Goal: Task Accomplishment & Management: Manage account settings

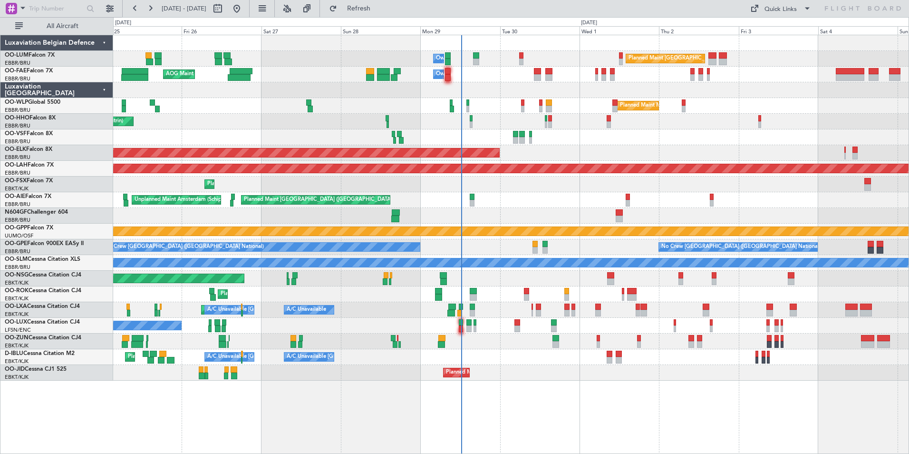
click at [543, 238] on div "Grounded [PERSON_NAME]" at bounding box center [510, 231] width 795 height 16
click at [274, 149] on div "Planned Maint Brussels (Brussels National) Owner Melsbroek Air Base AOG Maint N…" at bounding box center [510, 207] width 795 height 345
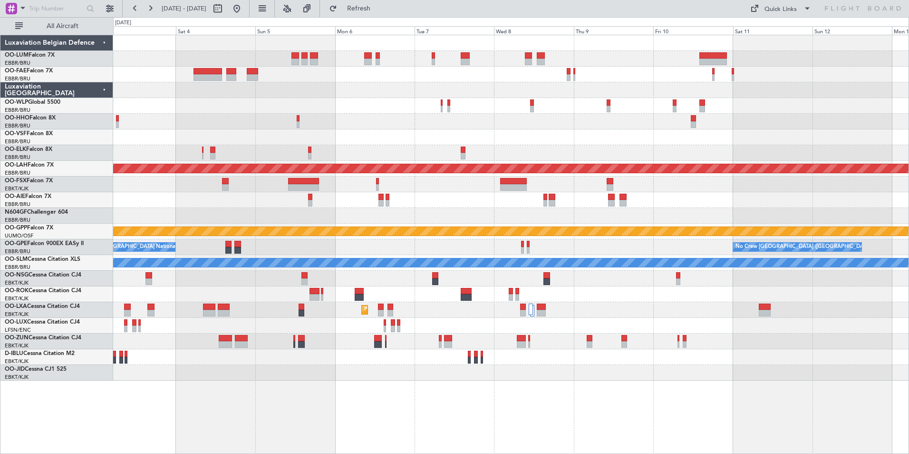
click at [417, 127] on div "Planned Maint Brussels (Brussels National) Planned Maint Milan (Linate) Planned…" at bounding box center [510, 207] width 795 height 345
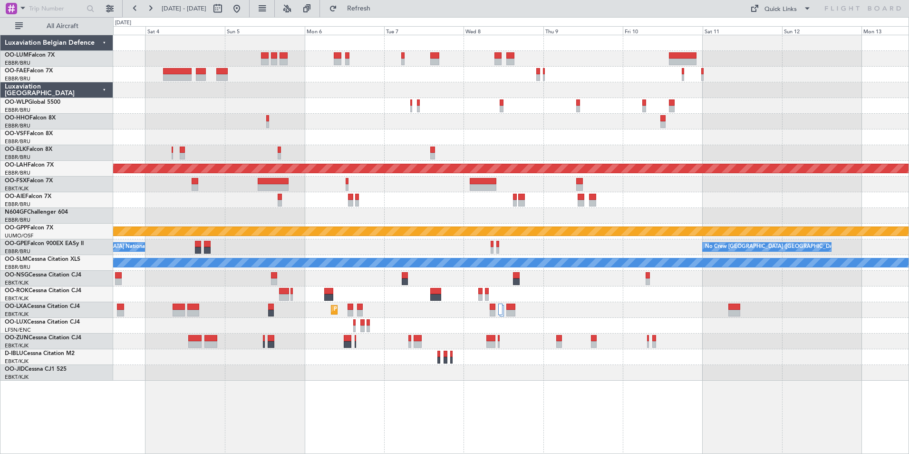
click at [216, 159] on div "Planned Maint Brussels (Brussels National) Planned Maint Milan (Linate) Planned…" at bounding box center [510, 207] width 795 height 345
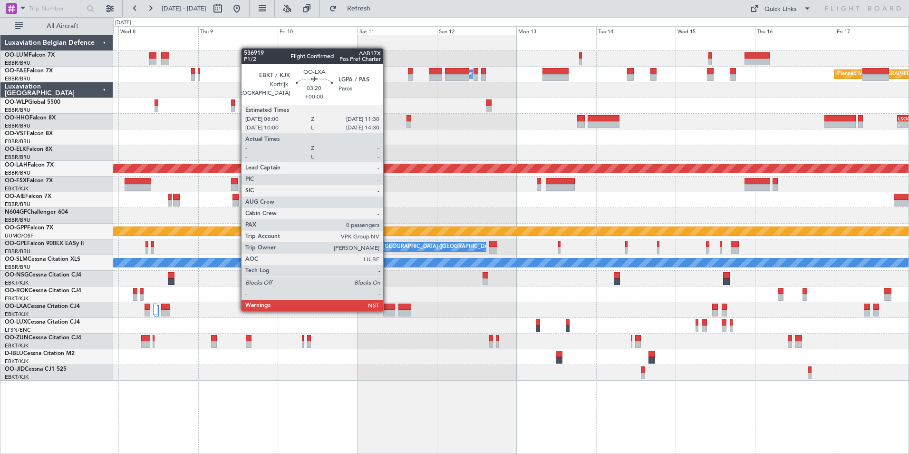
click at [387, 310] on div at bounding box center [389, 313] width 12 height 7
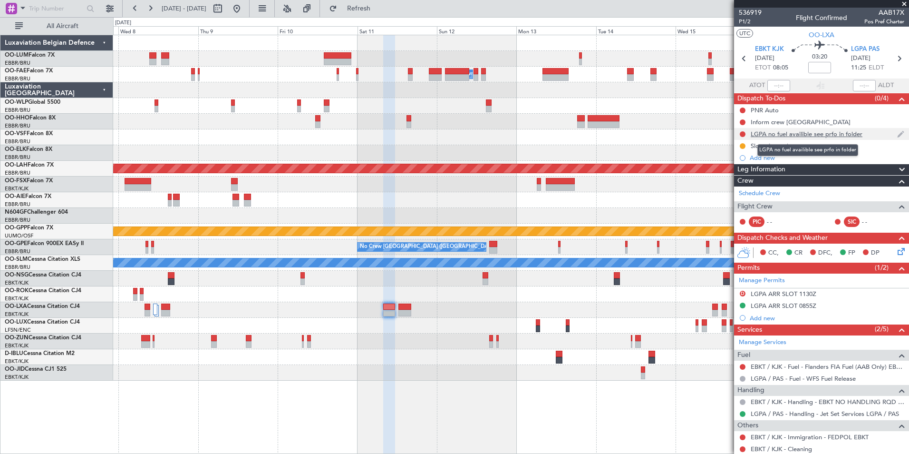
click at [811, 136] on div "LGPA no fuel availible see prfo in folder" at bounding box center [807, 134] width 112 height 8
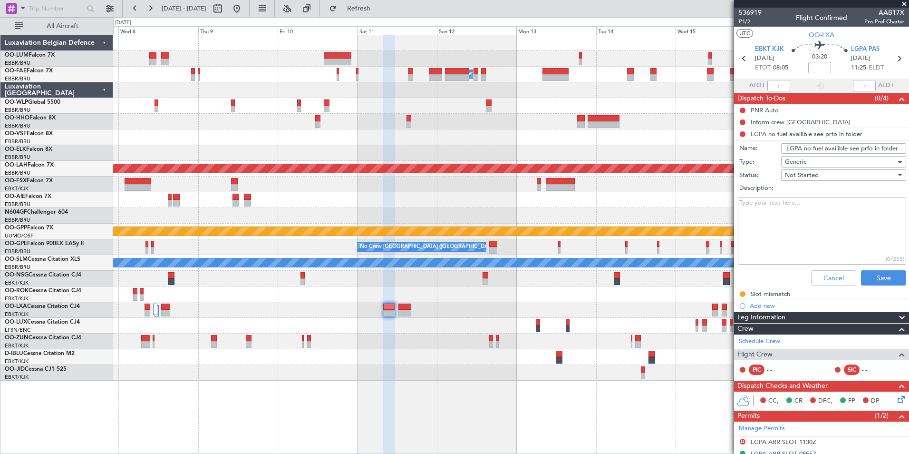
click at [752, 208] on textarea "Description:" at bounding box center [822, 231] width 168 height 68
click at [818, 280] on button "Cancel" at bounding box center [833, 277] width 45 height 15
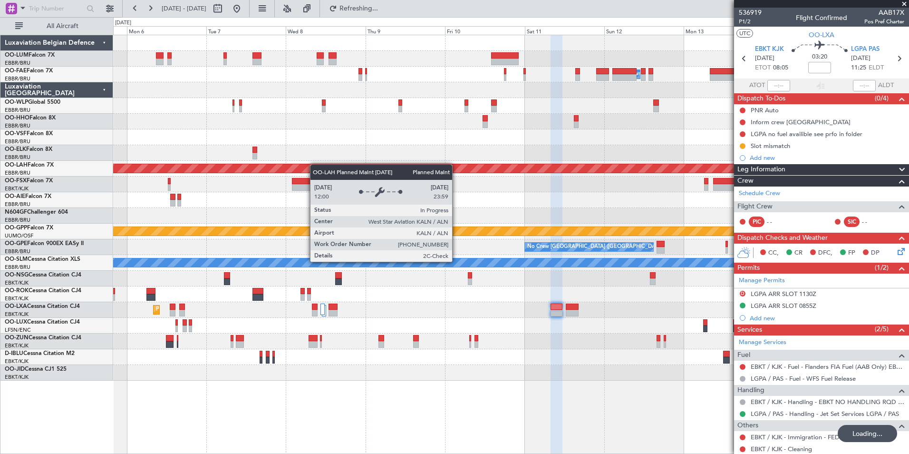
click at [452, 170] on div "Owner Melsbroek Air Base Planned Maint Brussels (Brussels National) - - LSGG 19…" at bounding box center [510, 207] width 795 height 345
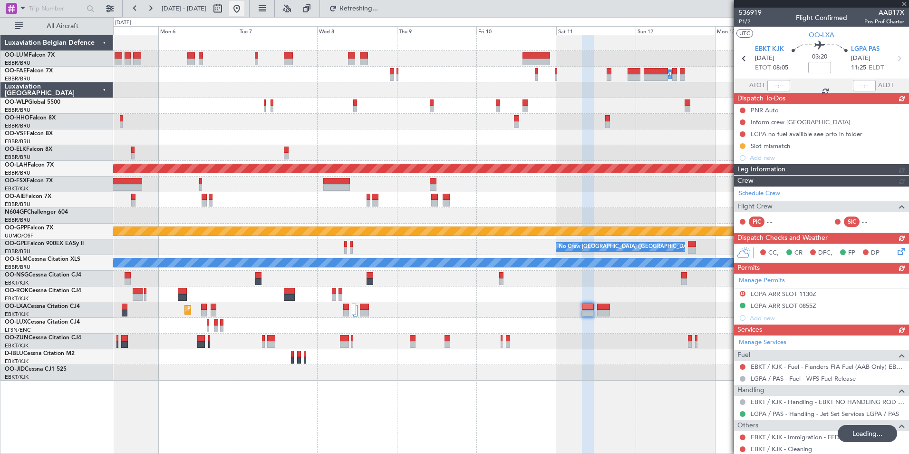
click at [244, 13] on button at bounding box center [236, 8] width 15 height 15
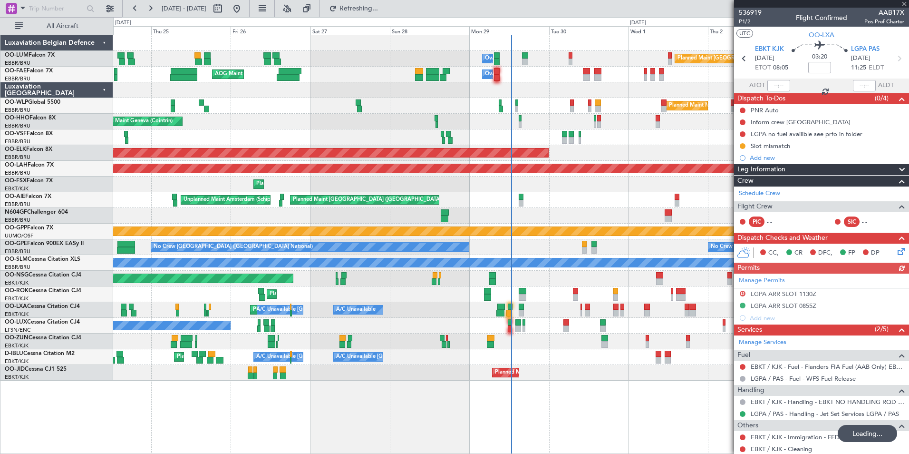
click at [391, 312] on div "A/C Unavailable A/C Unavailable Brussels (Brussels National) Planned Maint Kort…" at bounding box center [510, 310] width 795 height 16
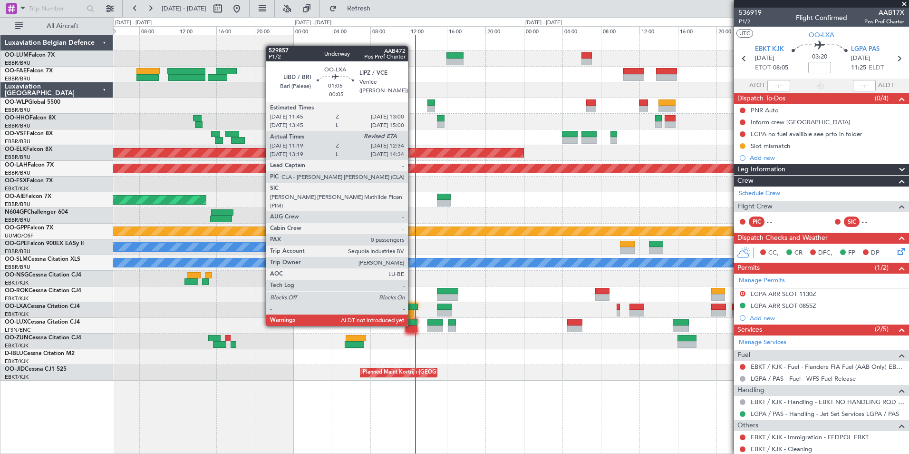
click at [410, 310] on div at bounding box center [408, 313] width 12 height 7
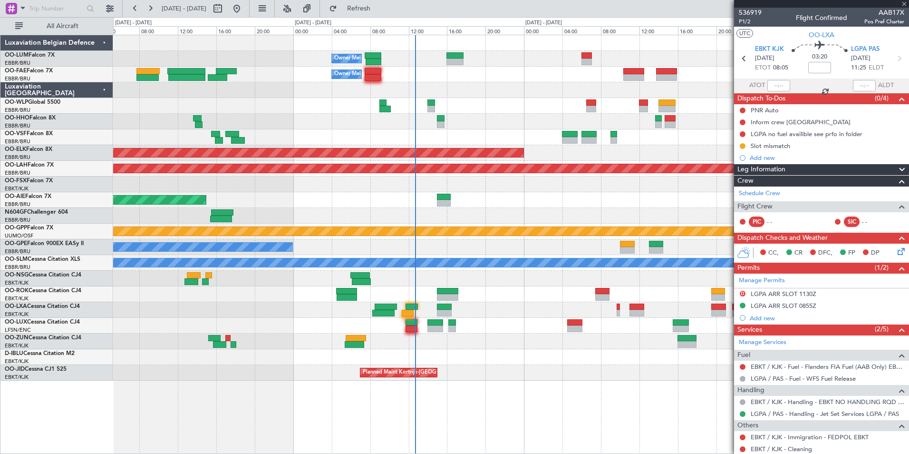
type input "-00:05"
type input "11:24"
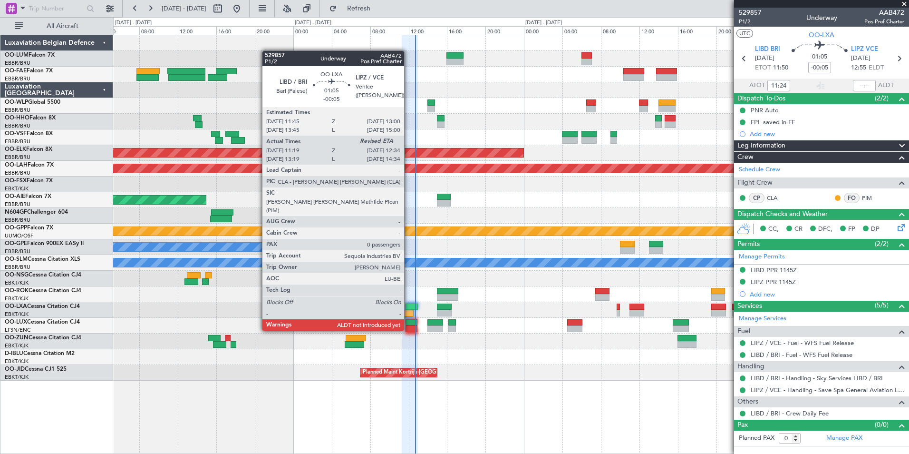
click at [409, 312] on div at bounding box center [408, 313] width 12 height 7
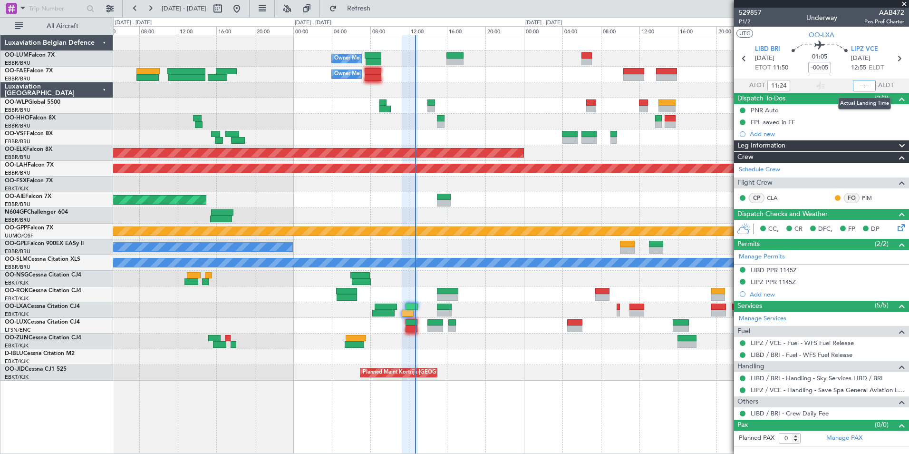
click at [861, 83] on input "text" at bounding box center [864, 85] width 23 height 11
type input "12:29"
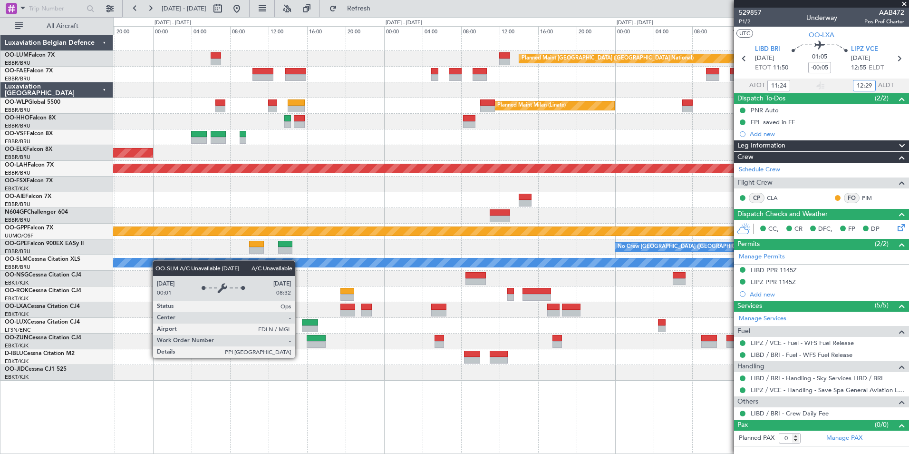
click at [158, 260] on div "Planned Maint Brussels (Brussels National) Owner Melsbroek Air Base Owner Melsb…" at bounding box center [510, 207] width 795 height 345
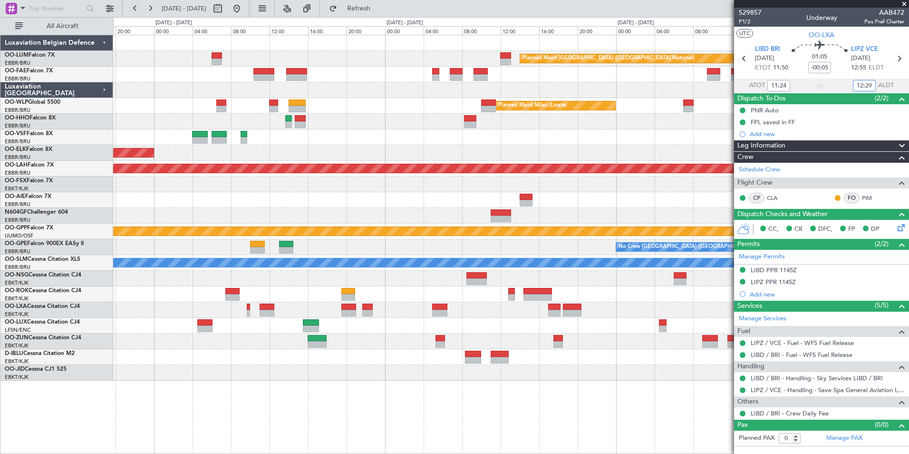
click at [38, 297] on div "Planned Maint Brussels (Brussels National) Owner Melsbroek Air Base Owner Melsb…" at bounding box center [454, 235] width 909 height 436
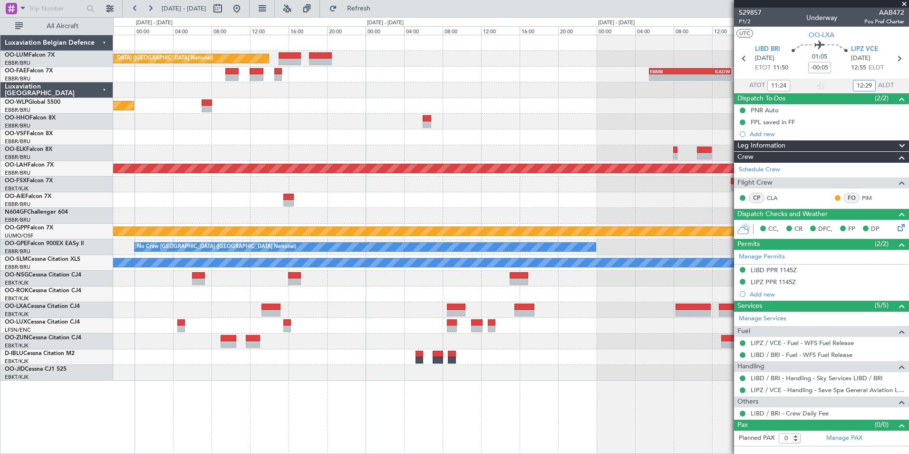
click at [77, 265] on div "Planned Maint Brussels (Brussels National) - - EBMB 05:30 Z KADW 14:00 Z Planne…" at bounding box center [454, 235] width 909 height 436
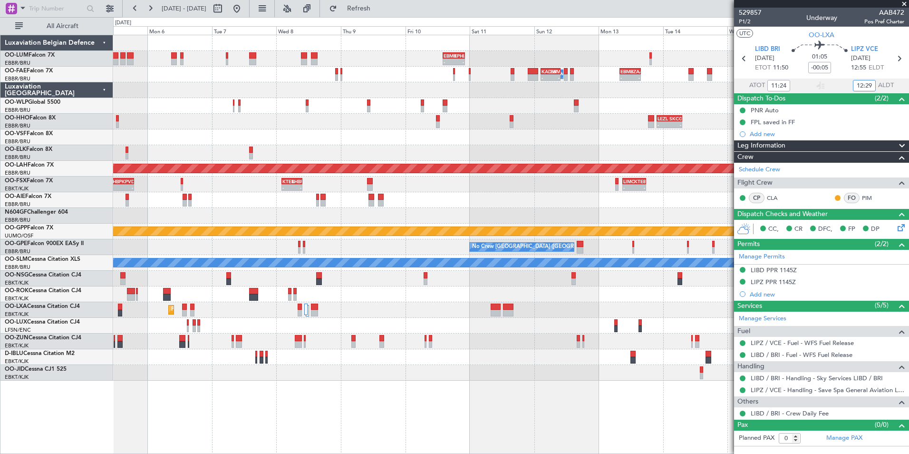
click at [232, 210] on div "- - EBMB 14:00 Z KPHL 22:20 Z - - KORF 21:00 Z EBMB 04:25 Z - - EBMB 10:00 Z UB…" at bounding box center [510, 207] width 795 height 345
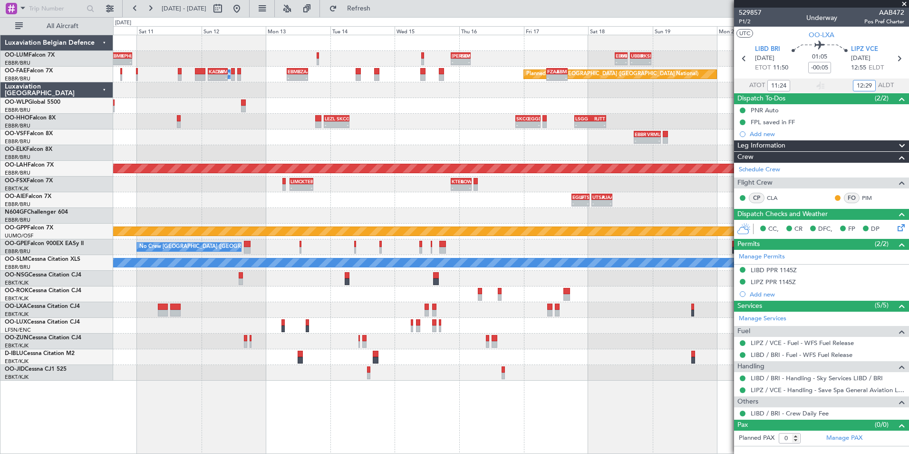
click at [233, 183] on div "- - EBMB 14:00 Z KPHL 22:20 Z - - KORF 21:00 Z EBMB 04:25 Z - - EBMB 10:00 Z UB…" at bounding box center [510, 207] width 795 height 345
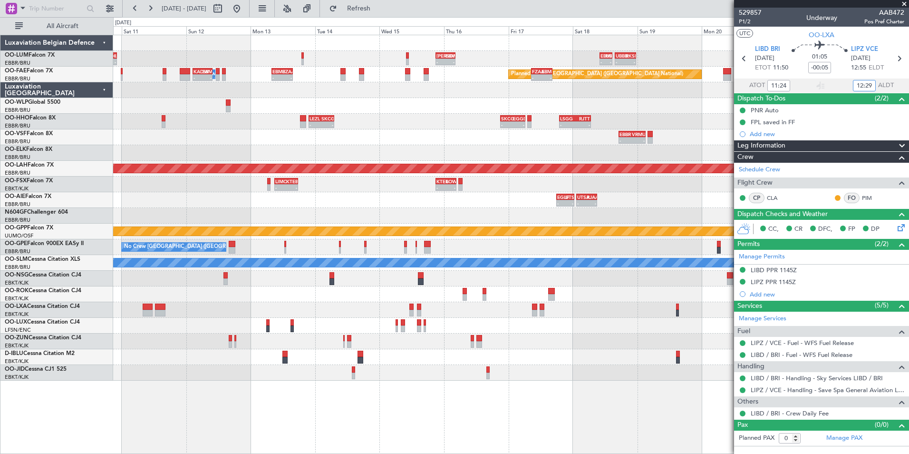
click at [434, 149] on div "- - EBMB 14:00 Z KPHL 22:20 Z - - KORF 21:00 Z EBMB 04:25 Z - - EBMB 10:00 Z UB…" at bounding box center [510, 207] width 795 height 345
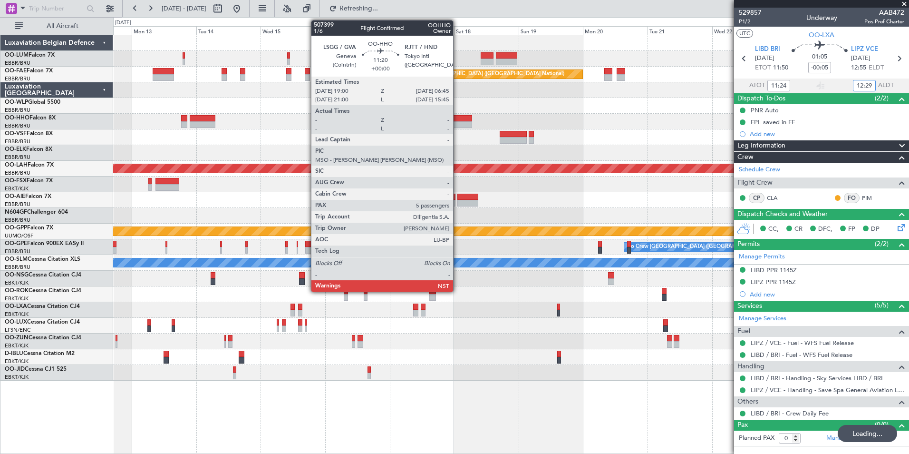
click at [457, 118] on div at bounding box center [456, 118] width 32 height 7
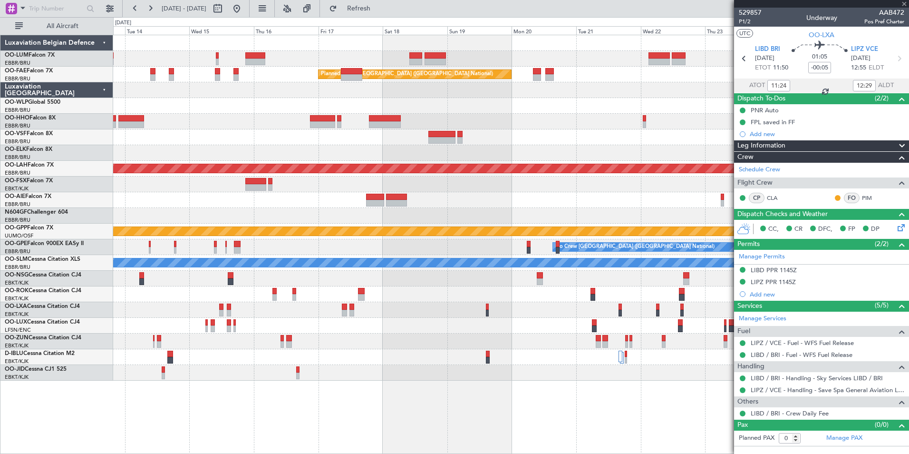
click at [452, 125] on div at bounding box center [510, 122] width 795 height 16
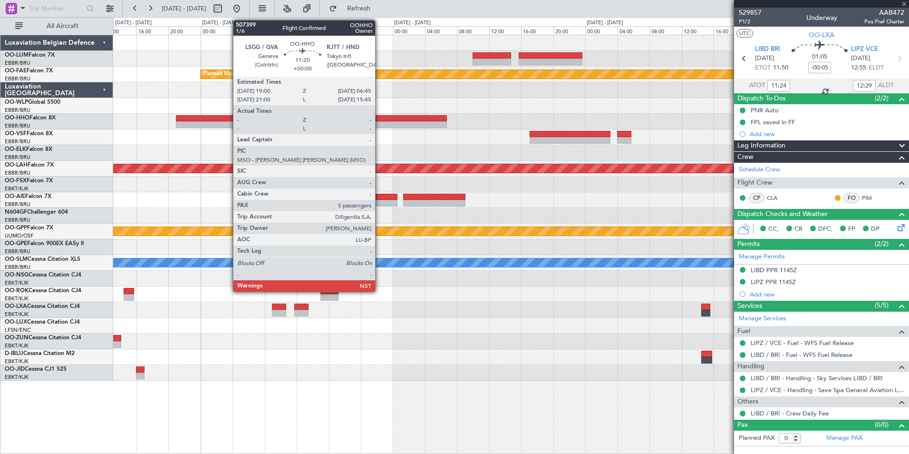
type input "5"
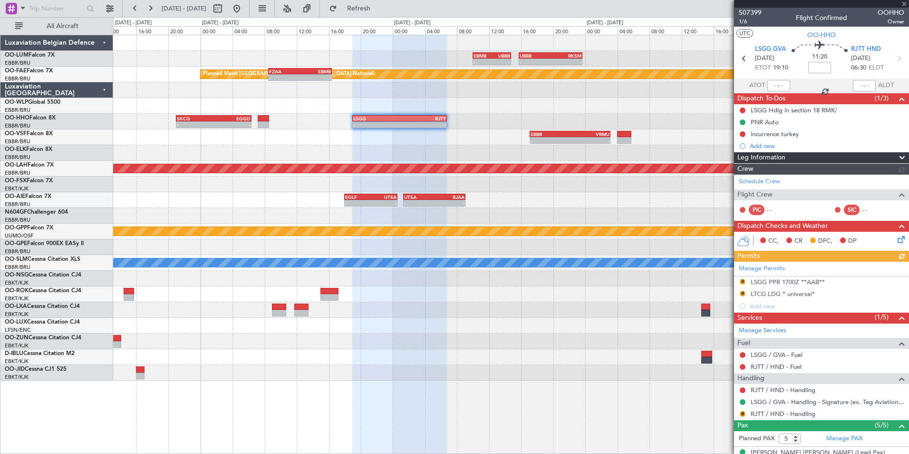
click at [310, 141] on div "- - EBBR 17:05 Z VRMU 03:10 Z" at bounding box center [510, 137] width 795 height 16
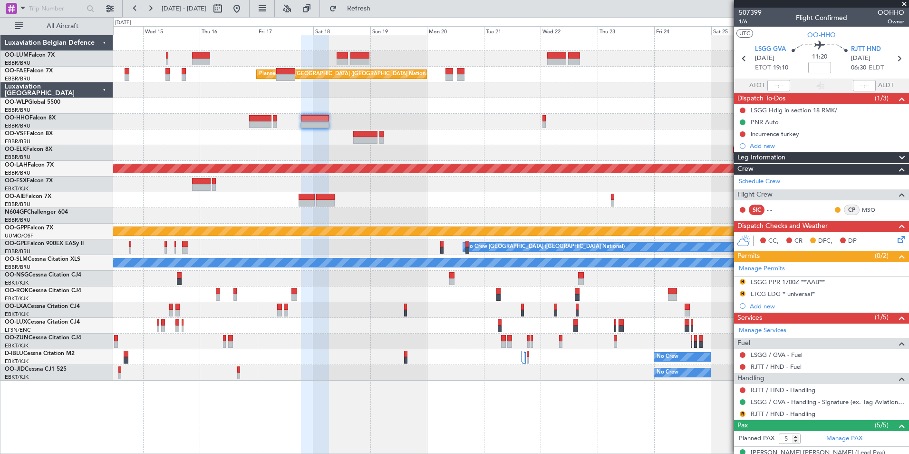
click at [392, 120] on div "Planned Maint Kortrijk-Wevelgem Planned Maint Brussels (Brussels National) Owne…" at bounding box center [510, 207] width 795 height 345
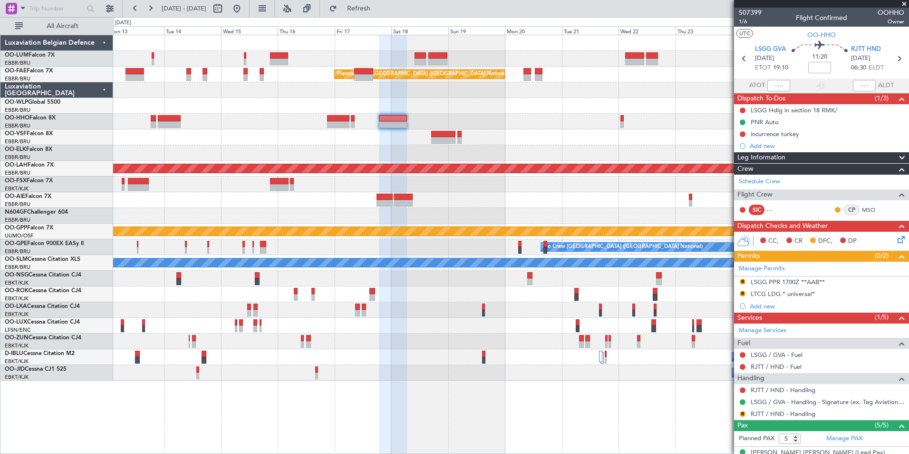
click at [285, 349] on div at bounding box center [510, 341] width 795 height 16
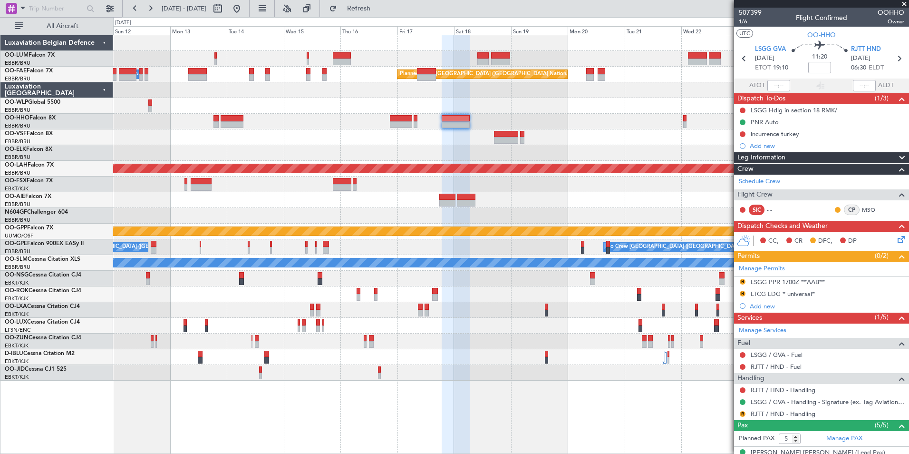
click at [357, 354] on div "No Crew" at bounding box center [510, 357] width 795 height 16
click at [376, 347] on div at bounding box center [510, 341] width 795 height 16
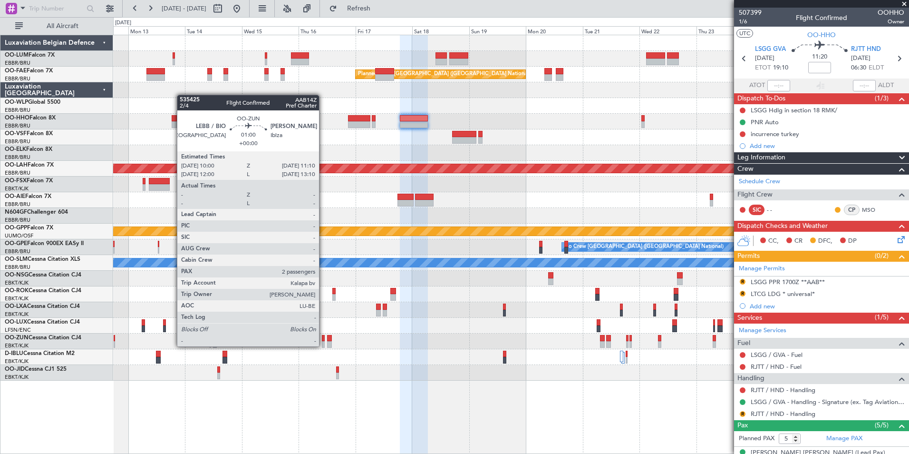
click at [684, 380] on div "Planned Maint Kortrijk-Wevelgem Planned Maint Brussels (Brussels National) Owne…" at bounding box center [510, 207] width 795 height 345
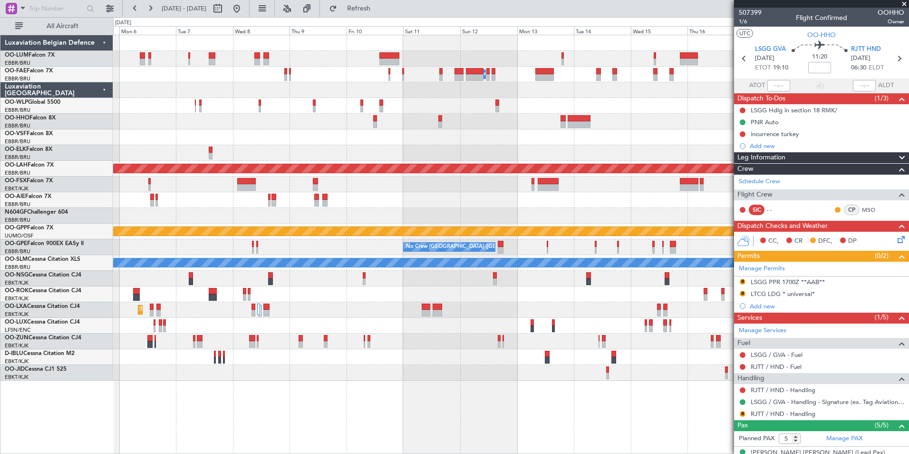
click at [577, 372] on div at bounding box center [510, 373] width 795 height 16
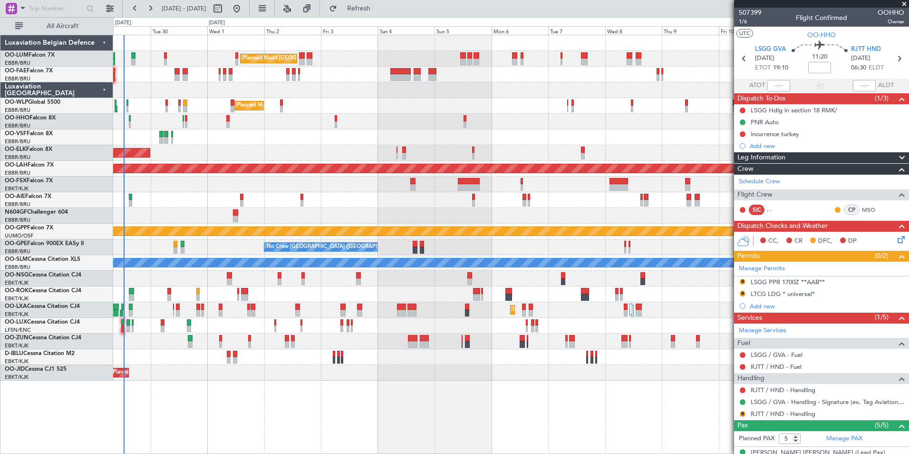
click at [602, 375] on div "Planned Maint Kortrijk-[GEOGRAPHIC_DATA]" at bounding box center [510, 373] width 795 height 16
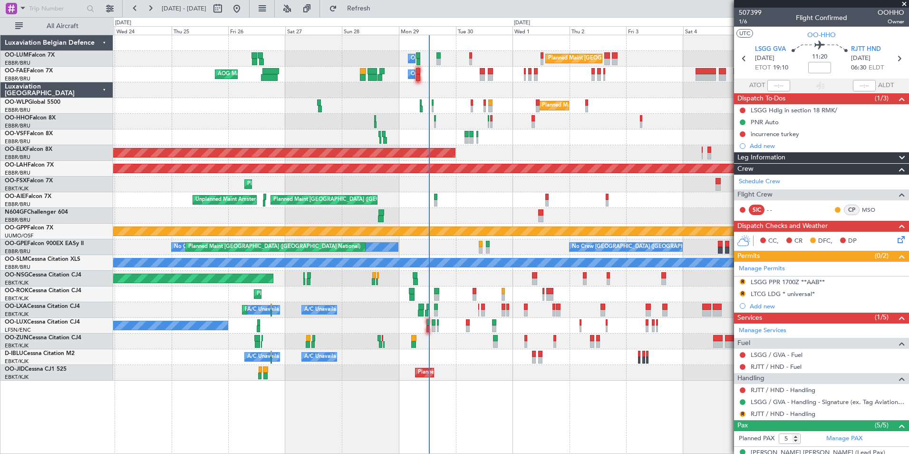
click at [470, 375] on div "Planned Maint Kortrijk-[GEOGRAPHIC_DATA]" at bounding box center [510, 373] width 795 height 16
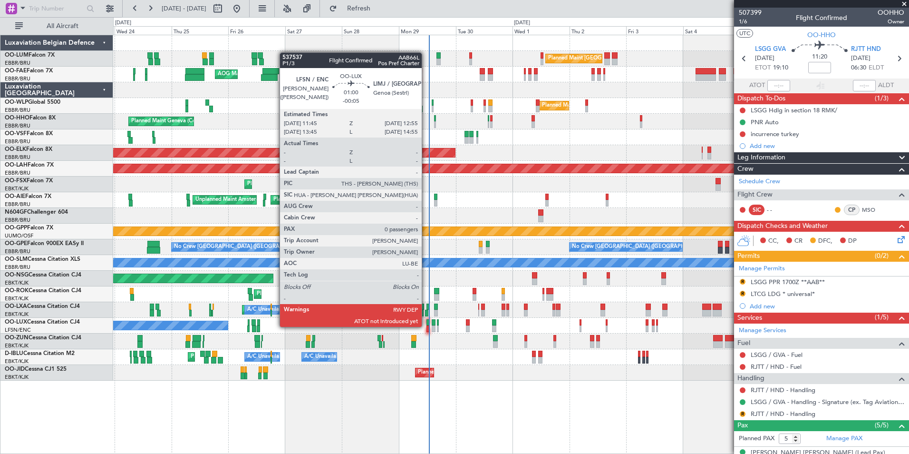
click at [426, 326] on div at bounding box center [427, 328] width 3 height 7
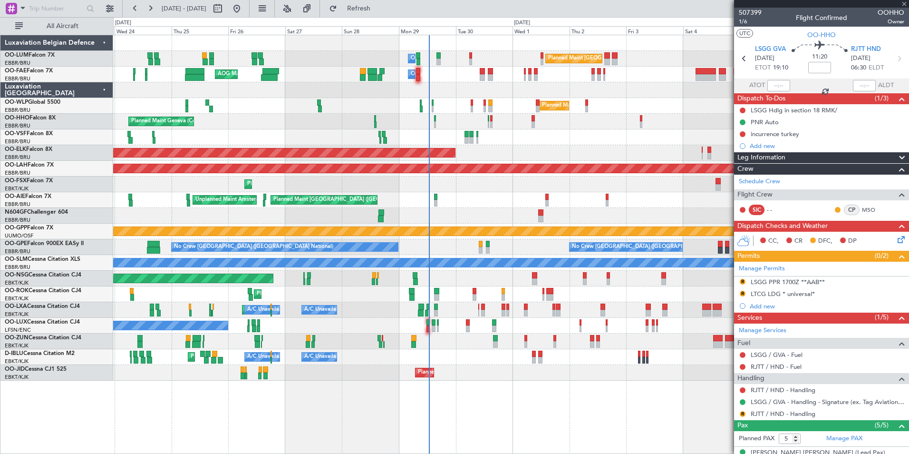
type input "-00:05"
type input "0"
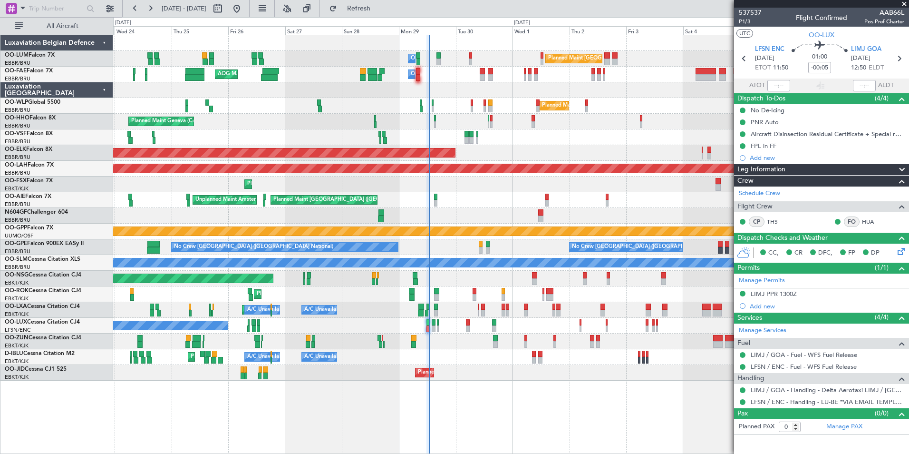
click at [114, 187] on div "Planned Maint Brussels (Brussels National) Owner Melsbroek Air Base AOG Maint N…" at bounding box center [510, 207] width 795 height 345
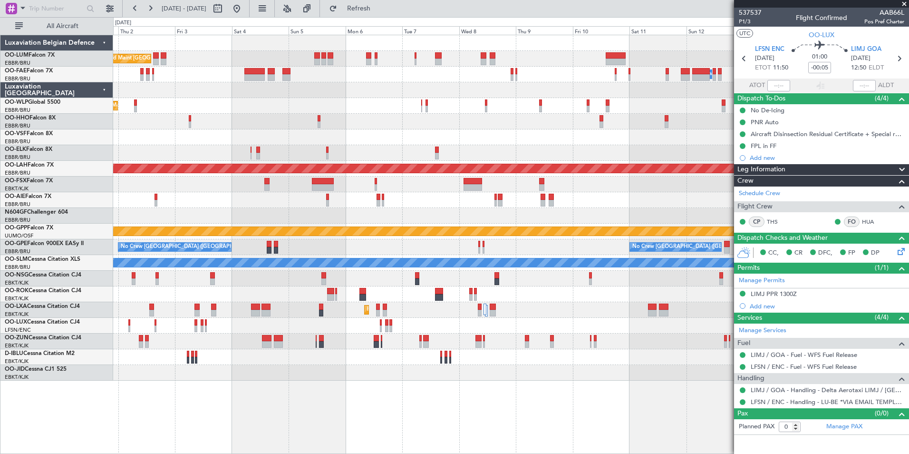
click at [82, 225] on div "Planned Maint Brussels (Brussels National) Owner Melsbroek Air Base Owner Melsb…" at bounding box center [454, 235] width 909 height 436
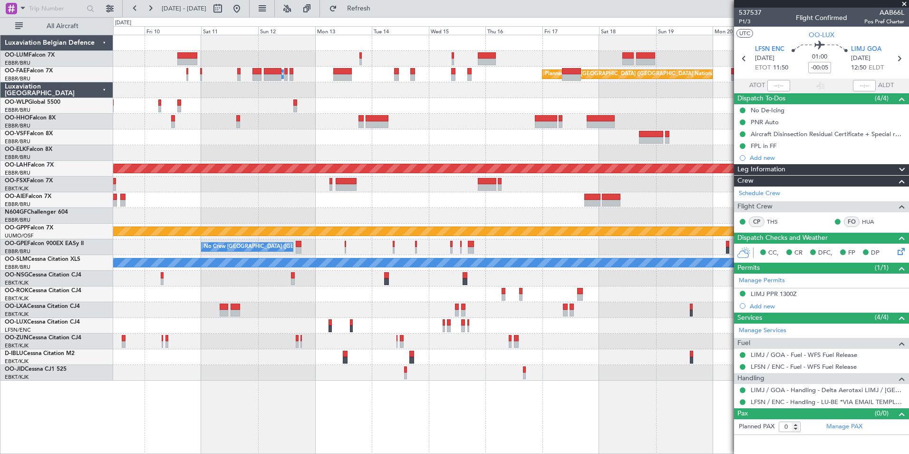
click at [153, 184] on div "Owner Melsbroek Air Base Planned Maint Brussels (Brussels National) Planned Mai…" at bounding box center [510, 207] width 795 height 345
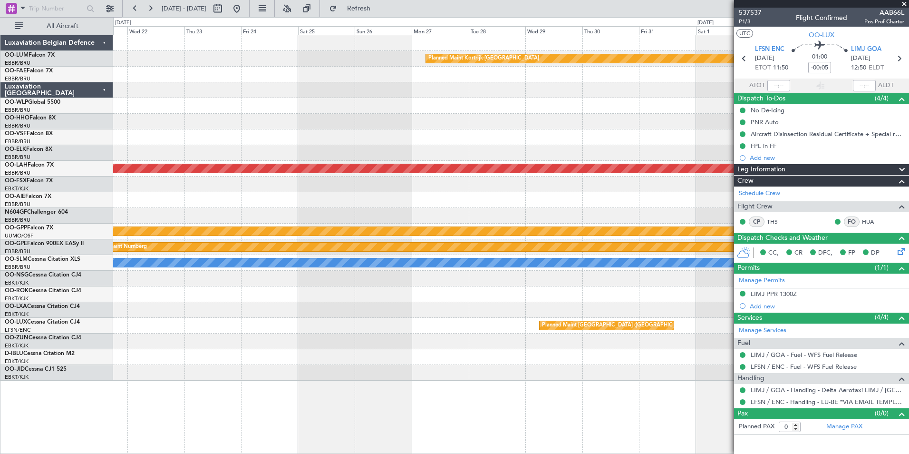
click at [176, 223] on div "Planned Maint Kortrijk-Wevelgem Planned Maint Brussels (Brussels National) Plan…" at bounding box center [510, 207] width 795 height 345
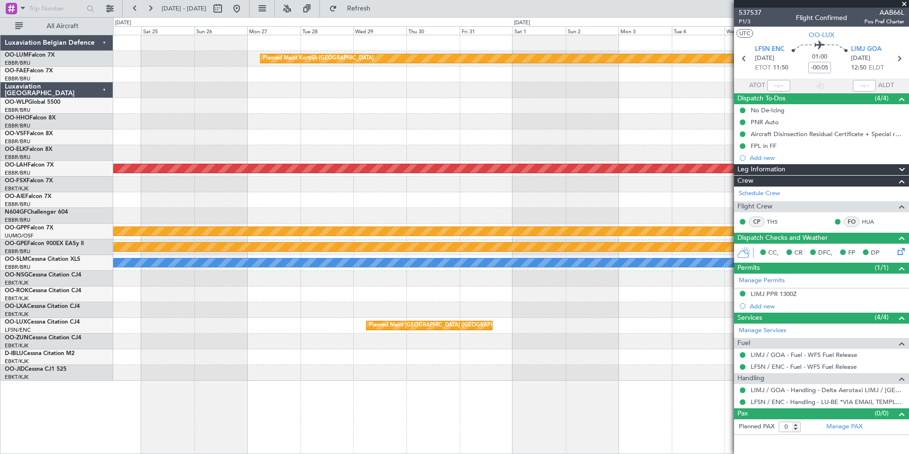
click at [670, 159] on div at bounding box center [510, 153] width 795 height 16
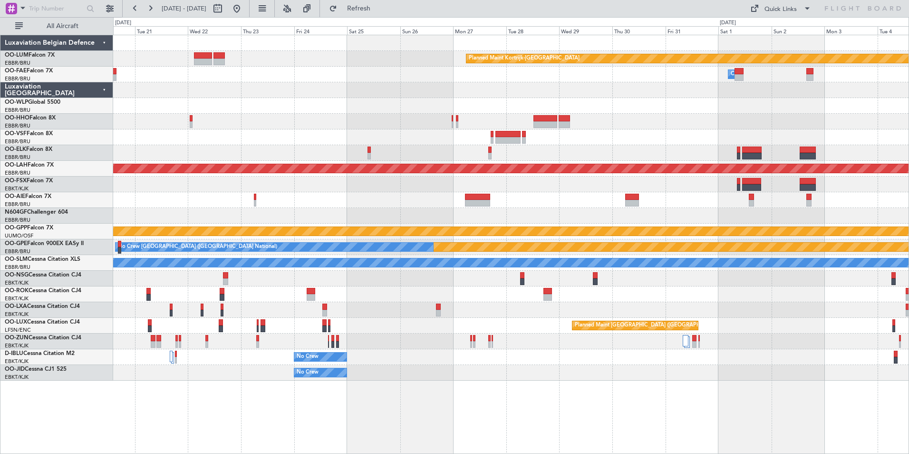
click at [696, 182] on div "Planned Maint Kortrijk-Wevelgem Owner Melsbroek Air Base Planned Maint Brussels…" at bounding box center [510, 207] width 795 height 345
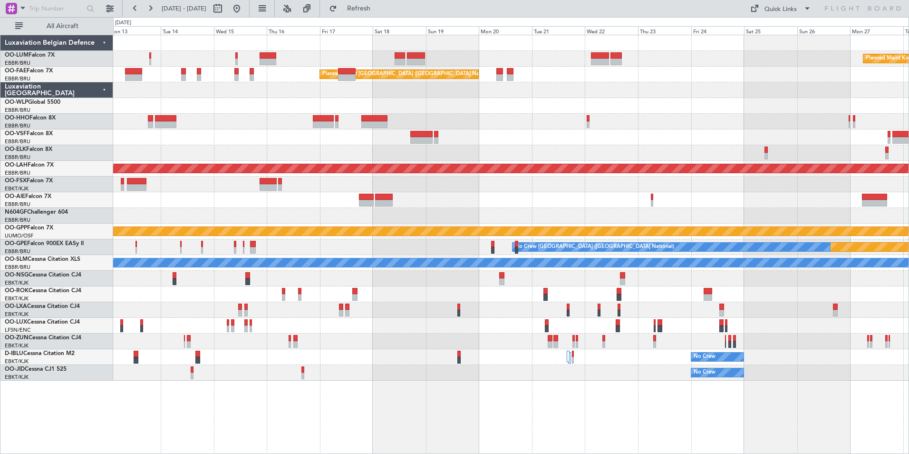
click at [393, 155] on div at bounding box center [510, 153] width 795 height 16
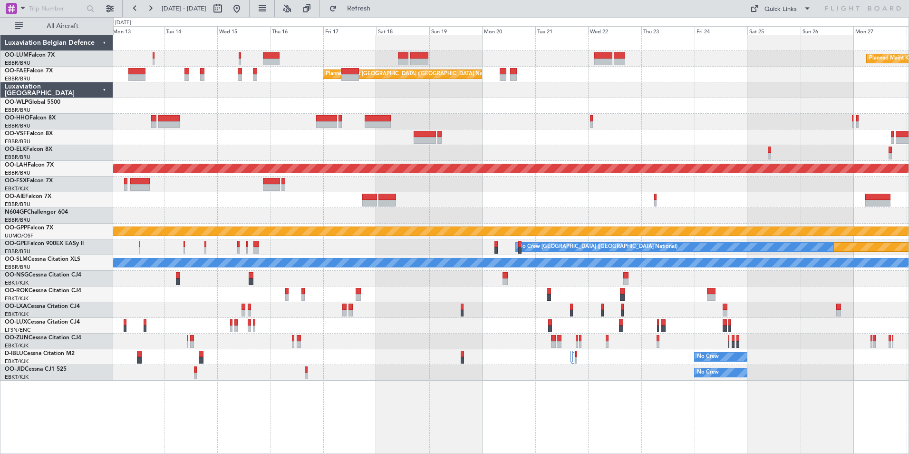
click at [352, 144] on div at bounding box center [510, 137] width 795 height 16
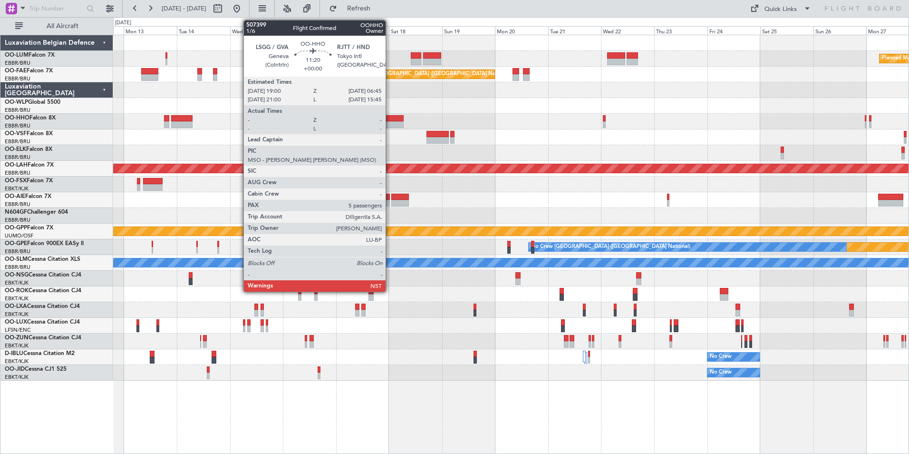
click at [390, 123] on div at bounding box center [391, 124] width 26 height 7
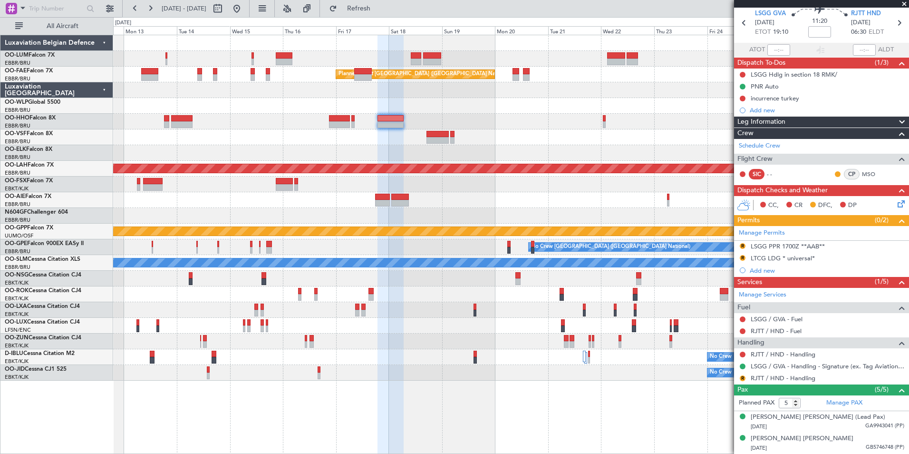
scroll to position [48, 0]
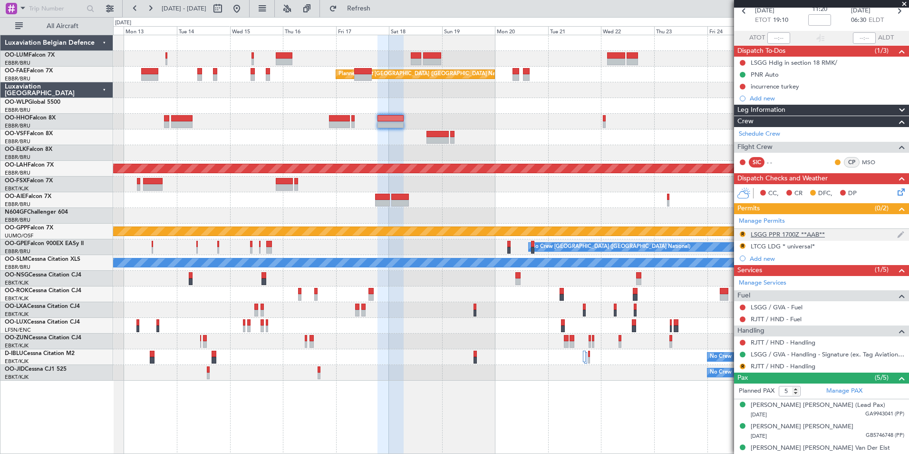
click at [771, 232] on div "LSGG PPR 1700Z **AAB**" at bounding box center [788, 234] width 74 height 8
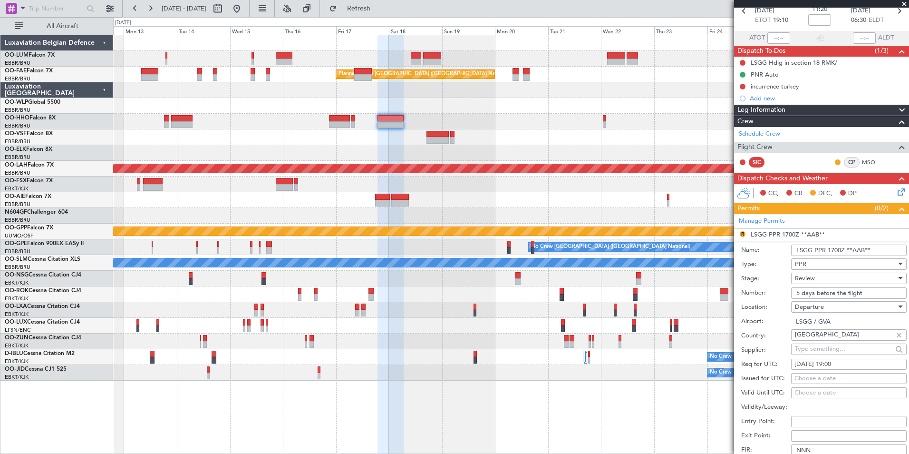
click at [842, 247] on input "LSGG PPR 1700Z **AAB**" at bounding box center [849, 249] width 116 height 11
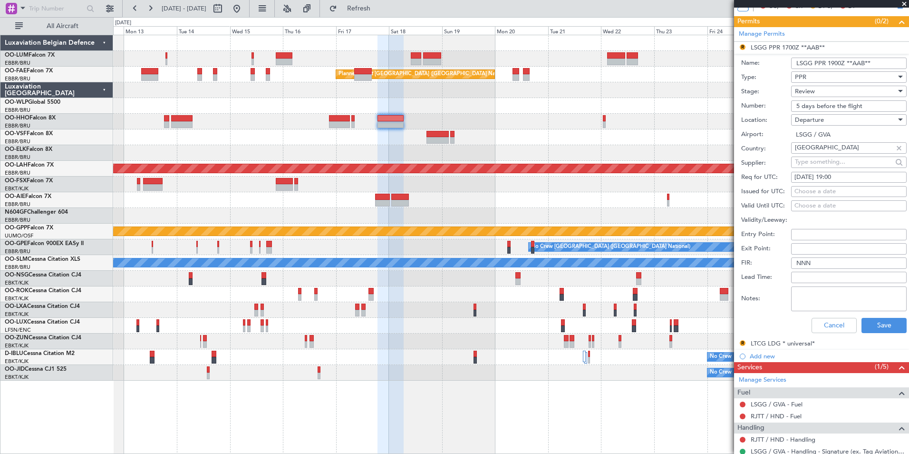
scroll to position [238, 0]
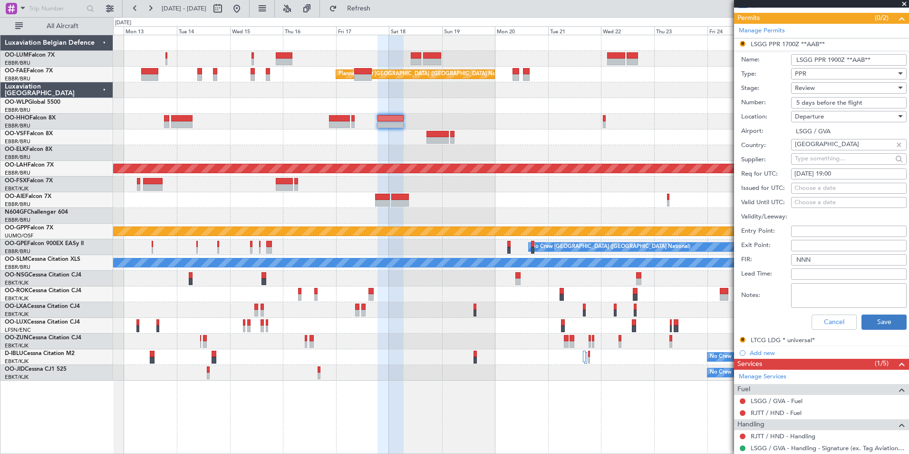
type input "LSGG PPR 1900Z **AAB**"
click at [875, 324] on button "Save" at bounding box center [884, 321] width 45 height 15
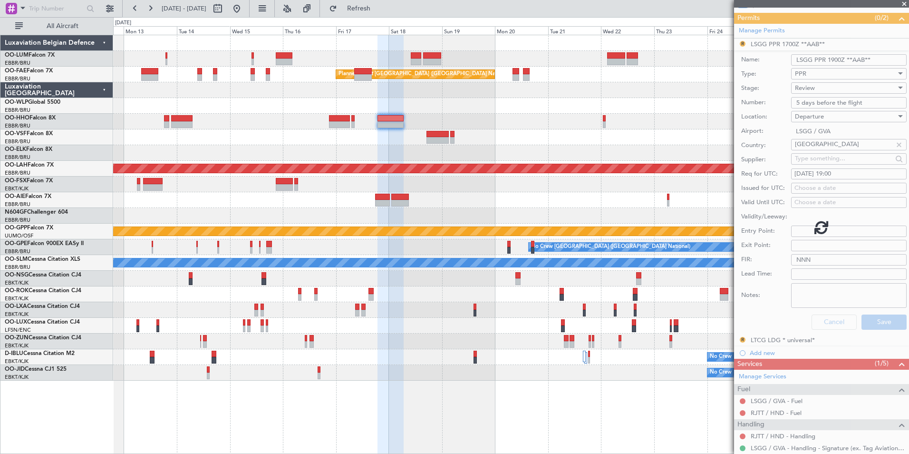
scroll to position [99, 0]
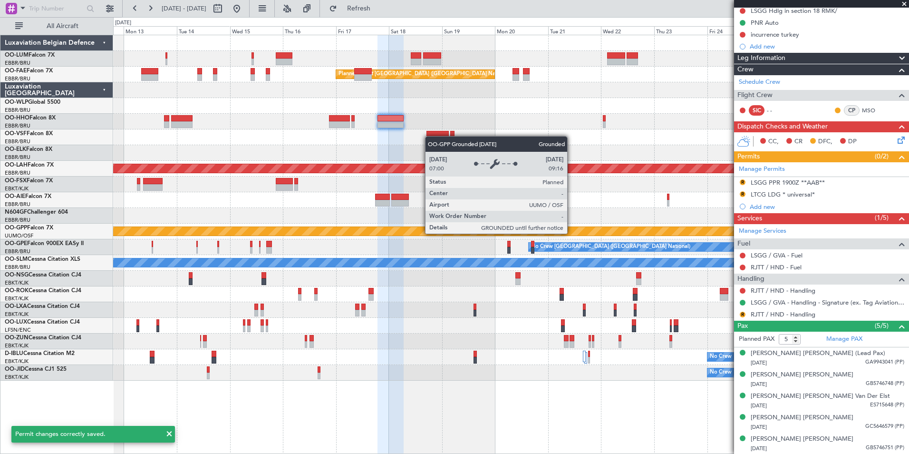
click at [84, 411] on div "Planned Maint Kortrijk-Wevelgem Planned Maint Brussels (Brussels National) Owne…" at bounding box center [454, 235] width 909 height 436
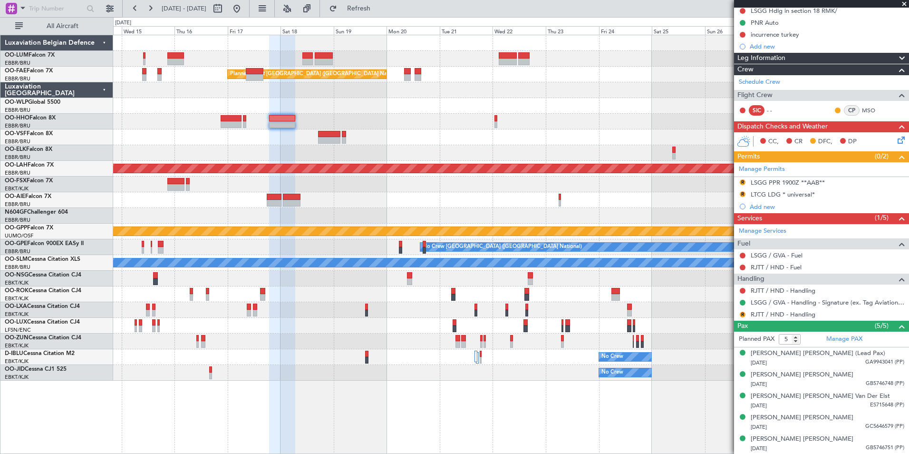
click at [355, 176] on div "Planned Maint [PERSON_NAME]-[GEOGRAPHIC_DATA][PERSON_NAME] ([GEOGRAPHIC_DATA][P…" at bounding box center [510, 169] width 795 height 16
click at [899, 166] on div "Manage Permits" at bounding box center [821, 169] width 175 height 14
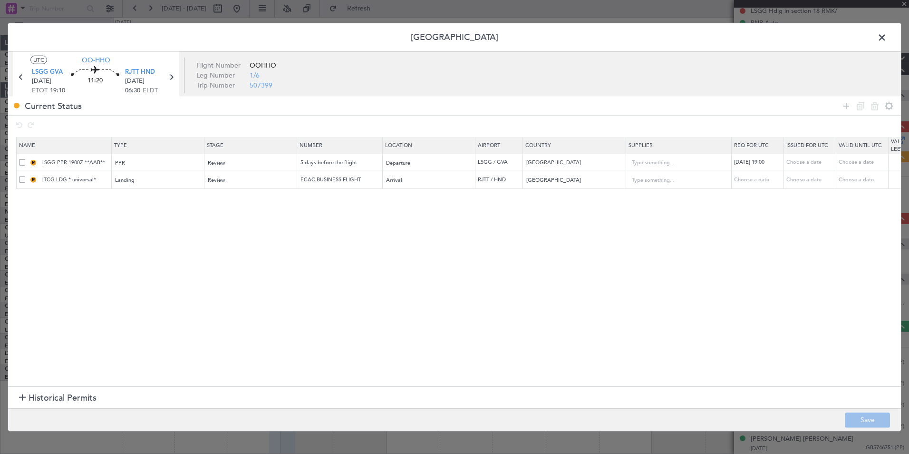
click at [19, 181] on span at bounding box center [22, 179] width 6 height 6
click at [26, 176] on input "checkbox" at bounding box center [26, 176] width 0 height 0
click at [863, 108] on icon at bounding box center [860, 105] width 11 height 11
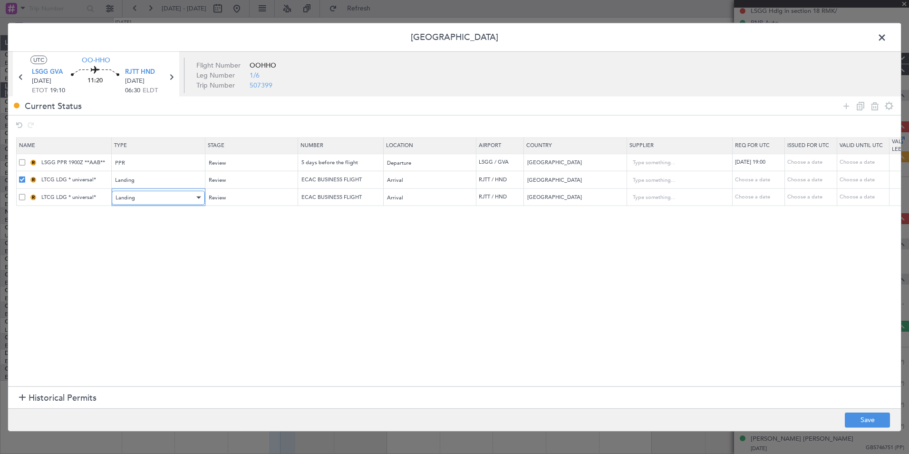
click at [166, 197] on div "Landing" at bounding box center [155, 197] width 79 height 14
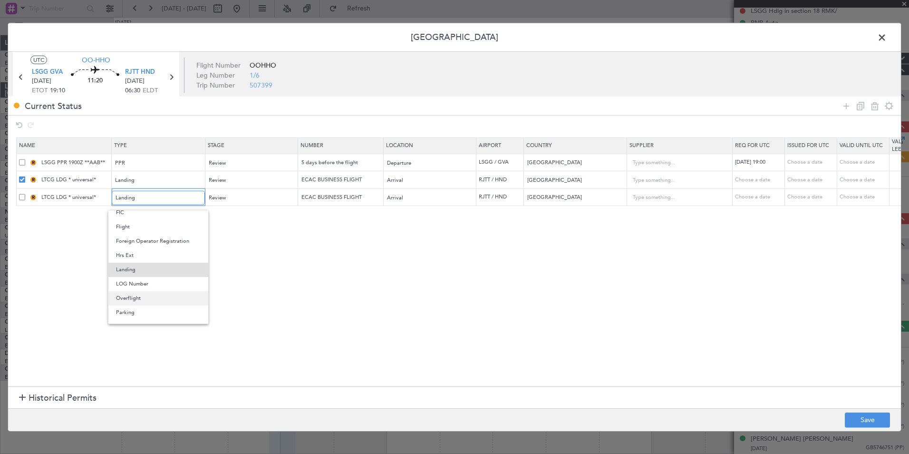
scroll to position [191, 0]
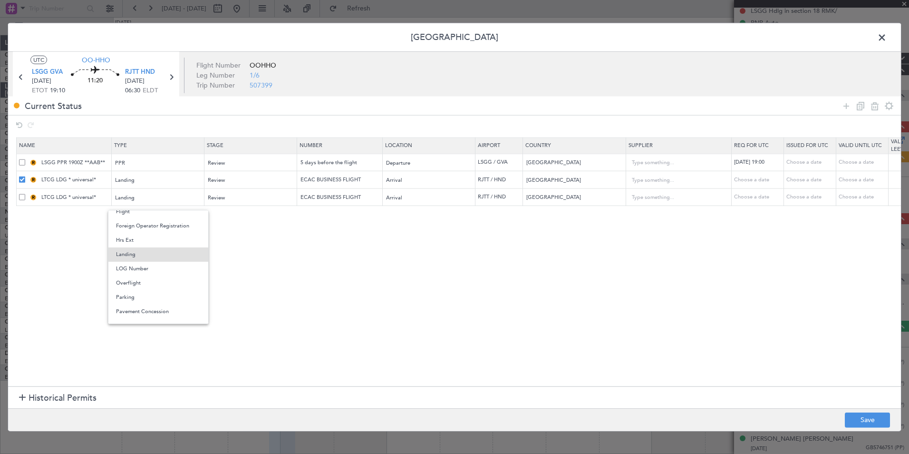
drag, startPoint x: 144, startPoint y: 285, endPoint x: 174, endPoint y: 262, distance: 38.4
click at [144, 284] on span "Overflight" at bounding box center [158, 283] width 85 height 14
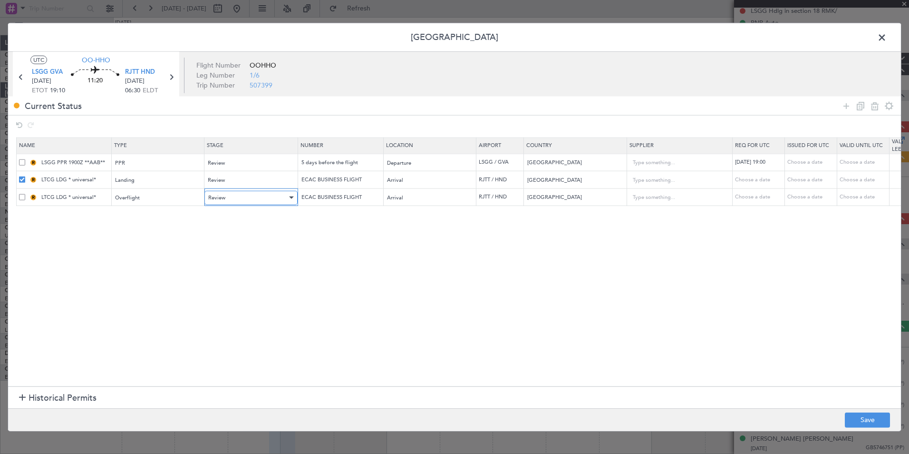
click at [237, 199] on div "Review" at bounding box center [247, 197] width 79 height 14
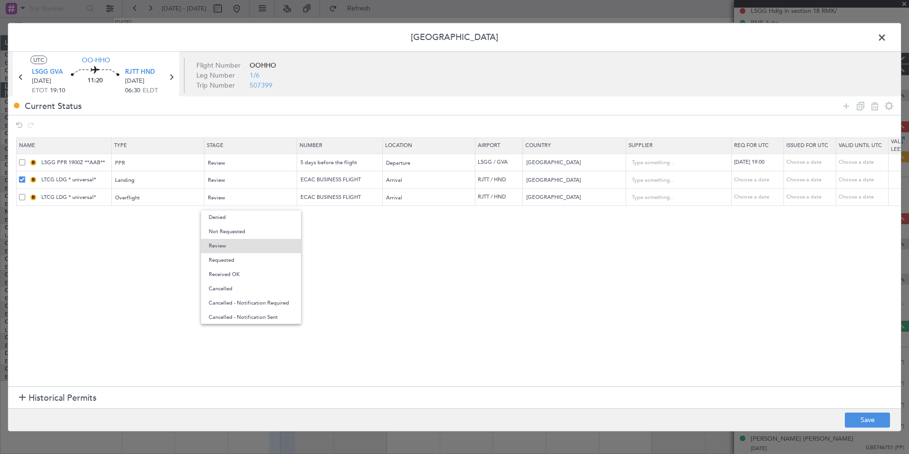
click at [433, 239] on div at bounding box center [454, 227] width 909 height 454
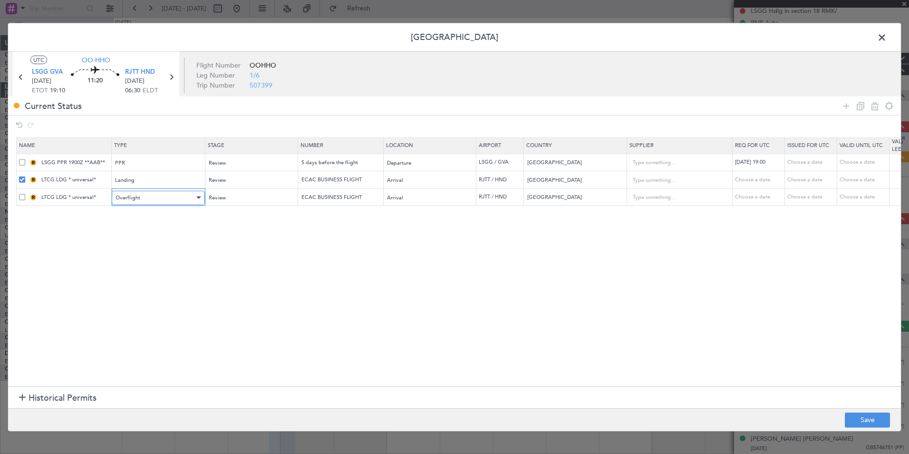
click at [148, 201] on div "Overflight" at bounding box center [155, 197] width 79 height 14
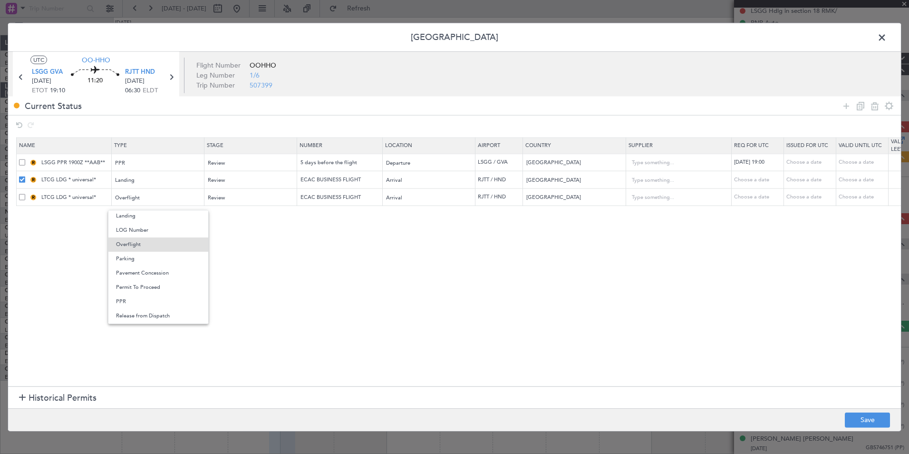
click at [287, 230] on div at bounding box center [454, 227] width 909 height 454
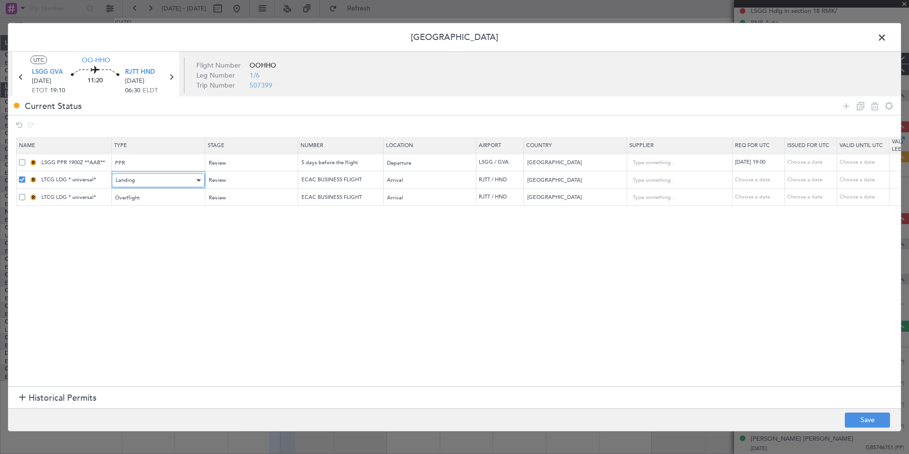
click at [150, 183] on div "Landing" at bounding box center [155, 180] width 79 height 14
drag, startPoint x: 427, startPoint y: 262, endPoint x: 411, endPoint y: 259, distance: 16.1
click at [425, 262] on div at bounding box center [454, 227] width 909 height 454
click at [23, 182] on span at bounding box center [22, 179] width 6 height 6
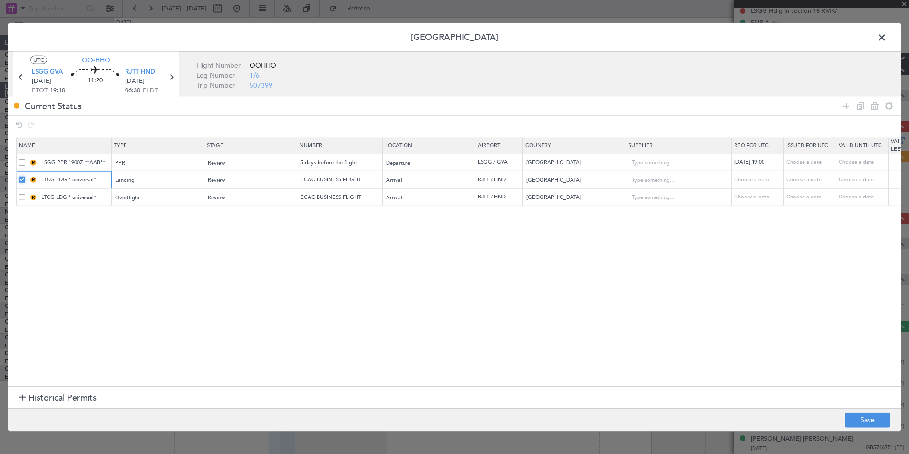
click at [26, 176] on input "checkbox" at bounding box center [26, 176] width 0 height 0
click at [21, 194] on span at bounding box center [22, 197] width 6 height 6
click at [26, 194] on input "checkbox" at bounding box center [26, 194] width 0 height 0
click at [875, 107] on icon at bounding box center [874, 105] width 11 height 11
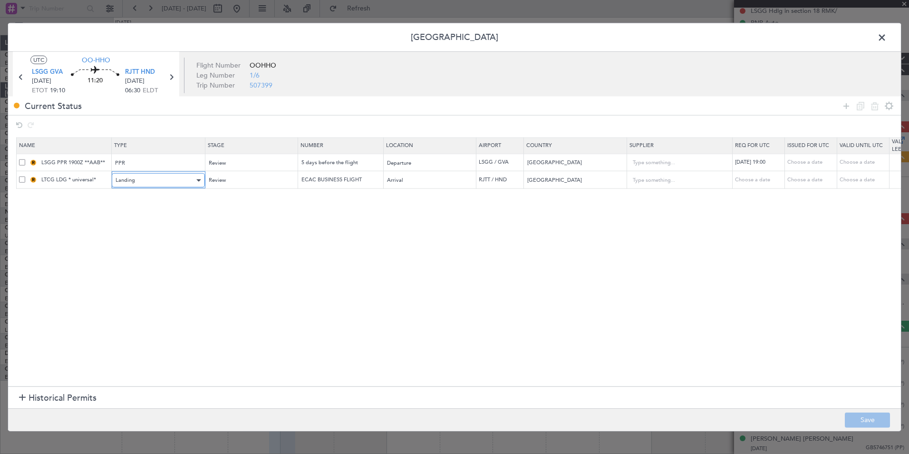
click at [158, 182] on div "Landing" at bounding box center [155, 180] width 79 height 14
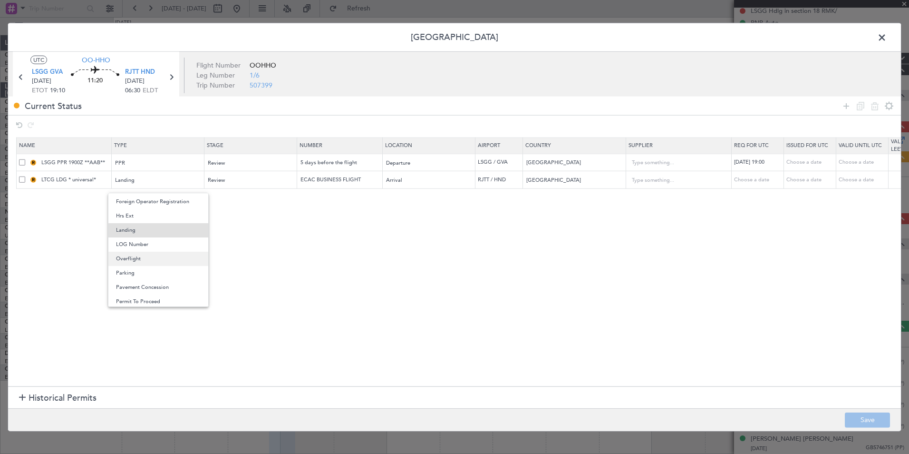
click at [147, 253] on span "Overflight" at bounding box center [158, 259] width 85 height 14
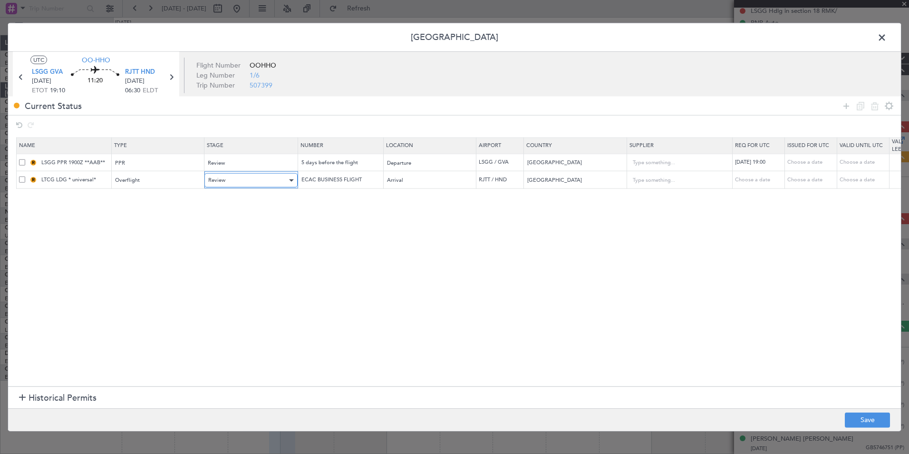
click at [269, 179] on div "Review" at bounding box center [247, 180] width 79 height 14
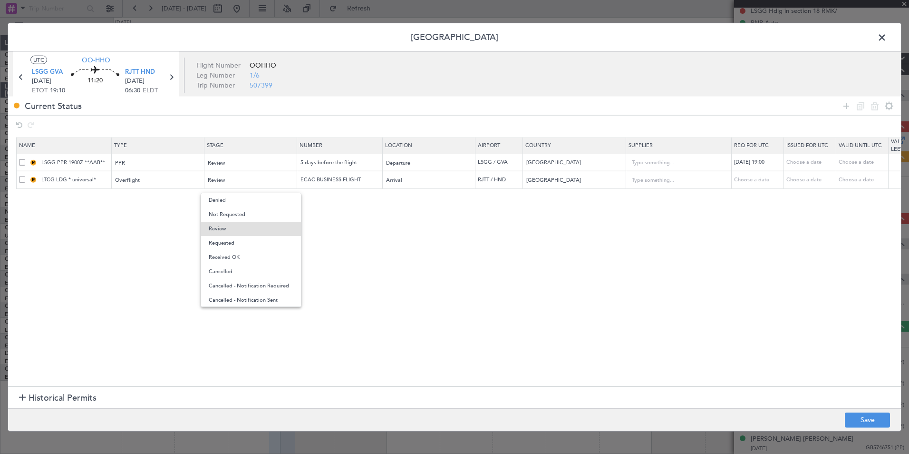
drag, startPoint x: 437, startPoint y: 238, endPoint x: 357, endPoint y: 186, distance: 95.2
click at [437, 237] on div at bounding box center [454, 227] width 909 height 454
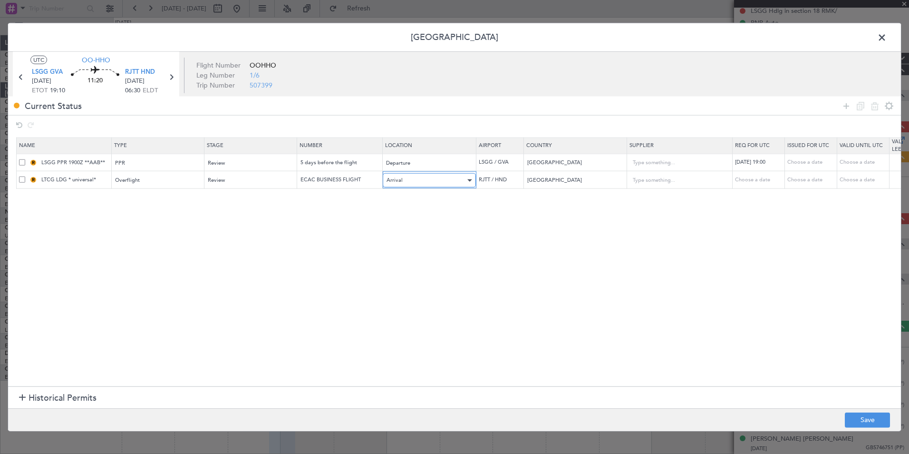
click at [417, 180] on div "Arrival" at bounding box center [426, 180] width 79 height 14
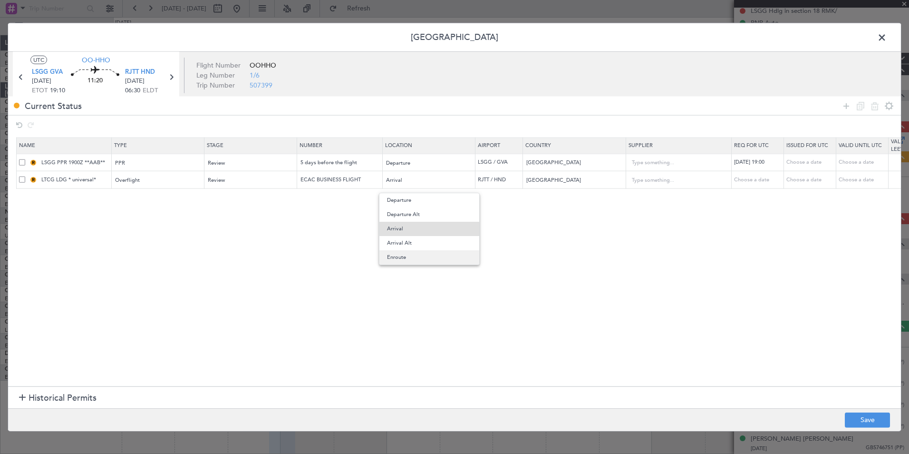
click at [413, 256] on span "Enroute" at bounding box center [429, 257] width 85 height 14
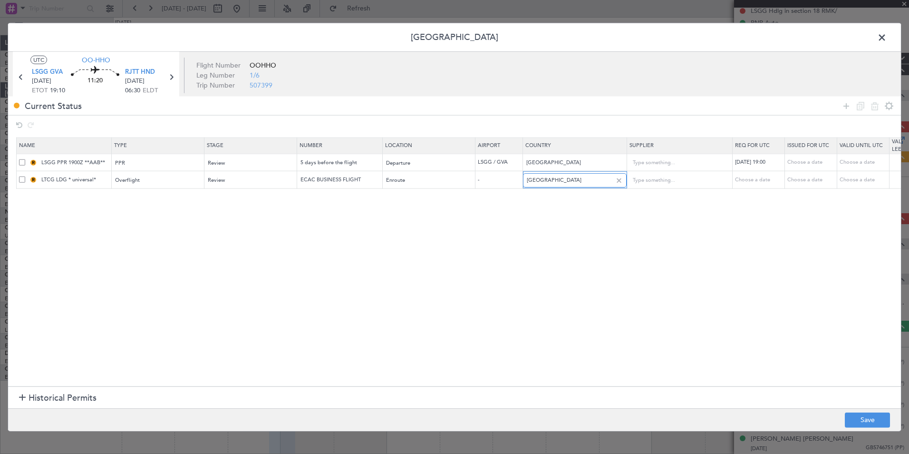
click at [550, 182] on input "Japan" at bounding box center [570, 180] width 86 height 14
click at [558, 195] on span "Turkey" at bounding box center [575, 195] width 88 height 14
type input "Turkey"
click at [551, 177] on input "Turkey" at bounding box center [570, 180] width 86 height 14
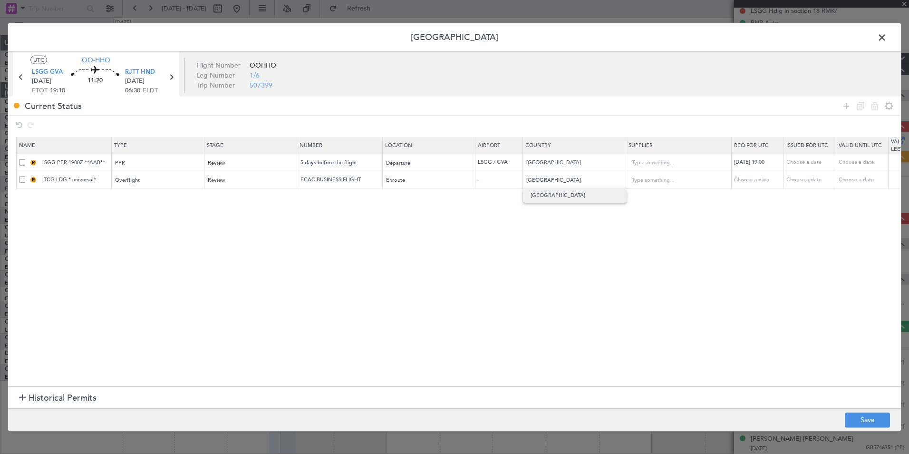
click at [551, 194] on span "Turkey" at bounding box center [575, 195] width 88 height 14
click at [552, 186] on input "Turkey" at bounding box center [570, 180] width 86 height 14
click at [556, 195] on span "Turkey" at bounding box center [575, 195] width 88 height 14
click at [860, 409] on footer "Save" at bounding box center [454, 418] width 893 height 23
click at [859, 422] on button "Save" at bounding box center [867, 419] width 45 height 15
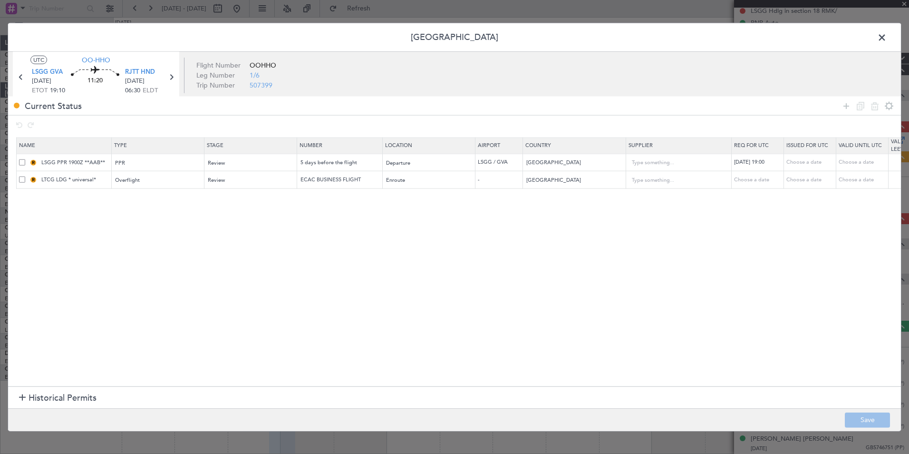
click at [23, 181] on span at bounding box center [22, 179] width 6 height 6
click at [26, 176] on input "checkbox" at bounding box center [26, 176] width 0 height 0
click at [856, 113] on div "Current Status" at bounding box center [454, 106] width 893 height 19
click at [860, 104] on icon at bounding box center [860, 105] width 11 height 11
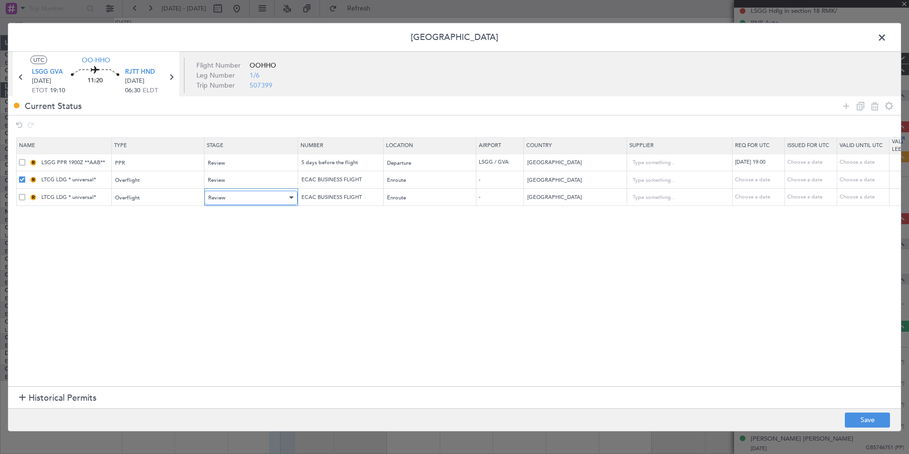
click at [246, 195] on div "Review" at bounding box center [247, 197] width 79 height 14
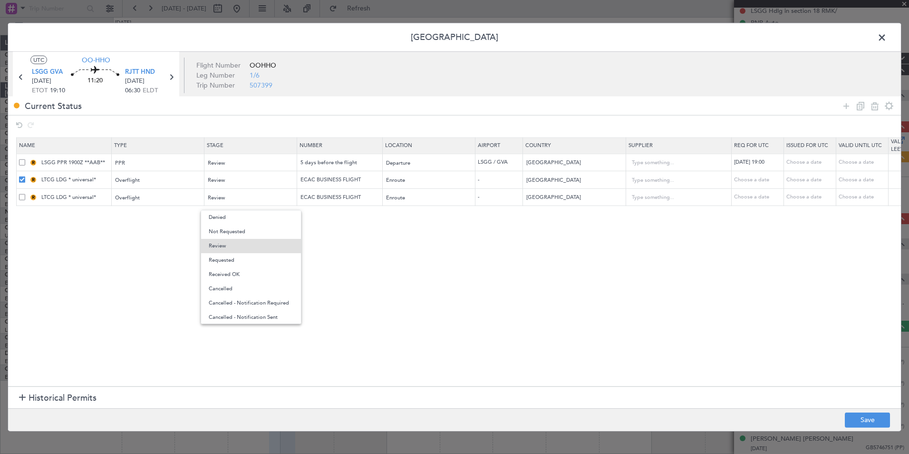
click at [340, 206] on div at bounding box center [454, 227] width 909 height 454
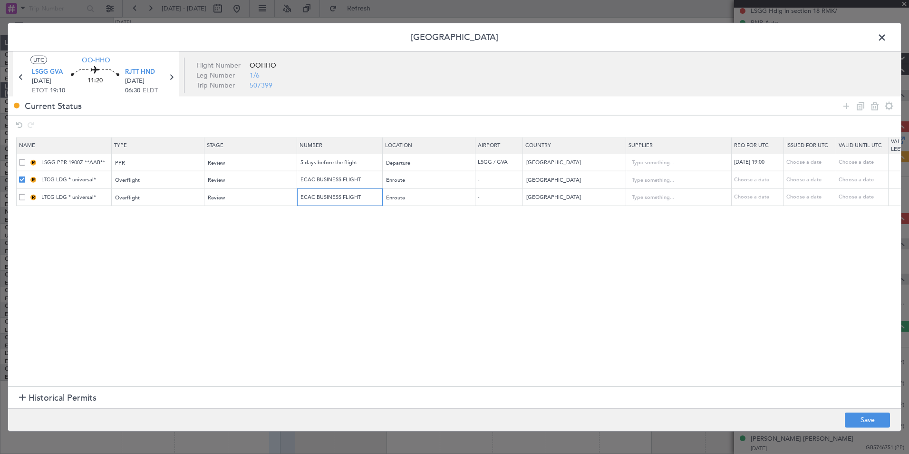
click at [368, 197] on input "ECAC BUSINESS FLIGHT" at bounding box center [341, 197] width 83 height 8
click at [419, 200] on div "Enroute" at bounding box center [426, 197] width 79 height 14
click at [413, 274] on span "Enroute" at bounding box center [429, 274] width 85 height 14
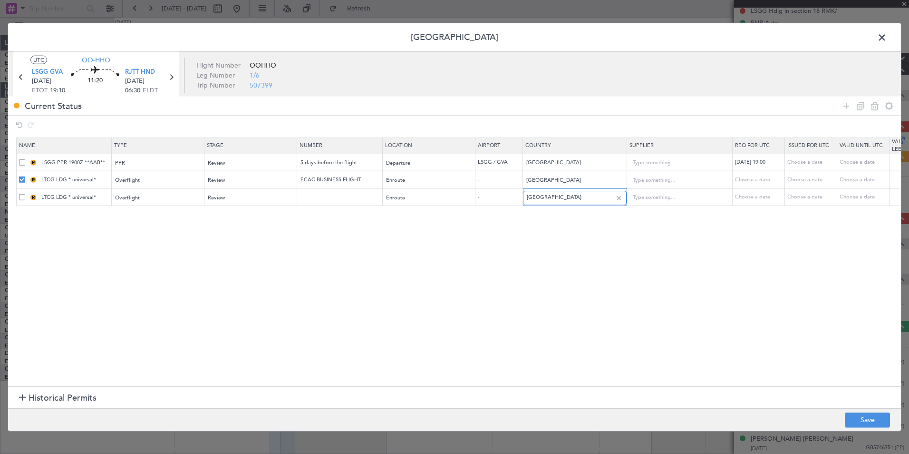
click at [548, 198] on input "Turkey" at bounding box center [570, 197] width 86 height 14
click at [551, 205] on div "Turkey" at bounding box center [575, 212] width 104 height 15
click at [550, 202] on input "Turkey" at bounding box center [570, 197] width 86 height 14
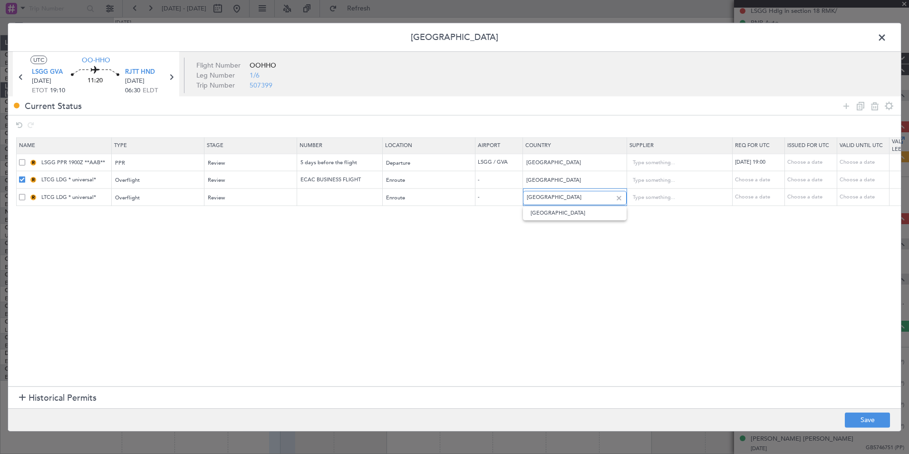
click at [548, 196] on input "Turkey" at bounding box center [570, 197] width 86 height 14
click at [557, 214] on span "Kazakhstan" at bounding box center [575, 213] width 88 height 14
type input "Kazakhstan"
drag, startPoint x: 20, startPoint y: 198, endPoint x: 21, endPoint y: 189, distance: 9.6
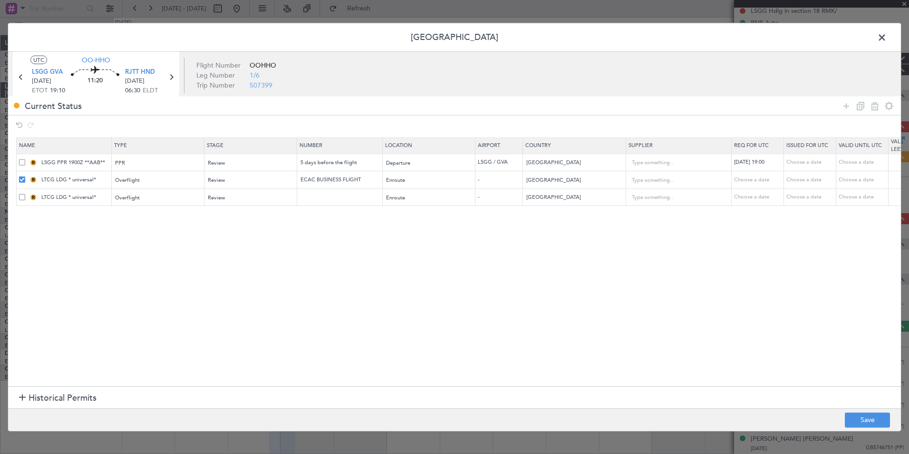
click at [20, 198] on span at bounding box center [22, 197] width 6 height 6
click at [26, 194] on input "checkbox" at bounding box center [26, 194] width 0 height 0
click at [21, 180] on span at bounding box center [22, 179] width 6 height 6
click at [26, 176] on input "checkbox" at bounding box center [26, 176] width 0 height 0
click at [860, 104] on icon at bounding box center [860, 105] width 11 height 11
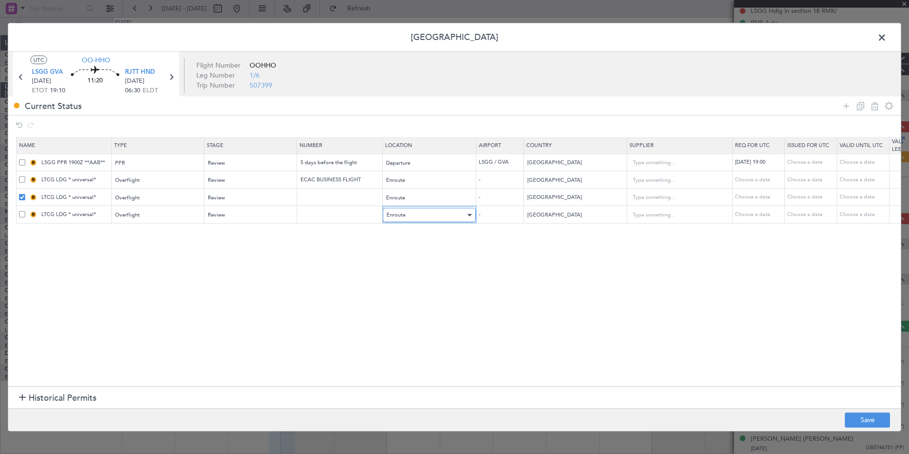
click at [422, 210] on div "Enroute" at bounding box center [426, 215] width 79 height 14
click at [516, 216] on div at bounding box center [454, 227] width 909 height 454
click at [554, 215] on input "Kazakhstan" at bounding box center [570, 215] width 86 height 14
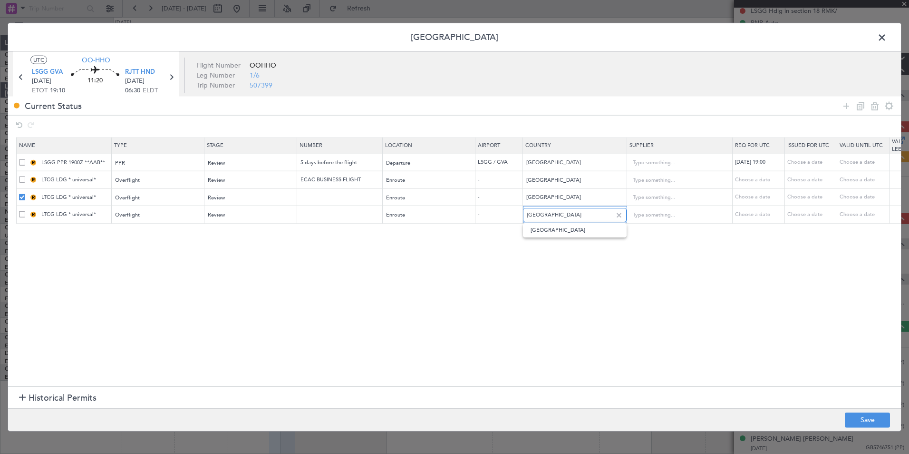
click at [554, 215] on input "Kazakhstan" at bounding box center [570, 215] width 86 height 14
click at [552, 233] on span "Uzbekistan" at bounding box center [575, 230] width 88 height 14
type input "Uzbekistan"
drag, startPoint x: 861, startPoint y: 106, endPoint x: 852, endPoint y: 109, distance: 9.2
click at [861, 106] on icon at bounding box center [860, 105] width 11 height 11
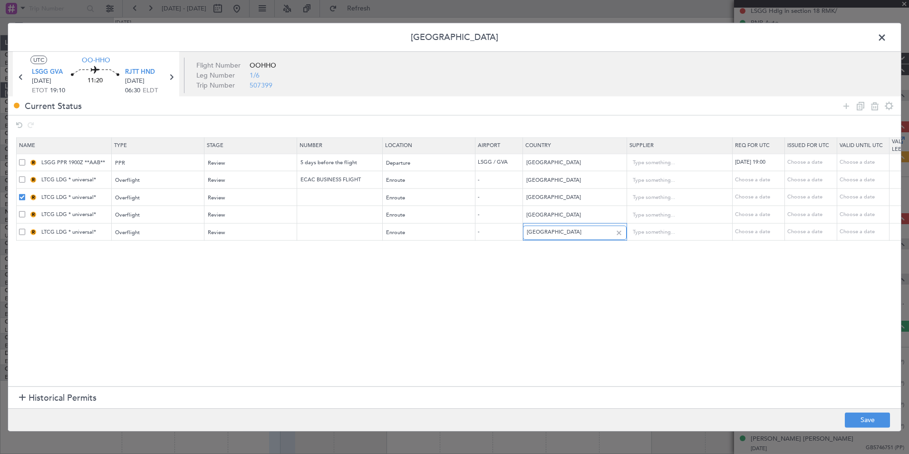
click at [544, 234] on input "Kazakhstan" at bounding box center [570, 232] width 86 height 14
click at [546, 242] on span "China" at bounding box center [575, 248] width 88 height 14
type input "China"
click at [860, 105] on icon at bounding box center [860, 105] width 11 height 11
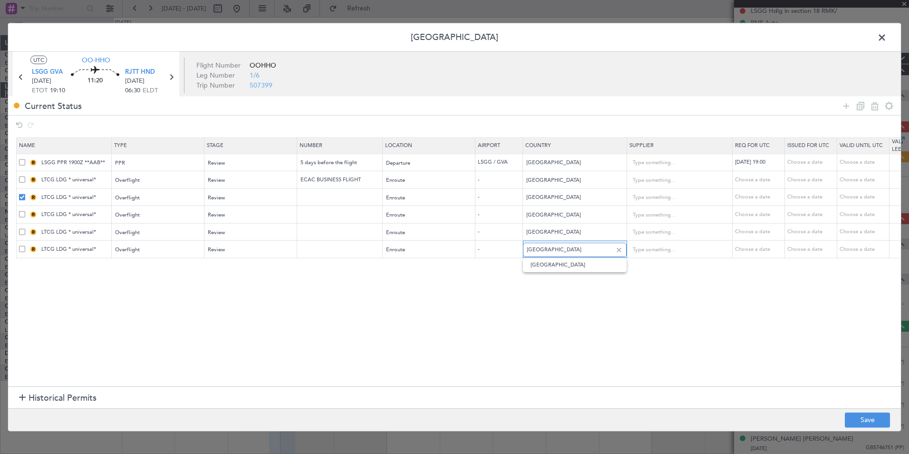
click at [572, 252] on input "Kazakhstan" at bounding box center [570, 249] width 86 height 14
click at [566, 278] on span "Korea, Republic of" at bounding box center [575, 279] width 88 height 14
type input "Korea, Republic of"
click at [862, 105] on icon at bounding box center [860, 105] width 11 height 11
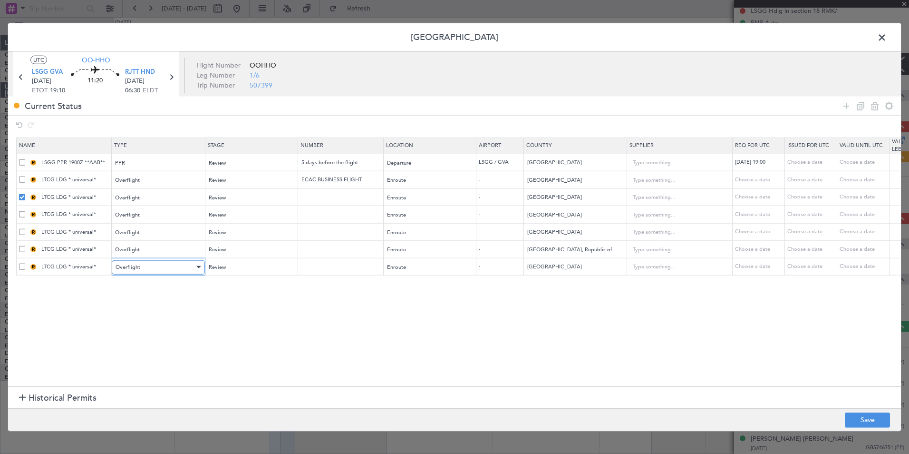
click at [174, 263] on div "Overflight" at bounding box center [155, 267] width 79 height 14
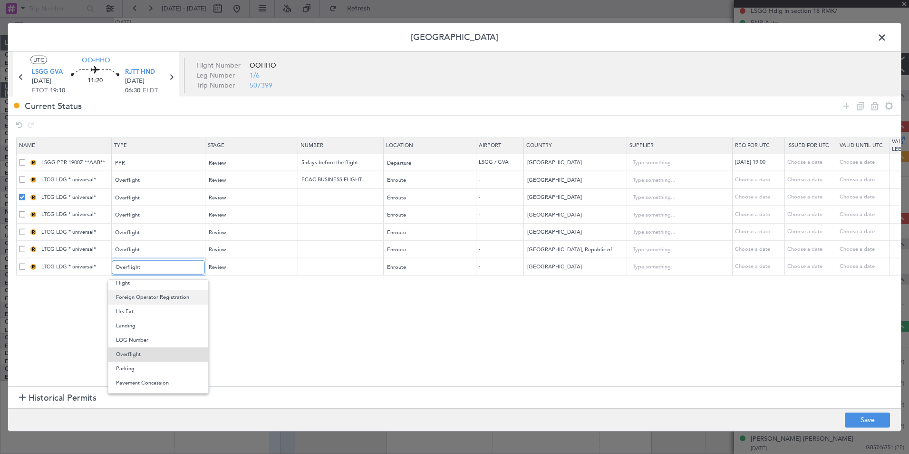
scroll to position [182, 0]
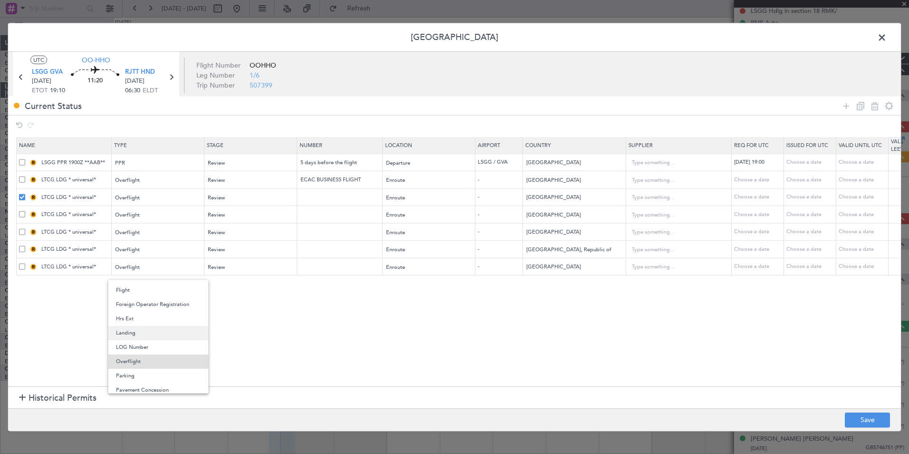
click at [137, 339] on span "Landing" at bounding box center [158, 333] width 85 height 14
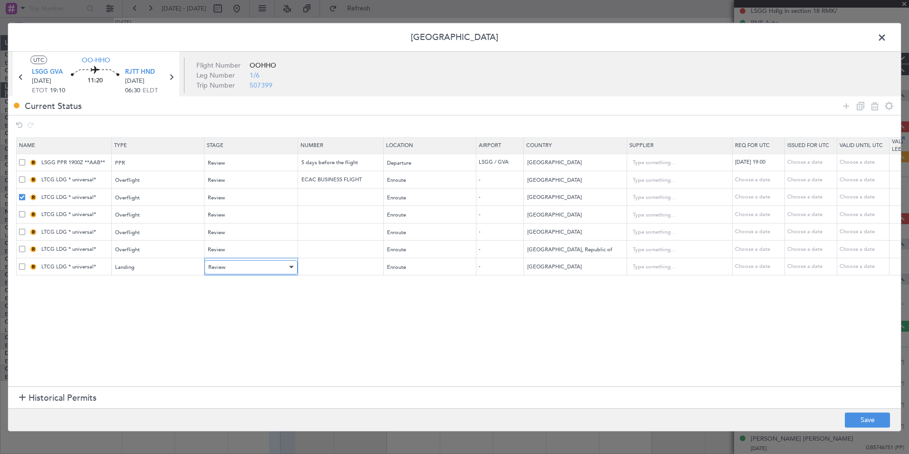
click at [241, 261] on div "Review" at bounding box center [247, 267] width 79 height 14
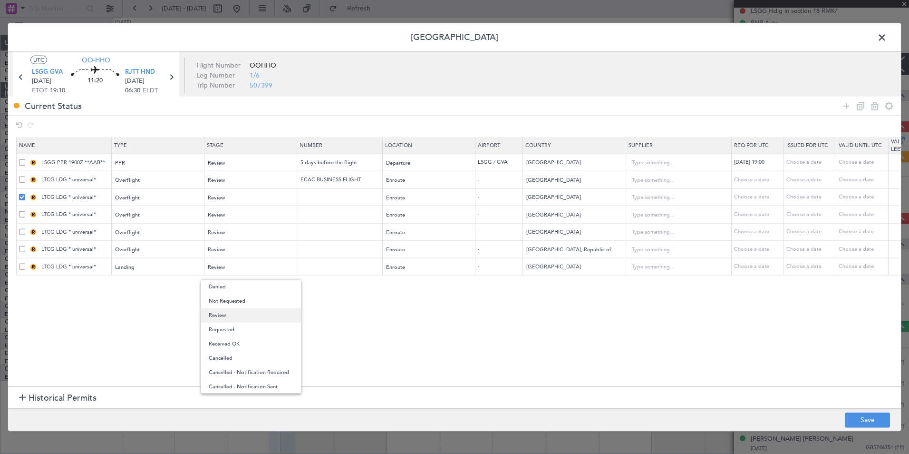
click at [233, 312] on span "Review" at bounding box center [251, 315] width 85 height 14
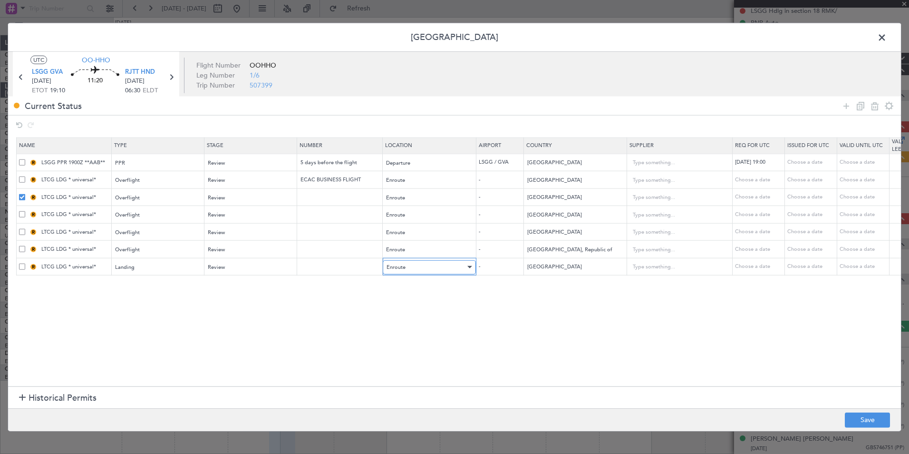
click at [436, 265] on div "Enroute" at bounding box center [426, 267] width 79 height 14
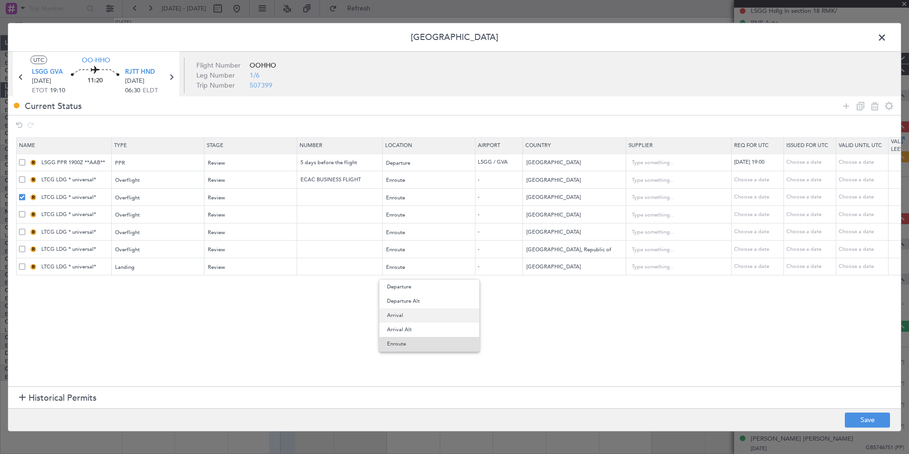
click at [413, 315] on span "Arrival" at bounding box center [429, 315] width 85 height 14
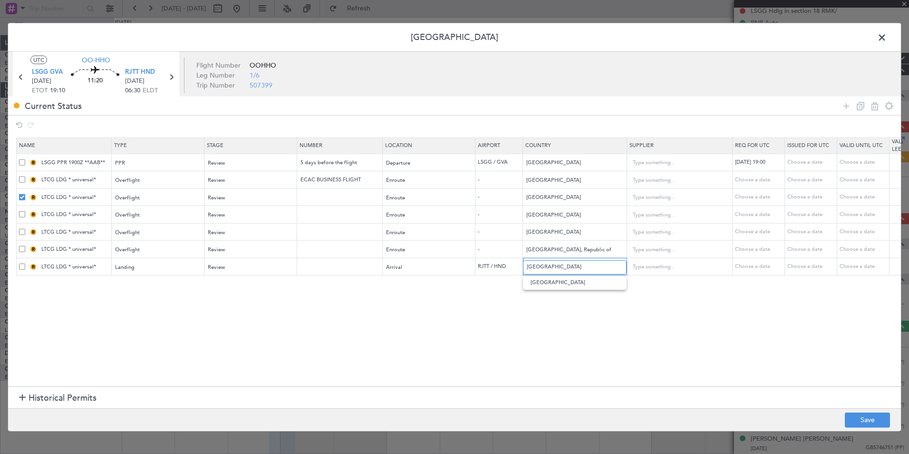
drag, startPoint x: 579, startPoint y: 270, endPoint x: 511, endPoint y: 277, distance: 67.9
click at [511, 277] on section "Name Type Stage Number Location Airport Country Supplier Req For Utc Issued For…" at bounding box center [454, 261] width 893 height 252
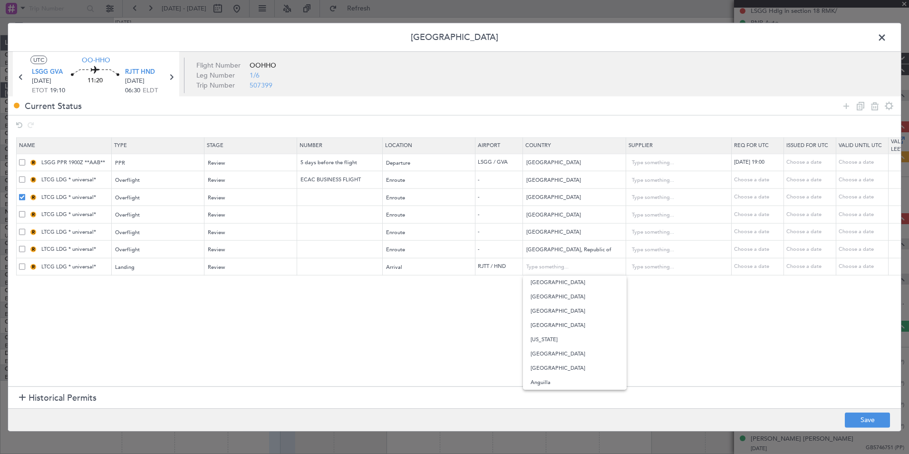
click at [467, 317] on section "Name Type Stage Number Location Airport Country Supplier Req For Utc Issued For…" at bounding box center [454, 261] width 893 height 252
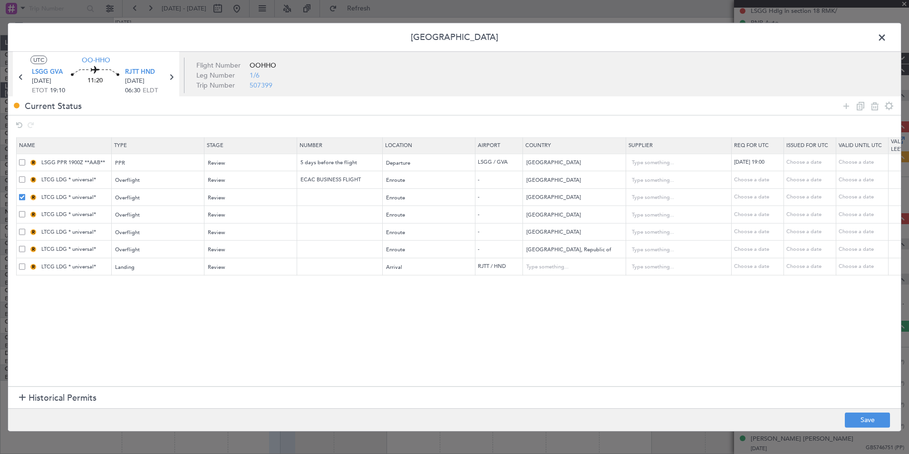
click at [560, 318] on section "Name Type Stage Number Location Airport Country Supplier Req For Utc Issued For…" at bounding box center [454, 261] width 893 height 252
click at [866, 418] on button "Save" at bounding box center [867, 419] width 45 height 15
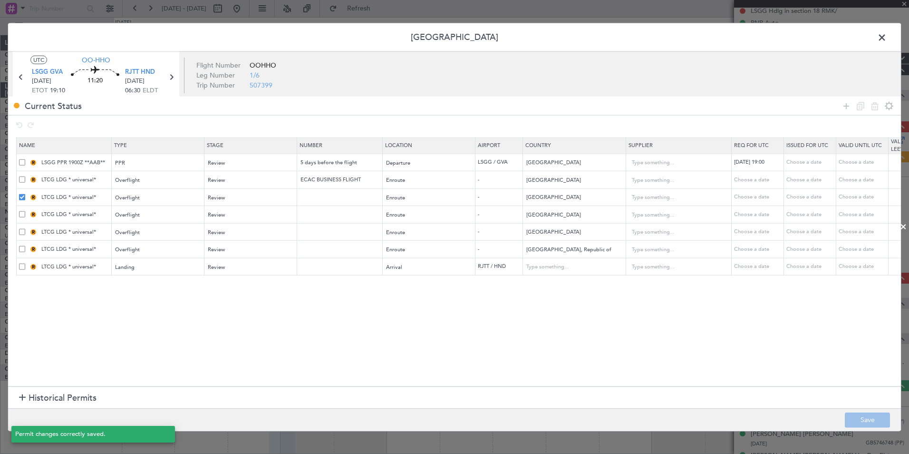
type input "KAZAKHSTAN OVF"
type input "UZBEKISTAN OVF"
type input "CHINA OVF"
type input "3"
type input "KOREA, REPUBLIC OF OVF"
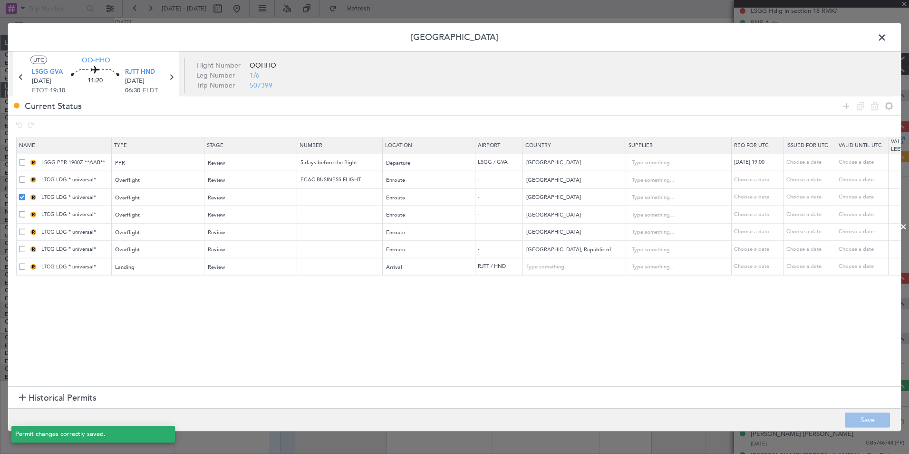
type input "RJTT LDG"
type input "Japan"
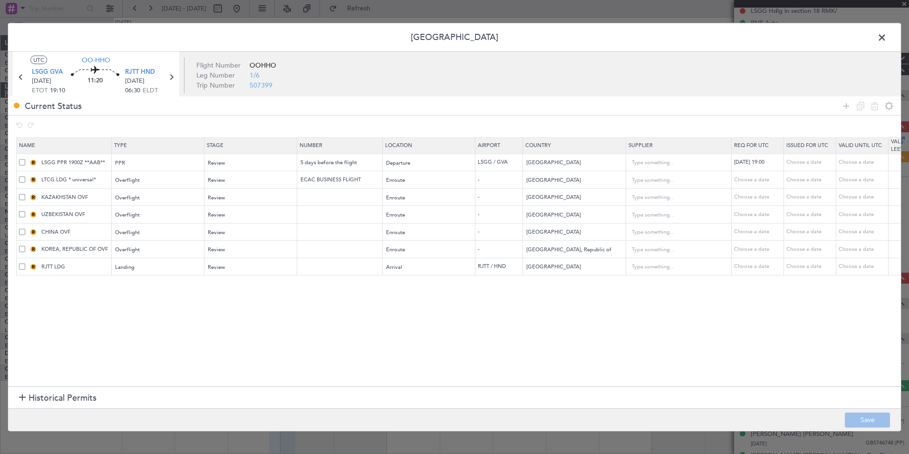
drag, startPoint x: 880, startPoint y: 42, endPoint x: 865, endPoint y: 57, distance: 20.5
click at [887, 42] on span at bounding box center [887, 39] width 0 height 19
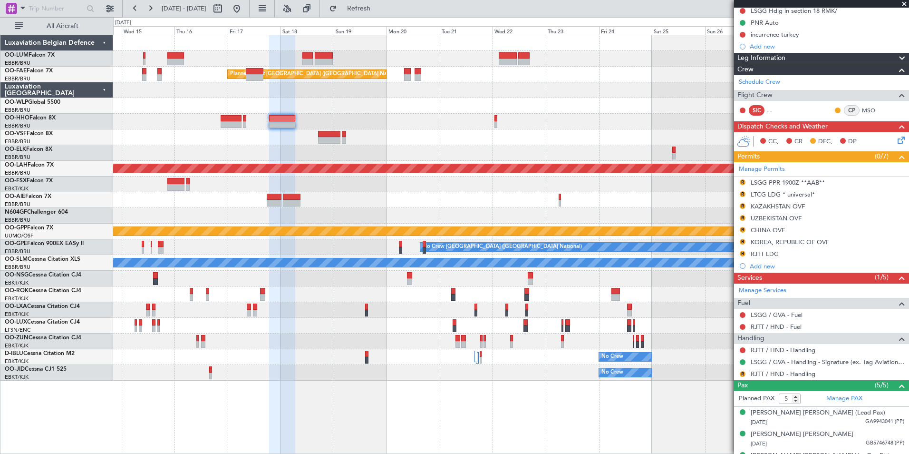
click at [395, 183] on div "Planned Maint Kortrijk-Wevelgem Planned Maint Brussels (Brussels National) Owne…" at bounding box center [510, 207] width 795 height 345
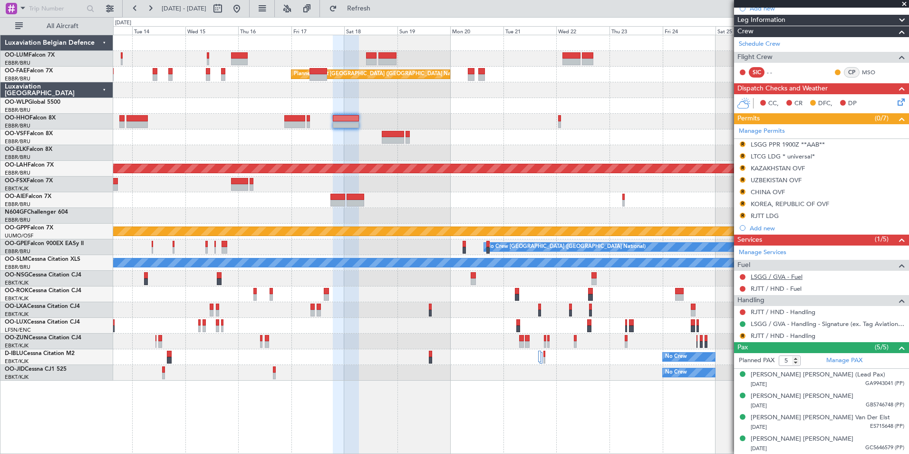
scroll to position [147, 0]
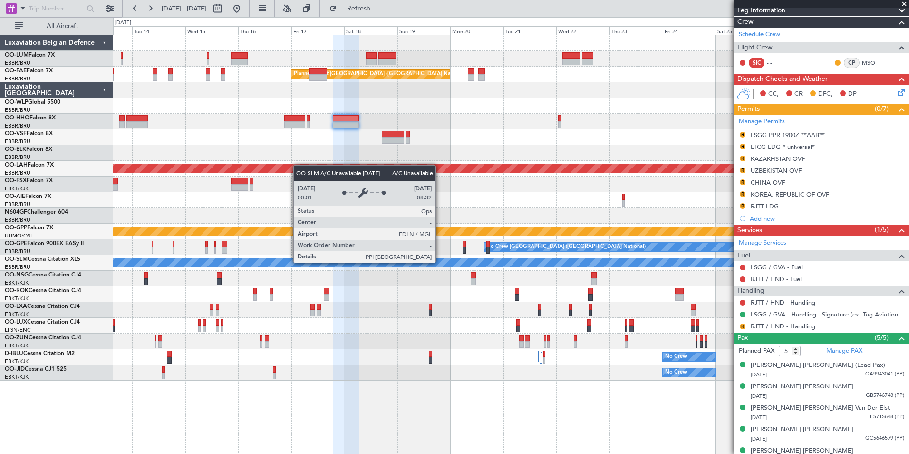
click at [520, 273] on div "Planned Maint Kortrijk-Wevelgem Planned Maint Brussels (Brussels National) Owne…" at bounding box center [510, 207] width 795 height 345
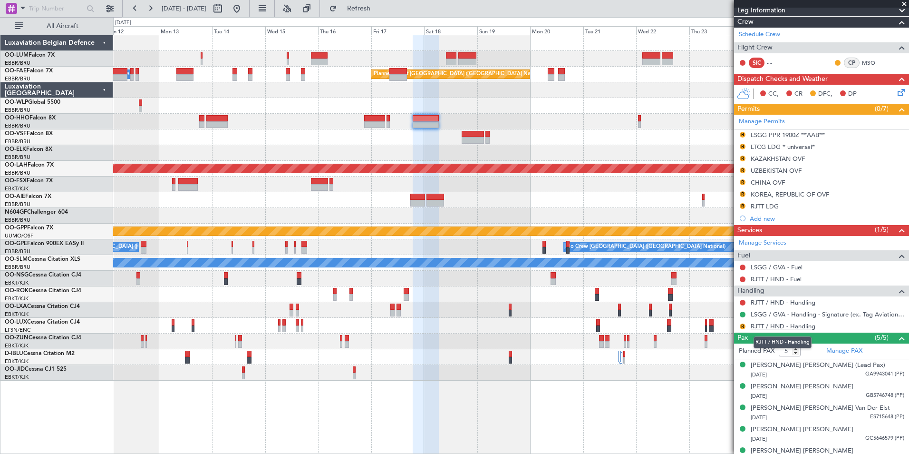
click at [777, 325] on link "RJTT / HND - Handling" at bounding box center [783, 326] width 65 height 8
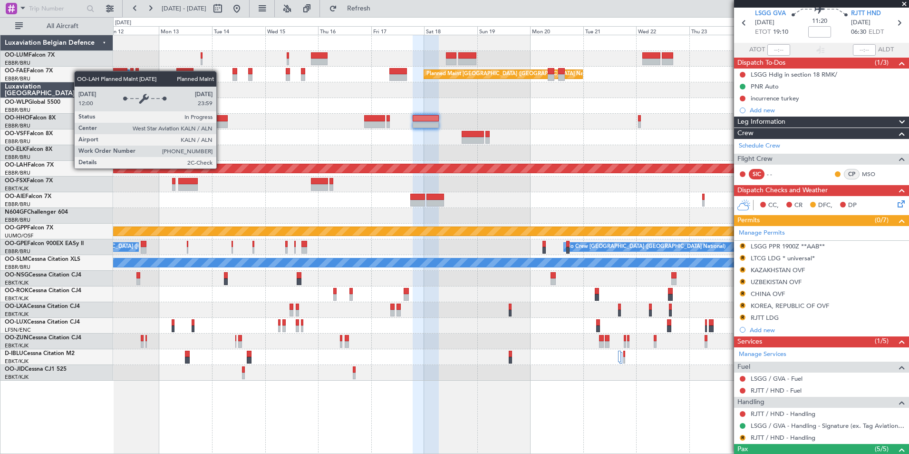
scroll to position [0, 0]
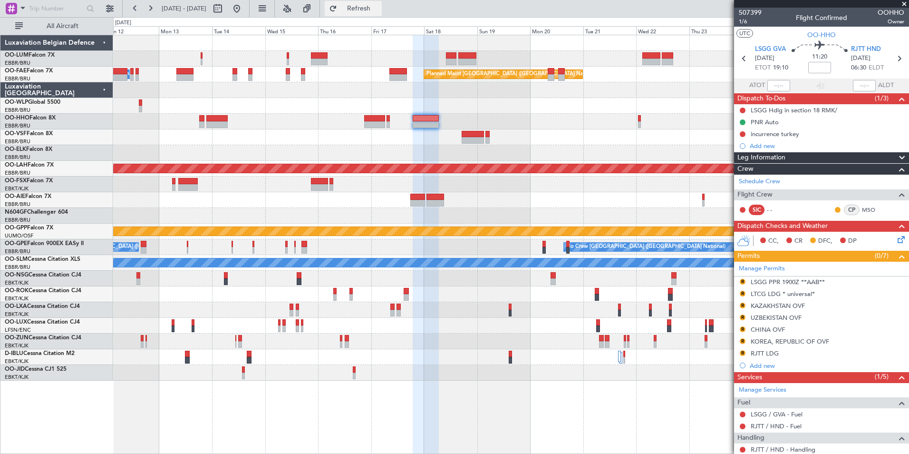
click at [379, 6] on span "Refresh" at bounding box center [359, 8] width 40 height 7
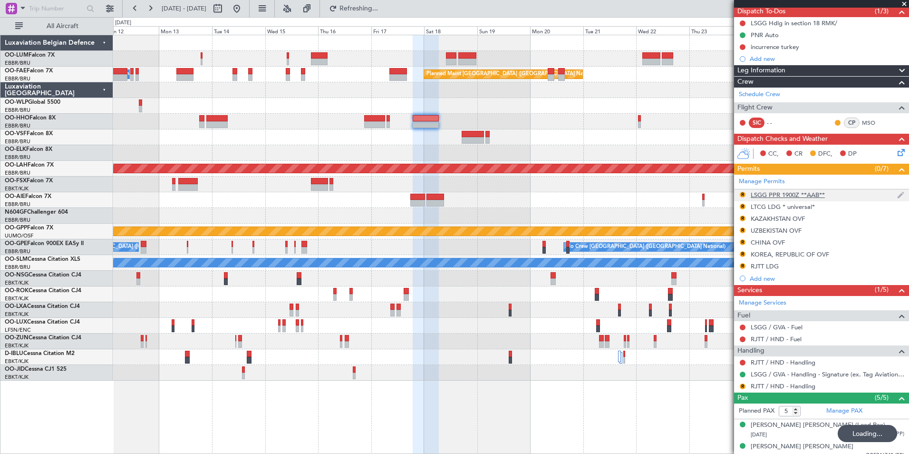
scroll to position [159, 0]
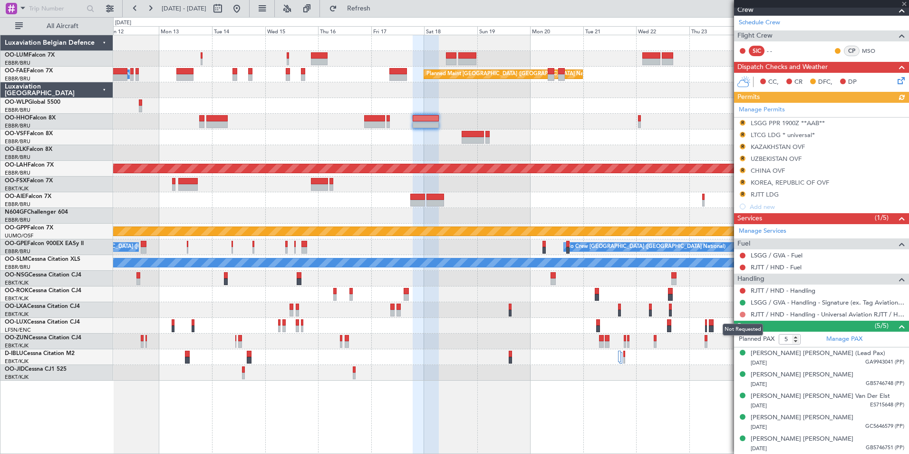
click at [745, 314] on button at bounding box center [743, 314] width 6 height 6
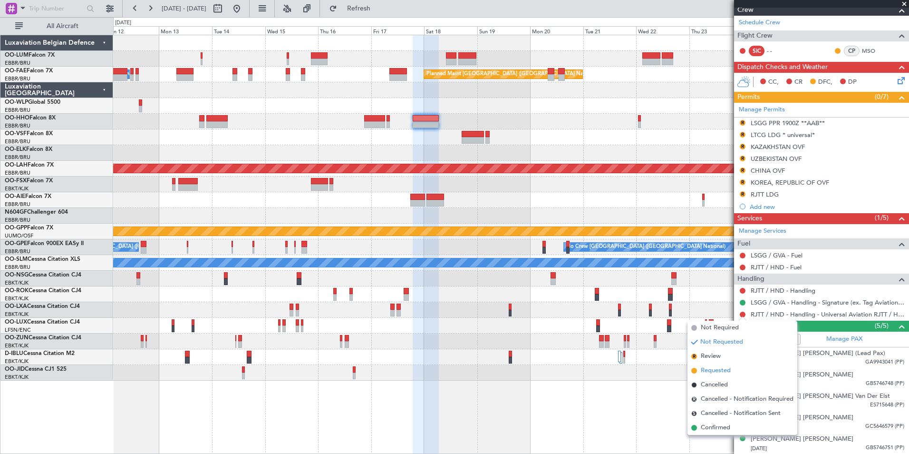
click at [705, 367] on span "Requested" at bounding box center [716, 371] width 30 height 10
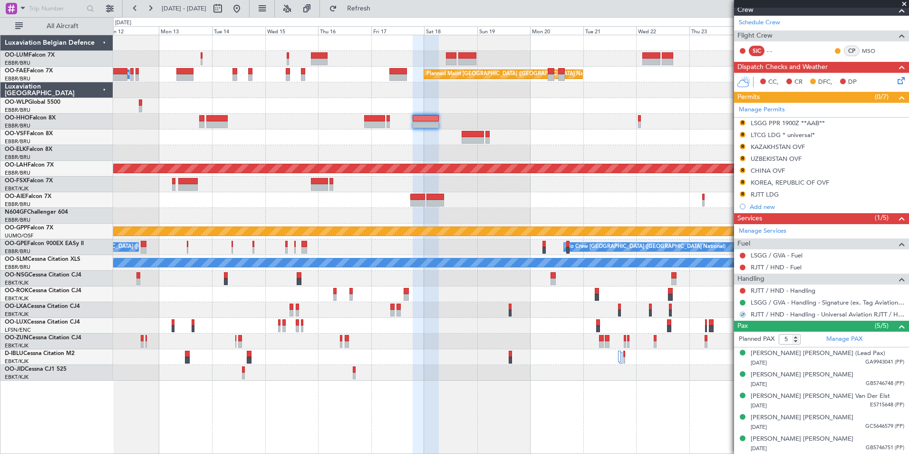
click at [738, 312] on div "RJTT / HND - Handling - Universal Aviation RJTT / HND" at bounding box center [821, 314] width 175 height 12
click at [741, 313] on div at bounding box center [743, 314] width 6 height 6
click at [742, 314] on button at bounding box center [743, 314] width 6 height 6
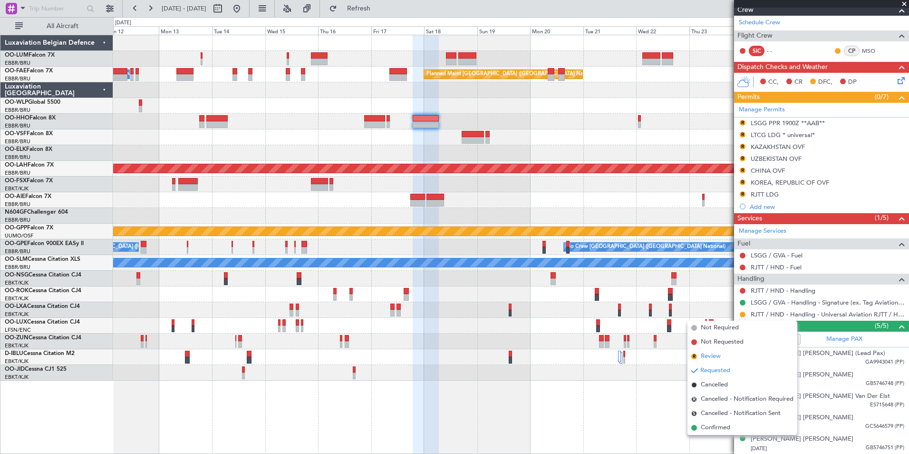
click at [711, 354] on span "Review" at bounding box center [711, 356] width 20 height 10
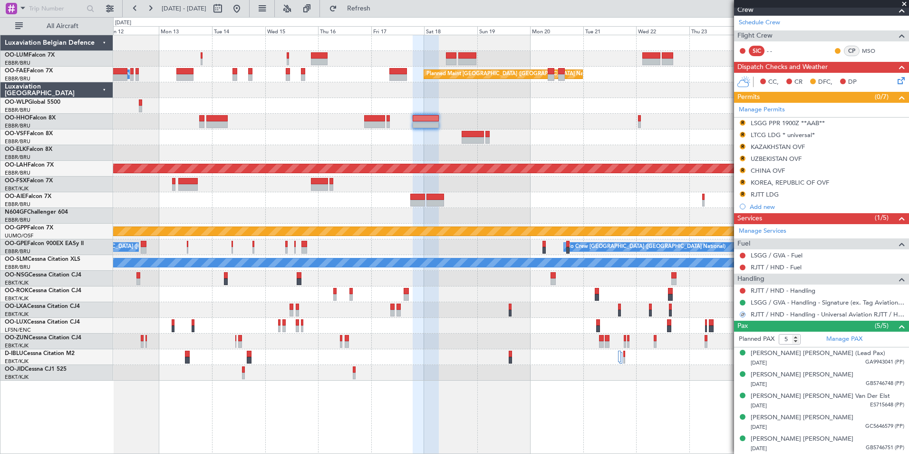
click at [356, 171] on div "Planned Maint [PERSON_NAME]-[GEOGRAPHIC_DATA][PERSON_NAME] ([GEOGRAPHIC_DATA][P…" at bounding box center [511, 168] width 2386 height 9
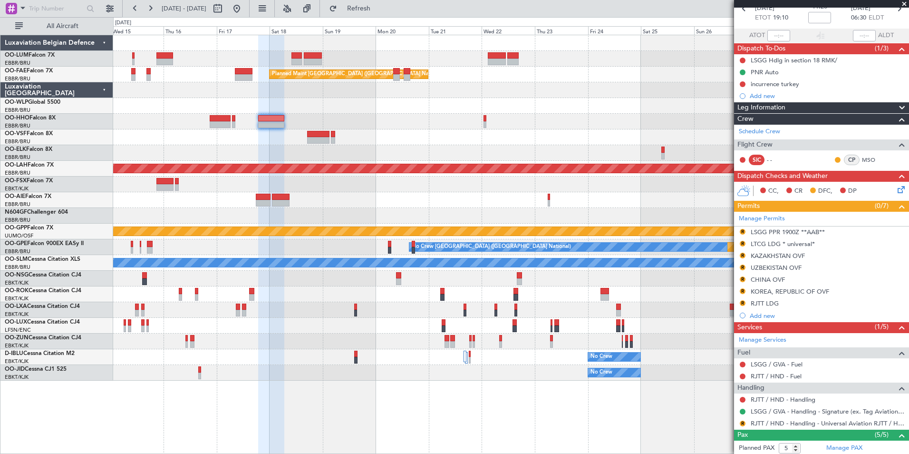
scroll to position [0, 0]
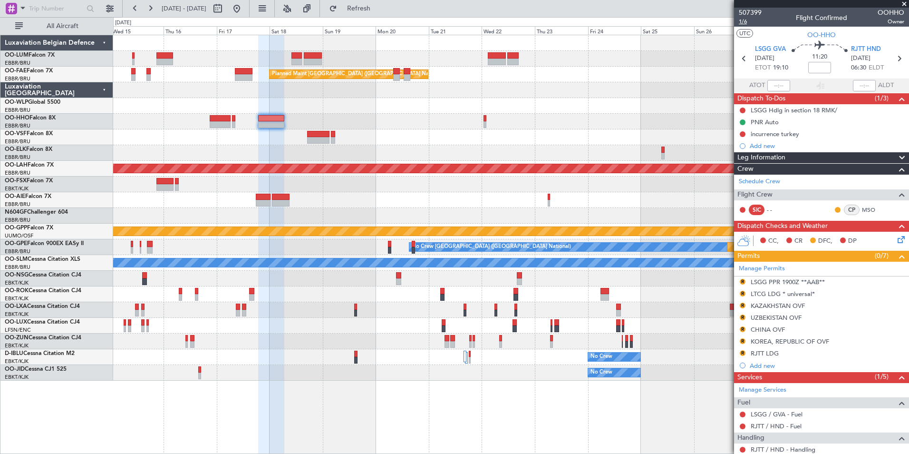
click at [740, 22] on span "1/6" at bounding box center [750, 22] width 23 height 8
click at [379, 10] on span "Refresh" at bounding box center [359, 8] width 40 height 7
click at [493, 223] on div at bounding box center [510, 216] width 795 height 16
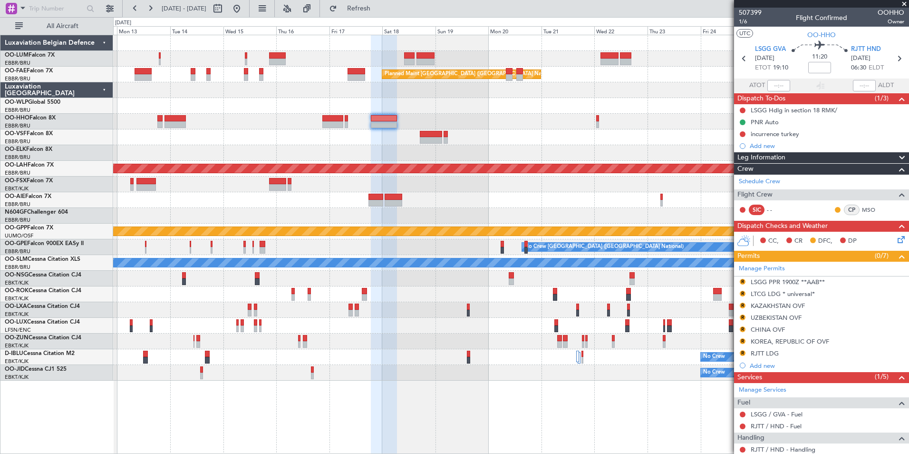
scroll to position [95, 0]
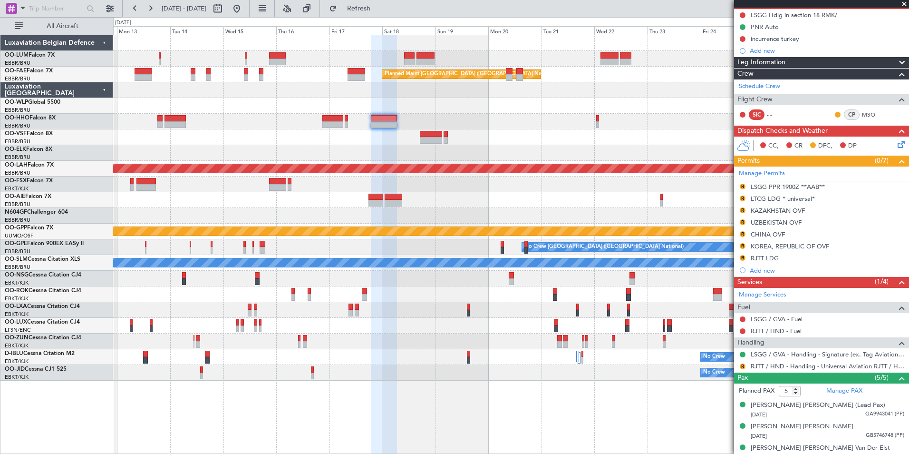
click at [553, 201] on div "Planned Maint Kortrijk-Wevelgem Planned Maint Brussels (Brussels National) Owne…" at bounding box center [510, 207] width 795 height 345
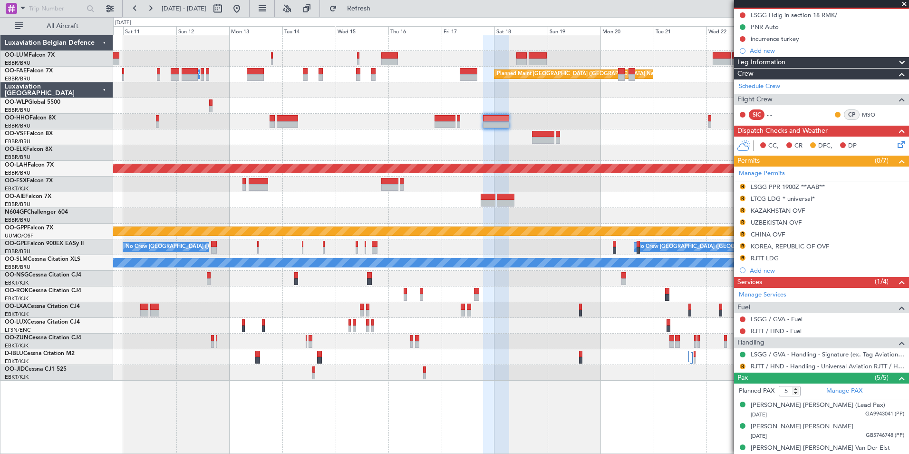
click at [508, 203] on div at bounding box center [506, 203] width 18 height 7
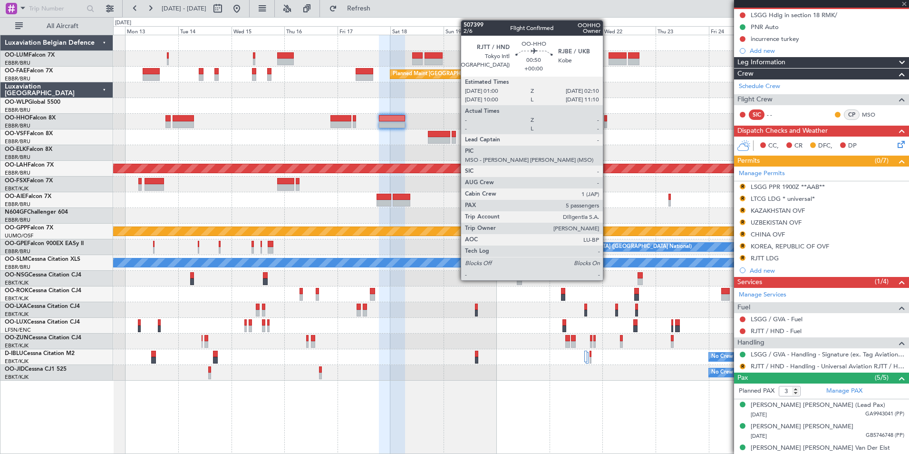
scroll to position [0, 0]
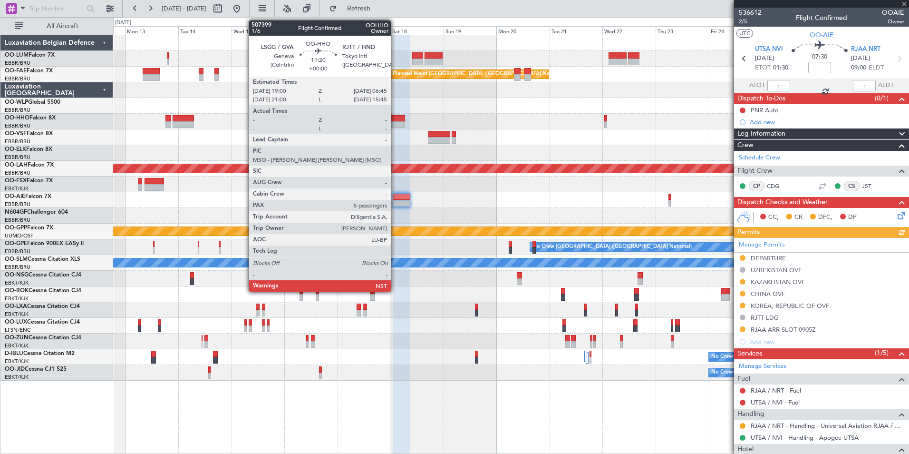
click at [395, 123] on div at bounding box center [392, 124] width 26 height 7
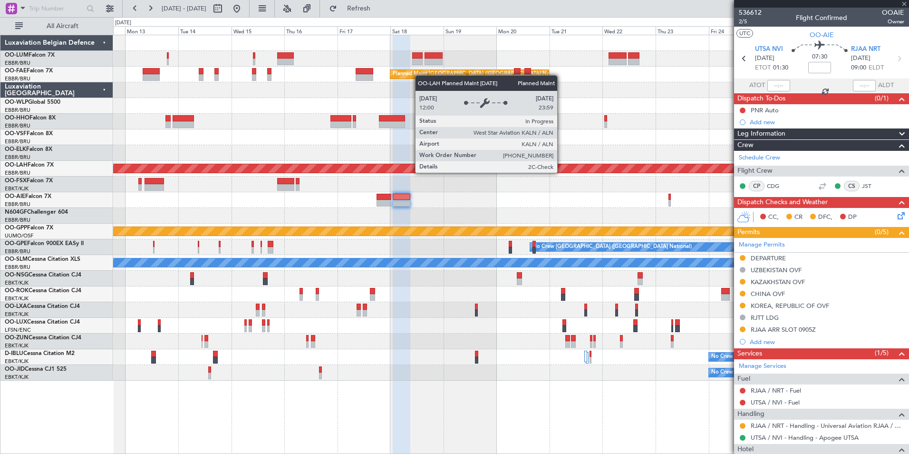
type input "5"
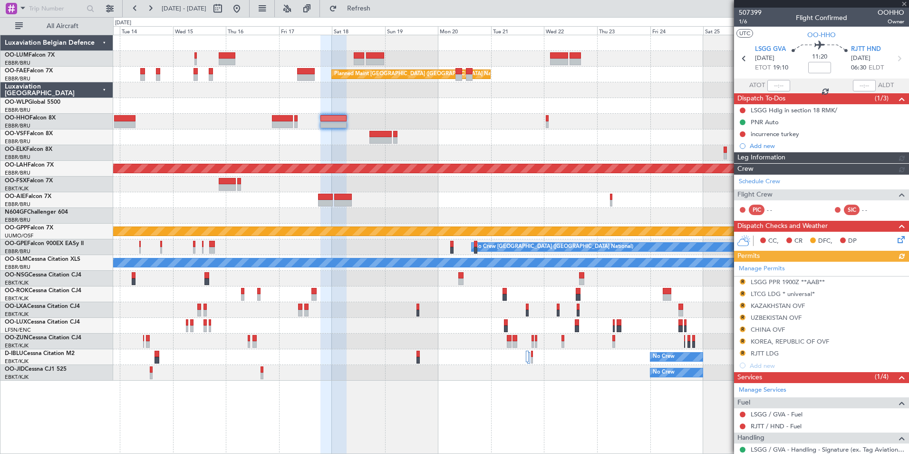
click at [505, 141] on div at bounding box center [510, 137] width 795 height 16
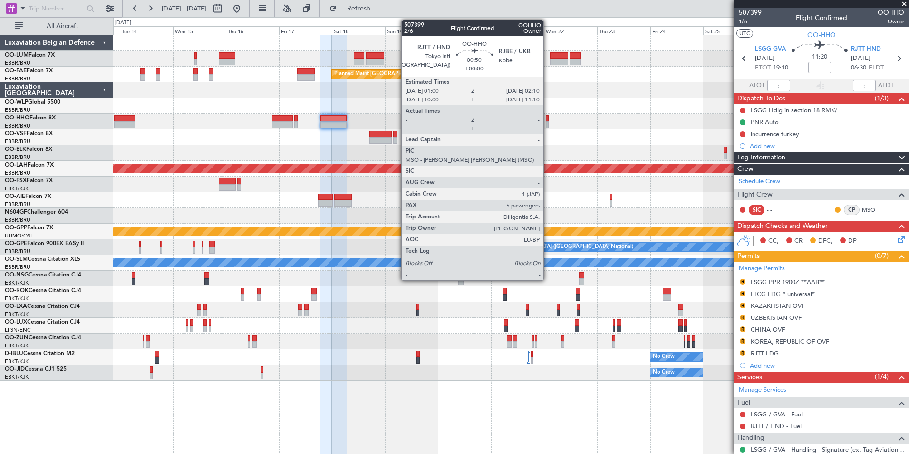
click at [548, 122] on div at bounding box center [547, 124] width 3 height 7
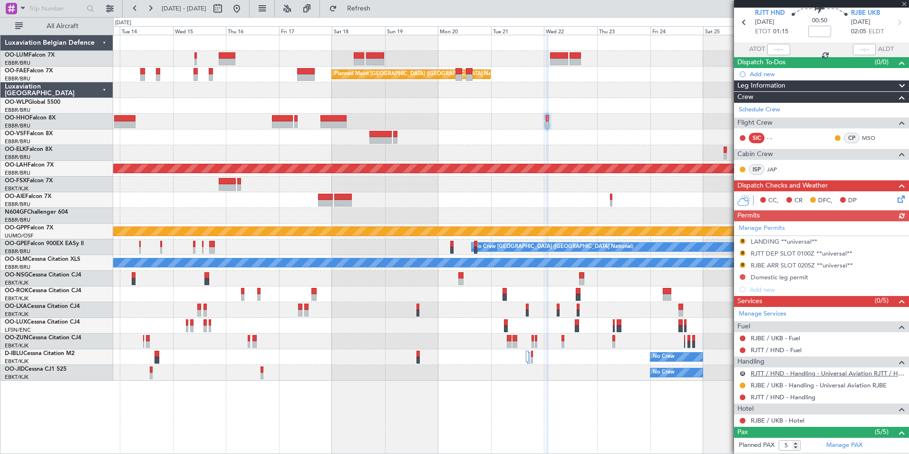
scroll to position [95, 0]
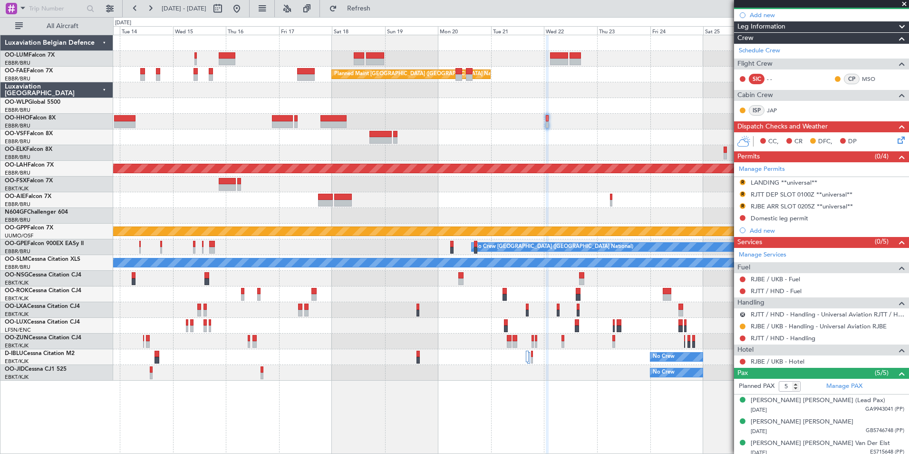
click at [448, 128] on div at bounding box center [510, 122] width 795 height 16
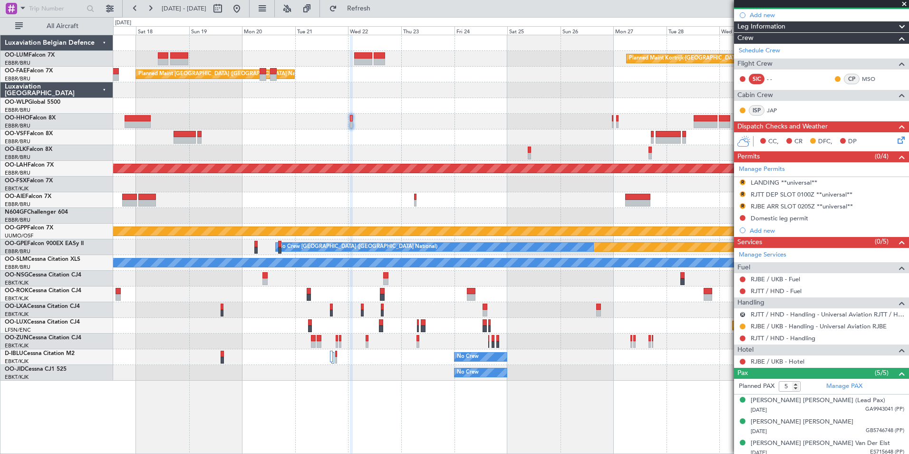
click at [500, 129] on div "Planned Maint Kortrijk-Wevelgem Planned Maint Brussels (Brussels National) Owne…" at bounding box center [510, 207] width 795 height 345
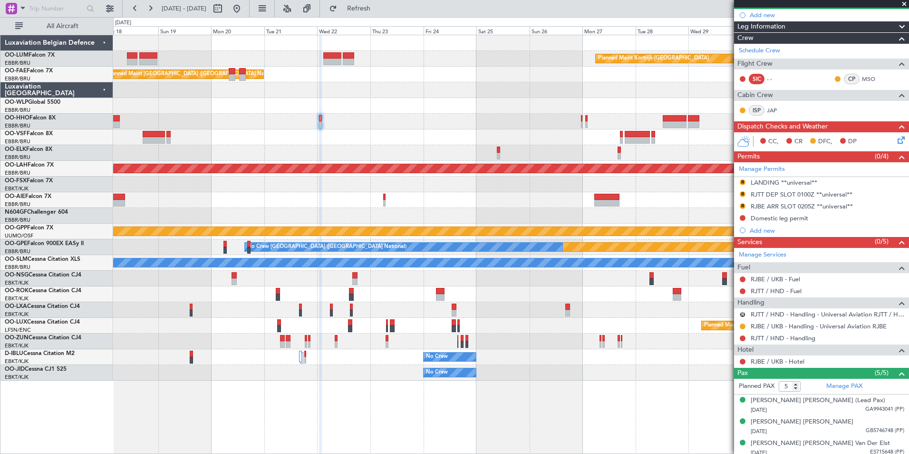
click at [304, 147] on div "Planned Maint Kortrijk-Wevelgem Planned Maint Brussels (Brussels National) Owne…" at bounding box center [510, 207] width 795 height 345
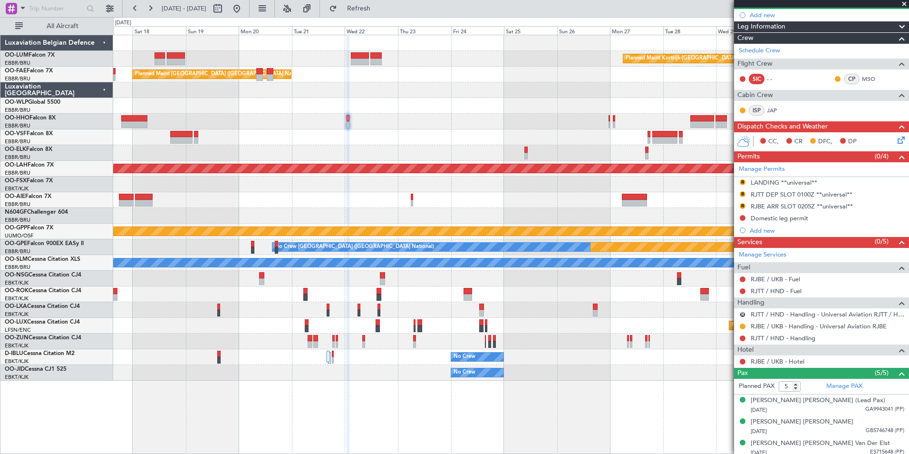
click at [371, 153] on div at bounding box center [510, 153] width 795 height 16
click at [530, 163] on div "Planned Maint Kortrijk-Wevelgem Planned Maint Brussels (Brussels National) Owne…" at bounding box center [510, 207] width 795 height 345
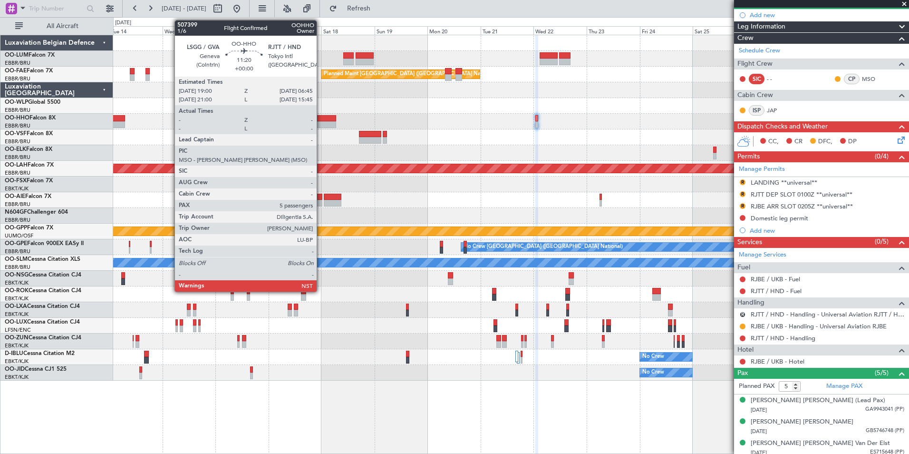
click at [321, 120] on div at bounding box center [323, 118] width 26 height 7
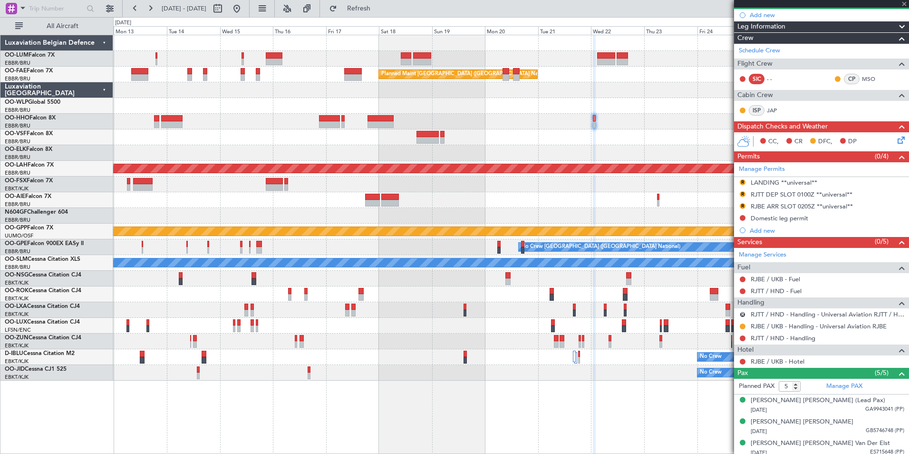
click at [360, 150] on div at bounding box center [510, 153] width 795 height 16
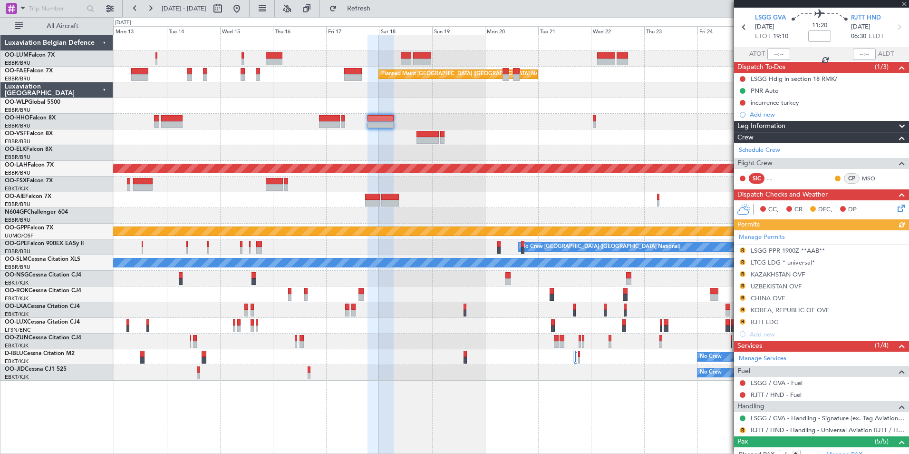
scroll to position [48, 0]
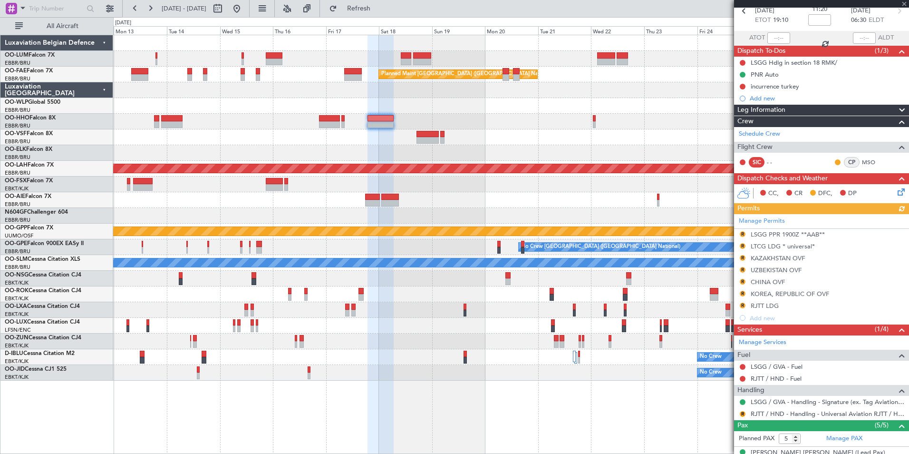
click at [742, 305] on div "Manage Permits R LSGG PPR 1900Z **AAB** R LTCG LDG * universal* R KAZAKHSTAN OV…" at bounding box center [821, 269] width 175 height 110
click at [743, 304] on div "Manage Permits R LSGG PPR 1900Z **AAB** R LTCG LDG * universal* R KAZAKHSTAN OV…" at bounding box center [821, 269] width 175 height 110
click at [743, 304] on button "R" at bounding box center [743, 305] width 6 height 6
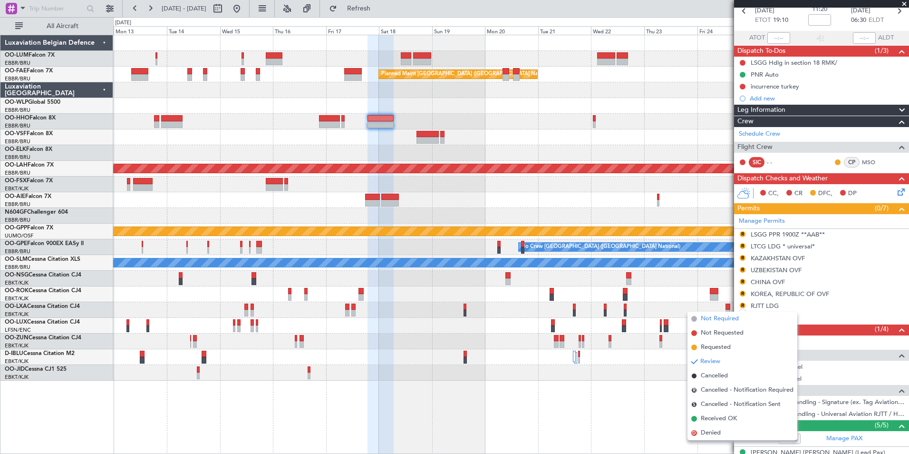
click at [716, 321] on span "Not Required" at bounding box center [720, 319] width 38 height 10
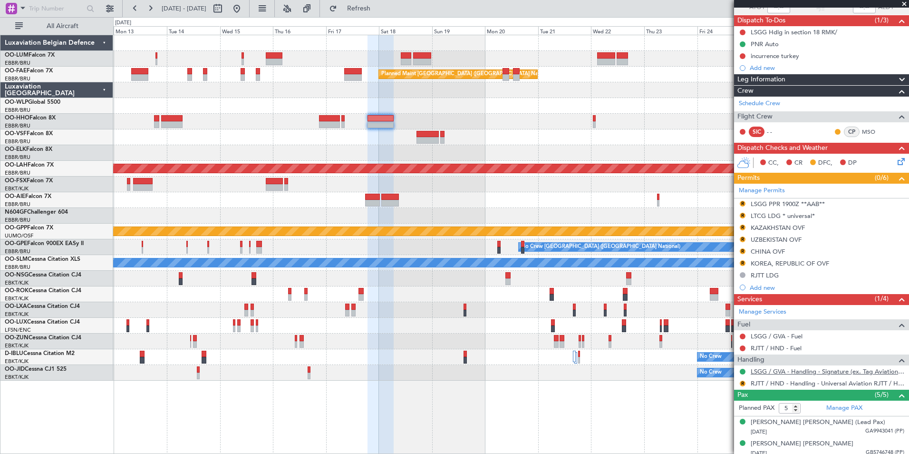
scroll to position [95, 0]
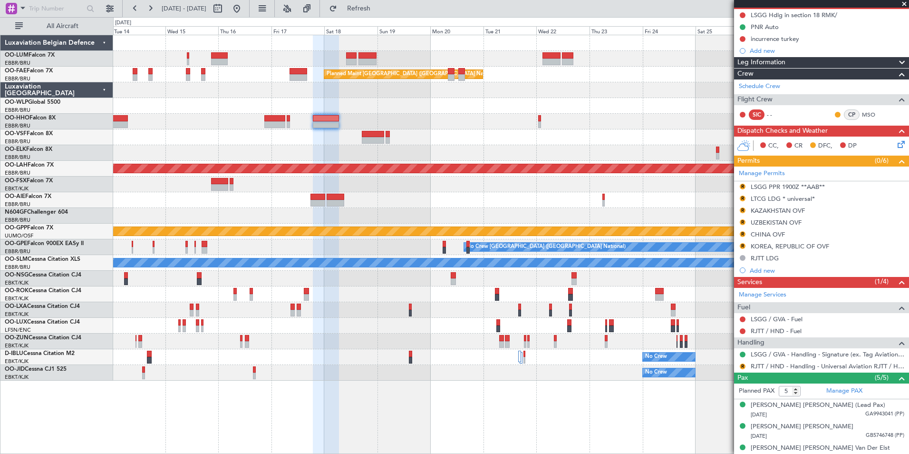
click at [342, 139] on div at bounding box center [510, 137] width 795 height 16
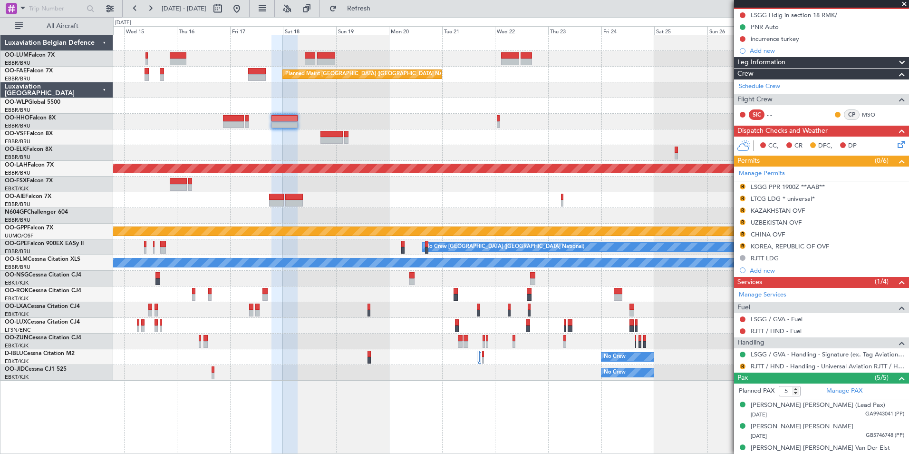
click at [349, 174] on div "Planned Maint [PERSON_NAME]-[GEOGRAPHIC_DATA][PERSON_NAME] ([GEOGRAPHIC_DATA][P…" at bounding box center [510, 169] width 795 height 16
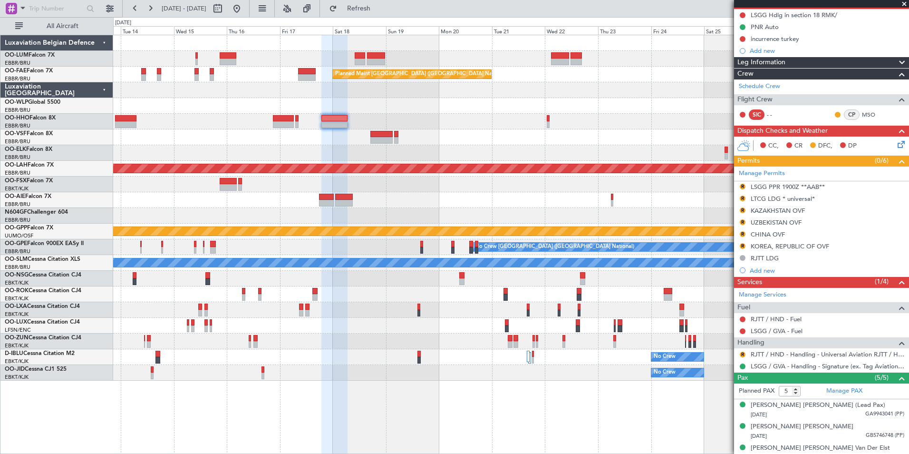
click at [360, 184] on div at bounding box center [510, 184] width 795 height 16
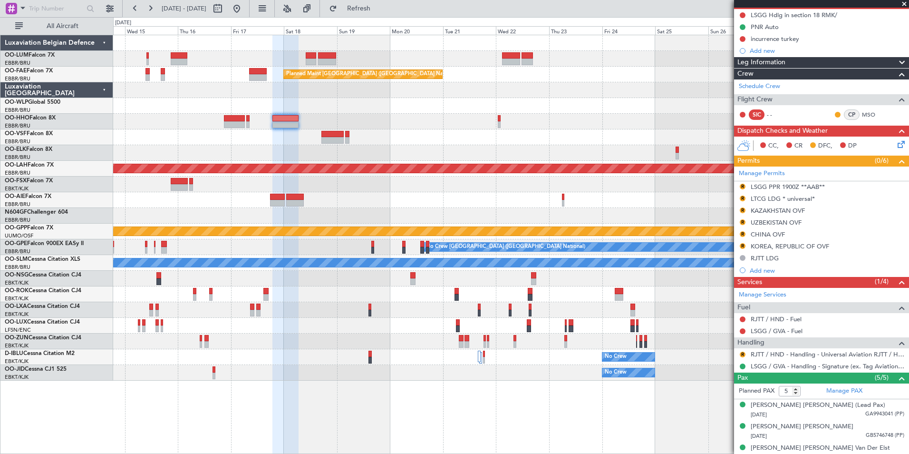
click at [645, 163] on div "Planned Maint Kortrijk-Wevelgem Planned Maint Brussels (Brussels National) Owne…" at bounding box center [510, 207] width 795 height 345
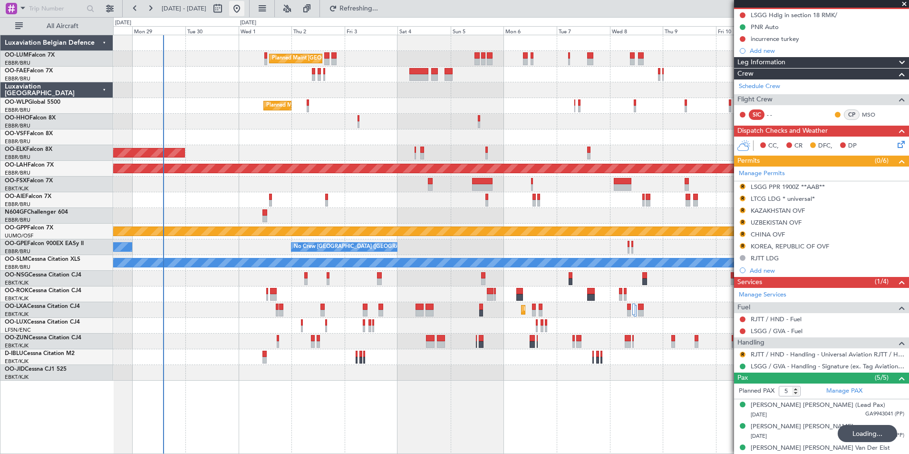
click at [244, 13] on button at bounding box center [236, 8] width 15 height 15
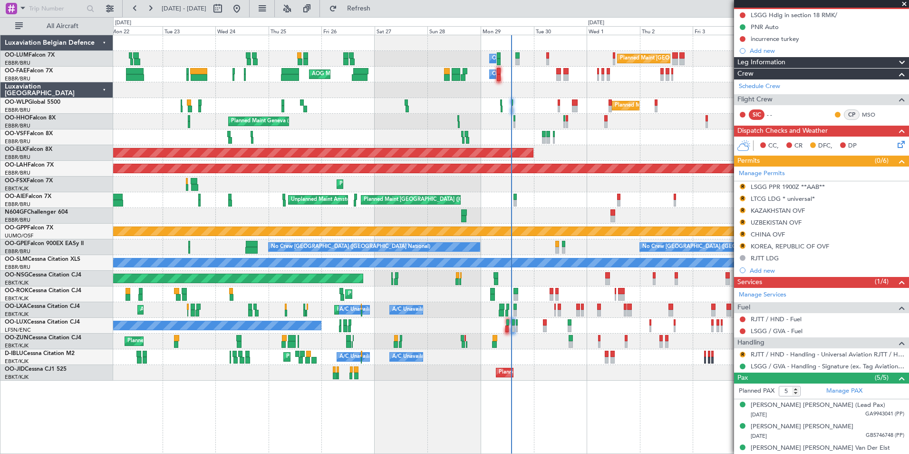
click at [320, 210] on div "Planned Maint Brussels (Brussels National) Owner Melsbroek Air Base Planned Mai…" at bounding box center [510, 207] width 795 height 345
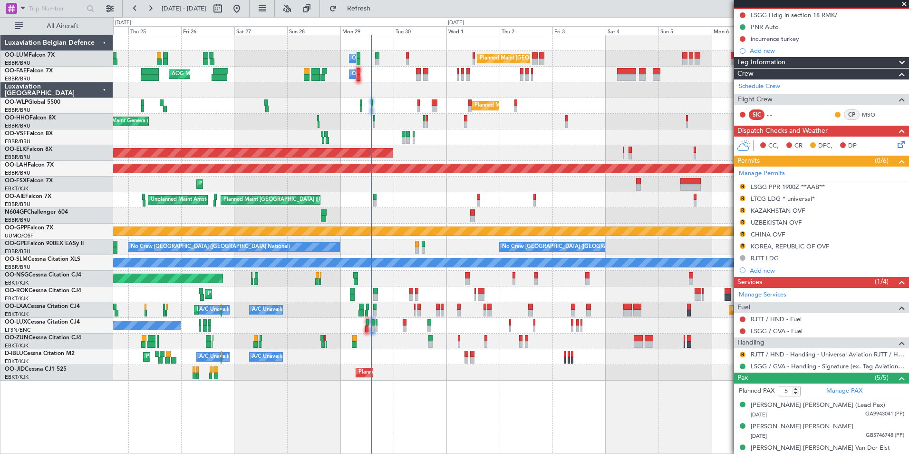
click at [364, 177] on div "Planned Maint Kortrijk-[GEOGRAPHIC_DATA]" at bounding box center [510, 184] width 795 height 16
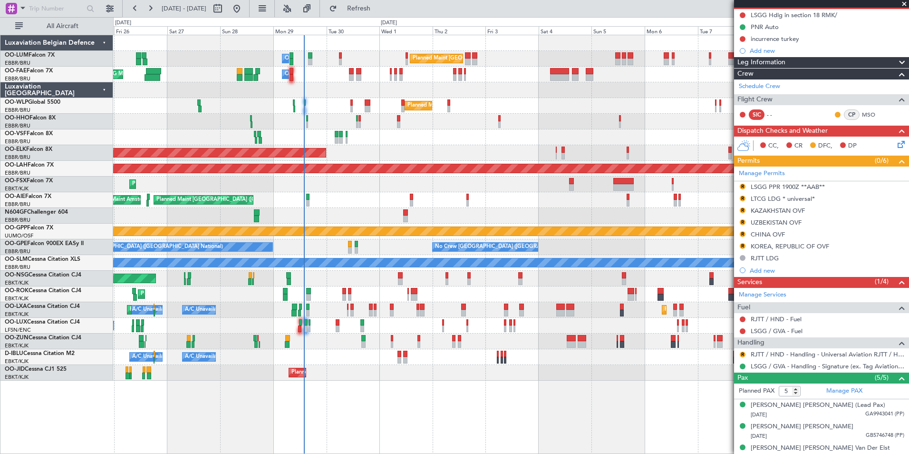
click at [333, 174] on div "Planned Maint [PERSON_NAME]-[GEOGRAPHIC_DATA][PERSON_NAME] ([GEOGRAPHIC_DATA][P…" at bounding box center [510, 169] width 795 height 16
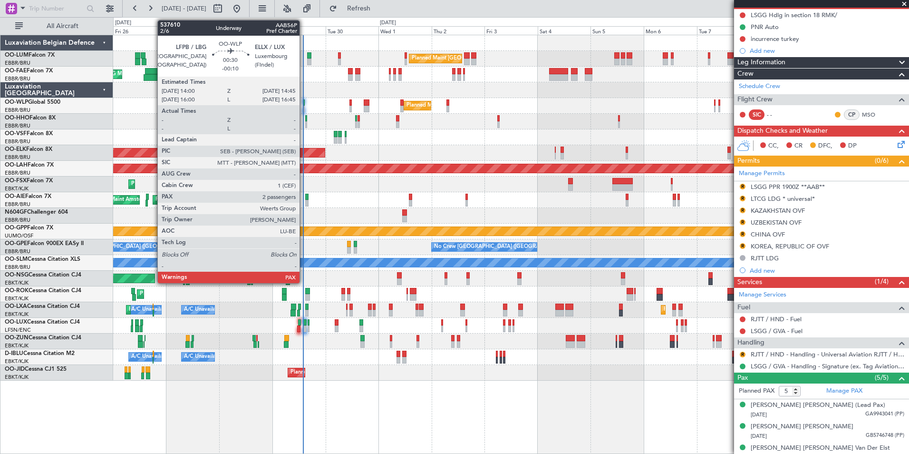
click at [304, 104] on div at bounding box center [304, 102] width 2 height 7
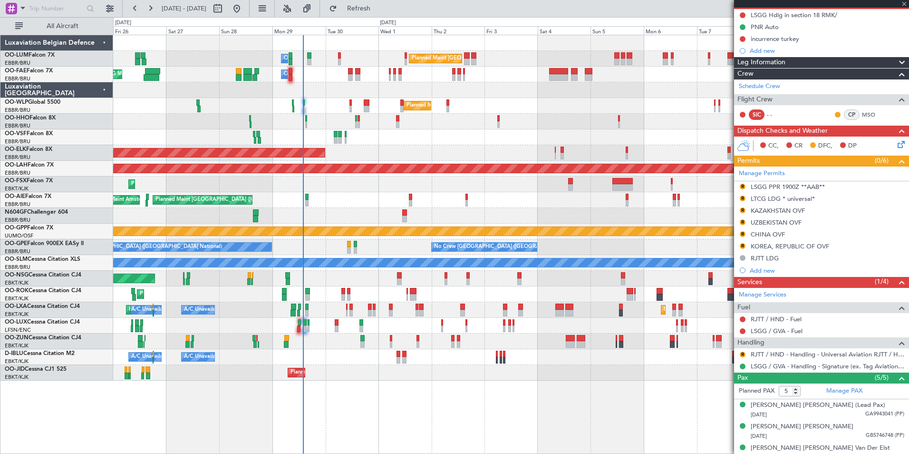
type input "-00:10"
type input "2"
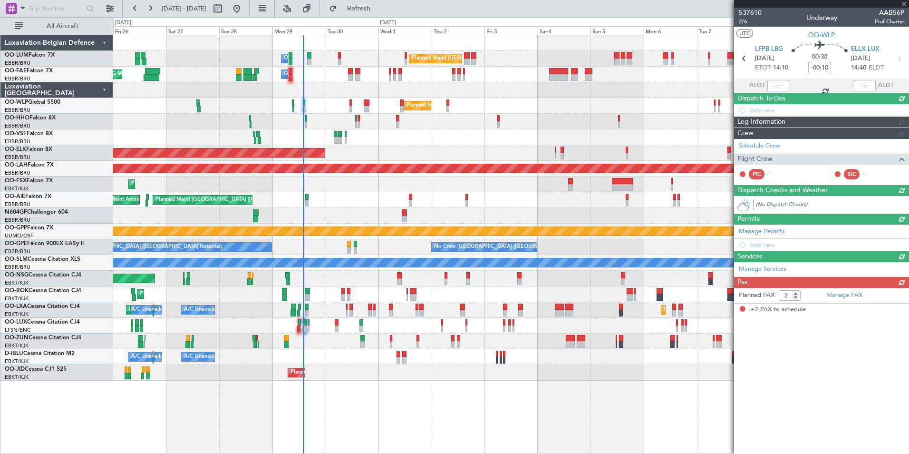
scroll to position [0, 0]
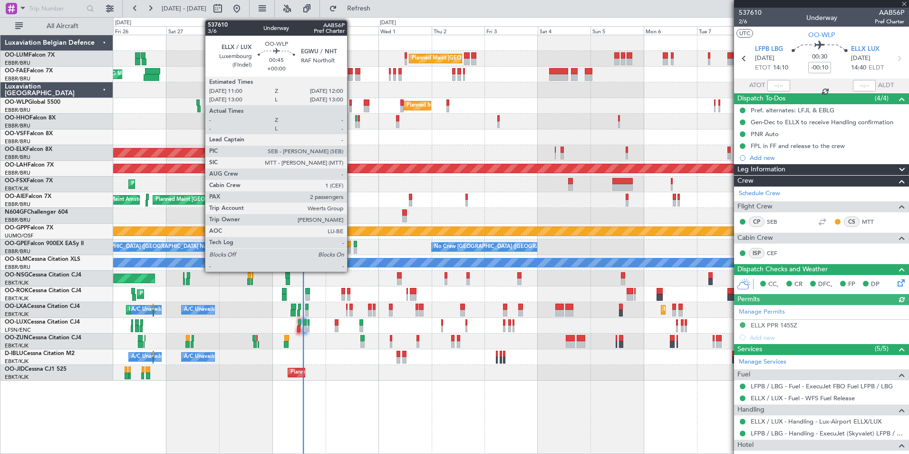
click at [351, 105] on div at bounding box center [350, 102] width 2 height 7
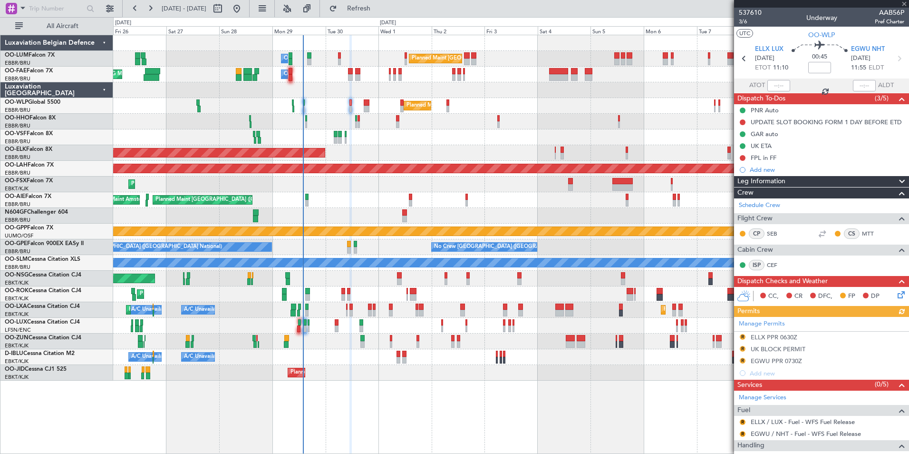
scroll to position [95, 0]
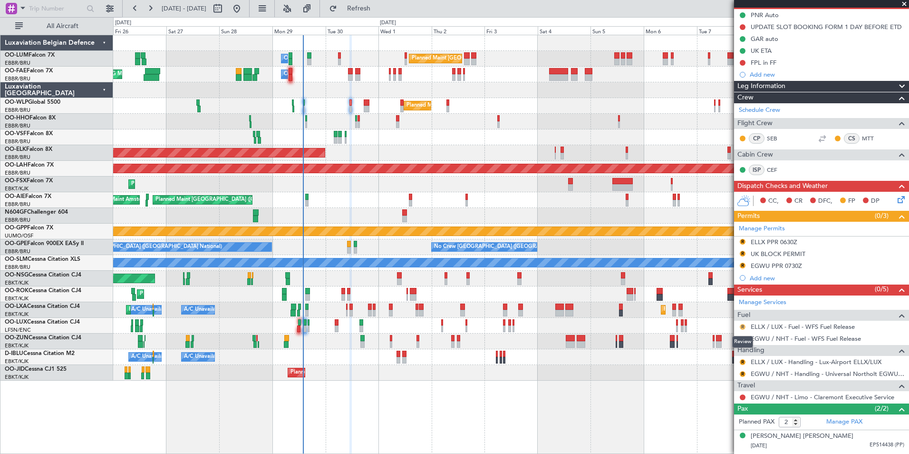
click at [745, 325] on button "R" at bounding box center [743, 327] width 6 height 6
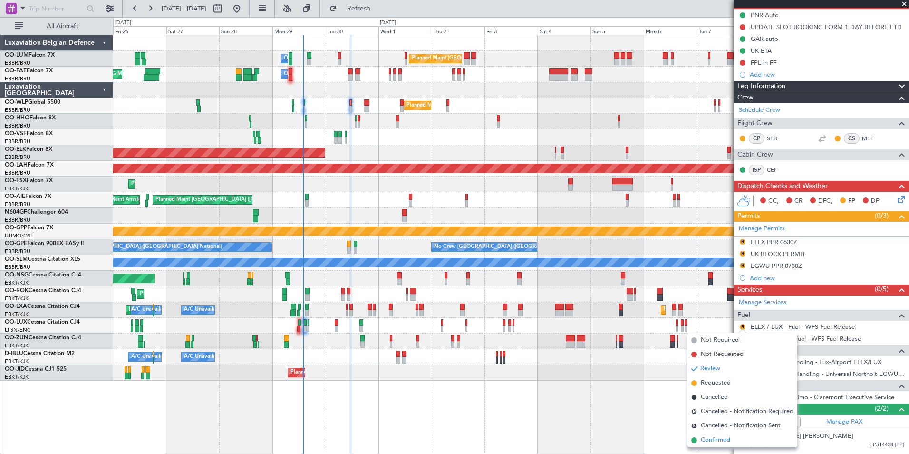
click at [713, 440] on span "Confirmed" at bounding box center [715, 440] width 29 height 10
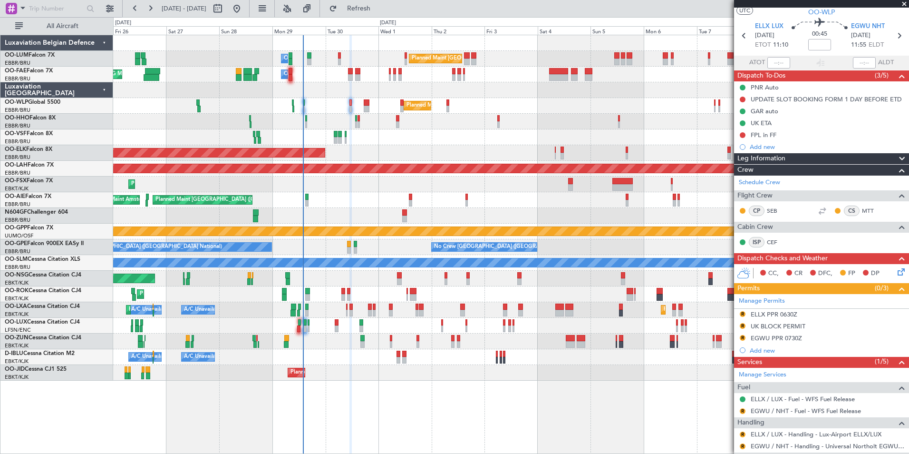
scroll to position [0, 0]
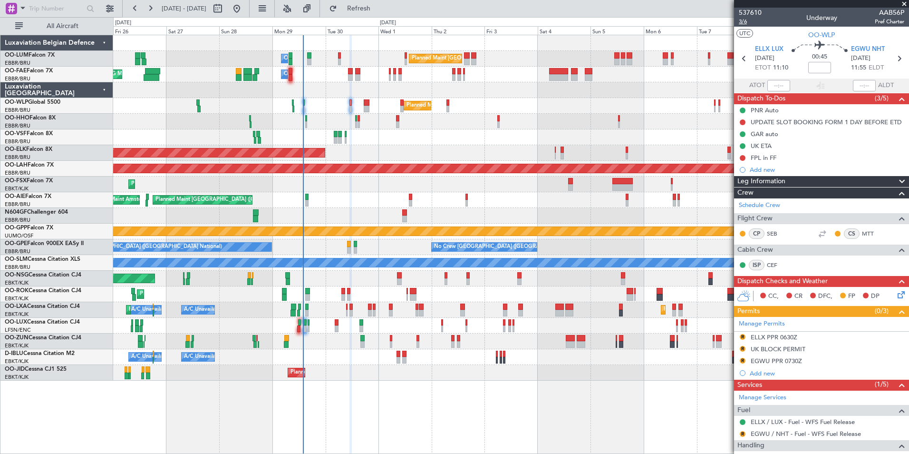
click at [743, 23] on span "3/6" at bounding box center [750, 22] width 23 height 8
click at [318, 130] on div at bounding box center [510, 137] width 795 height 16
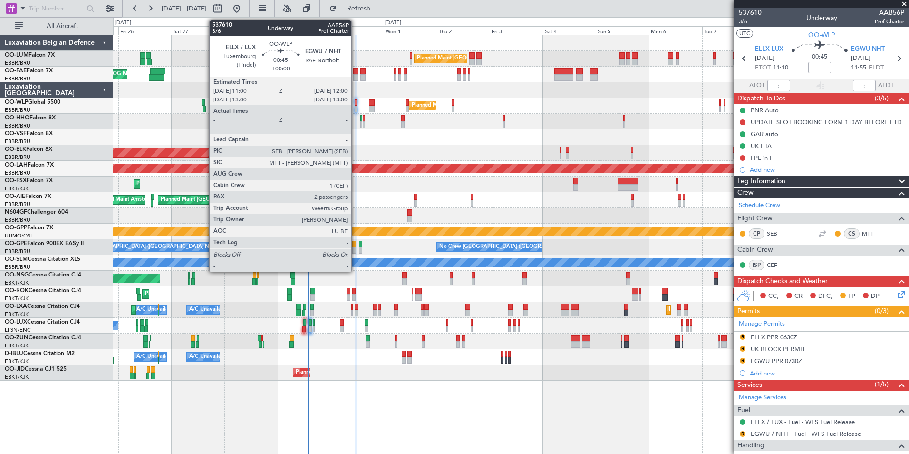
click at [356, 110] on div at bounding box center [356, 109] width 2 height 7
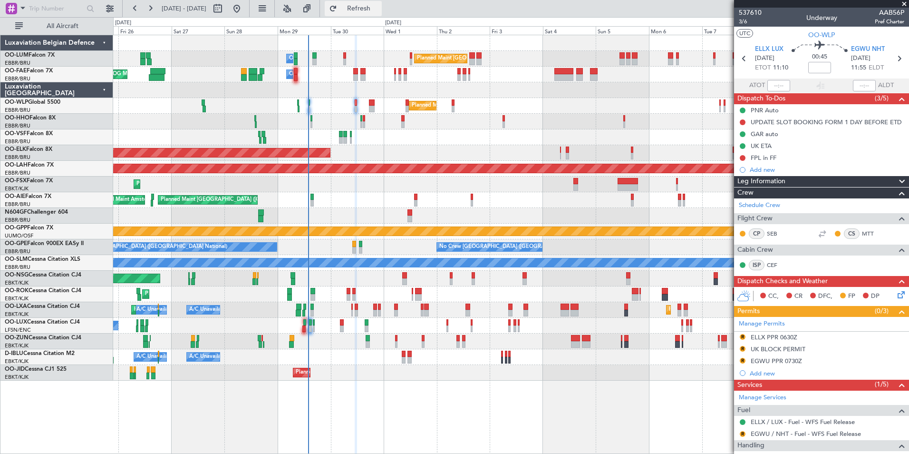
click at [379, 10] on span "Refresh" at bounding box center [359, 8] width 40 height 7
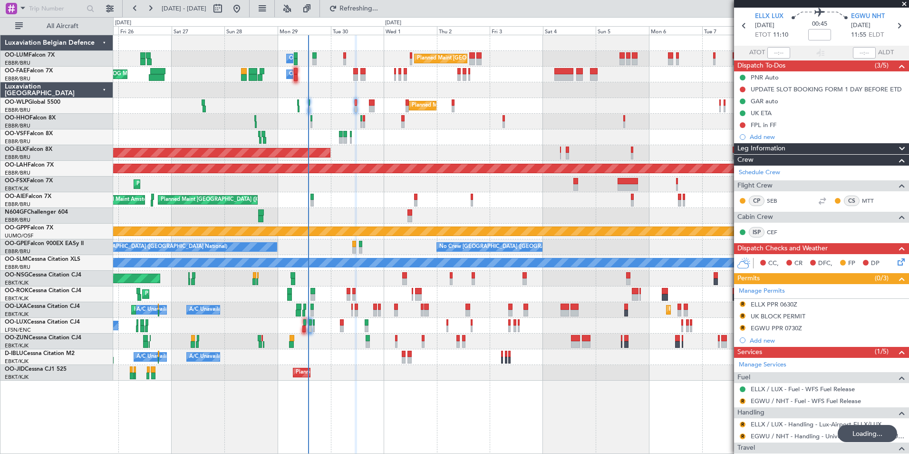
scroll to position [48, 0]
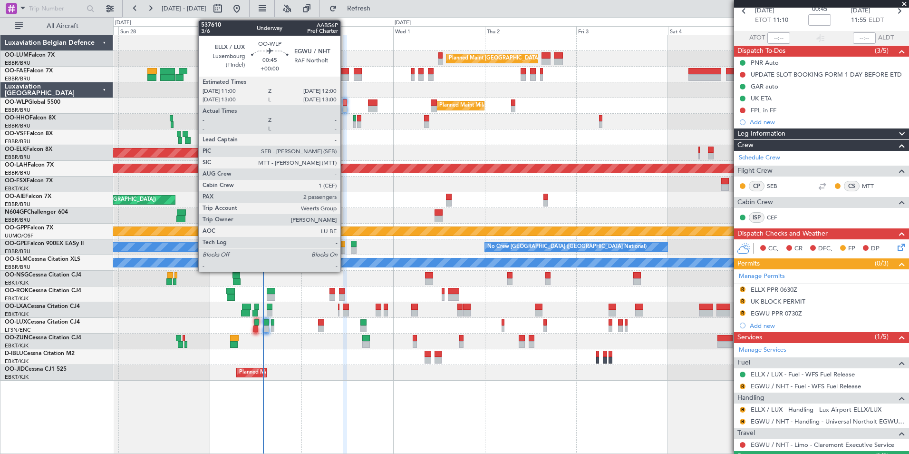
click at [345, 107] on div at bounding box center [345, 109] width 4 height 7
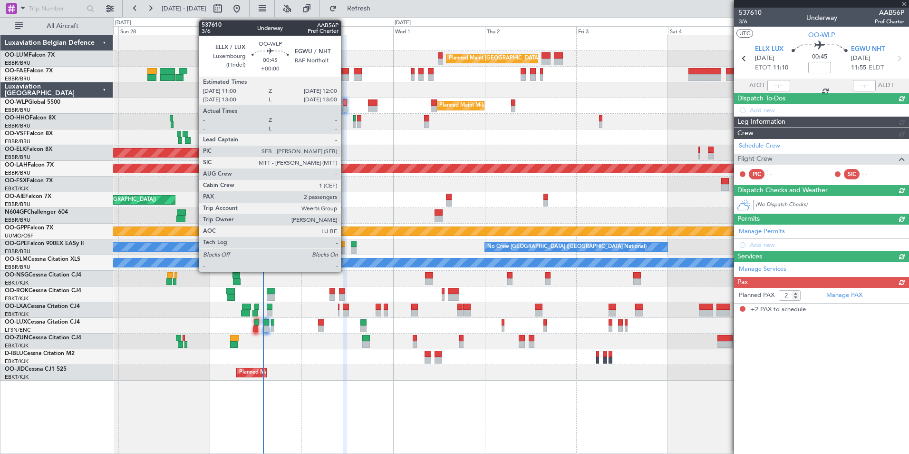
scroll to position [0, 0]
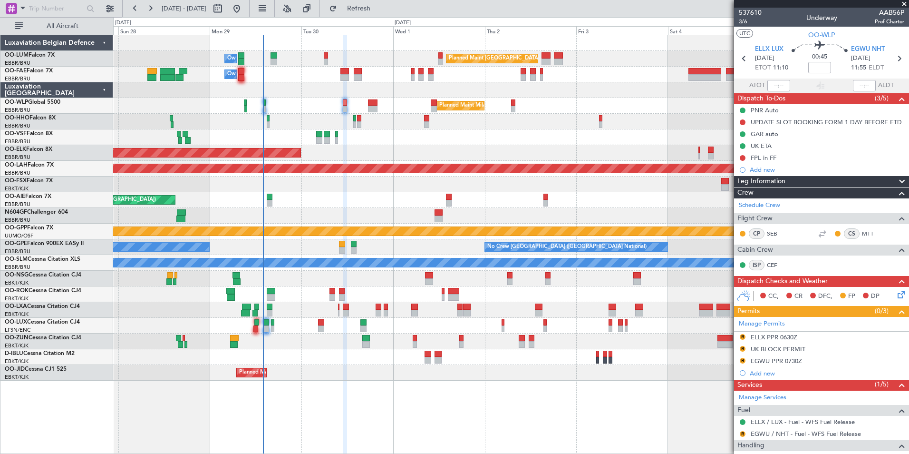
click at [746, 24] on span "3/6" at bounding box center [750, 22] width 23 height 8
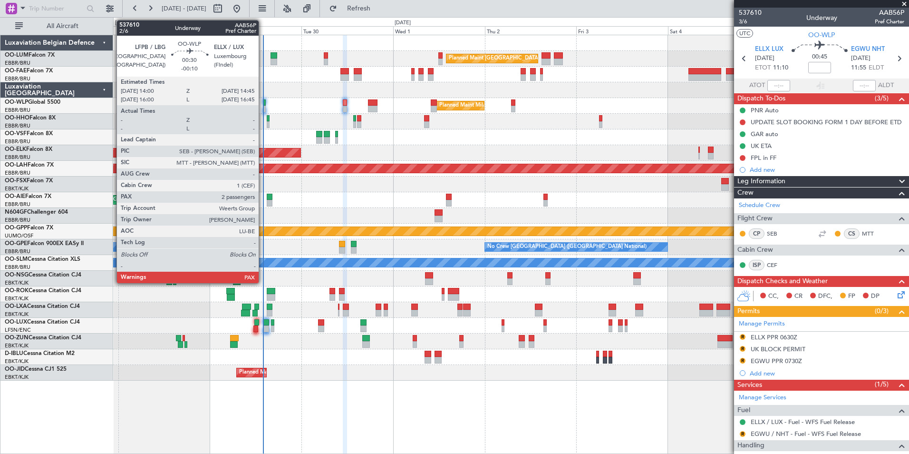
click at [263, 108] on div at bounding box center [264, 109] width 3 height 7
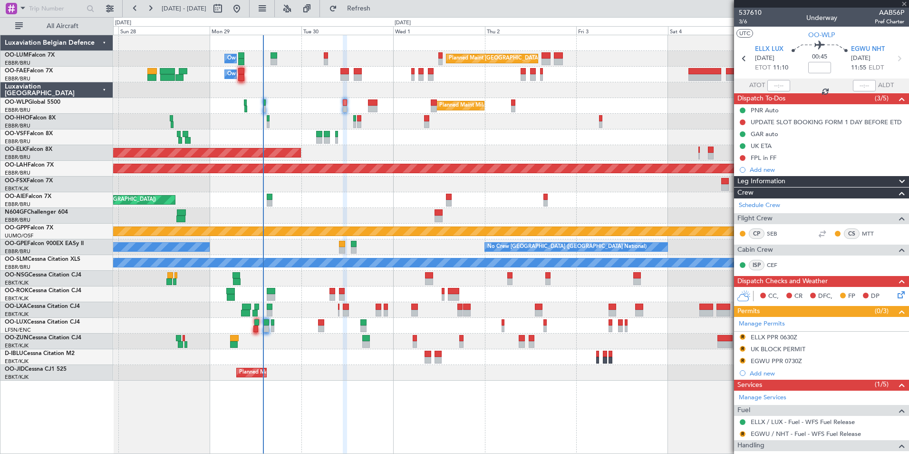
type input "-00:10"
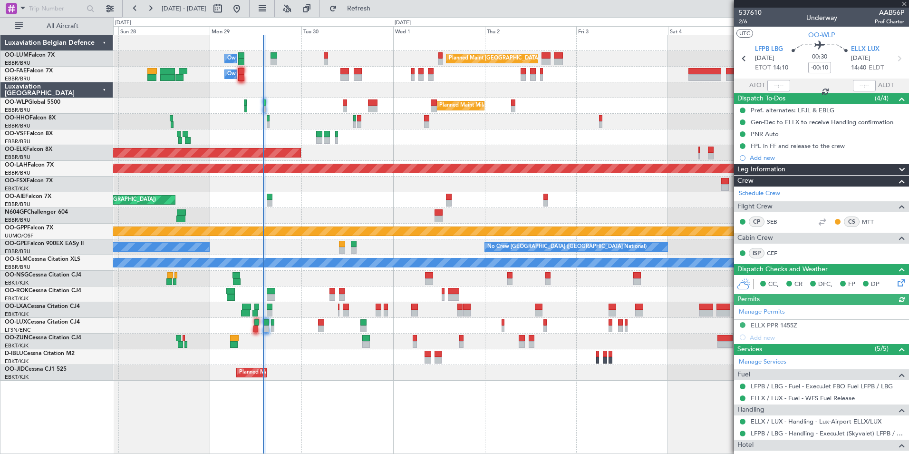
click at [779, 87] on div at bounding box center [778, 85] width 23 height 11
click at [778, 87] on div at bounding box center [778, 85] width 23 height 11
click at [778, 85] on div at bounding box center [778, 85] width 23 height 11
click at [778, 85] on input "text" at bounding box center [778, 85] width 23 height 11
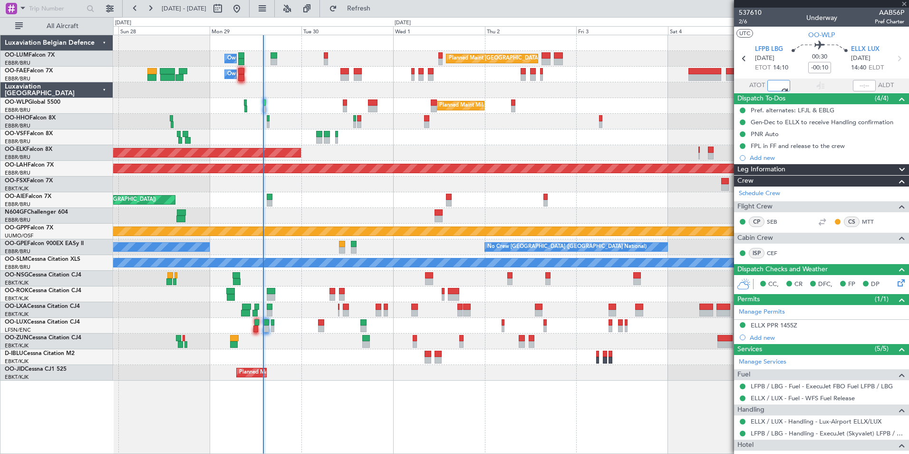
type input "13:21"
click at [292, 113] on div "Planned Maint Milan (Linate)" at bounding box center [510, 106] width 795 height 16
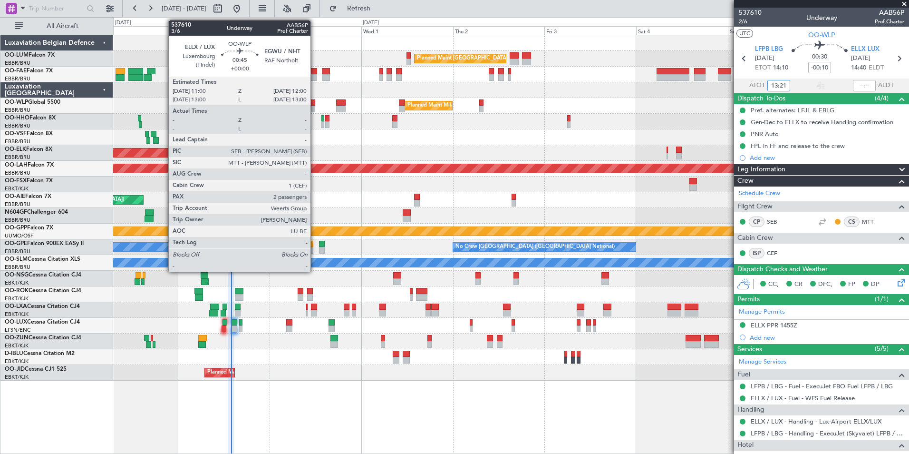
click at [311, 105] on div at bounding box center [313, 102] width 4 height 7
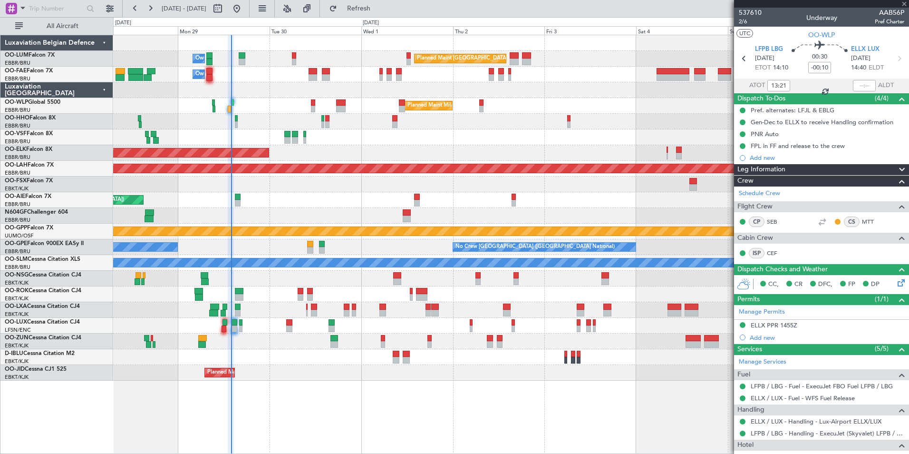
click at [277, 121] on div at bounding box center [510, 122] width 795 height 16
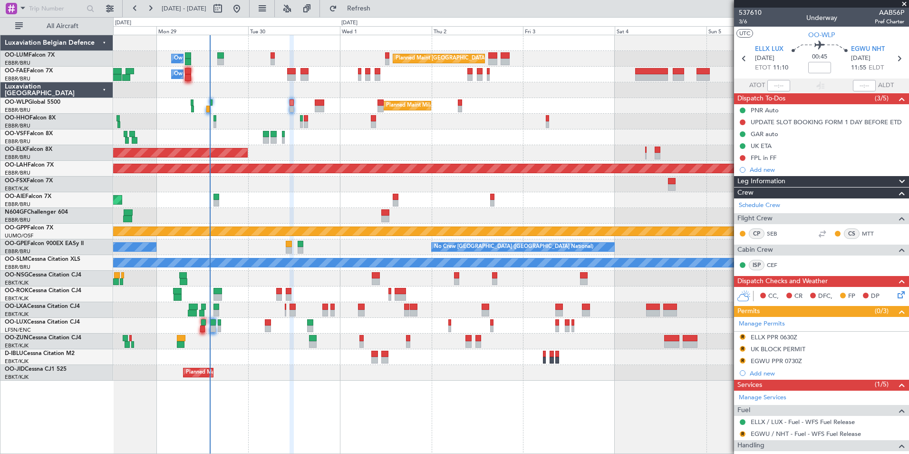
click at [448, 191] on div "Planned Maint Kortrijk-[GEOGRAPHIC_DATA]" at bounding box center [510, 184] width 795 height 16
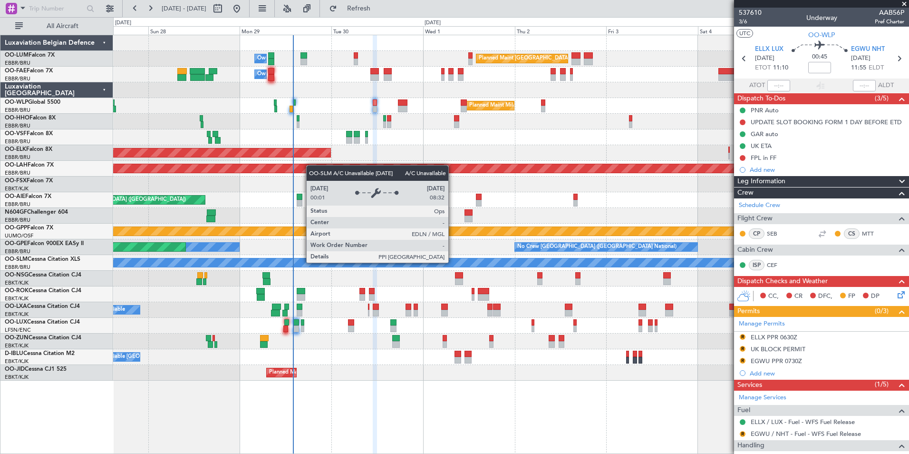
click at [468, 256] on div "A/C Unavailable [GEOGRAPHIC_DATA]" at bounding box center [510, 263] width 795 height 16
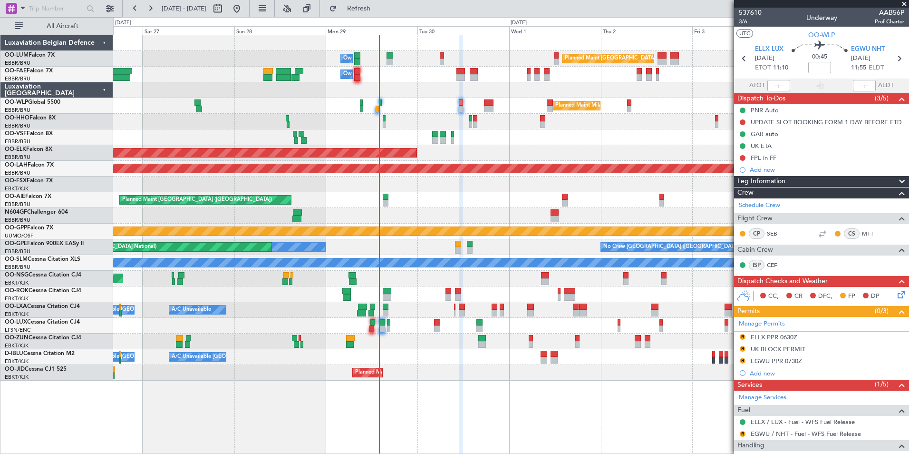
click at [442, 203] on div "Planned Maint London (Farnborough) Unplanned Maint Amsterdam (Schiphol)" at bounding box center [510, 200] width 795 height 16
click at [771, 336] on div "ELLX PPR 0630Z" at bounding box center [774, 337] width 47 height 8
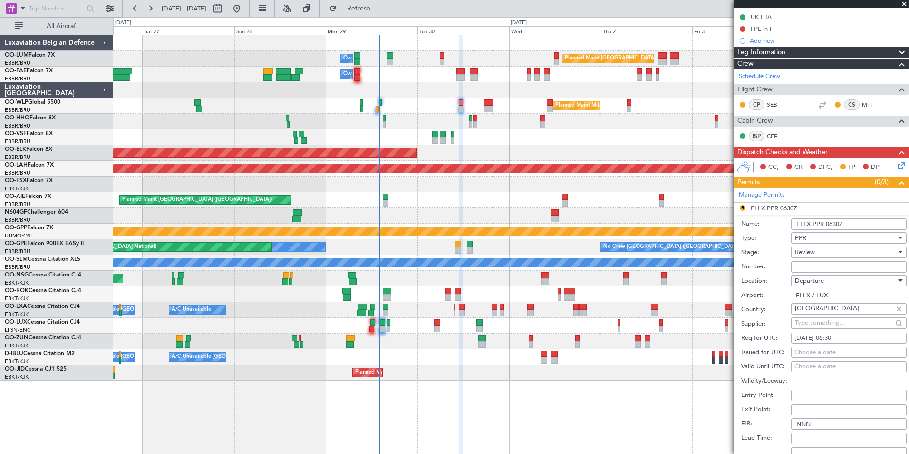
scroll to position [143, 0]
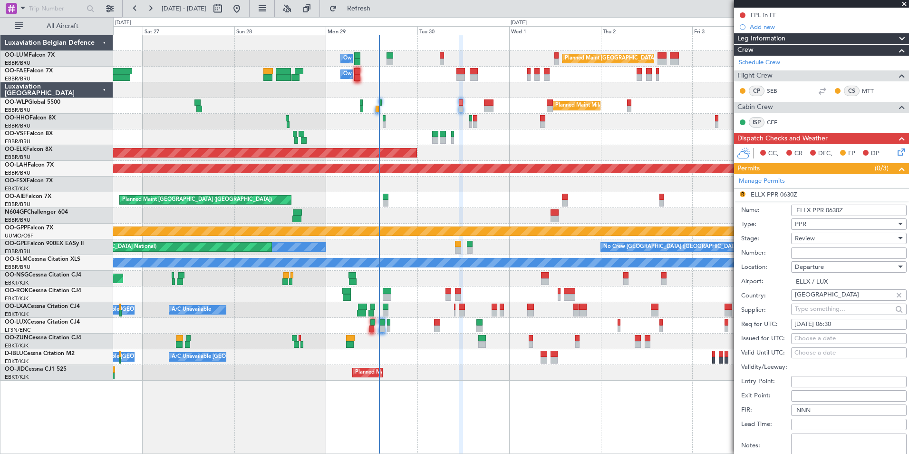
click at [836, 319] on fb-calendar-cell "30/09/2025 06:30" at bounding box center [849, 324] width 116 height 11
click at [838, 323] on div "30/09/2025 06:30" at bounding box center [848, 325] width 109 height 10
select select "9"
select select "2025"
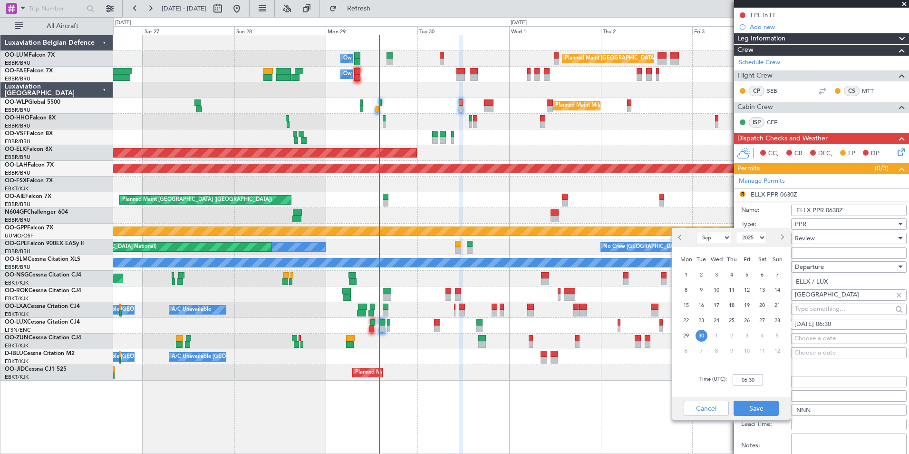
click at [734, 385] on div "Time (UTC): 06:30" at bounding box center [731, 379] width 119 height 34
click at [746, 379] on input "06:30" at bounding box center [748, 379] width 30 height 11
type input "11:00"
click at [761, 406] on button "Save" at bounding box center [756, 407] width 45 height 15
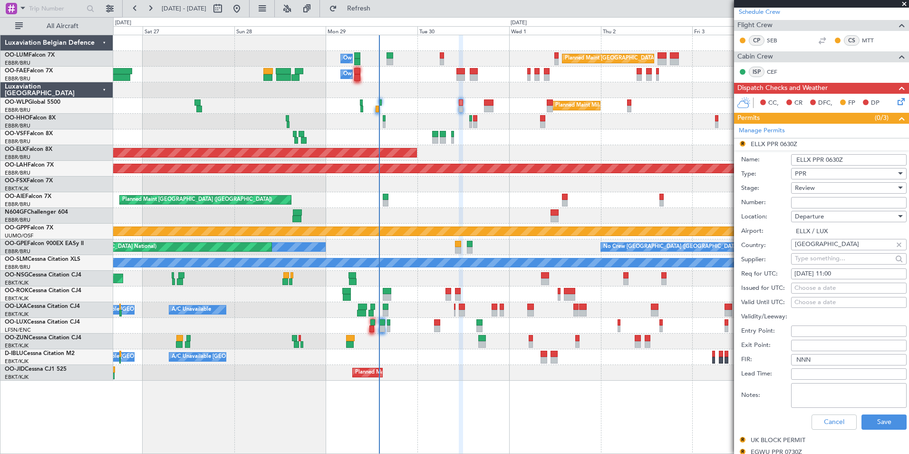
scroll to position [238, 0]
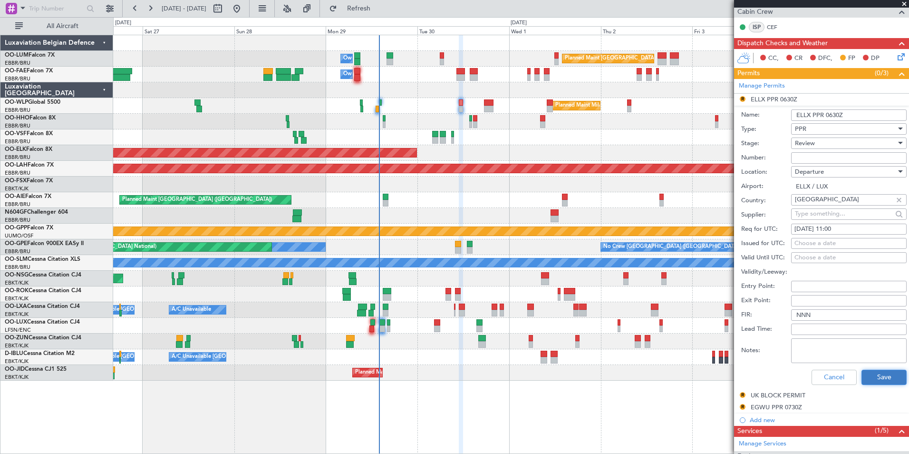
click at [874, 377] on button "Save" at bounding box center [884, 376] width 45 height 15
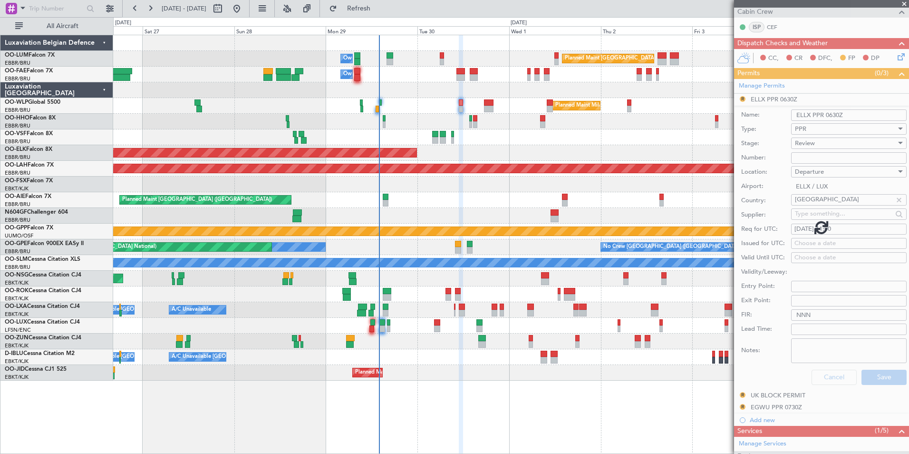
scroll to position [114, 0]
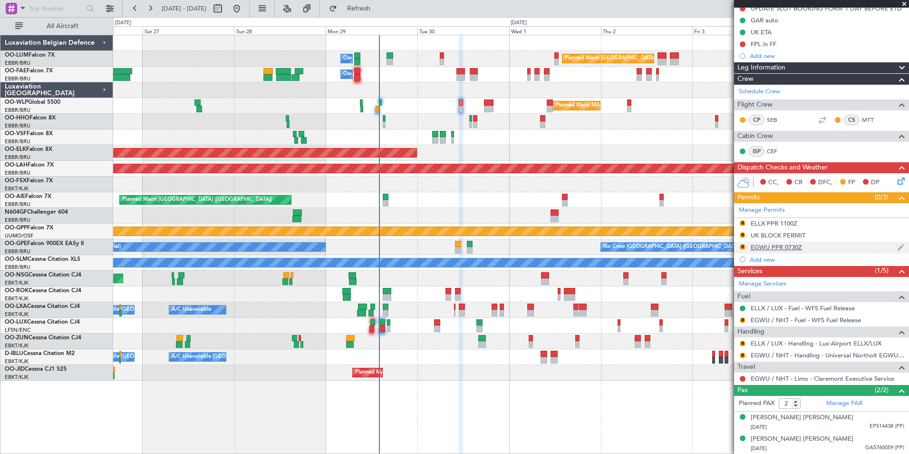
click at [784, 247] on div "EGWU PPR 0730Z" at bounding box center [776, 247] width 51 height 8
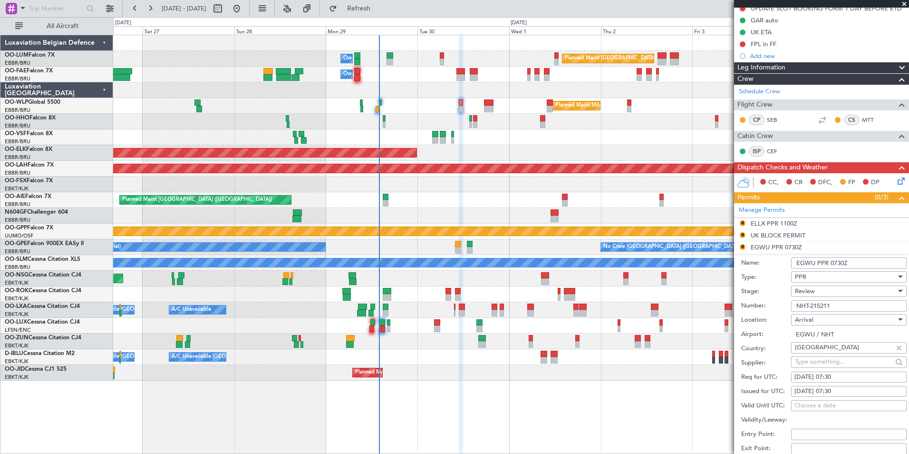
scroll to position [238, 0]
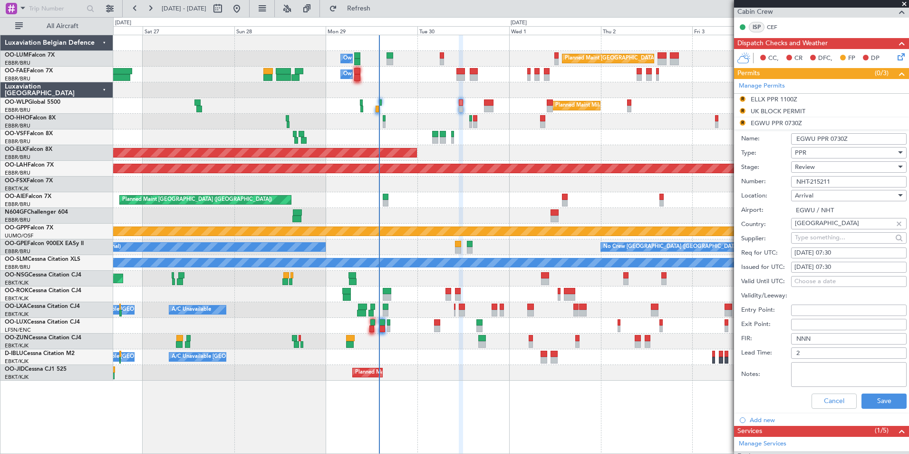
click at [834, 254] on div "30/09/2025 07:30" at bounding box center [848, 253] width 109 height 10
select select "9"
select select "2025"
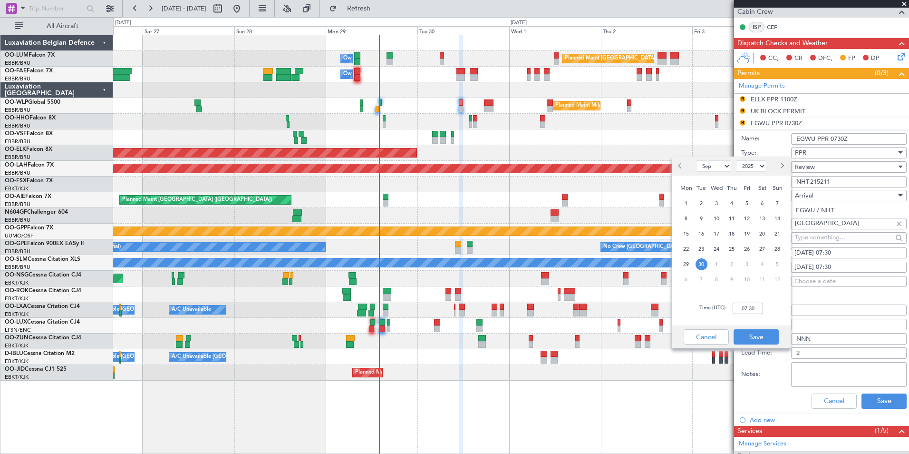
click at [755, 301] on div "Time (UTC): 07:30" at bounding box center [731, 308] width 119 height 34
click at [756, 309] on input "07:30" at bounding box center [748, 307] width 30 height 11
type input "12:00"
click at [766, 333] on button "Save" at bounding box center [756, 336] width 45 height 15
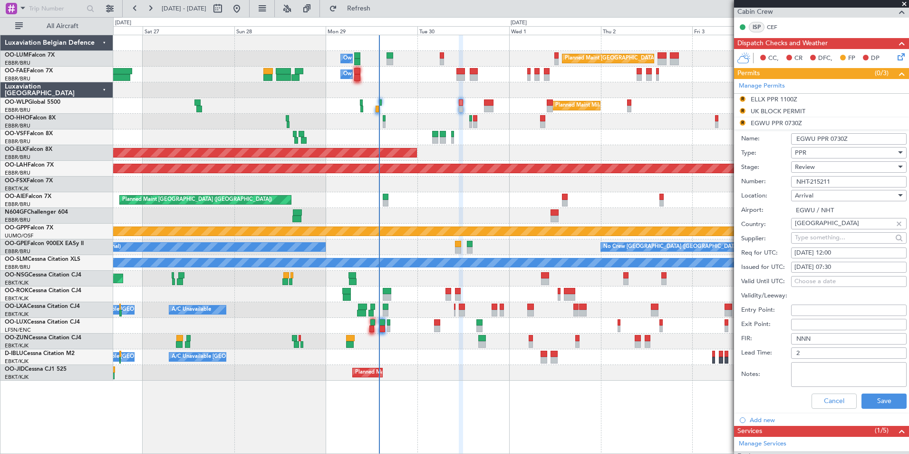
click at [852, 267] on div "30/09/2025 07:30" at bounding box center [848, 267] width 109 height 10
select select "9"
select select "2025"
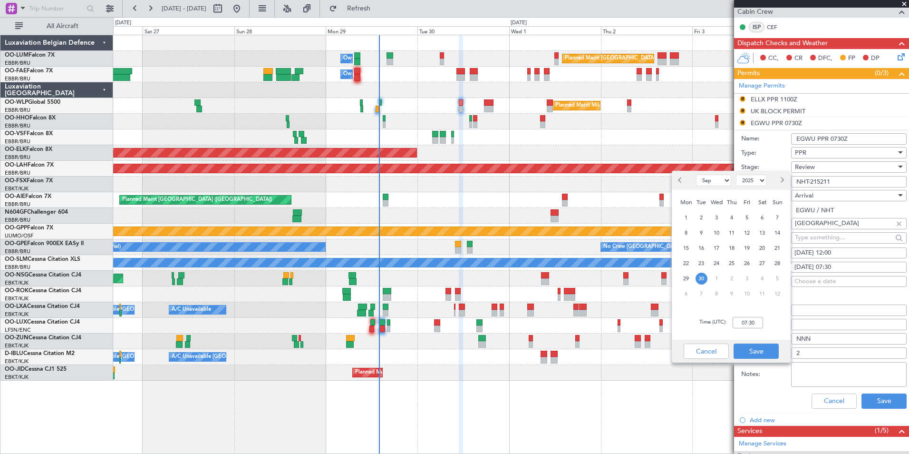
click at [751, 329] on div "Time (UTC): 07:30" at bounding box center [731, 322] width 119 height 34
click at [753, 322] on input "07:30" at bounding box center [748, 322] width 30 height 11
type input "12:00"
click at [757, 347] on button "Save" at bounding box center [756, 350] width 45 height 15
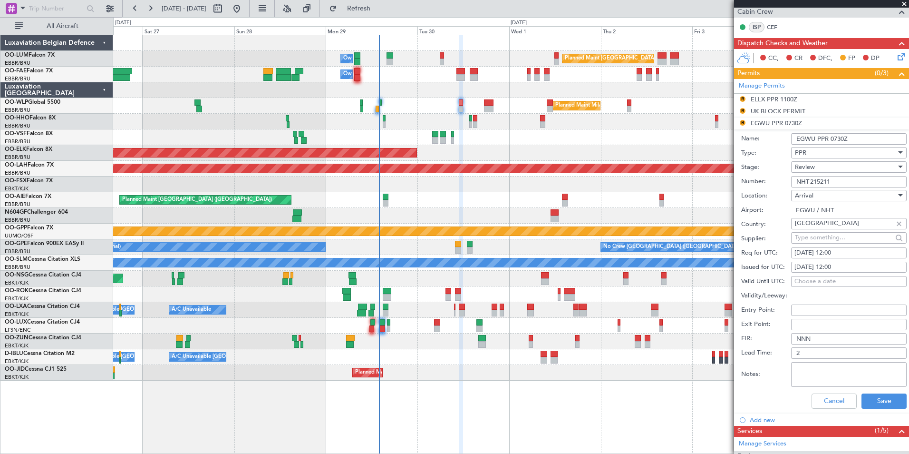
scroll to position [285, 0]
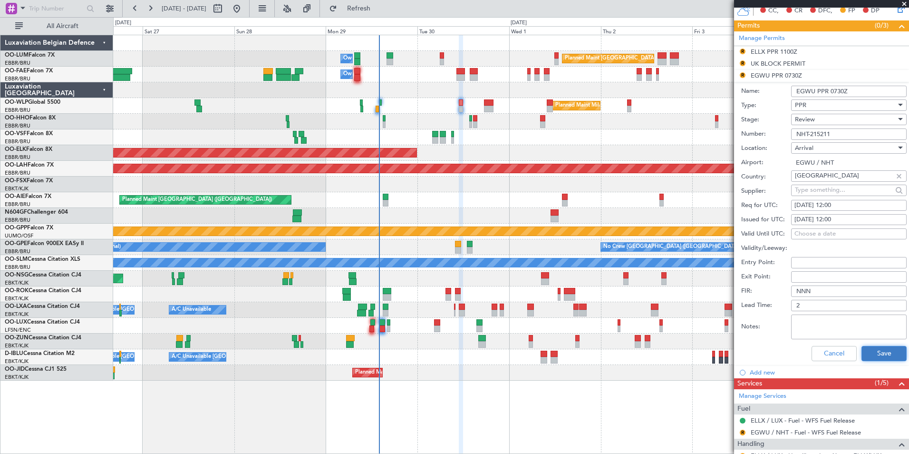
click at [877, 349] on button "Save" at bounding box center [884, 353] width 45 height 15
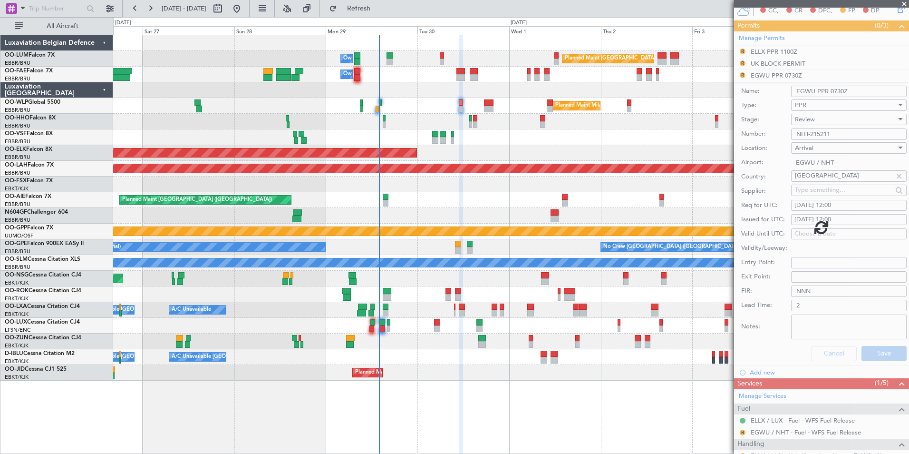
scroll to position [114, 0]
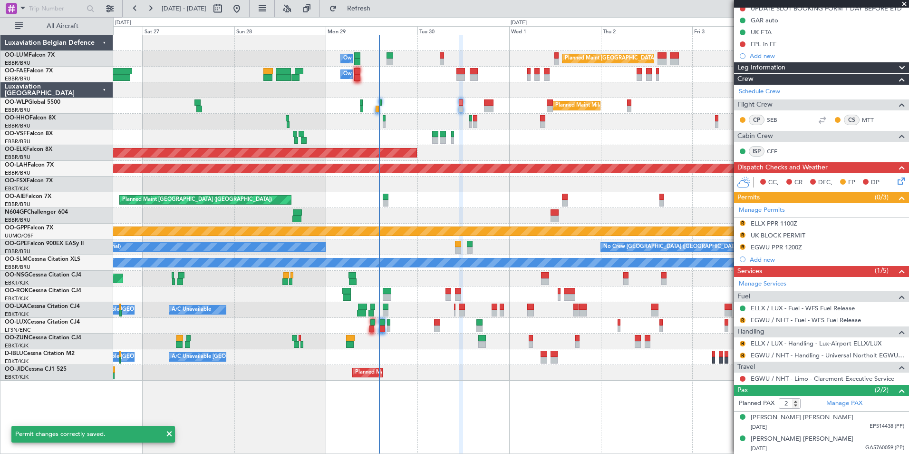
click at [477, 184] on div "Planned Maint Kortrijk-[GEOGRAPHIC_DATA]" at bounding box center [510, 184] width 795 height 16
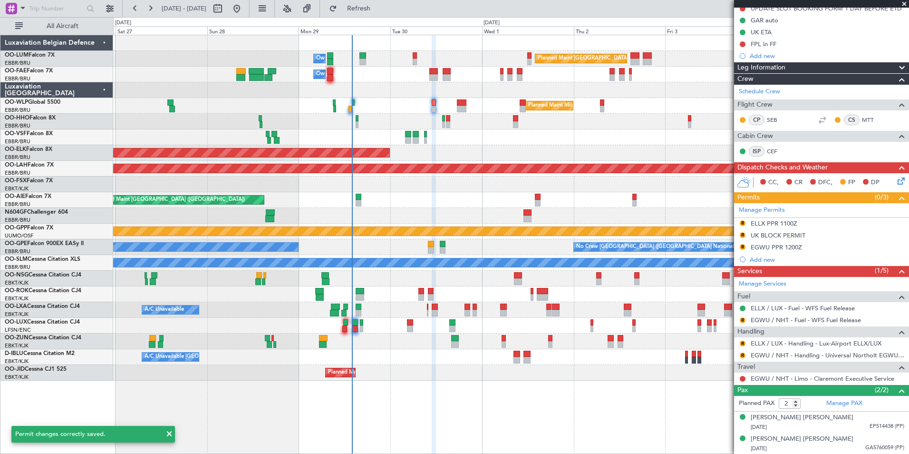
click at [523, 223] on div "Planned Maint Brussels (Brussels National) Owner Melsbroek Air Base Owner Melsb…" at bounding box center [510, 207] width 795 height 345
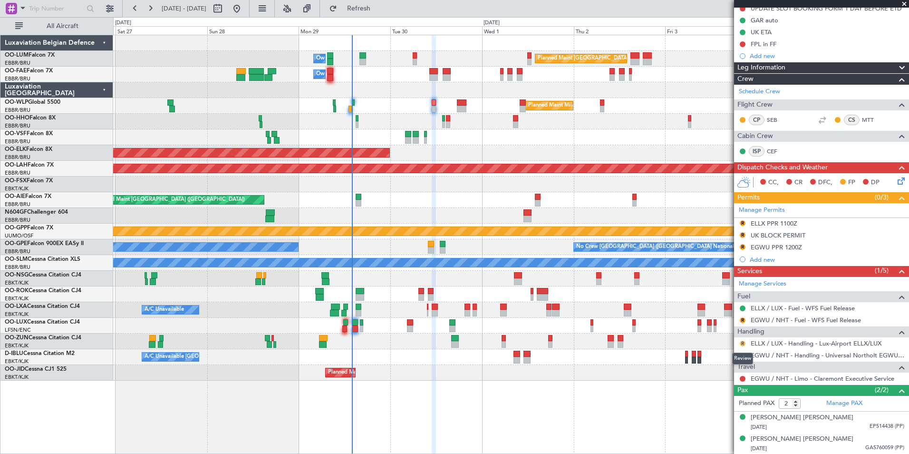
click at [745, 344] on button "R" at bounding box center [743, 343] width 6 height 6
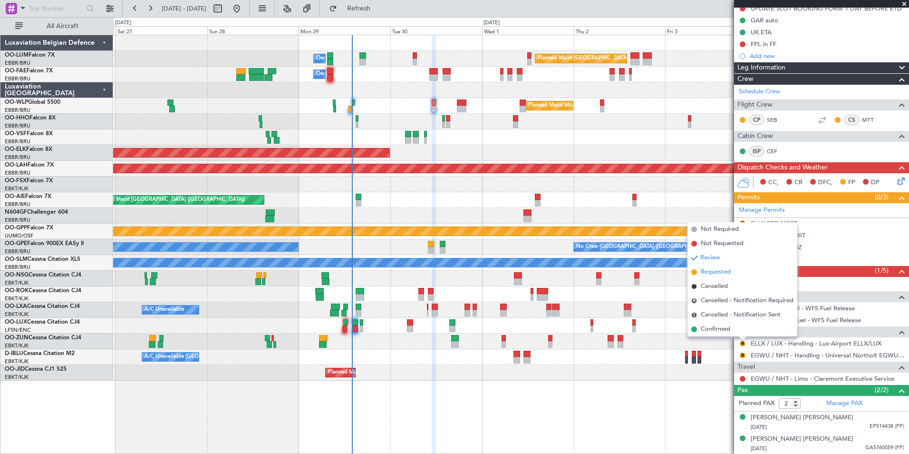
click at [720, 269] on span "Requested" at bounding box center [716, 272] width 30 height 10
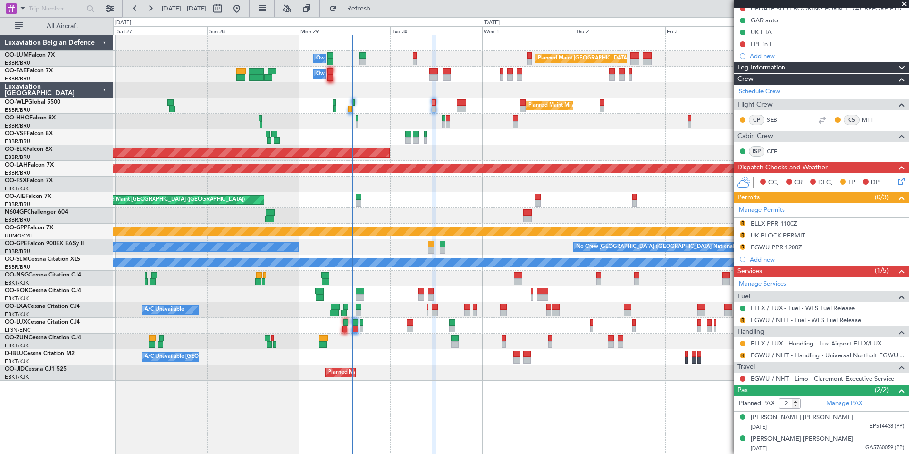
click at [758, 343] on link "ELLX / LUX - Handling - Lux-Airport ELLX/LUX" at bounding box center [816, 343] width 131 height 8
click at [424, 202] on div "Planned Maint London (Farnborough) Unplanned Maint Amsterdam (Schiphol)" at bounding box center [510, 200] width 795 height 16
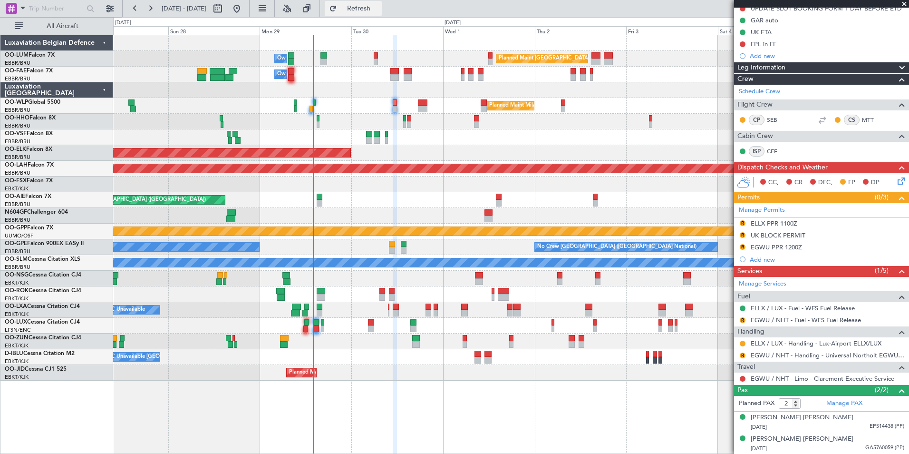
click at [379, 12] on span "Refresh" at bounding box center [359, 8] width 40 height 7
click at [743, 223] on div "Manage Permits R ELLX PPR 1100Z R UK BLOCK PERMIT R EGWU PPR 1200Z Add new" at bounding box center [821, 234] width 175 height 62
click at [380, 13] on button "Refresh" at bounding box center [353, 8] width 57 height 15
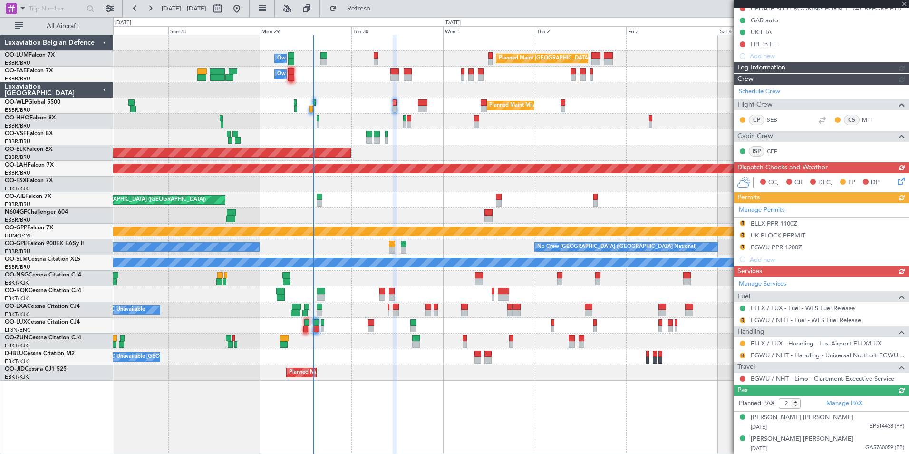
click at [738, 224] on div "Manage Permits R ELLX PPR 1100Z R UK BLOCK PERMIT R EGWU PPR 1200Z Add new" at bounding box center [821, 234] width 175 height 62
click at [740, 223] on div "Manage Permits R ELLX PPR 1100Z R UK BLOCK PERMIT R EGWU PPR 1200Z Add new" at bounding box center [821, 234] width 175 height 62
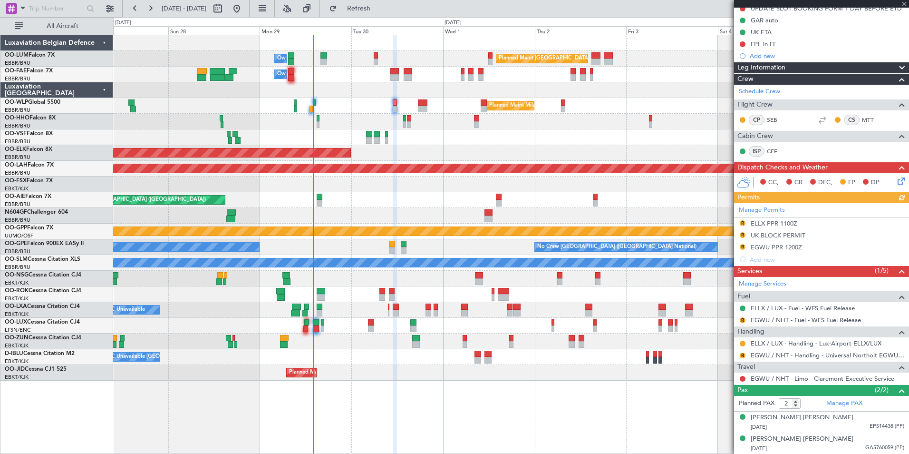
click at [742, 223] on div "Manage Permits R ELLX PPR 1100Z R UK BLOCK PERMIT R EGWU PPR 1200Z Add new" at bounding box center [821, 234] width 175 height 62
click at [741, 221] on div "Manage Permits R ELLX PPR 1100Z R UK BLOCK PERMIT R EGWU PPR 1200Z Add new" at bounding box center [821, 234] width 175 height 62
click at [743, 223] on div "Manage Permits R ELLX PPR 1100Z R UK BLOCK PERMIT R EGWU PPR 1200Z Add new" at bounding box center [821, 234] width 175 height 62
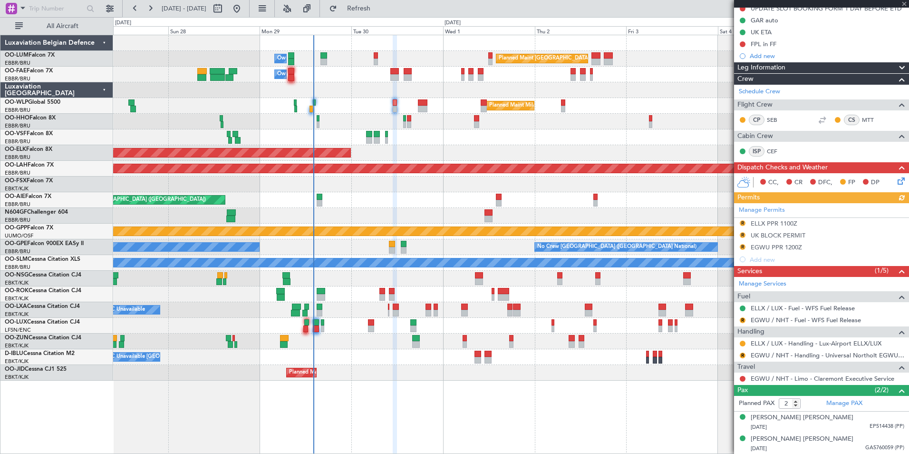
click at [743, 223] on div "Manage Permits R ELLX PPR 1100Z R UK BLOCK PERMIT R EGWU PPR 1200Z Add new" at bounding box center [821, 234] width 175 height 62
click at [743, 223] on button "R" at bounding box center [743, 223] width 6 height 6
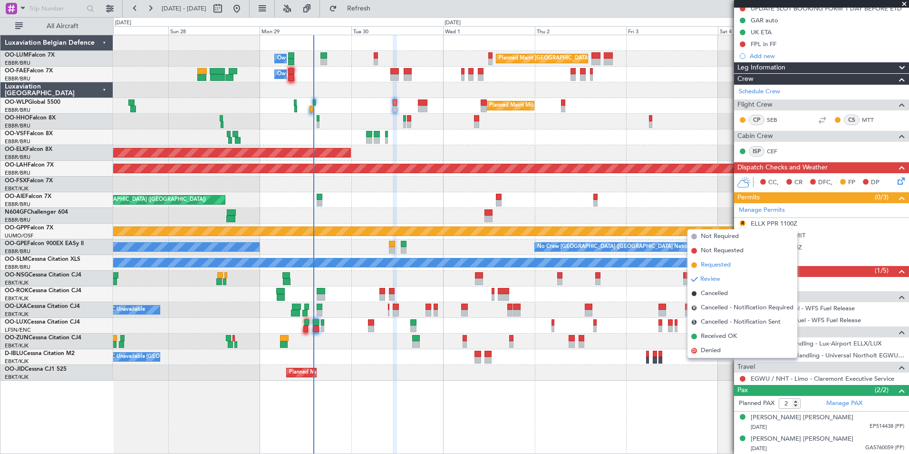
click at [717, 267] on span "Requested" at bounding box center [716, 265] width 30 height 10
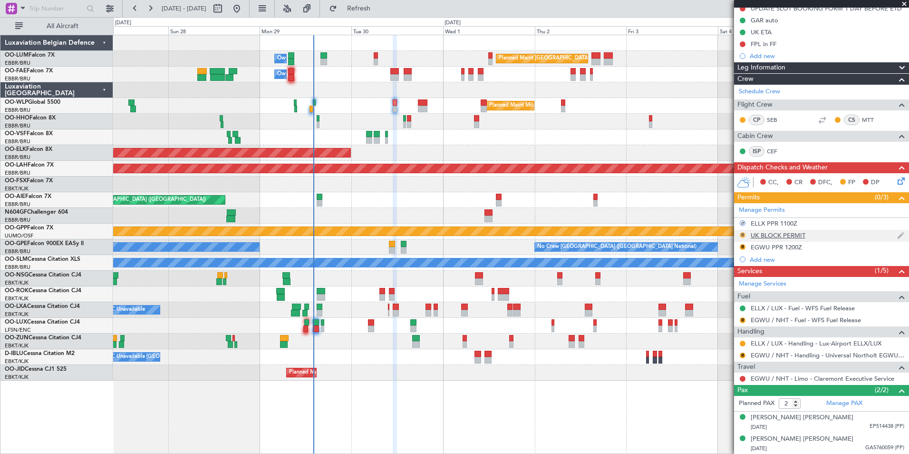
click at [742, 236] on button "R" at bounding box center [743, 235] width 6 height 6
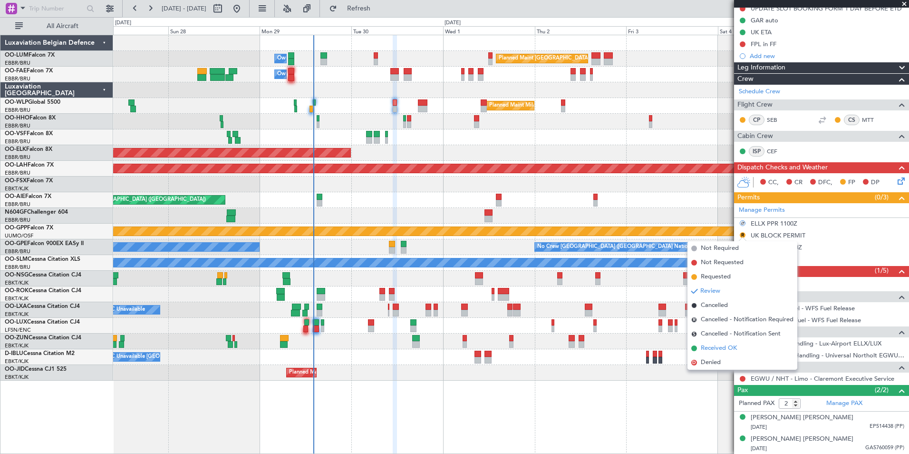
click at [714, 349] on span "Received OK" at bounding box center [719, 348] width 36 height 10
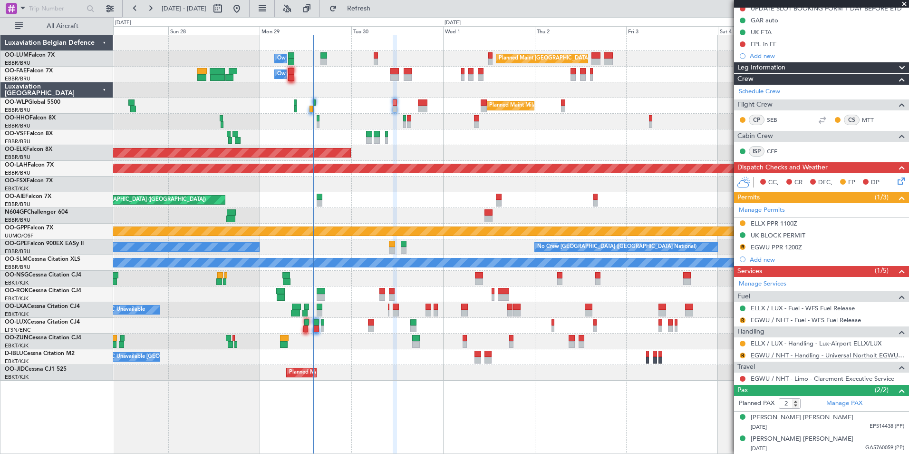
click at [786, 353] on link "EGWU / NHT - Handling - Universal Northolt EGWU / NHT" at bounding box center [828, 355] width 154 height 8
click at [787, 352] on link "EGWU / NHT - Handling - Universal Northolt EGWU / NHT" at bounding box center [828, 355] width 154 height 8
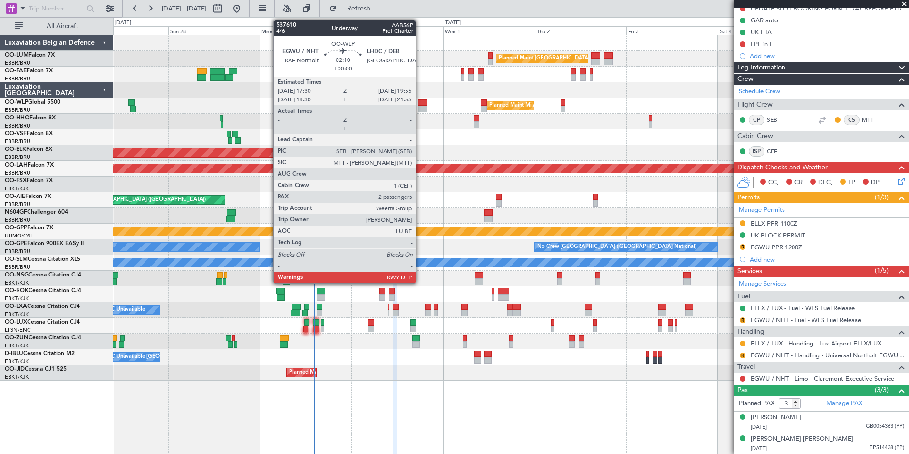
click at [420, 106] on div at bounding box center [423, 109] width 10 height 7
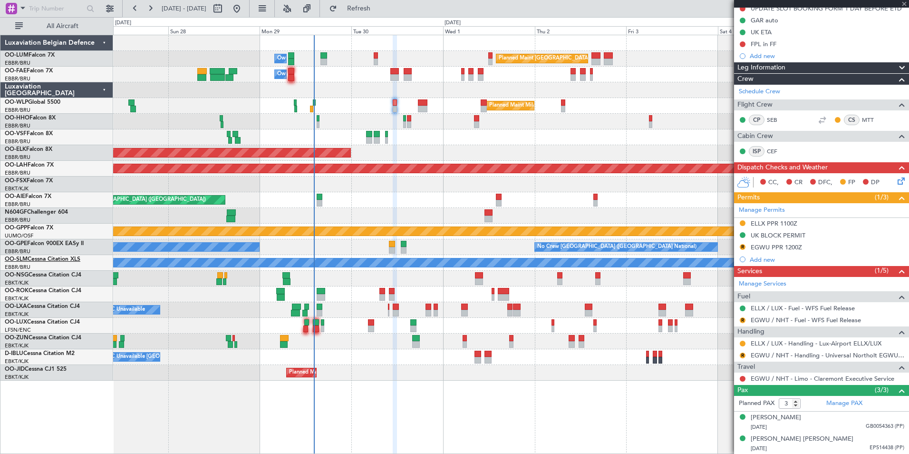
type input "2"
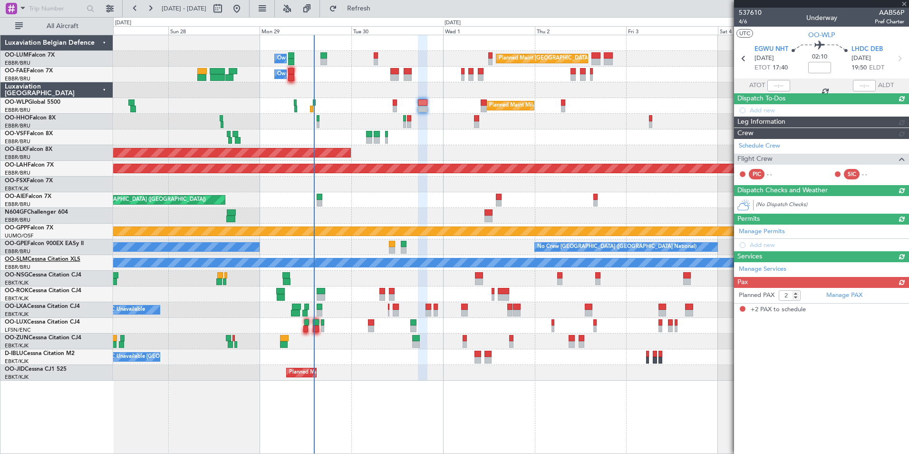
scroll to position [0, 0]
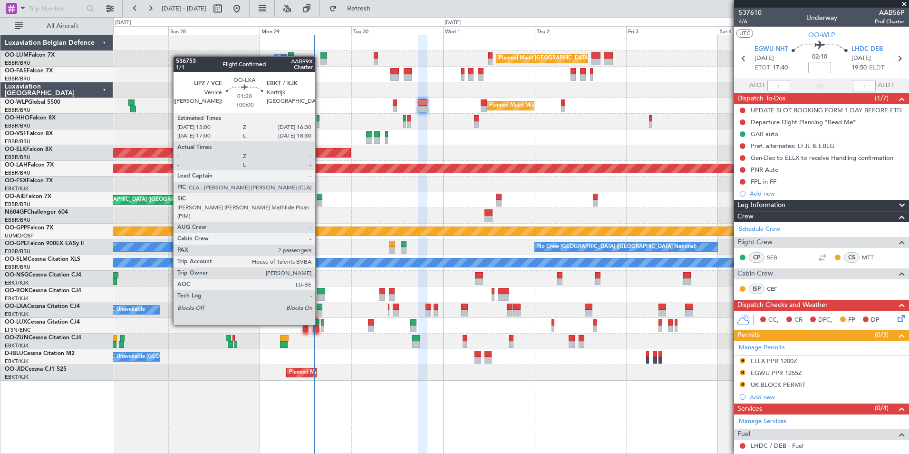
click at [320, 307] on div at bounding box center [320, 306] width 6 height 7
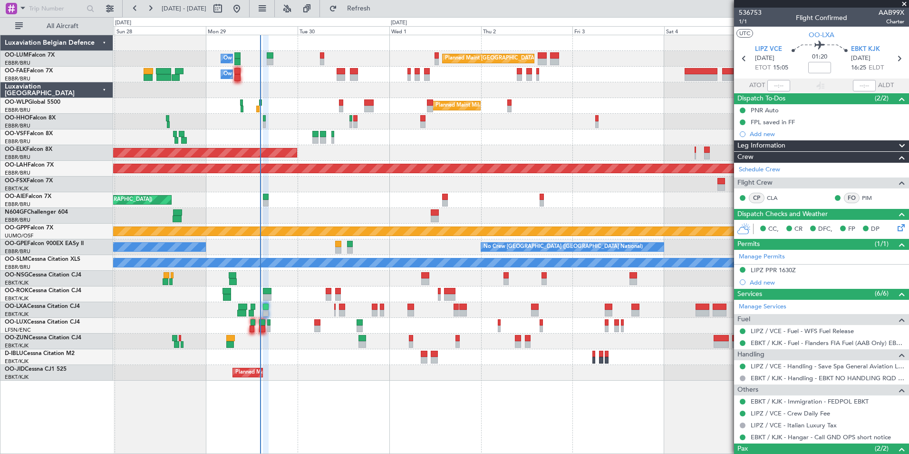
click at [255, 311] on div "Planned Maint Kortrijk-Wevelgem A/C Unavailable A/C Unavailable Brussels (Bruss…" at bounding box center [510, 310] width 795 height 16
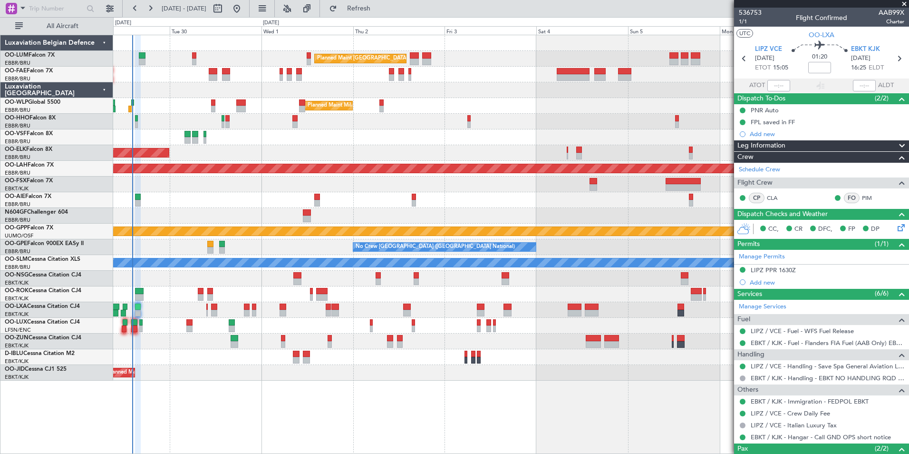
click at [440, 344] on div at bounding box center [510, 341] width 795 height 16
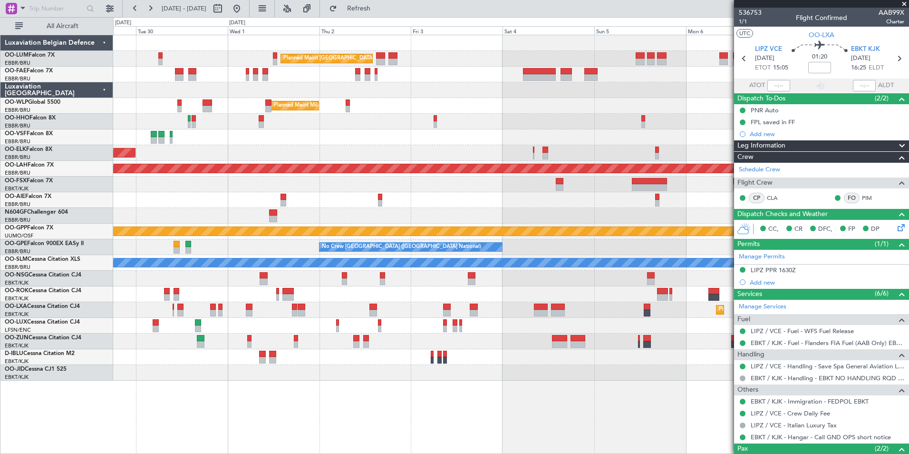
click at [429, 344] on div at bounding box center [510, 341] width 795 height 16
click at [13, 6] on div at bounding box center [11, 8] width 11 height 11
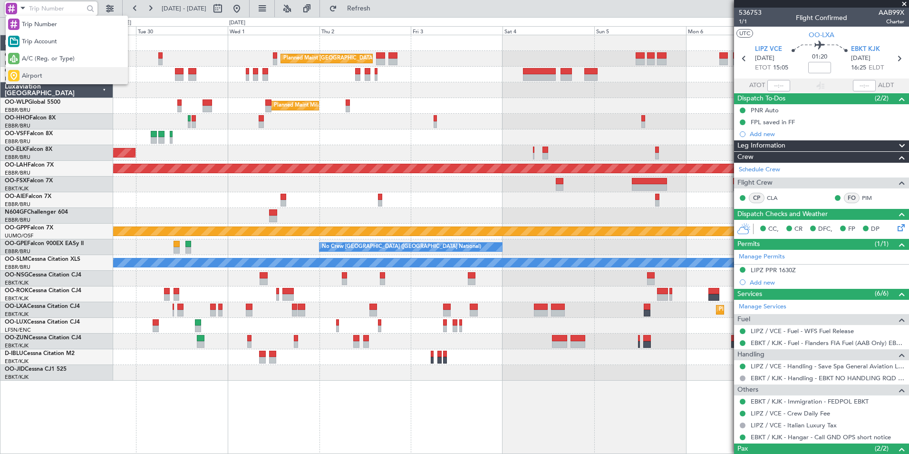
drag, startPoint x: 30, startPoint y: 75, endPoint x: 38, endPoint y: 15, distance: 60.4
click at [31, 75] on span "Airport" at bounding box center [32, 76] width 20 height 10
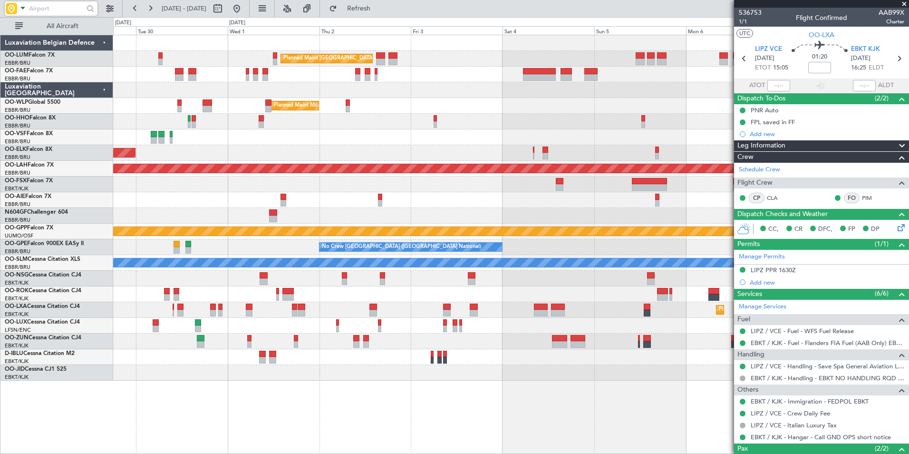
click at [39, 5] on input "text" at bounding box center [56, 8] width 55 height 14
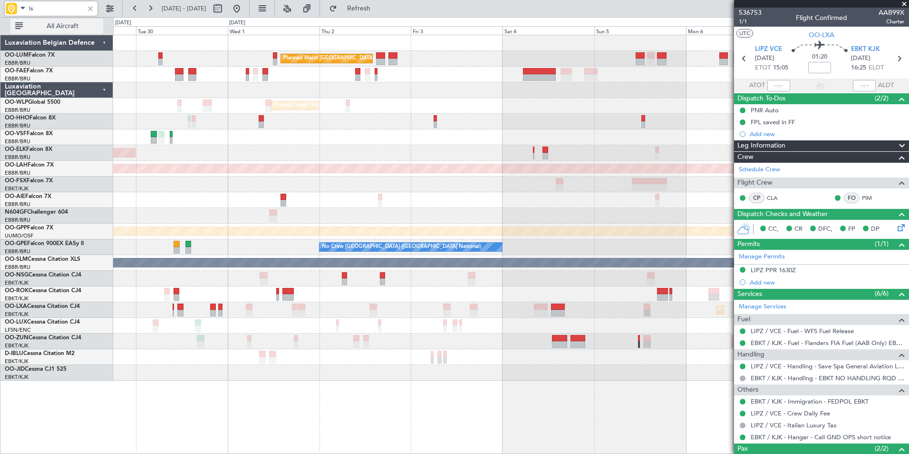
type input "l"
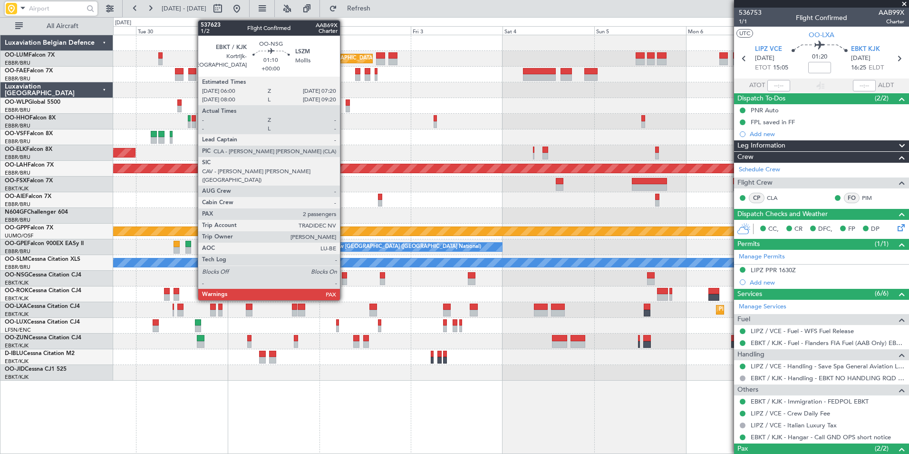
click at [344, 279] on div at bounding box center [344, 281] width 5 height 7
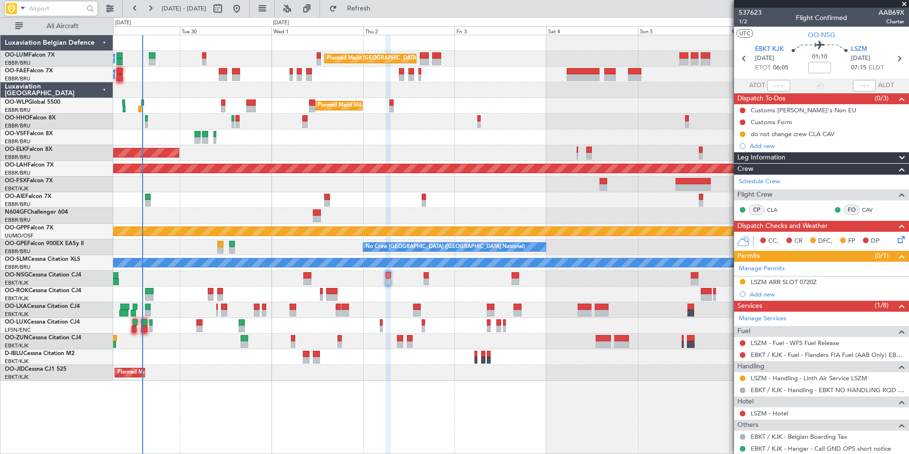
click at [376, 291] on div at bounding box center [510, 294] width 795 height 16
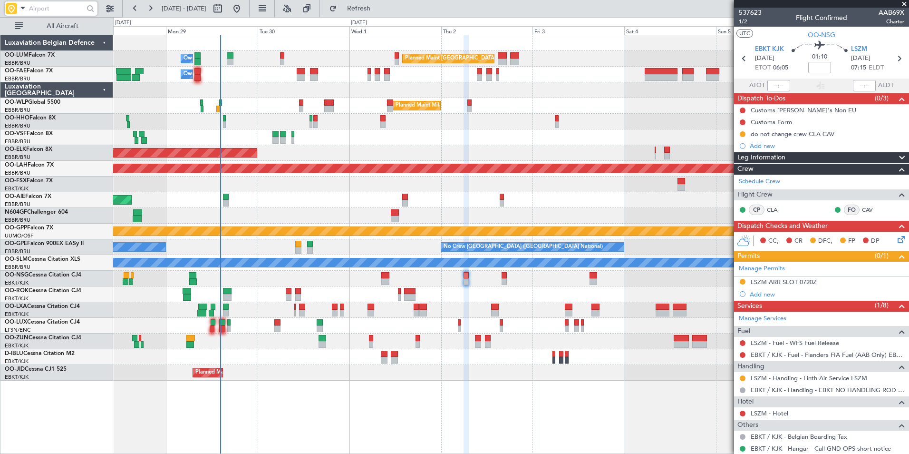
click at [240, 276] on div "Planned Maint [GEOGRAPHIC_DATA] ([GEOGRAPHIC_DATA])" at bounding box center [510, 279] width 795 height 16
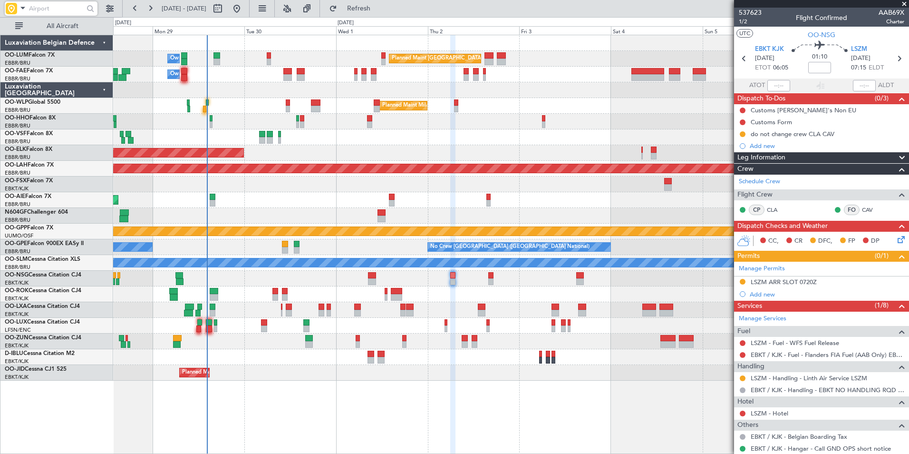
click at [441, 272] on div "Planned Maint [GEOGRAPHIC_DATA] ([GEOGRAPHIC_DATA])" at bounding box center [510, 279] width 795 height 16
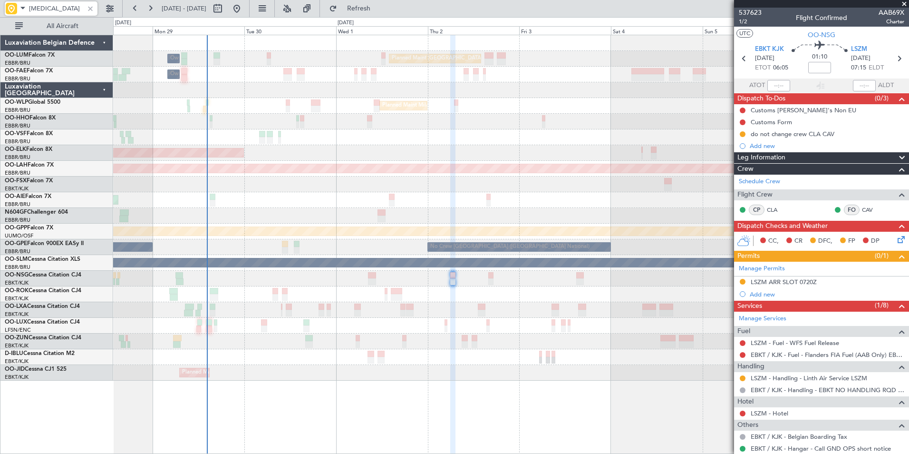
type input "[MEDICAL_DATA]"
click at [853, 48] on span "LSZM" at bounding box center [859, 50] width 16 height 10
click at [753, 144] on div "Add new" at bounding box center [823, 146] width 146 height 8
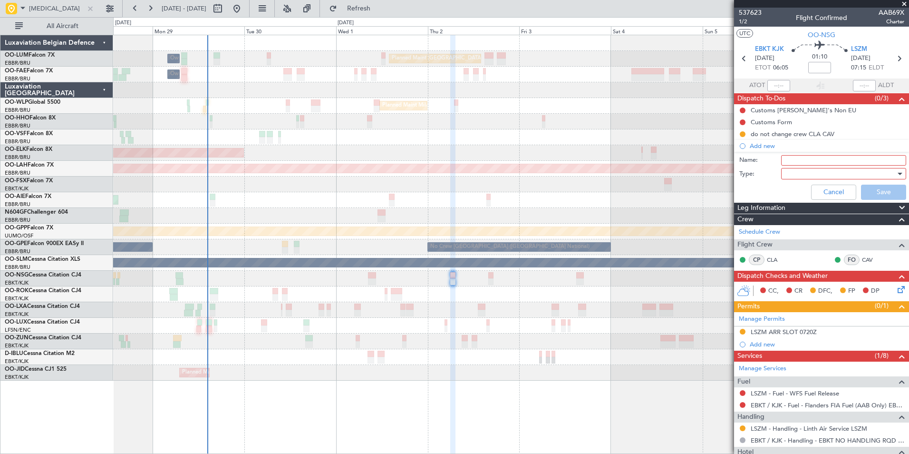
click at [792, 163] on input "Name:" at bounding box center [843, 160] width 125 height 10
click at [818, 159] on input "Ballast" at bounding box center [843, 160] width 125 height 10
type input "Ballast weight min 40 LBS preferred 100LBS"
click at [823, 168] on div at bounding box center [840, 173] width 111 height 14
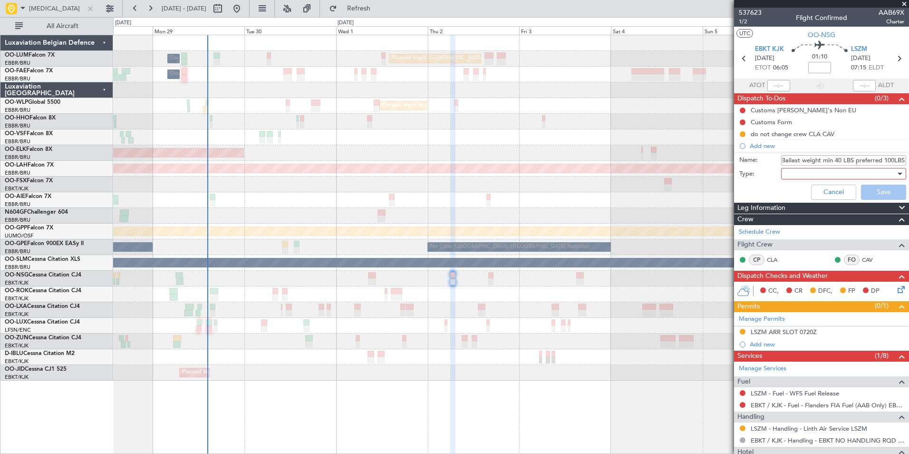
scroll to position [0, 0]
click at [789, 191] on span "Generic" at bounding box center [839, 193] width 111 height 14
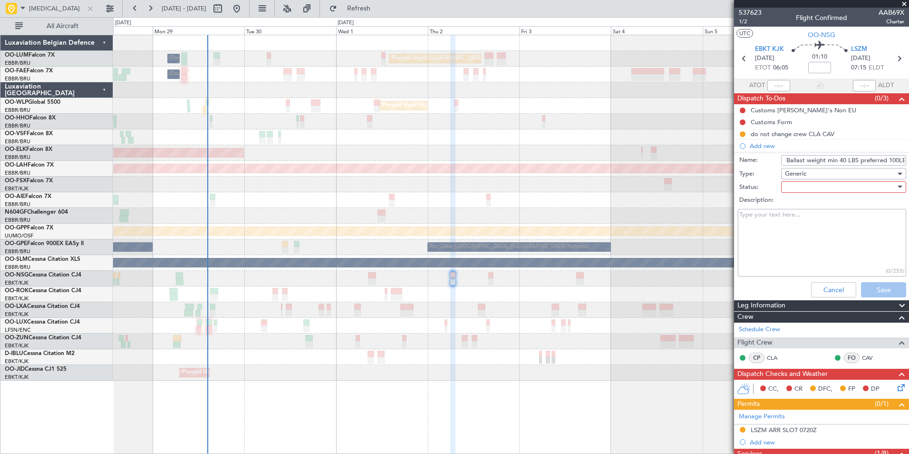
click at [796, 185] on div at bounding box center [840, 187] width 111 height 14
click at [801, 205] on span "Not Started" at bounding box center [839, 206] width 111 height 14
click at [872, 288] on button "Save" at bounding box center [883, 289] width 45 height 15
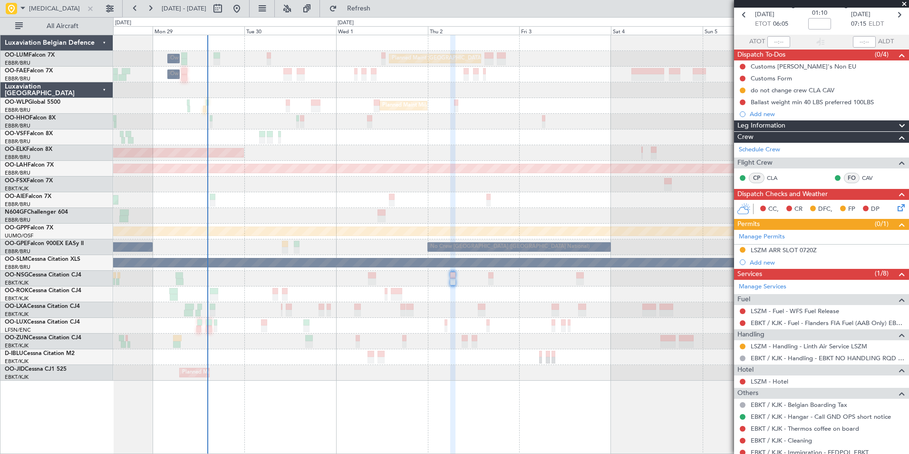
scroll to position [87, 0]
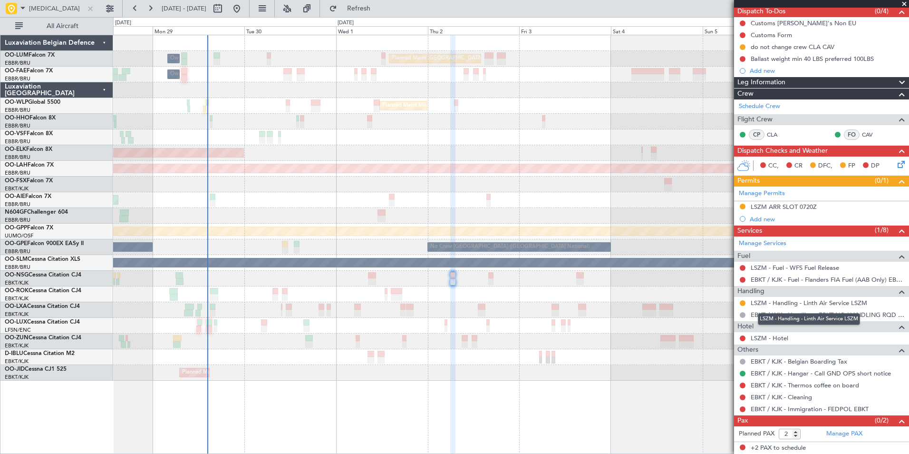
click at [770, 315] on div "LSZM - Handling - Linth Air Service LSZM" at bounding box center [809, 319] width 102 height 12
click at [806, 310] on link "EBKT / KJK - Handling - EBKT NO HANDLING RQD FOR CJ" at bounding box center [828, 314] width 154 height 8
click at [795, 56] on div "Ballast weight min 40 LBS preferred 100LBS" at bounding box center [812, 59] width 123 height 8
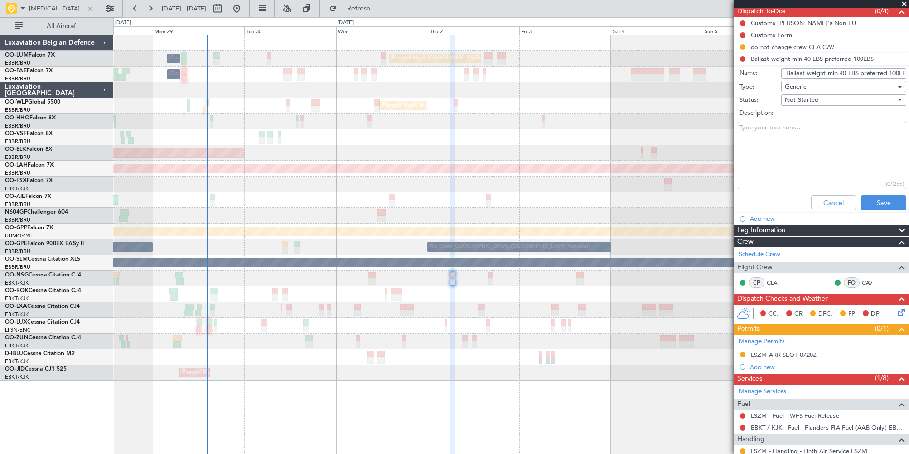
click at [766, 141] on textarea "Description:" at bounding box center [822, 156] width 168 height 68
type textarea "m"
type textarea "Discussed with [PERSON_NAME] [DATE]"
click at [877, 201] on button "Save" at bounding box center [883, 202] width 45 height 15
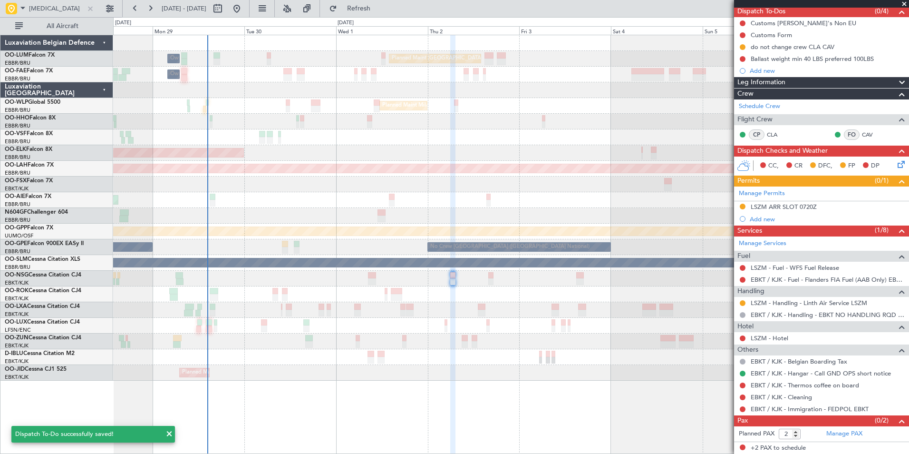
click at [441, 279] on div "Planned Maint [GEOGRAPHIC_DATA] ([GEOGRAPHIC_DATA])" at bounding box center [510, 279] width 795 height 16
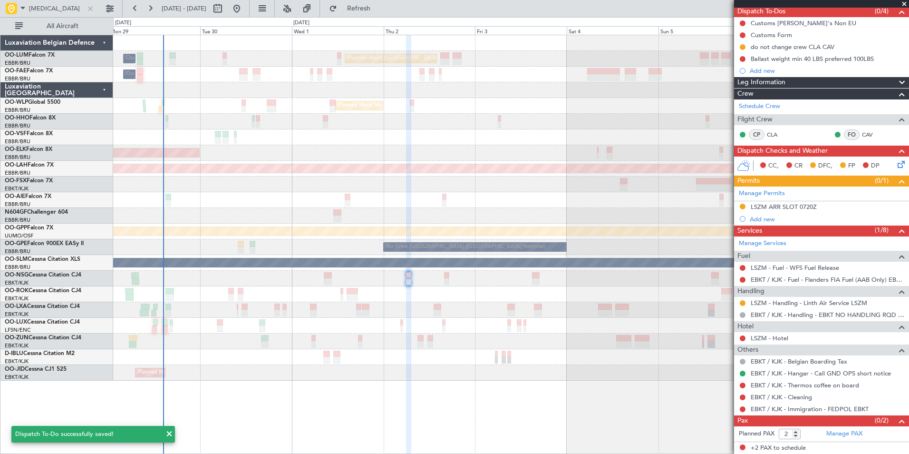
click at [804, 59] on mat-tooltip-component "do not change crew CLA CAV" at bounding box center [792, 62] width 88 height 25
click at [809, 60] on div "Ballast weight min 40 LBS preferred 100LBS" at bounding box center [812, 59] width 123 height 8
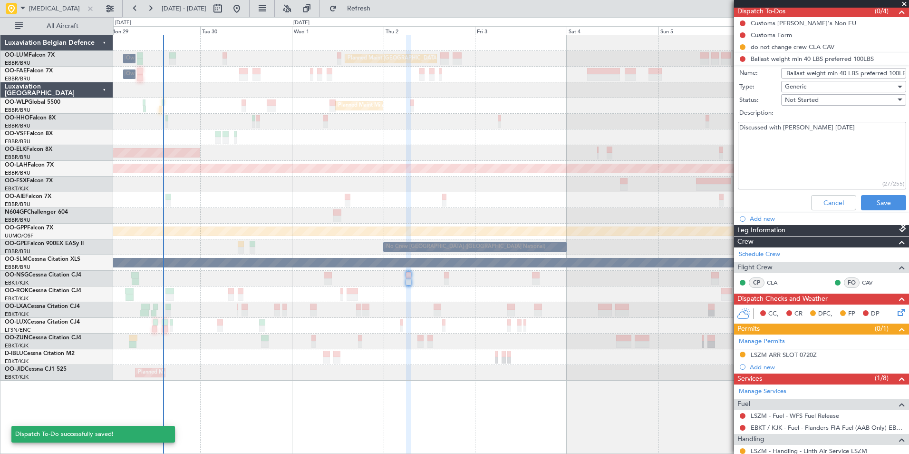
click at [841, 74] on input "Ballast weight min 40 LBS preferred 100LBS" at bounding box center [843, 73] width 125 height 10
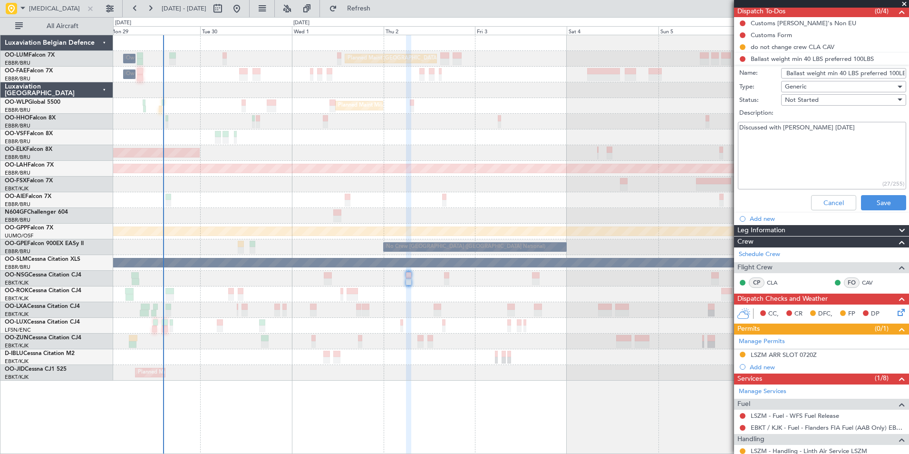
click at [841, 74] on input "Ballast weight min 40 LBS preferred 100LBS" at bounding box center [843, 73] width 125 height 10
click at [828, 207] on button "Cancel" at bounding box center [833, 202] width 45 height 15
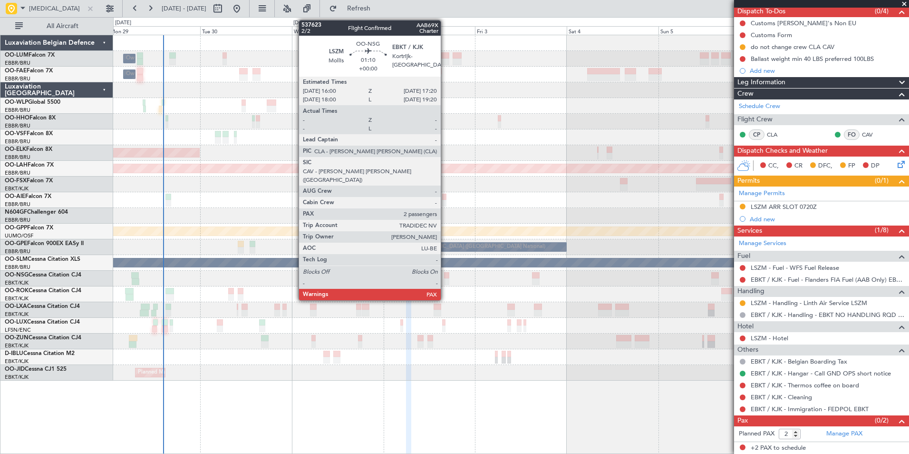
click at [442, 279] on div at bounding box center [510, 279] width 795 height 16
click at [445, 281] on div at bounding box center [446, 281] width 5 height 7
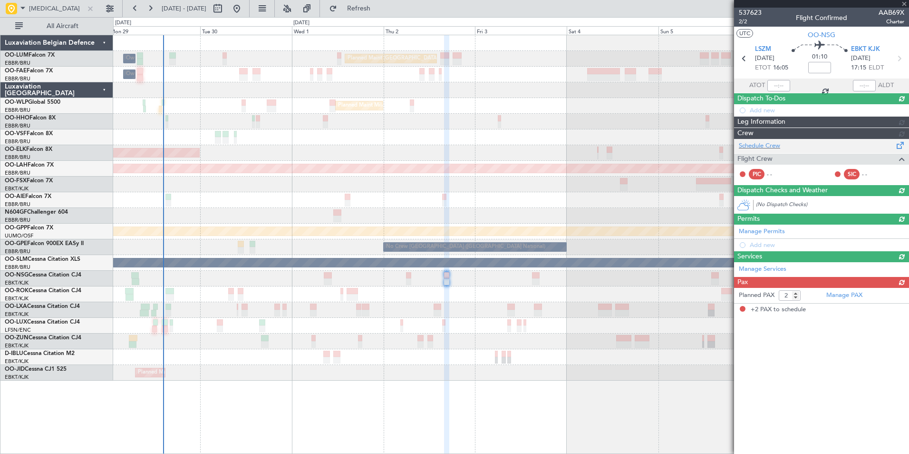
scroll to position [0, 0]
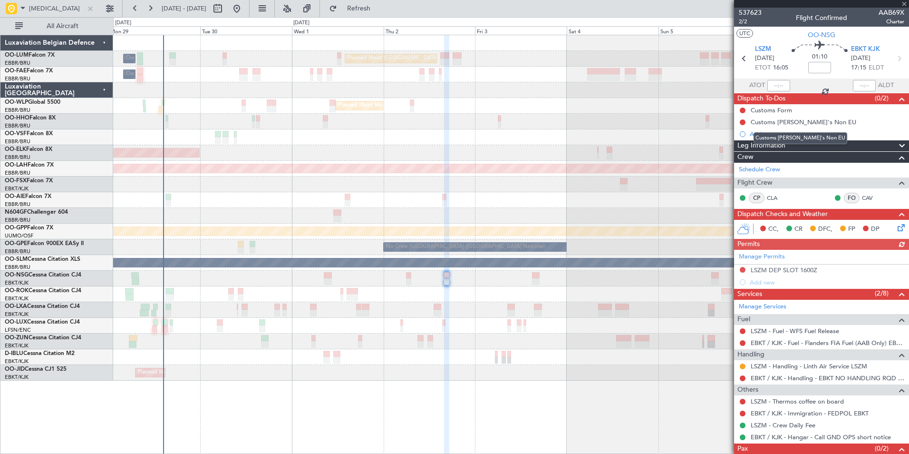
click at [760, 134] on div "Customs [PERSON_NAME]'s Non EU" at bounding box center [801, 138] width 94 height 12
click at [768, 133] on div "Add new" at bounding box center [823, 134] width 146 height 8
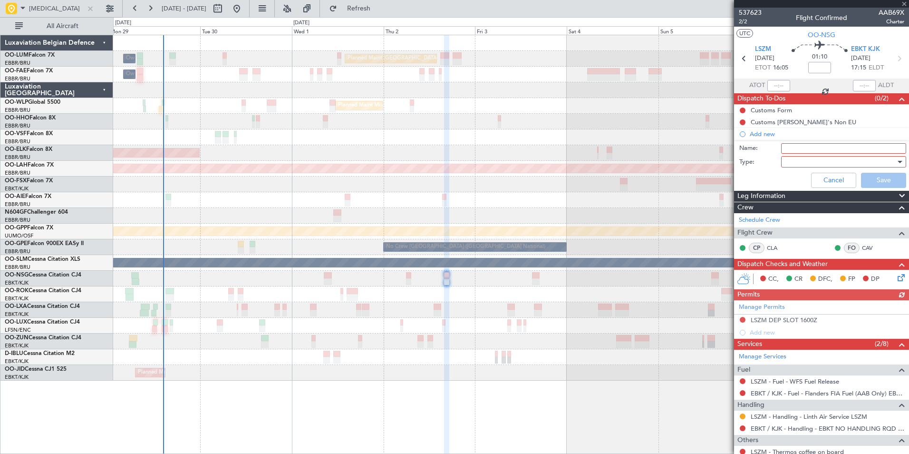
drag, startPoint x: 777, startPoint y: 138, endPoint x: 802, endPoint y: 145, distance: 25.7
click at [802, 145] on input "Name:" at bounding box center [843, 148] width 125 height 10
paste input "Ballast weight min 40 LBS preferred 100LBS"
type input "Ballast weight min 40 LBS preferred 100LBS"
click at [792, 160] on div at bounding box center [840, 162] width 111 height 14
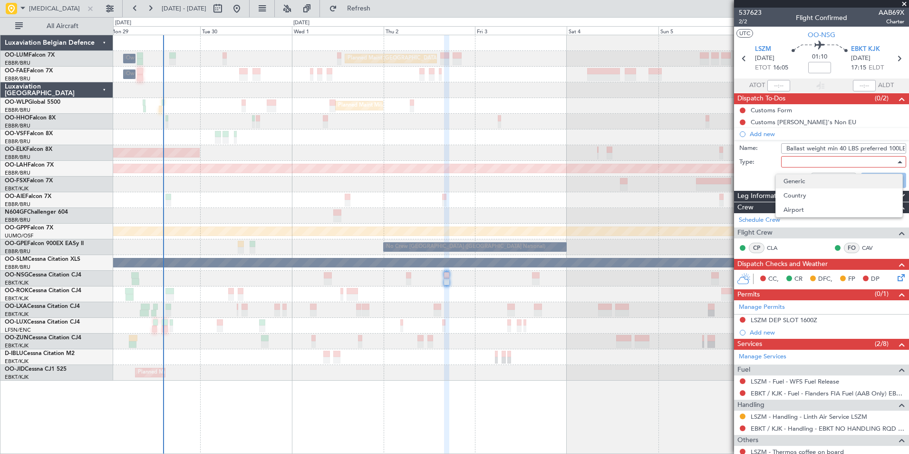
click at [797, 180] on span "Generic" at bounding box center [839, 181] width 111 height 14
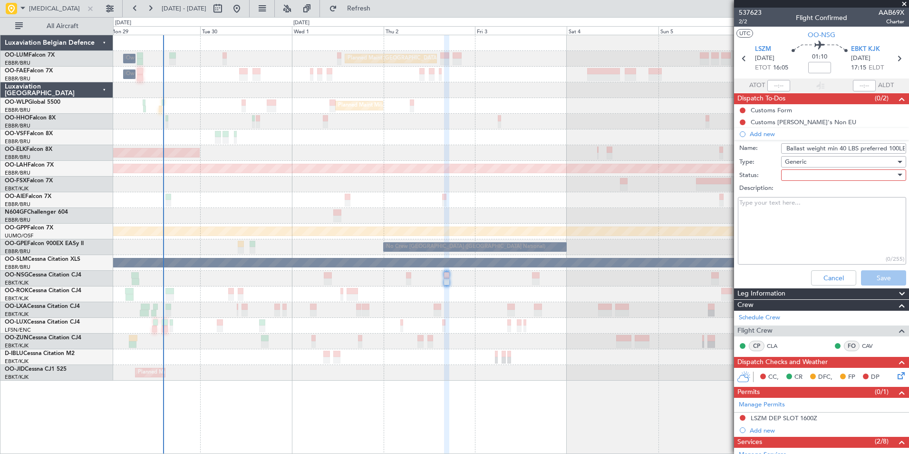
click at [797, 182] on div "Description:" at bounding box center [821, 188] width 184 height 13
click at [804, 174] on div at bounding box center [840, 175] width 111 height 14
click at [801, 194] on span "Not Started" at bounding box center [839, 194] width 111 height 14
click at [872, 278] on button "Save" at bounding box center [883, 277] width 45 height 15
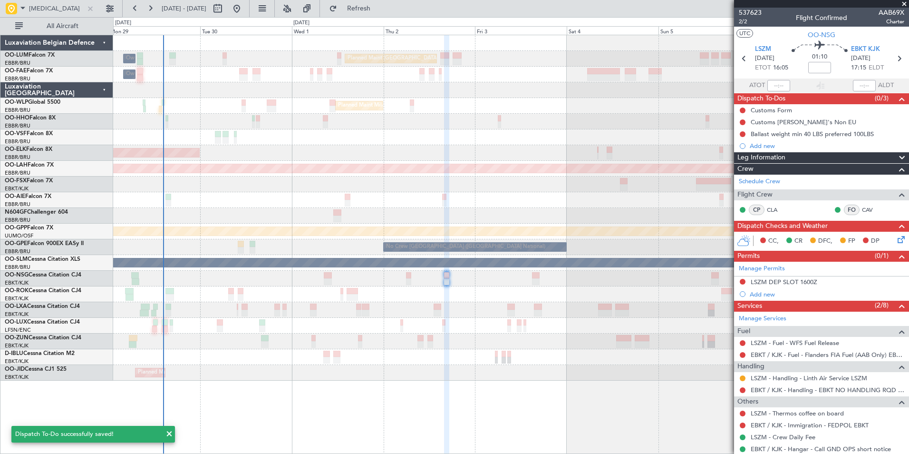
click at [403, 275] on div at bounding box center [510, 279] width 795 height 16
click at [405, 276] on div at bounding box center [510, 279] width 795 height 16
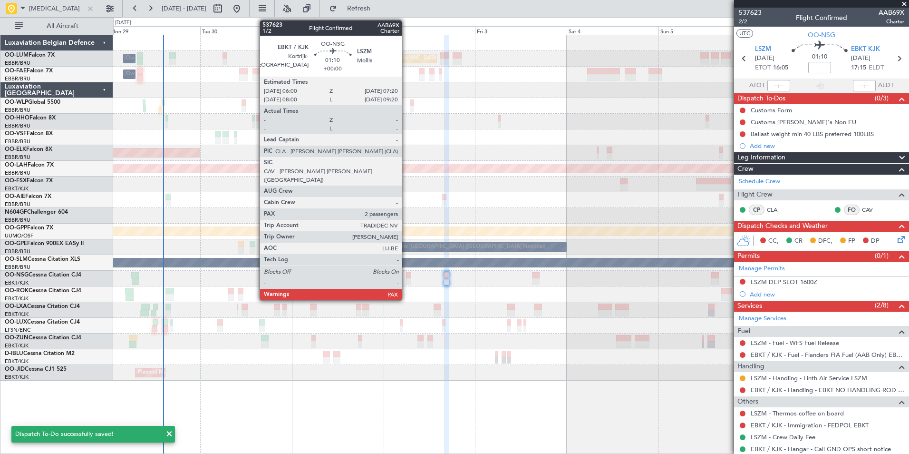
click at [407, 280] on div at bounding box center [408, 281] width 5 height 7
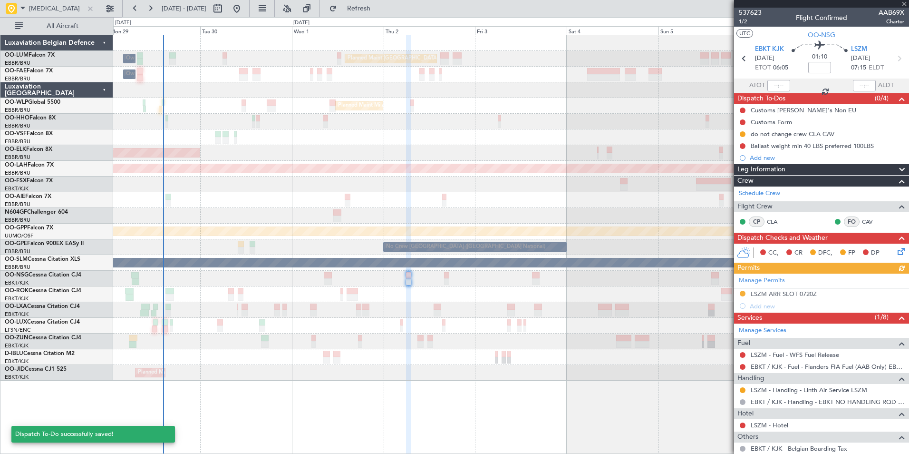
click at [793, 144] on div "do not change crew CLA CAV" at bounding box center [793, 144] width 0 height 0
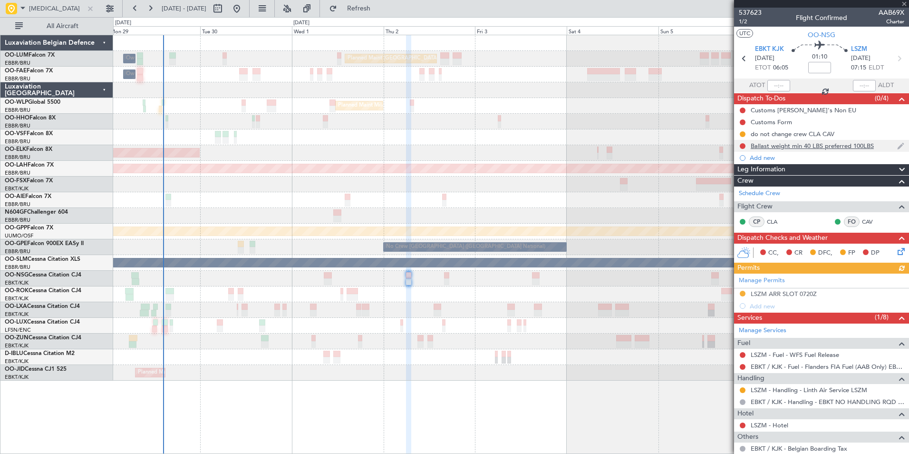
click at [812, 151] on div "Ballast weight min 40 LBS preferred 100LBS" at bounding box center [821, 146] width 175 height 12
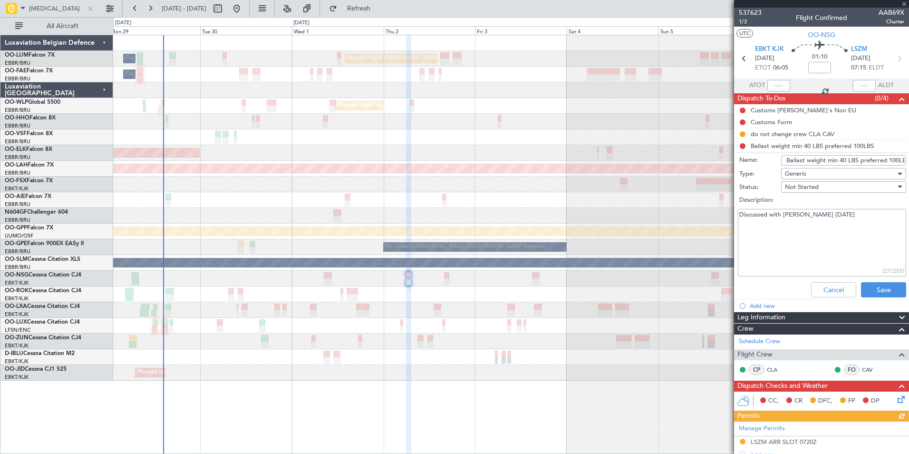
click at [820, 215] on textarea "Discussed with [PERSON_NAME] [DATE]" at bounding box center [822, 243] width 168 height 68
click at [811, 233] on textarea "Discussed with [PERSON_NAME] [DATE] please double check" at bounding box center [822, 243] width 168 height 68
click at [840, 238] on textarea "Discussed with [PERSON_NAME] [DATE] please double check if available" at bounding box center [822, 243] width 168 height 68
type textarea "Discussed with [PERSON_NAME] [DATE] please double check if available"
click at [871, 288] on button "Save" at bounding box center [883, 289] width 45 height 15
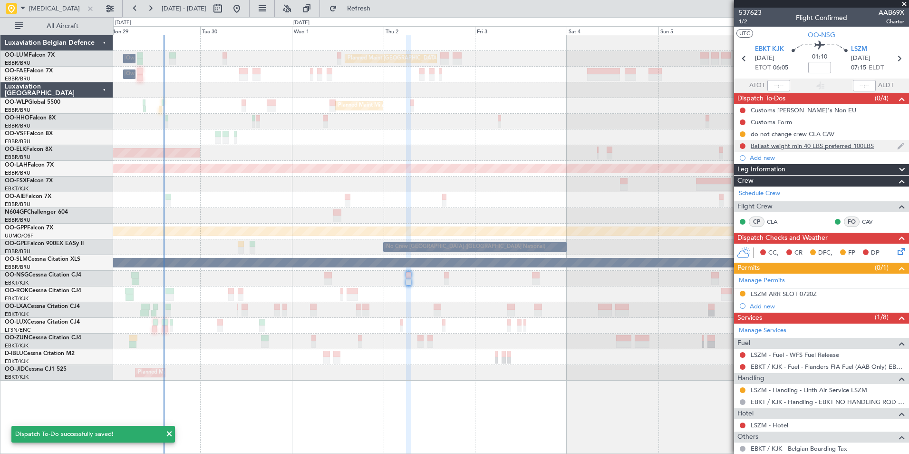
click at [786, 149] on div "Ballast weight min 40 LBS preferred 100LBS" at bounding box center [812, 146] width 123 height 8
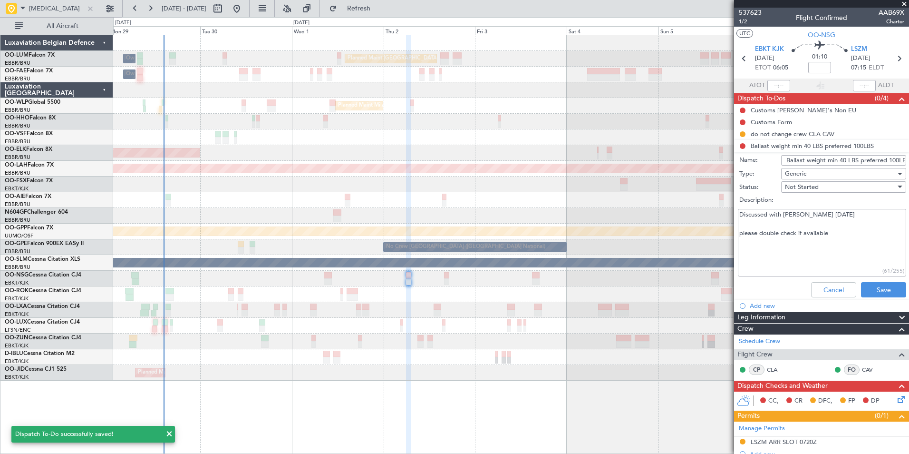
click at [831, 234] on textarea "Discussed with [PERSON_NAME] [DATE] please double check if available" at bounding box center [822, 243] width 168 height 68
click at [882, 290] on button "Save" at bounding box center [883, 289] width 45 height 15
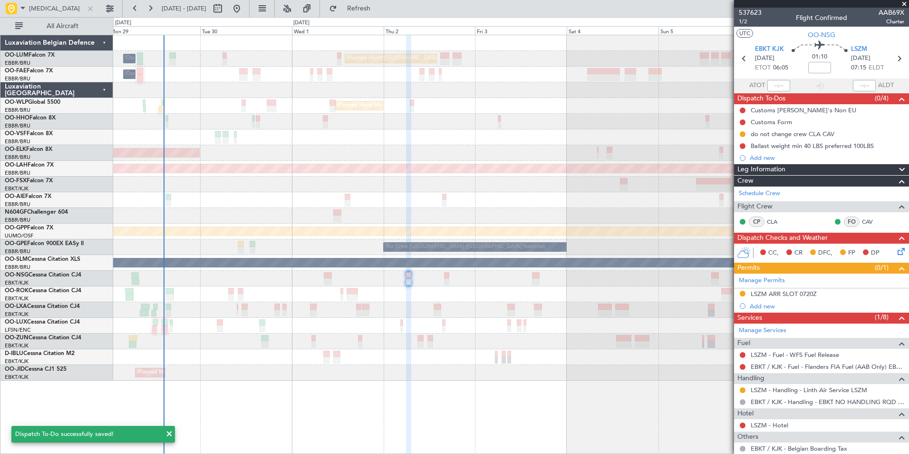
click at [781, 151] on mat-tooltip-component "Ballast weight min 40 LBS preferred 100LBS" at bounding box center [813, 161] width 122 height 25
click at [781, 149] on div "Ballast weight min 40 LBS preferred 100LBS" at bounding box center [812, 146] width 123 height 8
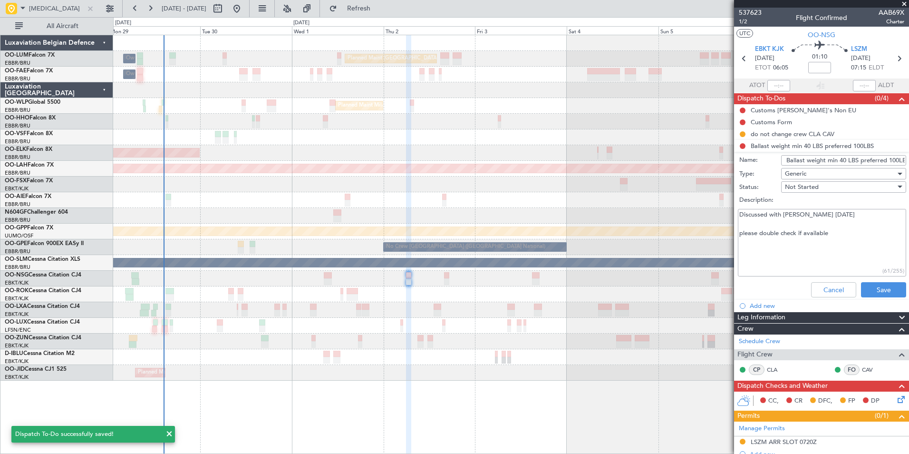
drag, startPoint x: 794, startPoint y: 236, endPoint x: 732, endPoint y: 201, distance: 70.9
click at [732, 201] on fb-app "[MEDICAL_DATA] [DATE] - [DATE] Refresh Quick Links All Aircraft Planned Maint […" at bounding box center [454, 230] width 909 height 446
click at [886, 289] on button "Save" at bounding box center [883, 289] width 45 height 15
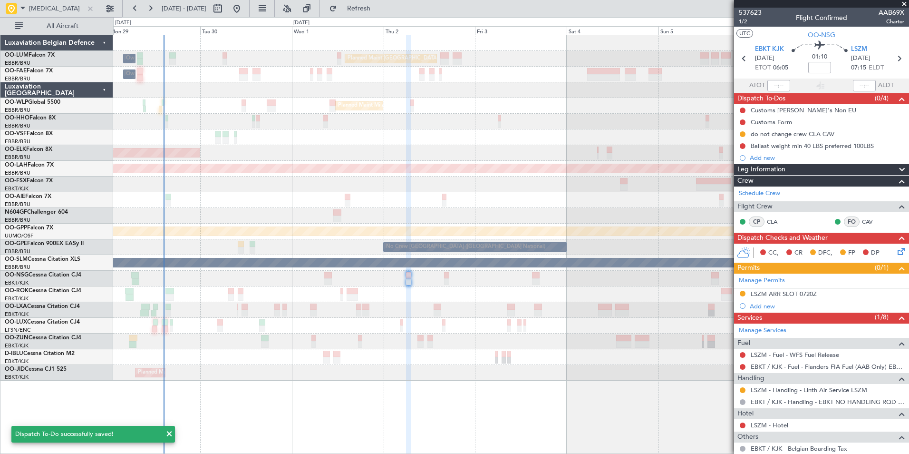
click at [450, 278] on div at bounding box center [510, 279] width 795 height 16
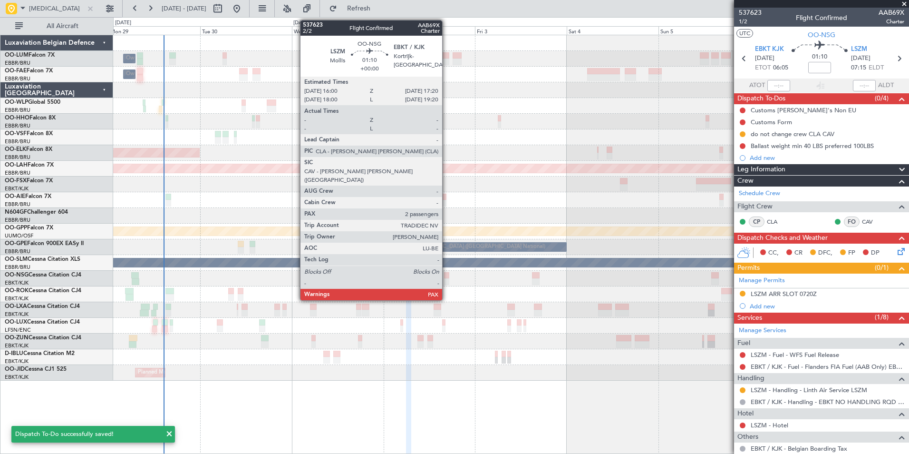
click at [446, 279] on div at bounding box center [446, 281] width 5 height 7
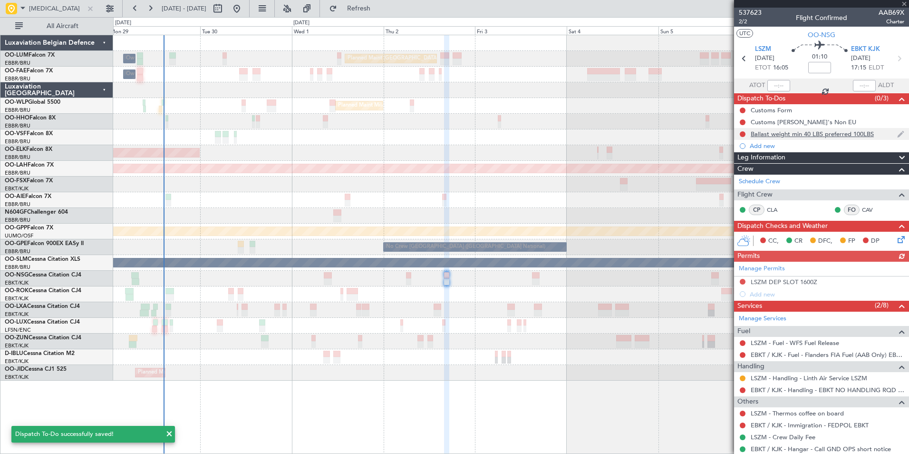
click at [795, 134] on div "Ballast weight min 40 LBS preferred 100LBS" at bounding box center [812, 134] width 123 height 8
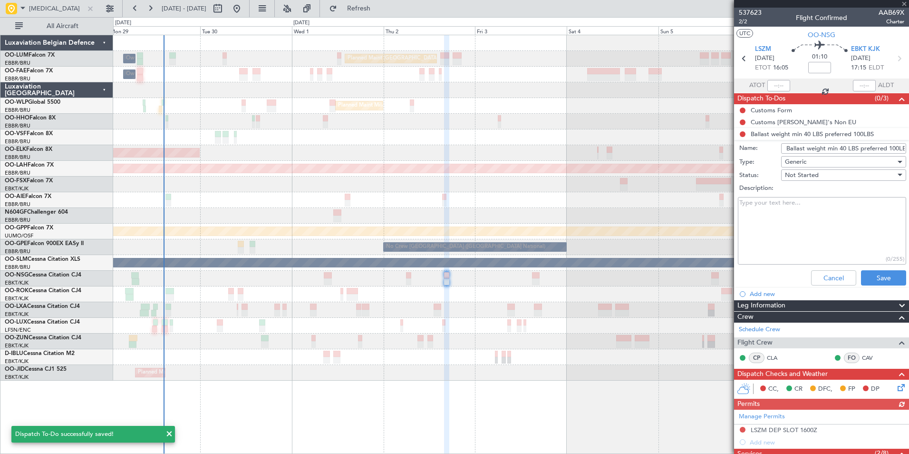
click at [770, 204] on textarea "Description:" at bounding box center [822, 231] width 168 height 68
paste textarea "Discussed with [PERSON_NAME] [DATE] please double check if available"
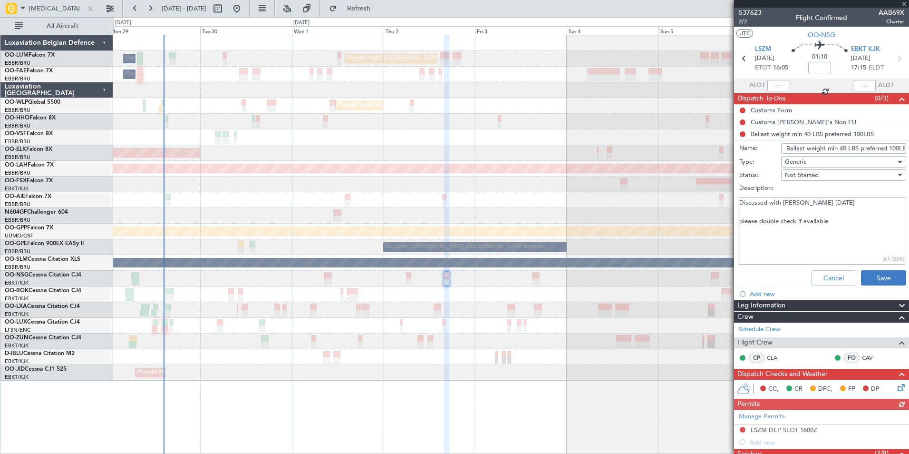
type textarea "Discussed with [PERSON_NAME] [DATE] please double check if available"
click at [878, 282] on button "Save" at bounding box center [883, 277] width 45 height 15
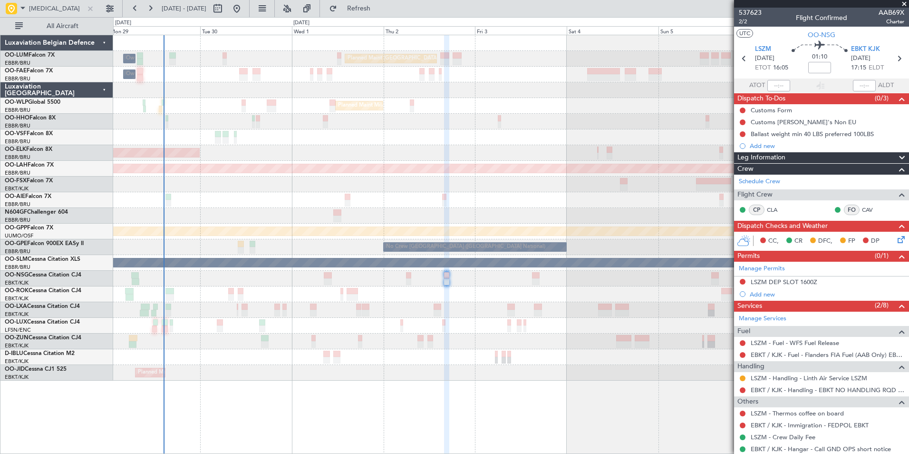
drag, startPoint x: 86, startPoint y: 9, endPoint x: 113, endPoint y: 29, distance: 33.8
click at [86, 9] on div at bounding box center [90, 8] width 10 height 10
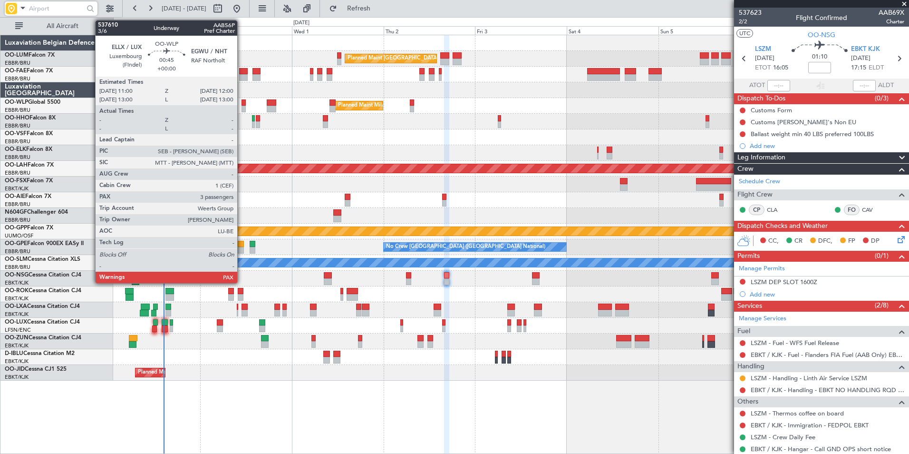
click at [242, 104] on div at bounding box center [244, 102] width 4 height 7
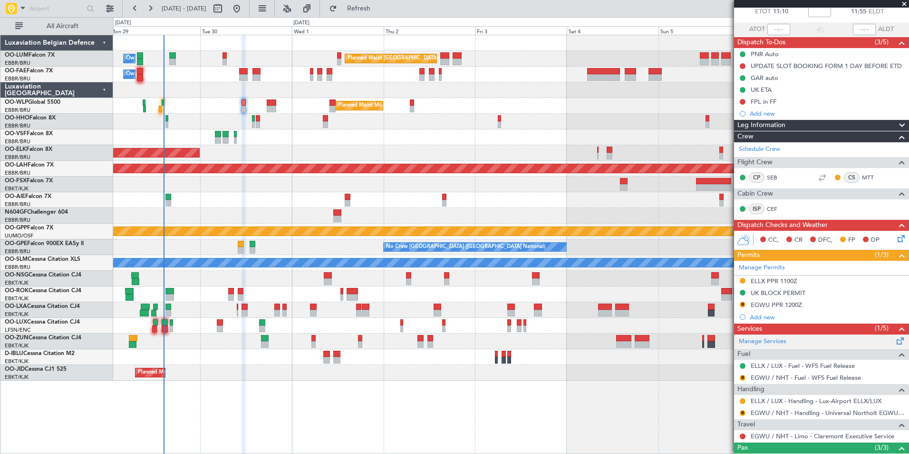
scroll to position [95, 0]
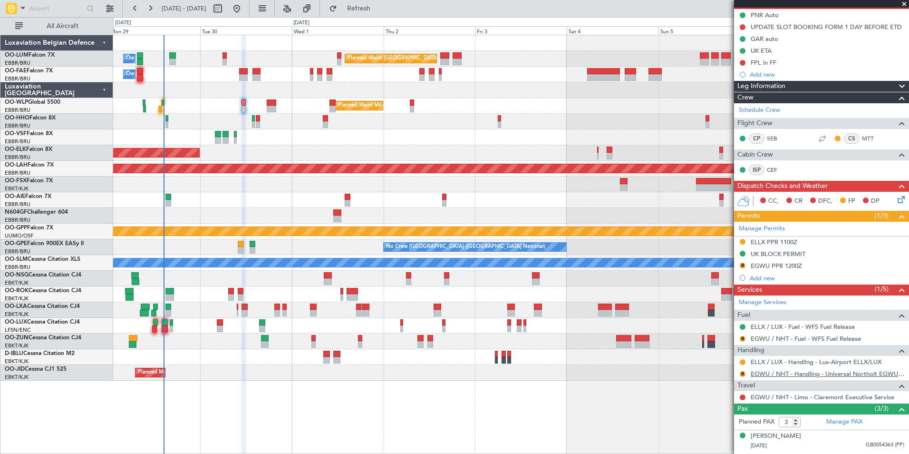
click at [775, 374] on link "EGWU / NHT - Handling - Universal Northolt EGWU / NHT" at bounding box center [828, 373] width 154 height 8
click at [379, 12] on span "Refresh" at bounding box center [359, 8] width 40 height 7
click at [298, 158] on div "Planned Maint Kortrijk-[GEOGRAPHIC_DATA]" at bounding box center [510, 153] width 795 height 16
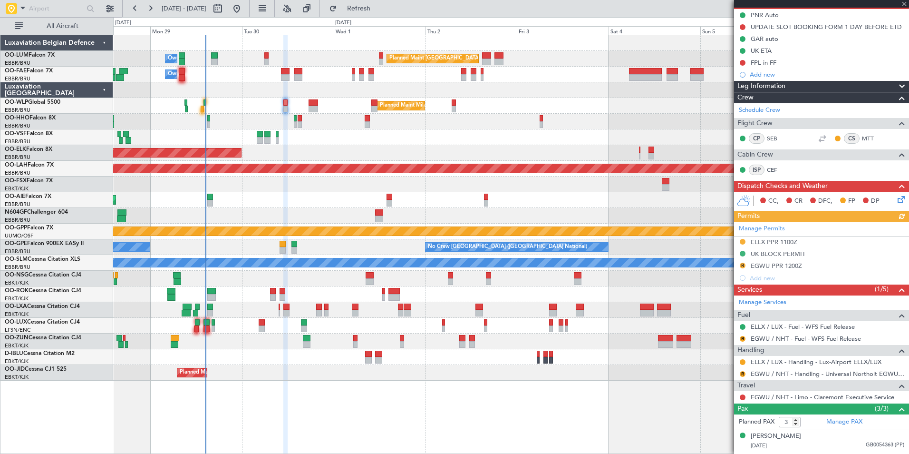
click at [747, 373] on div "R EGWU / NHT - Handling - Universal Northolt EGWU / NHT" at bounding box center [821, 374] width 175 height 12
click at [745, 373] on button "R" at bounding box center [743, 374] width 6 height 6
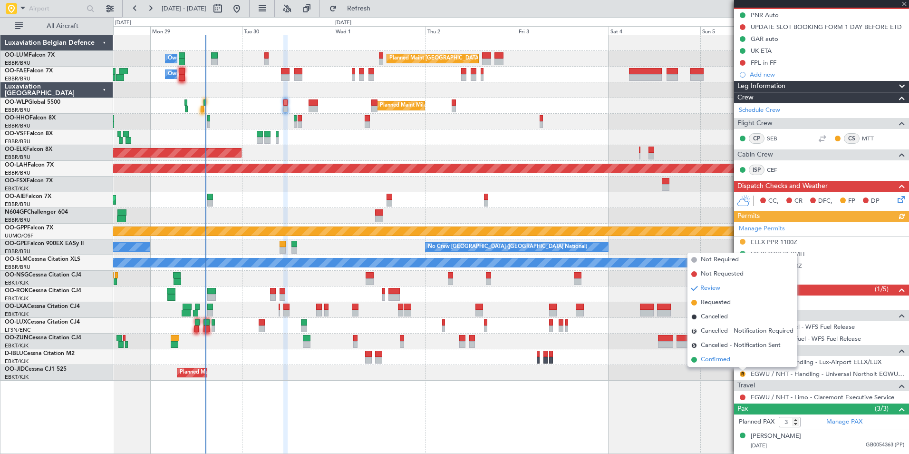
click at [728, 363] on span "Confirmed" at bounding box center [715, 360] width 29 height 10
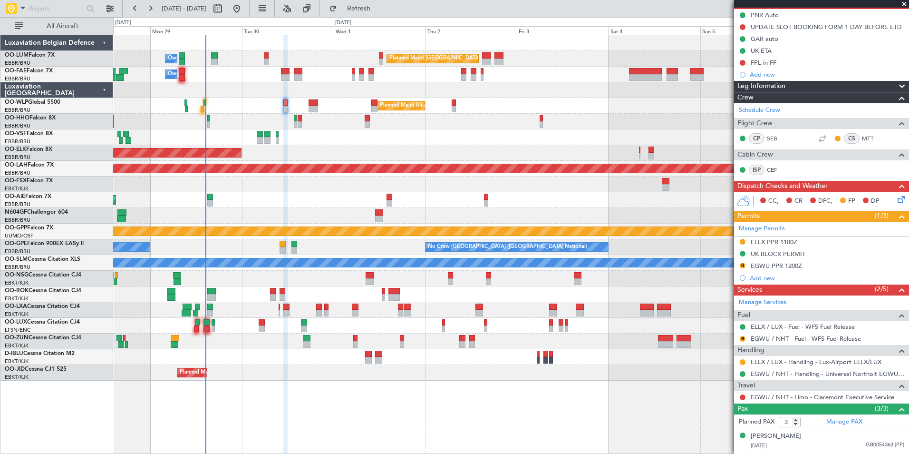
click at [742, 374] on button at bounding box center [743, 374] width 6 height 6
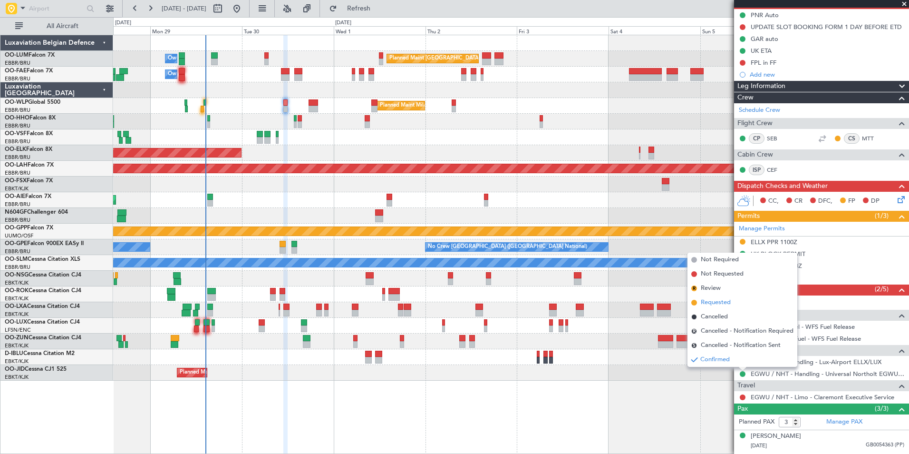
click at [718, 307] on li "Requested" at bounding box center [743, 302] width 110 height 14
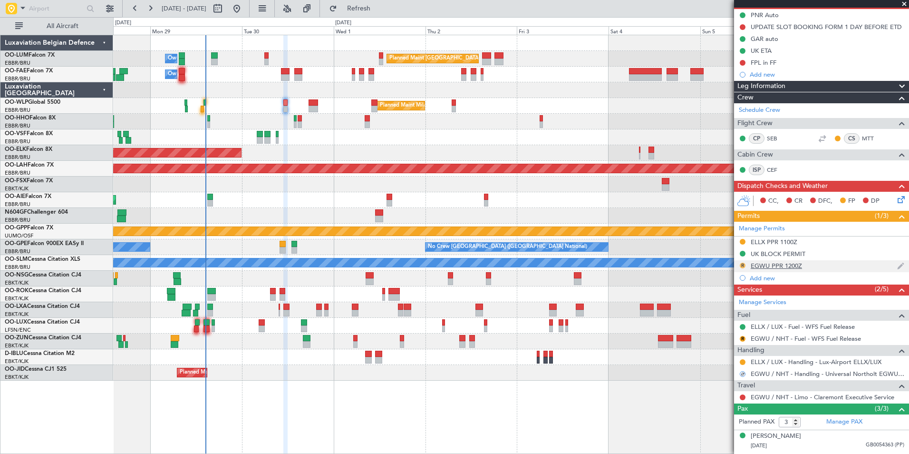
click at [741, 266] on button "R" at bounding box center [743, 265] width 6 height 6
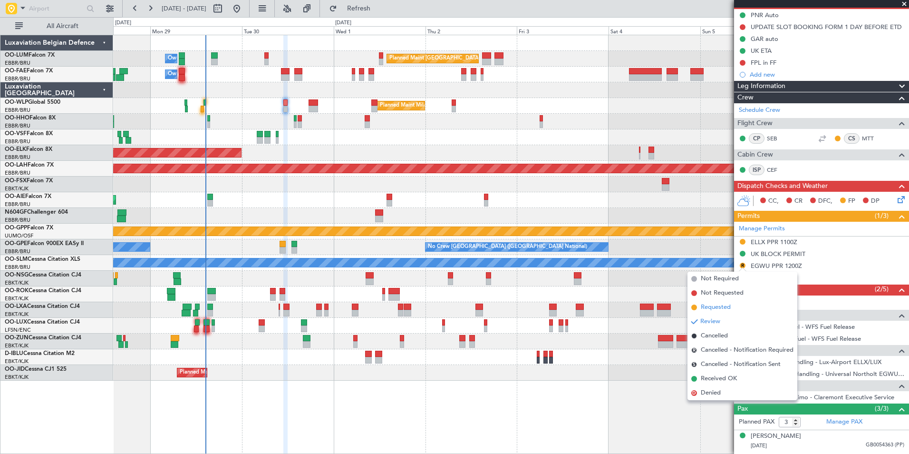
click at [716, 306] on span "Requested" at bounding box center [716, 307] width 30 height 10
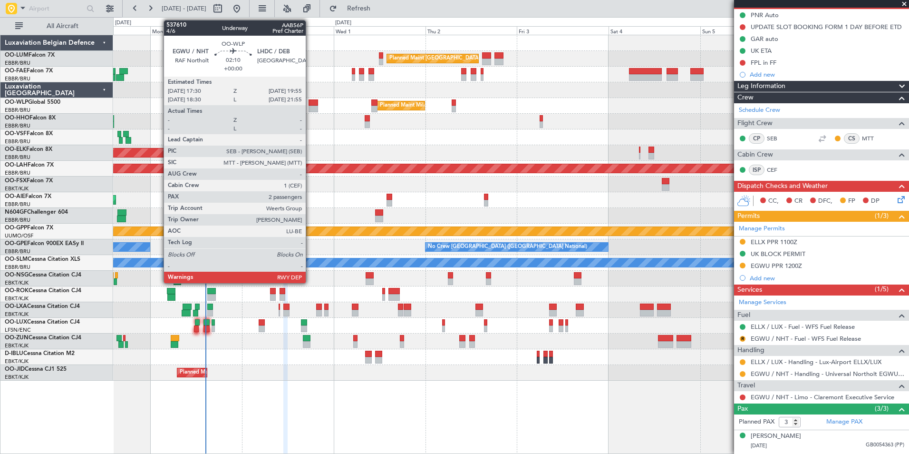
click at [310, 104] on div at bounding box center [314, 102] width 10 height 7
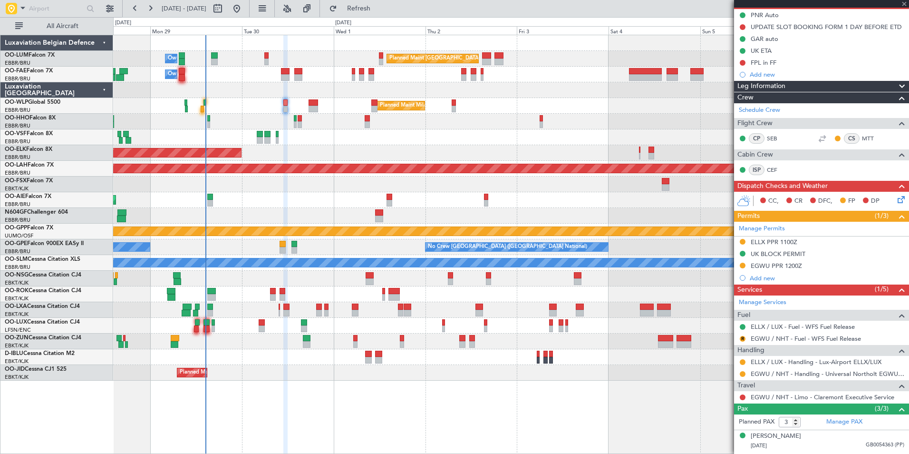
type input "2"
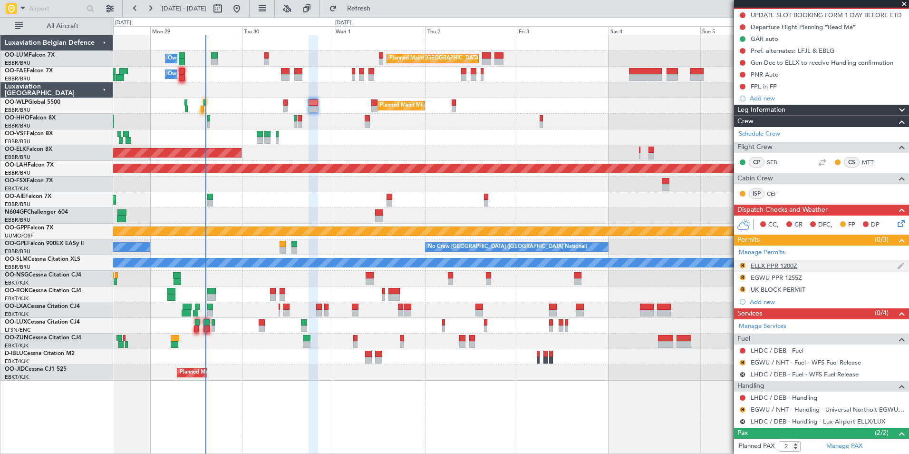
click at [776, 262] on div "ELLX PPR 1200Z" at bounding box center [774, 266] width 47 height 8
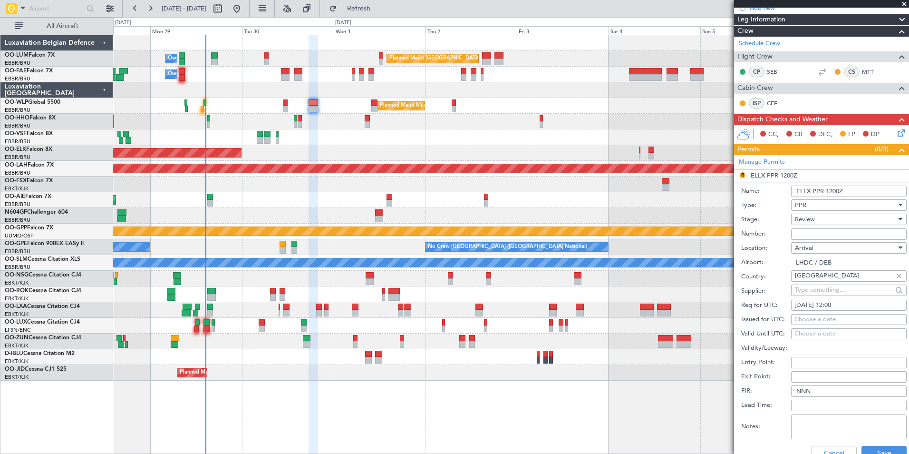
scroll to position [190, 0]
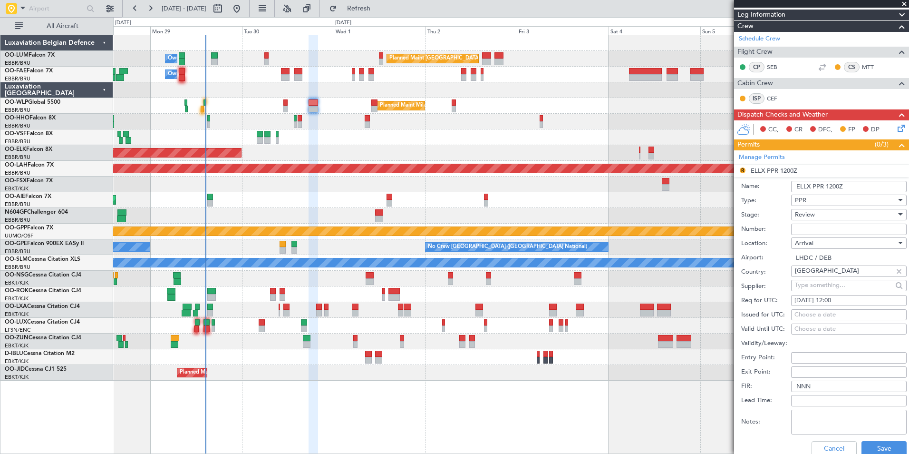
click at [854, 305] on fb-calendar-cell "[DATE] 12:00" at bounding box center [849, 300] width 116 height 11
click at [846, 299] on div "[DATE] 12:00" at bounding box center [848, 301] width 109 height 10
select select "9"
select select "2025"
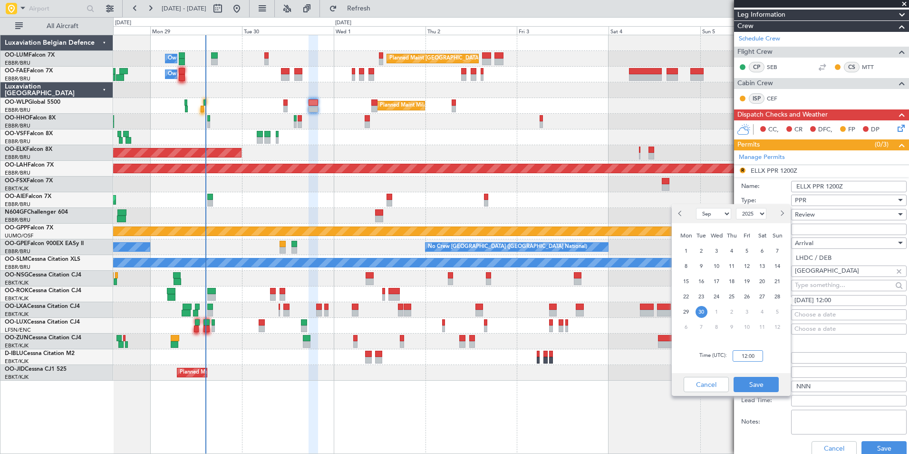
click at [748, 355] on input "12:00" at bounding box center [748, 355] width 30 height 11
type input "17:30"
click at [745, 388] on button "Save" at bounding box center [756, 384] width 45 height 15
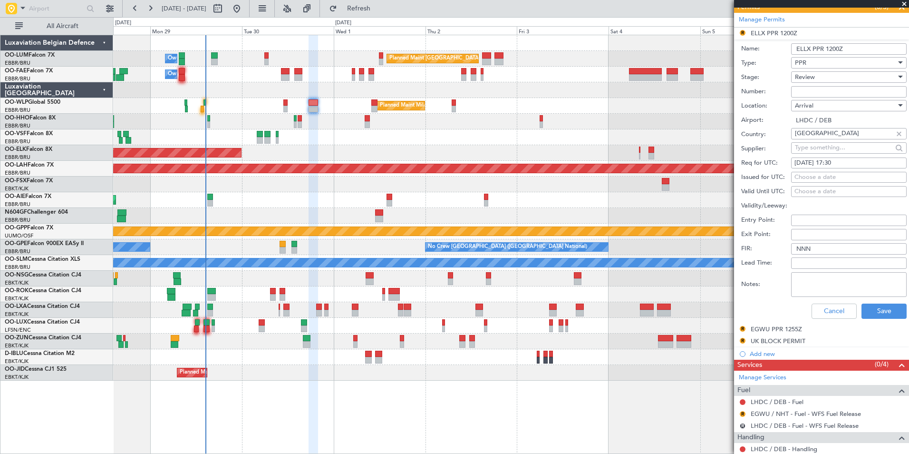
scroll to position [333, 0]
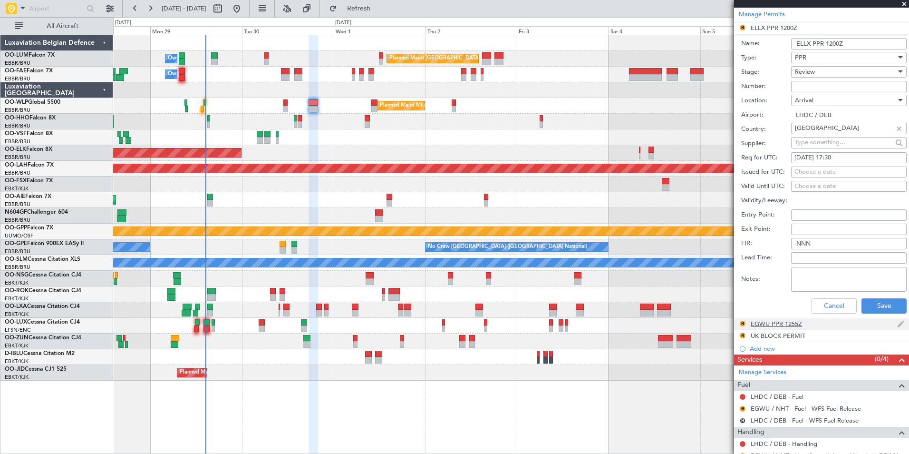
click at [868, 318] on div "R EGWU PPR 1255Z" at bounding box center [821, 324] width 175 height 12
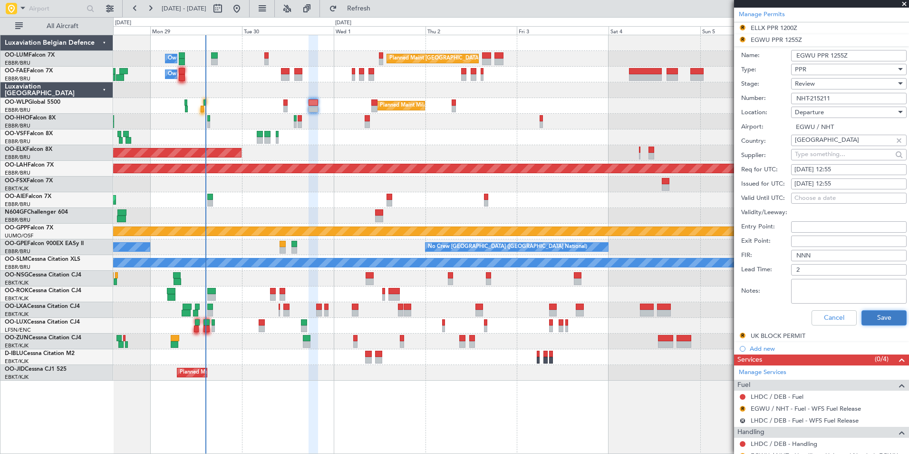
click at [870, 312] on button "Save" at bounding box center [884, 317] width 45 height 15
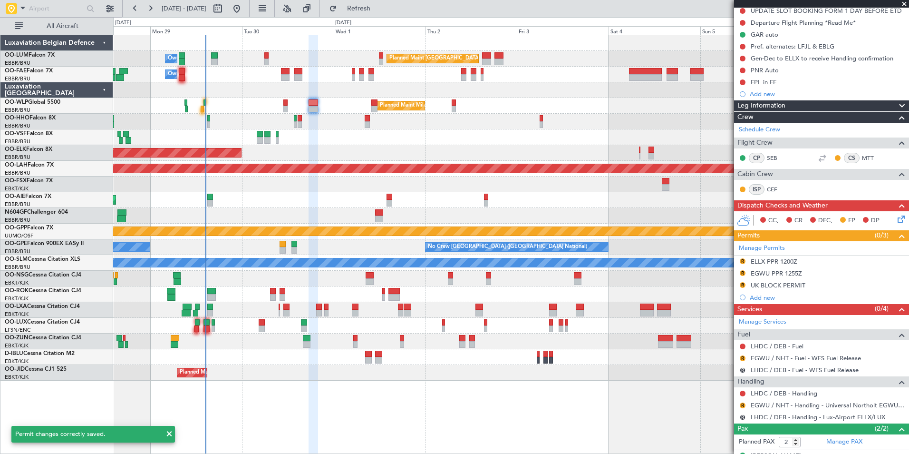
scroll to position [43, 0]
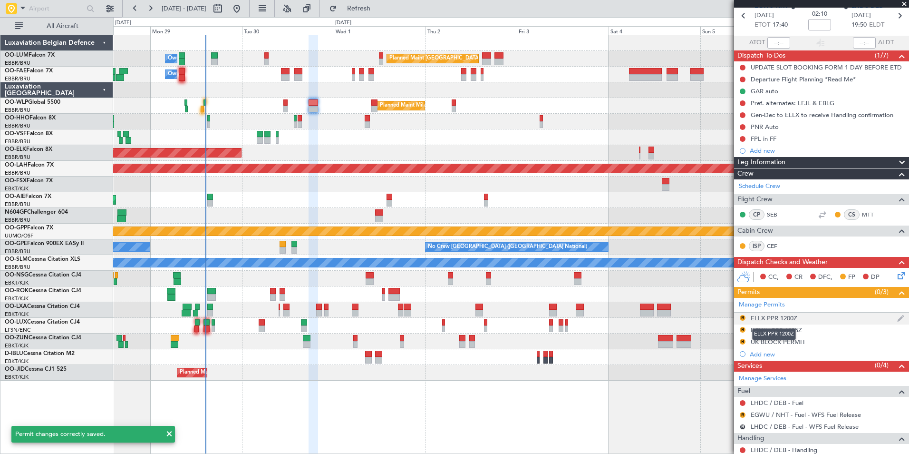
click at [770, 318] on div "ELLX PPR 1200Z" at bounding box center [774, 318] width 47 height 8
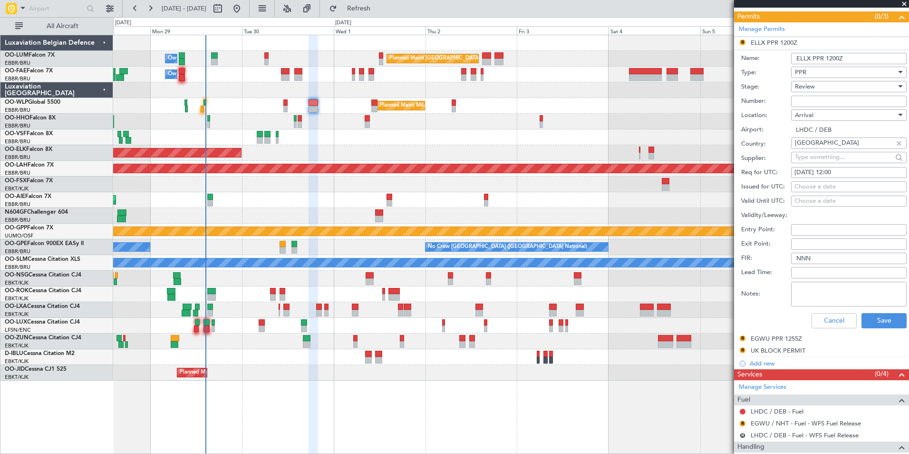
scroll to position [328, 0]
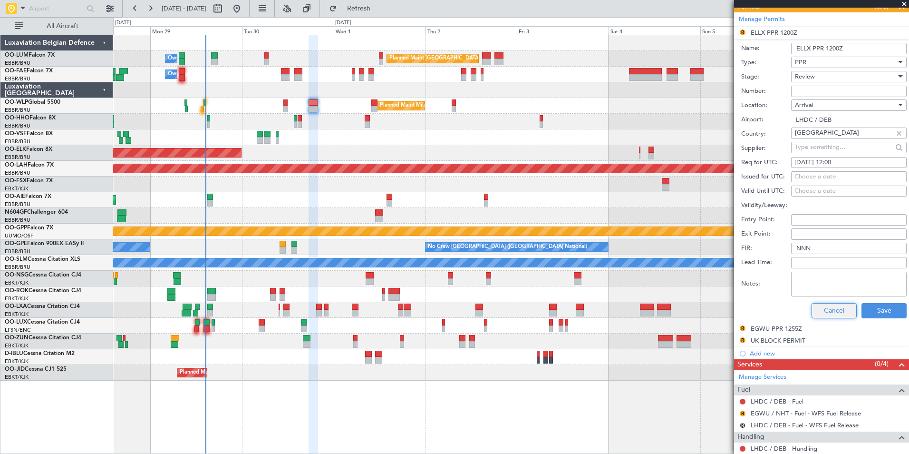
click at [823, 314] on button "Cancel" at bounding box center [834, 310] width 45 height 15
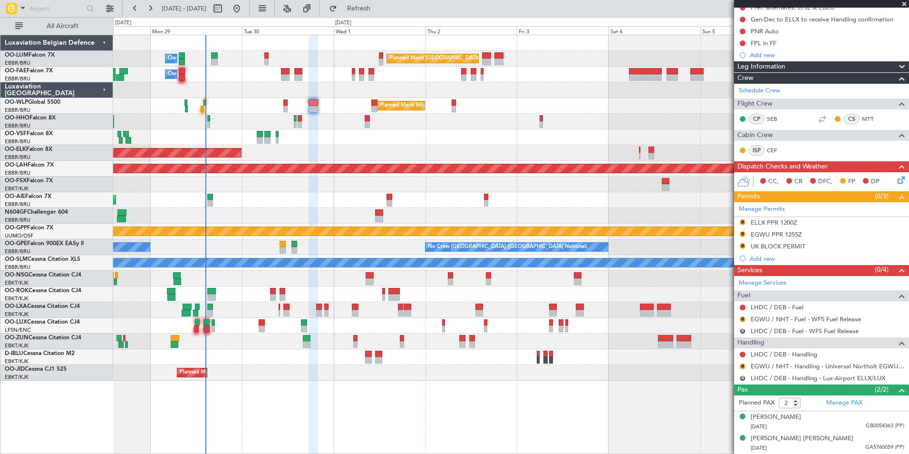
scroll to position [138, 0]
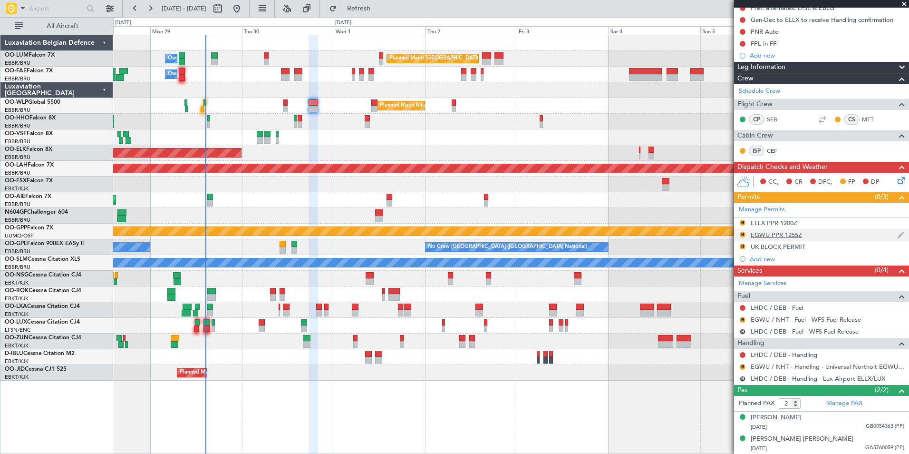
click at [779, 232] on div "EGWU PPR 1255Z" at bounding box center [776, 235] width 51 height 8
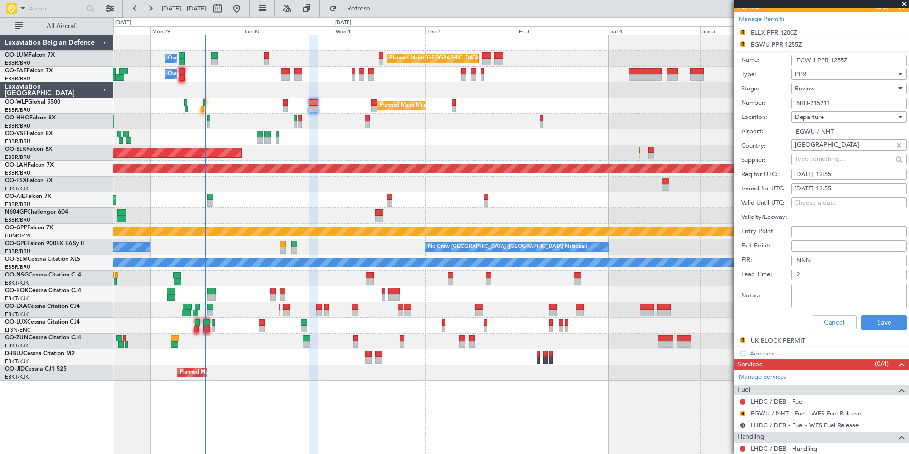
click at [843, 172] on div "30/09/2025 12:55" at bounding box center [848, 175] width 109 height 10
select select "9"
select select "2025"
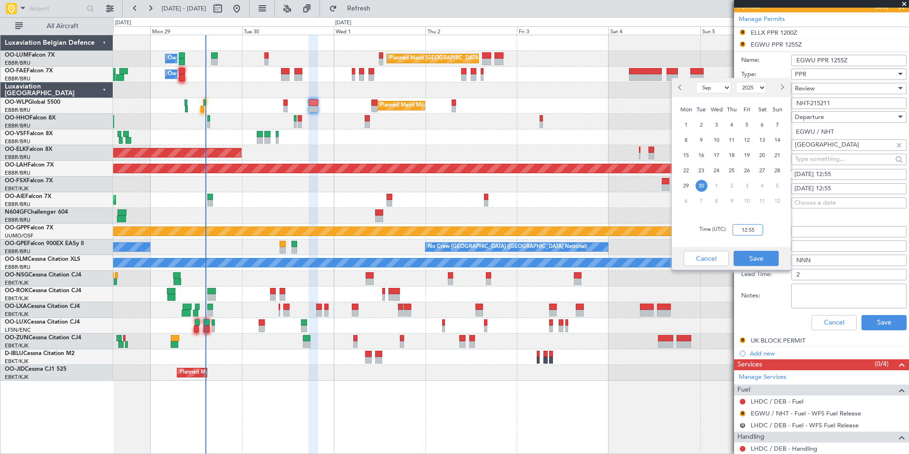
click at [744, 235] on input "12:55" at bounding box center [748, 229] width 30 height 11
type input "17:30"
click at [756, 261] on button "Save" at bounding box center [756, 258] width 45 height 15
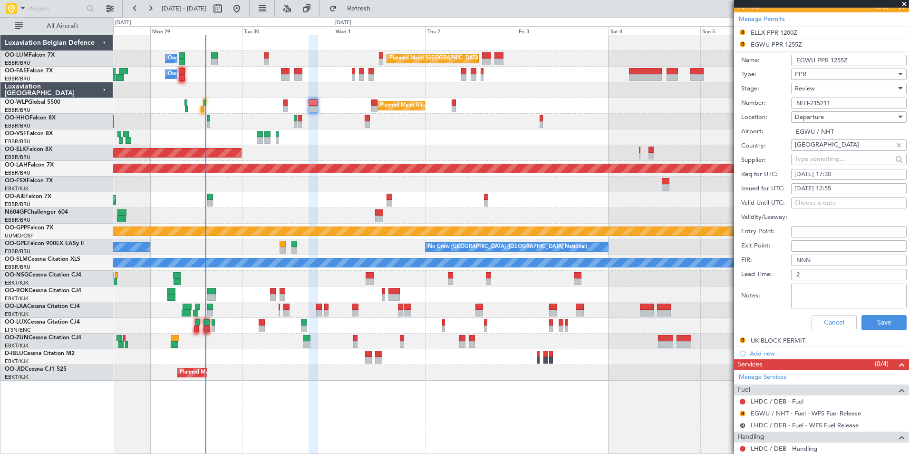
click at [846, 185] on div "30/09/2025 12:55" at bounding box center [848, 189] width 109 height 10
select select "9"
select select "2025"
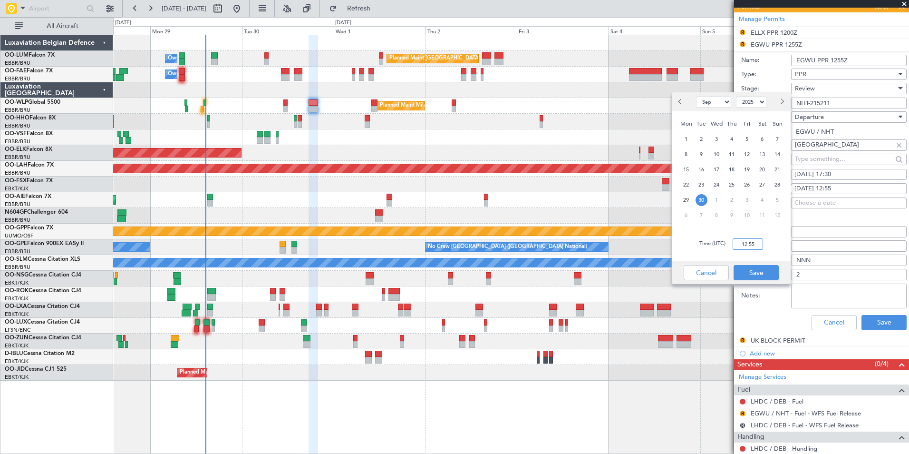
click at [751, 243] on input "12:55" at bounding box center [748, 243] width 30 height 11
type input "17:30"
click at [746, 275] on button "Save" at bounding box center [756, 272] width 45 height 15
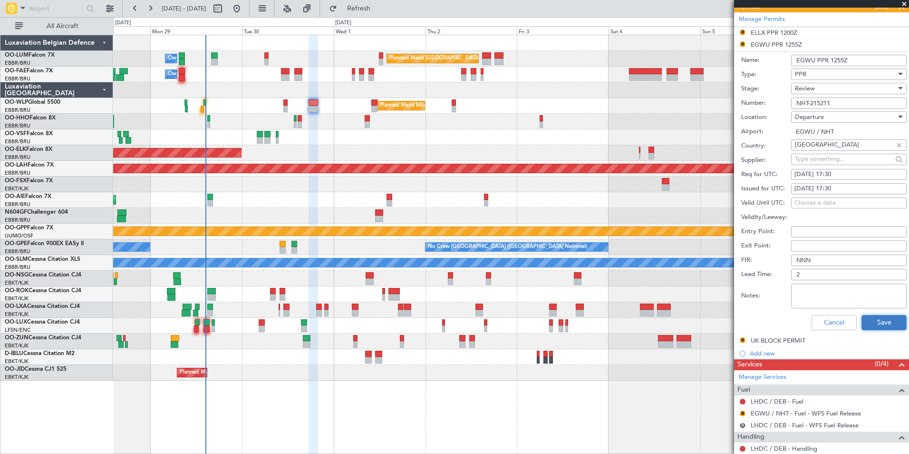
click at [883, 326] on button "Save" at bounding box center [884, 322] width 45 height 15
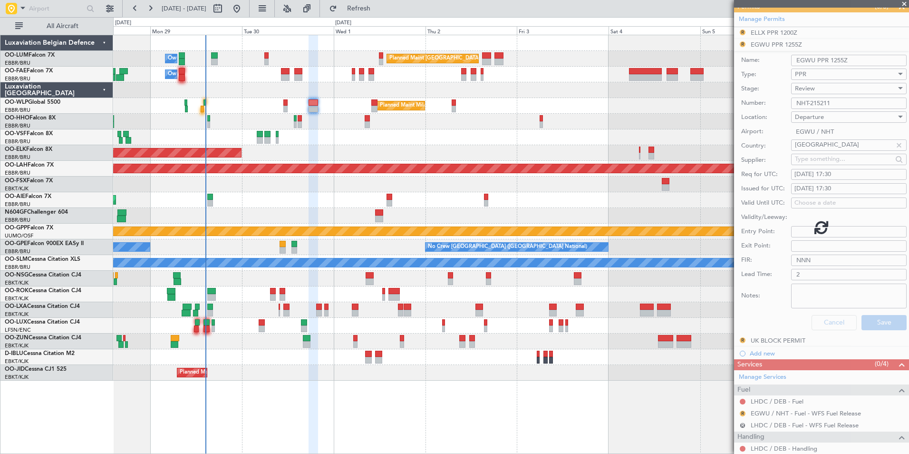
scroll to position [138, 0]
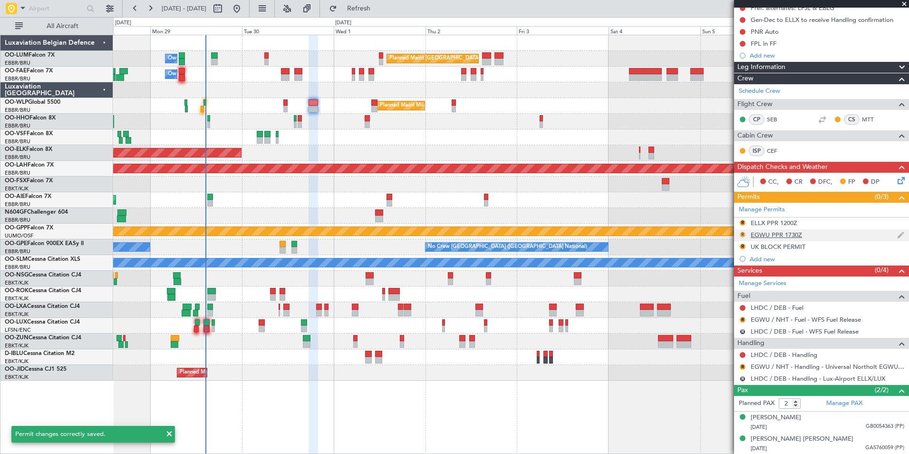
click at [743, 232] on button "R" at bounding box center [743, 235] width 6 height 6
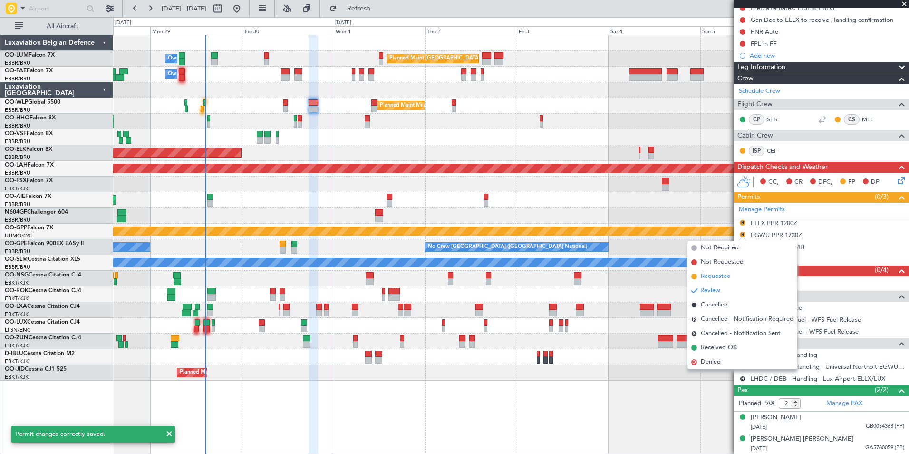
click at [708, 275] on span "Requested" at bounding box center [716, 276] width 30 height 10
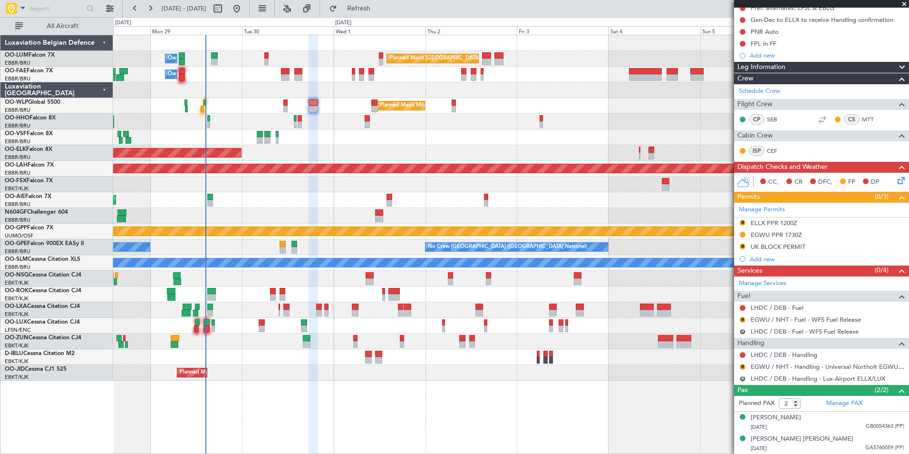
click at [739, 368] on mat-tooltip-component "Not Requested" at bounding box center [743, 369] width 54 height 25
click at [742, 368] on div "Not Requested" at bounding box center [743, 370] width 40 height 12
click at [746, 366] on div "R EGWU / NHT - Handling - Universal Northolt EGWU / NHT" at bounding box center [821, 366] width 175 height 12
click at [741, 366] on button "R" at bounding box center [743, 367] width 6 height 6
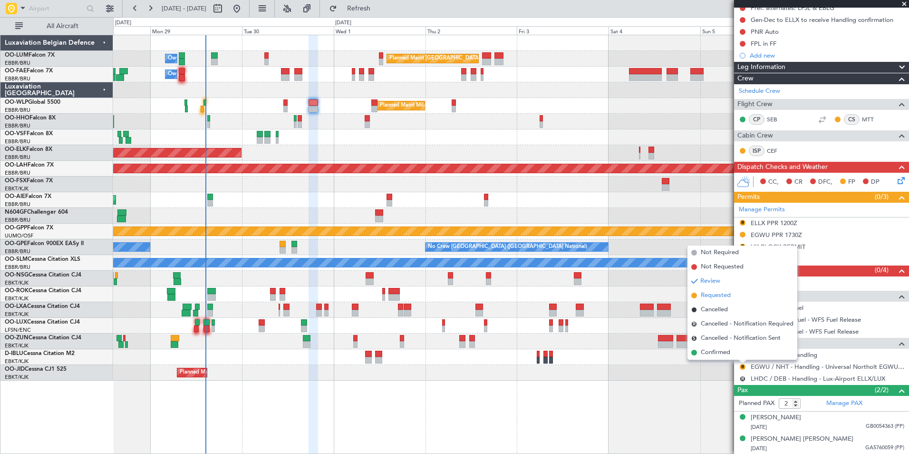
click at [717, 293] on span "Requested" at bounding box center [716, 296] width 30 height 10
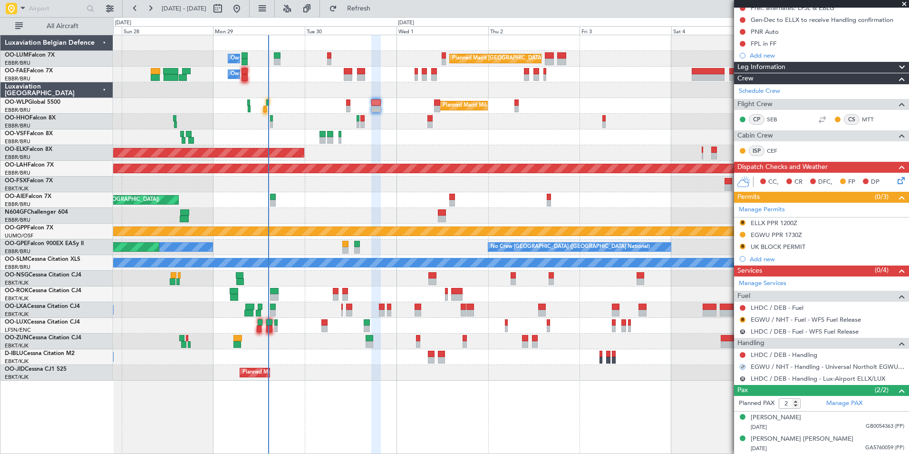
click at [542, 354] on div "Planned Maint Brussels (Brussels National) Owner Melsbroek Air Base Owner Melsb…" at bounding box center [510, 207] width 795 height 345
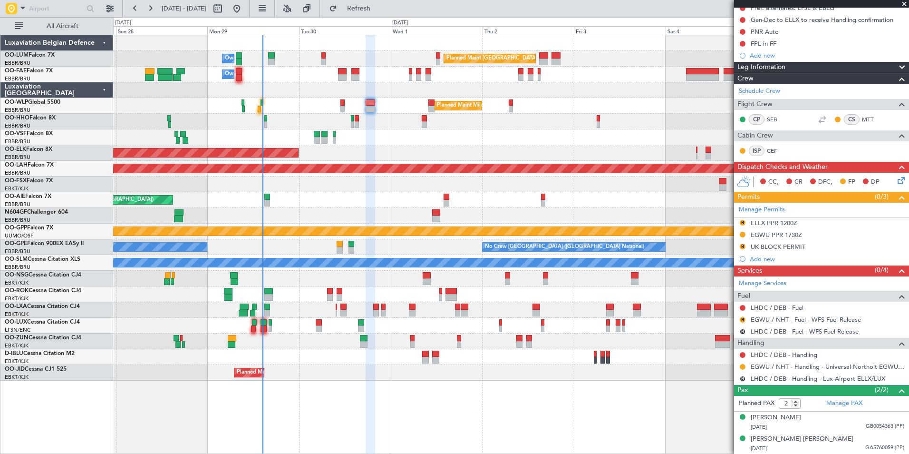
click at [461, 152] on div "Planned Maint Kortrijk-[GEOGRAPHIC_DATA]" at bounding box center [510, 153] width 795 height 16
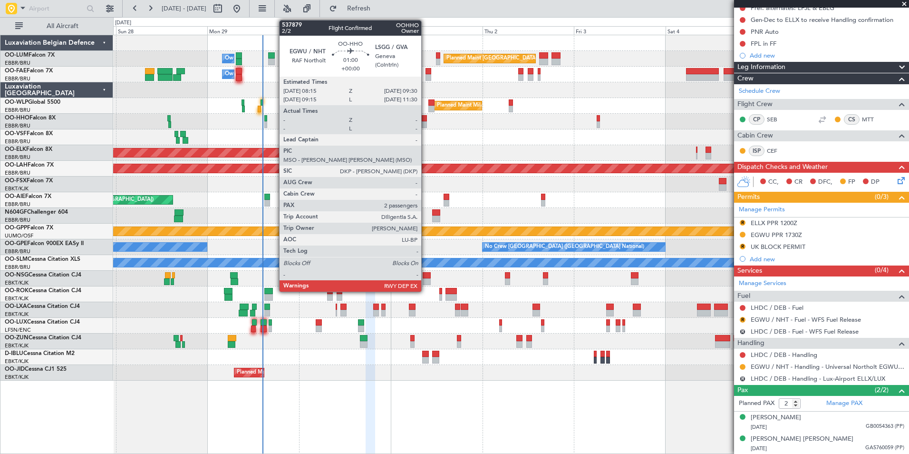
click at [442, 131] on div "Planned Maint Brussels (Brussels National) Owner Melsbroek Air Base Owner Melsb…" at bounding box center [510, 207] width 795 height 345
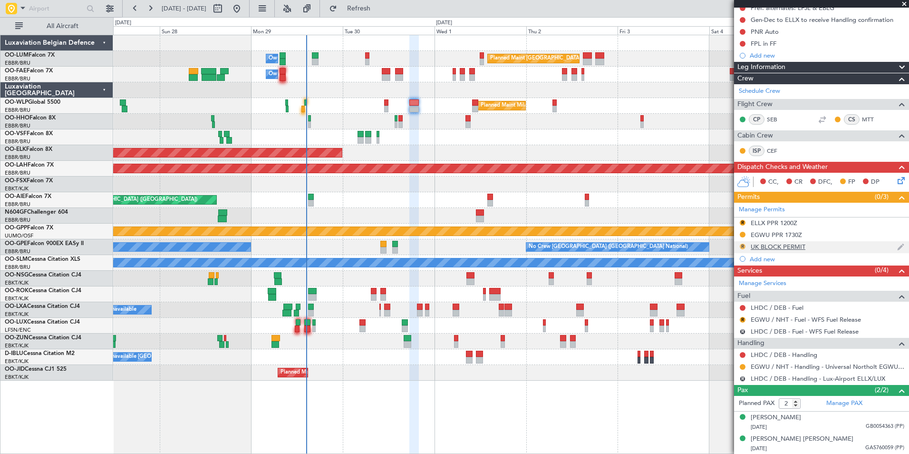
click at [742, 246] on button "R" at bounding box center [743, 246] width 6 height 6
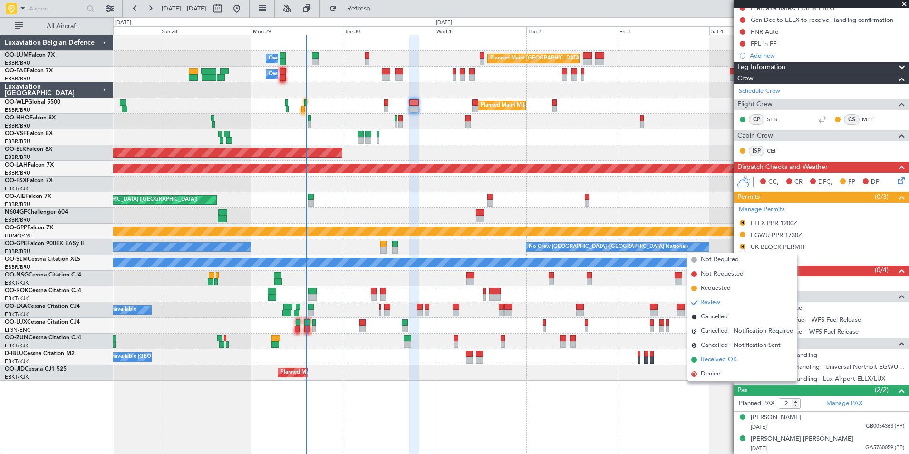
click at [716, 358] on span "Received OK" at bounding box center [719, 360] width 36 height 10
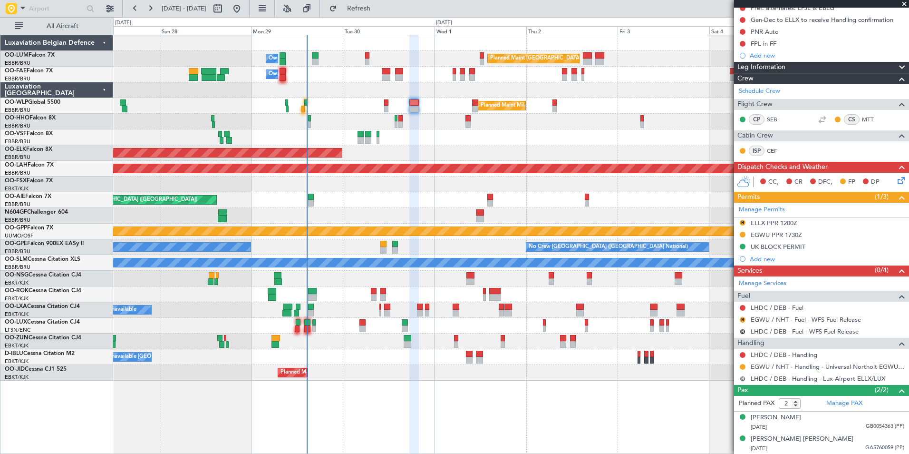
click at [740, 377] on button "R" at bounding box center [743, 379] width 6 height 6
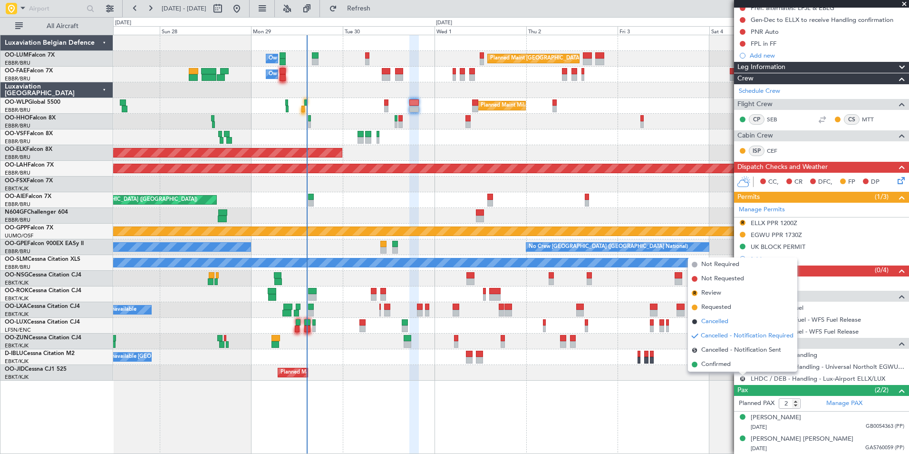
click at [713, 318] on span "Cancelled" at bounding box center [714, 322] width 27 height 10
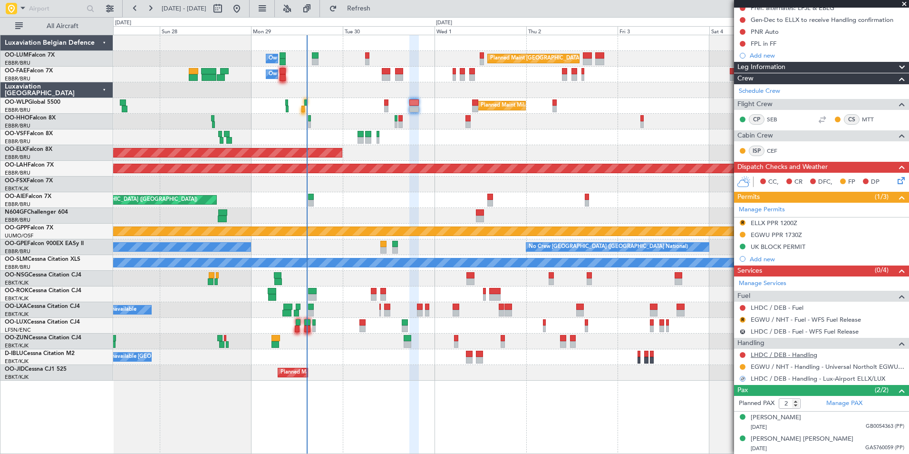
click at [774, 351] on link "LHDC / DEB - Handling" at bounding box center [784, 354] width 67 height 8
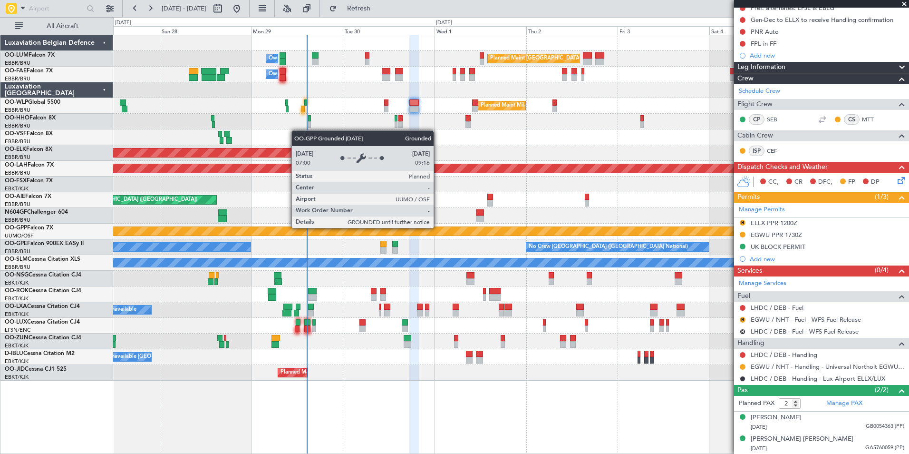
click at [465, 231] on div "Grounded [PERSON_NAME]" at bounding box center [511, 231] width 2386 height 9
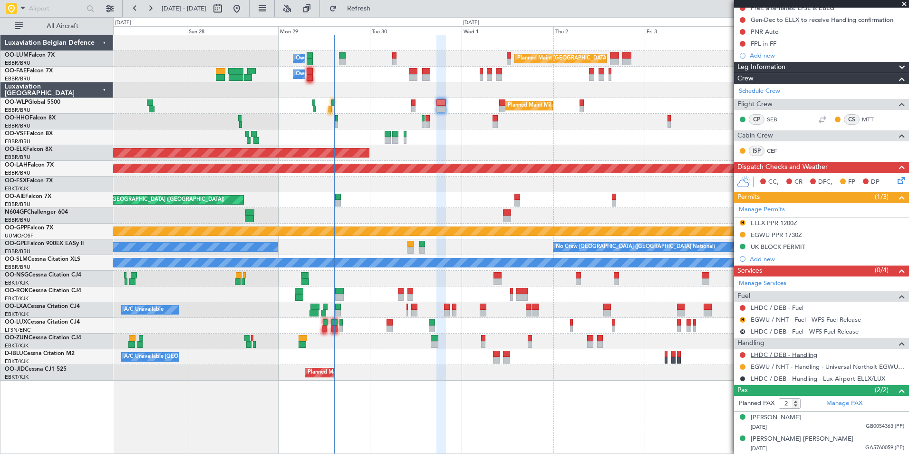
click at [765, 356] on link "LHDC / DEB - Handling" at bounding box center [784, 354] width 67 height 8
click at [360, 11] on button "Refreshing..." at bounding box center [353, 8] width 57 height 15
click at [429, 131] on div at bounding box center [510, 137] width 795 height 16
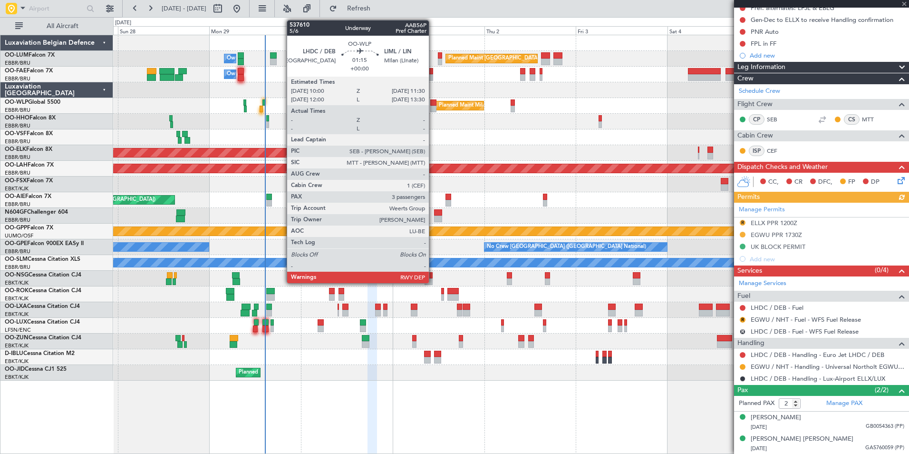
click at [433, 104] on div at bounding box center [433, 102] width 6 height 7
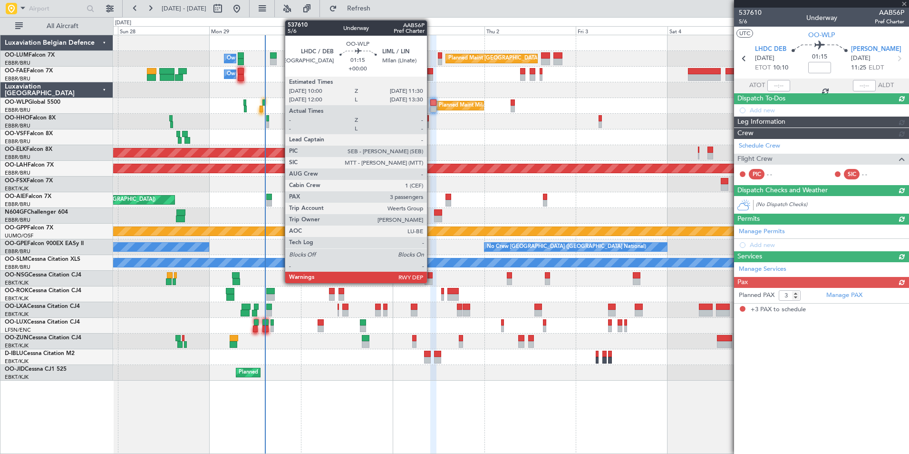
scroll to position [0, 0]
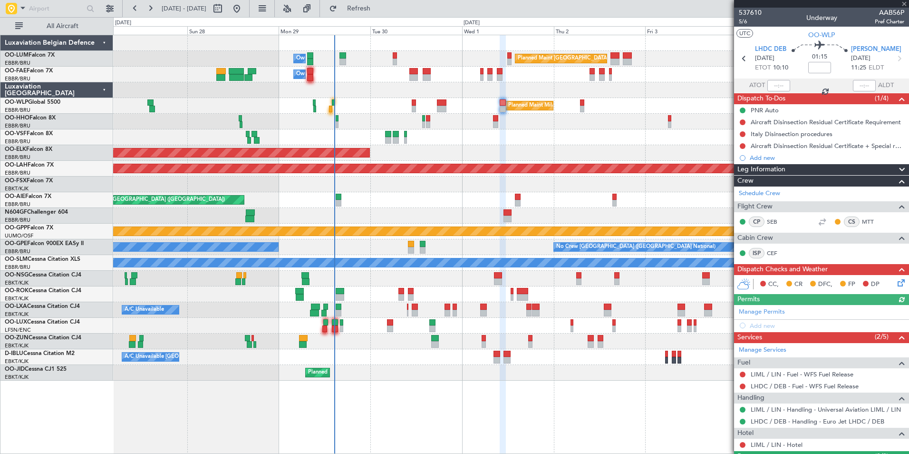
click at [474, 154] on div "Planned Maint Brussels (Brussels National) Owner Melsbroek Air Base Owner Melsb…" at bounding box center [510, 207] width 795 height 345
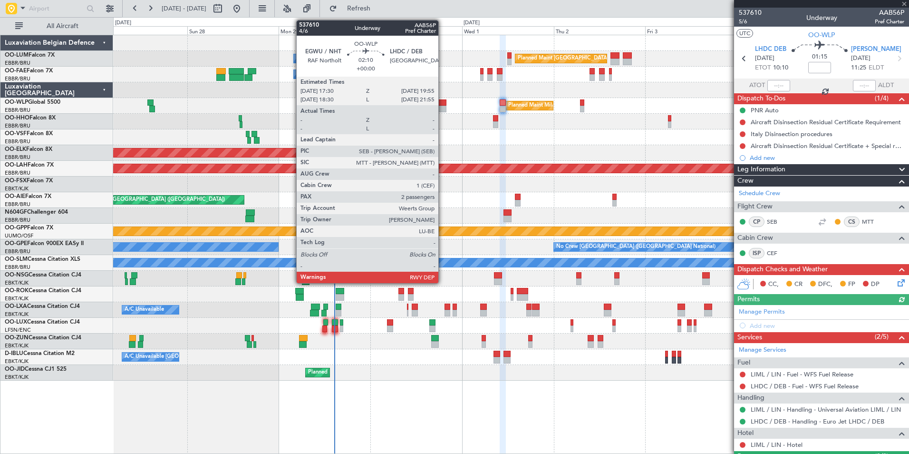
click at [443, 108] on div at bounding box center [442, 109] width 10 height 7
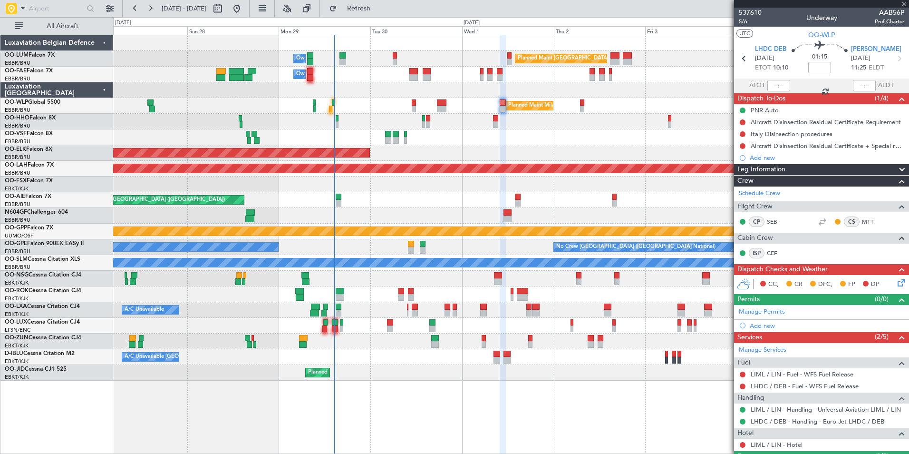
click at [476, 152] on div "Planned Maint Kortrijk-[GEOGRAPHIC_DATA]" at bounding box center [510, 153] width 795 height 16
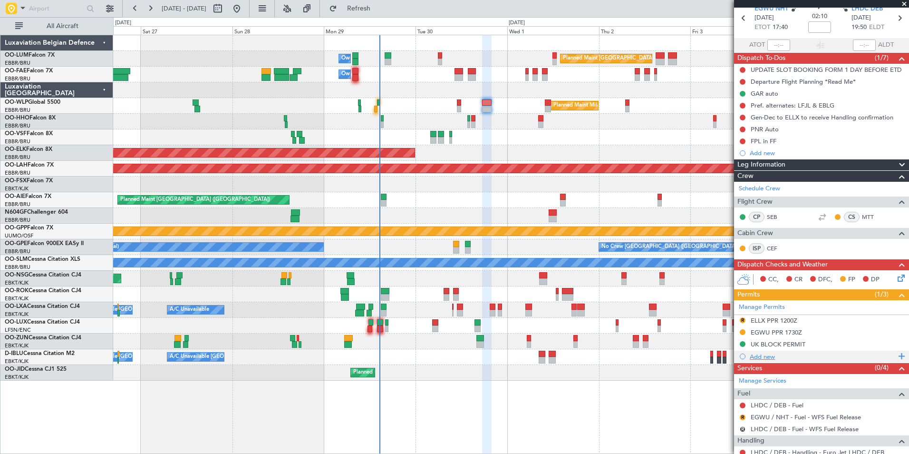
scroll to position [95, 0]
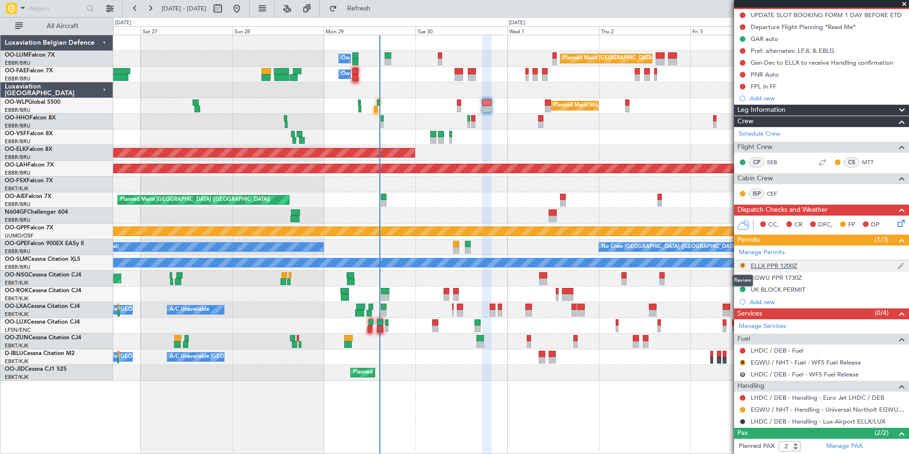
click at [743, 265] on button "R" at bounding box center [743, 265] width 6 height 6
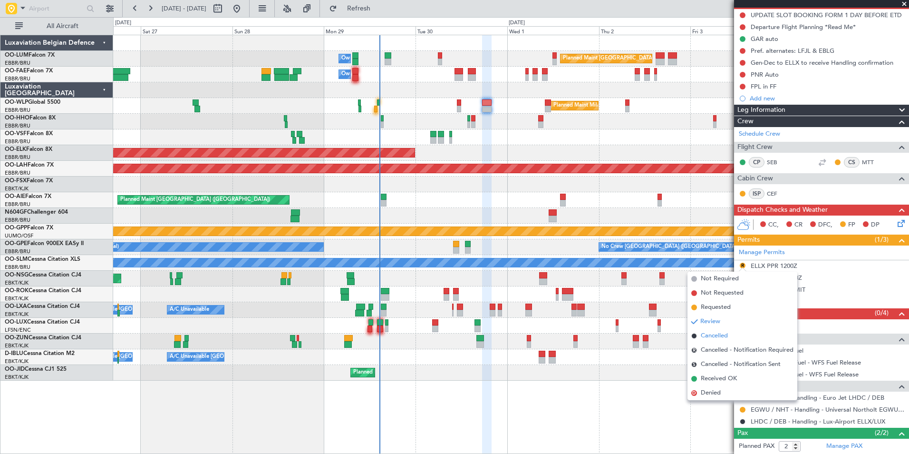
click at [708, 337] on span "Cancelled" at bounding box center [714, 336] width 27 height 10
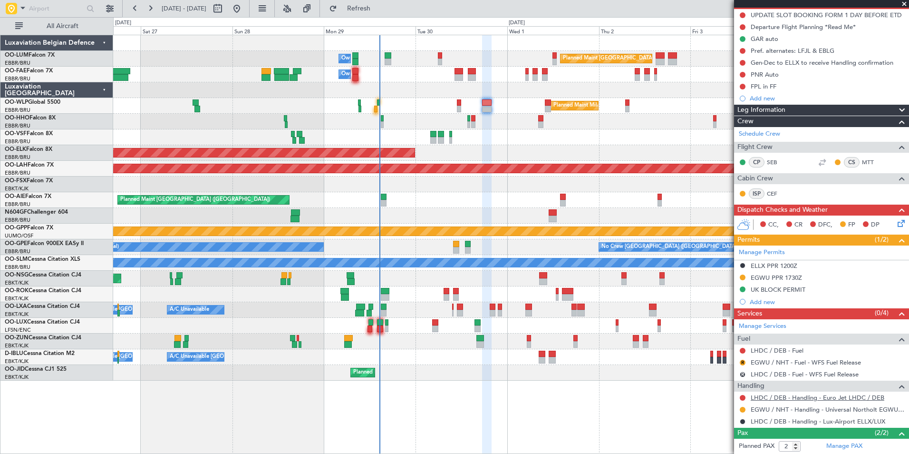
click at [765, 398] on link "LHDC / DEB - Handling - Euro Jet LHDC / DEB" at bounding box center [818, 397] width 134 height 8
click at [379, 10] on span "Refresh" at bounding box center [359, 8] width 40 height 7
click at [358, 163] on div "Planned Maint Brussels (Brussels National) Owner Melsbroek Air Base Owner Melsb…" at bounding box center [510, 207] width 795 height 345
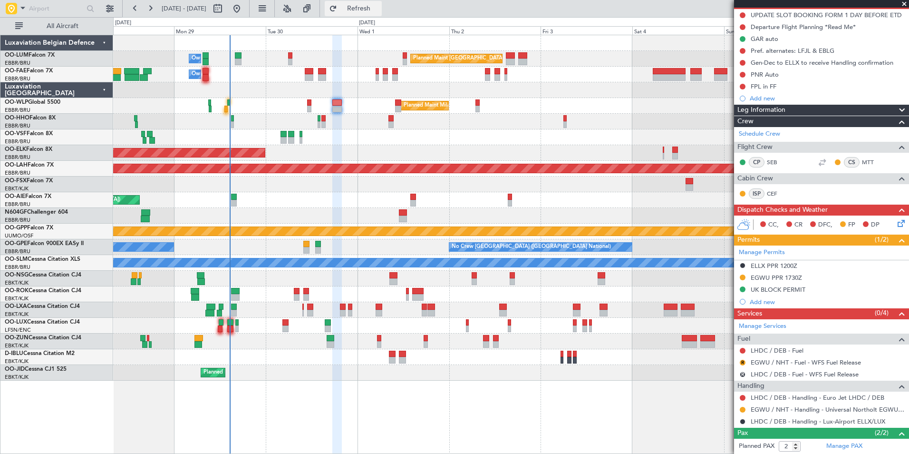
click at [372, 4] on button "Refresh" at bounding box center [353, 8] width 57 height 15
click at [742, 395] on button at bounding box center [743, 398] width 6 height 6
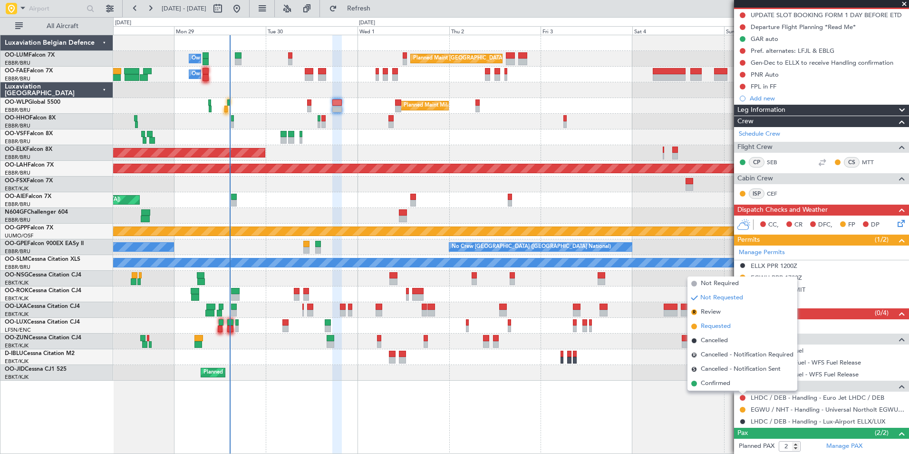
click at [715, 327] on span "Requested" at bounding box center [716, 326] width 30 height 10
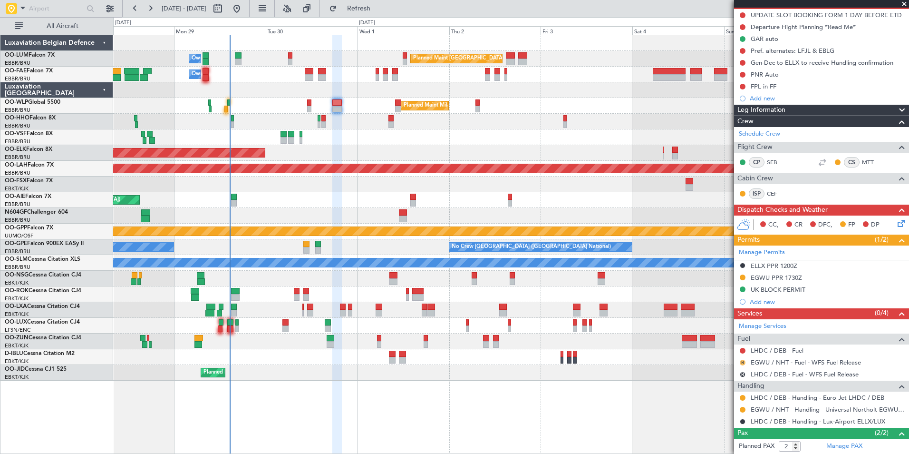
click at [745, 364] on button "R" at bounding box center [743, 362] width 6 height 6
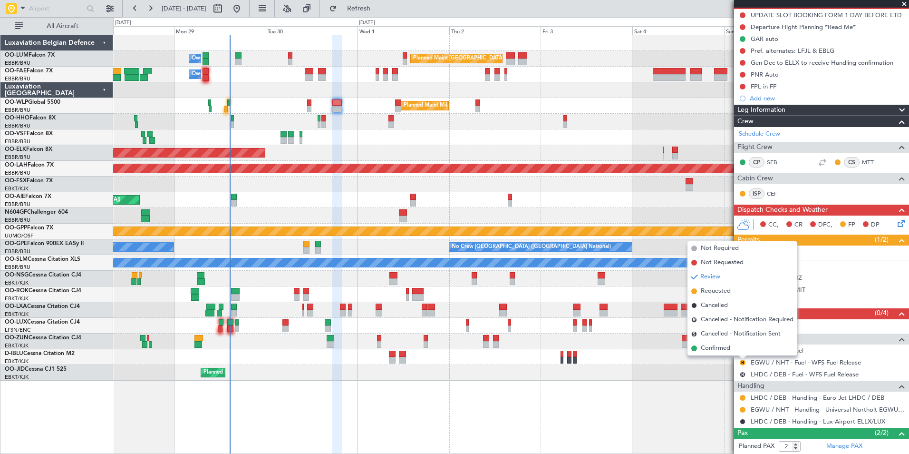
click at [705, 392] on div "Planned Maint Brussels (Brussels National) Owner Melsbroek Air Base Owner Melsb…" at bounding box center [511, 244] width 796 height 419
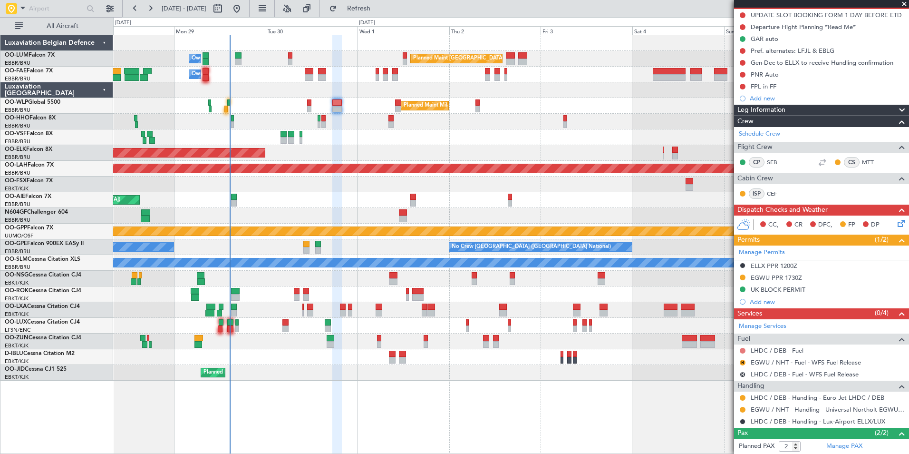
click at [744, 350] on button at bounding box center [743, 351] width 6 height 6
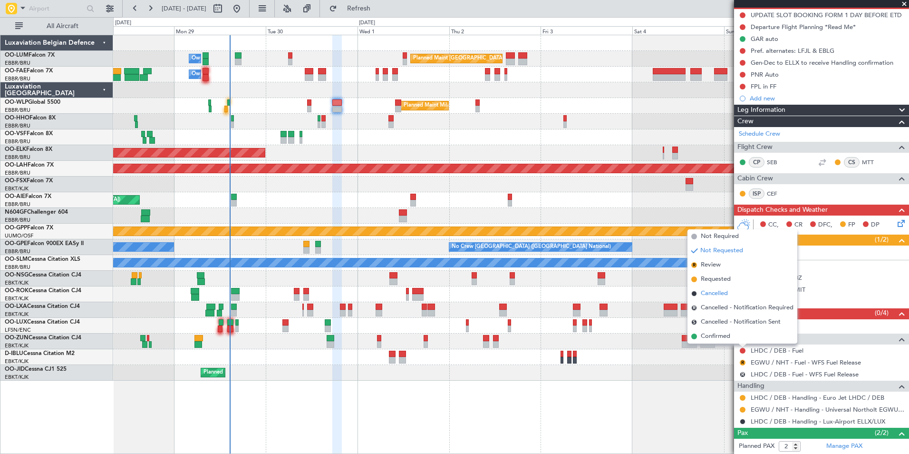
click at [708, 296] on span "Cancelled" at bounding box center [714, 294] width 27 height 10
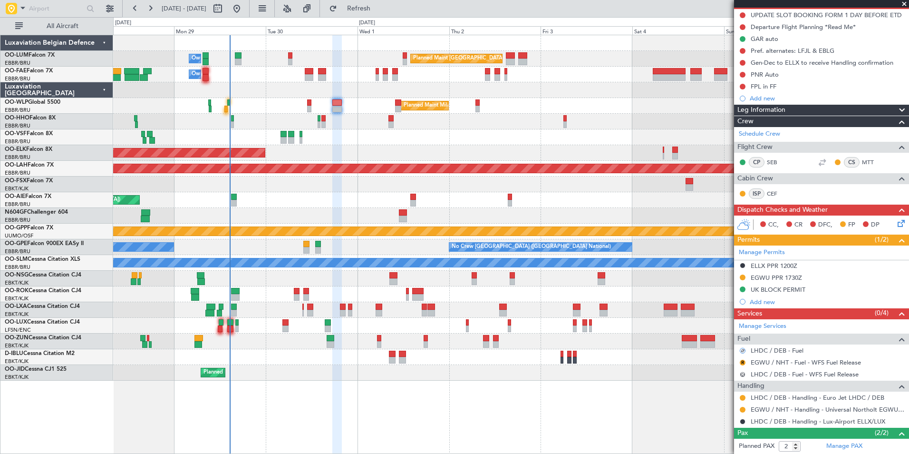
click at [740, 373] on button "R" at bounding box center [743, 374] width 6 height 6
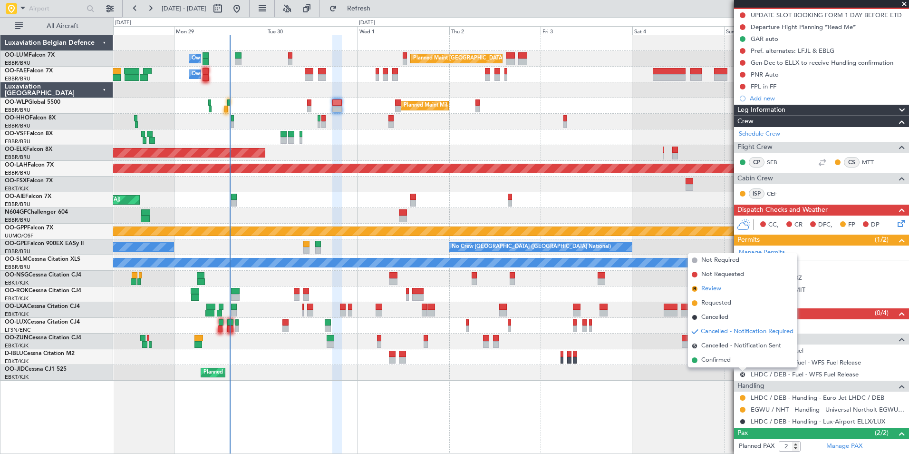
click at [715, 289] on span "Review" at bounding box center [711, 289] width 20 height 10
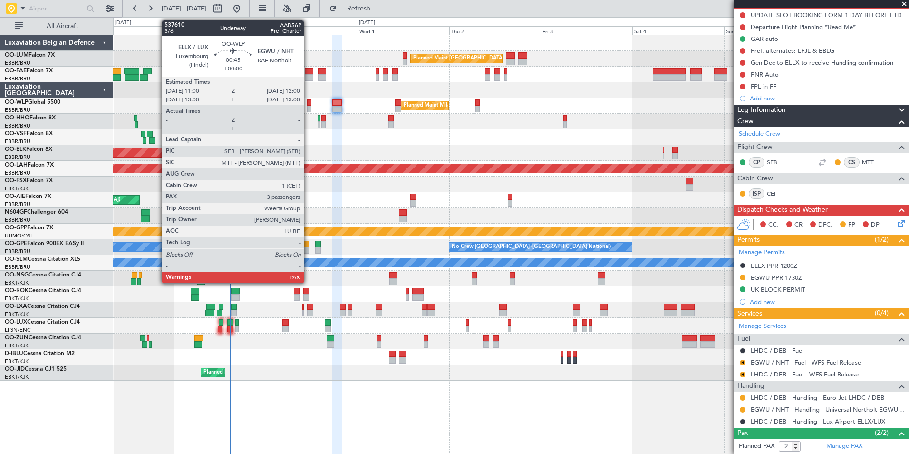
click at [308, 106] on div at bounding box center [309, 109] width 4 height 7
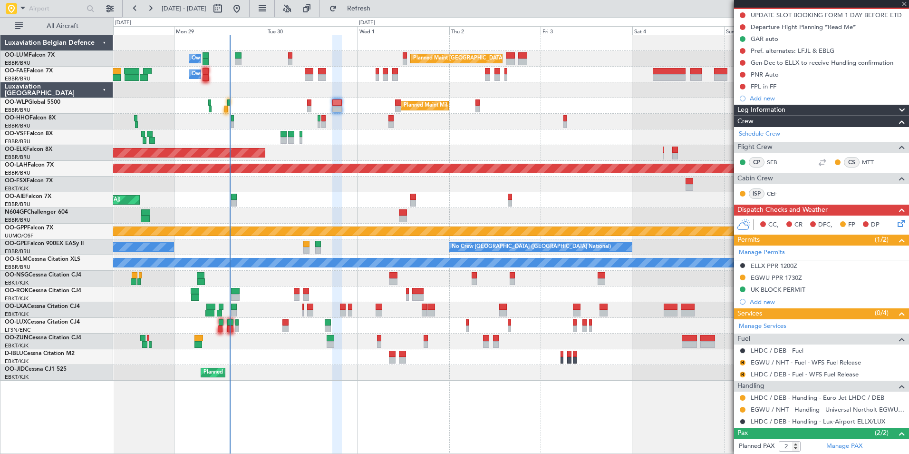
click at [300, 111] on div "Planned Maint Milan (Linate)" at bounding box center [510, 106] width 795 height 16
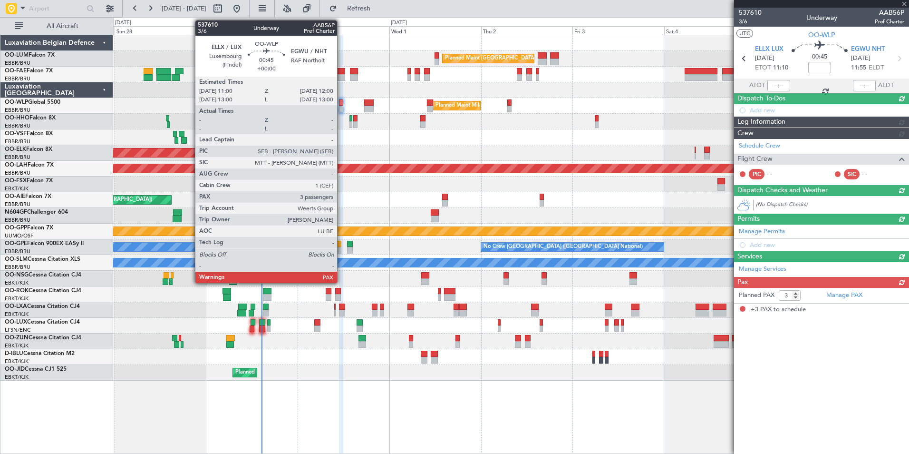
scroll to position [0, 0]
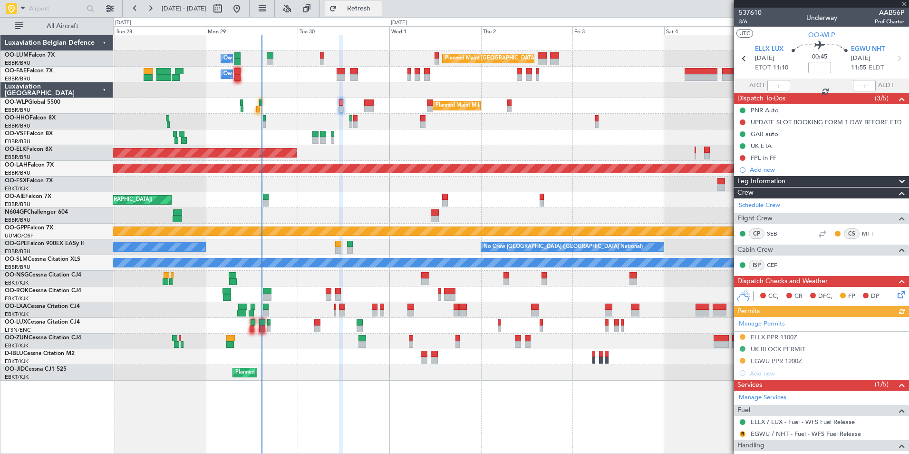
click at [379, 7] on span "Refresh" at bounding box center [359, 8] width 40 height 7
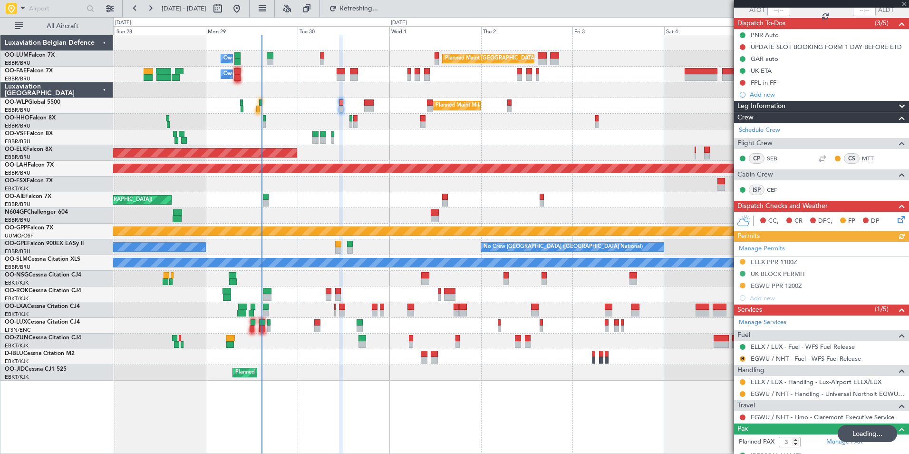
scroll to position [135, 0]
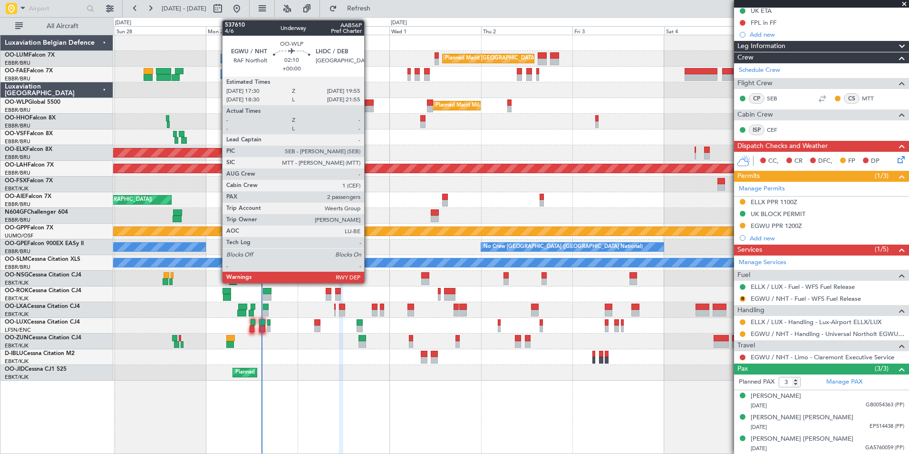
click at [368, 106] on div at bounding box center [369, 109] width 10 height 7
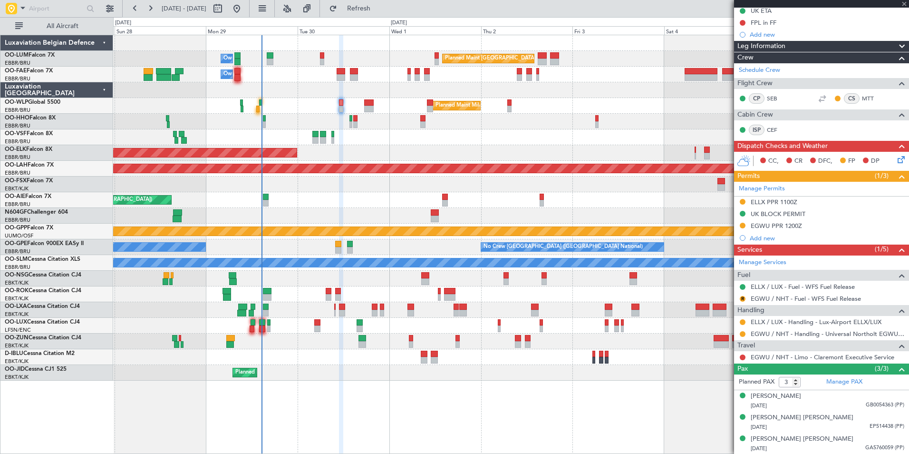
type input "2"
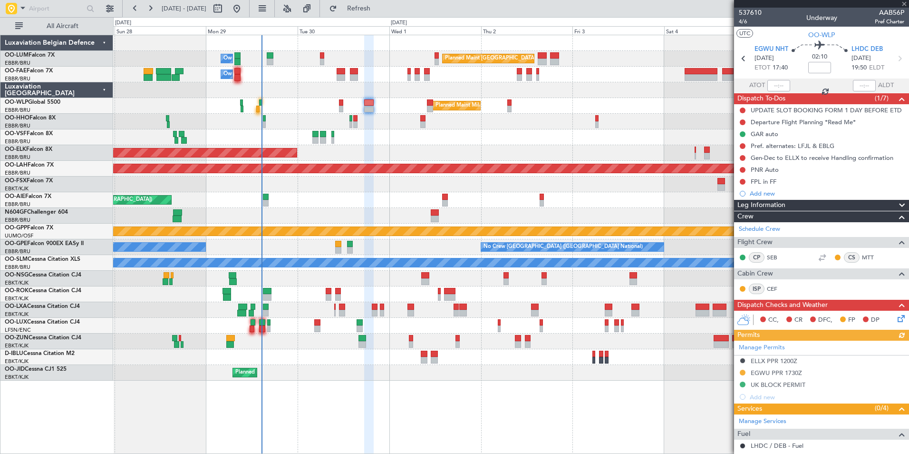
click at [783, 374] on div "Manage Permits ELLX PPR 1200Z EGWU PPR 1730Z UK BLOCK PERMIT Add new" at bounding box center [821, 371] width 175 height 62
click at [766, 370] on div "EGWU PPR 1730Z" at bounding box center [776, 372] width 51 height 8
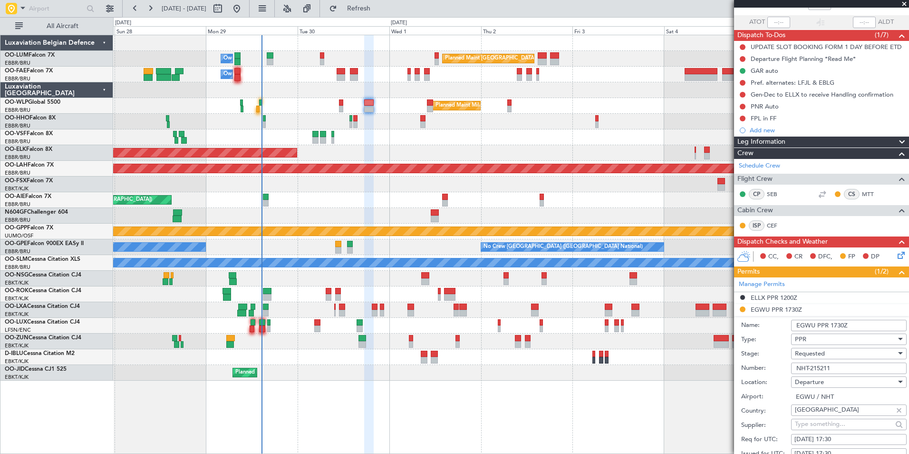
scroll to position [143, 0]
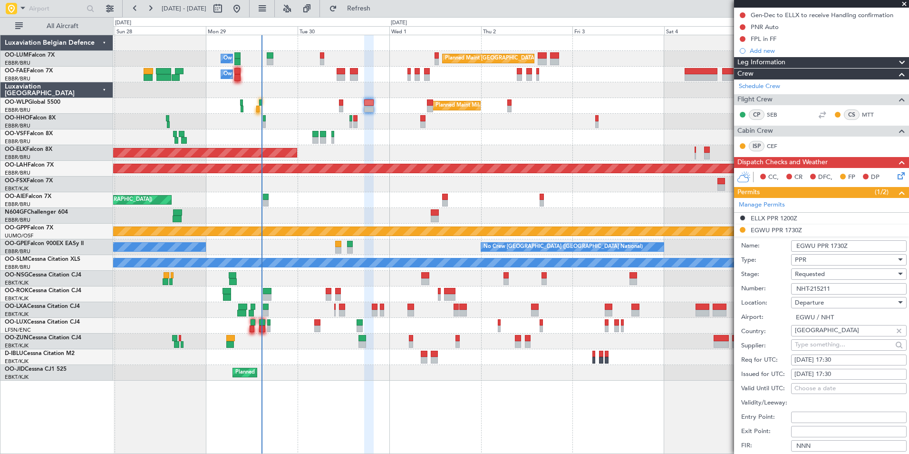
click at [840, 357] on div "30/09/2025 17:30" at bounding box center [848, 360] width 109 height 10
select select "9"
select select "2025"
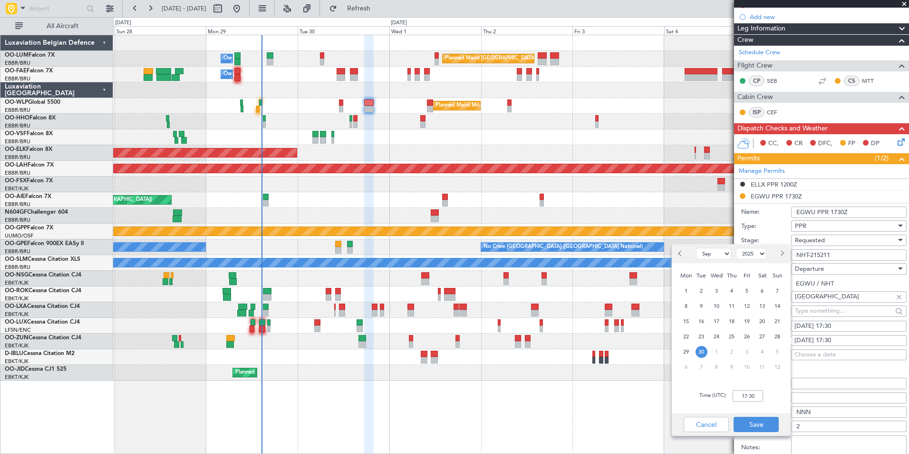
scroll to position [190, 0]
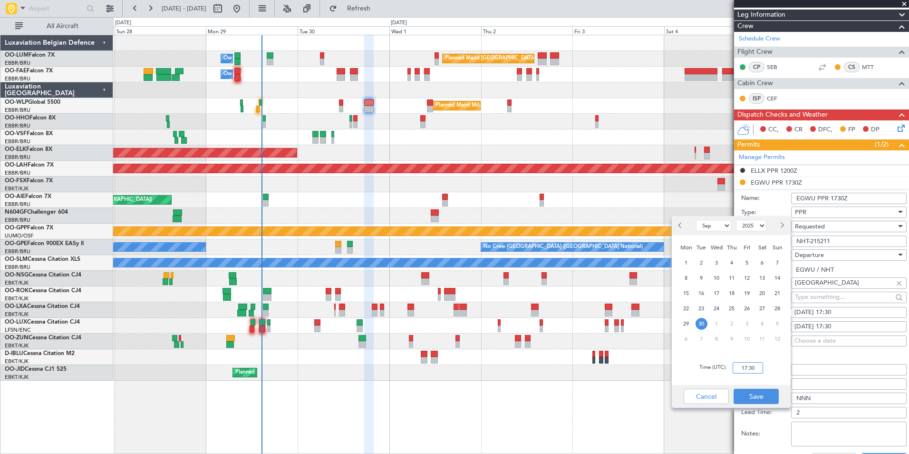
click at [745, 368] on input "17:30" at bounding box center [748, 367] width 30 height 11
type input "16:40"
click at [760, 397] on button "Save" at bounding box center [756, 395] width 45 height 15
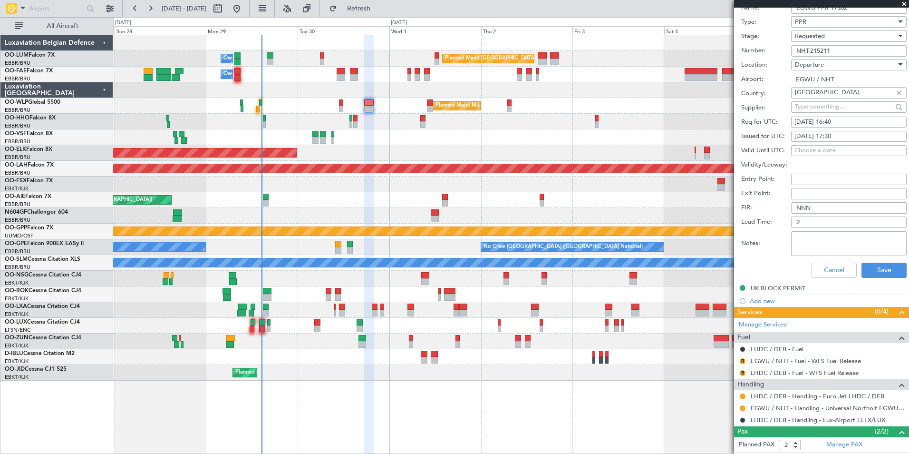
click at [822, 278] on div "Cancel Save" at bounding box center [823, 270] width 165 height 25
click at [824, 271] on button "Cancel" at bounding box center [834, 269] width 45 height 15
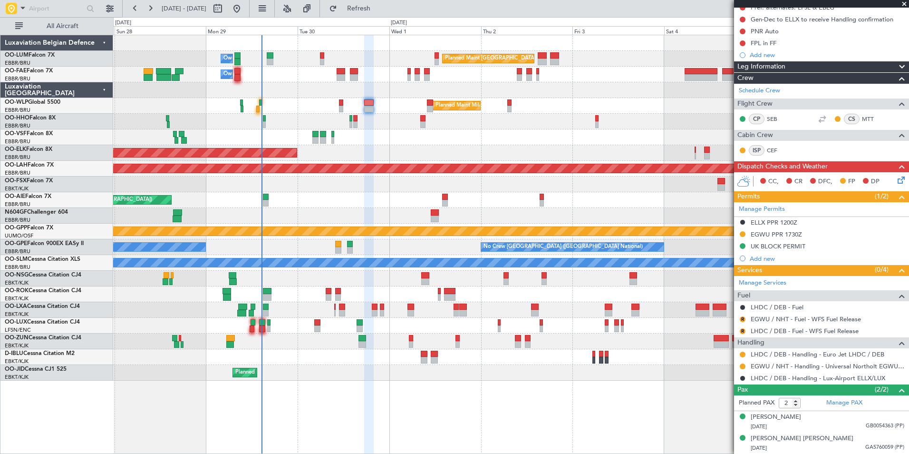
scroll to position [138, 0]
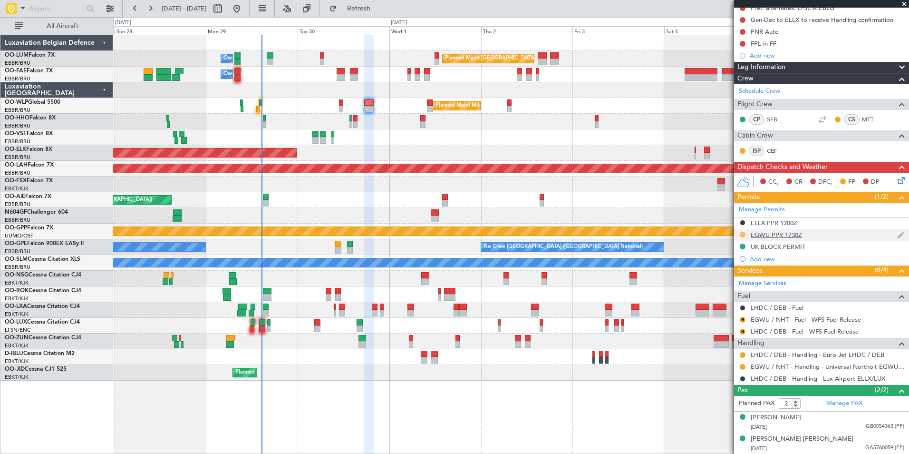
click at [740, 235] on button at bounding box center [743, 235] width 6 height 6
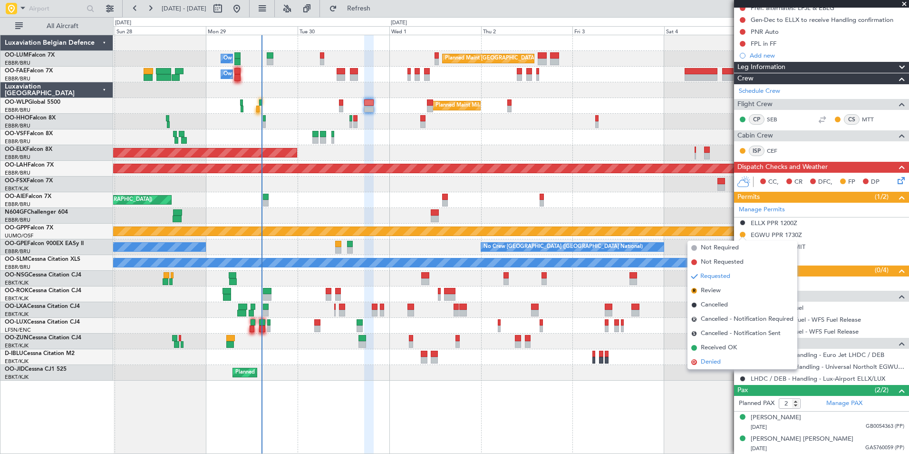
click at [710, 360] on span "Denied" at bounding box center [711, 362] width 20 height 10
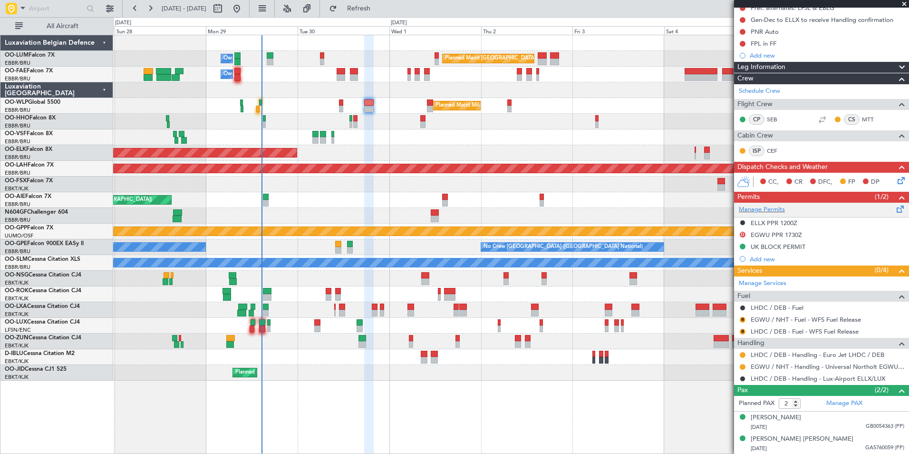
click at [895, 211] on span at bounding box center [900, 206] width 11 height 7
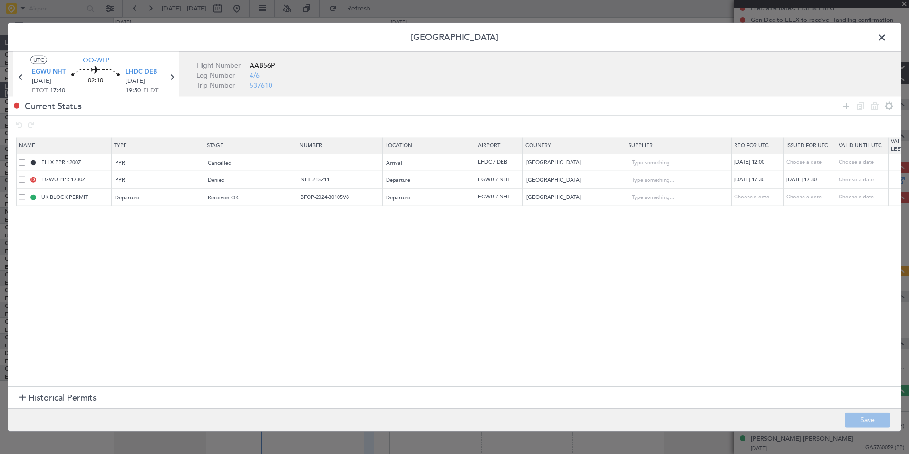
click at [18, 180] on td "D EGWU PPR 1730Z" at bounding box center [64, 180] width 95 height 18
click at [18, 179] on td "D EGWU PPR 1730Z" at bounding box center [64, 180] width 95 height 18
click at [19, 179] on span at bounding box center [22, 179] width 6 height 6
click at [26, 176] on input "checkbox" at bounding box center [26, 176] width 0 height 0
click at [861, 104] on icon at bounding box center [860, 105] width 11 height 11
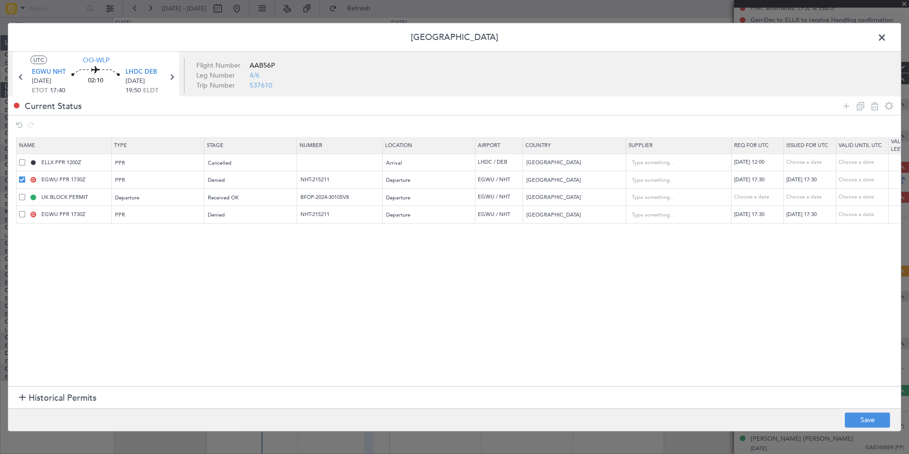
click at [89, 238] on section "Name Type Stage Number Location Airport Country Supplier Req For Utc Issued For…" at bounding box center [454, 261] width 893 height 252
click at [774, 215] on div "30/09/2025 17:30" at bounding box center [758, 215] width 49 height 8
select select "9"
select select "2025"
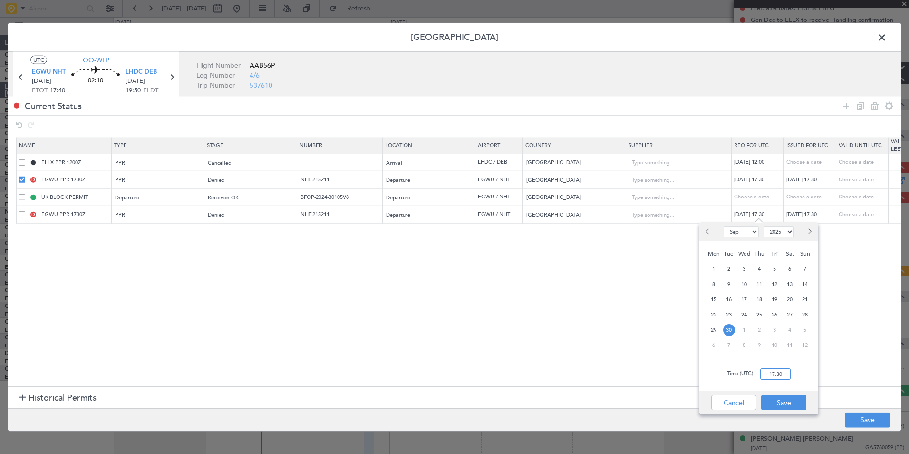
click at [770, 378] on input "17:30" at bounding box center [775, 373] width 30 height 11
type input "16:40"
click at [786, 405] on button "Save" at bounding box center [783, 402] width 45 height 15
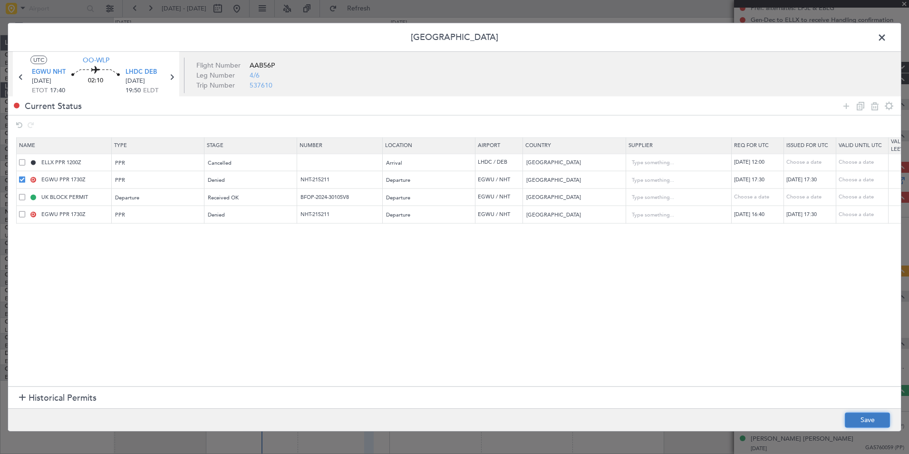
click at [863, 417] on button "Save" at bounding box center [867, 419] width 45 height 15
click at [825, 222] on td "30/09/2025 17:30" at bounding box center [810, 215] width 52 height 18
click at [821, 216] on div "30/09/2025 17:30" at bounding box center [810, 215] width 49 height 8
select select "9"
select select "2025"
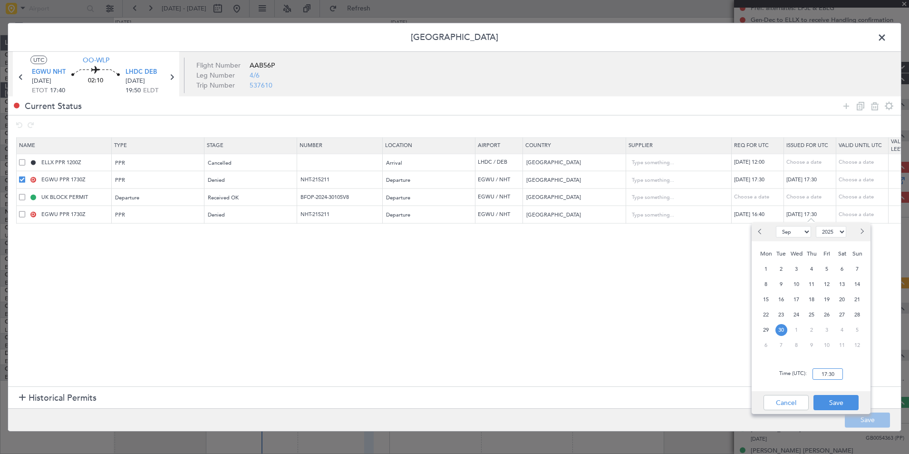
click at [825, 369] on input "17:30" at bounding box center [828, 373] width 30 height 11
type input "16:40"
click at [834, 398] on button "Save" at bounding box center [836, 402] width 45 height 15
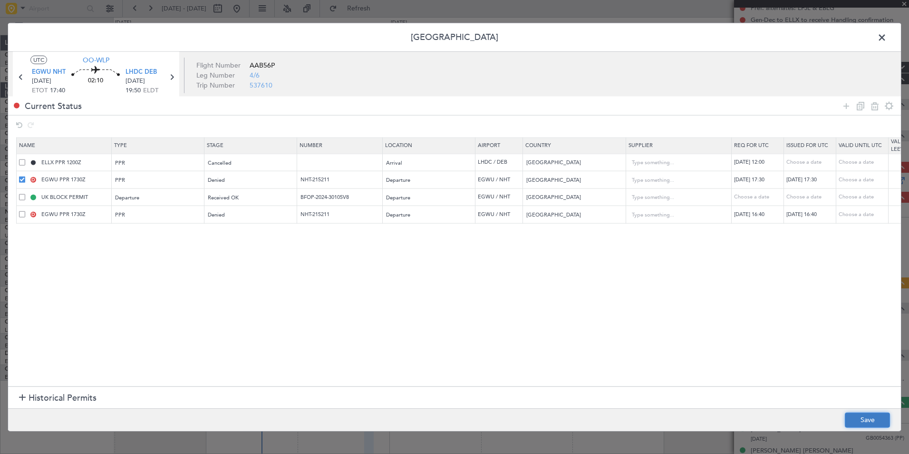
click at [867, 421] on button "Save" at bounding box center [867, 419] width 45 height 15
type input "EGWU PPR 1640Z"
click at [246, 215] on div "Denied" at bounding box center [247, 215] width 79 height 14
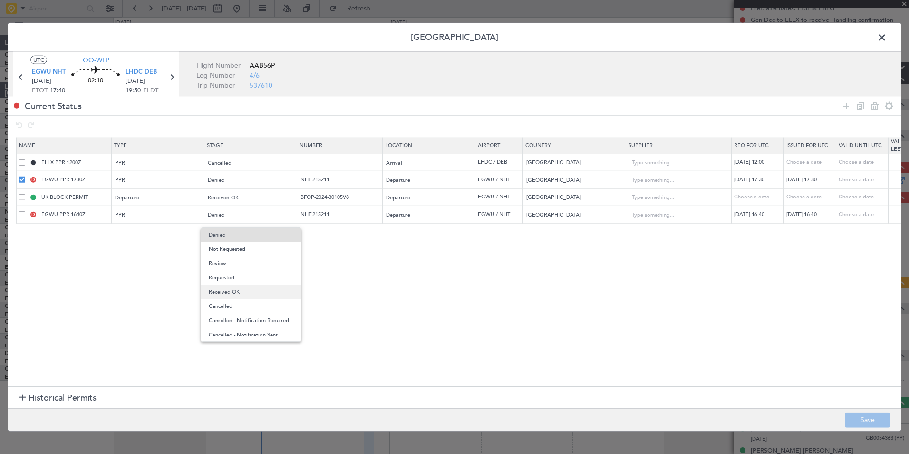
click at [232, 290] on span "Received OK" at bounding box center [251, 292] width 85 height 14
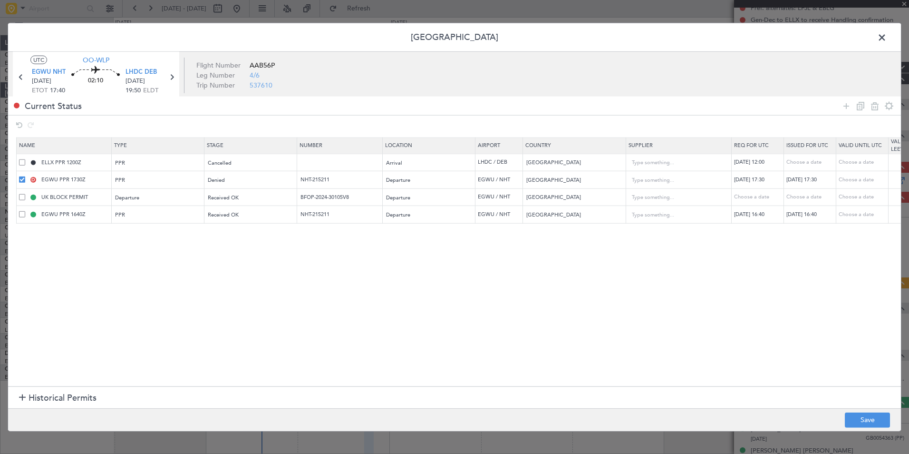
click at [417, 287] on section "Name Type Stage Number Location Airport Country Supplier Req For Utc Issued For…" at bounding box center [454, 261] width 893 height 252
click at [877, 427] on footer "Save" at bounding box center [454, 418] width 893 height 23
click at [875, 425] on button "Save" at bounding box center [867, 419] width 45 height 15
click at [893, 38] on header "[GEOGRAPHIC_DATA]" at bounding box center [454, 37] width 893 height 29
click at [887, 38] on span at bounding box center [887, 39] width 0 height 19
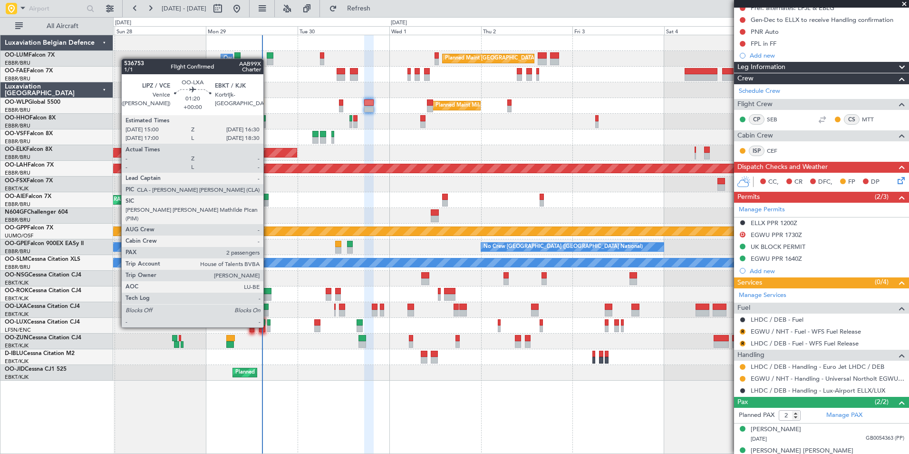
click at [268, 309] on div at bounding box center [266, 306] width 6 height 7
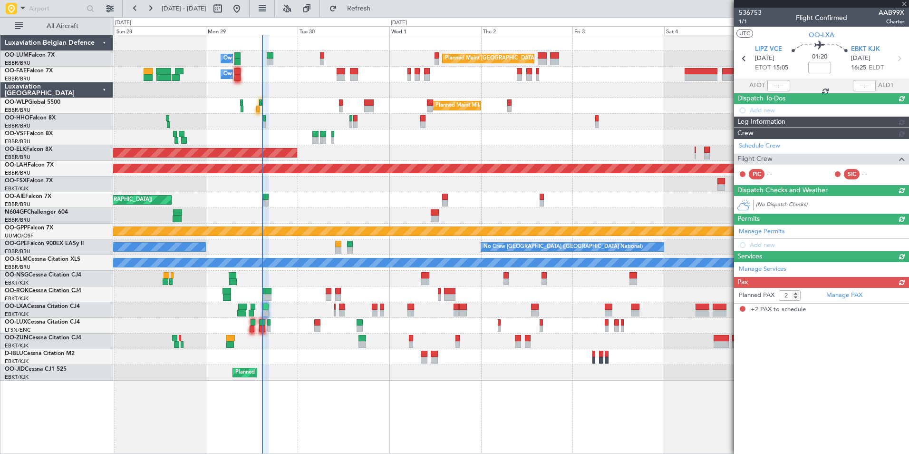
scroll to position [0, 0]
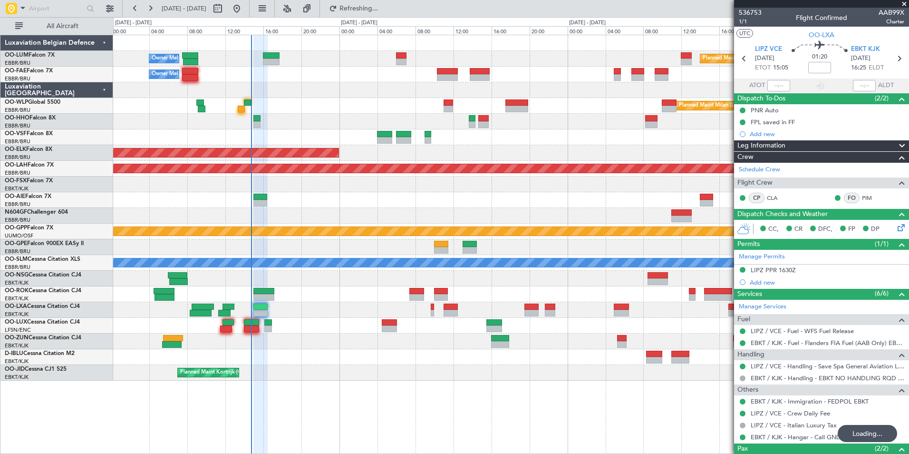
click at [330, 297] on div "Planned Maint Brussels (Brussels National) Owner Melsbroek Air Base Owner Melsb…" at bounding box center [510, 207] width 795 height 345
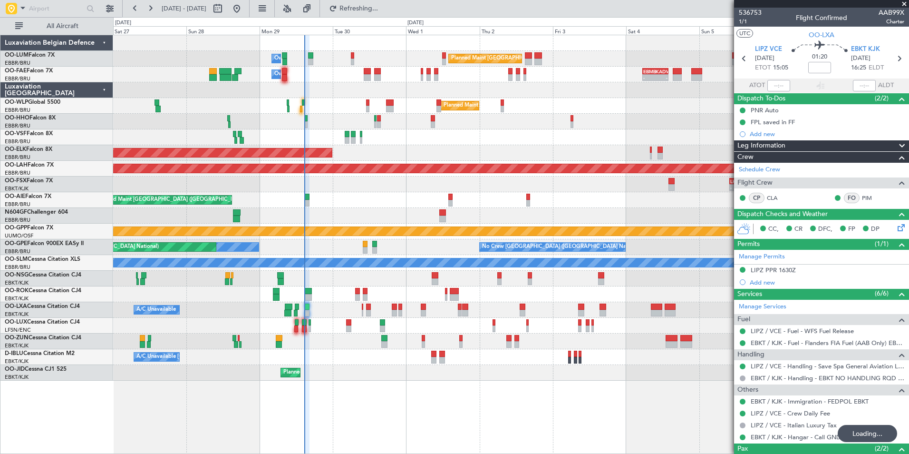
click at [301, 297] on div "Planned Maint Kortrijk-[GEOGRAPHIC_DATA]" at bounding box center [510, 294] width 795 height 16
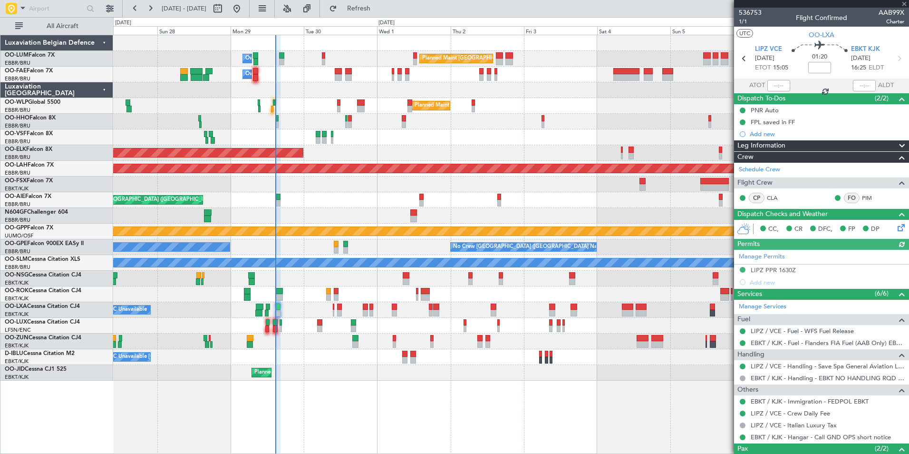
click at [263, 361] on div "Planned Maint Brussels (Brussels National) Owner Melsbroek Air Base Owner Melsb…" at bounding box center [510, 207] width 795 height 345
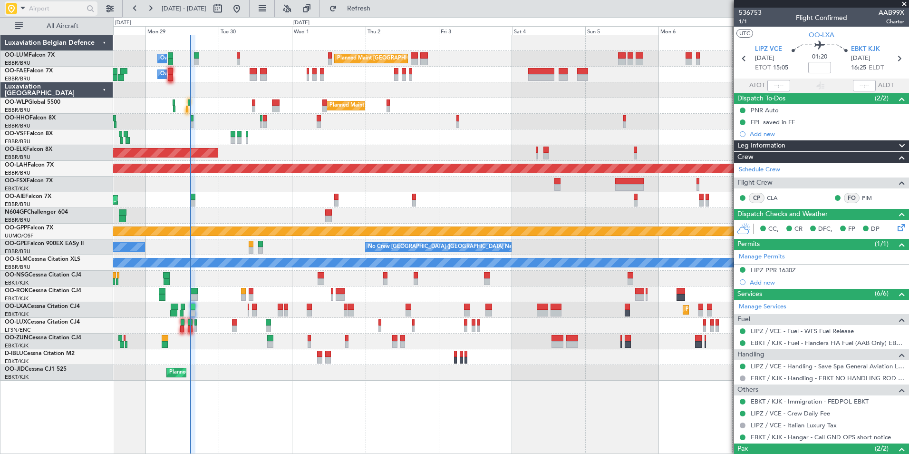
click at [41, 5] on input "text" at bounding box center [56, 8] width 55 height 14
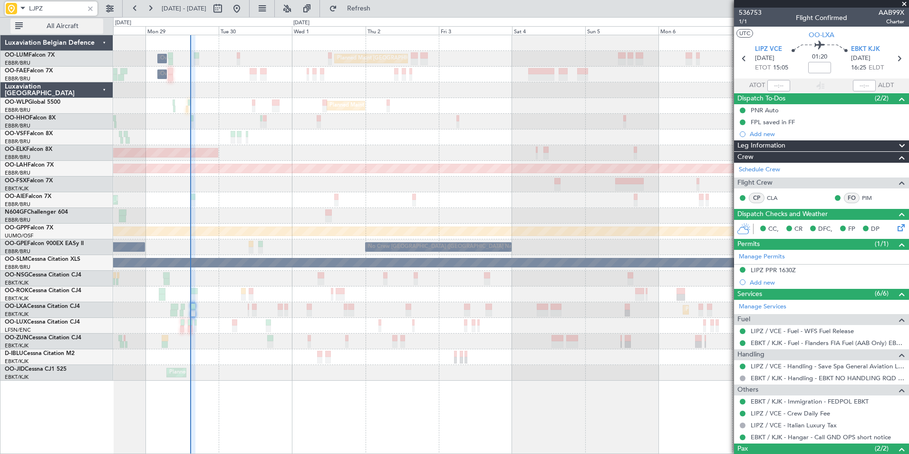
type input "LJPZ"
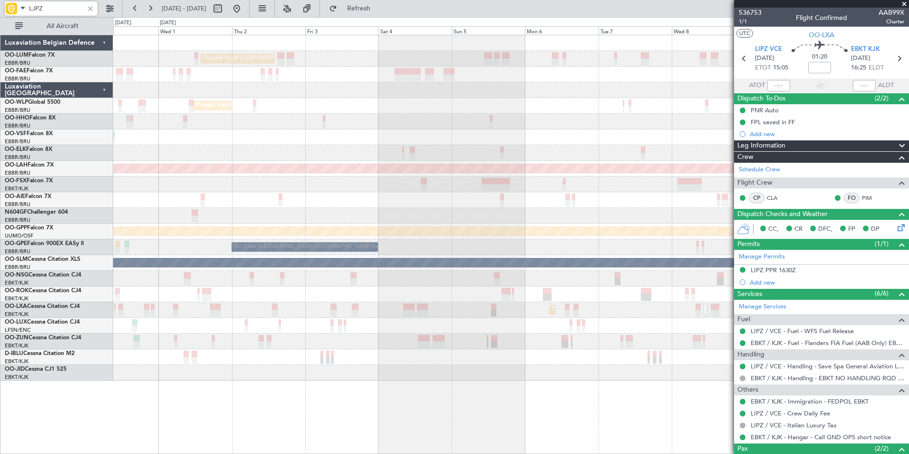
click at [245, 175] on div "Planned Maint [PERSON_NAME]-[GEOGRAPHIC_DATA][PERSON_NAME] ([GEOGRAPHIC_DATA][P…" at bounding box center [510, 169] width 795 height 16
click at [122, 214] on div "Planned Maint Brussels (Brussels National) Owner Melsbroek Air Base Owner Melsb…" at bounding box center [510, 207] width 795 height 345
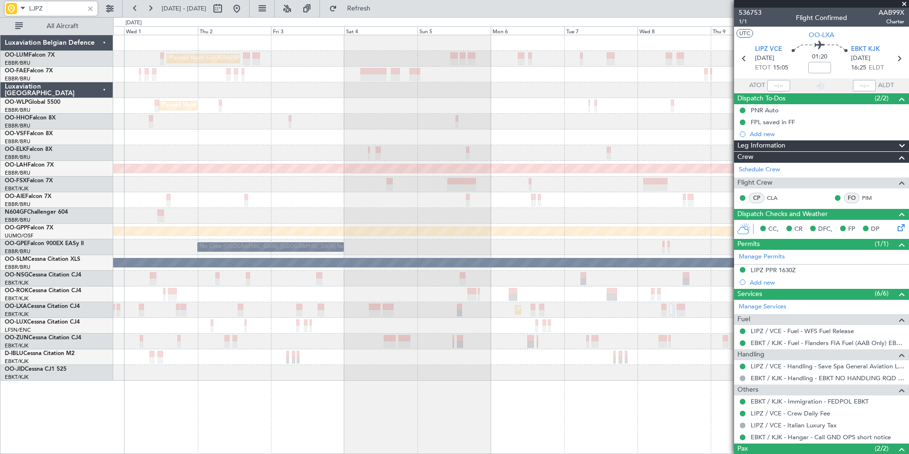
click at [704, 225] on div "Planned Maint Brussels (Brussels National) Owner Melsbroek Air Base Owner Melsb…" at bounding box center [510, 207] width 795 height 345
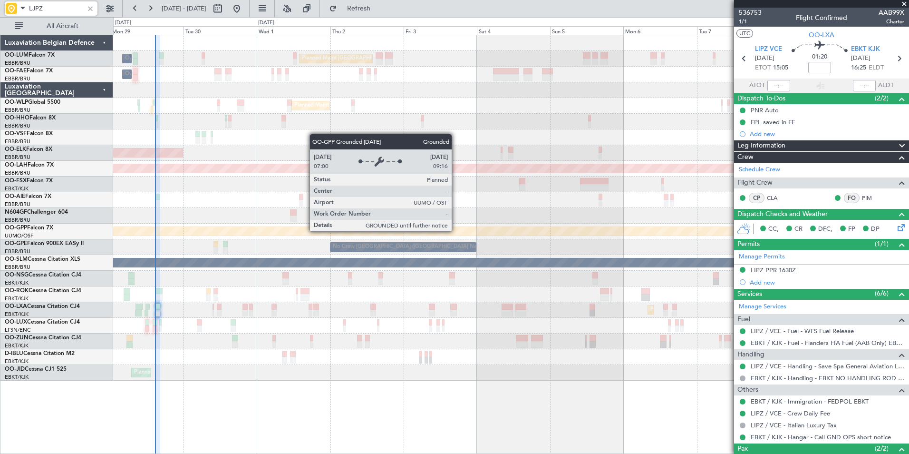
click at [541, 240] on div "Planned Maint Brussels (Brussels National) Owner Melsbroek Air Base Owner Melsb…" at bounding box center [510, 207] width 795 height 345
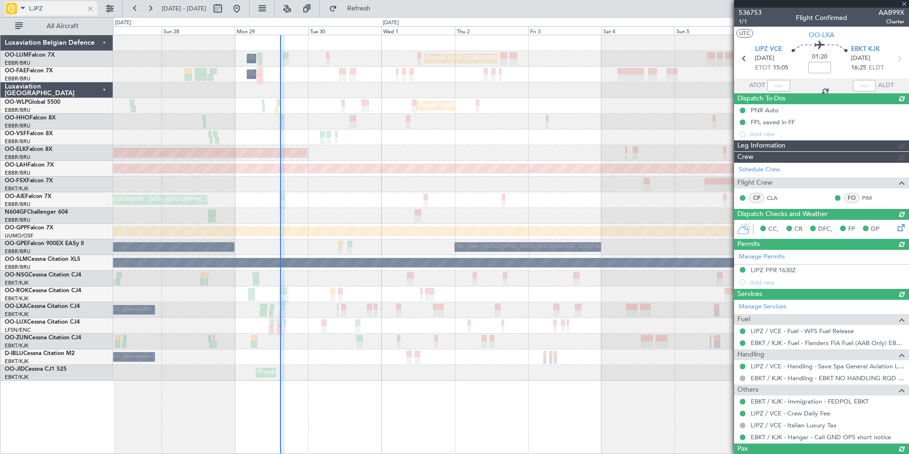
click at [92, 9] on div at bounding box center [90, 8] width 10 height 10
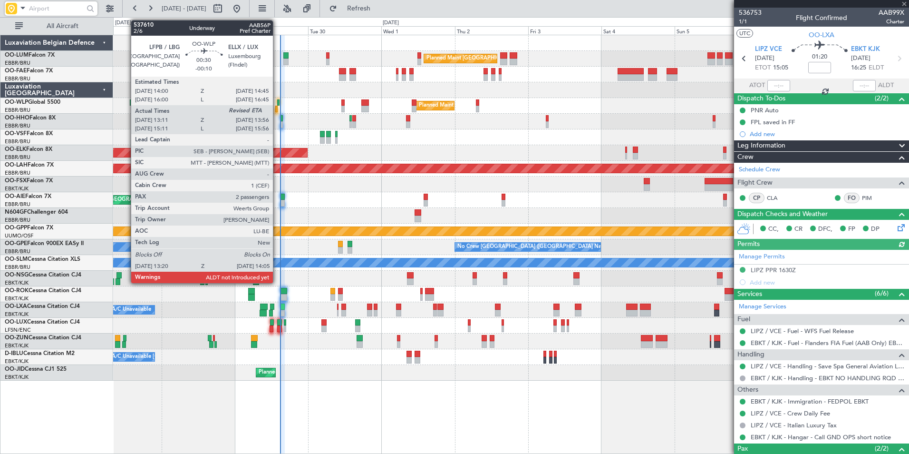
click at [277, 104] on div at bounding box center [278, 102] width 2 height 7
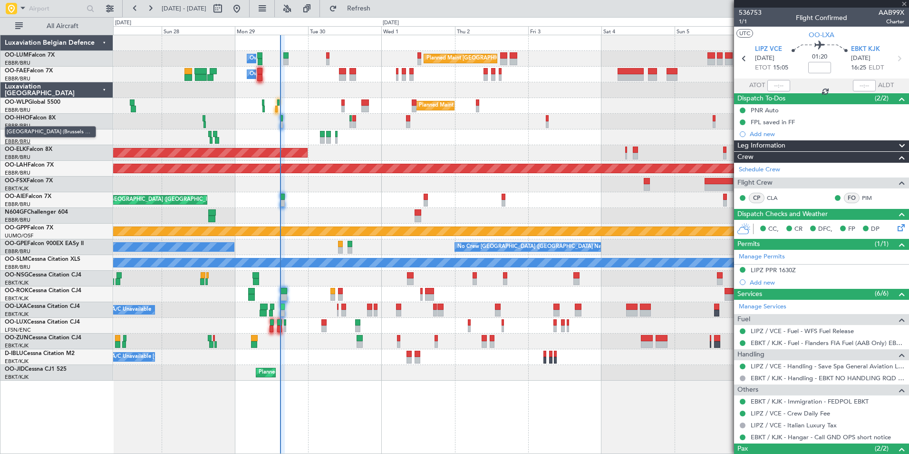
type input "-00:10"
type input "13:21"
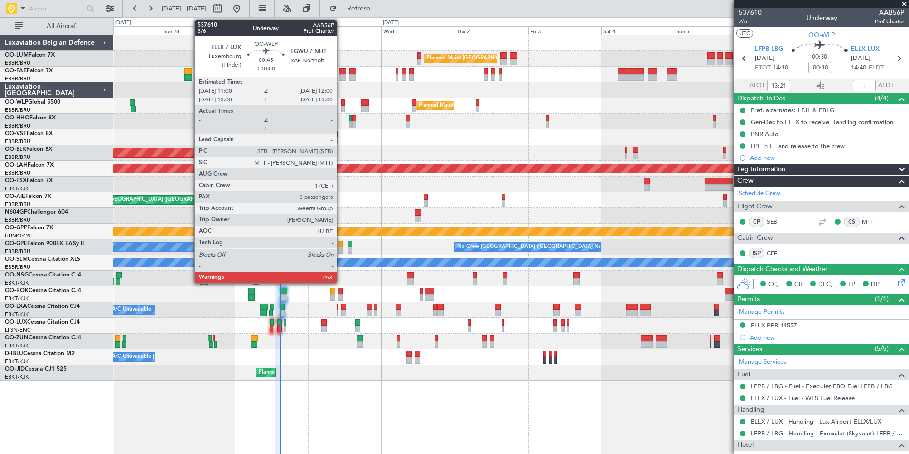
click at [341, 102] on div at bounding box center [342, 102] width 3 height 7
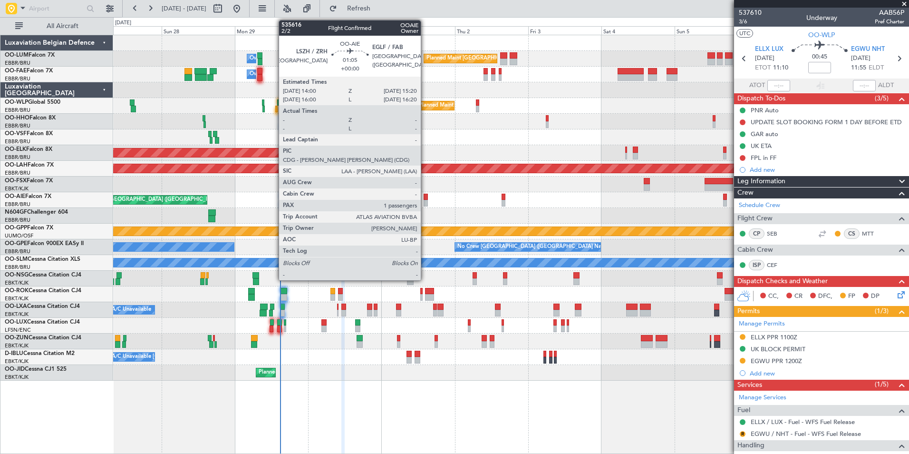
click at [425, 199] on div at bounding box center [426, 197] width 4 height 7
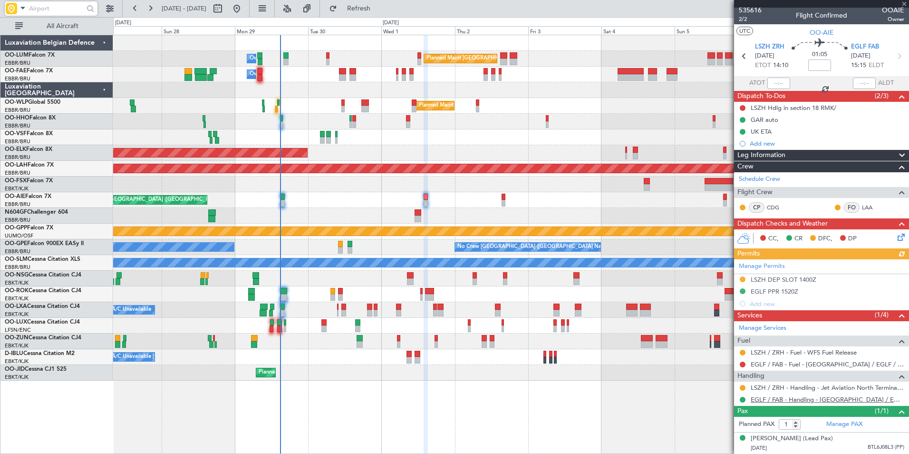
scroll to position [11, 0]
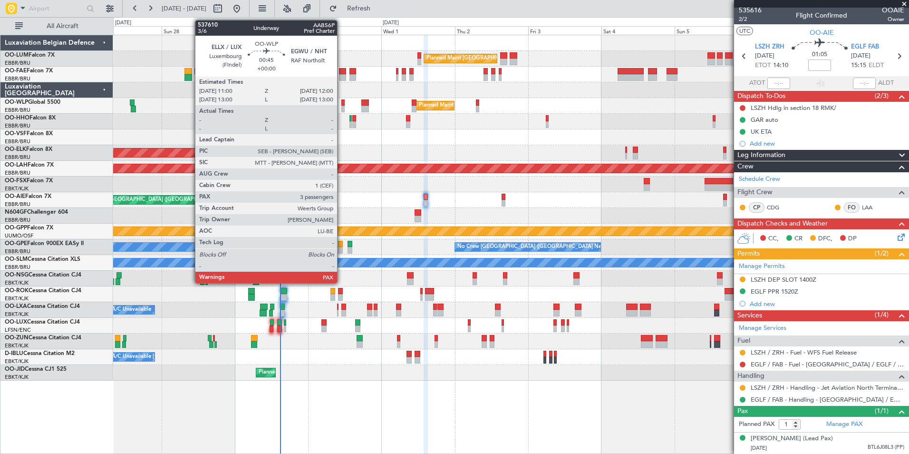
click at [341, 104] on div at bounding box center [342, 102] width 3 height 7
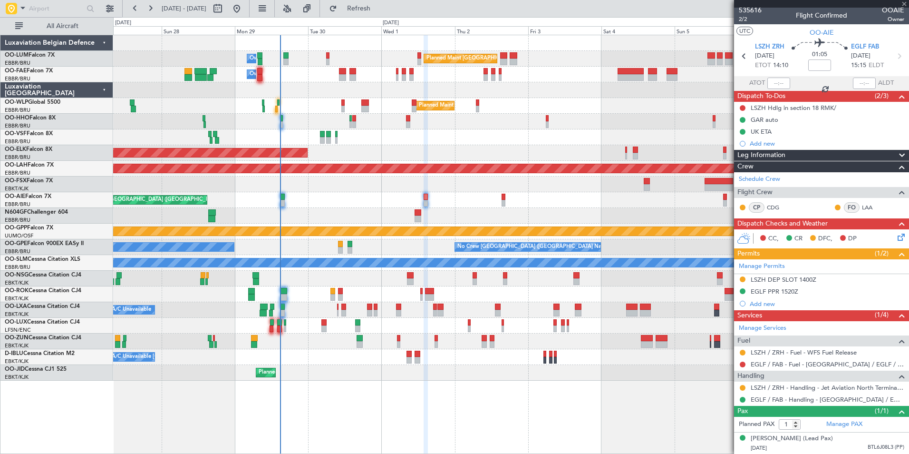
type input "3"
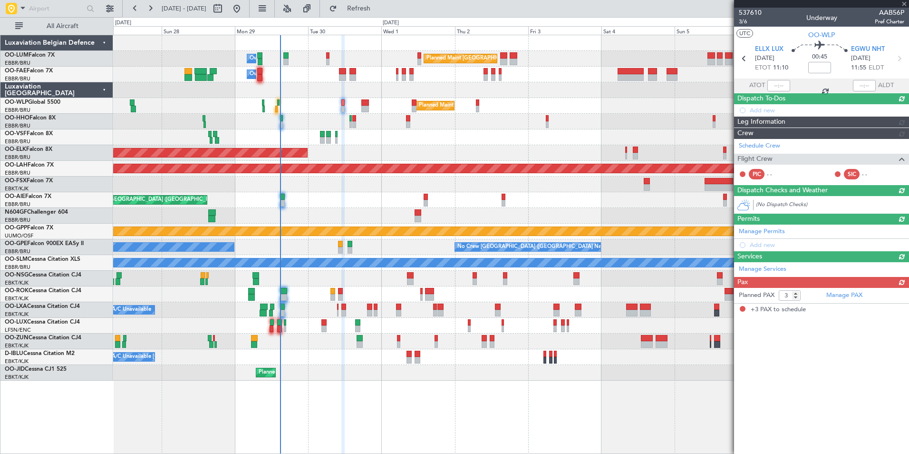
scroll to position [0, 0]
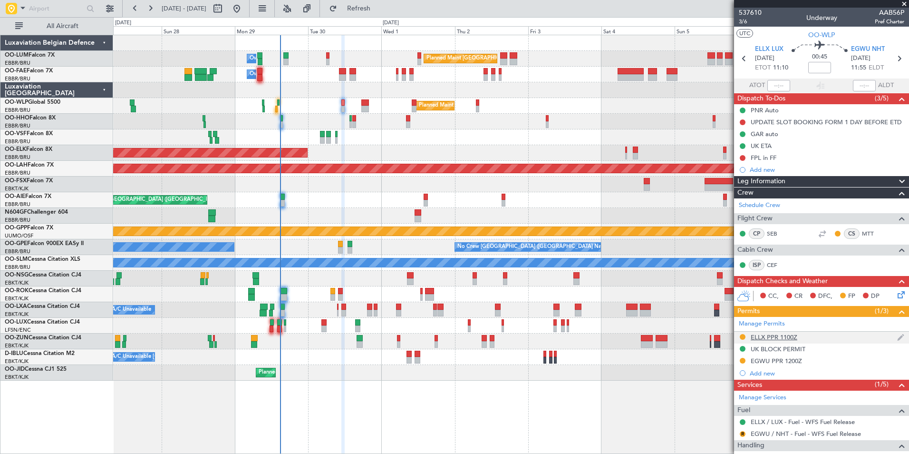
click at [765, 336] on div "ELLX PPR 1100Z" at bounding box center [774, 337] width 47 height 8
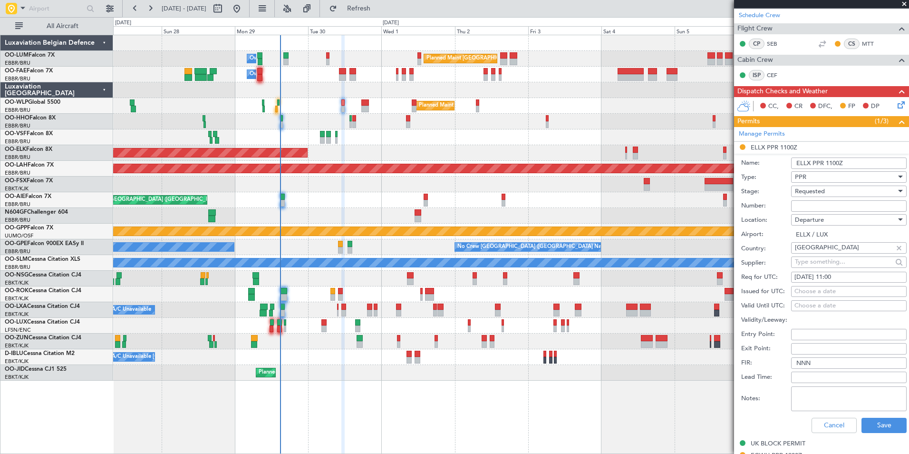
scroll to position [190, 0]
click at [838, 276] on div "30/09/2025 11:00" at bounding box center [848, 277] width 109 height 10
select select "9"
select select "2025"
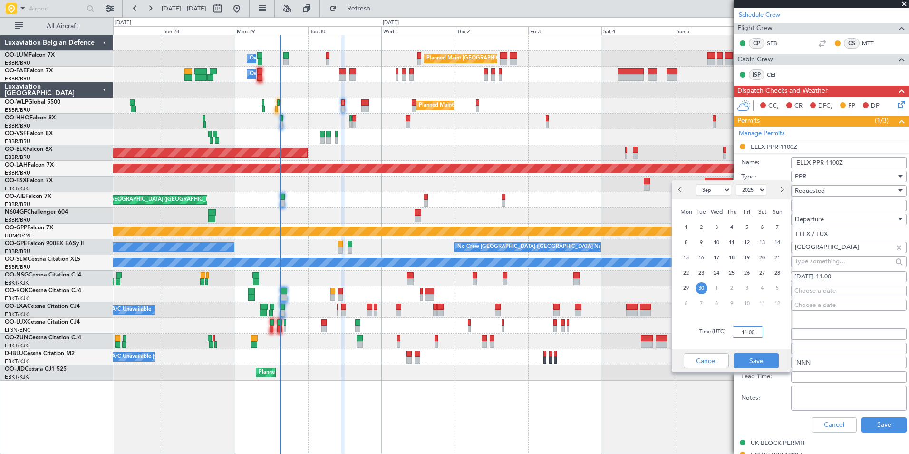
click at [751, 330] on input "11:00" at bounding box center [748, 331] width 30 height 11
type input "10:45"
click at [762, 355] on button "Save" at bounding box center [756, 360] width 45 height 15
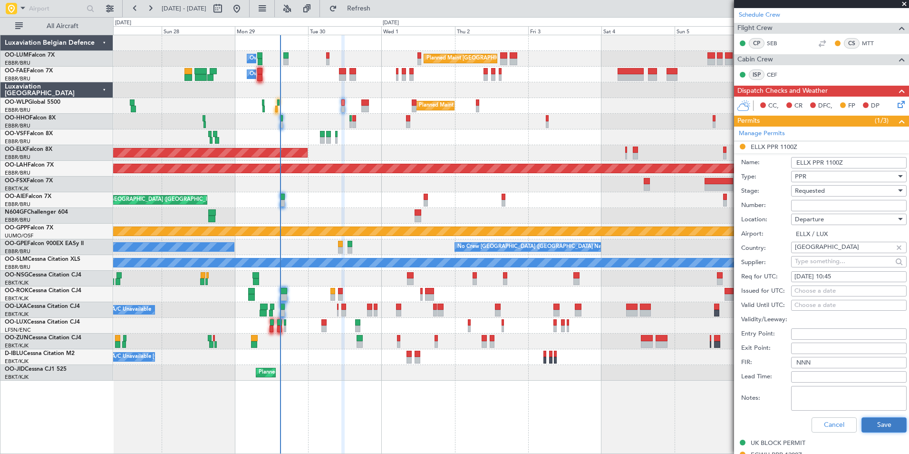
click at [871, 425] on button "Save" at bounding box center [884, 424] width 45 height 15
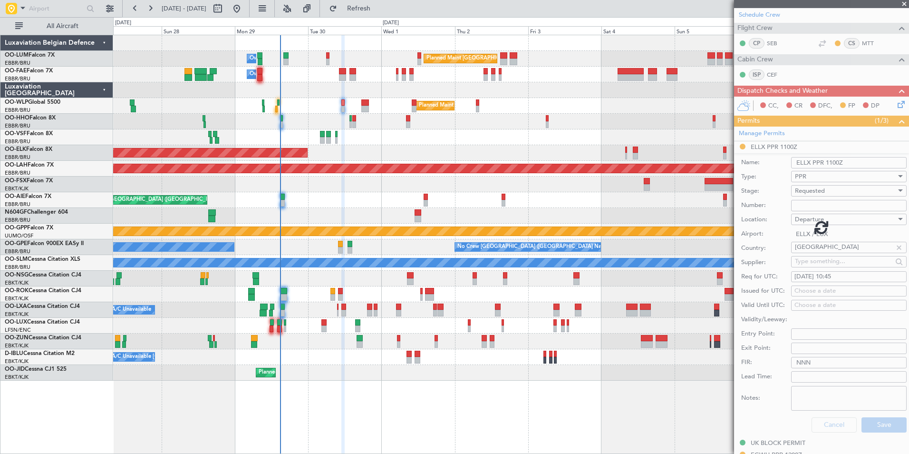
scroll to position [135, 0]
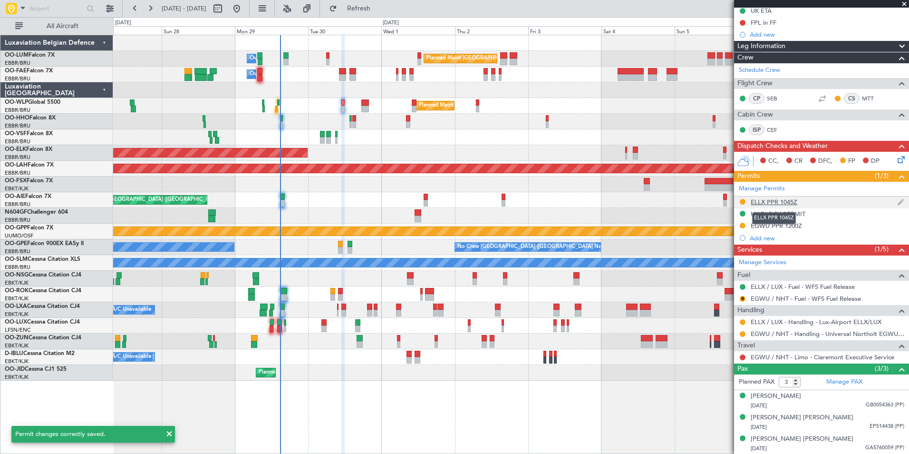
click at [763, 203] on div "ELLX PPR 1045Z" at bounding box center [774, 202] width 47 height 8
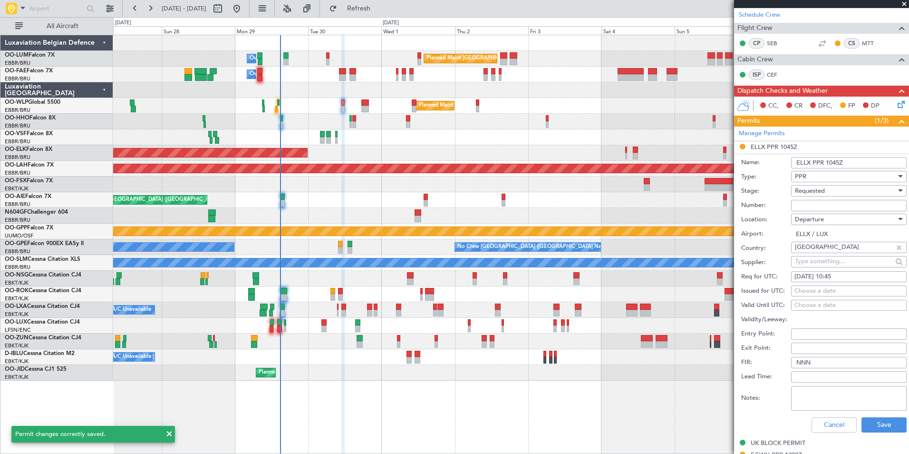
click at [858, 158] on input "ELLX PPR 1045Z" at bounding box center [849, 162] width 116 height 11
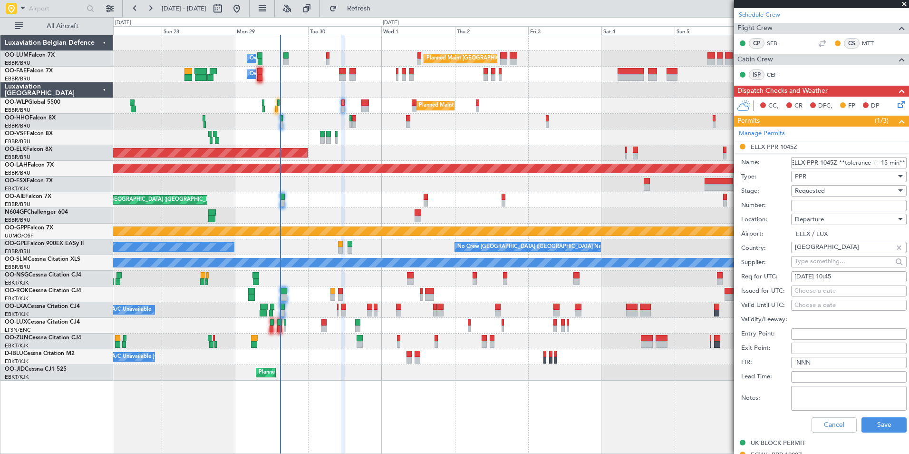
scroll to position [0, 14]
type input "ELLX PPR 1045Z **tolerance +- 15 min**"
click at [883, 426] on button "Save" at bounding box center [884, 424] width 45 height 15
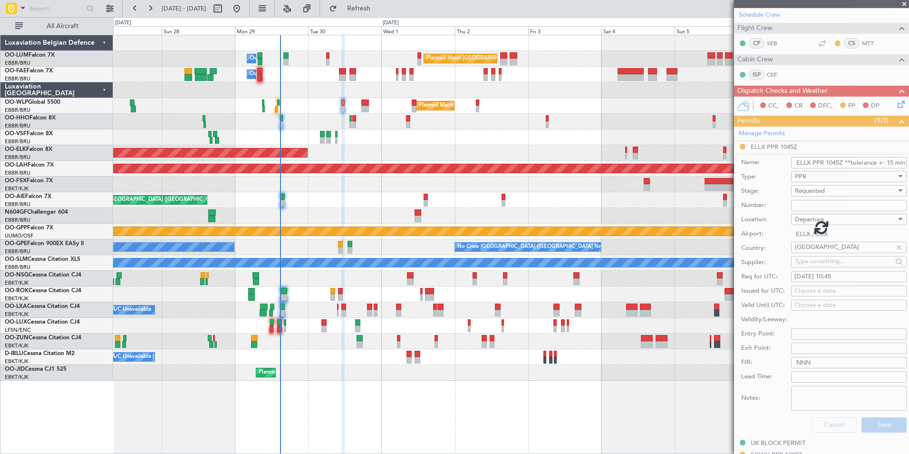
scroll to position [135, 0]
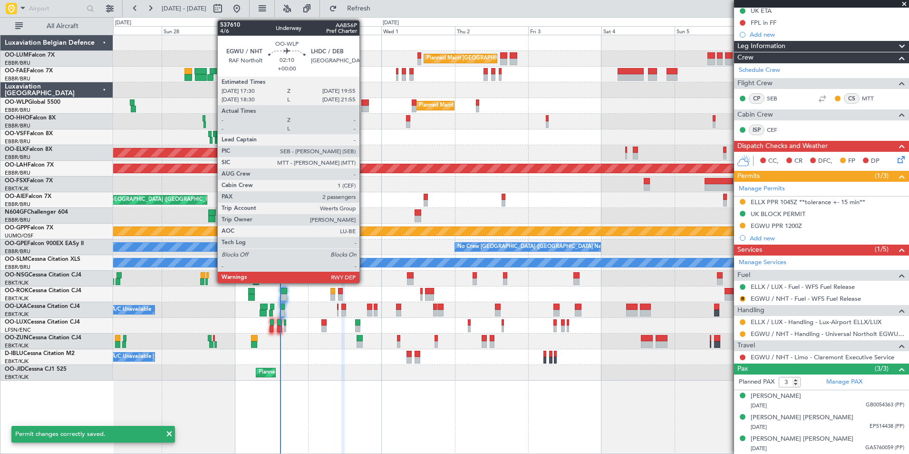
click at [364, 105] on div at bounding box center [365, 102] width 8 height 7
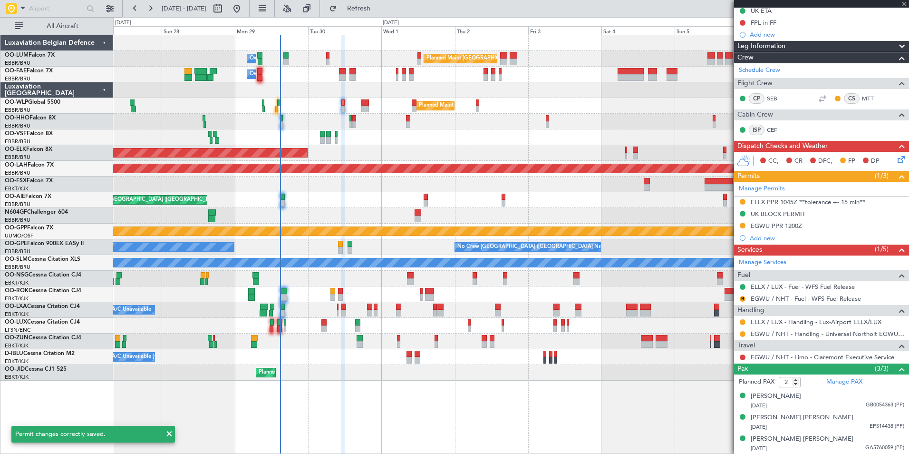
scroll to position [0, 0]
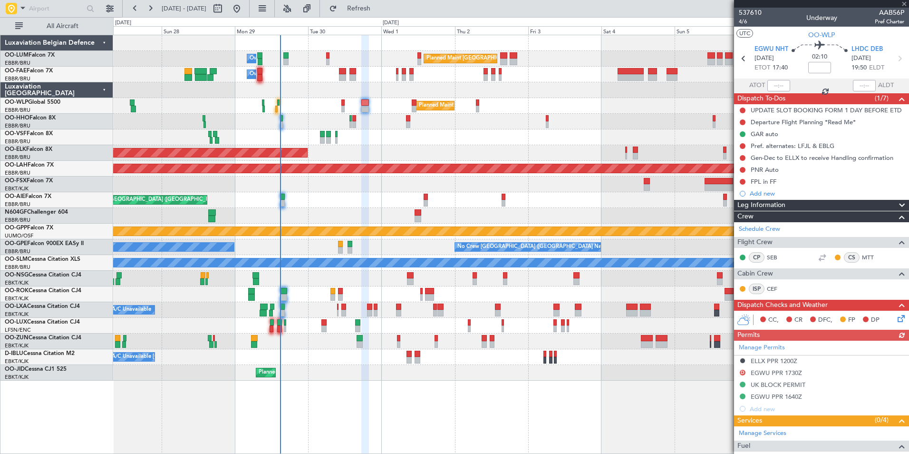
click at [768, 396] on div "Manage Permits ELLX PPR 1200Z D EGWU PPR 1730Z UK BLOCK PERMIT EGWU PPR 1640Z A…" at bounding box center [821, 377] width 175 height 74
click at [784, 397] on div "EGWU PPR 1640Z" at bounding box center [776, 396] width 51 height 8
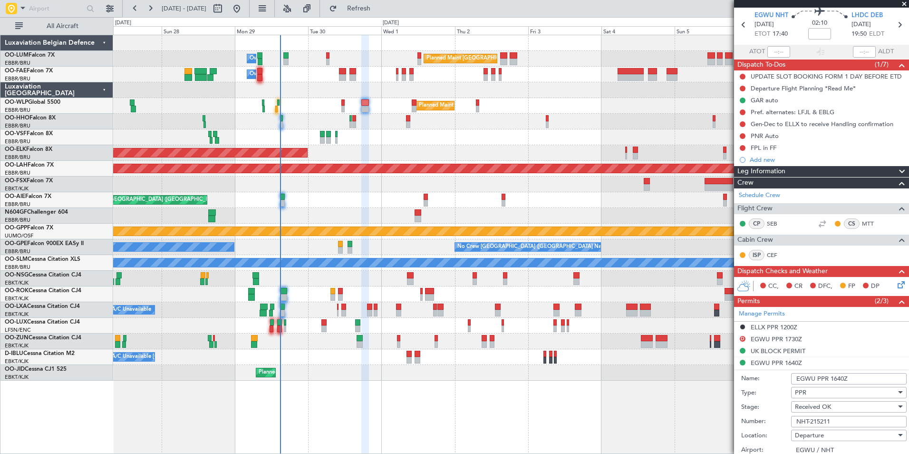
scroll to position [48, 0]
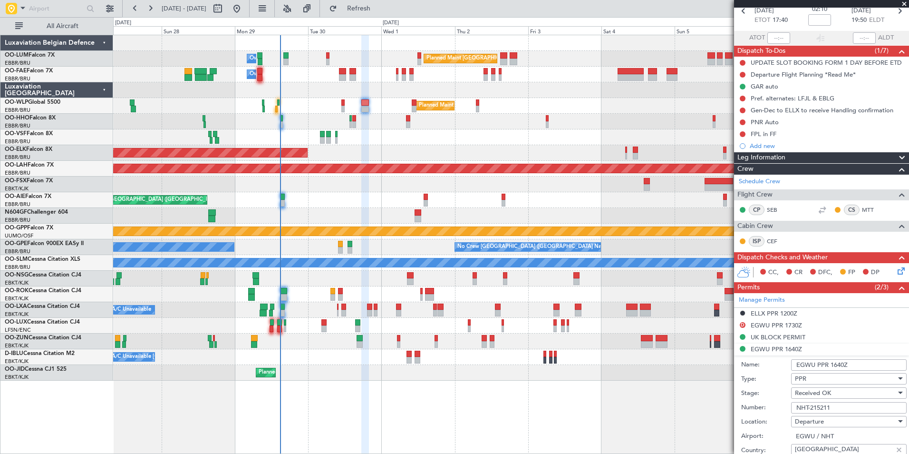
drag, startPoint x: 839, startPoint y: 403, endPoint x: 774, endPoint y: 409, distance: 65.4
click at [774, 409] on div "Number: NHT-215211" at bounding box center [823, 407] width 165 height 14
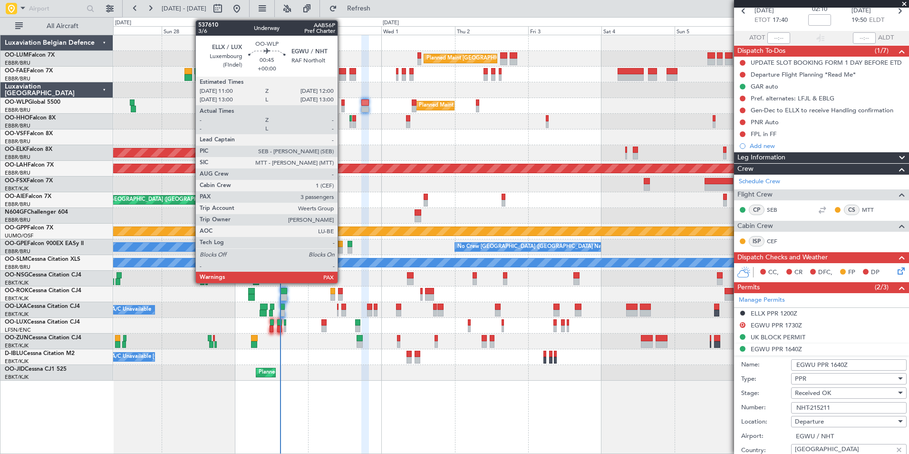
click at [342, 106] on div at bounding box center [342, 109] width 3 height 7
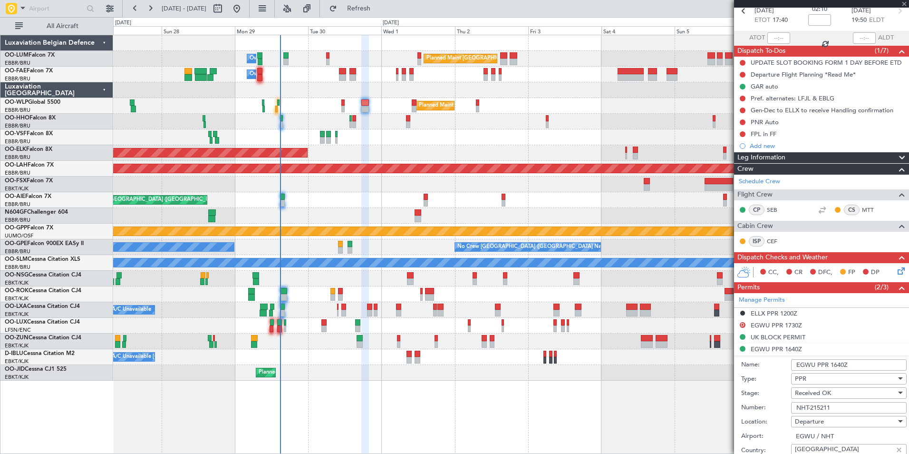
type input "3"
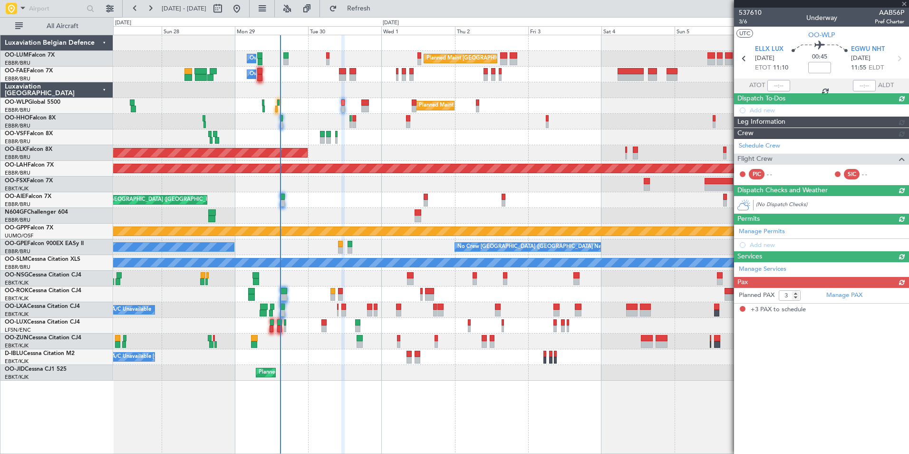
scroll to position [0, 0]
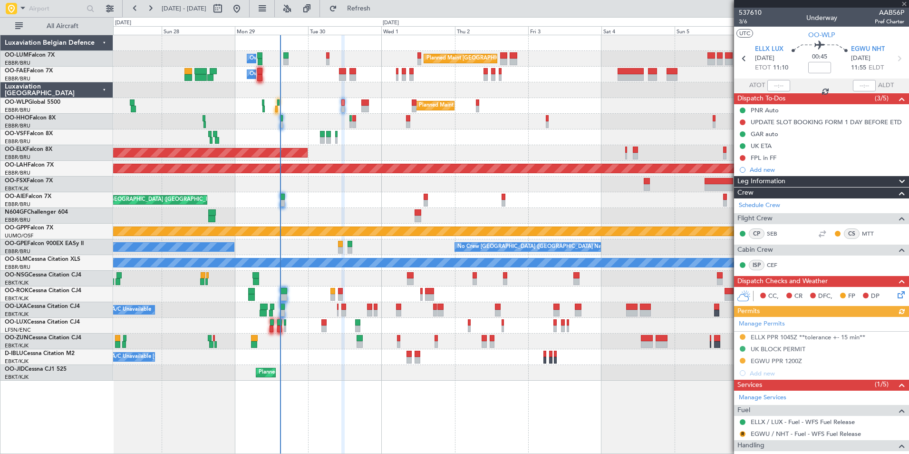
click at [788, 332] on div "Manage Permits ELLX PPR 1045Z **tolerance +- 15 min** UK BLOCK PERMIT EGWU PPR …" at bounding box center [821, 348] width 175 height 62
click at [840, 334] on div "Manage Permits ELLX PPR 1045Z **tolerance +- 15 min** UK BLOCK PERMIT EGWU PPR …" at bounding box center [821, 348] width 175 height 62
click at [825, 336] on div "Manage Permits ELLX PPR 1045Z **tolerance +- 15 min** UK BLOCK PERMIT EGWU PPR …" at bounding box center [821, 348] width 175 height 62
click at [818, 335] on div "ELLX PPR 1045Z **tolerance +- 15 min**" at bounding box center [808, 337] width 115 height 8
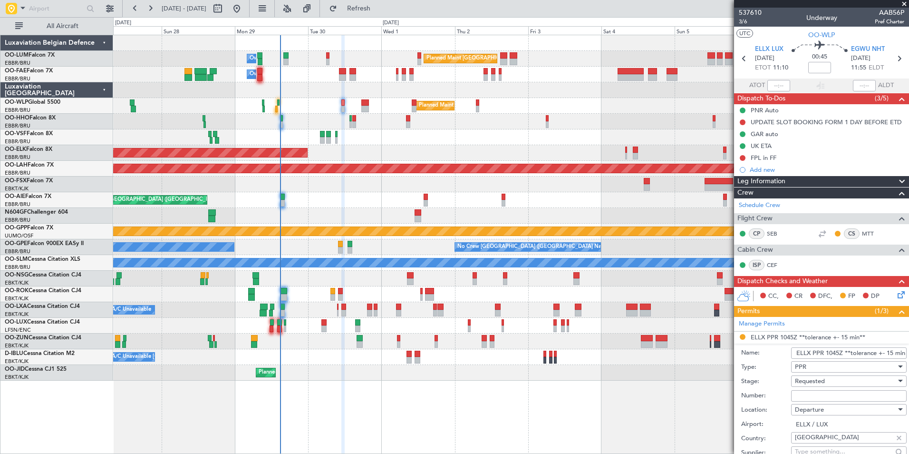
click at [816, 394] on input "Number:" at bounding box center [849, 395] width 116 height 11
paste input "NHT-215211"
type input "NHT-215211"
drag, startPoint x: 812, startPoint y: 387, endPoint x: 810, endPoint y: 378, distance: 9.1
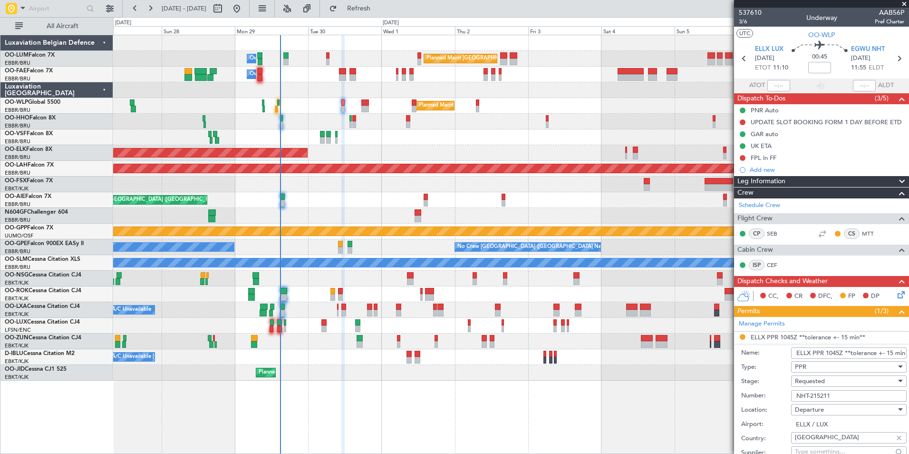
click at [810, 378] on span "Requested" at bounding box center [810, 381] width 30 height 9
click at [818, 437] on span "Received OK" at bounding box center [845, 442] width 100 height 14
drag, startPoint x: 779, startPoint y: 405, endPoint x: 829, endPoint y: 377, distance: 57.3
click at [778, 405] on label "Location:" at bounding box center [766, 410] width 50 height 10
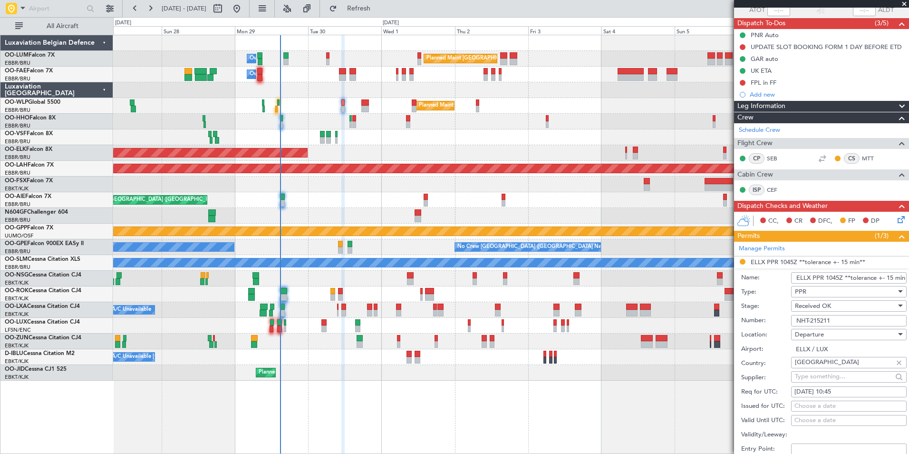
scroll to position [190, 0]
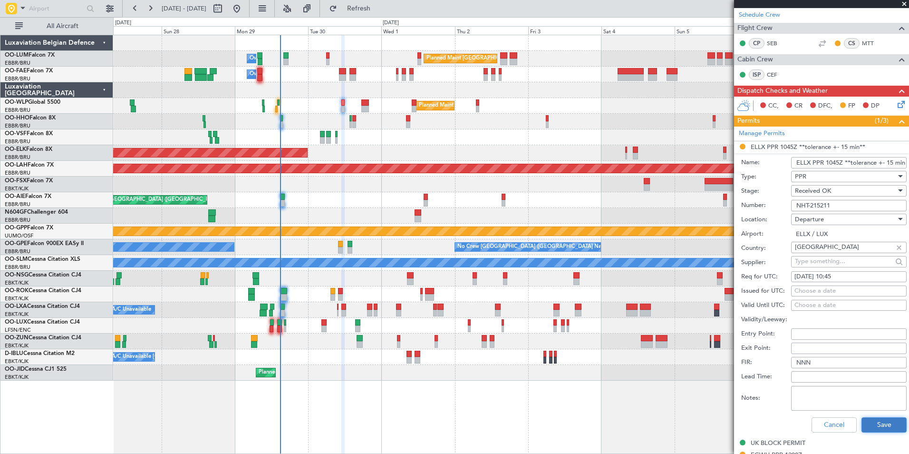
click at [873, 421] on button "Save" at bounding box center [884, 424] width 45 height 15
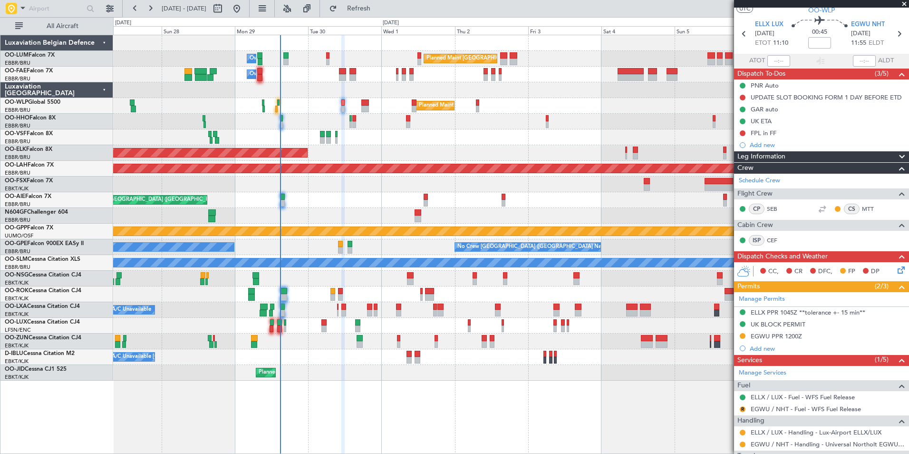
scroll to position [0, 0]
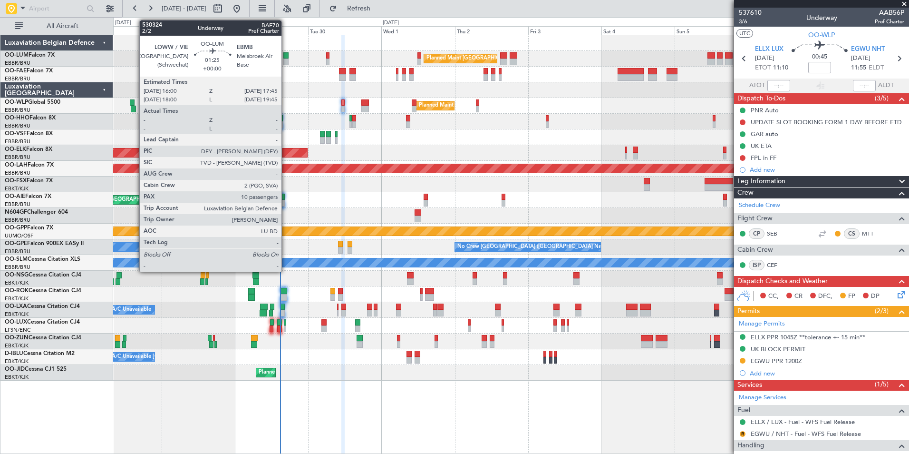
click at [286, 60] on div at bounding box center [286, 61] width 6 height 7
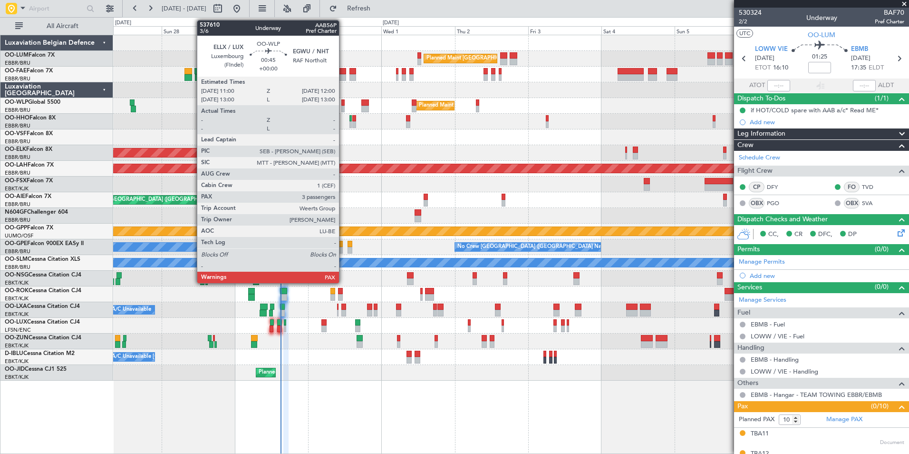
click at [343, 107] on div at bounding box center [342, 109] width 3 height 7
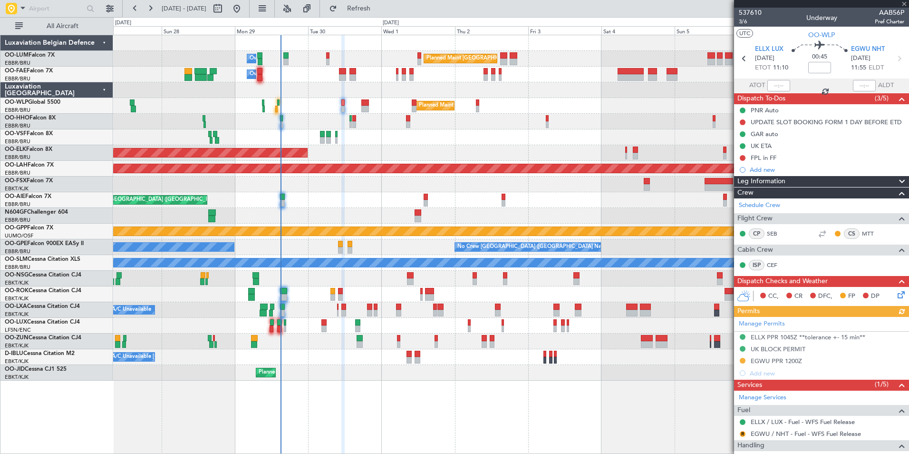
scroll to position [48, 0]
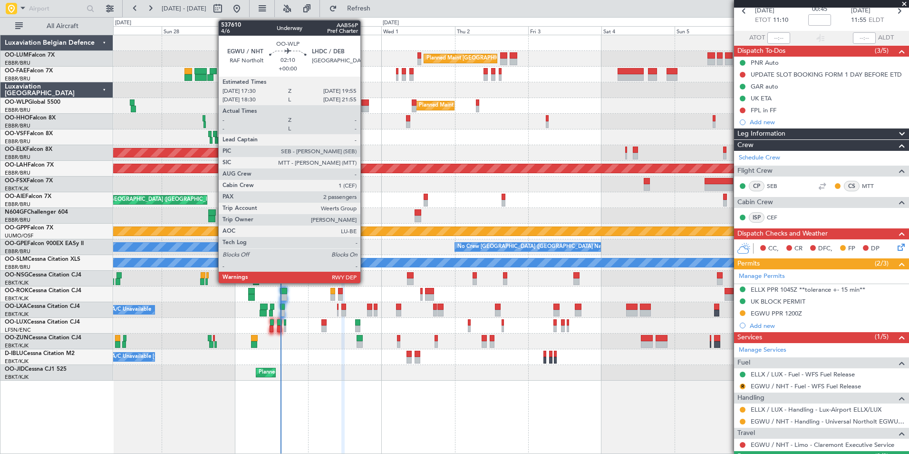
click at [365, 101] on div at bounding box center [365, 102] width 8 height 7
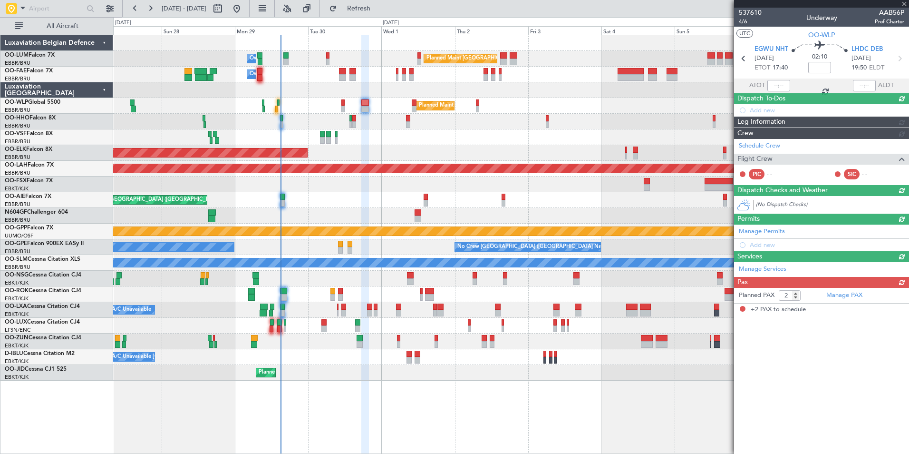
scroll to position [0, 0]
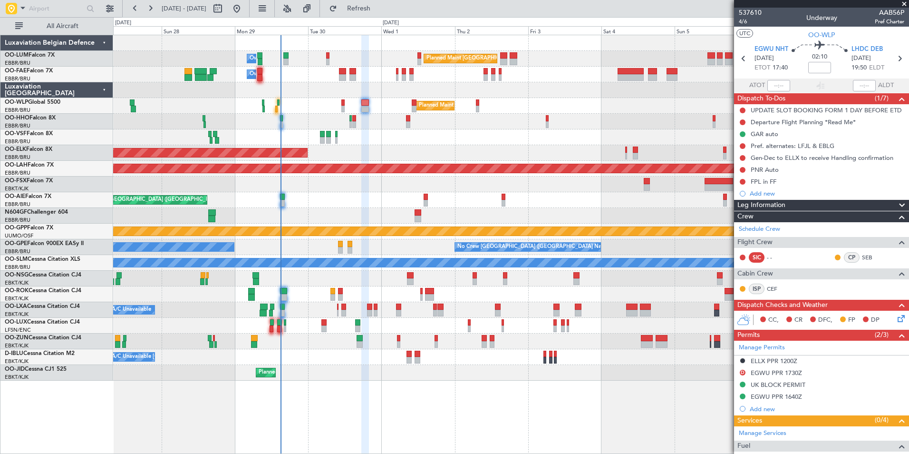
click at [345, 105] on div "Planned Maint Milan (Linate)" at bounding box center [510, 106] width 795 height 16
click at [342, 105] on div at bounding box center [342, 102] width 3 height 7
type input "3"
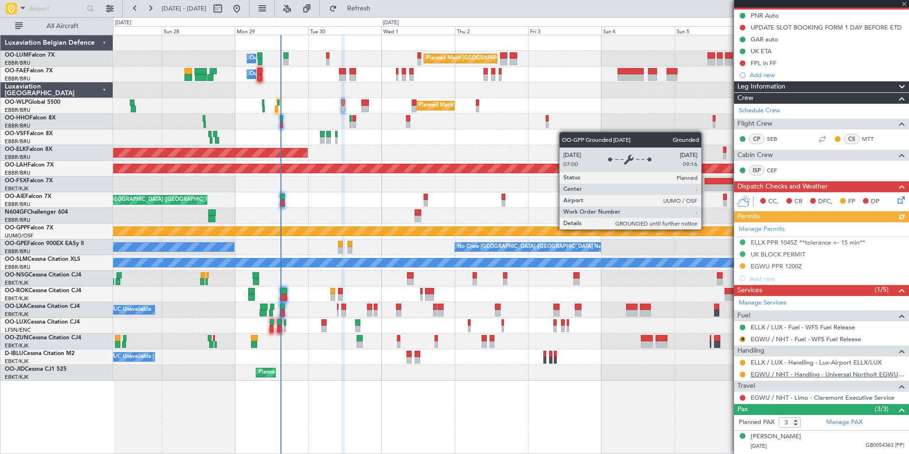
scroll to position [95, 0]
click at [742, 372] on button at bounding box center [743, 374] width 6 height 6
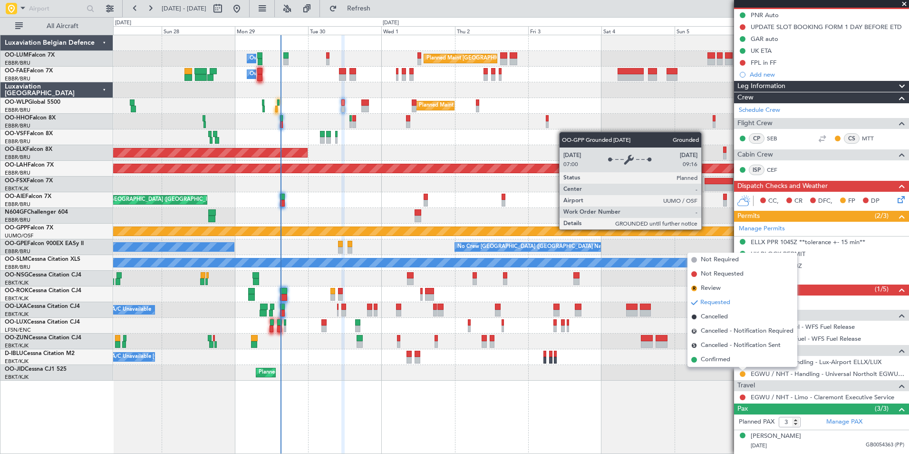
click at [689, 386] on div "Planned Maint Brussels (Brussels National) Owner Melsbroek Air Base Owner Melsb…" at bounding box center [511, 244] width 796 height 419
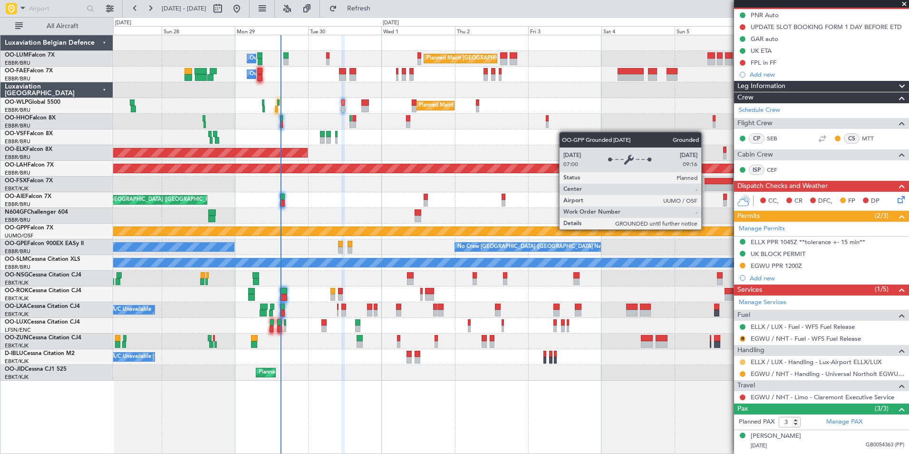
click at [741, 363] on button at bounding box center [743, 362] width 6 height 6
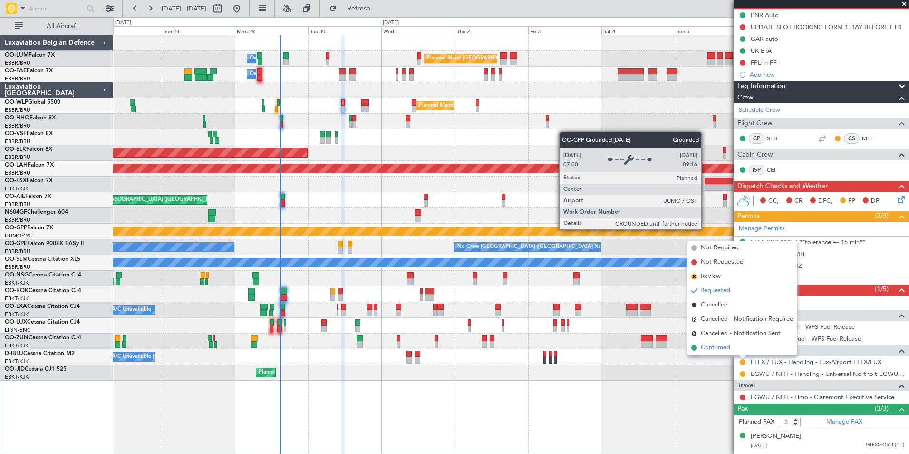
click at [722, 346] on span "Confirmed" at bounding box center [715, 348] width 29 height 10
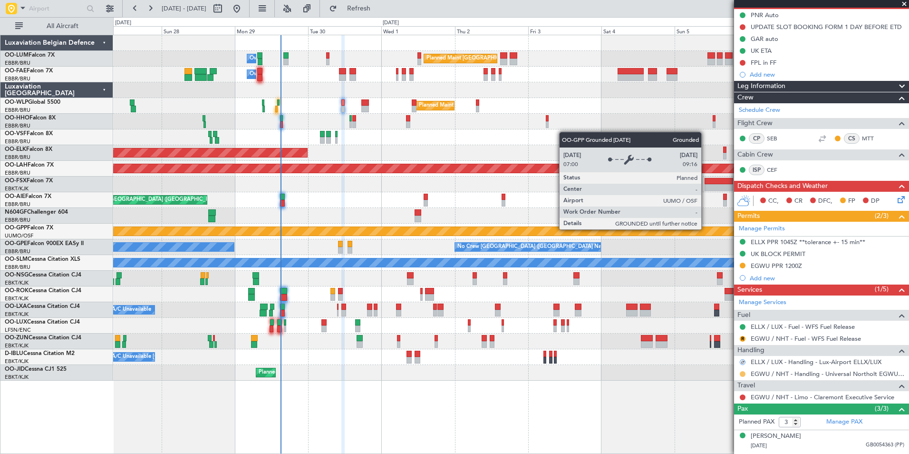
click at [744, 376] on mat-tooltip-component "Requested" at bounding box center [742, 388] width 43 height 25
click at [743, 372] on button at bounding box center [743, 374] width 6 height 6
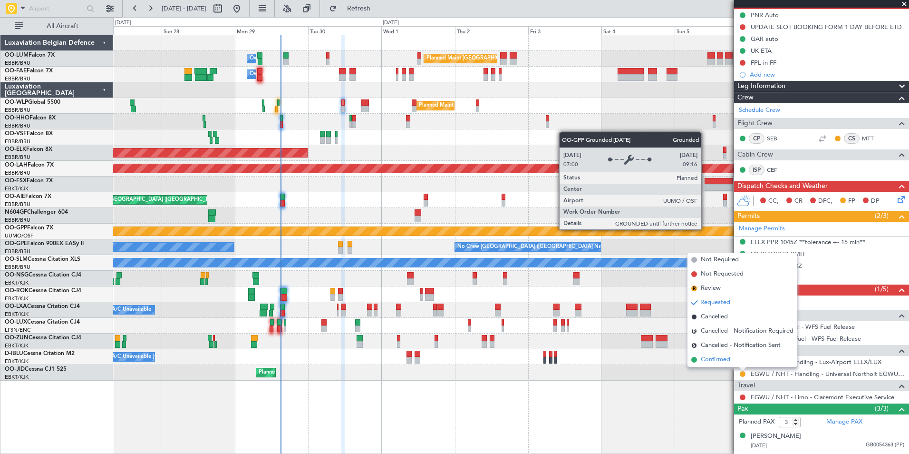
click at [722, 360] on span "Confirmed" at bounding box center [715, 360] width 29 height 10
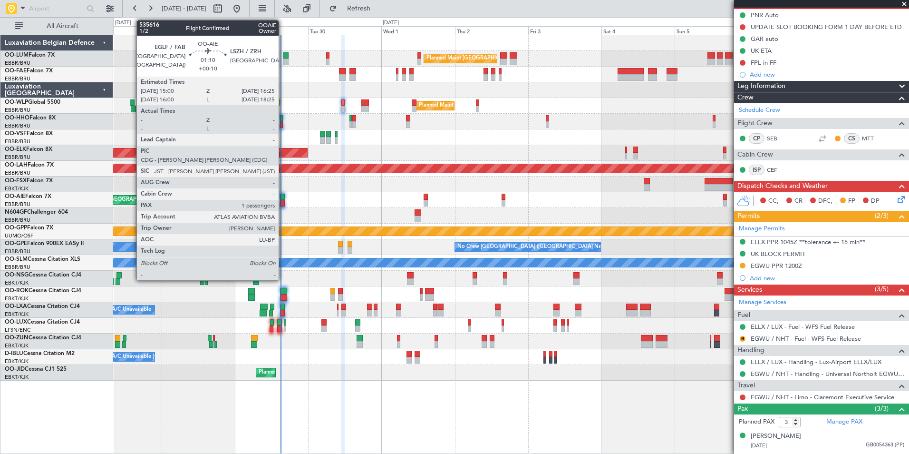
click at [283, 200] on div at bounding box center [282, 203] width 5 height 7
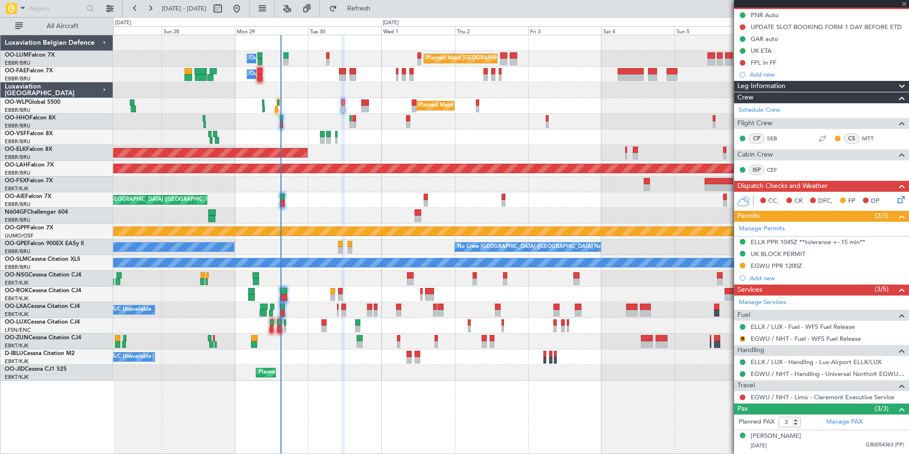
type input "+00:10"
type input "1"
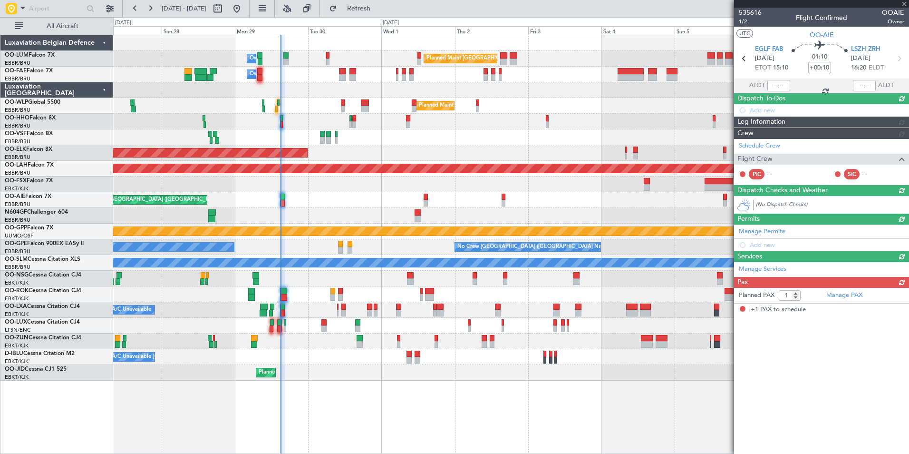
scroll to position [0, 0]
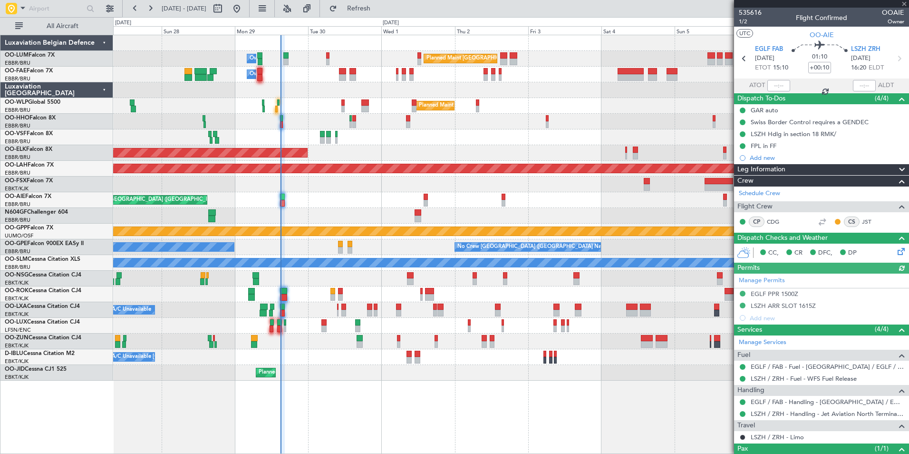
click at [778, 89] on div at bounding box center [778, 85] width 23 height 11
click at [778, 86] on div at bounding box center [778, 85] width 23 height 11
click at [775, 86] on div at bounding box center [778, 85] width 23 height 11
click at [782, 87] on input "text" at bounding box center [778, 85] width 23 height 11
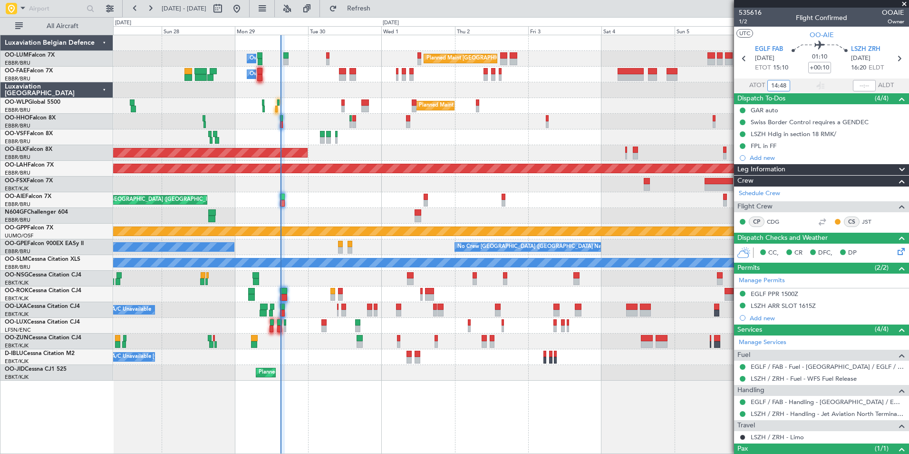
type input "14:48"
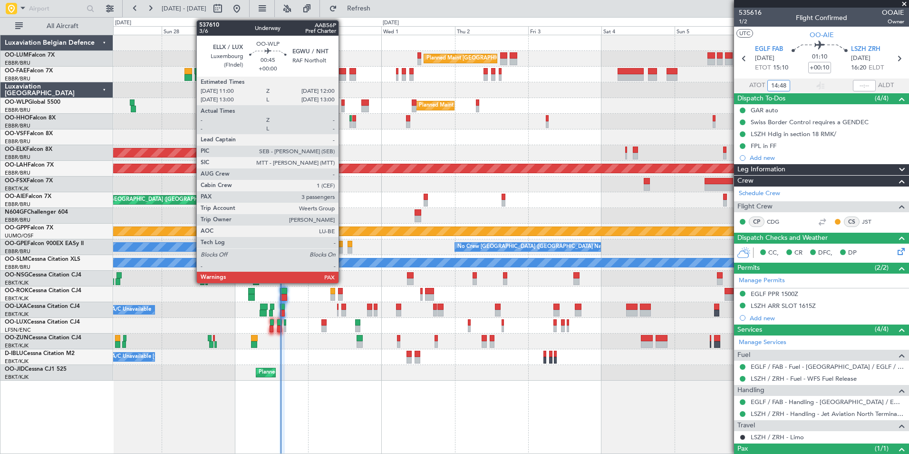
click at [343, 106] on div at bounding box center [342, 109] width 3 height 7
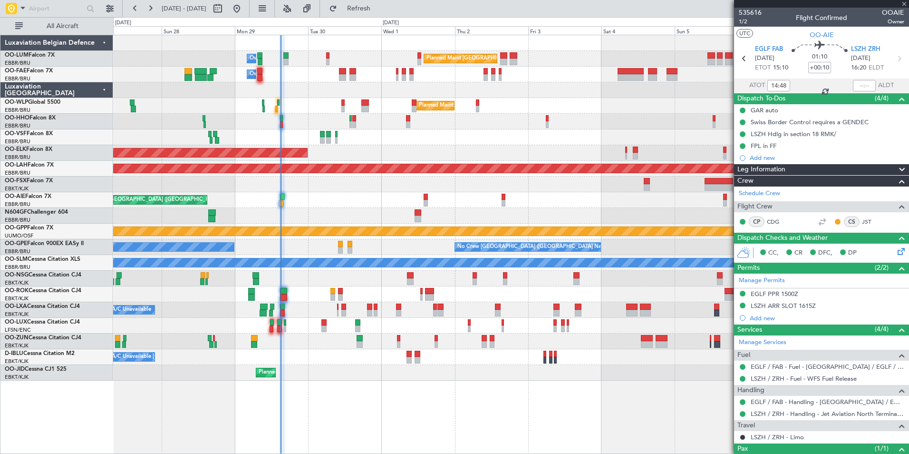
type input "3"
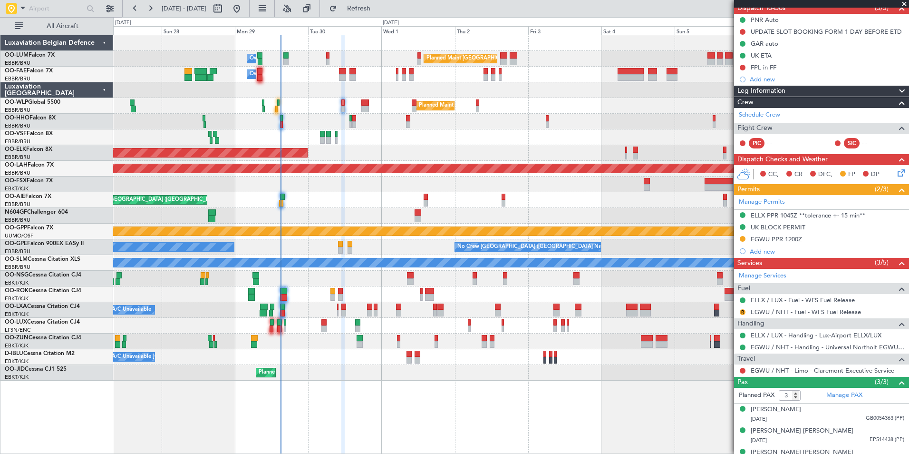
scroll to position [95, 0]
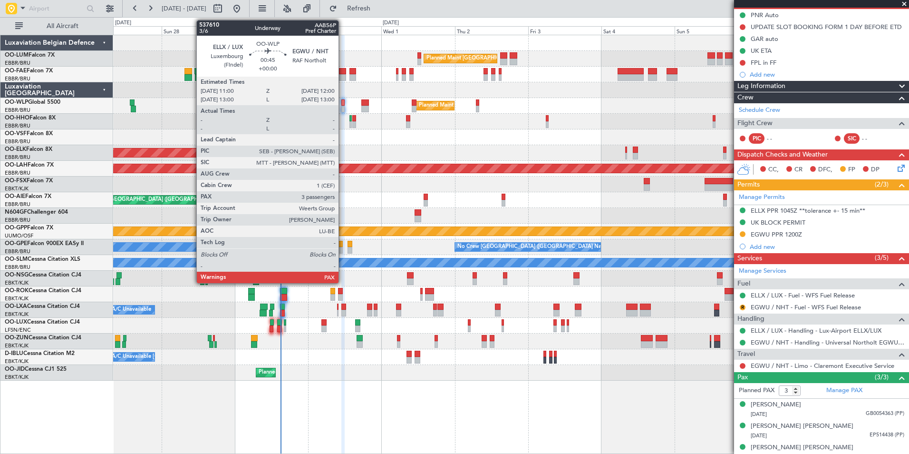
click at [343, 100] on div at bounding box center [342, 102] width 3 height 7
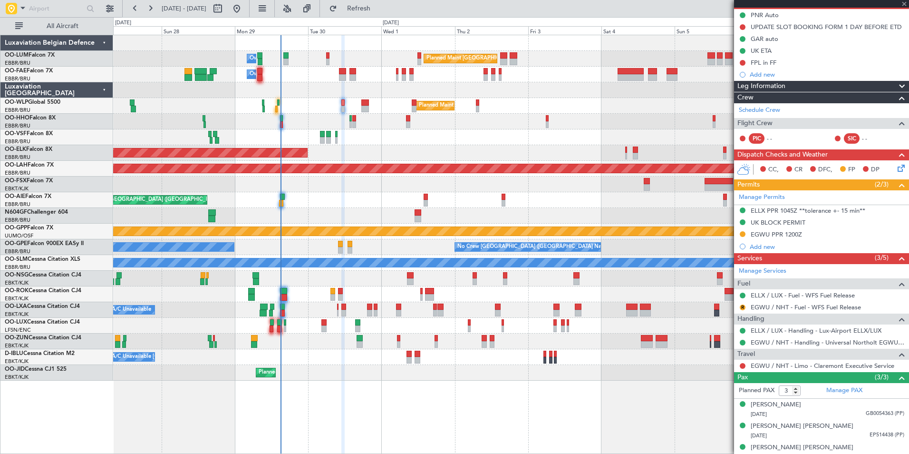
scroll to position [0, 0]
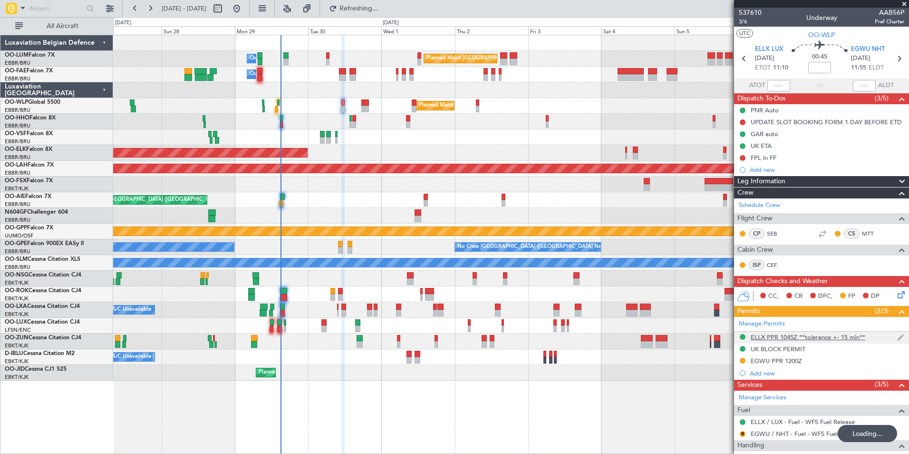
click at [785, 336] on div "ELLX PPR 1045Z **tolerance +- 15 min**" at bounding box center [808, 337] width 115 height 8
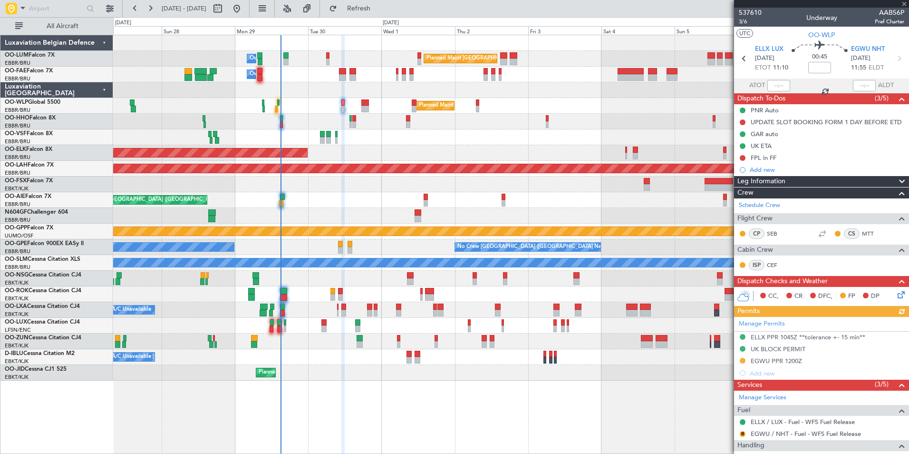
click at [777, 335] on div "Manage Permits ELLX PPR 1045Z **tolerance +- 15 min** UK BLOCK PERMIT EGWU PPR …" at bounding box center [821, 348] width 175 height 62
click at [799, 335] on div "Manage Permits ELLX PPR 1045Z **tolerance +- 15 min** UK BLOCK PERMIT EGWU PPR …" at bounding box center [821, 348] width 175 height 62
click at [774, 335] on div "Manage Permits ELLX PPR 1045Z **tolerance +- 15 min** UK BLOCK PERMIT EGWU PPR …" at bounding box center [821, 348] width 175 height 62
click at [777, 332] on div "Manage Permits ELLX PPR 1045Z **tolerance +- 15 min** UK BLOCK PERMIT EGWU PPR …" at bounding box center [821, 348] width 175 height 62
click at [772, 337] on div "ELLX PPR 1045Z **tolerance +- 15 min**" at bounding box center [808, 337] width 115 height 8
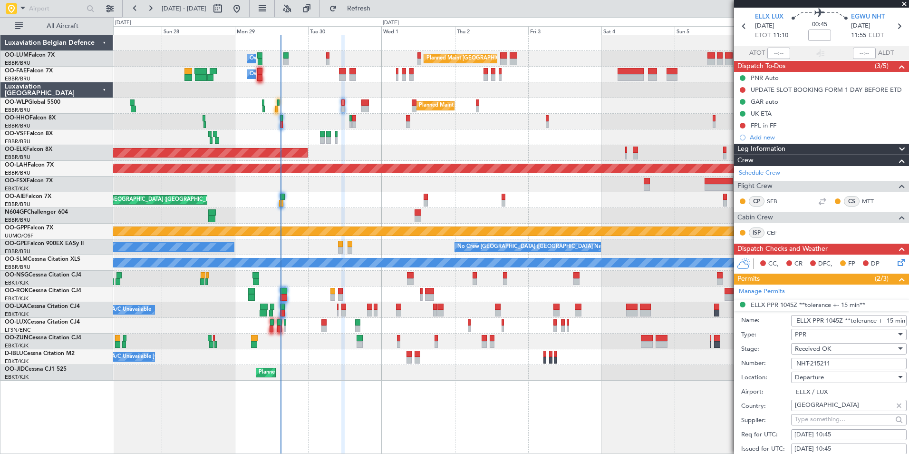
scroll to position [48, 0]
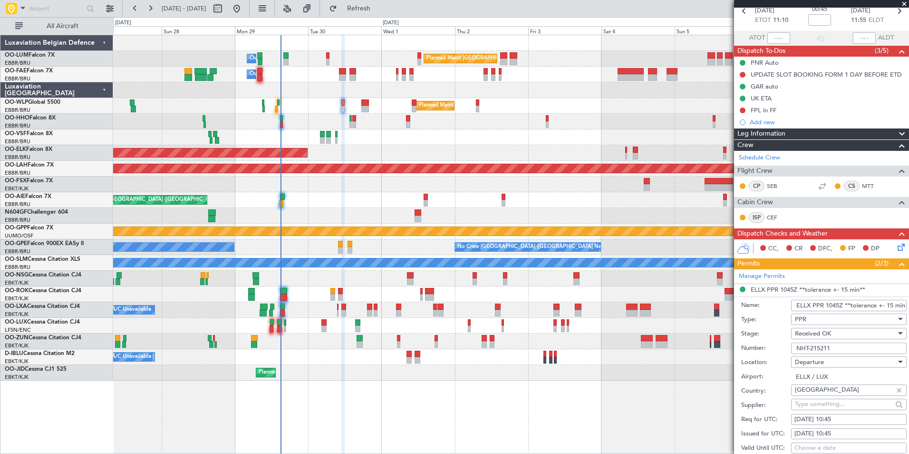
click at [832, 307] on input "ELLX PPR 1045Z **tolerance +- 15 min**" at bounding box center [849, 305] width 116 height 11
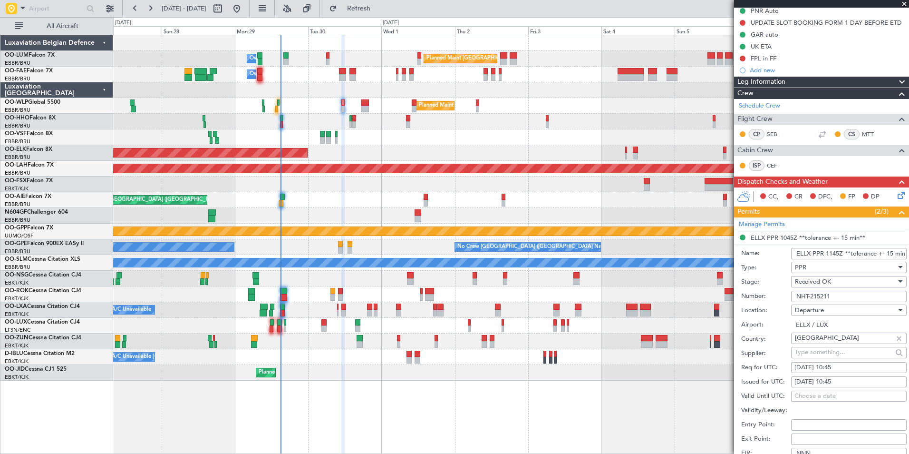
scroll to position [190, 0]
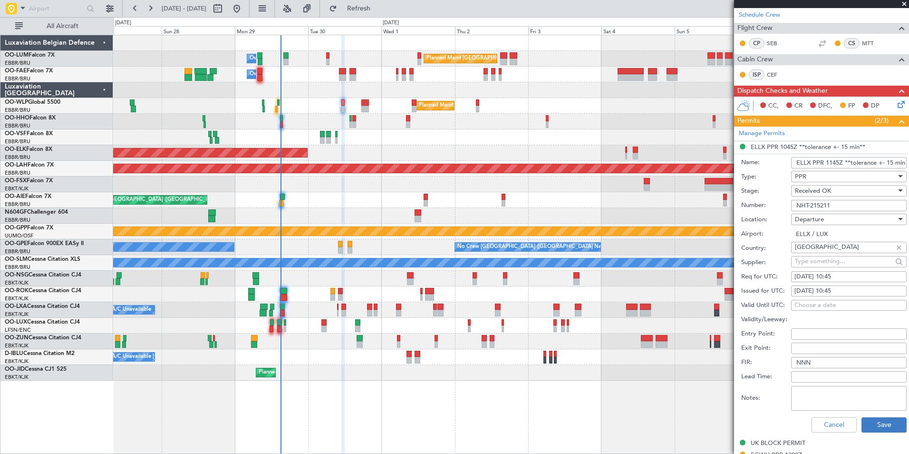
type input "ELLX PPR 1145Z **tolerance +- 15 min**"
click at [877, 424] on button "Save" at bounding box center [884, 424] width 45 height 15
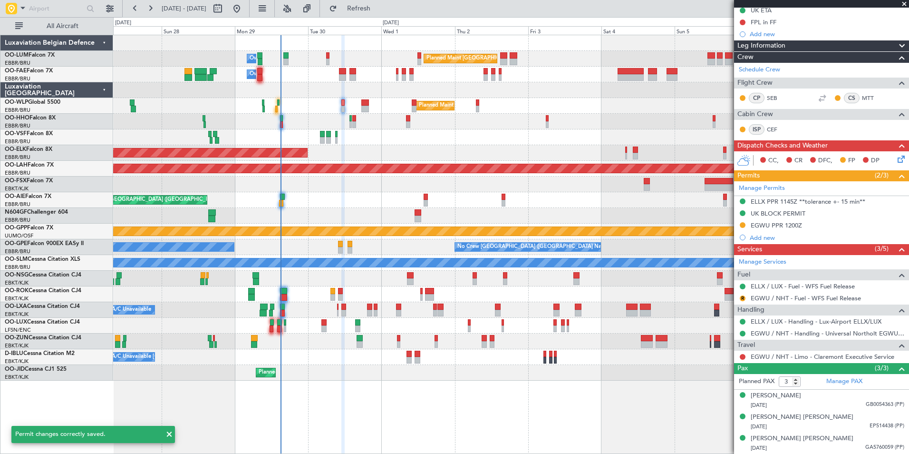
scroll to position [135, 0]
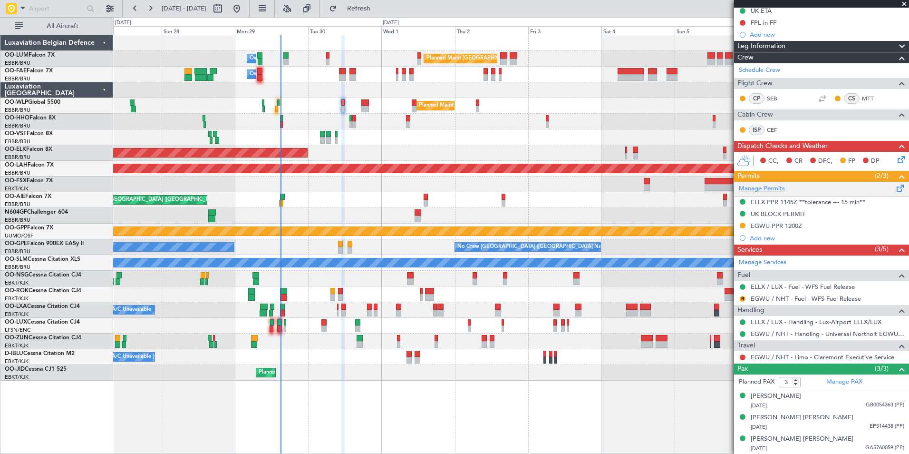
click at [831, 194] on div "Manage Permits" at bounding box center [821, 189] width 175 height 14
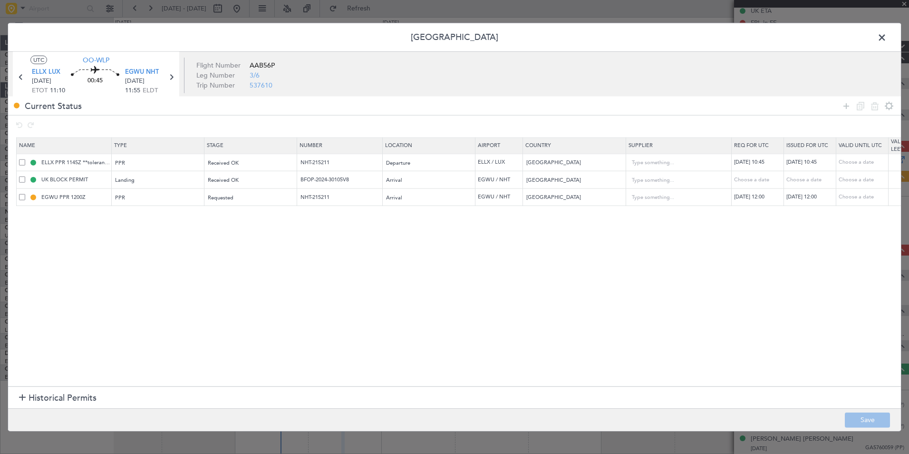
click at [887, 38] on span at bounding box center [887, 39] width 0 height 19
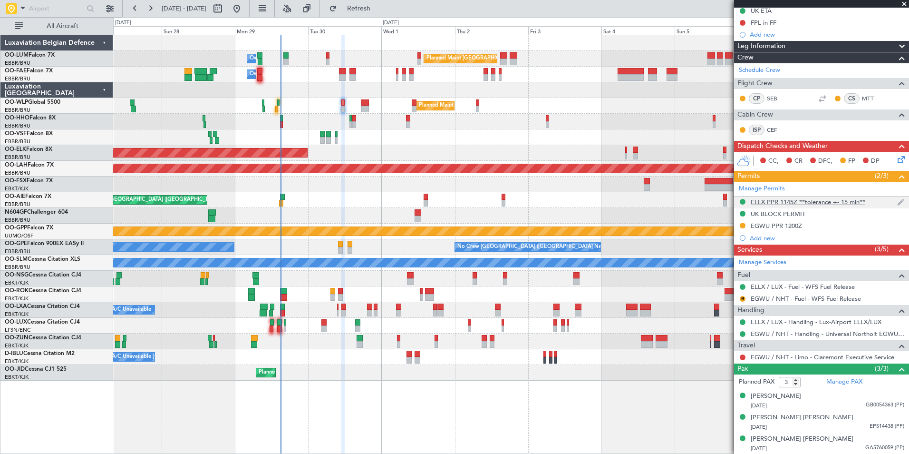
click at [788, 200] on div "ELLX PPR 1145Z **tolerance +- 15 min**" at bounding box center [808, 202] width 115 height 8
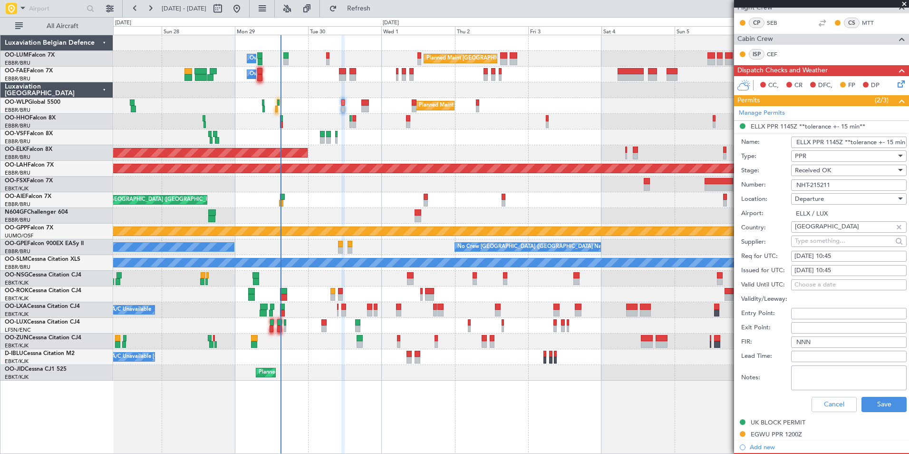
scroll to position [238, 0]
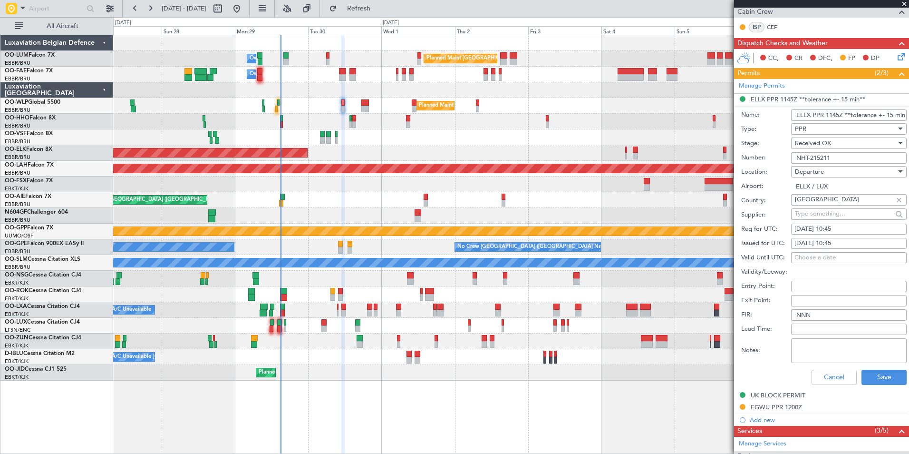
click at [834, 229] on div "30/09/2025 10:45" at bounding box center [848, 229] width 109 height 10
select select "9"
select select "2025"
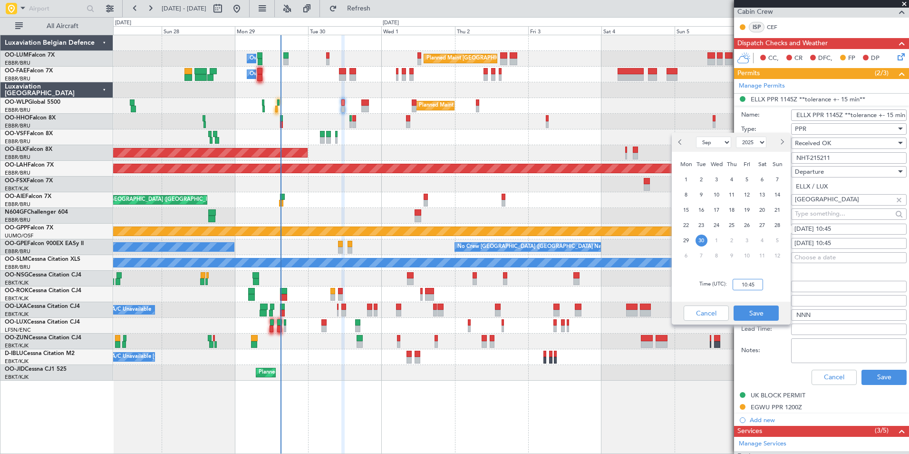
click at [738, 287] on input "10:45" at bounding box center [748, 284] width 30 height 11
type input "11:45"
drag, startPoint x: 746, startPoint y: 313, endPoint x: 851, endPoint y: 247, distance: 124.0
click at [748, 312] on button "Save" at bounding box center [756, 312] width 45 height 15
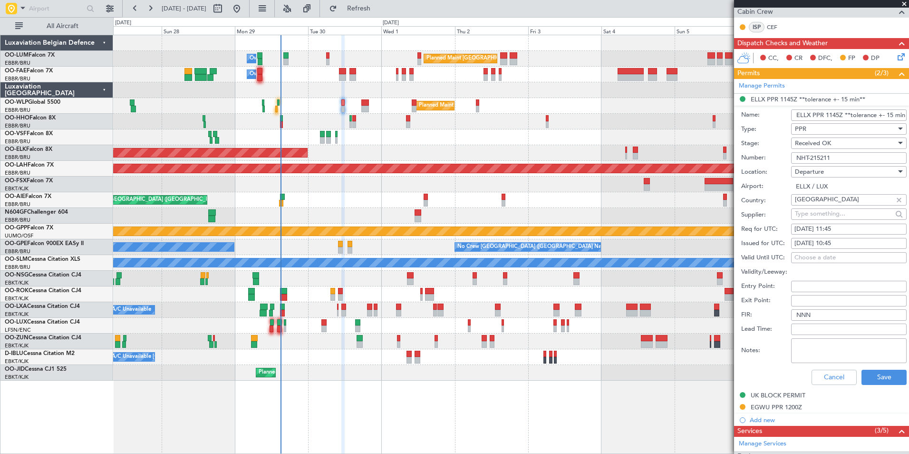
click at [841, 239] on div "30/09/2025 10:45" at bounding box center [848, 244] width 109 height 10
select select "9"
select select "2025"
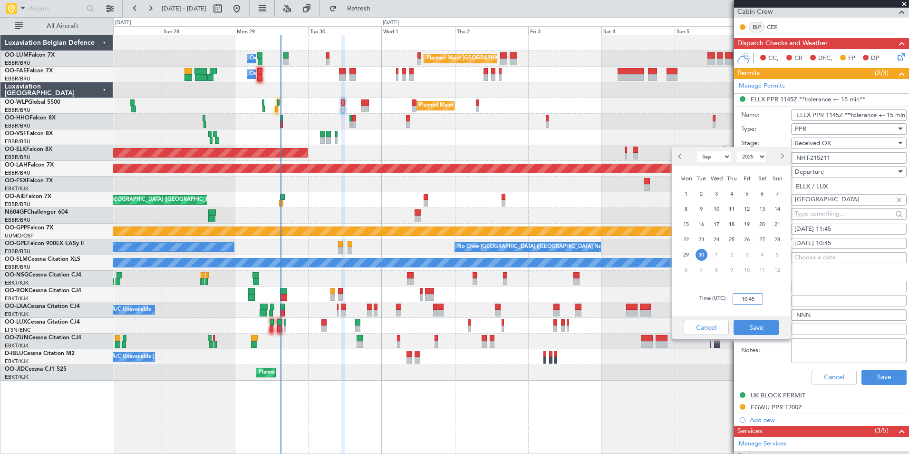
click at [747, 295] on input "10:45" at bounding box center [748, 298] width 30 height 11
type input "11:45"
click at [753, 323] on button "Save" at bounding box center [756, 327] width 45 height 15
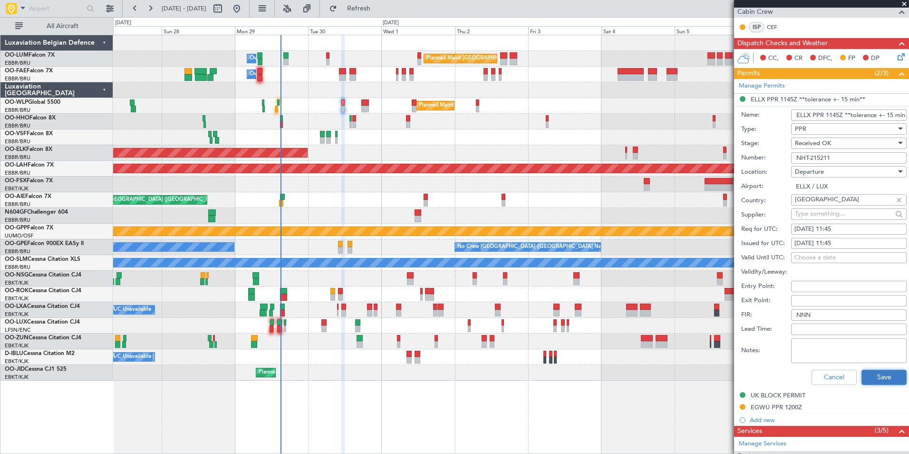
click at [890, 375] on button "Save" at bounding box center [884, 376] width 45 height 15
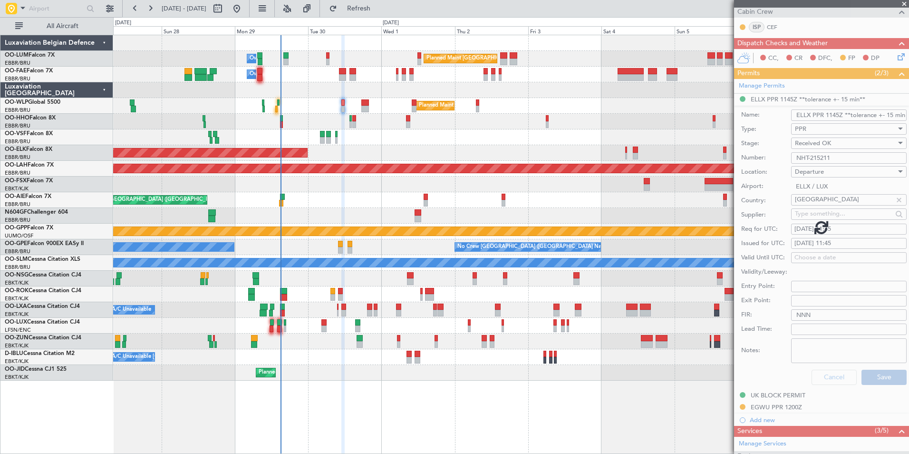
scroll to position [135, 0]
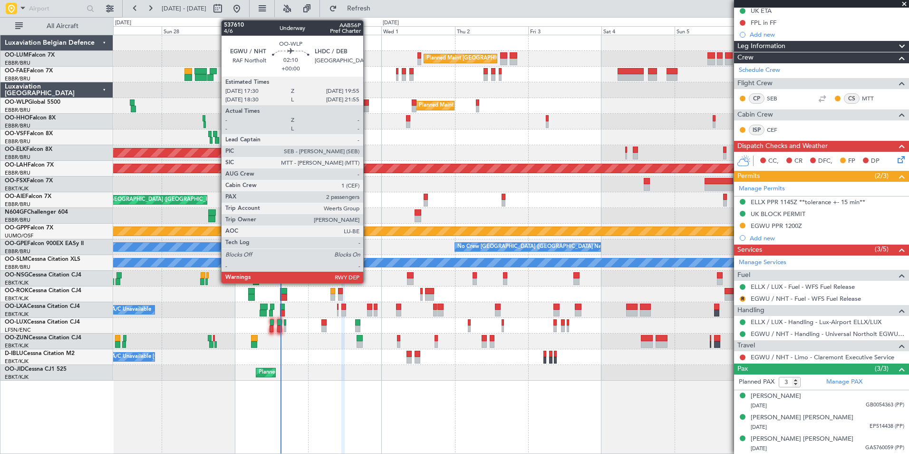
click at [368, 107] on div at bounding box center [365, 109] width 8 height 7
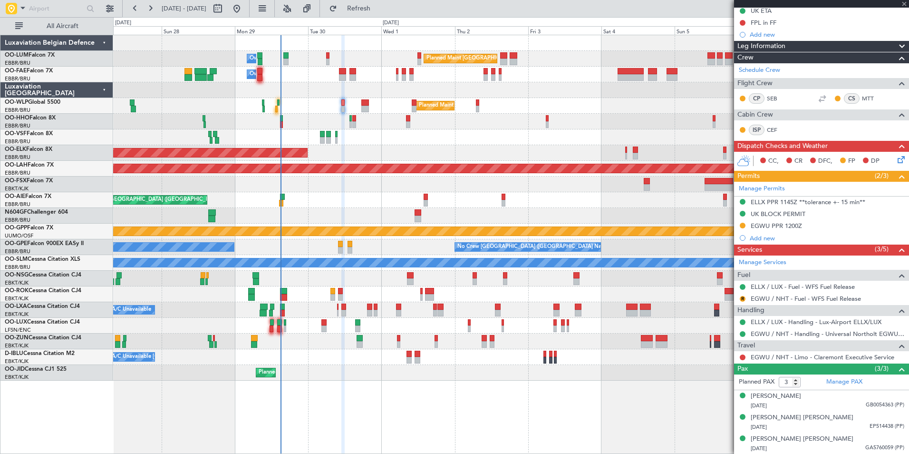
type input "2"
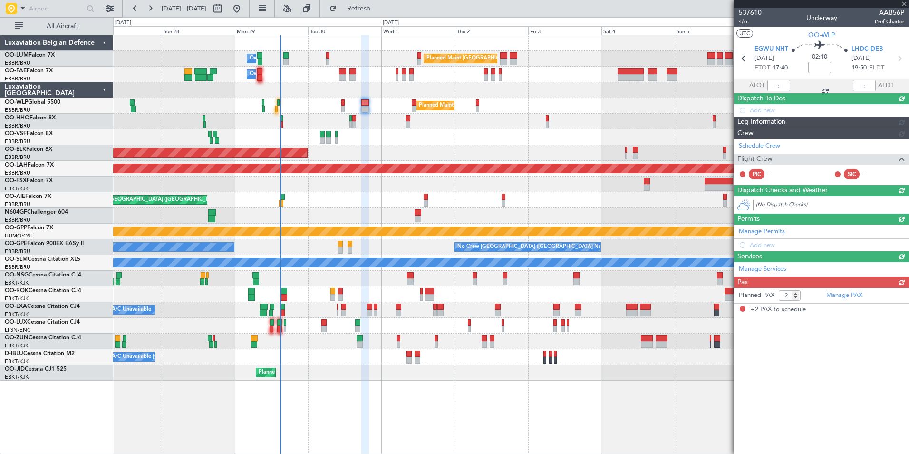
scroll to position [0, 0]
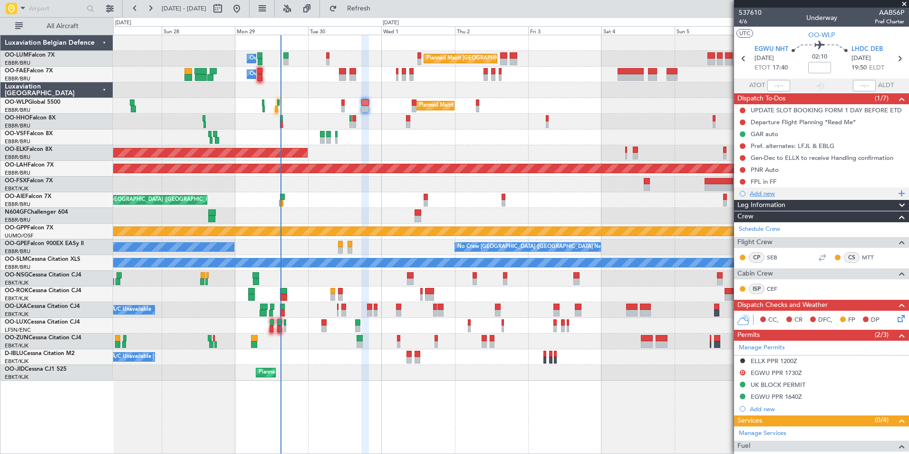
click at [768, 193] on div "Add new" at bounding box center [823, 193] width 146 height 8
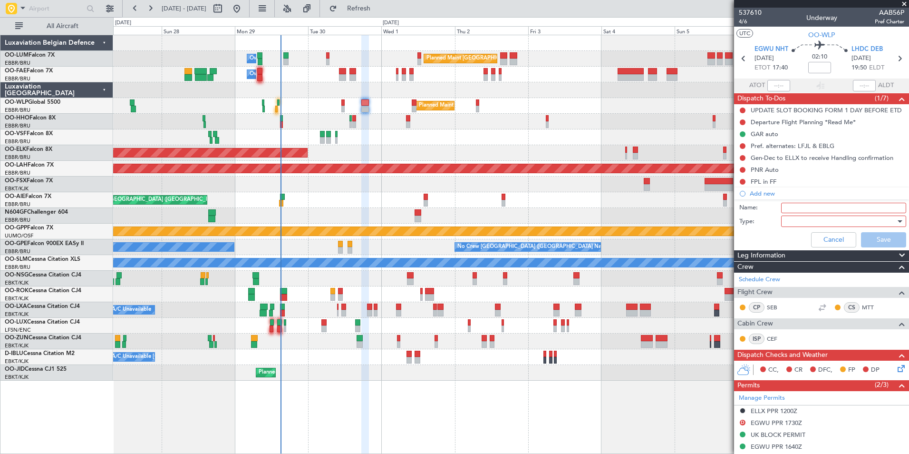
click at [810, 209] on input "Name:" at bounding box center [843, 208] width 125 height 10
type input "LHDC closes at 20:00Z"
click at [801, 220] on div at bounding box center [840, 221] width 111 height 14
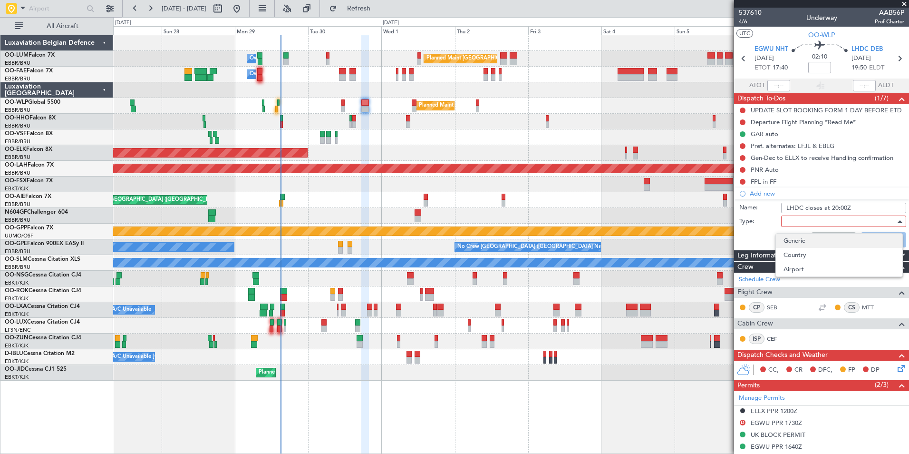
click at [795, 236] on span "Generic" at bounding box center [839, 240] width 111 height 14
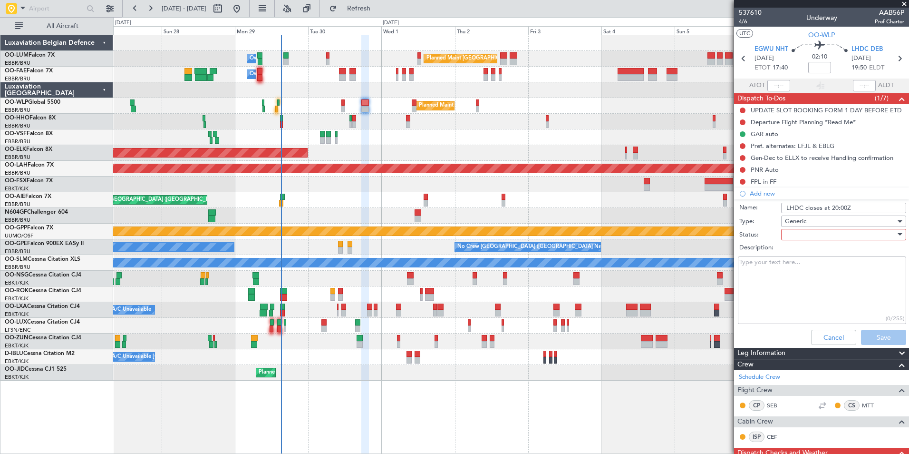
click at [795, 236] on div at bounding box center [840, 234] width 111 height 14
click at [798, 252] on span "Not Started" at bounding box center [839, 253] width 111 height 14
click at [875, 342] on button "Save" at bounding box center [883, 336] width 45 height 15
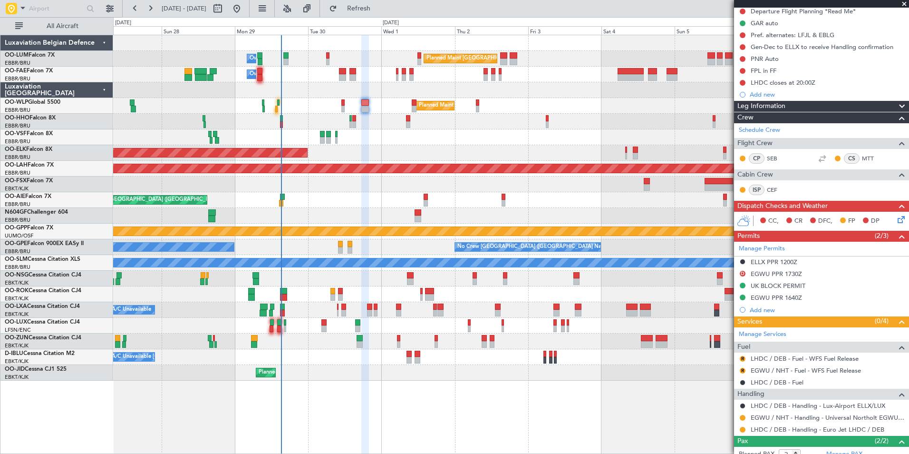
scroll to position [162, 0]
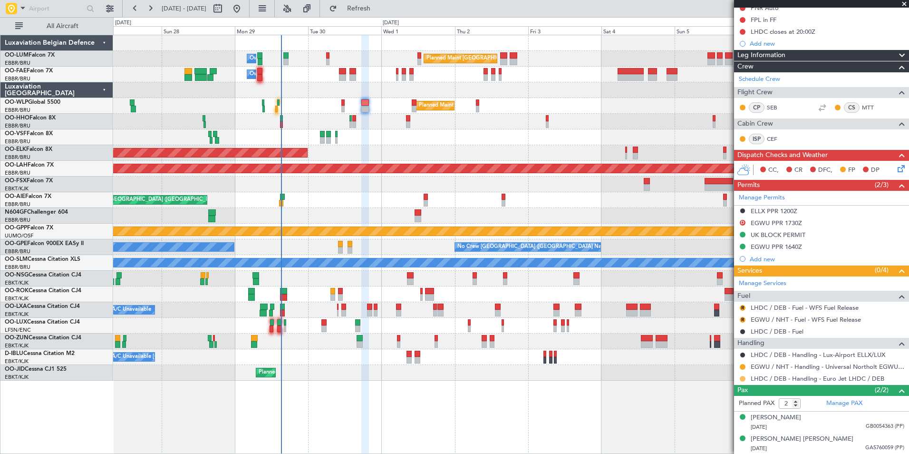
click at [741, 377] on button at bounding box center [743, 379] width 6 height 6
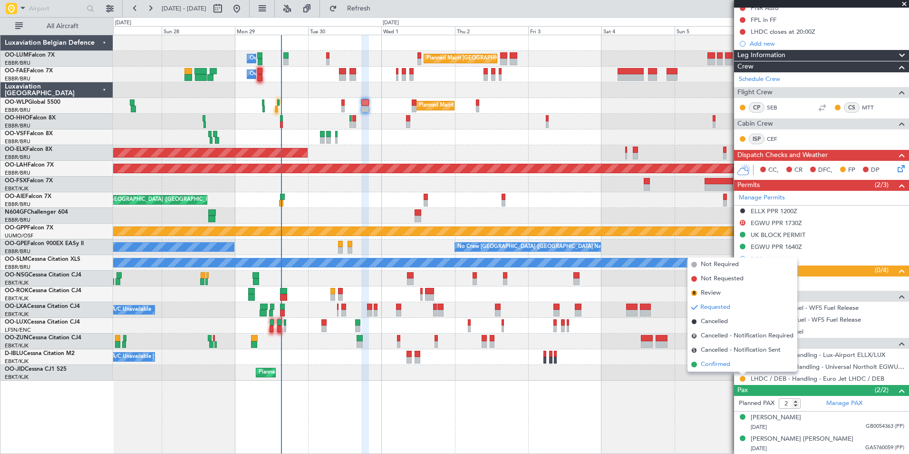
click at [727, 364] on span "Confirmed" at bounding box center [715, 364] width 29 height 10
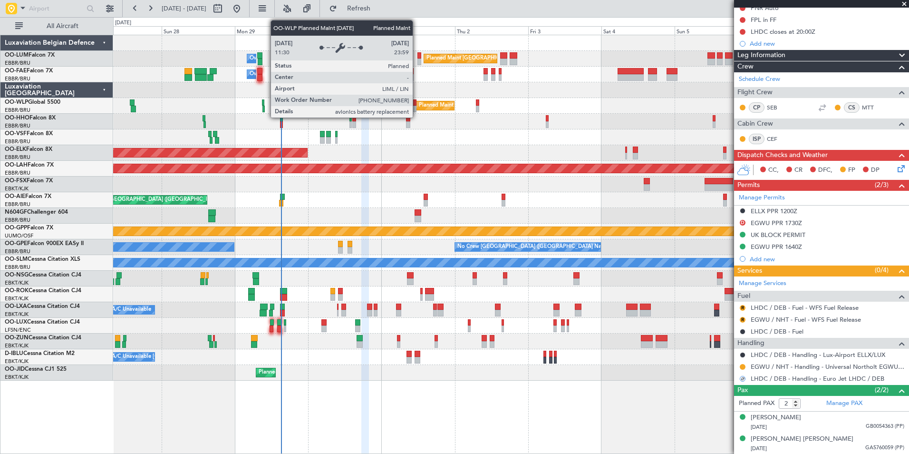
click at [417, 103] on div "Planned Maint Milan (Linate)" at bounding box center [436, 105] width 38 height 9
click at [414, 104] on div at bounding box center [414, 102] width 5 height 7
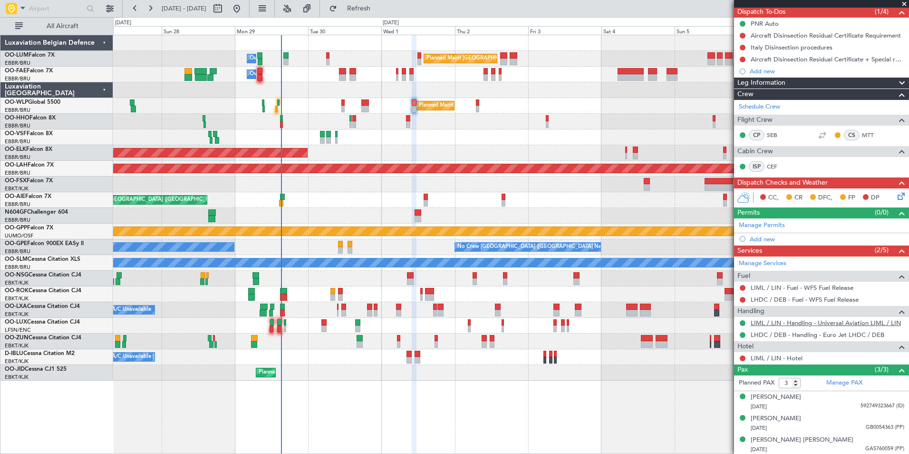
scroll to position [87, 0]
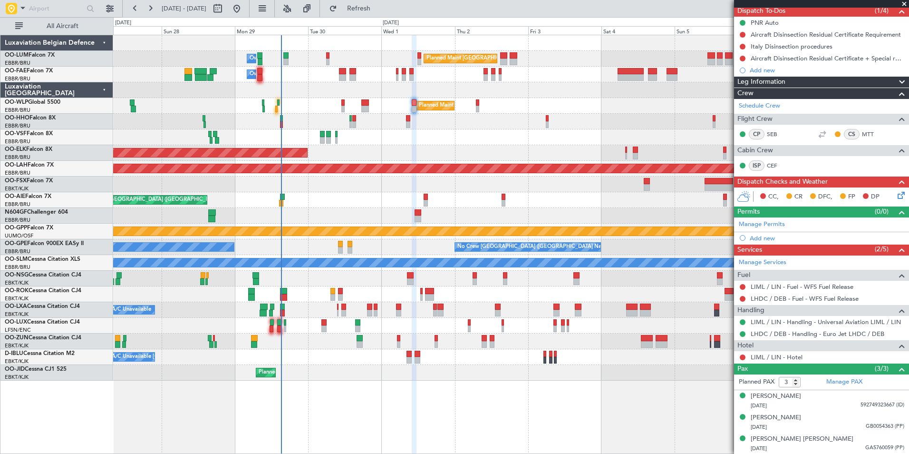
click at [563, 191] on div "Planned Maint Kortrijk-[GEOGRAPHIC_DATA]" at bounding box center [510, 184] width 795 height 16
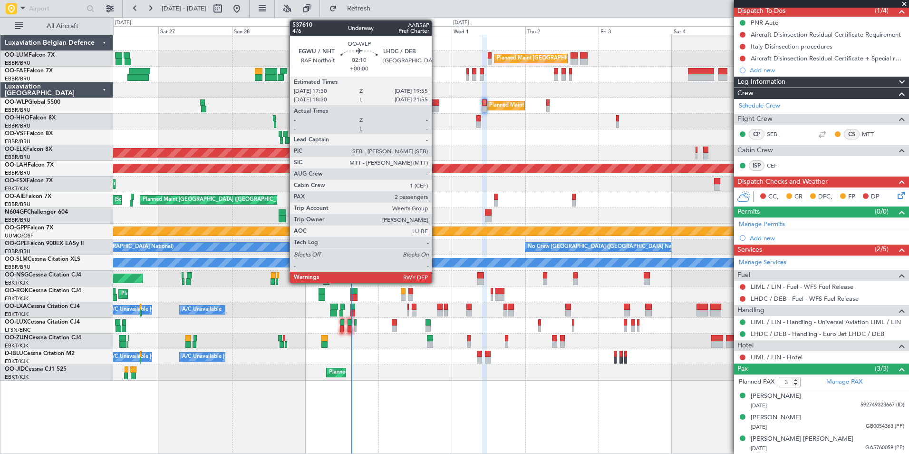
click at [436, 107] on div at bounding box center [436, 109] width 8 height 7
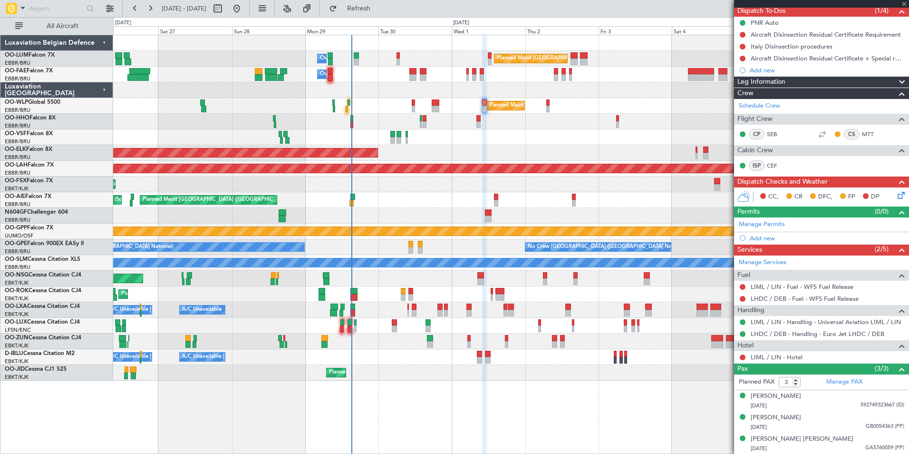
type input "2"
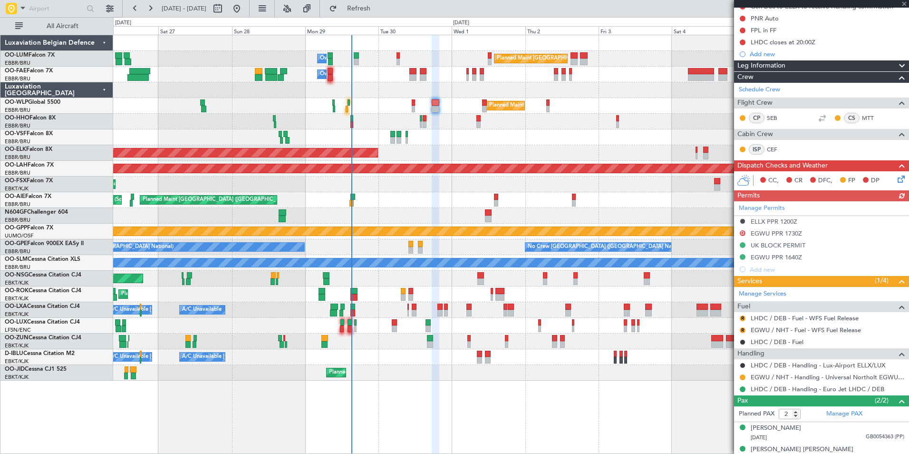
scroll to position [162, 0]
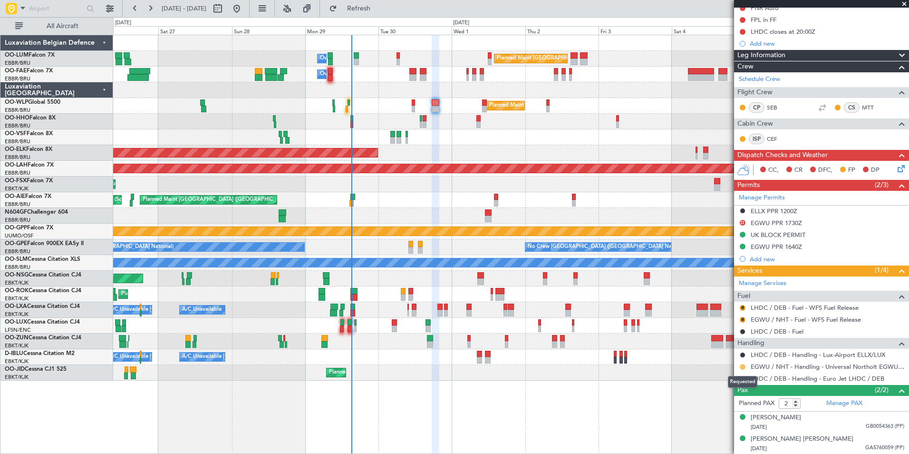
click at [745, 367] on button at bounding box center [743, 367] width 6 height 6
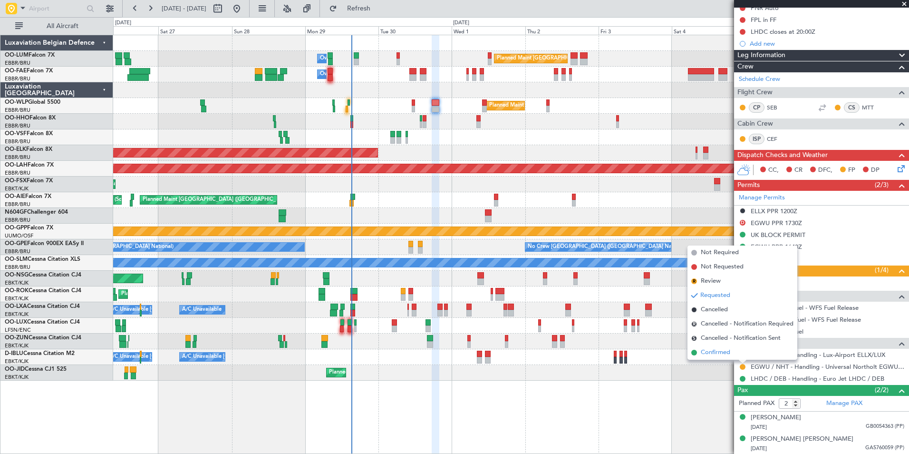
click at [719, 354] on span "Confirmed" at bounding box center [715, 353] width 29 height 10
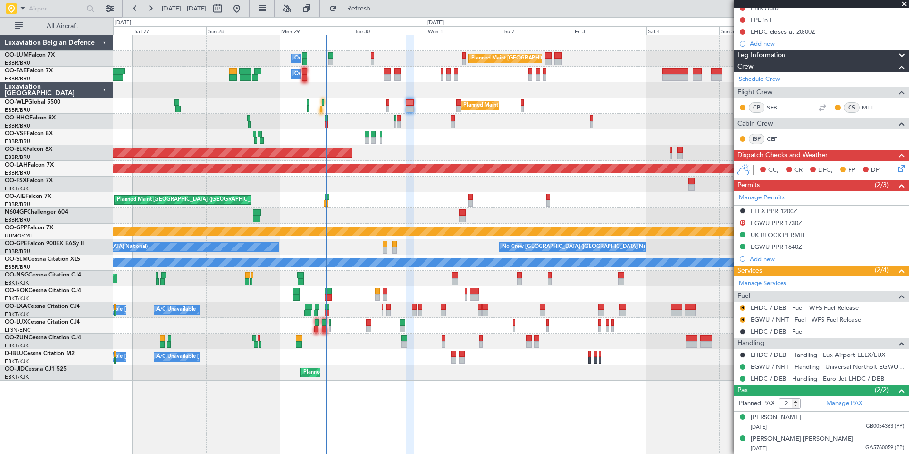
click at [354, 196] on div "Planned Maint Brussels (Brussels National) Owner Melsbroek Air Base Owner Melsb…" at bounding box center [510, 207] width 795 height 345
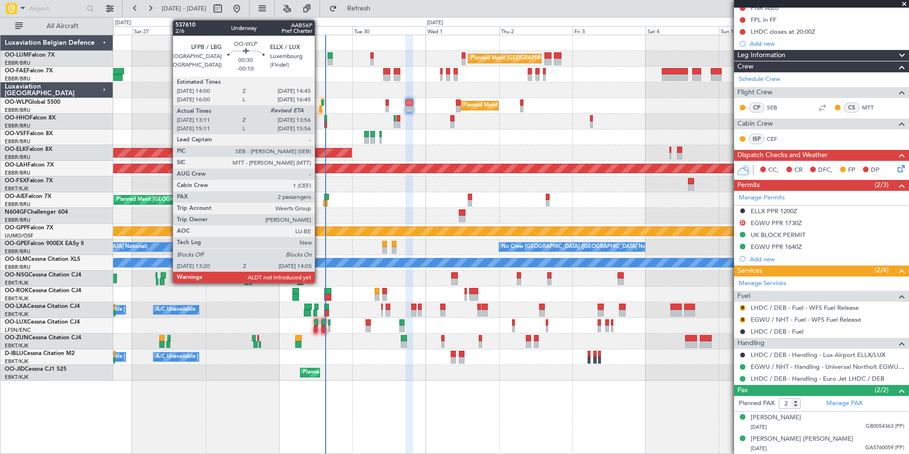
click at [320, 109] on div at bounding box center [321, 109] width 2 height 7
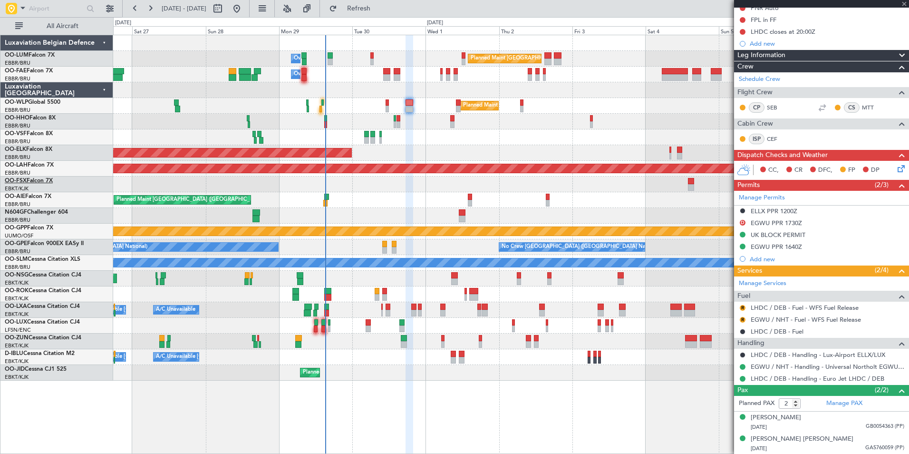
type input "-00:10"
type input "13:21"
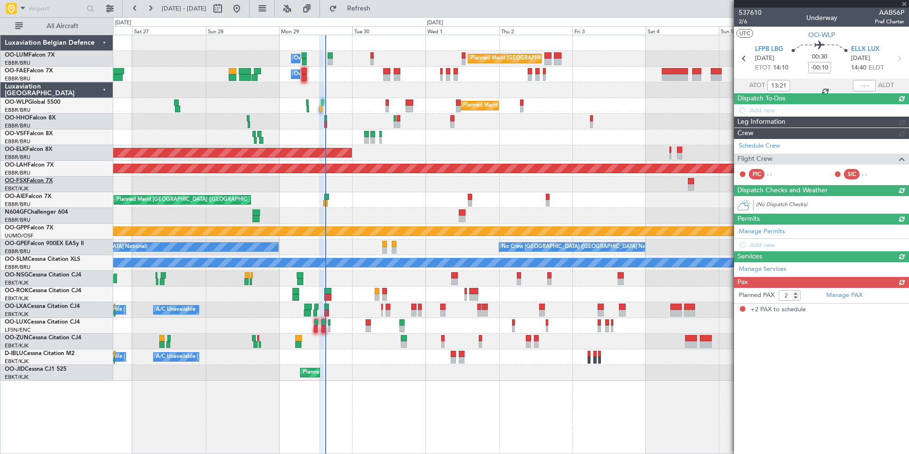
scroll to position [0, 0]
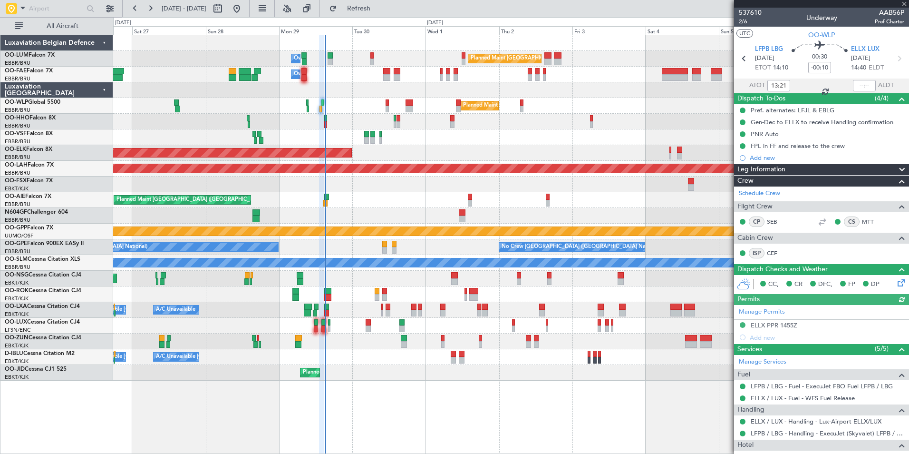
click at [855, 83] on div at bounding box center [864, 85] width 23 height 11
click at [864, 86] on div at bounding box center [864, 85] width 23 height 11
click at [863, 83] on input "text" at bounding box center [864, 85] width 23 height 11
type input "13:58"
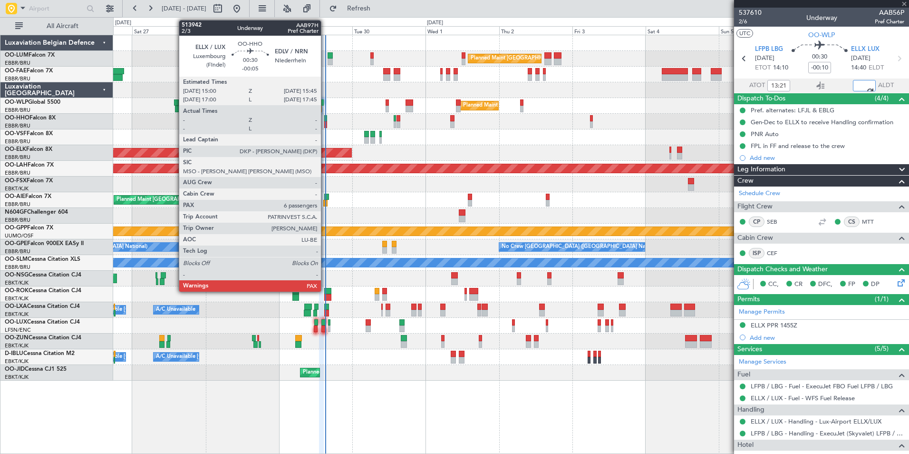
click at [325, 122] on div at bounding box center [325, 124] width 2 height 7
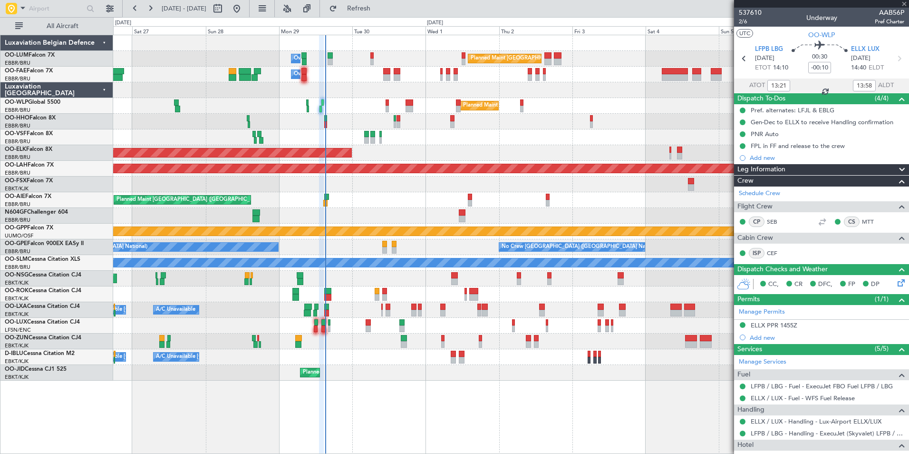
type input "-00:05"
type input "6"
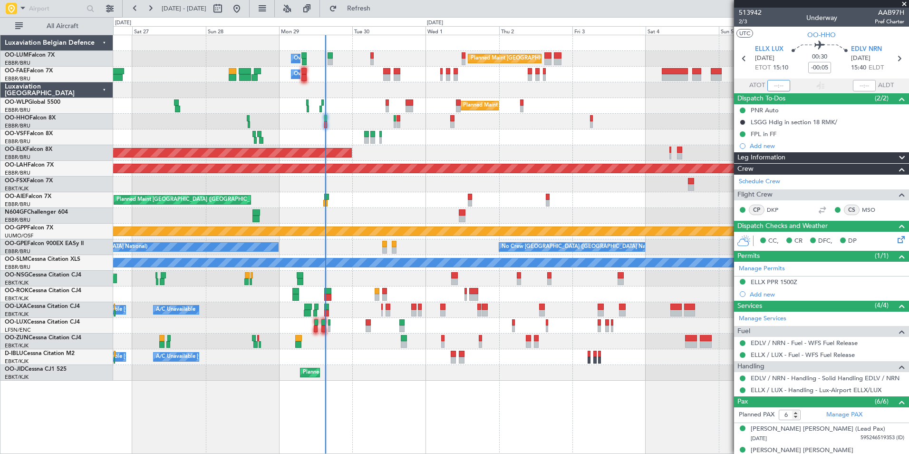
click at [777, 84] on input "text" at bounding box center [778, 85] width 23 height 11
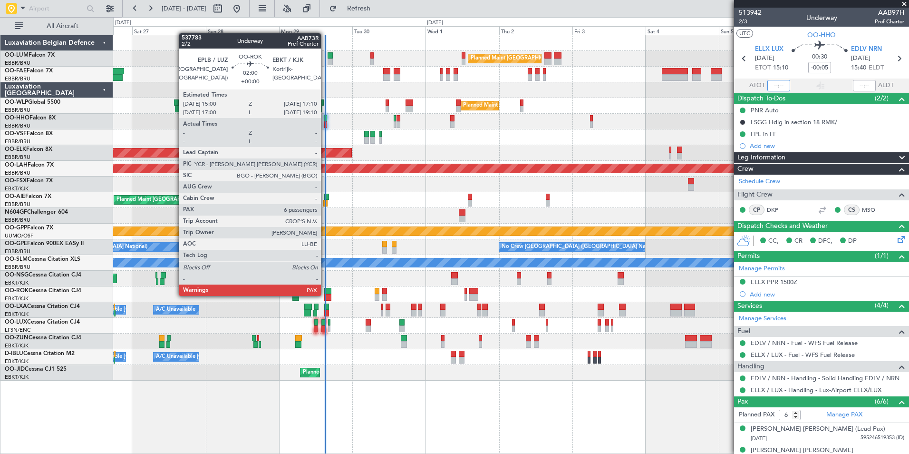
click at [325, 294] on div at bounding box center [327, 297] width 7 height 7
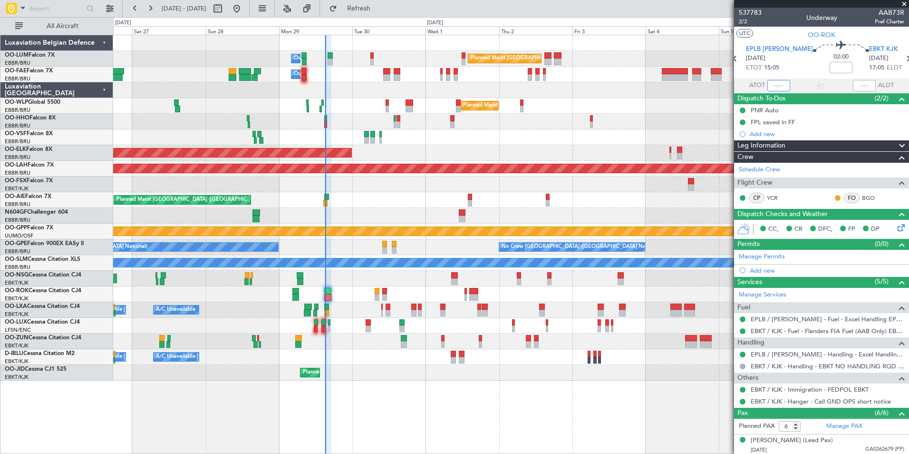
click at [779, 80] on input "text" at bounding box center [778, 85] width 23 height 11
type input "15:10"
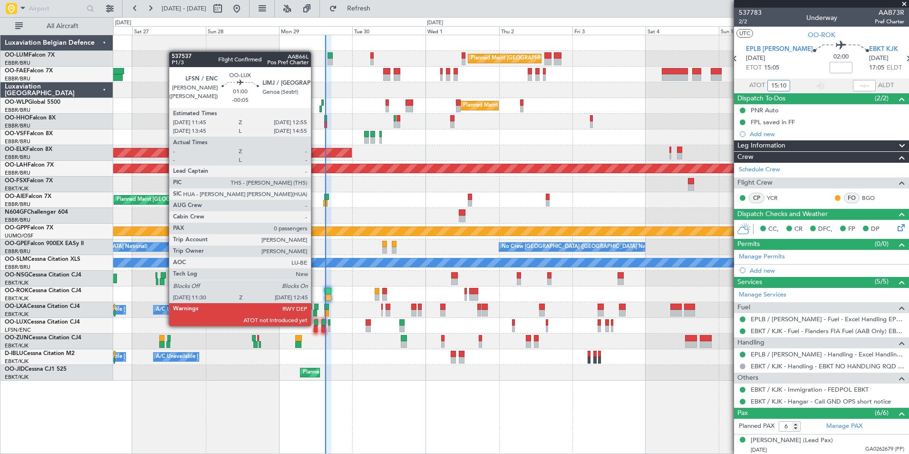
click at [315, 325] on div at bounding box center [316, 322] width 4 height 7
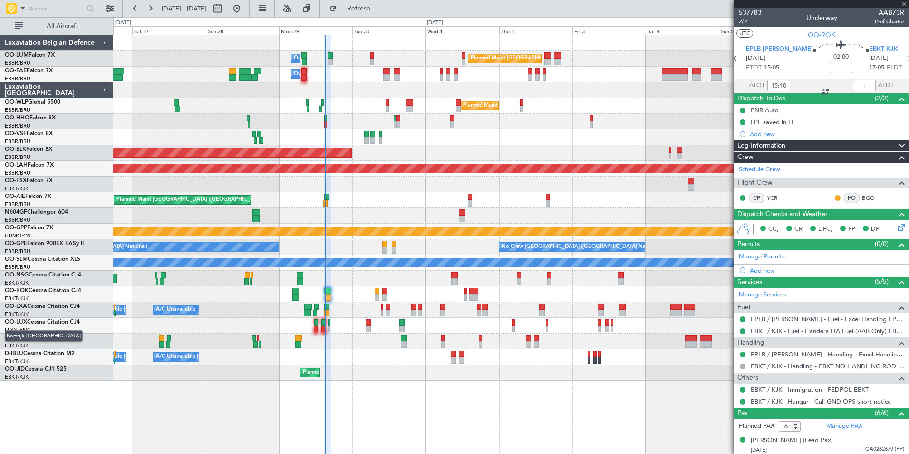
type input "-00:05"
type input "0"
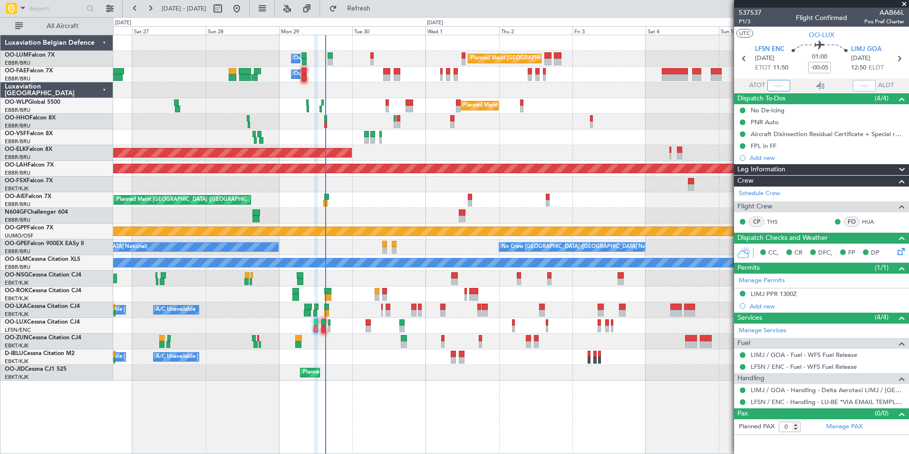
click at [778, 83] on input "text" at bounding box center [778, 85] width 23 height 11
click at [862, 83] on div at bounding box center [864, 85] width 23 height 11
click at [864, 83] on div at bounding box center [864, 85] width 23 height 11
type input "11:41"
click at [862, 87] on div at bounding box center [864, 85] width 23 height 11
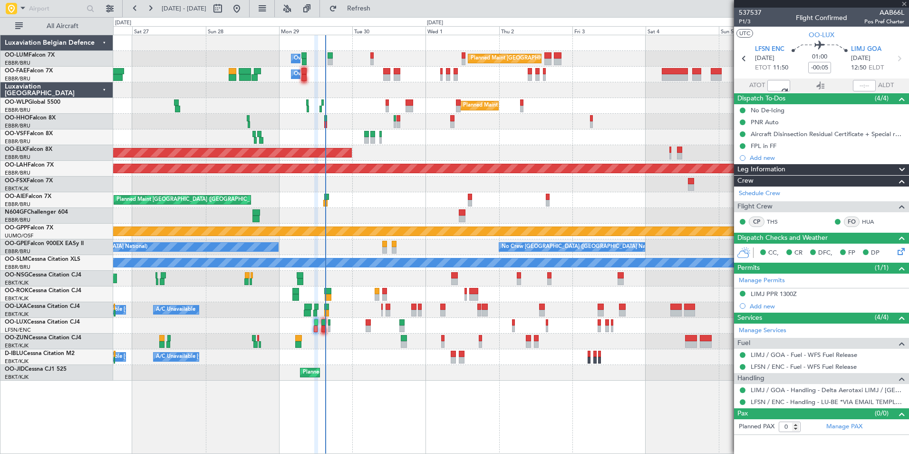
click at [860, 87] on div at bounding box center [864, 85] width 23 height 11
click at [864, 86] on div at bounding box center [864, 85] width 23 height 11
click at [863, 84] on div at bounding box center [864, 85] width 23 height 11
click at [862, 85] on input "text" at bounding box center [864, 85] width 23 height 11
click at [320, 328] on div "No Crew Nancy (Essey)" at bounding box center [510, 326] width 795 height 16
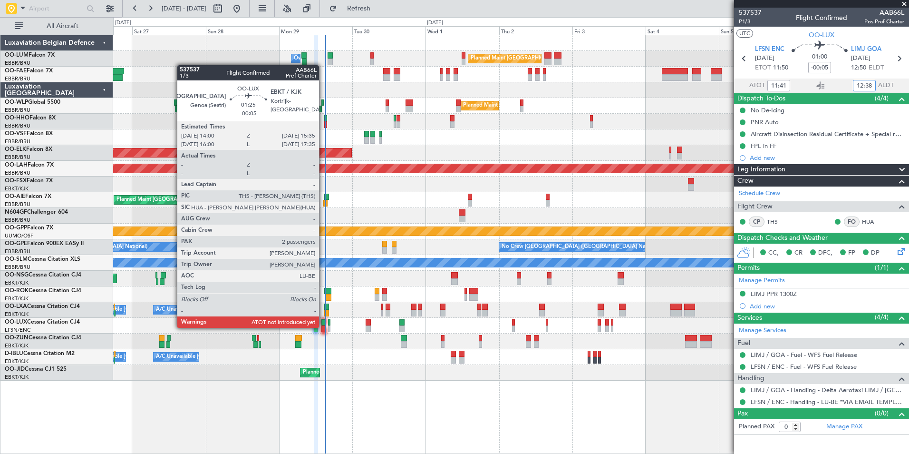
click at [323, 327] on div at bounding box center [323, 328] width 5 height 7
type input "12:38"
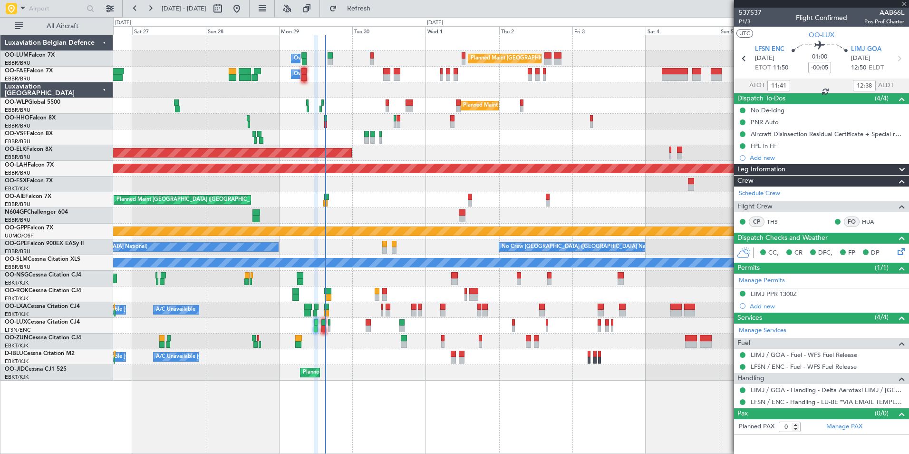
type input "2"
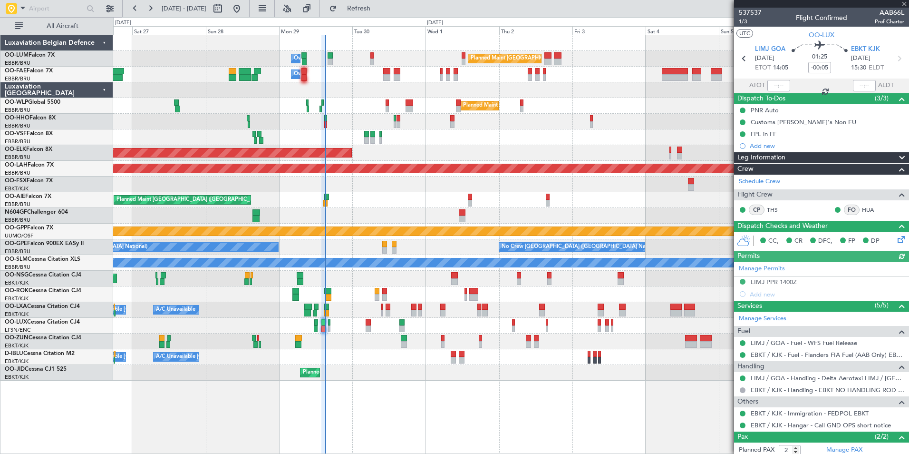
click at [778, 83] on div at bounding box center [778, 85] width 23 height 11
click at [778, 85] on input "text" at bounding box center [778, 85] width 23 height 11
type input "13:37"
click at [854, 85] on mat-tooltip-component "Estimated Landing Time" at bounding box center [864, 84] width 75 height 25
click at [853, 86] on input "text" at bounding box center [864, 85] width 23 height 11
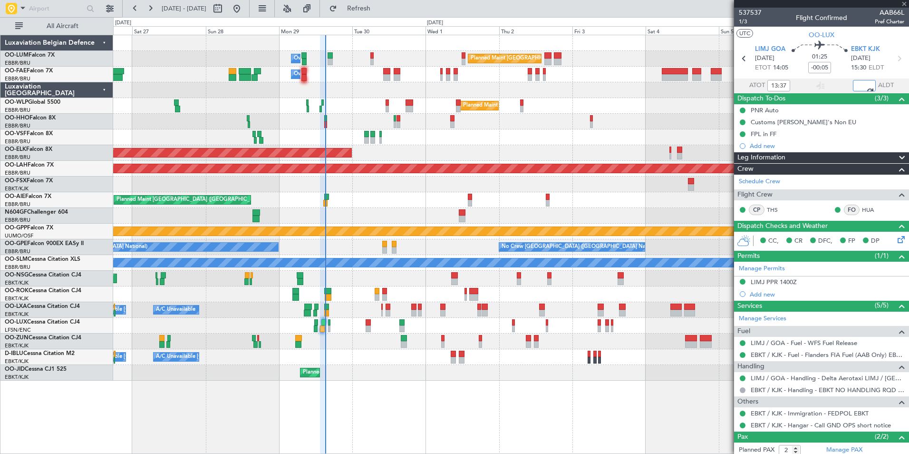
type input "13:47"
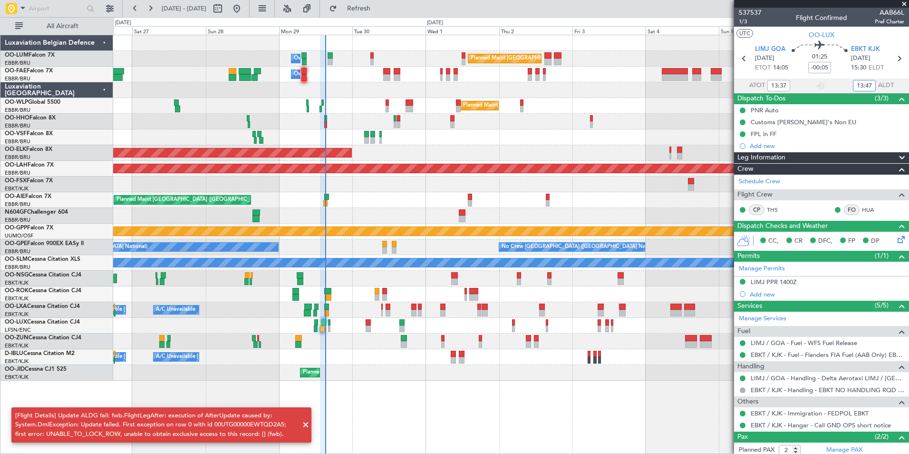
click at [337, 356] on div "A/C Unavailable Brussels (Brussels National) A/C Unavailable Kortrijk-Wevelgem …" at bounding box center [510, 357] width 795 height 16
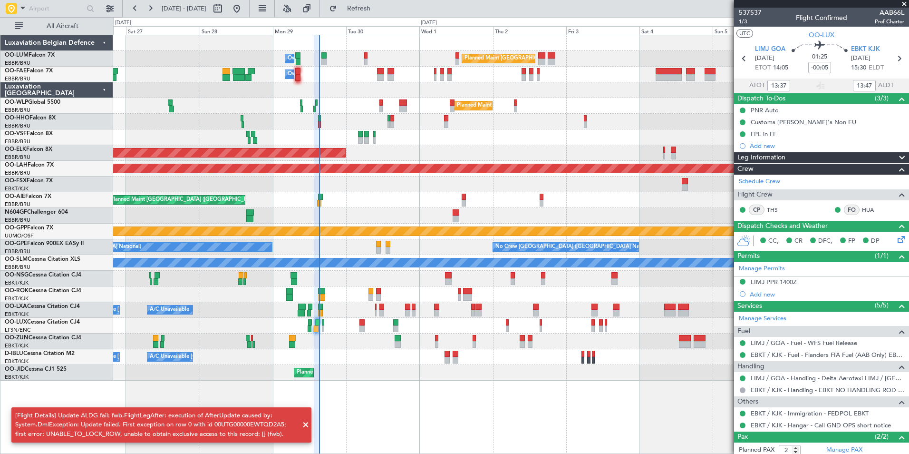
click at [304, 425] on span at bounding box center [305, 424] width 11 height 11
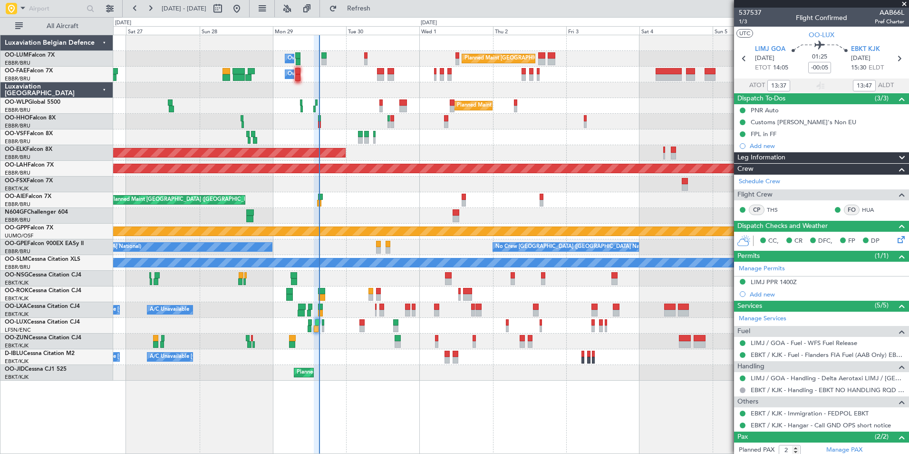
click at [340, 211] on div "Planned Maint Brussels (Brussels National) Owner Melsbroek Air Base Owner Melsb…" at bounding box center [510, 207] width 795 height 345
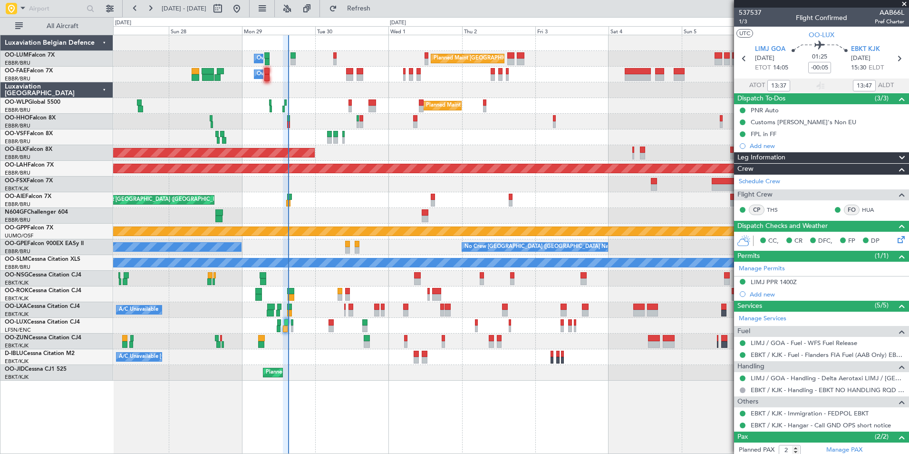
click at [329, 195] on div "Planned Maint London (Farnborough) Unplanned Maint Amsterdam (Schiphol)" at bounding box center [510, 200] width 795 height 16
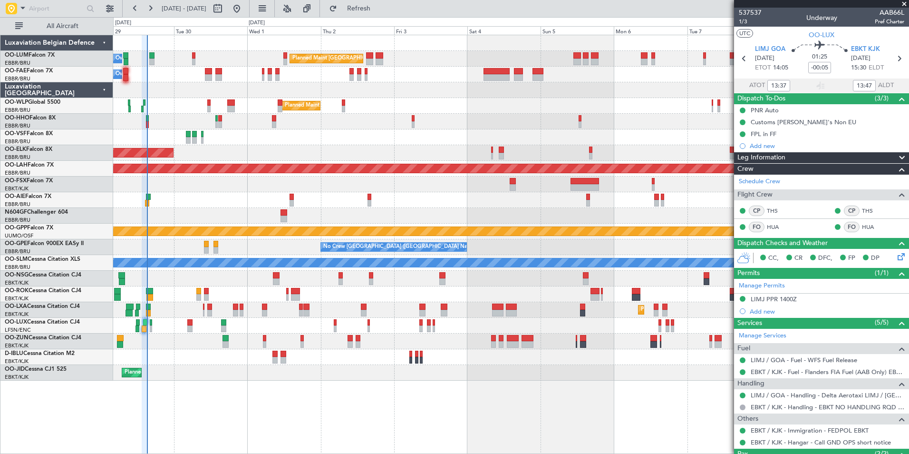
click at [311, 199] on div "Planned Maint London (Farnborough) Unplanned Maint Amsterdam (Schiphol)" at bounding box center [510, 200] width 795 height 16
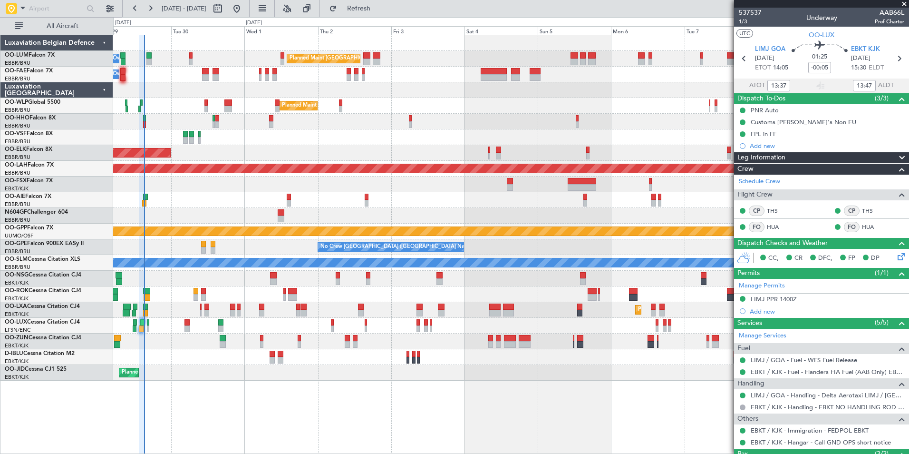
click at [281, 191] on div at bounding box center [510, 184] width 795 height 16
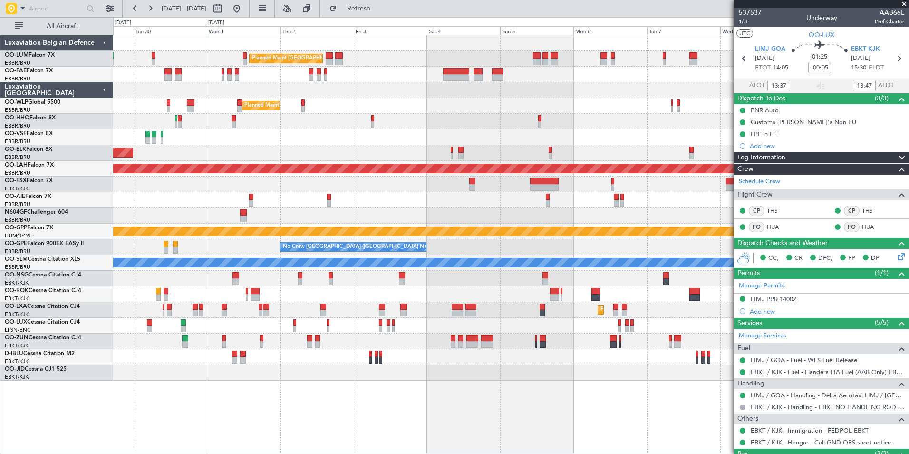
click at [297, 155] on div "Planned Maint Brussels (Brussels National) Owner Melsbroek Air Base Owner Melsb…" at bounding box center [510, 207] width 795 height 345
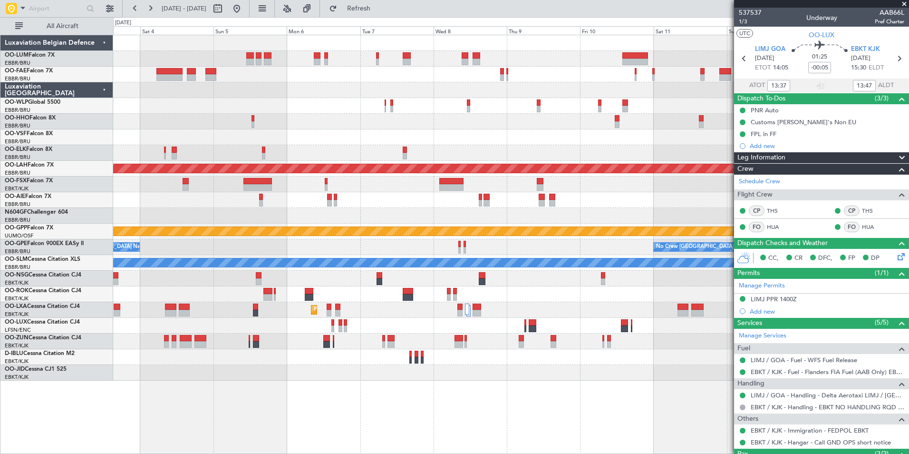
click at [248, 149] on div at bounding box center [510, 153] width 795 height 16
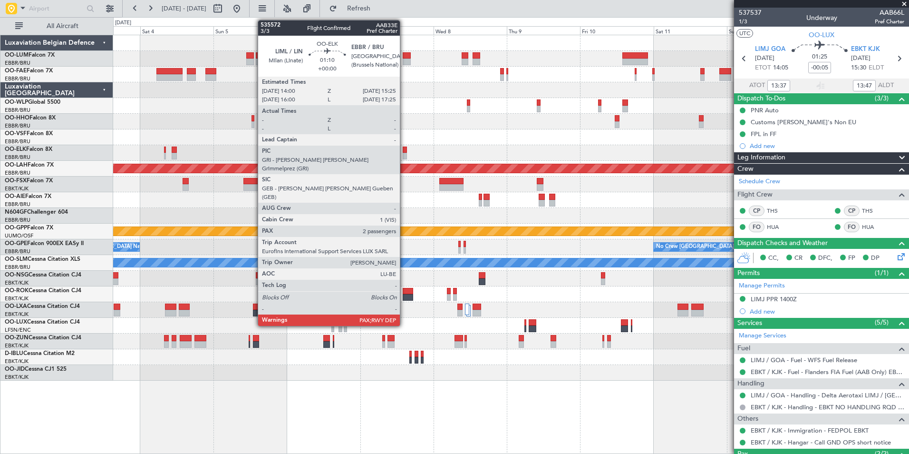
click at [404, 152] on div at bounding box center [405, 149] width 5 height 7
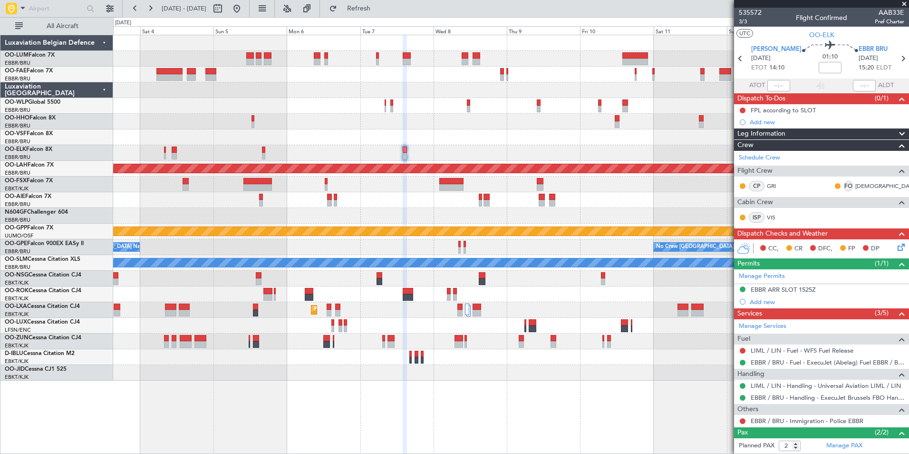
click at [342, 156] on div at bounding box center [510, 153] width 795 height 16
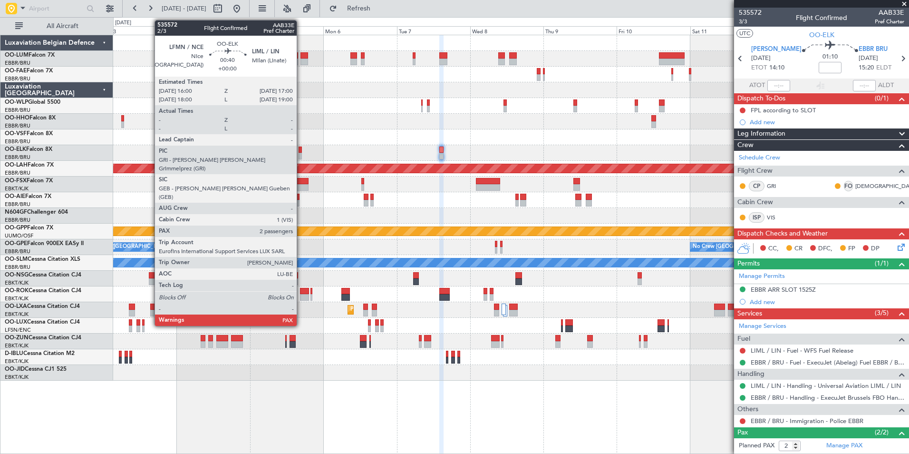
click at [301, 154] on div at bounding box center [300, 156] width 3 height 7
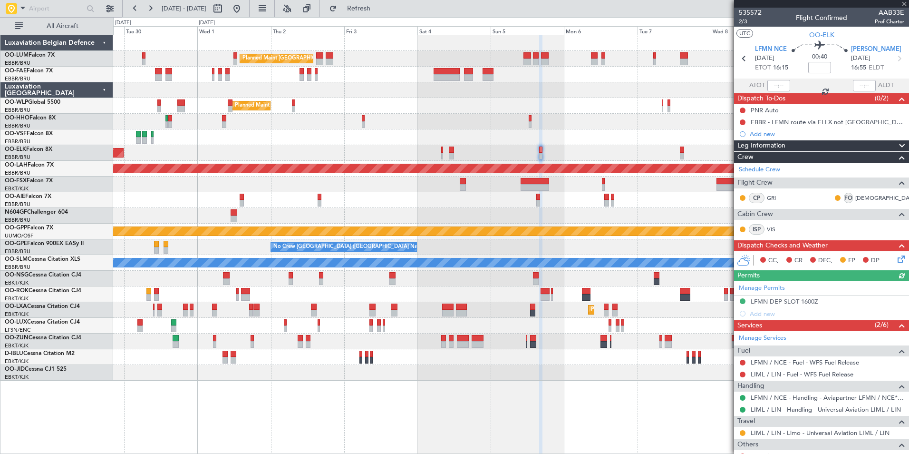
click at [572, 149] on div "Planned Maint Kortrijk-[GEOGRAPHIC_DATA]" at bounding box center [510, 153] width 795 height 16
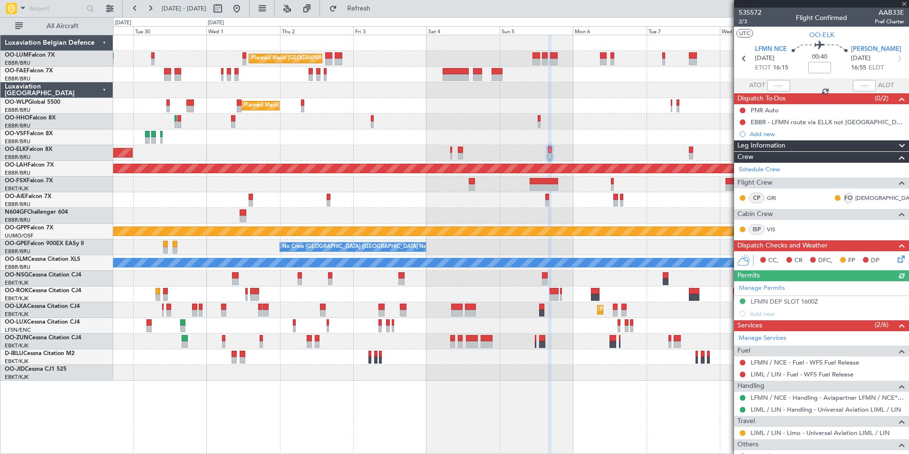
click at [579, 137] on div "Planned Maint [GEOGRAPHIC_DATA] ([GEOGRAPHIC_DATA] National) Owner [GEOGRAPHIC_…" at bounding box center [510, 207] width 795 height 345
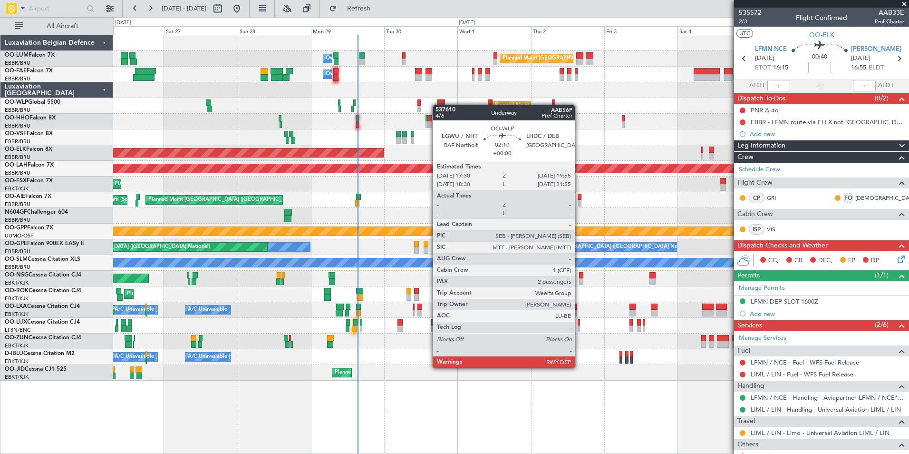
click at [389, 105] on div "Planned Maint Milan (Linate)" at bounding box center [510, 106] width 795 height 16
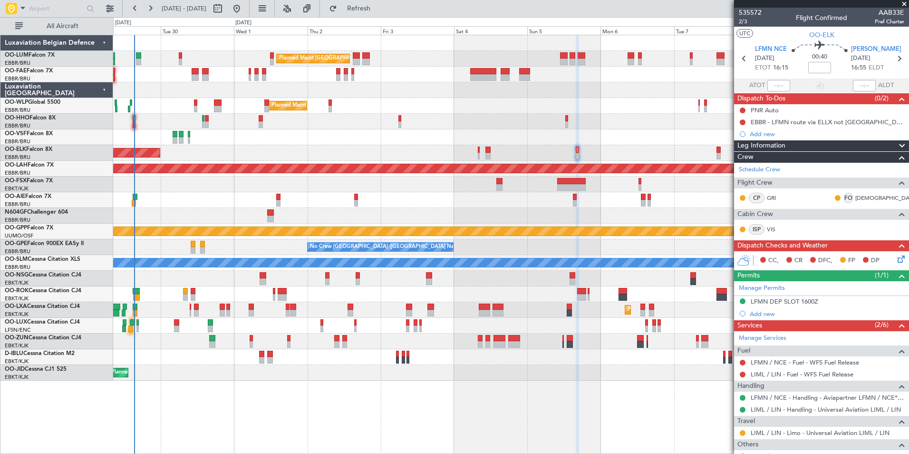
click at [332, 122] on div at bounding box center [510, 122] width 795 height 16
click at [255, 134] on div "Planned Maint [GEOGRAPHIC_DATA] ([GEOGRAPHIC_DATA] National) Owner [GEOGRAPHIC_…" at bounding box center [510, 207] width 795 height 345
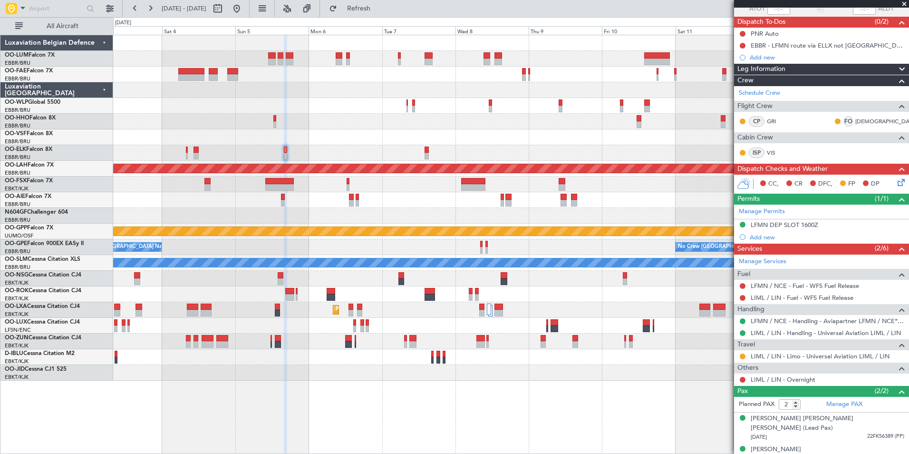
scroll to position [77, 0]
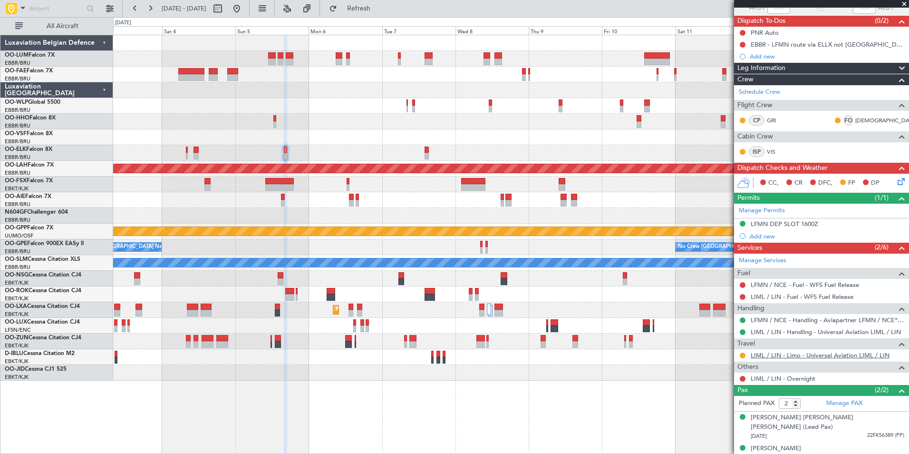
click at [787, 355] on link "LIML / LIN - Limo - Universal Aviation LIML / LIN" at bounding box center [820, 355] width 139 height 8
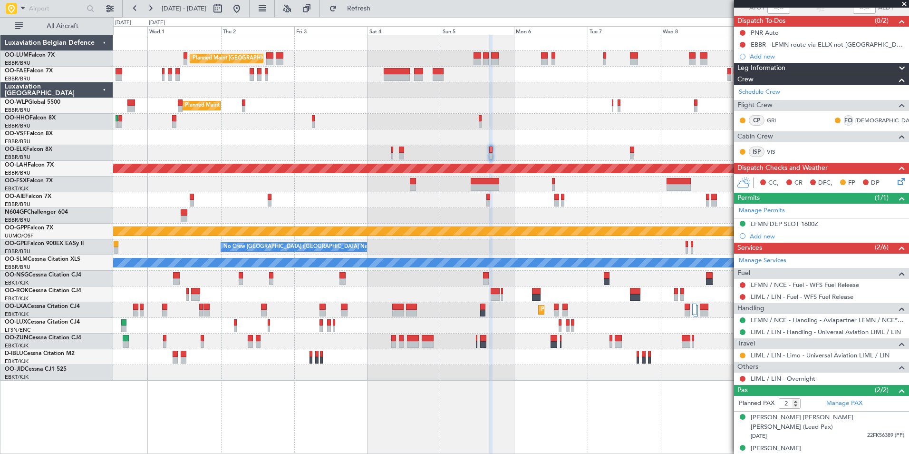
click at [435, 219] on div at bounding box center [510, 216] width 795 height 16
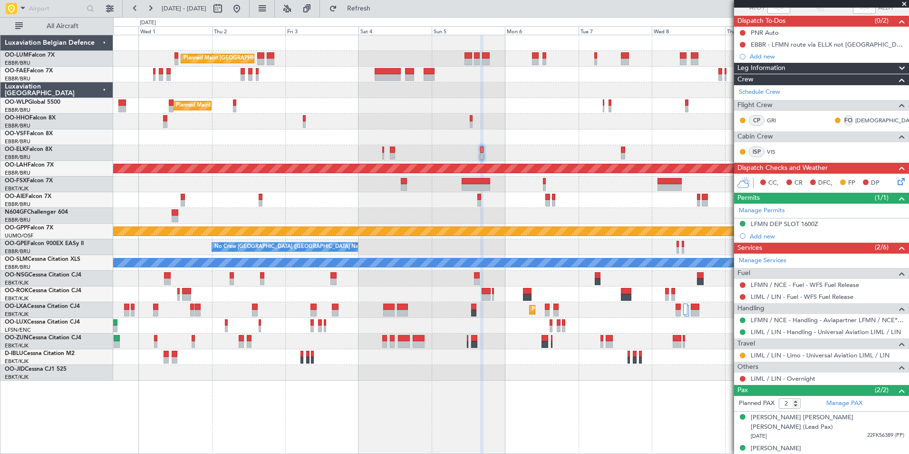
click at [405, 246] on div "No Crew [GEOGRAPHIC_DATA] ([GEOGRAPHIC_DATA] National) No Crew [GEOGRAPHIC_DATA…" at bounding box center [510, 247] width 795 height 16
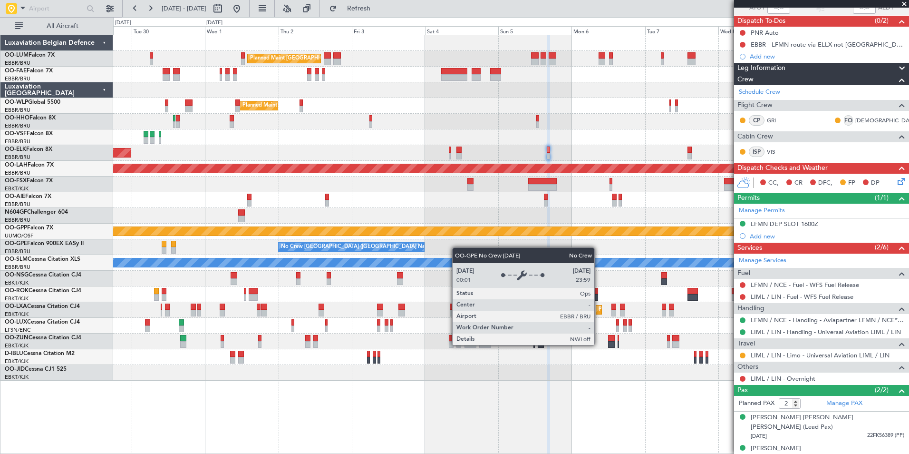
click at [456, 247] on div "No Crew [GEOGRAPHIC_DATA] ([GEOGRAPHIC_DATA] National) No Crew [GEOGRAPHIC_DATA…" at bounding box center [510, 247] width 795 height 16
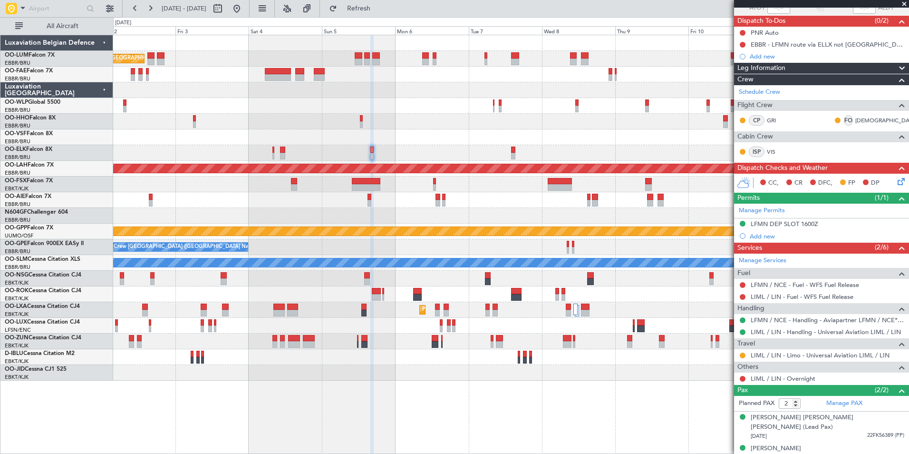
click at [298, 236] on div "Planned Maint [GEOGRAPHIC_DATA] ([GEOGRAPHIC_DATA] National) Owner [GEOGRAPHIC_…" at bounding box center [510, 207] width 795 height 345
click at [596, 263] on div "Planned Maint [GEOGRAPHIC_DATA] ([GEOGRAPHIC_DATA] National) Owner [GEOGRAPHIC_…" at bounding box center [510, 207] width 795 height 345
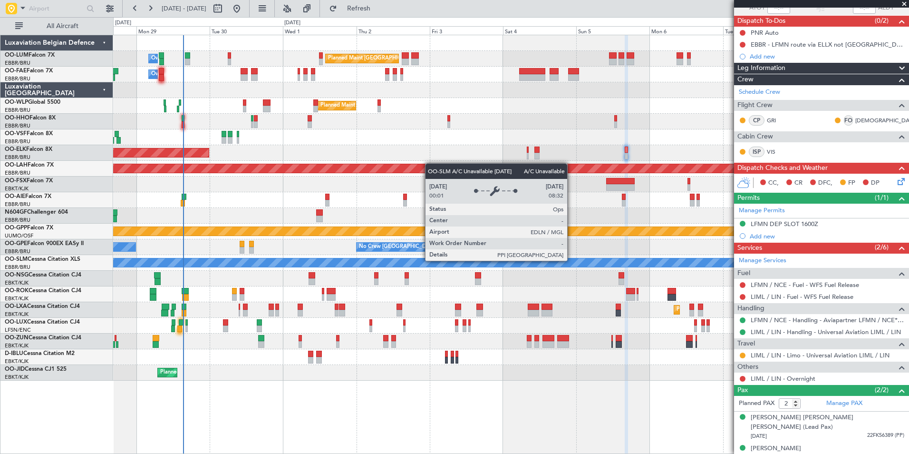
click at [694, 155] on div "Planned Maint [GEOGRAPHIC_DATA] ([GEOGRAPHIC_DATA] National) Owner [GEOGRAPHIC_…" at bounding box center [510, 207] width 795 height 345
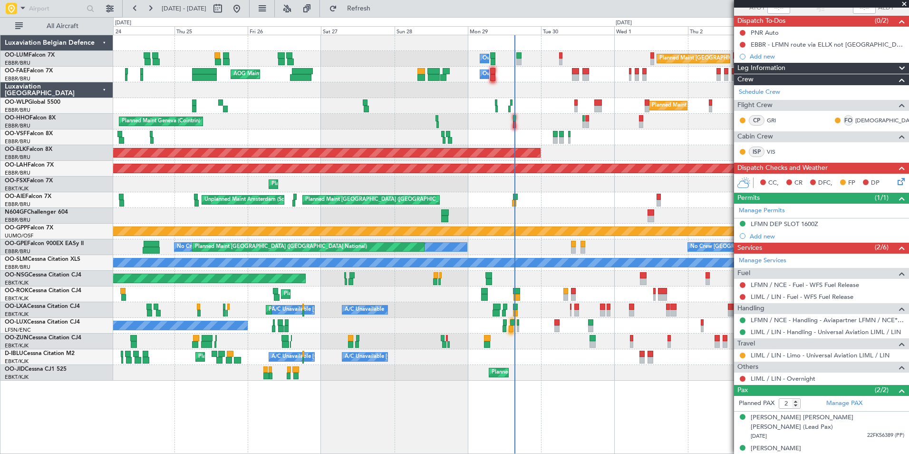
click at [904, 3] on span at bounding box center [905, 4] width 10 height 9
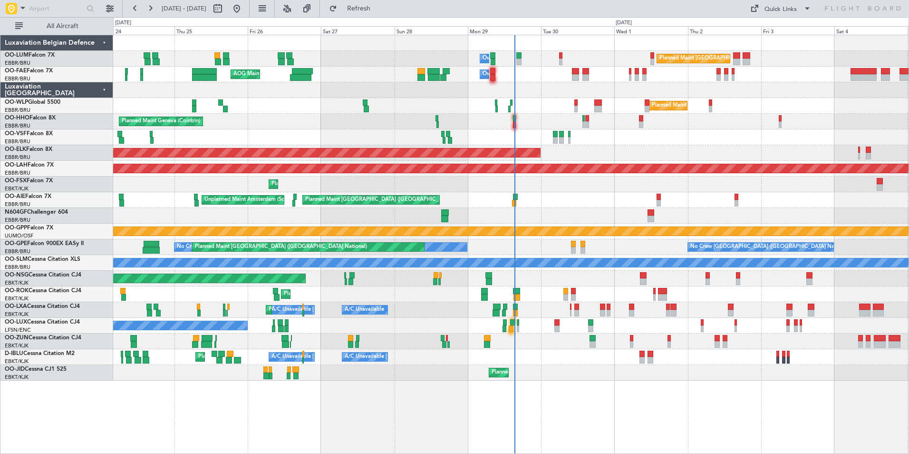
type input "0"
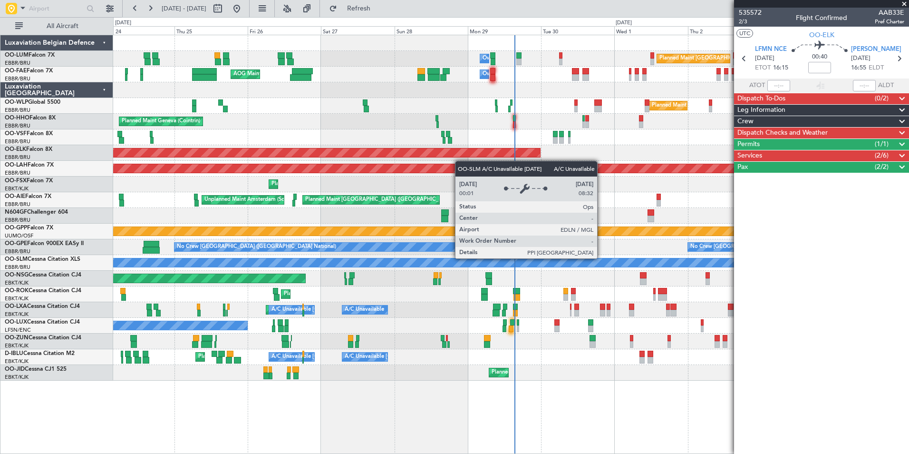
click at [418, 287] on div "Planned Maint [GEOGRAPHIC_DATA] ([GEOGRAPHIC_DATA] National) Owner [GEOGRAPHIC_…" at bounding box center [510, 207] width 795 height 345
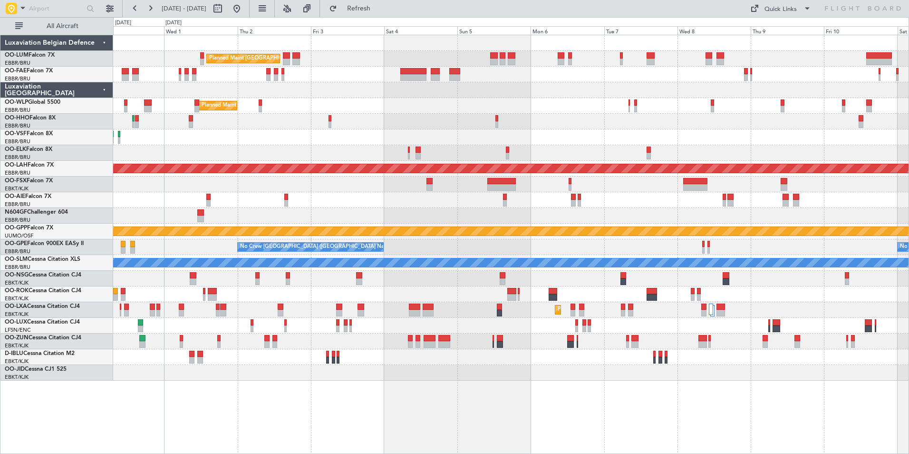
click at [308, 290] on div "Planned Maint [GEOGRAPHIC_DATA] ([GEOGRAPHIC_DATA] National) Owner [GEOGRAPHIC_…" at bounding box center [510, 207] width 795 height 345
click at [795, 13] on div "Quick Links" at bounding box center [781, 10] width 32 height 10
click at [783, 33] on button "Trip Builder" at bounding box center [781, 31] width 71 height 23
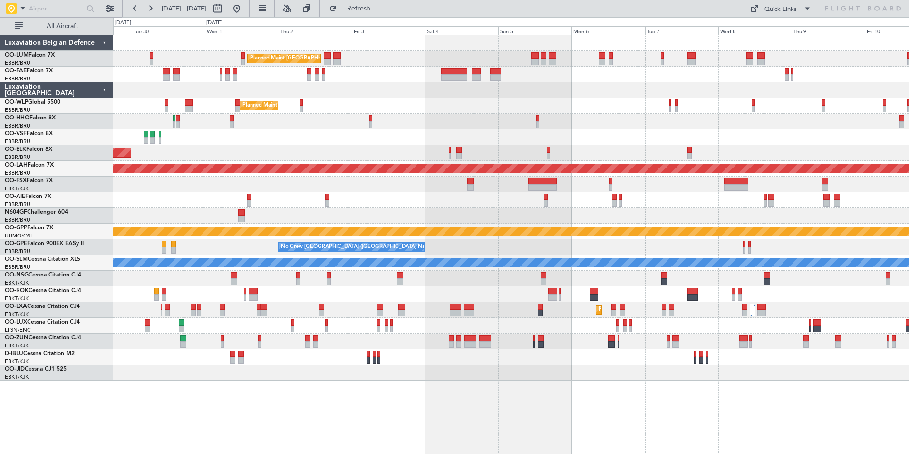
click at [331, 199] on div "Planned Maint [GEOGRAPHIC_DATA] ([GEOGRAPHIC_DATA])" at bounding box center [510, 200] width 795 height 16
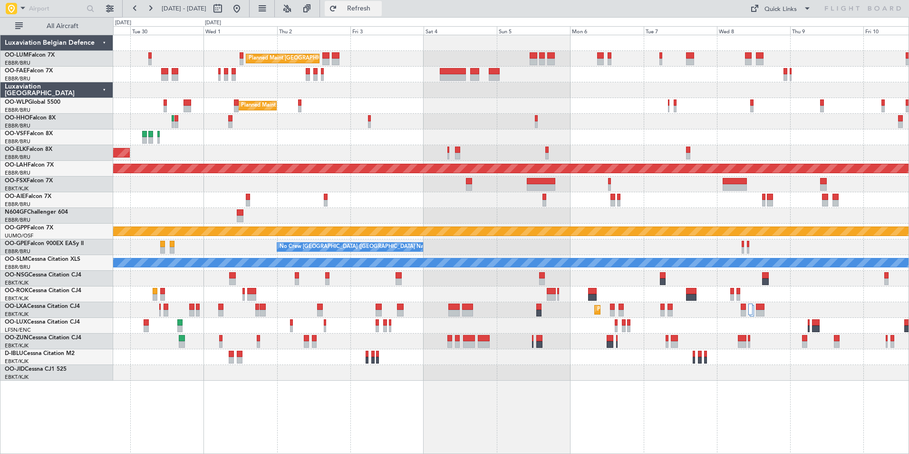
click at [382, 2] on button "Refresh" at bounding box center [353, 8] width 57 height 15
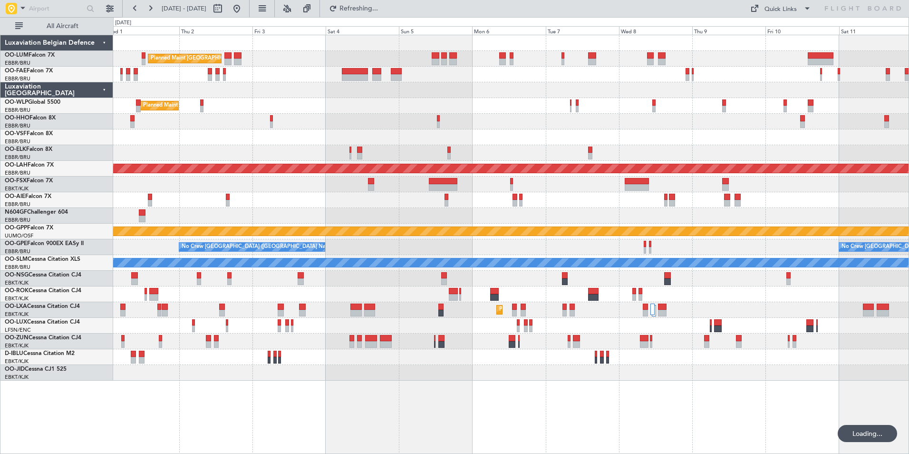
click at [418, 198] on div "Planned Maint [GEOGRAPHIC_DATA] ([GEOGRAPHIC_DATA])" at bounding box center [510, 200] width 795 height 16
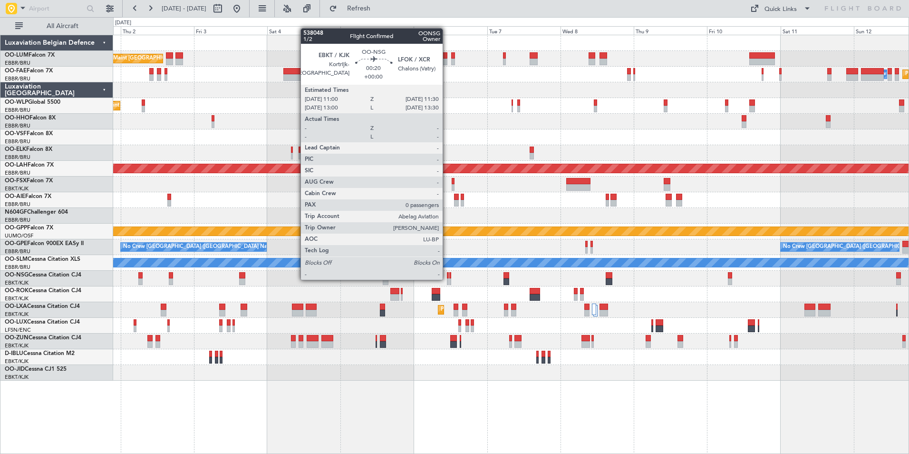
click at [447, 279] on div at bounding box center [448, 281] width 2 height 7
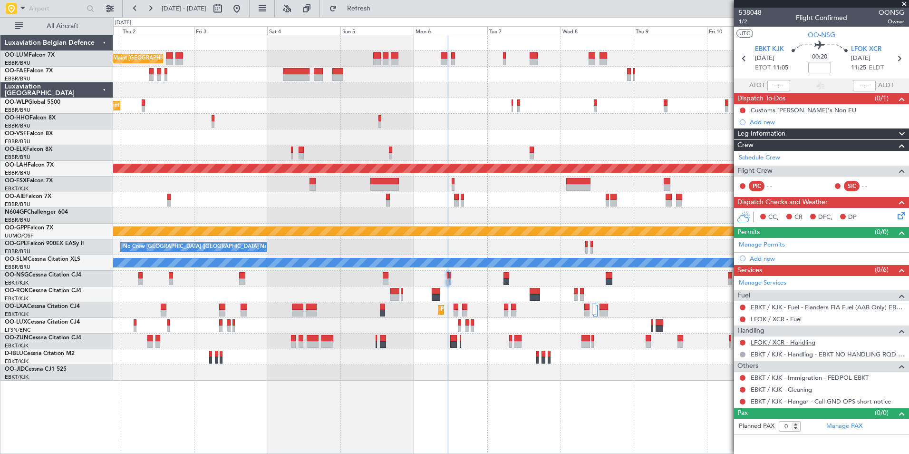
click at [805, 342] on link "LFOK / XCR - Handling" at bounding box center [783, 342] width 65 height 8
click at [379, 8] on span "Refresh" at bounding box center [359, 8] width 40 height 7
click at [455, 277] on div at bounding box center [510, 279] width 795 height 16
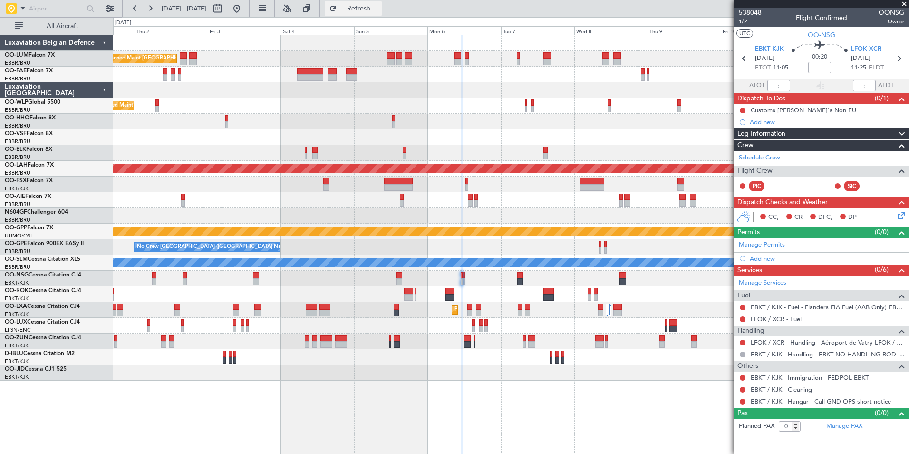
click at [379, 11] on span "Refresh" at bounding box center [359, 8] width 40 height 7
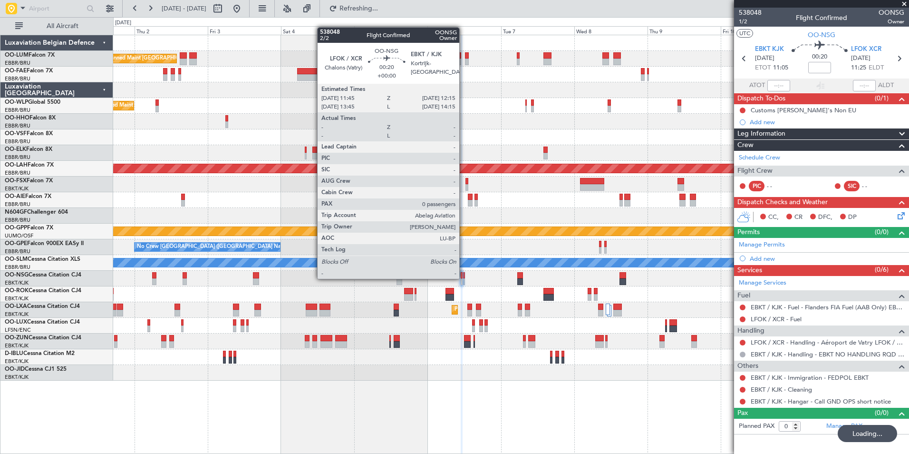
click at [464, 278] on div at bounding box center [464, 275] width 2 height 7
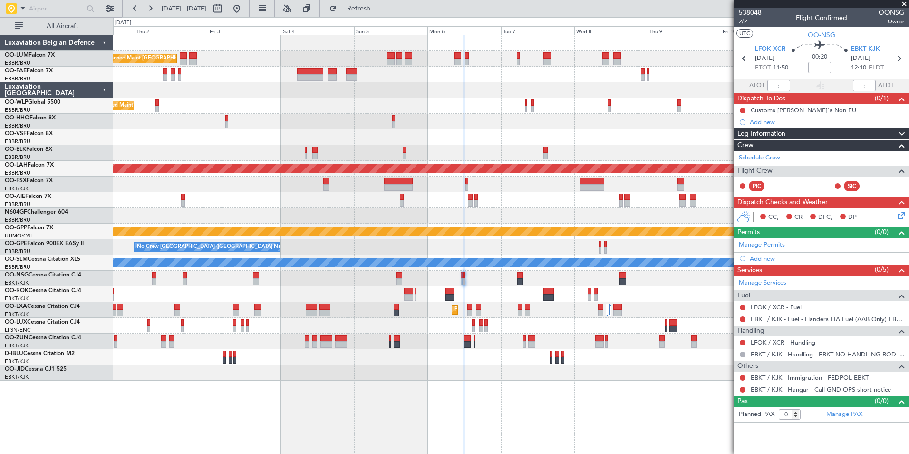
click at [771, 342] on link "LFOK / XCR - Handling" at bounding box center [783, 342] width 65 height 8
click at [382, 14] on button "Refresh" at bounding box center [353, 8] width 57 height 15
click at [768, 342] on link "LFOK / XCR - Handling - Aéroport de Vatry LFOK / XCR" at bounding box center [828, 342] width 154 height 8
click at [379, 5] on span "Refresh" at bounding box center [359, 8] width 40 height 7
click at [442, 246] on div "No Crew Brussels (Brussels National) No Crew Brussels (Brussels National)" at bounding box center [510, 247] width 795 height 16
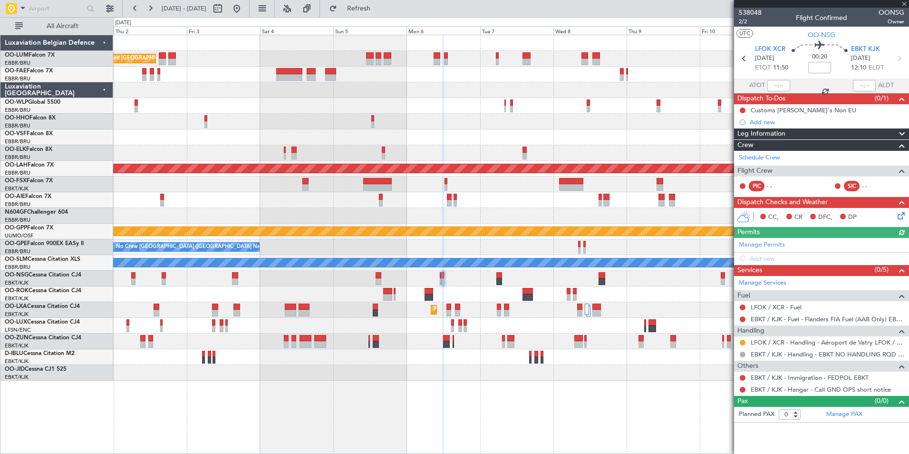
click at [748, 388] on div "EBKT / KJK - Hangar - Call GND OPS short notice" at bounding box center [821, 389] width 175 height 12
click at [743, 390] on button at bounding box center [743, 390] width 6 height 6
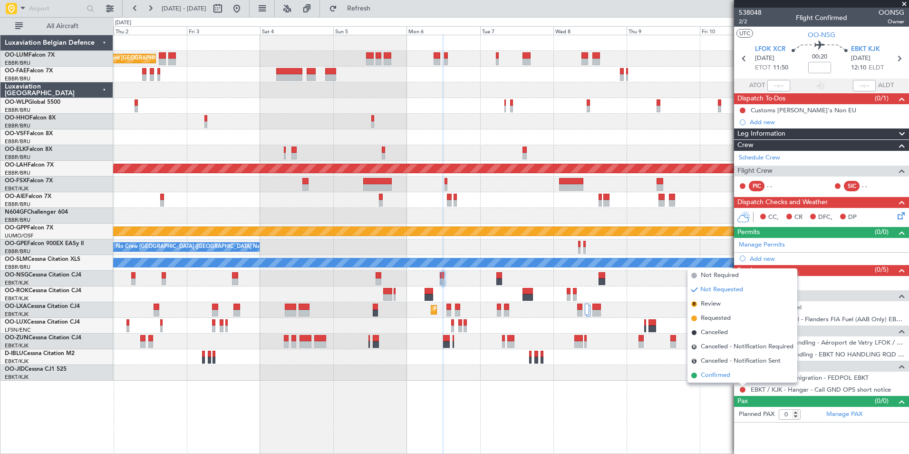
click at [725, 372] on span "Confirmed" at bounding box center [715, 375] width 29 height 10
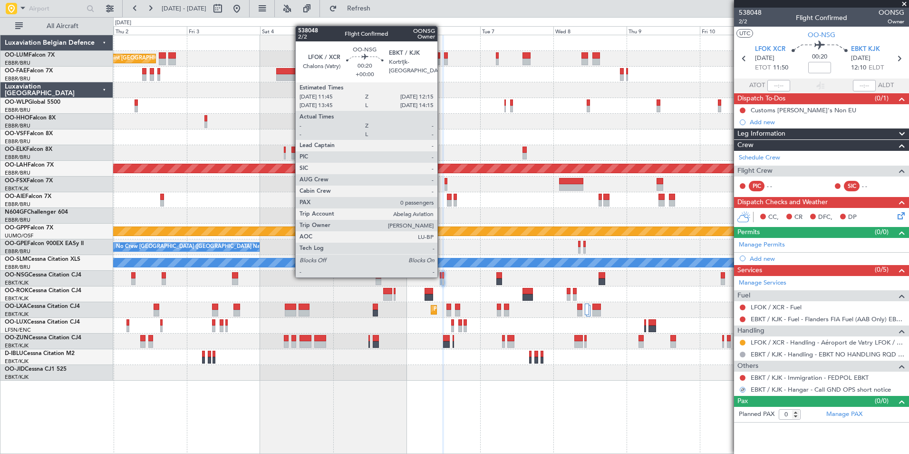
click at [442, 276] on div at bounding box center [443, 275] width 2 height 7
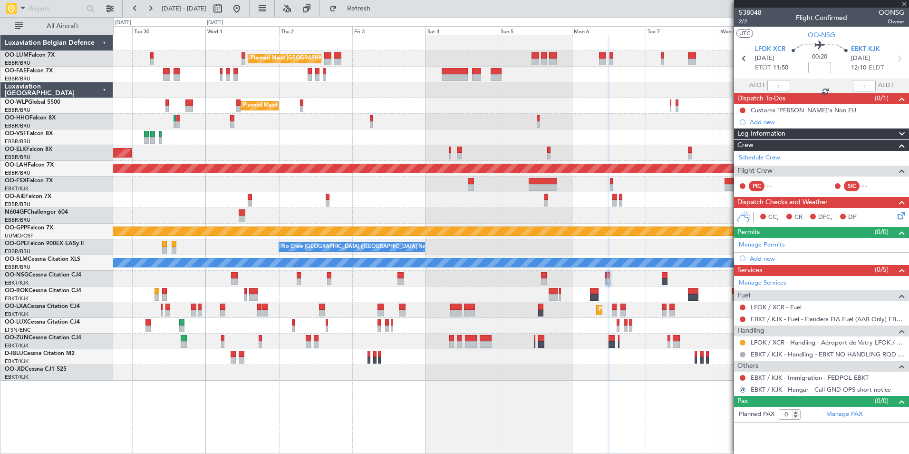
click at [512, 294] on div at bounding box center [510, 294] width 795 height 16
click at [481, 300] on div at bounding box center [510, 294] width 795 height 16
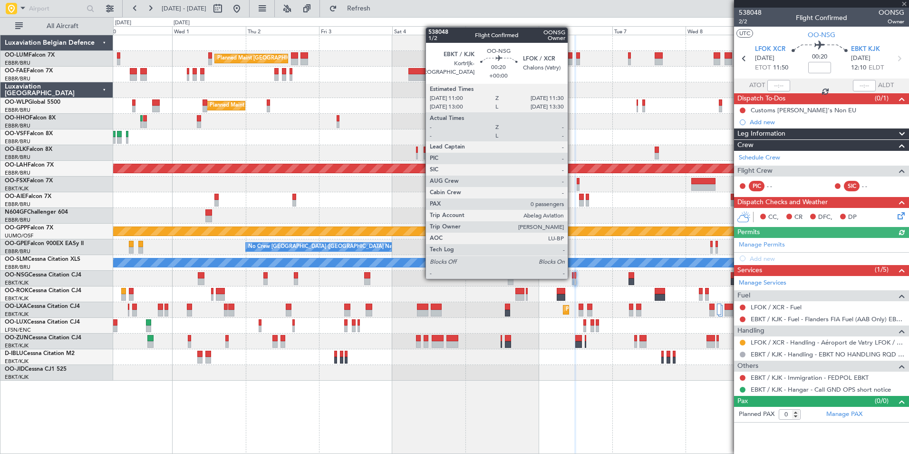
click at [572, 278] on div at bounding box center [573, 275] width 2 height 7
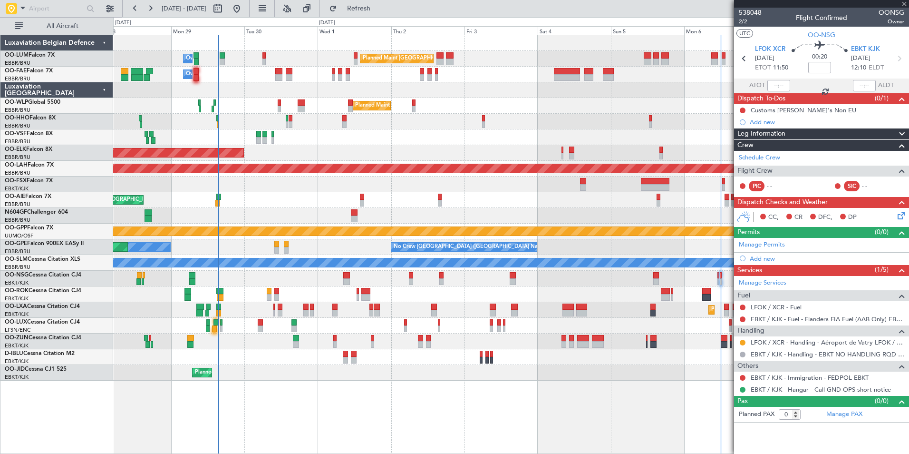
click at [520, 287] on div "Planned Maint Brussels (Brussels National) Owner Melsbroek Air Base Owner Melsb…" at bounding box center [510, 207] width 795 height 345
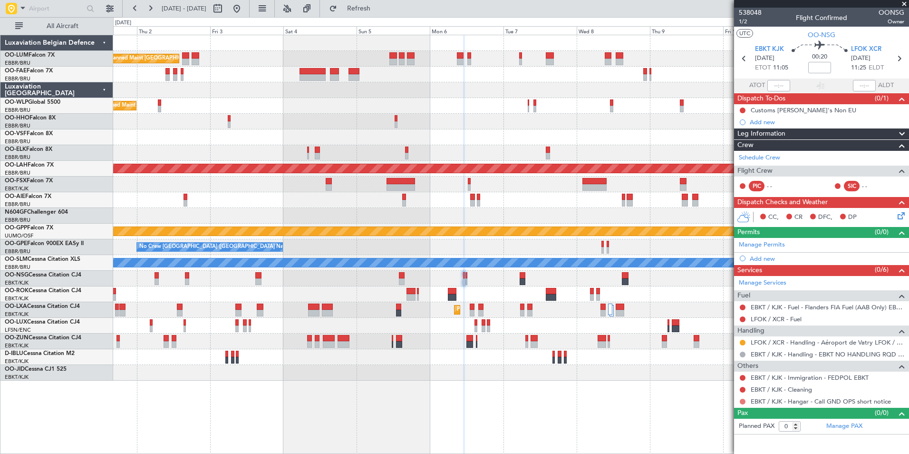
click at [742, 399] on button at bounding box center [743, 401] width 6 height 6
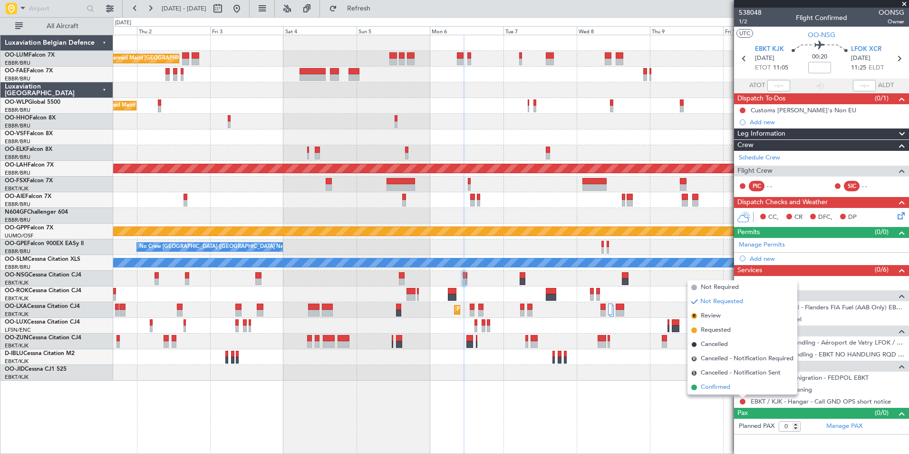
click at [738, 383] on li "Confirmed" at bounding box center [743, 387] width 110 height 14
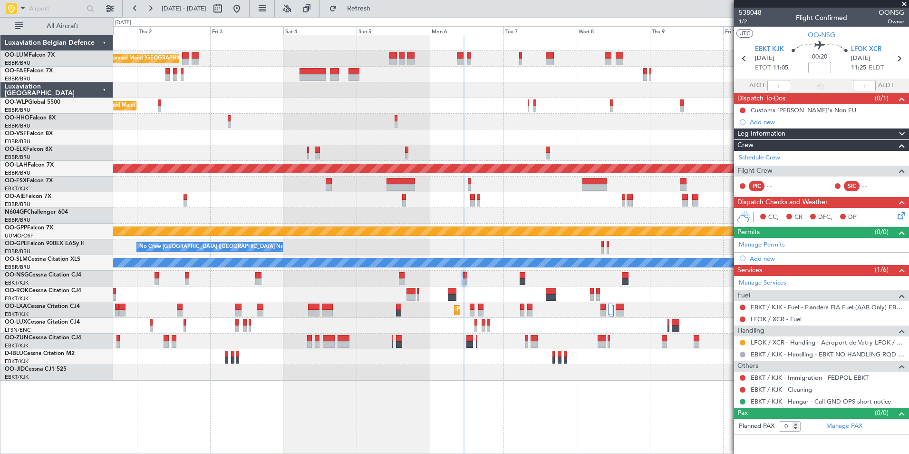
click at [764, 123] on div "Add new" at bounding box center [827, 122] width 155 height 8
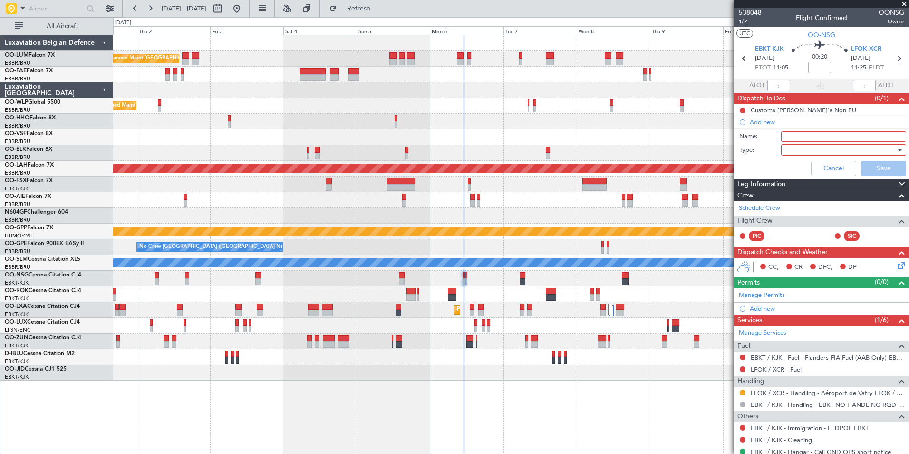
click at [792, 138] on input "Name:" at bounding box center [843, 136] width 125 height 10
type input "training flight check with EDDY regarding the FPL"
click at [805, 146] on div at bounding box center [840, 150] width 111 height 14
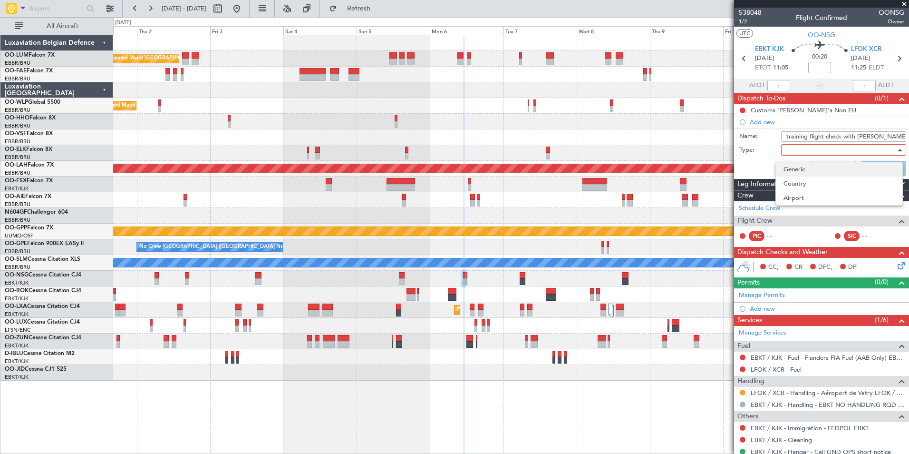
click at [799, 168] on span "Generic" at bounding box center [839, 169] width 111 height 14
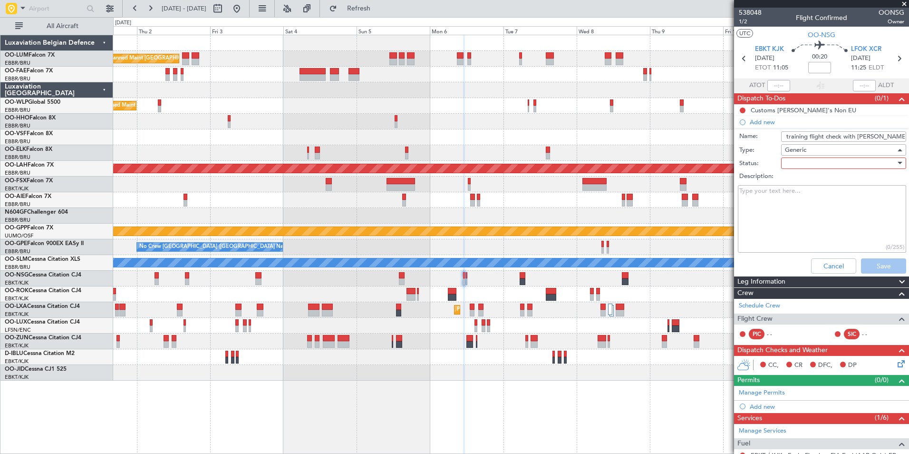
click at [803, 163] on div at bounding box center [840, 163] width 111 height 14
click at [803, 177] on span "Not Started" at bounding box center [839, 182] width 111 height 14
click at [875, 262] on button "Save" at bounding box center [883, 265] width 45 height 15
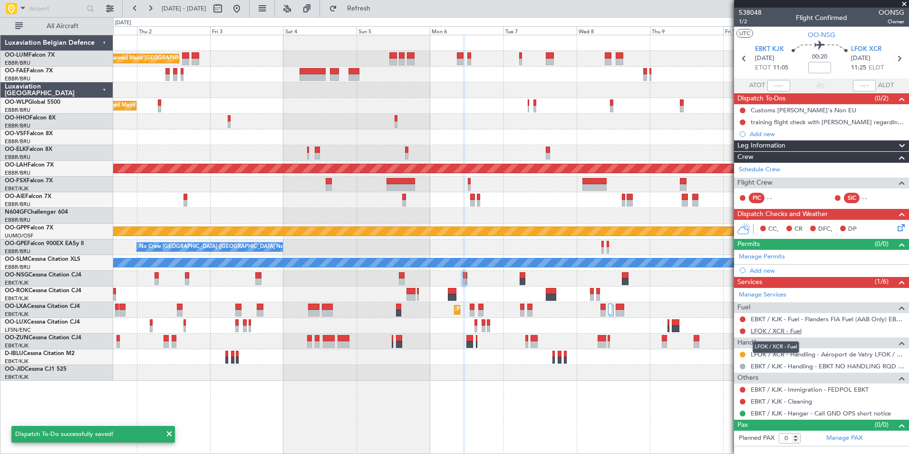
click at [765, 329] on link "LFOK / XCR - Fuel" at bounding box center [776, 331] width 51 height 8
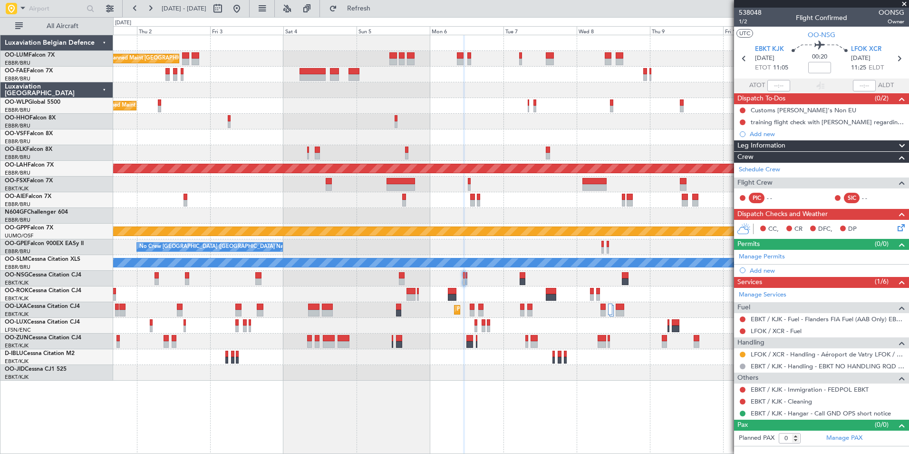
click at [896, 230] on icon at bounding box center [900, 226] width 8 height 8
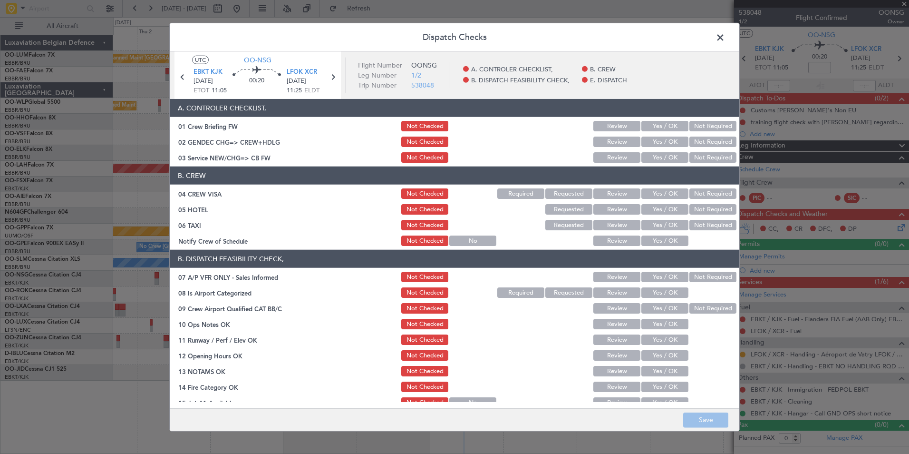
click at [659, 152] on button "Yes / OK" at bounding box center [664, 157] width 47 height 10
click at [718, 192] on div "Not Required" at bounding box center [712, 193] width 48 height 13
click at [716, 194] on button "Not Required" at bounding box center [712, 193] width 47 height 10
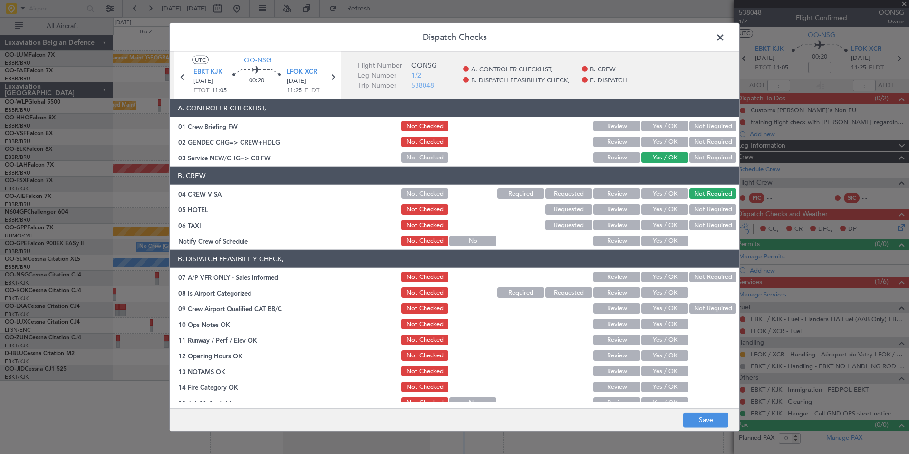
click at [712, 205] on button "Not Required" at bounding box center [712, 209] width 47 height 10
click at [711, 218] on section "B. CREW 04 CREW VISA Not Checked Required Requested Review Yes / OK Not Require…" at bounding box center [455, 206] width 570 height 81
click at [701, 228] on button "Not Required" at bounding box center [712, 225] width 47 height 10
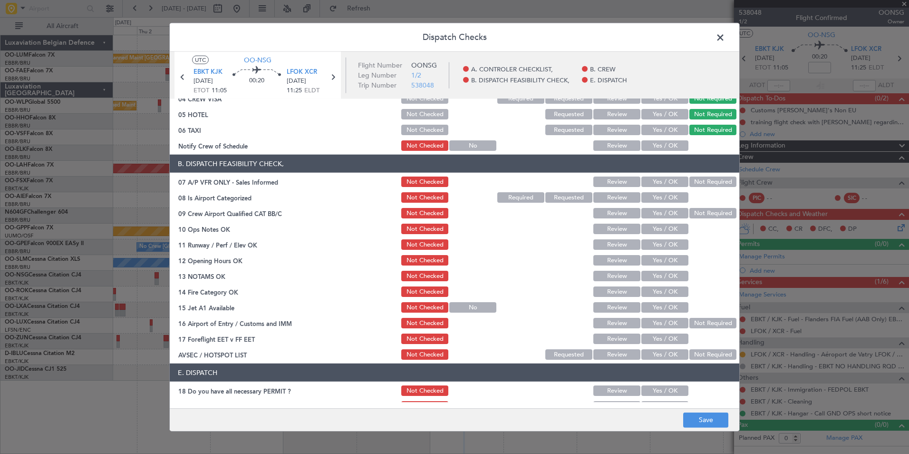
click at [697, 184] on button "Not Required" at bounding box center [712, 181] width 47 height 10
drag, startPoint x: 665, startPoint y: 197, endPoint x: 699, endPoint y: 212, distance: 37.3
click at [664, 198] on button "Yes / OK" at bounding box center [664, 197] width 47 height 10
drag, startPoint x: 707, startPoint y: 213, endPoint x: 687, endPoint y: 220, distance: 22.1
click at [699, 215] on button "Not Required" at bounding box center [712, 213] width 47 height 10
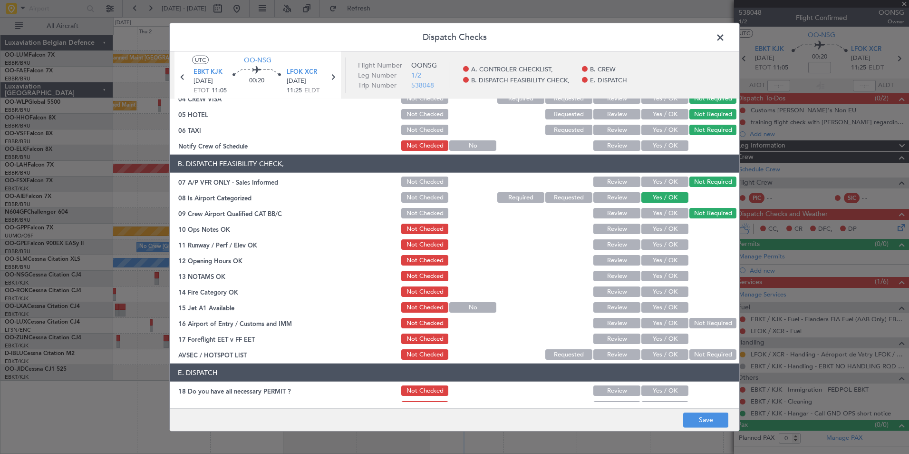
click at [680, 224] on div "Yes / OK" at bounding box center [664, 228] width 48 height 13
drag, startPoint x: 675, startPoint y: 231, endPoint x: 673, endPoint y: 244, distance: 13.4
click at [675, 232] on button "Yes / OK" at bounding box center [664, 228] width 47 height 10
click at [671, 252] on section "B. DISPATCH FEASIBILITY CHECK, 07 A/P VFR ONLY - Sales Informed Not Checked Rev…" at bounding box center [455, 258] width 570 height 206
drag, startPoint x: 671, startPoint y: 252, endPoint x: 672, endPoint y: 265, distance: 12.8
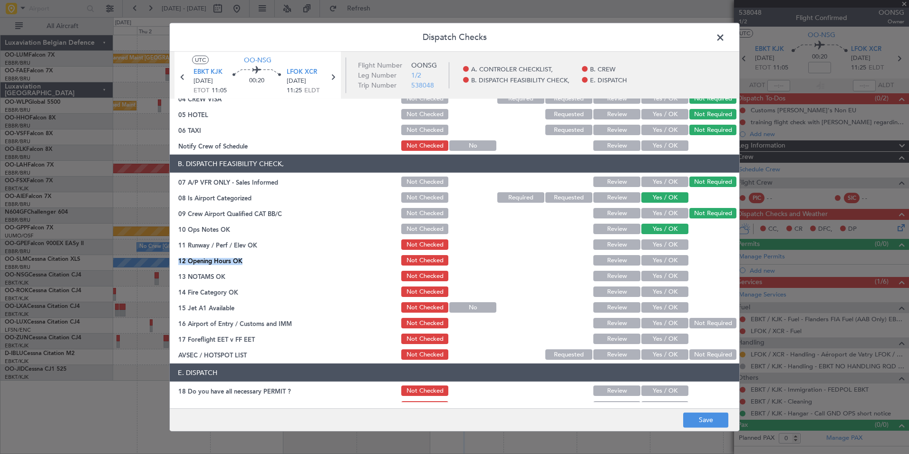
click at [672, 265] on button "Yes / OK" at bounding box center [664, 260] width 47 height 10
click at [667, 251] on section "B. DISPATCH FEASIBILITY CHECK, 07 A/P VFR ONLY - Sales Informed Not Checked Rev…" at bounding box center [455, 258] width 570 height 206
click at [660, 245] on button "Yes / OK" at bounding box center [664, 244] width 47 height 10
click at [663, 280] on button "Yes / OK" at bounding box center [664, 276] width 47 height 10
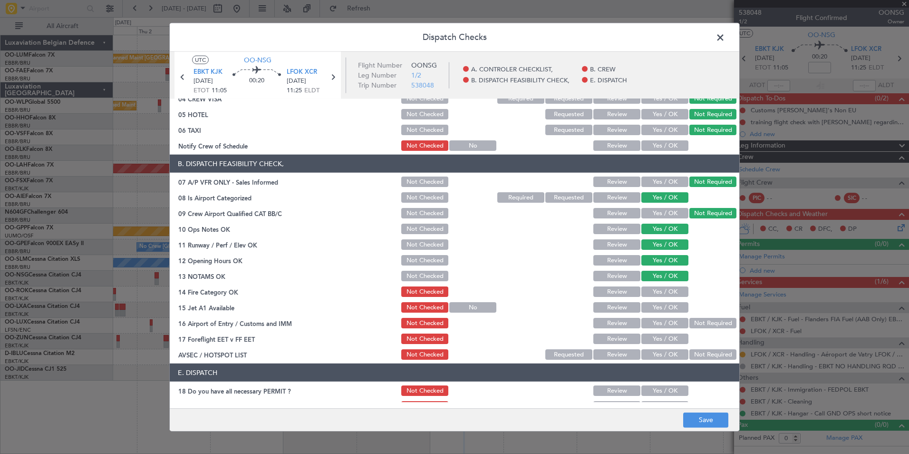
click at [662, 290] on button "Yes / OK" at bounding box center [664, 291] width 47 height 10
click at [660, 304] on button "Yes / OK" at bounding box center [664, 307] width 47 height 10
drag, startPoint x: 656, startPoint y: 319, endPoint x: 630, endPoint y: 339, distance: 33.1
click at [655, 320] on button "Yes / OK" at bounding box center [664, 323] width 47 height 10
drag, startPoint x: 619, startPoint y: 340, endPoint x: 680, endPoint y: 350, distance: 62.5
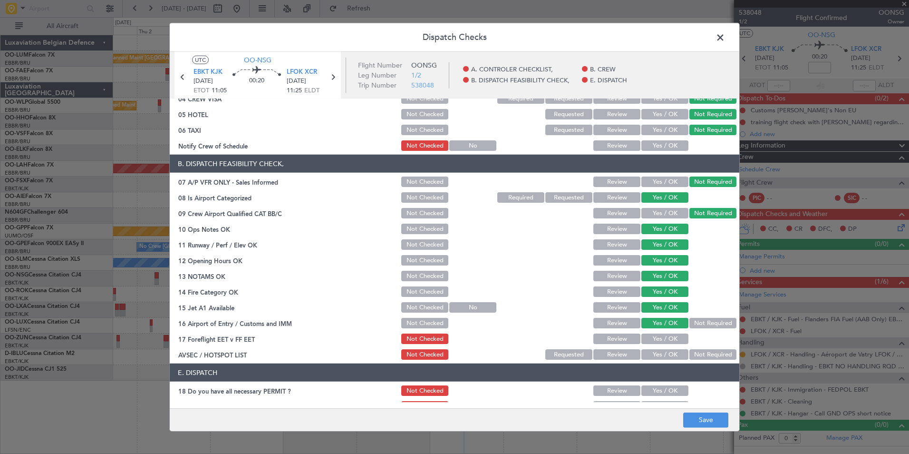
click at [625, 341] on button "Review" at bounding box center [616, 338] width 47 height 10
click at [688, 352] on div "Not Required" at bounding box center [712, 354] width 48 height 13
click at [695, 359] on button "Not Required" at bounding box center [712, 354] width 47 height 10
drag, startPoint x: 707, startPoint y: 420, endPoint x: 703, endPoint y: 424, distance: 5.7
click at [706, 424] on button "Save" at bounding box center [705, 419] width 45 height 15
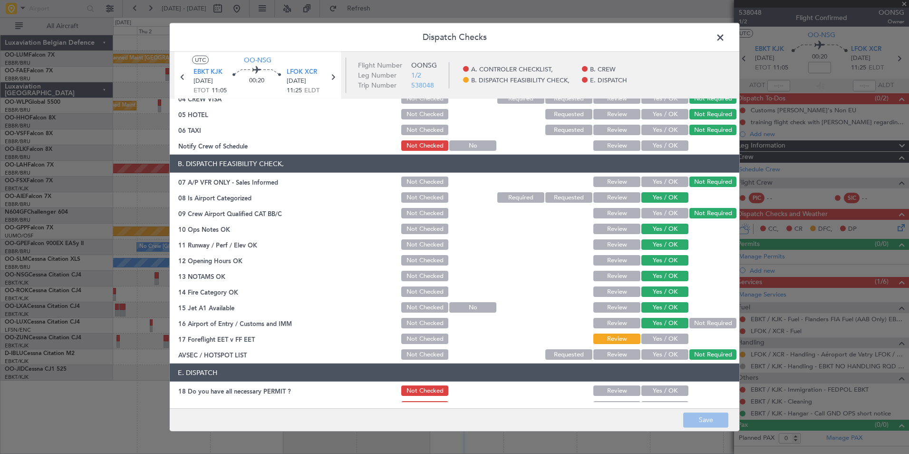
click at [725, 33] on span at bounding box center [725, 39] width 0 height 19
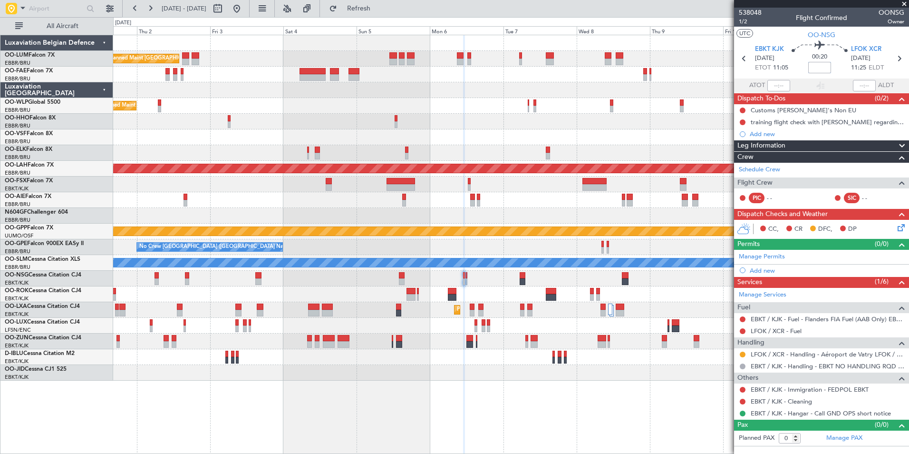
click at [822, 66] on input at bounding box center [819, 67] width 23 height 11
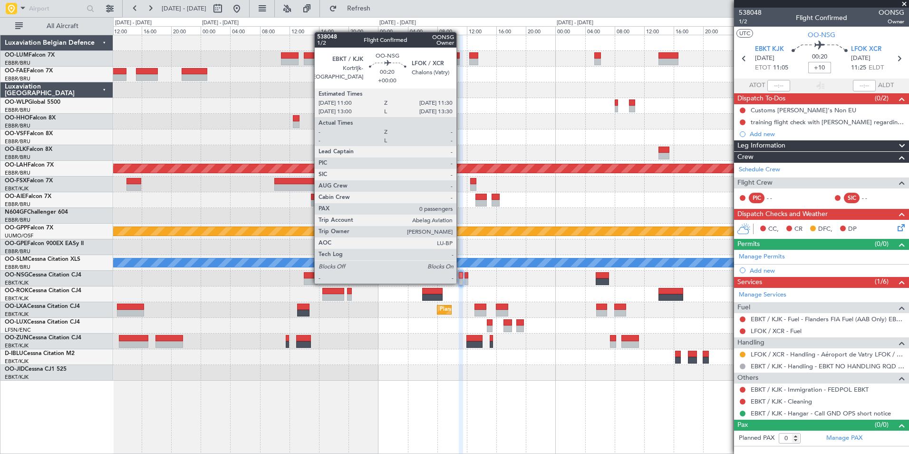
type input "+00:10"
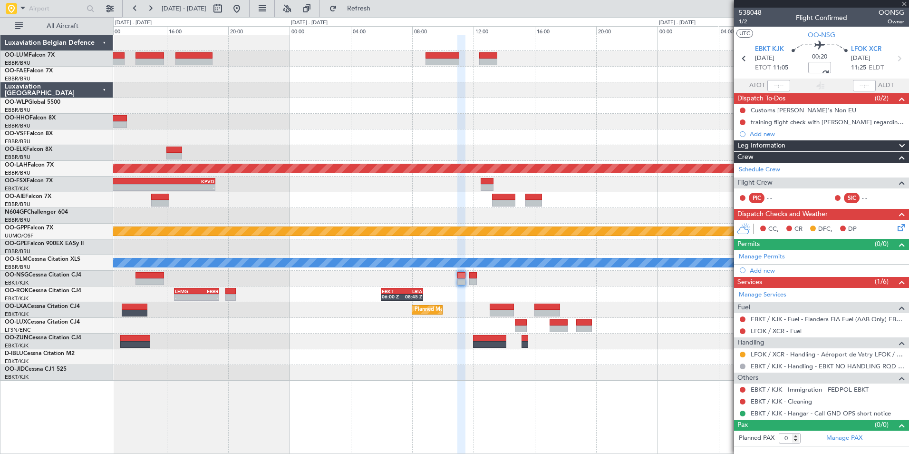
click at [817, 67] on span at bounding box center [820, 67] width 16 height 16
click at [817, 67] on span at bounding box center [819, 67] width 11 height 11
click at [820, 67] on span at bounding box center [819, 67] width 11 height 11
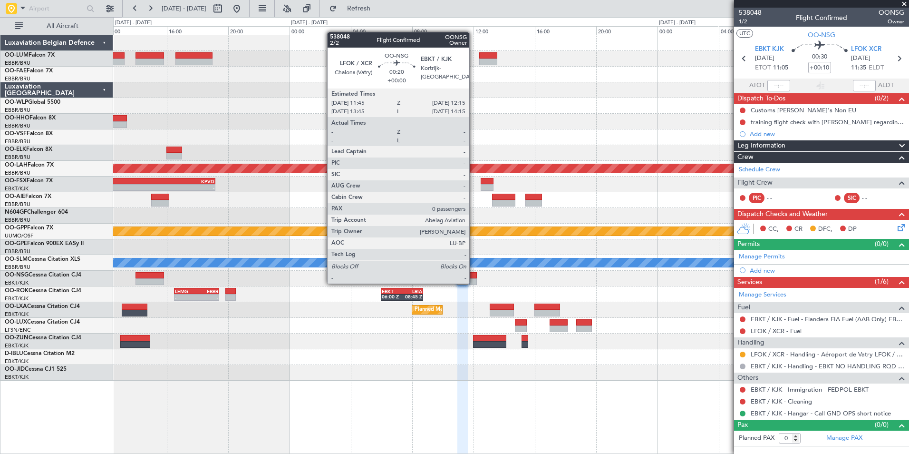
click at [474, 282] on div at bounding box center [473, 281] width 8 height 7
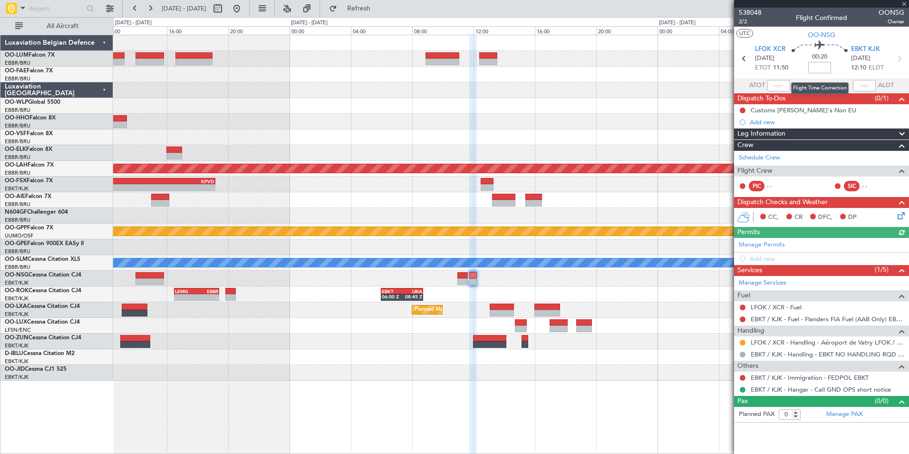
click at [829, 67] on input at bounding box center [819, 67] width 23 height 11
type input "+00:10"
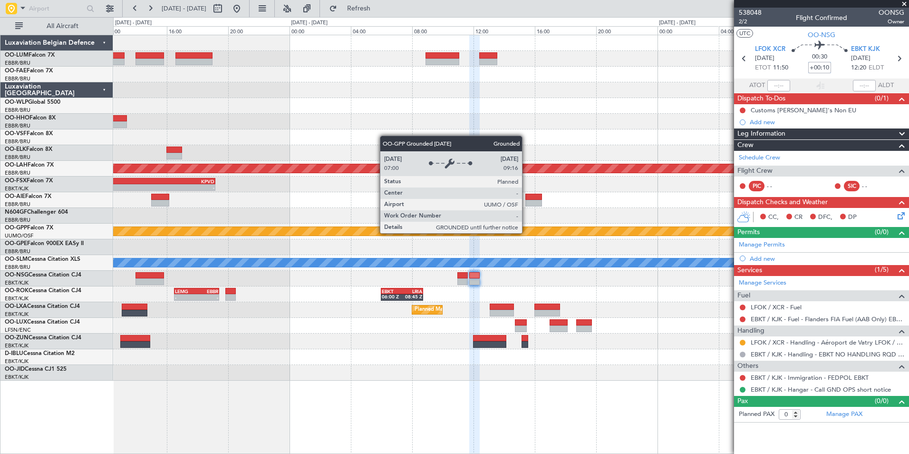
click at [502, 232] on div "Grounded [PERSON_NAME]" at bounding box center [510, 231] width 795 height 16
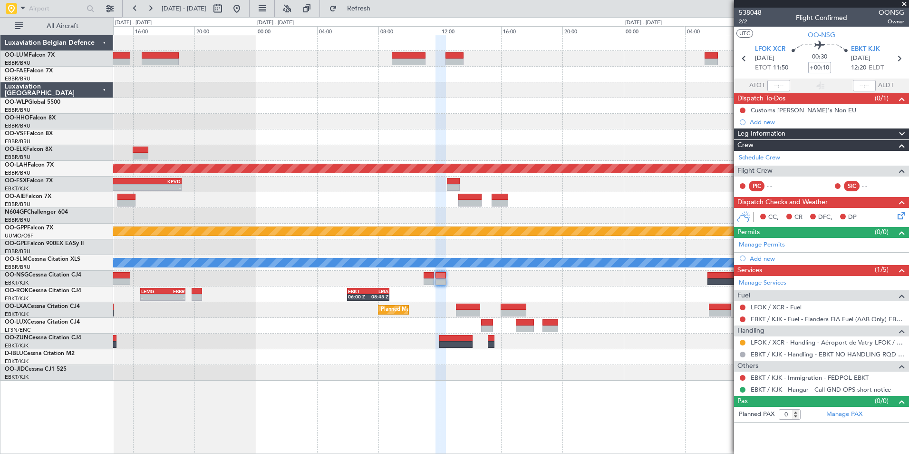
click at [519, 287] on div "- - LROP 14:00 Z EBMB 16:40 Z Planned Maint Alton-st Louis (St Louis Regl) - - …" at bounding box center [510, 207] width 795 height 345
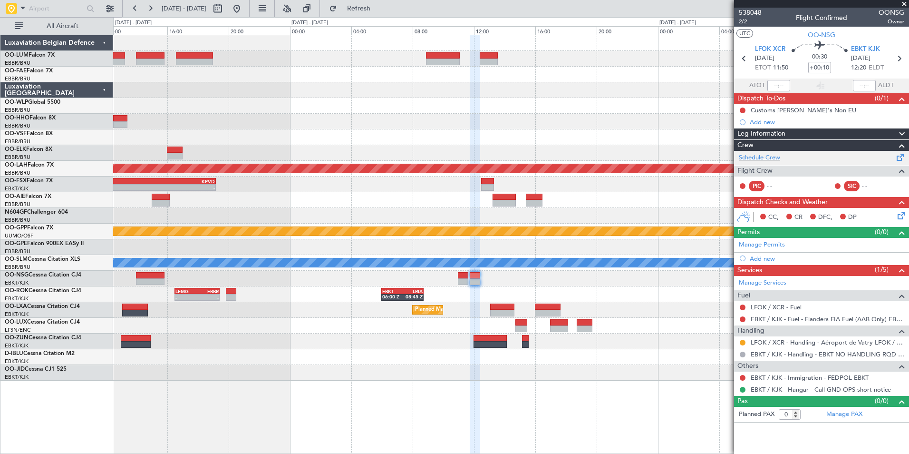
click at [765, 163] on div "Schedule Crew" at bounding box center [821, 158] width 175 height 14
drag, startPoint x: 407, startPoint y: 7, endPoint x: 400, endPoint y: 24, distance: 18.1
click at [379, 7] on span "Refresh" at bounding box center [359, 8] width 40 height 7
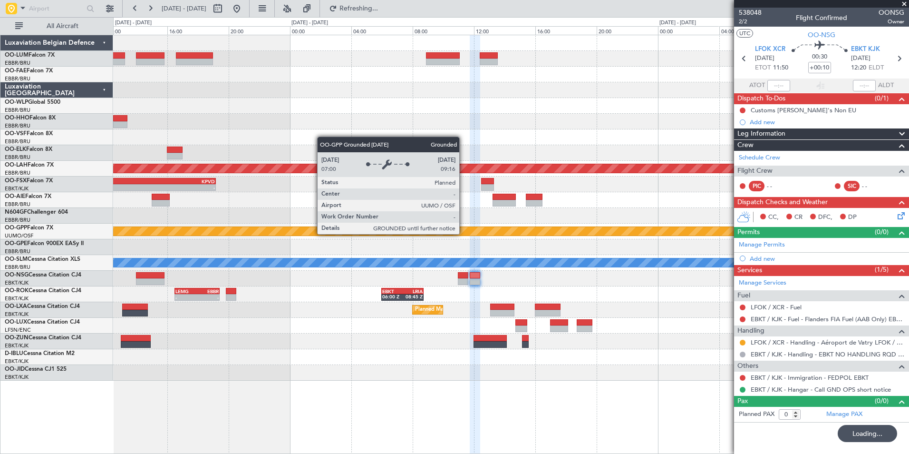
click at [570, 240] on div "- - LROP 14:00 Z EBMB 16:40 Z - - KNFW 21:30 Z KSFO 00:55 Z Planned Maint Alton…" at bounding box center [510, 207] width 795 height 345
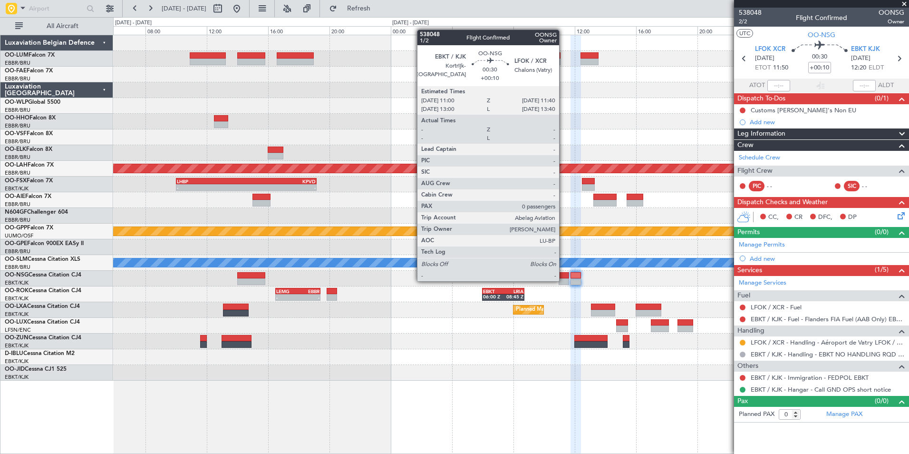
click at [563, 280] on div at bounding box center [564, 281] width 10 height 7
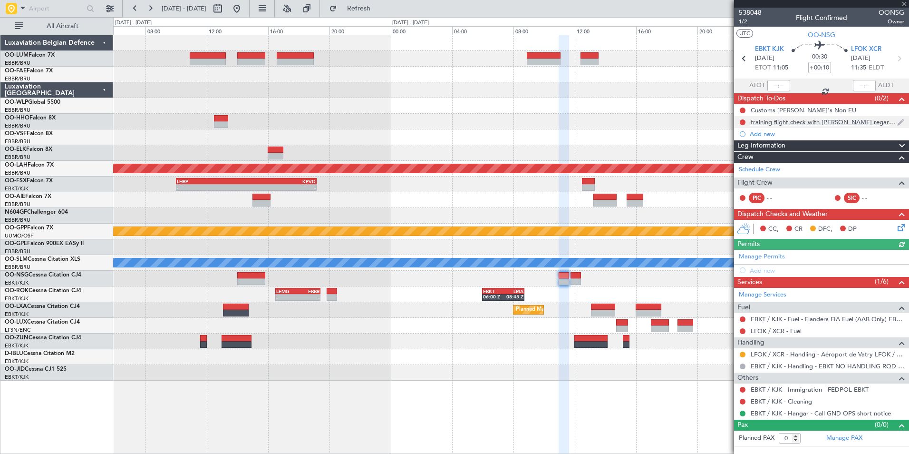
click at [768, 119] on div "training flight check with [PERSON_NAME] regarding the FPL" at bounding box center [824, 122] width 146 height 8
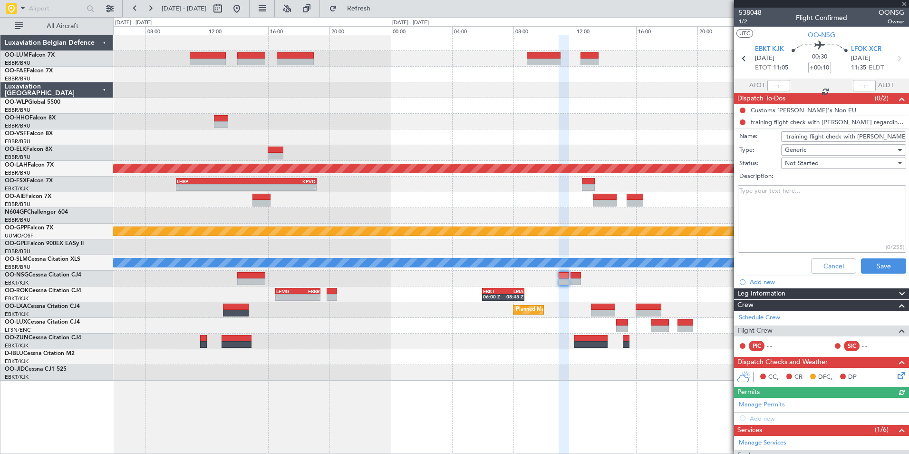
click at [805, 136] on input "training flight check with [PERSON_NAME] regarding the FPL" at bounding box center [843, 136] width 125 height 10
click at [840, 270] on button "Cancel" at bounding box center [833, 265] width 45 height 15
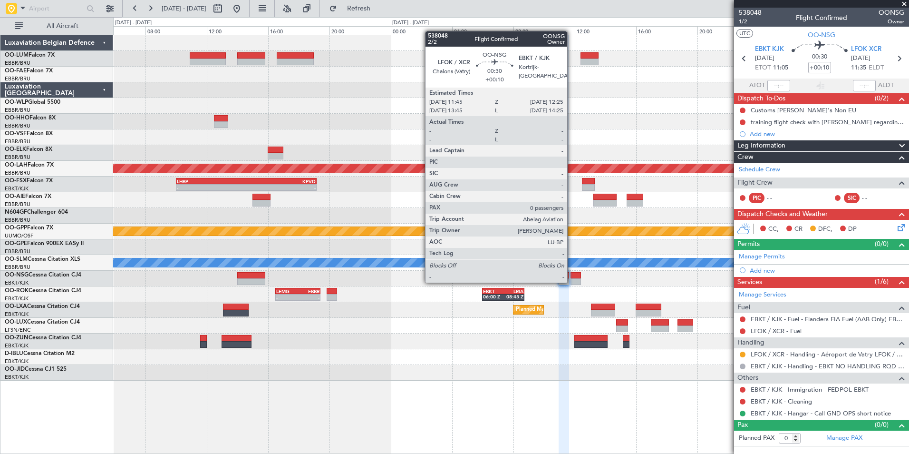
click at [575, 281] on div at bounding box center [576, 281] width 10 height 7
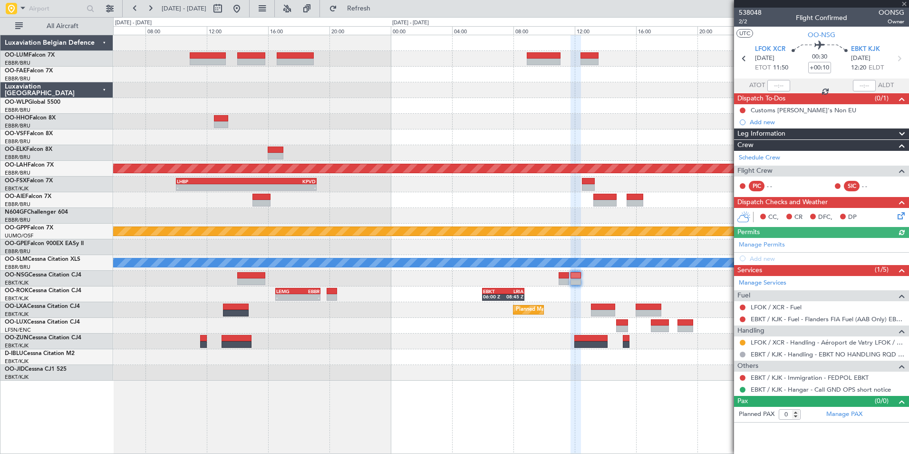
click at [762, 123] on mat-tooltip-component "Customs [PERSON_NAME]'s Non EU" at bounding box center [800, 126] width 107 height 25
click at [764, 121] on div "Add new" at bounding box center [823, 122] width 146 height 8
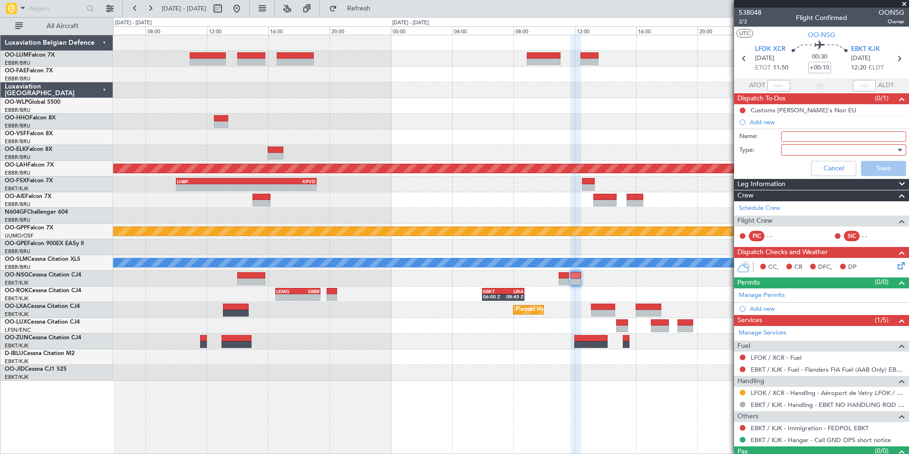
click at [799, 137] on input "Name:" at bounding box center [843, 136] width 125 height 10
paste input "training flight check with [PERSON_NAME] regarding the FPL"
type input "training flight check with [PERSON_NAME] regarding the FPL"
click at [801, 154] on div at bounding box center [840, 150] width 111 height 14
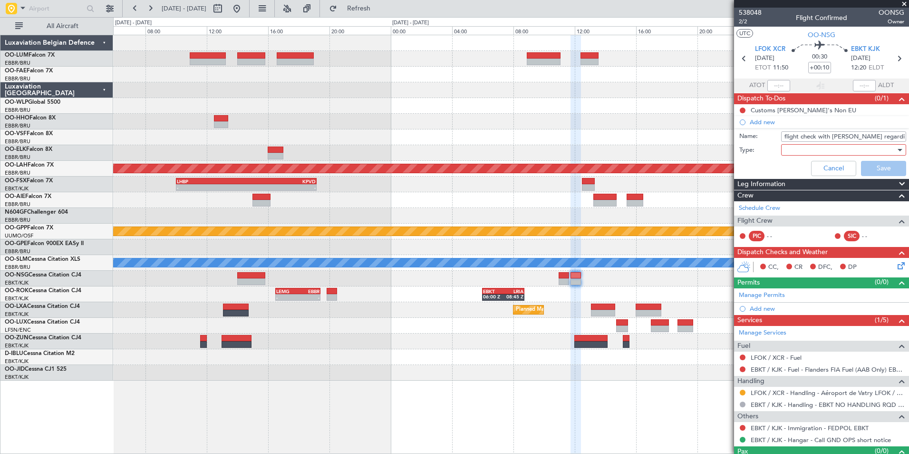
scroll to position [0, 0]
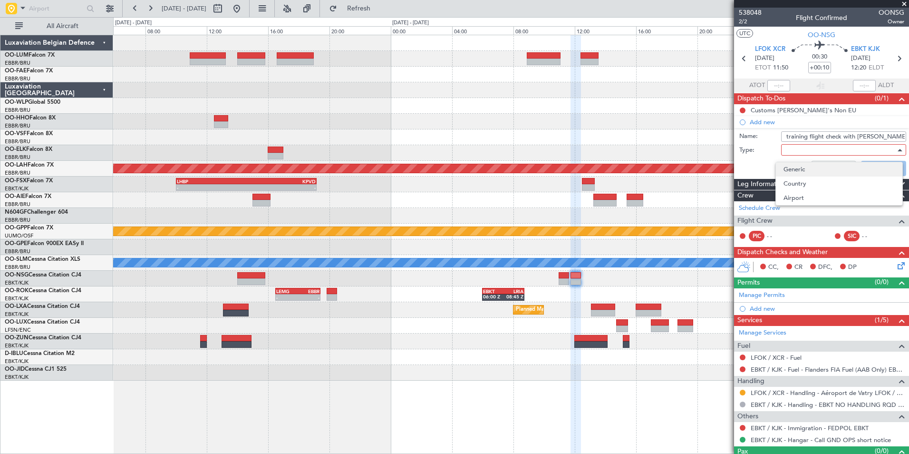
click at [794, 173] on span "Generic" at bounding box center [839, 169] width 111 height 14
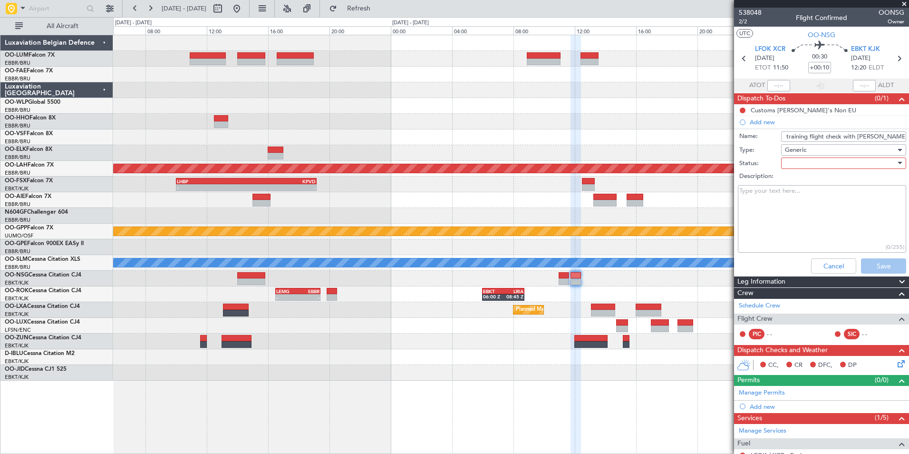
click at [816, 163] on div at bounding box center [840, 163] width 111 height 14
click at [804, 185] on span "Not Started" at bounding box center [839, 182] width 111 height 14
click at [873, 261] on button "Save" at bounding box center [883, 265] width 45 height 15
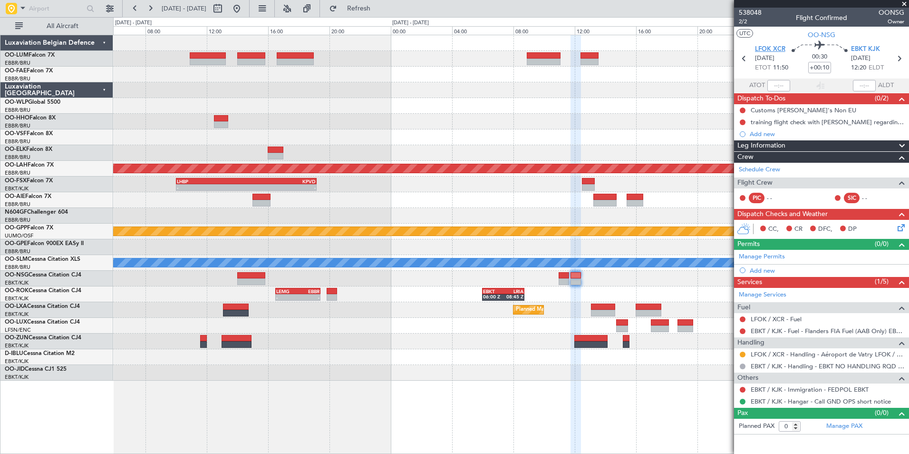
click at [768, 46] on span "LFOK XCR" at bounding box center [770, 50] width 30 height 10
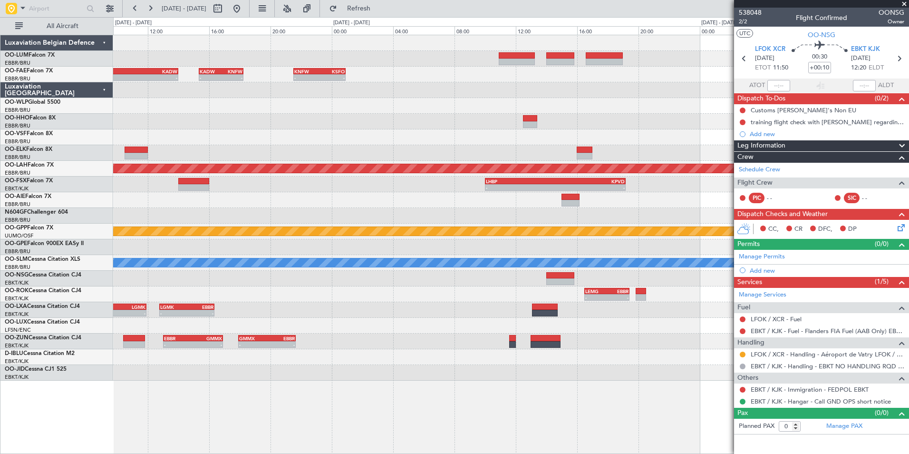
click at [592, 128] on div "- - KNFW 21:30 Z KSFO 00:55 Z KADW 15:20 Z KNFW 18:15 Z - - EBMB 05:30 Z KADW 1…" at bounding box center [510, 207] width 795 height 345
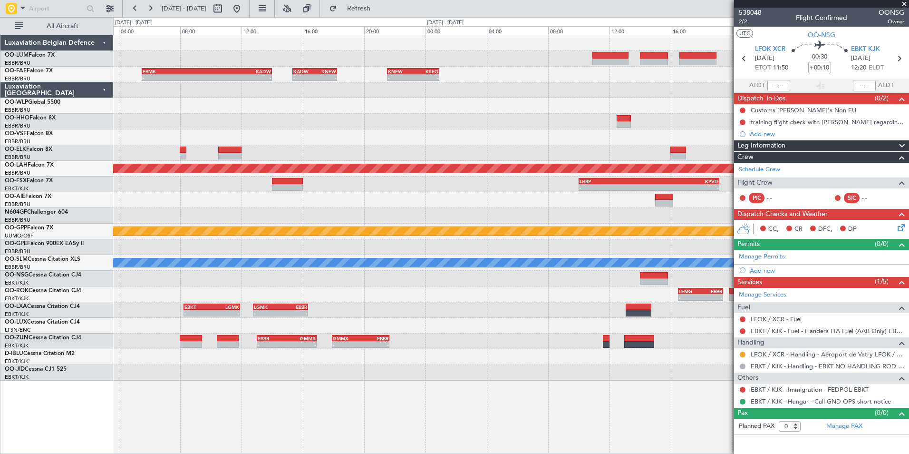
click at [540, 119] on div at bounding box center [510, 122] width 795 height 16
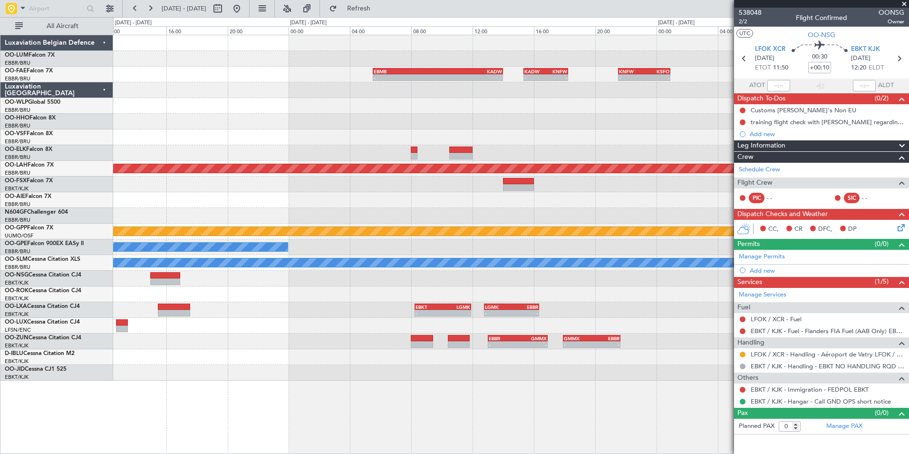
click at [585, 109] on div "- - KNFW 21:30 Z KSFO 00:55 Z KADW 15:20 Z KNFW 18:15 Z - - EBMB 05:30 Z KADW 1…" at bounding box center [510, 207] width 795 height 345
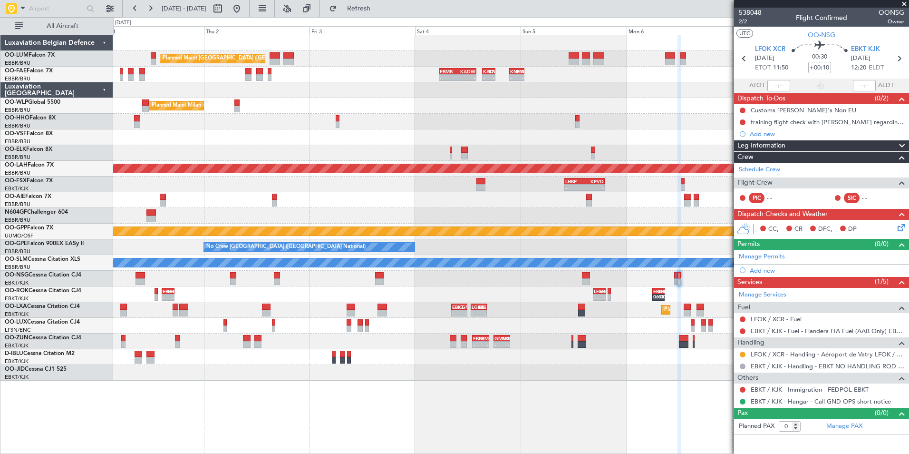
click at [458, 128] on div at bounding box center [510, 122] width 795 height 16
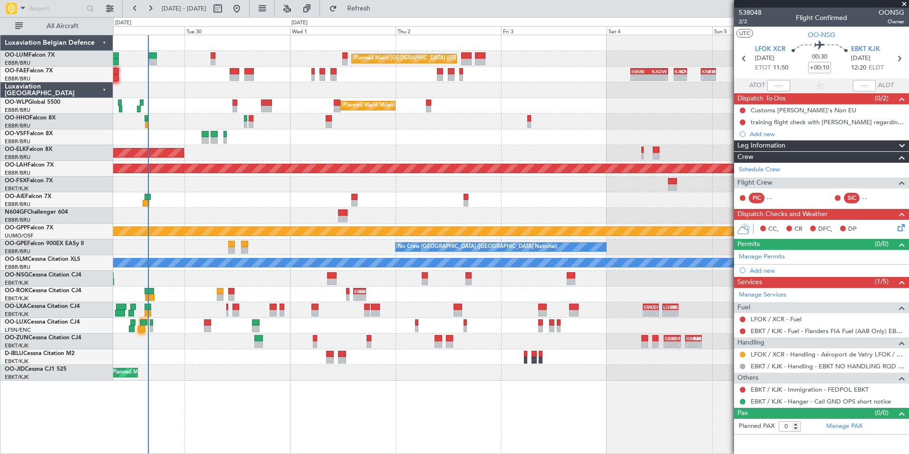
click at [434, 126] on div at bounding box center [510, 122] width 795 height 16
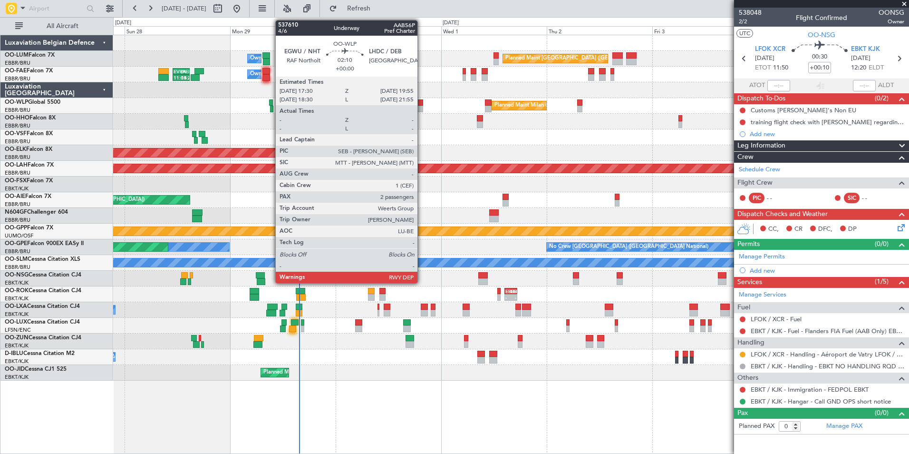
click at [422, 105] on div at bounding box center [417, 102] width 11 height 7
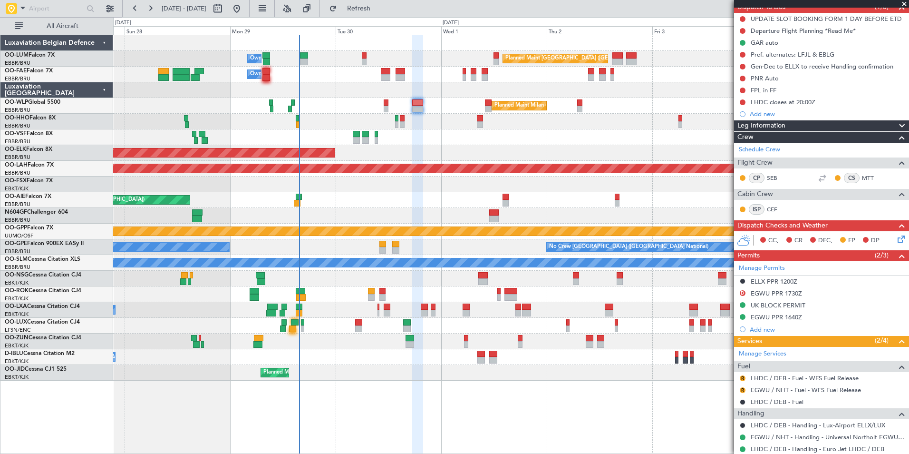
scroll to position [162, 0]
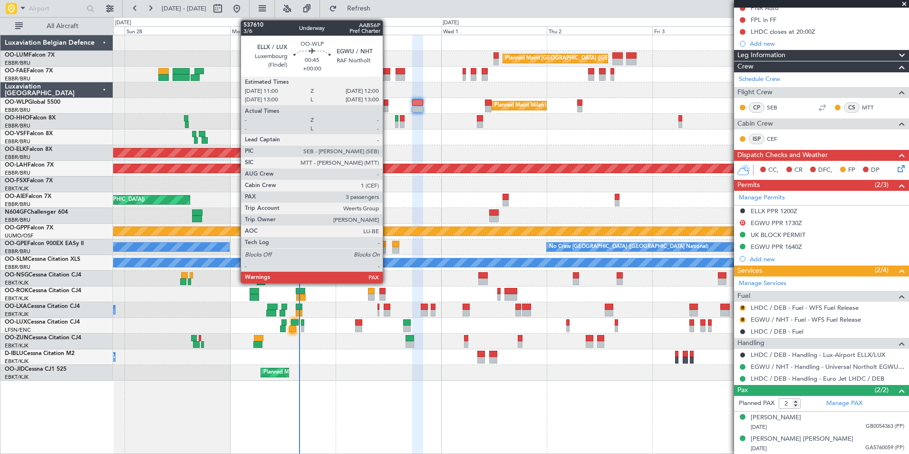
click at [387, 105] on div at bounding box center [386, 102] width 5 height 7
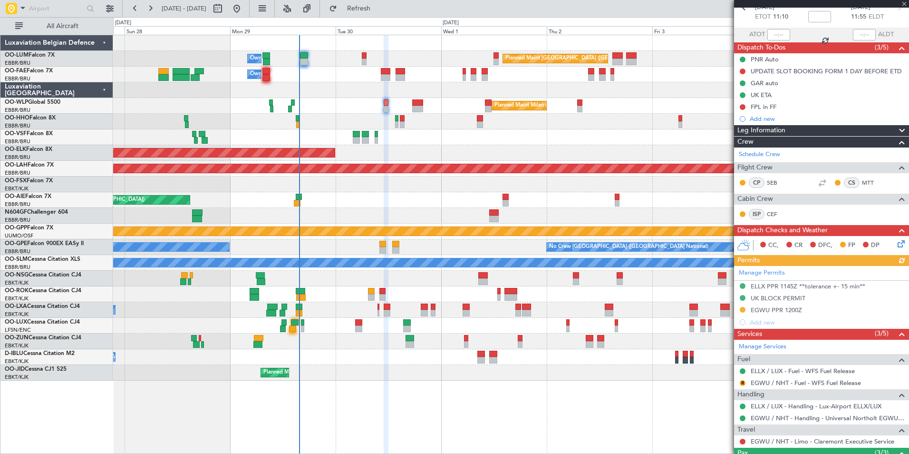
scroll to position [95, 0]
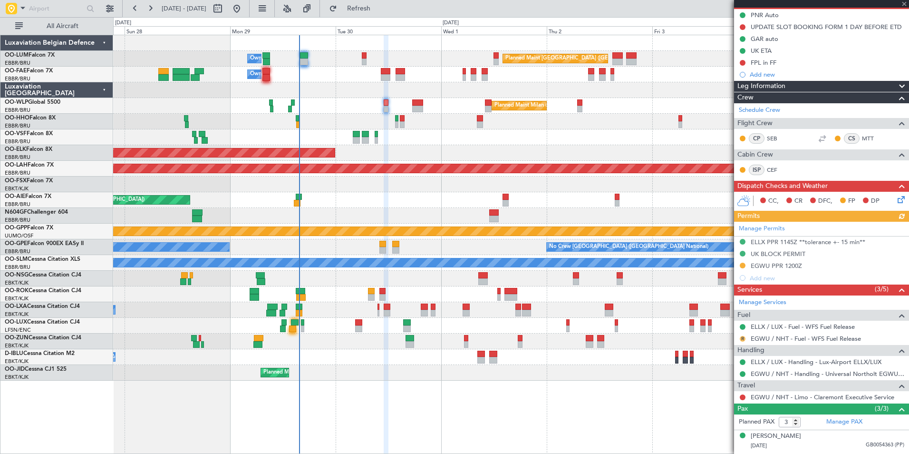
click at [744, 337] on button "R" at bounding box center [743, 339] width 6 height 6
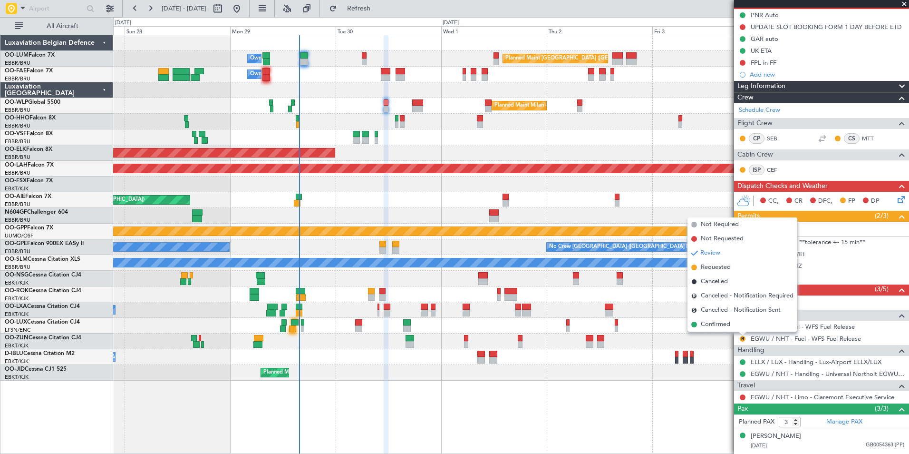
click at [720, 327] on span "Confirmed" at bounding box center [715, 325] width 29 height 10
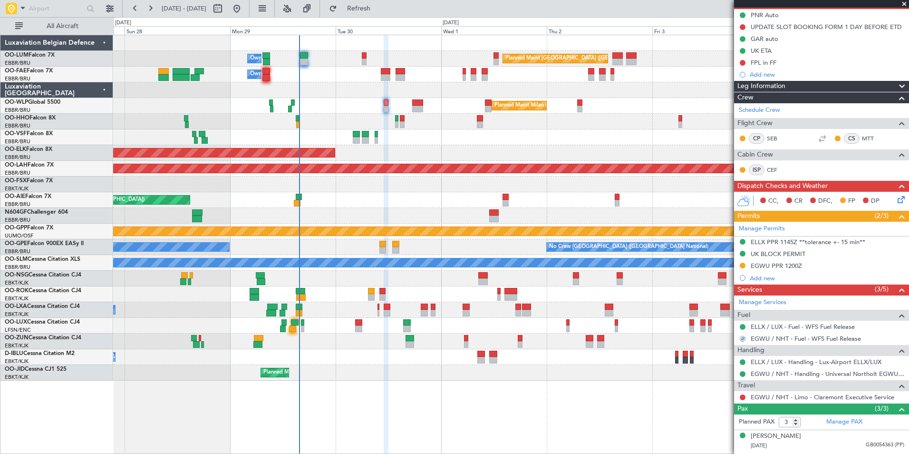
click at [744, 337] on div at bounding box center [743, 339] width 6 height 6
click at [744, 339] on div at bounding box center [743, 339] width 6 height 6
click at [743, 339] on button at bounding box center [743, 339] width 6 height 6
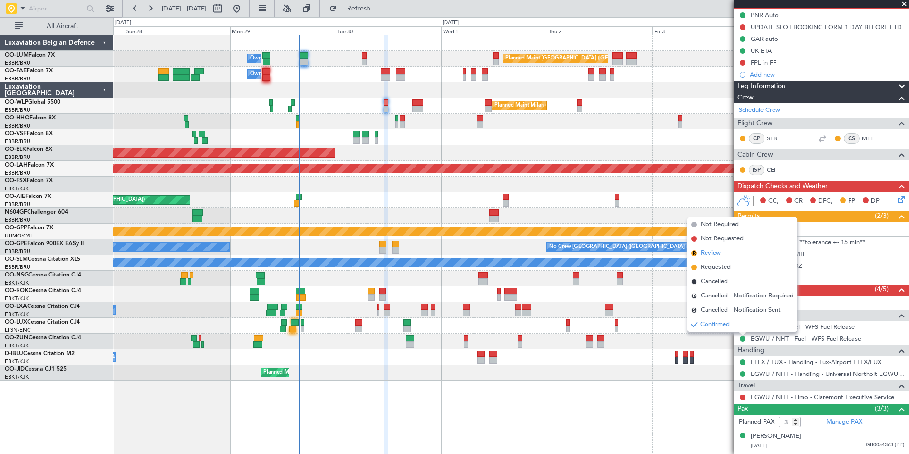
click at [713, 252] on span "Review" at bounding box center [711, 253] width 20 height 10
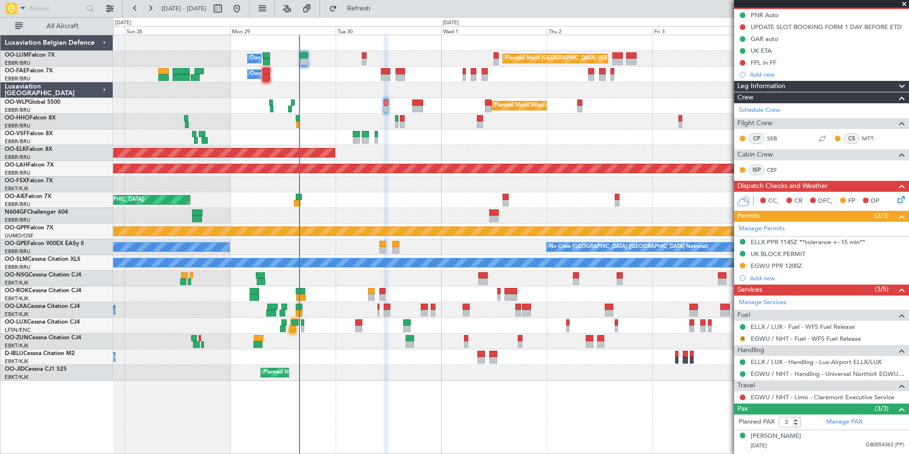
click at [742, 341] on div "R" at bounding box center [743, 339] width 8 height 8
click at [742, 337] on button "R" at bounding box center [743, 339] width 6 height 6
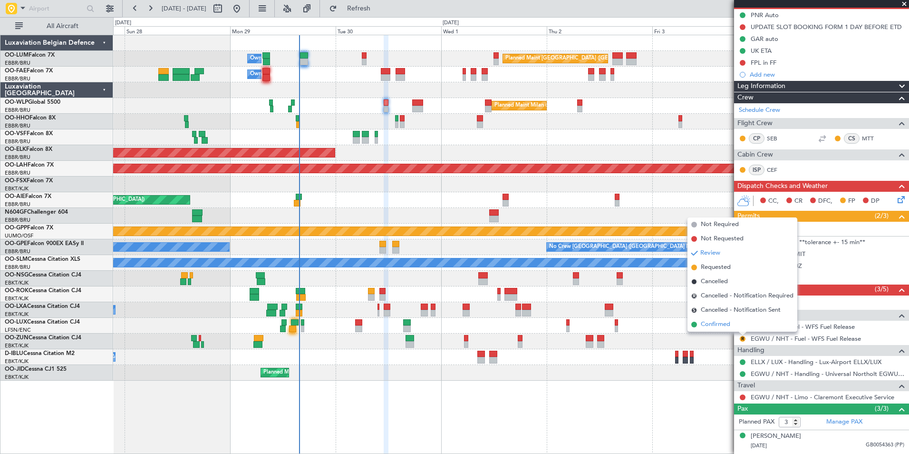
click at [719, 318] on li "Confirmed" at bounding box center [743, 324] width 110 height 14
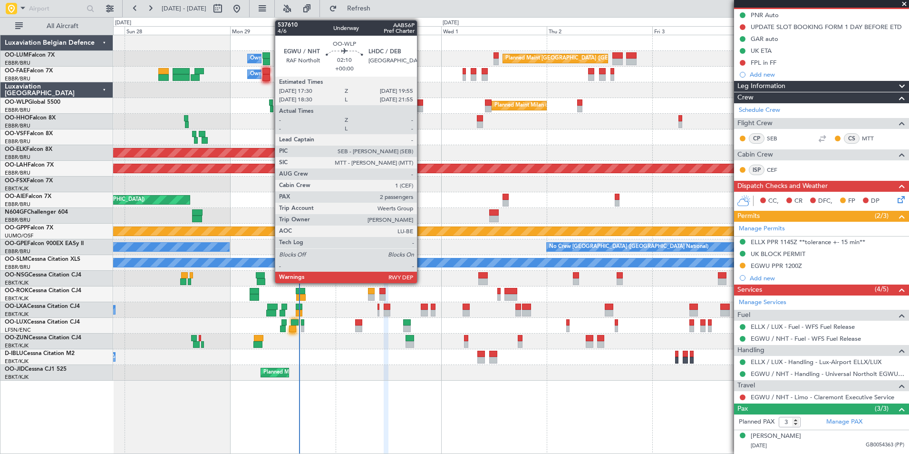
click at [421, 107] on div at bounding box center [417, 109] width 11 height 7
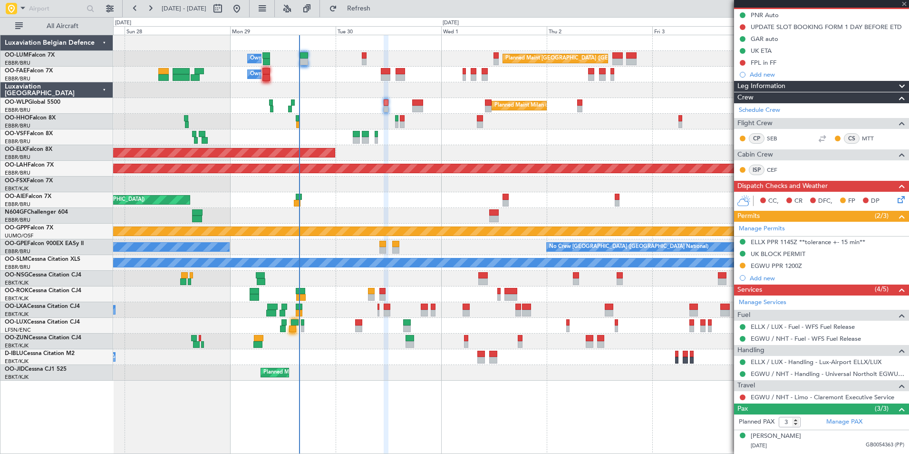
type input "2"
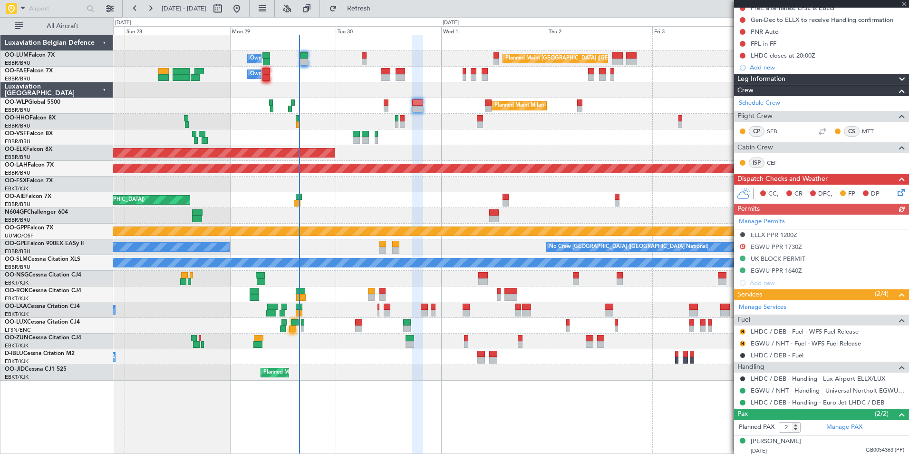
scroll to position [143, 0]
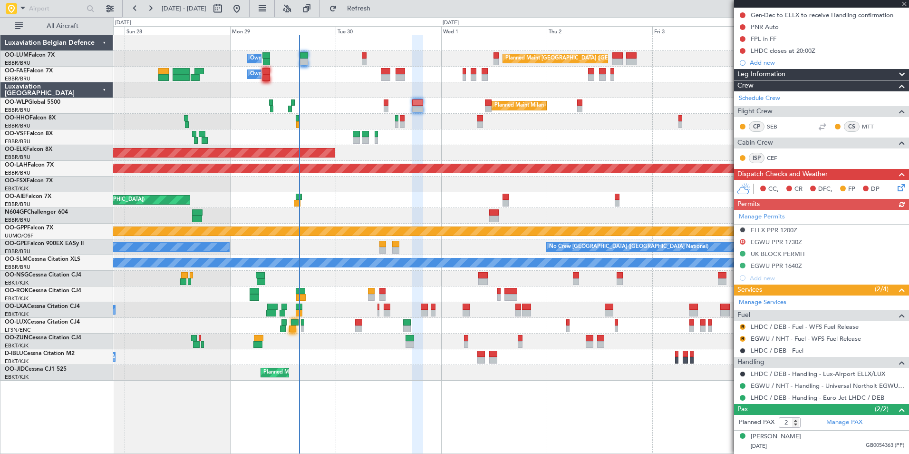
click at [740, 339] on mat-tooltip-component "Review" at bounding box center [743, 341] width 34 height 25
click at [741, 339] on div "Review" at bounding box center [742, 342] width 21 height 12
click at [746, 338] on div "R" at bounding box center [743, 339] width 8 height 8
click at [745, 338] on button "R" at bounding box center [743, 339] width 6 height 6
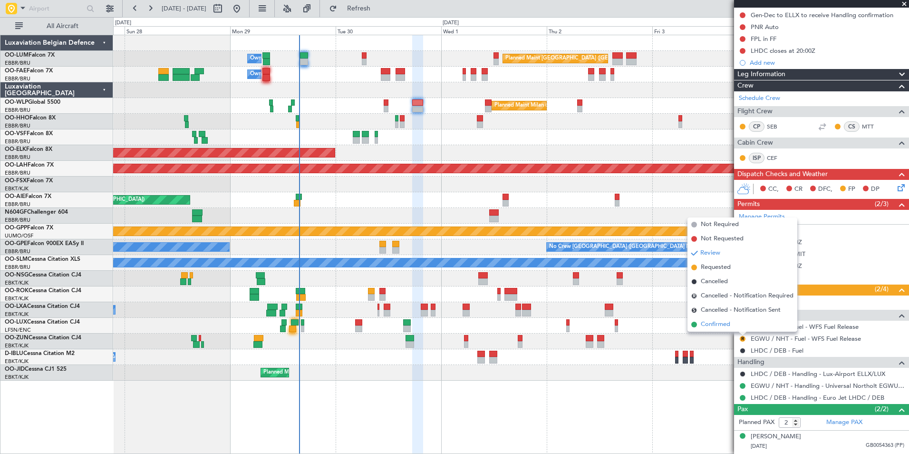
click at [721, 329] on span "Confirmed" at bounding box center [715, 325] width 29 height 10
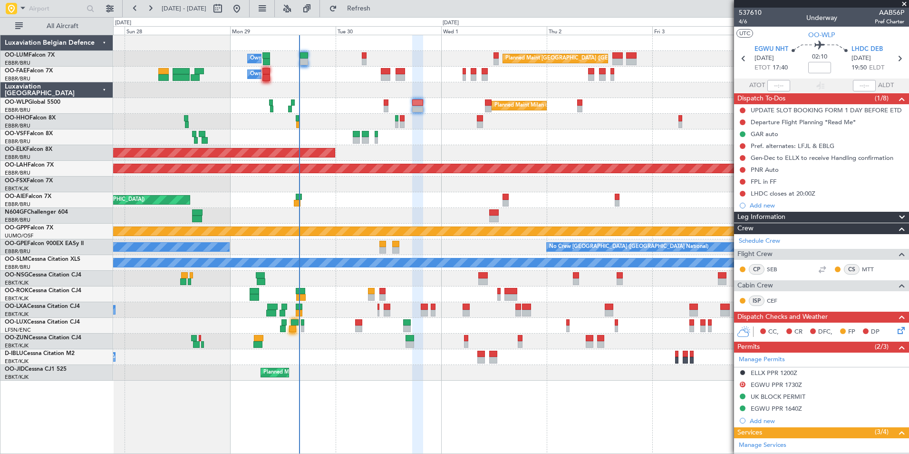
scroll to position [143, 0]
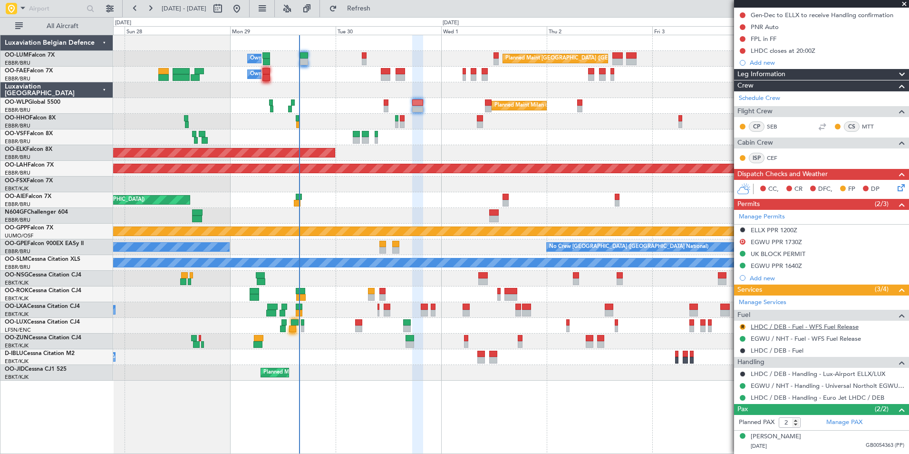
click at [770, 327] on link "LHDC / DEB - Fuel - WFS Fuel Release" at bounding box center [805, 326] width 108 height 8
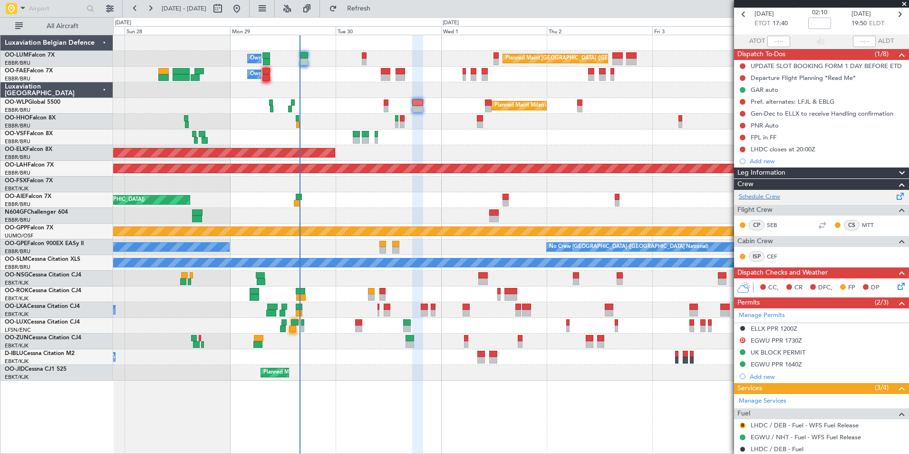
scroll to position [0, 0]
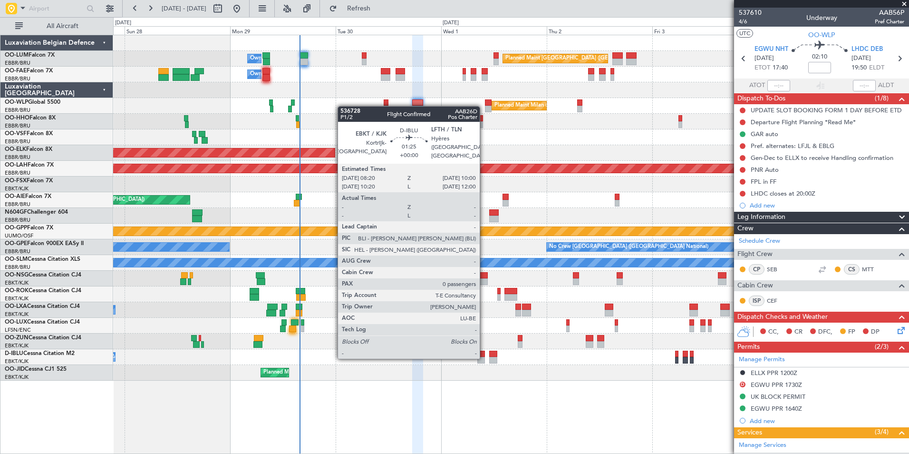
click at [482, 358] on div at bounding box center [481, 360] width 8 height 7
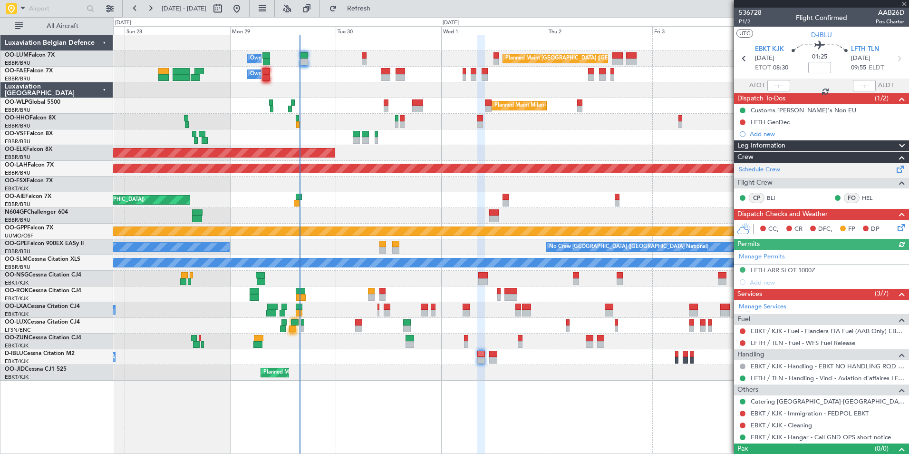
click at [769, 169] on link "Schedule Crew" at bounding box center [759, 170] width 41 height 10
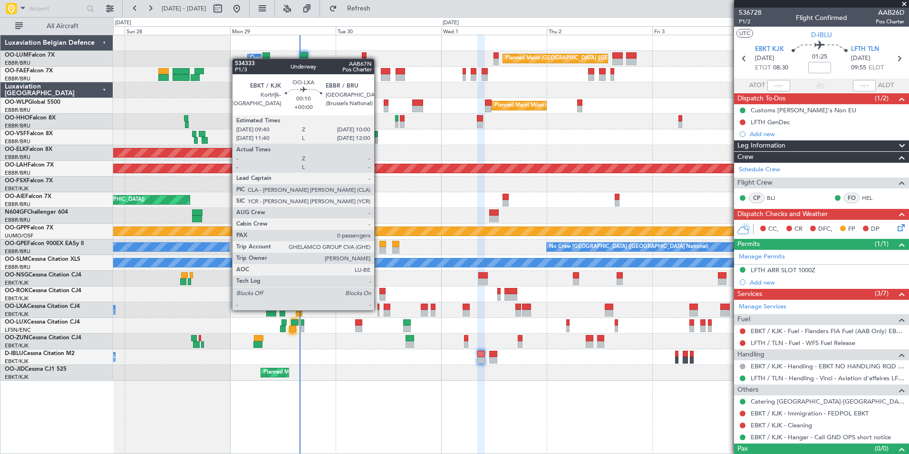
click at [378, 310] on div at bounding box center [379, 313] width 2 height 7
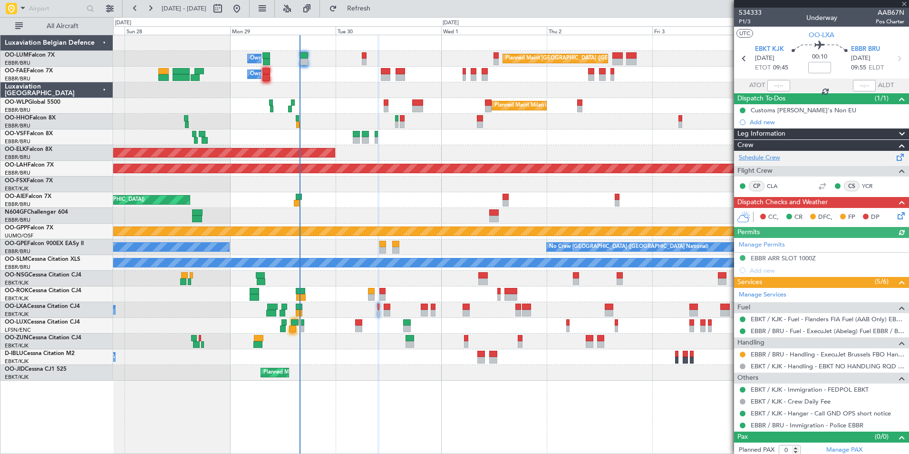
click at [762, 155] on link "Schedule Crew" at bounding box center [759, 158] width 41 height 10
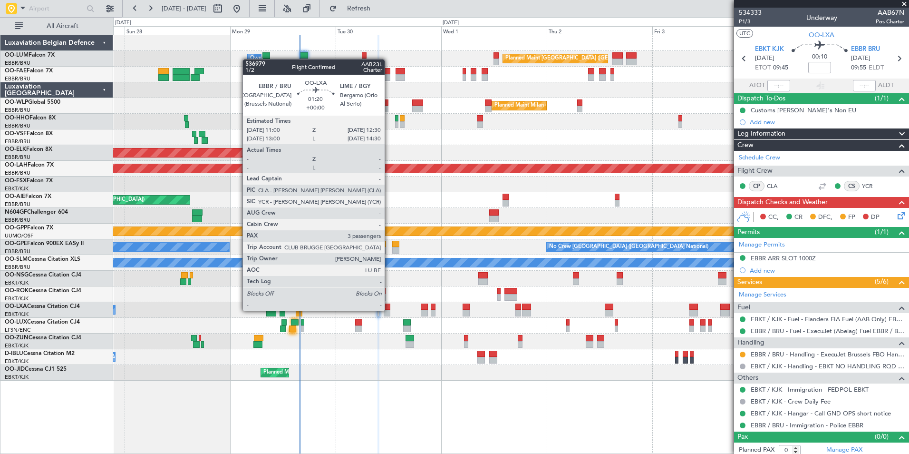
click at [389, 310] on div at bounding box center [387, 313] width 7 height 7
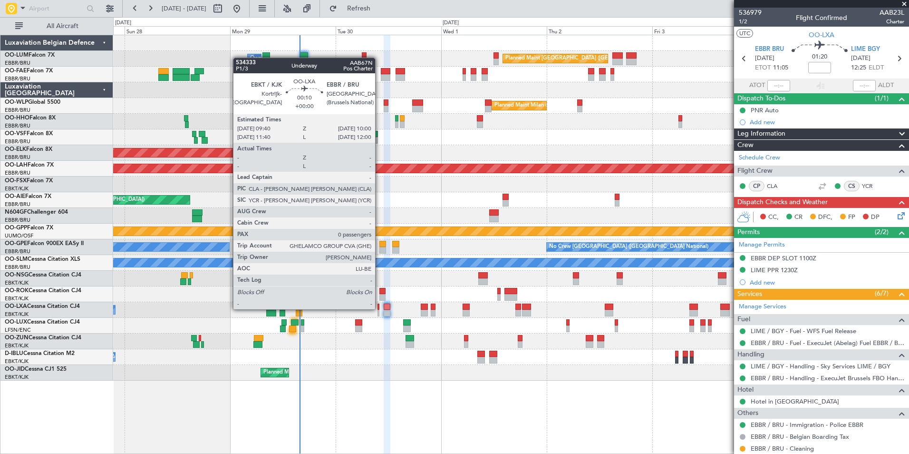
click at [379, 309] on div at bounding box center [379, 306] width 2 height 7
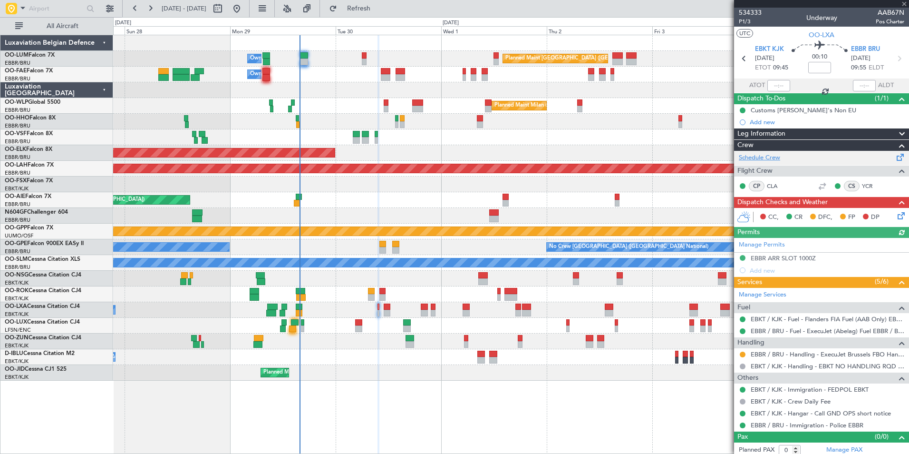
click at [768, 157] on link "Schedule Crew" at bounding box center [759, 158] width 41 height 10
click at [430, 105] on div "Planned Maint Milan (Linate)" at bounding box center [510, 106] width 795 height 16
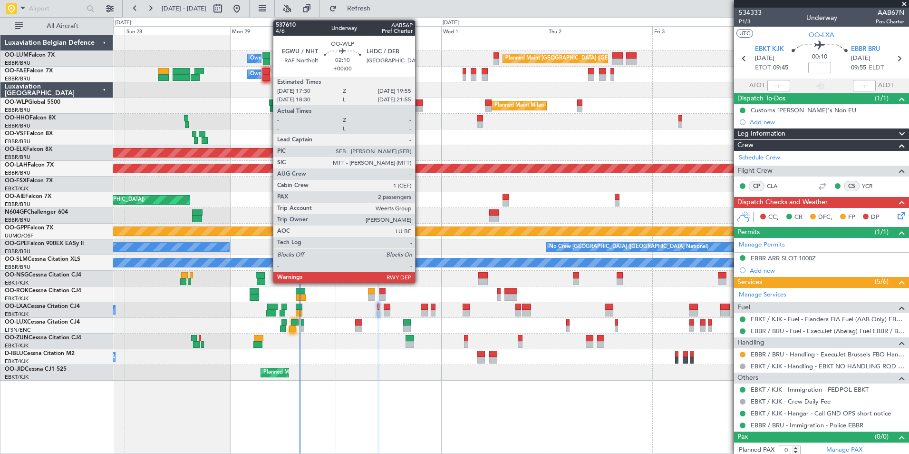
click at [419, 106] on div at bounding box center [417, 109] width 11 height 7
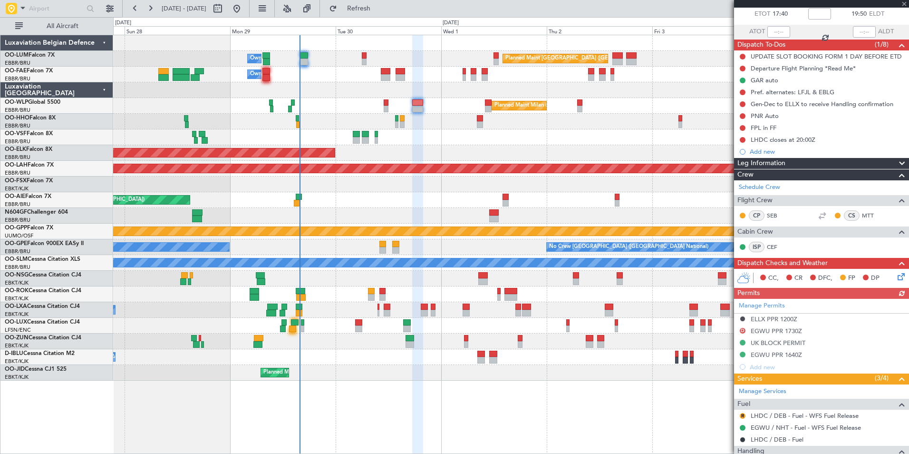
scroll to position [162, 0]
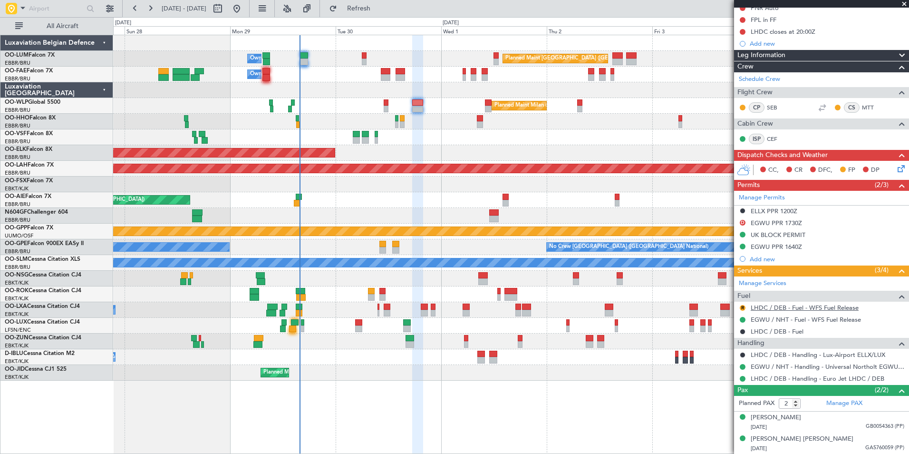
click at [780, 309] on link "LHDC / DEB - Fuel - WFS Fuel Release" at bounding box center [805, 307] width 108 height 8
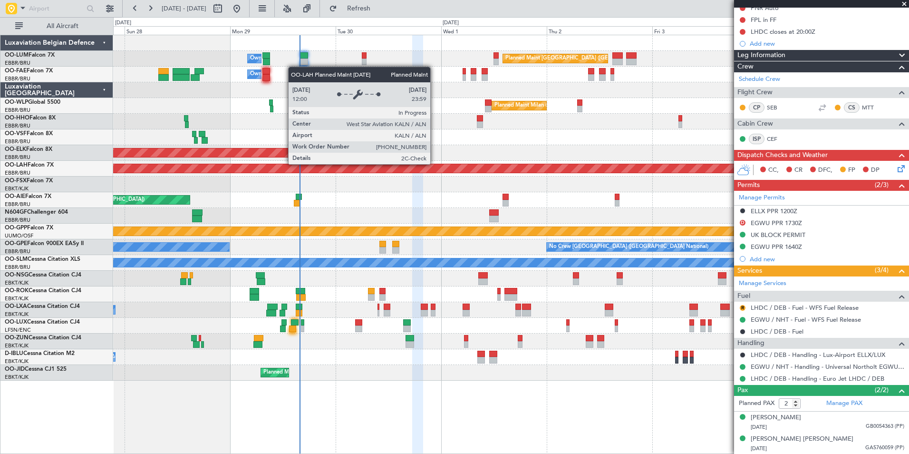
click at [377, 168] on div "Planned Maint [PERSON_NAME]-[GEOGRAPHIC_DATA][PERSON_NAME] ([GEOGRAPHIC_DATA][P…" at bounding box center [510, 169] width 795 height 16
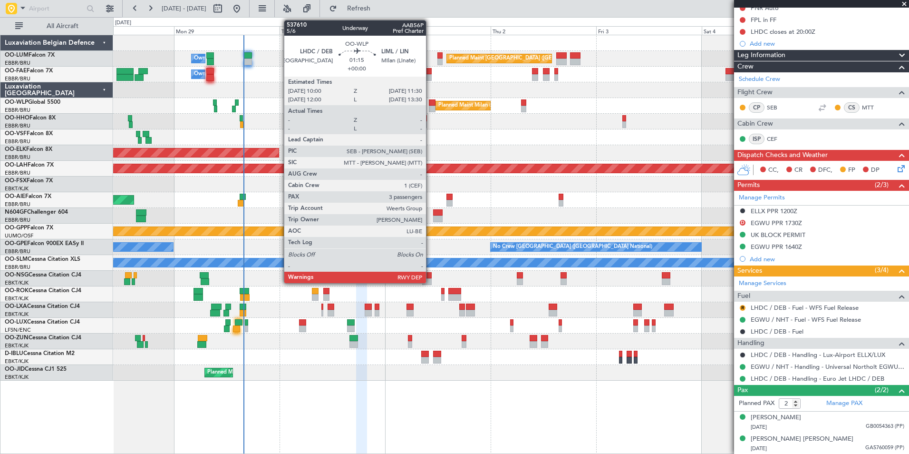
click at [430, 103] on div at bounding box center [432, 102] width 7 height 7
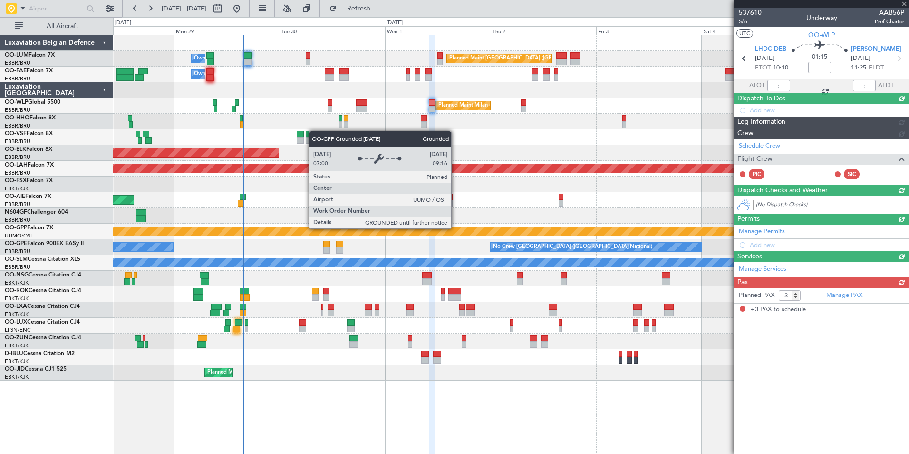
scroll to position [0, 0]
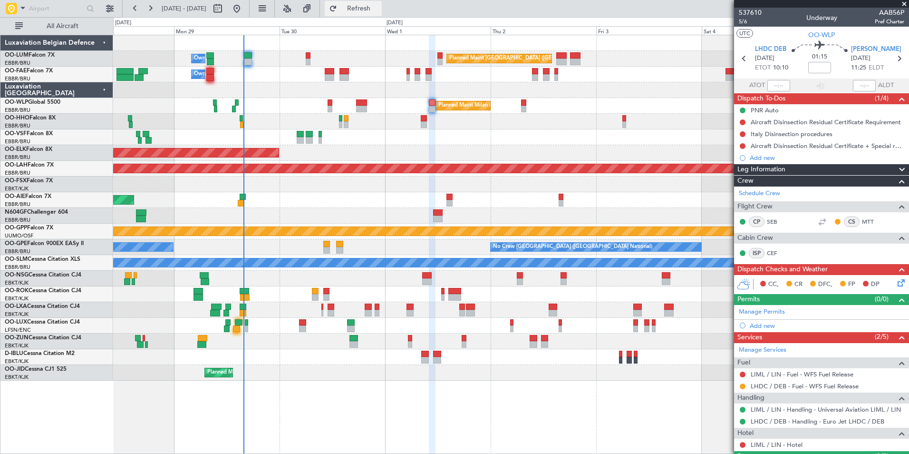
click at [379, 11] on span "Refresh" at bounding box center [359, 8] width 40 height 7
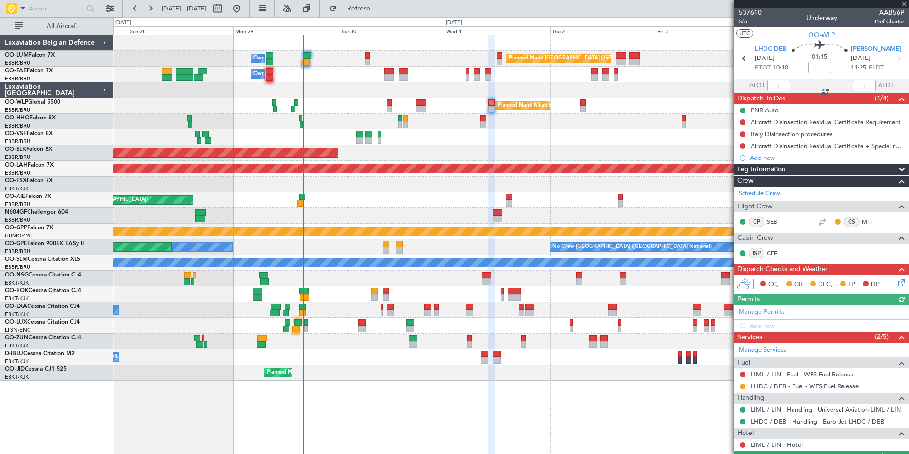
click at [461, 101] on div "Planned Maint [GEOGRAPHIC_DATA] ([GEOGRAPHIC_DATA] National) Owner [GEOGRAPHIC_…" at bounding box center [510, 207] width 795 height 345
click at [488, 130] on div at bounding box center [510, 137] width 795 height 16
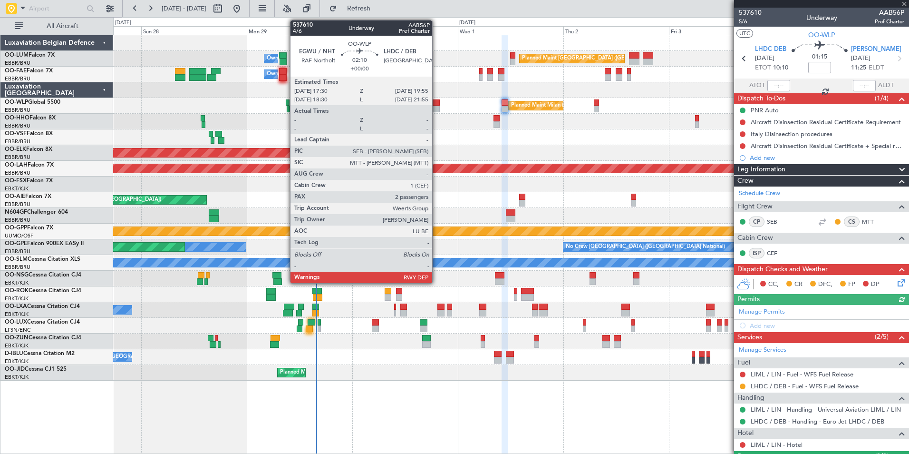
click at [436, 107] on div at bounding box center [434, 109] width 11 height 7
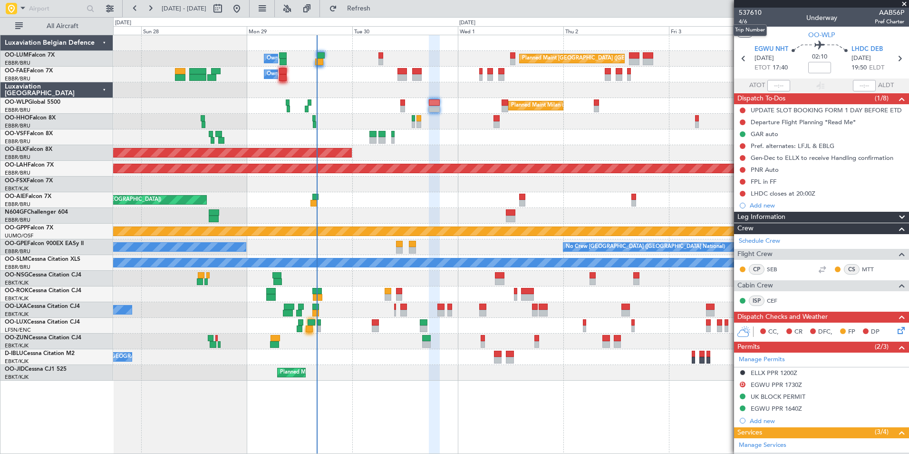
click at [741, 21] on mat-tooltip-component "Trip Number" at bounding box center [749, 30] width 47 height 25
click at [743, 21] on span "4/6" at bounding box center [750, 22] width 23 height 8
click at [746, 19] on span "4/6" at bounding box center [750, 22] width 23 height 8
click at [382, 3] on button "Refresh" at bounding box center [353, 8] width 57 height 15
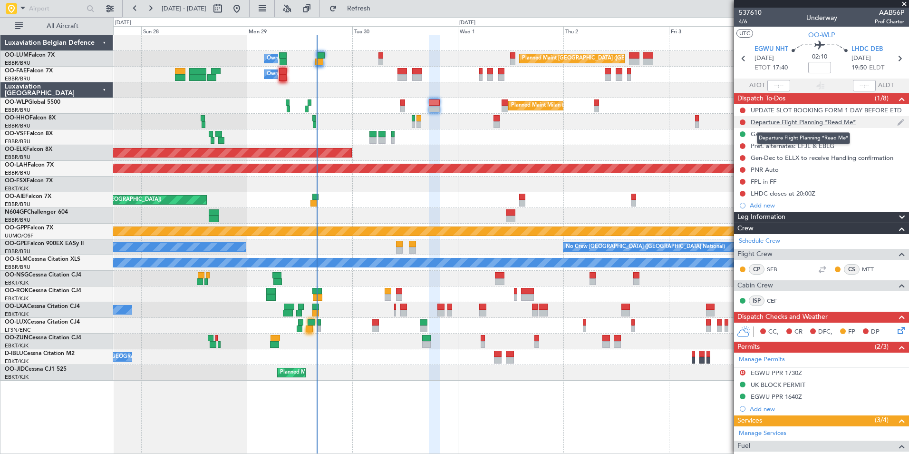
click at [773, 125] on div "Departure Flight Planning *Read Me*" at bounding box center [803, 122] width 105 height 8
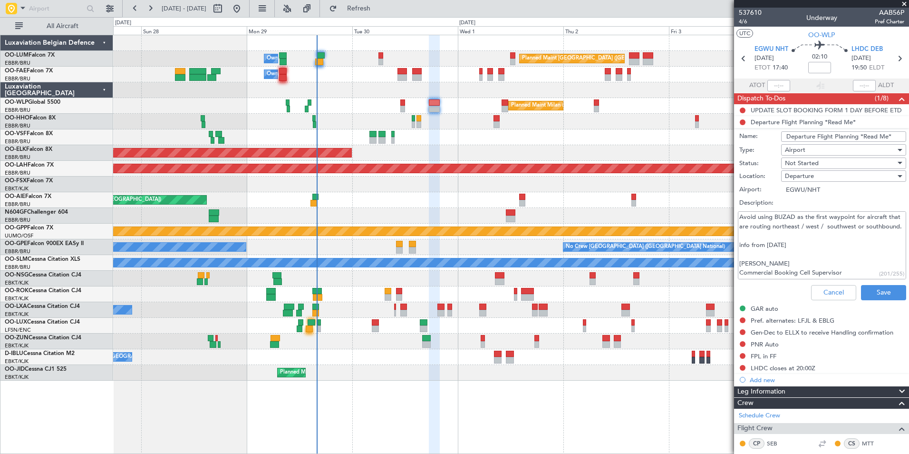
drag, startPoint x: 751, startPoint y: 215, endPoint x: 855, endPoint y: 239, distance: 106.4
click at [860, 237] on textarea "Avoid using BUZAD as the first waypoint for aircraft that are routing northeast…" at bounding box center [822, 245] width 168 height 68
click at [837, 241] on textarea "Avoid using BUZAD as the first waypoint for aircraft that are routing northeast…" at bounding box center [822, 245] width 168 height 68
click at [827, 287] on button "Cancel" at bounding box center [833, 292] width 45 height 15
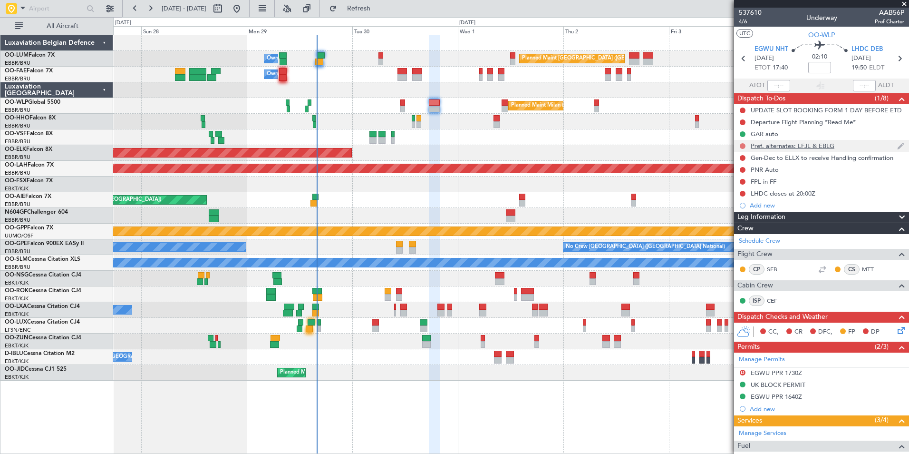
click at [745, 145] on button at bounding box center [743, 146] width 6 height 6
click at [742, 202] on span "Cancelled" at bounding box center [744, 202] width 27 height 10
click at [795, 159] on div "Gen-Dec to ELLX to receive Handling confirmation" at bounding box center [822, 158] width 143 height 8
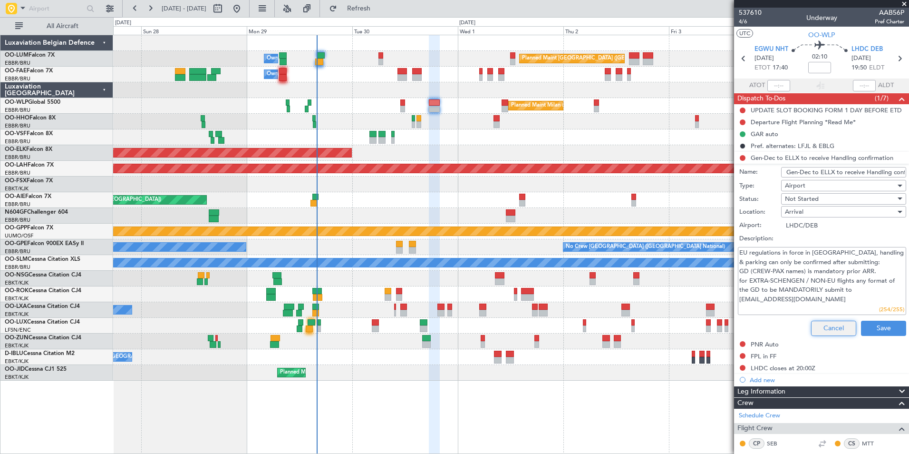
click at [819, 327] on button "Cancel" at bounding box center [833, 327] width 45 height 15
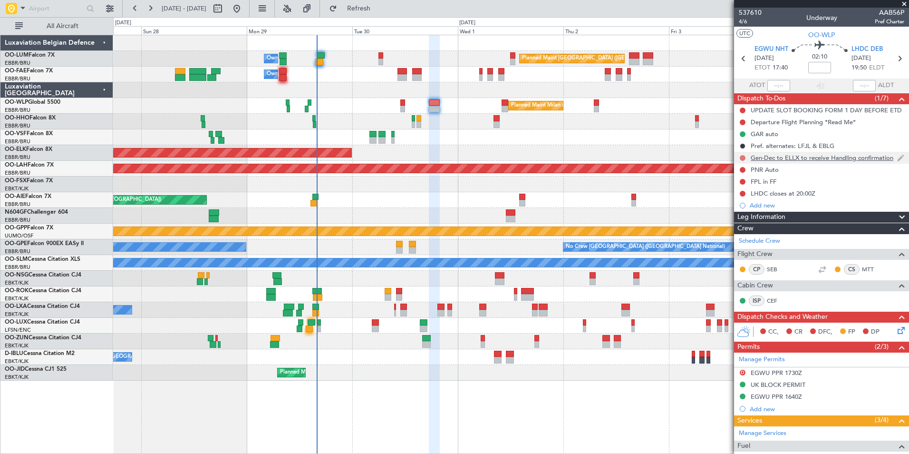
click at [745, 157] on button at bounding box center [743, 158] width 6 height 6
click at [742, 218] on span "Cancelled" at bounding box center [744, 214] width 27 height 10
click at [743, 169] on button at bounding box center [743, 170] width 6 height 6
click at [741, 208] on span "Completed" at bounding box center [746, 212] width 31 height 10
click at [741, 181] on button at bounding box center [743, 182] width 6 height 6
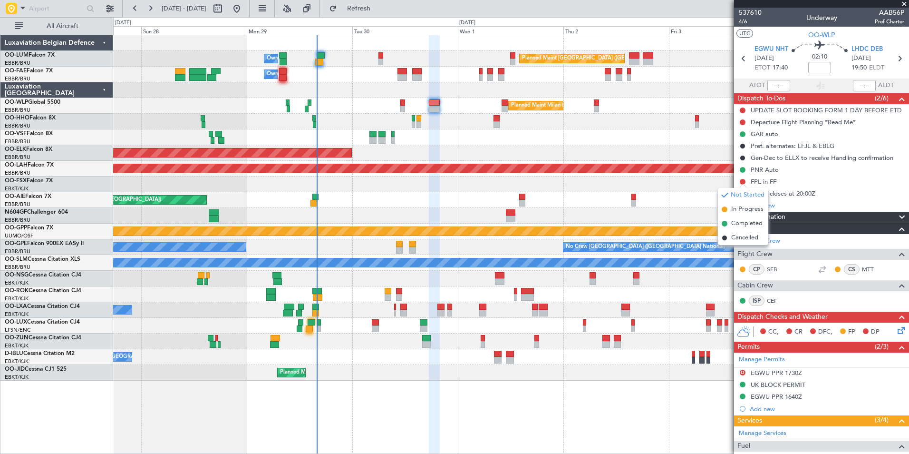
click at [665, 197] on div "Planned Maint [GEOGRAPHIC_DATA] ([GEOGRAPHIC_DATA]) Unplanned Maint Amsterdam (…" at bounding box center [510, 200] width 795 height 16
click at [876, 198] on div "LHDC closes at 20:00Z" at bounding box center [821, 193] width 175 height 12
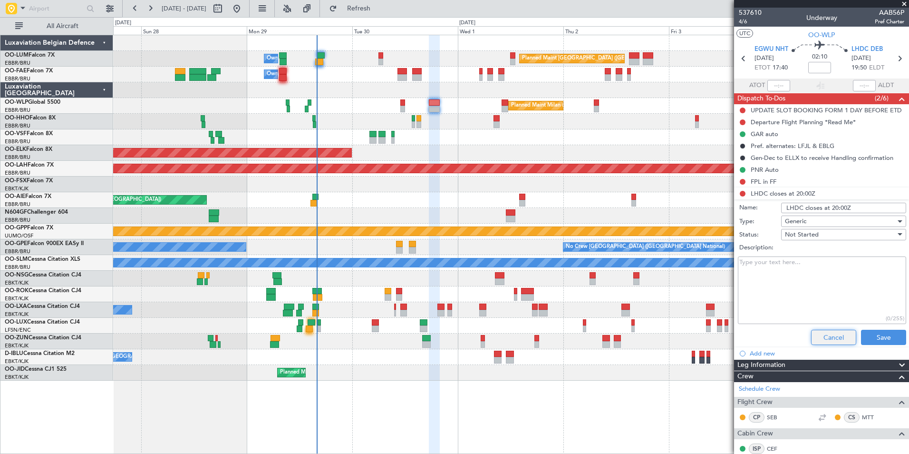
click at [831, 332] on button "Cancel" at bounding box center [833, 336] width 45 height 15
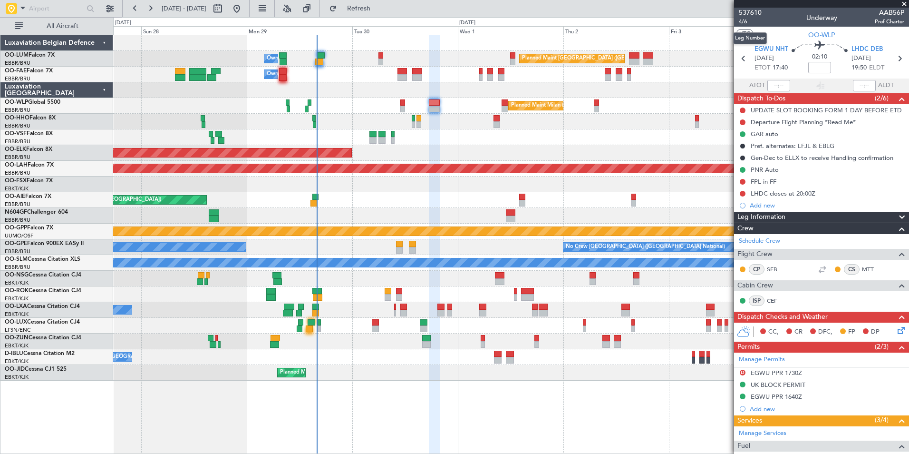
click at [743, 20] on span "4/6" at bounding box center [750, 22] width 23 height 8
click at [379, 12] on span "Refresh" at bounding box center [359, 8] width 40 height 7
click at [416, 222] on div at bounding box center [510, 216] width 795 height 16
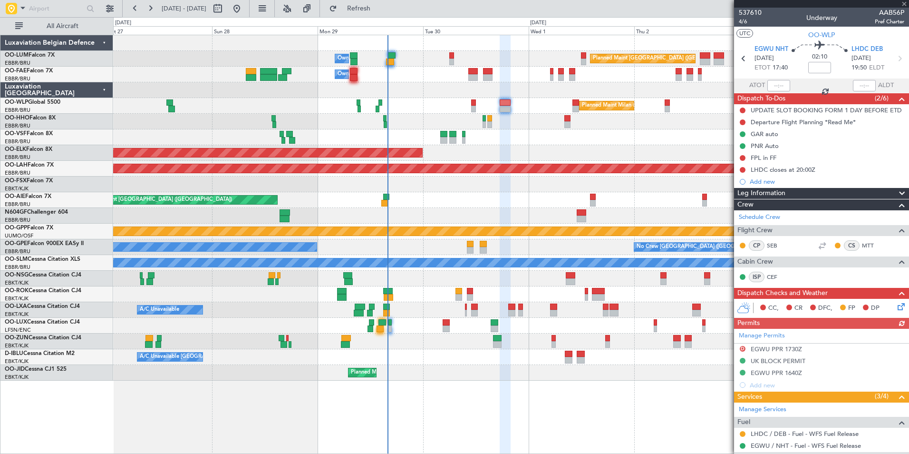
scroll to position [102, 0]
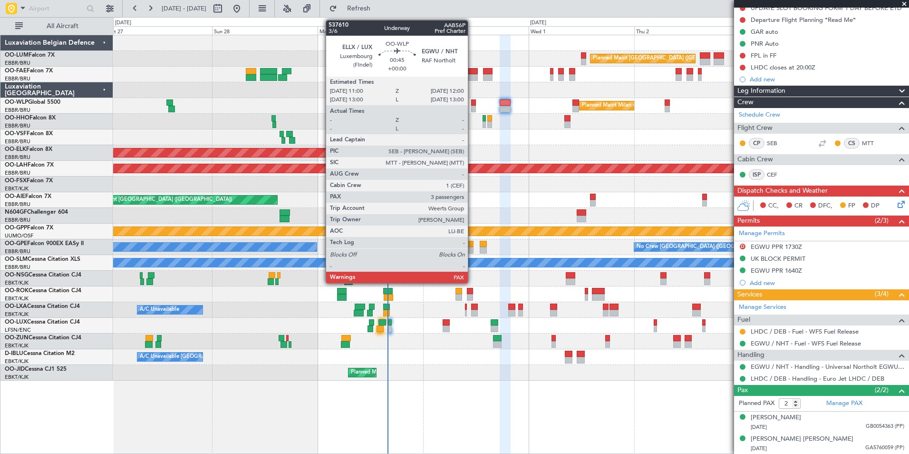
click at [472, 105] on div at bounding box center [473, 102] width 5 height 7
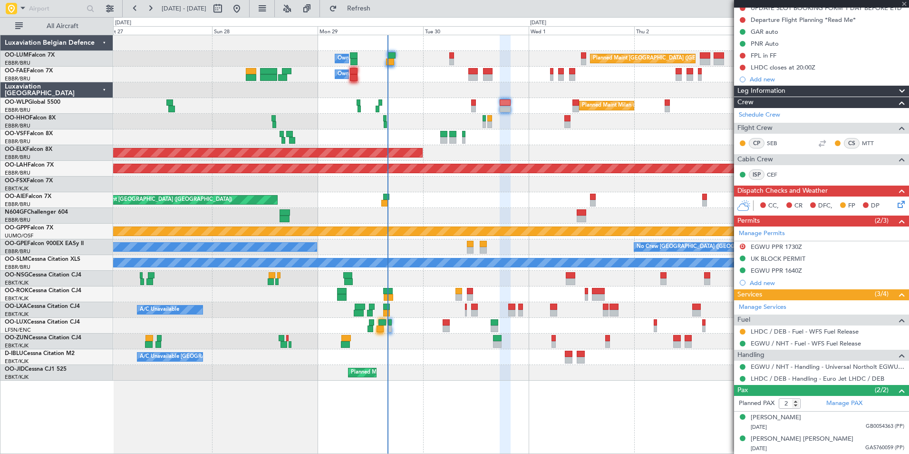
type input "3"
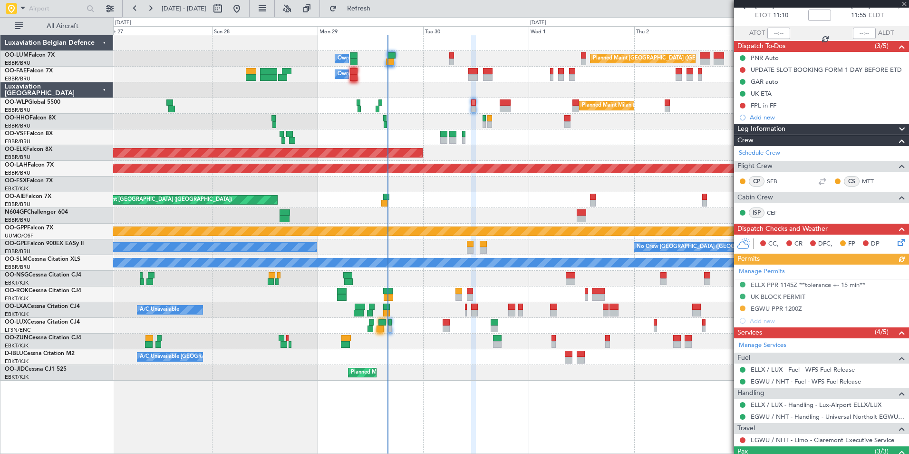
scroll to position [135, 0]
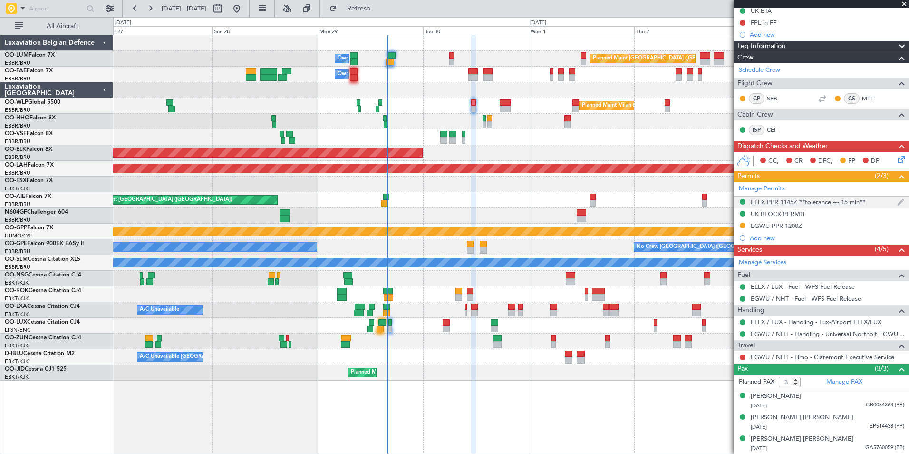
click at [766, 200] on div "ELLX PPR 1145Z **tolerance +- 15 min**" at bounding box center [808, 202] width 115 height 8
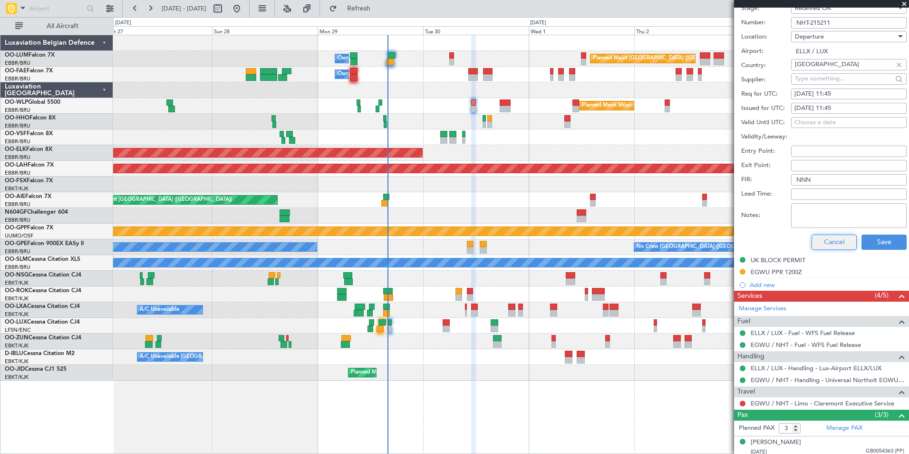
click at [833, 236] on button "Cancel" at bounding box center [834, 241] width 45 height 15
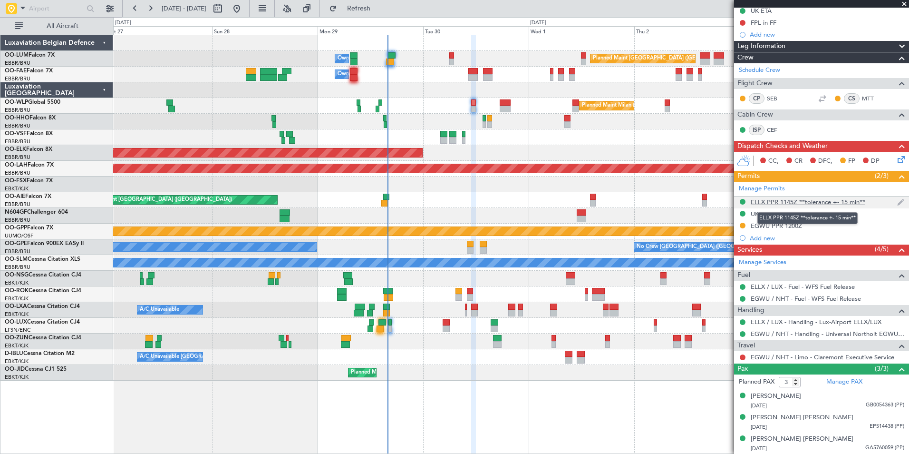
click at [772, 202] on div "ELLX PPR 1145Z **tolerance +- 15 min**" at bounding box center [808, 202] width 115 height 8
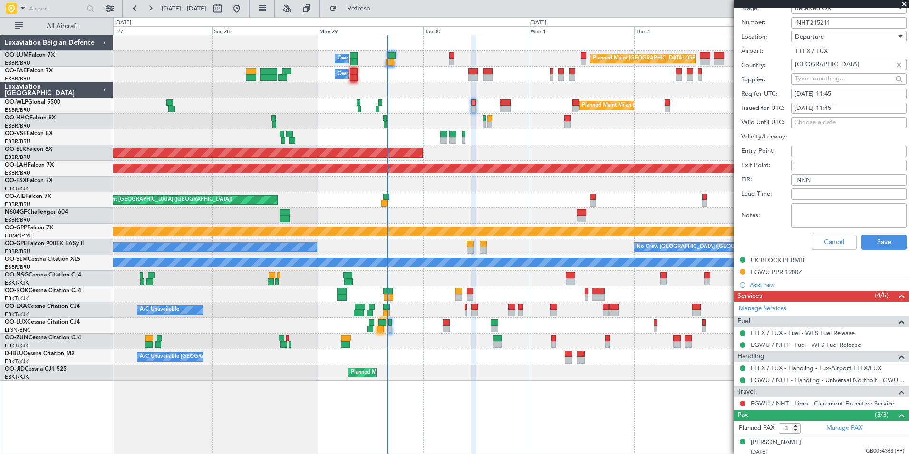
scroll to position [278, 0]
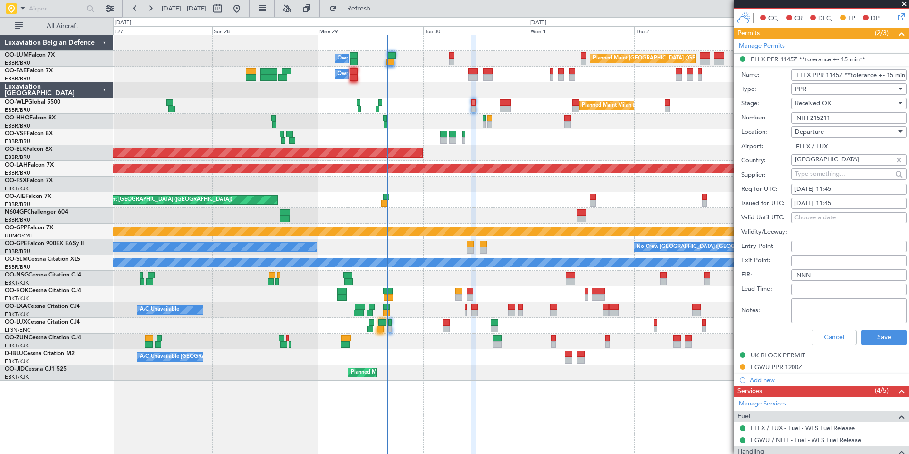
click at [841, 187] on div "[DATE] 11:45" at bounding box center [848, 189] width 109 height 10
select select "9"
select select "2025"
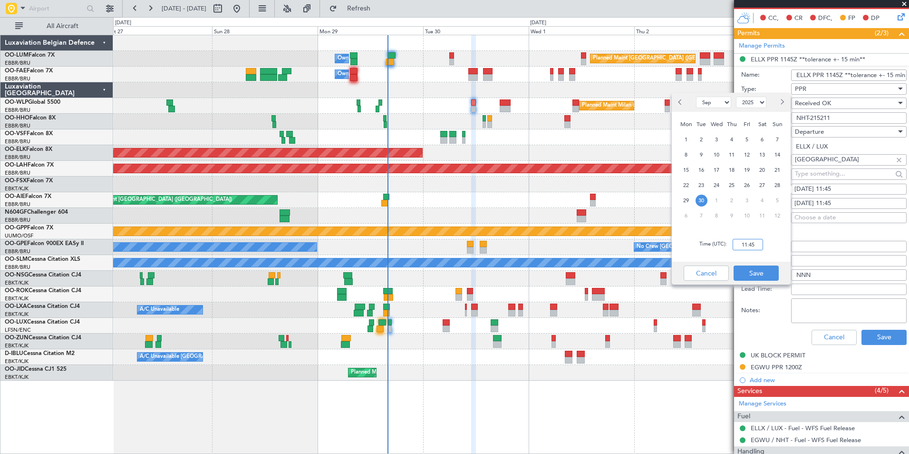
click at [747, 243] on input "11:45" at bounding box center [748, 244] width 30 height 11
type input "11:00"
click at [752, 263] on div "Cancel Save" at bounding box center [731, 273] width 119 height 23
click at [764, 273] on button "Save" at bounding box center [756, 272] width 45 height 15
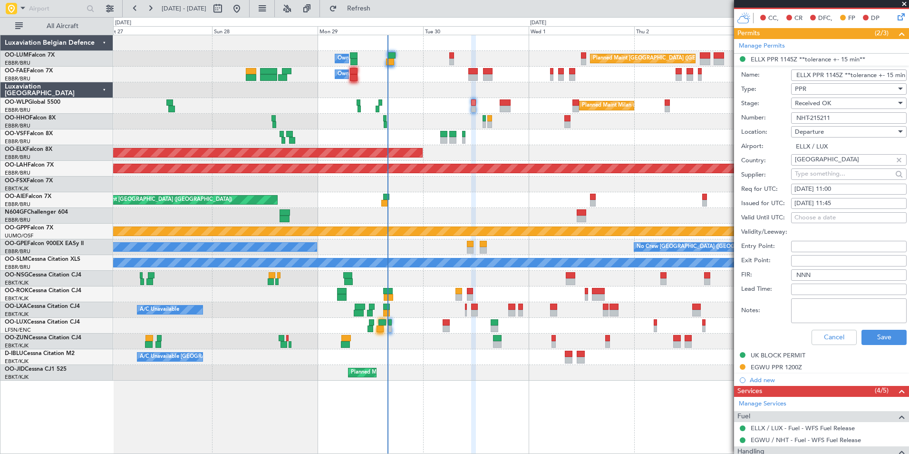
scroll to position [183, 0]
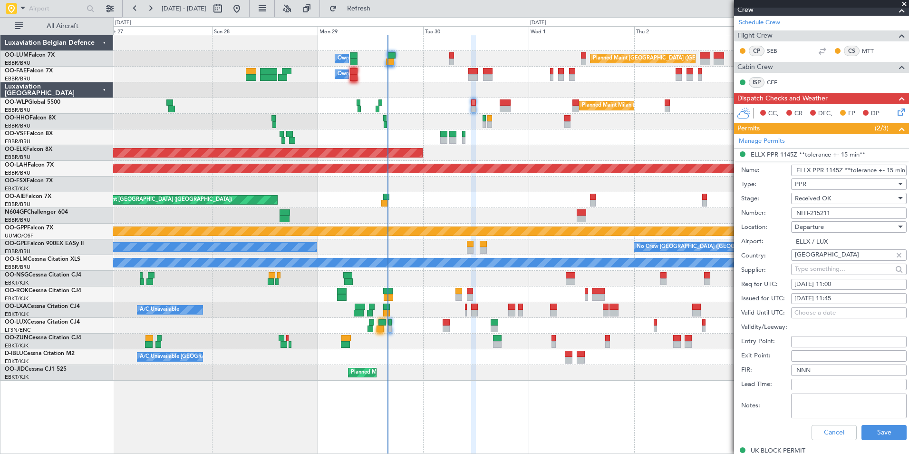
drag, startPoint x: 841, startPoint y: 212, endPoint x: 771, endPoint y: 211, distance: 69.4
click at [772, 211] on div "Number: NHT-215211" at bounding box center [823, 213] width 165 height 14
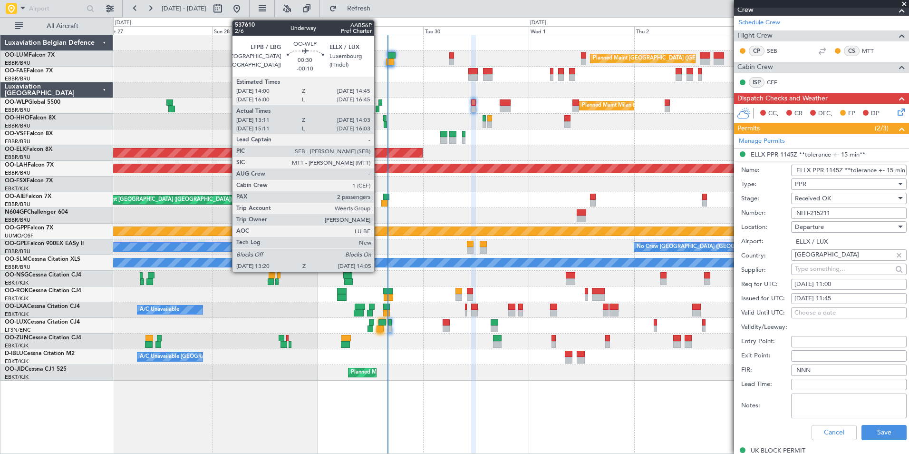
click at [378, 106] on div at bounding box center [377, 109] width 3 height 7
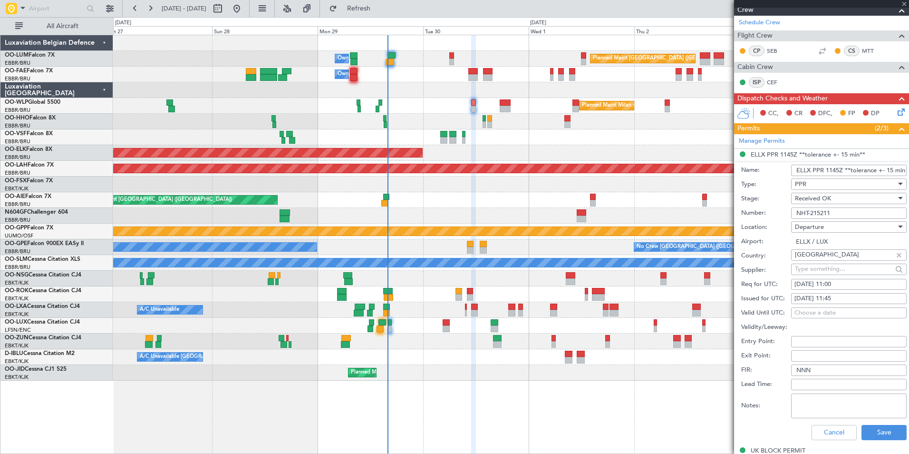
type input "-00:10"
type input "13:21"
type input "13:58"
type input "2"
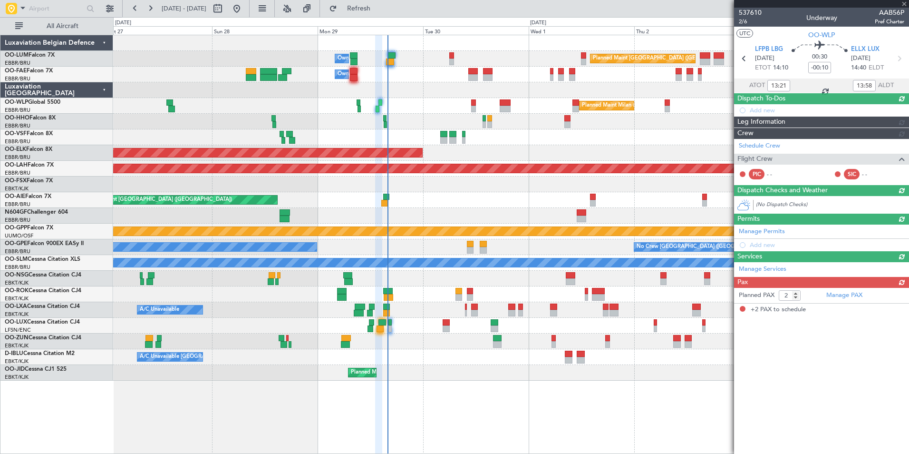
scroll to position [0, 0]
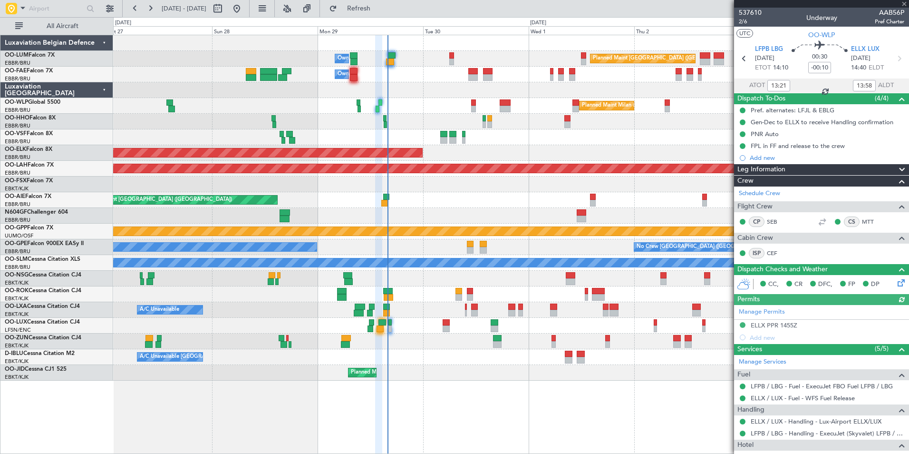
click at [774, 324] on div "Manage Permits ELLX PPR 1455Z Add new" at bounding box center [821, 324] width 175 height 39
click at [777, 323] on div "Manage Permits ELLX PPR 1455Z Add new" at bounding box center [821, 324] width 175 height 39
click at [780, 324] on div "Manage Permits ELLX PPR 1455Z Add new" at bounding box center [821, 324] width 175 height 39
click at [782, 325] on div "ELLX PPR 1455Z" at bounding box center [774, 325] width 47 height 8
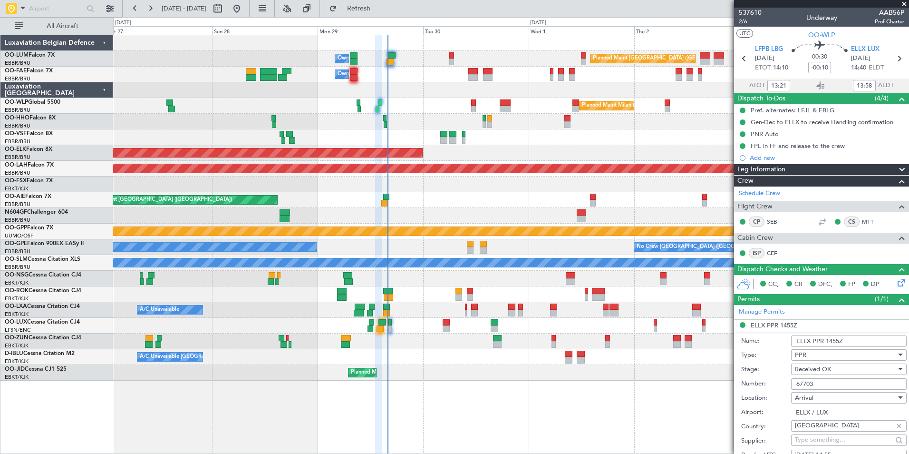
drag, startPoint x: 823, startPoint y: 382, endPoint x: 769, endPoint y: 382, distance: 53.7
click at [769, 382] on div "Number: 67703" at bounding box center [823, 384] width 165 height 14
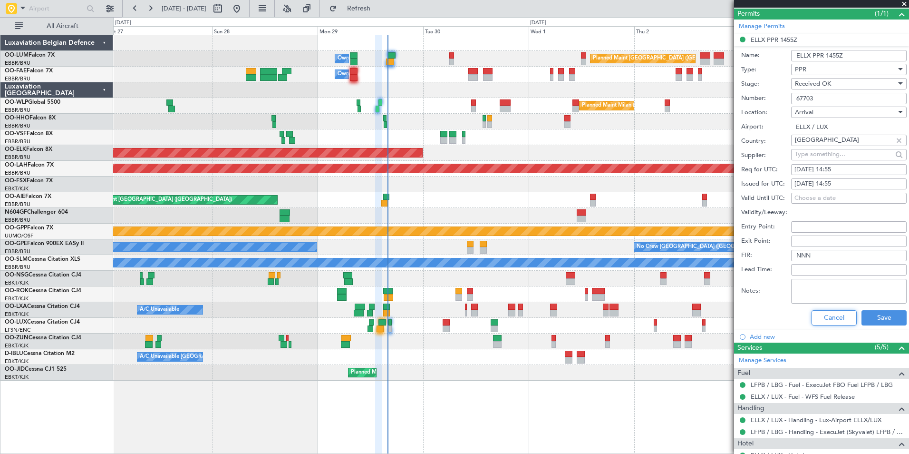
drag, startPoint x: 825, startPoint y: 319, endPoint x: 577, endPoint y: 224, distance: 265.2
click at [824, 318] on button "Cancel" at bounding box center [834, 317] width 45 height 15
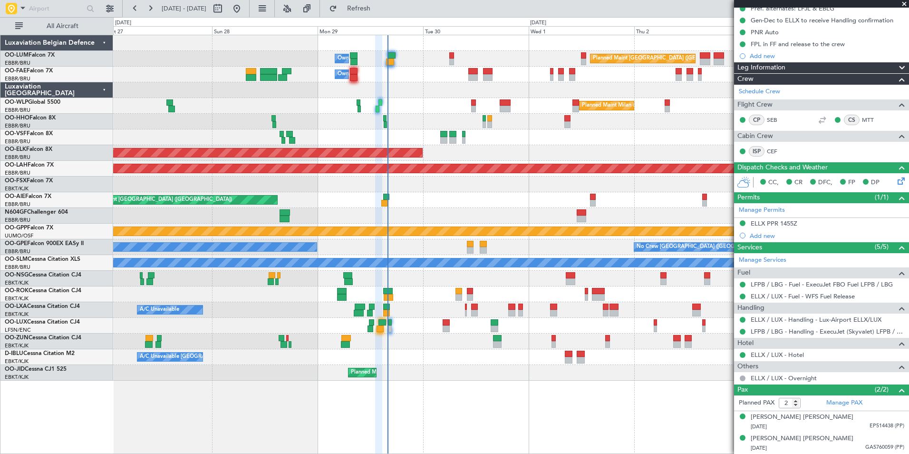
scroll to position [101, 0]
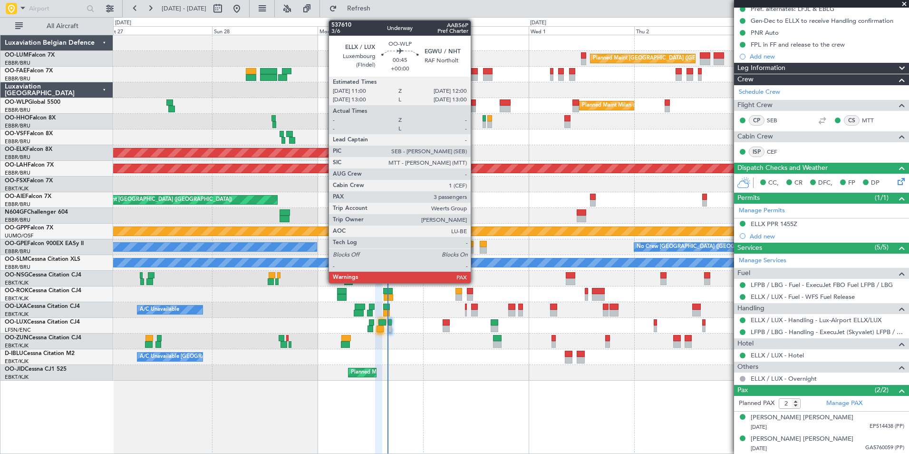
click at [475, 105] on div at bounding box center [473, 102] width 5 height 7
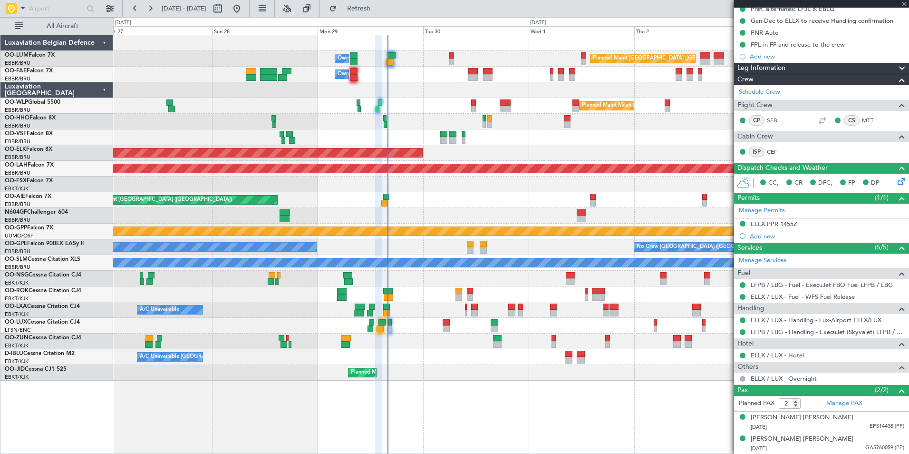
type input "3"
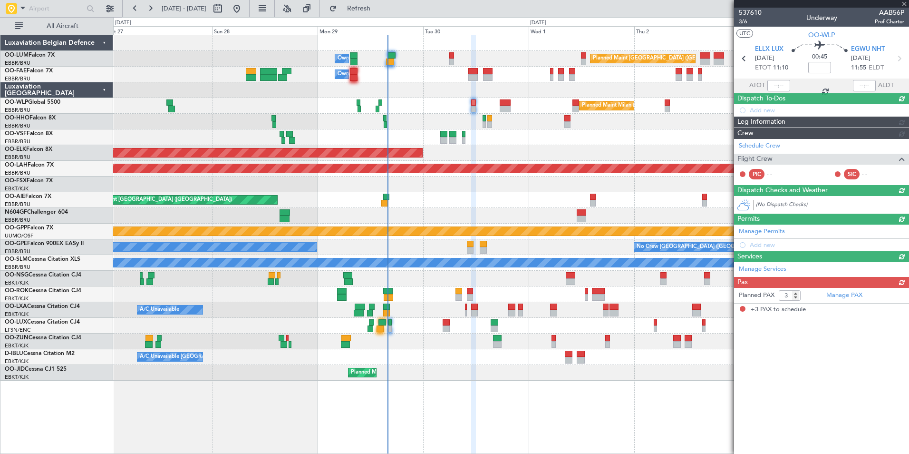
scroll to position [0, 0]
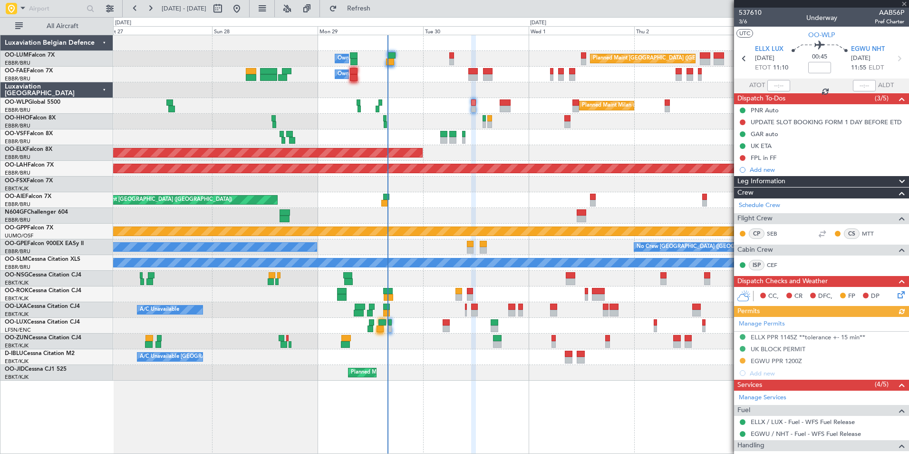
click at [773, 359] on div "Manage Permits ELLX PPR 1145Z **tolerance +- 15 min** UK BLOCK PERMIT EGWU PPR …" at bounding box center [821, 348] width 175 height 62
click at [760, 339] on div "Manage Permits ELLX PPR 1145Z **tolerance +- 15 min** UK BLOCK PERMIT EGWU PPR …" at bounding box center [821, 348] width 175 height 62
click at [775, 338] on div "ELLX PPR 1145Z **tolerance +- 15 min**" at bounding box center [808, 337] width 115 height 8
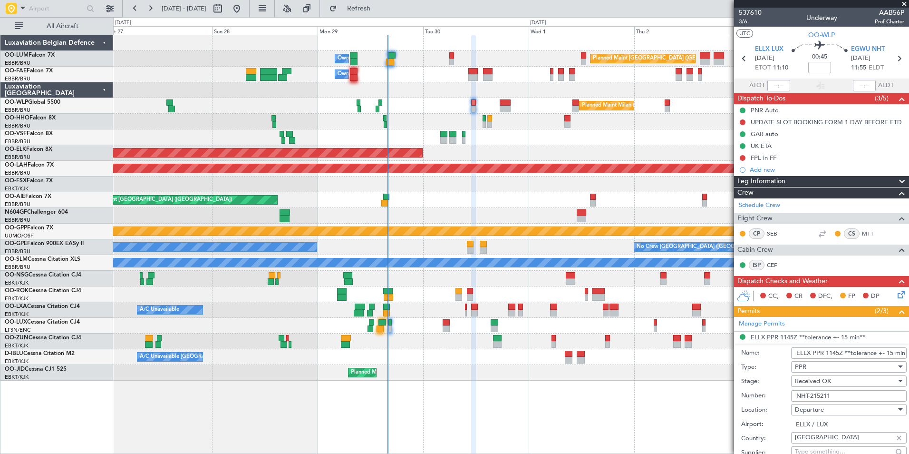
click at [811, 399] on input "NHT-215211" at bounding box center [849, 395] width 116 height 11
click at [815, 397] on input "NHT-215211" at bounding box center [849, 395] width 116 height 11
click at [819, 397] on input "NHT-215211" at bounding box center [849, 395] width 116 height 11
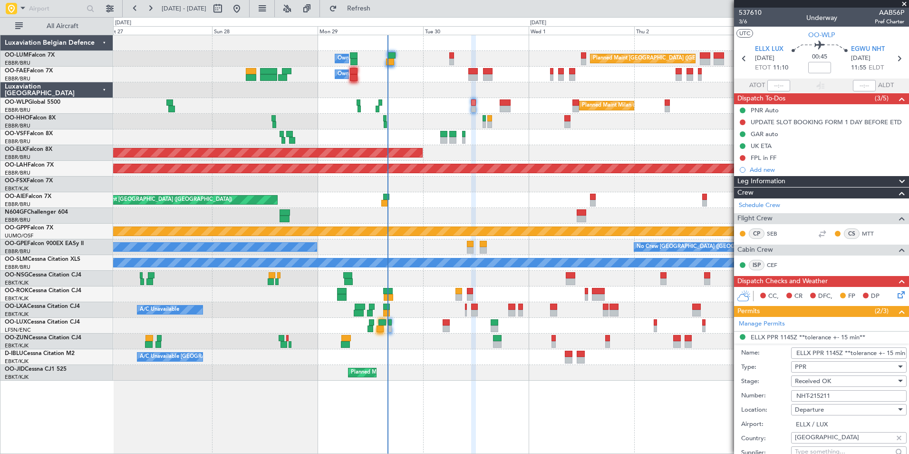
click at [836, 396] on input "NHT-215211" at bounding box center [849, 395] width 116 height 11
drag, startPoint x: 836, startPoint y: 396, endPoint x: 791, endPoint y: 395, distance: 45.2
click at [791, 395] on input "NHT-215211" at bounding box center [849, 395] width 116 height 11
paste input "67703"
type input "67703"
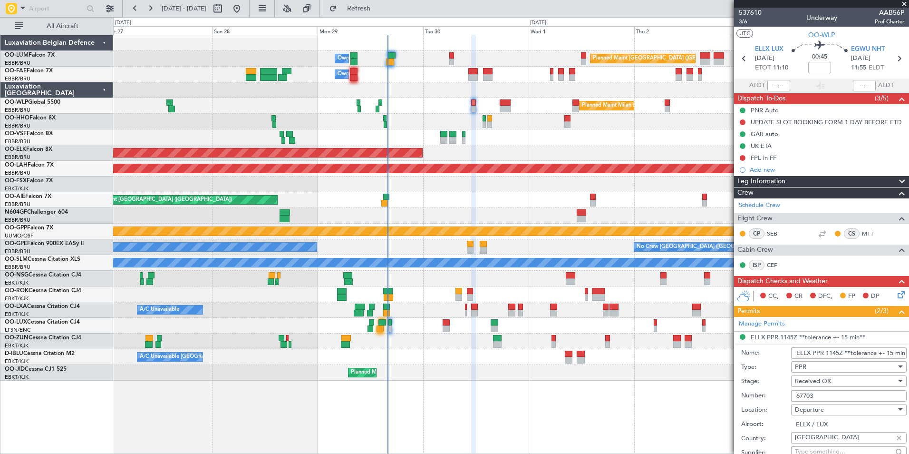
scroll to position [0, 12]
drag, startPoint x: 828, startPoint y: 352, endPoint x: 909, endPoint y: 353, distance: 80.8
click at [909, 353] on article "537610 3/6 Underway AAB56P Pref Charter UTC OO-WLP ELLX LUX 30/09/2025 ETOT 11:…" at bounding box center [821, 231] width 175 height 446
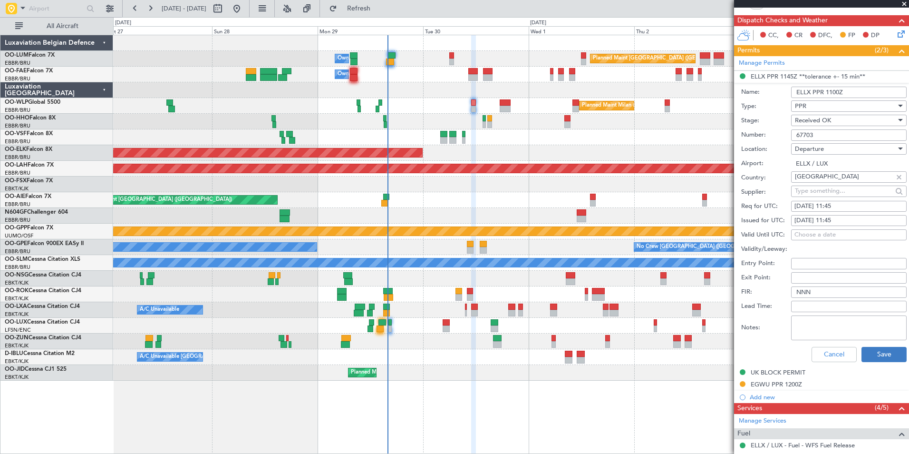
scroll to position [285, 0]
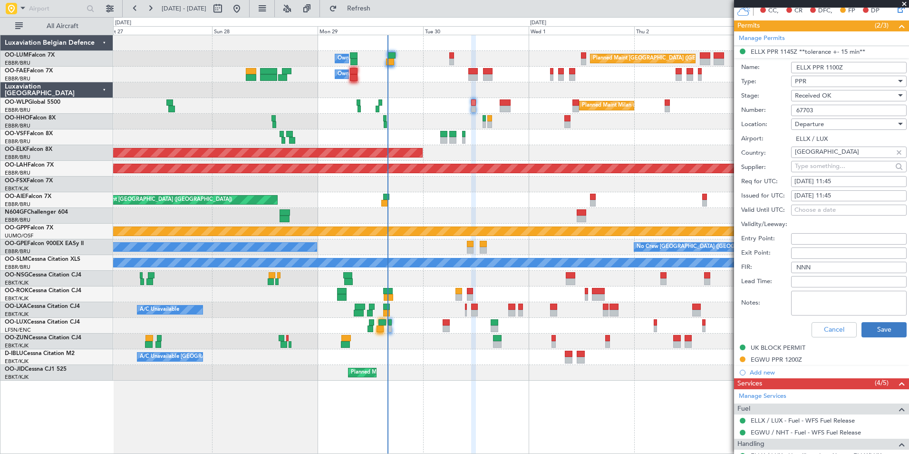
type input "ELLX PPR 1100Z"
click at [869, 328] on button "Save" at bounding box center [884, 329] width 45 height 15
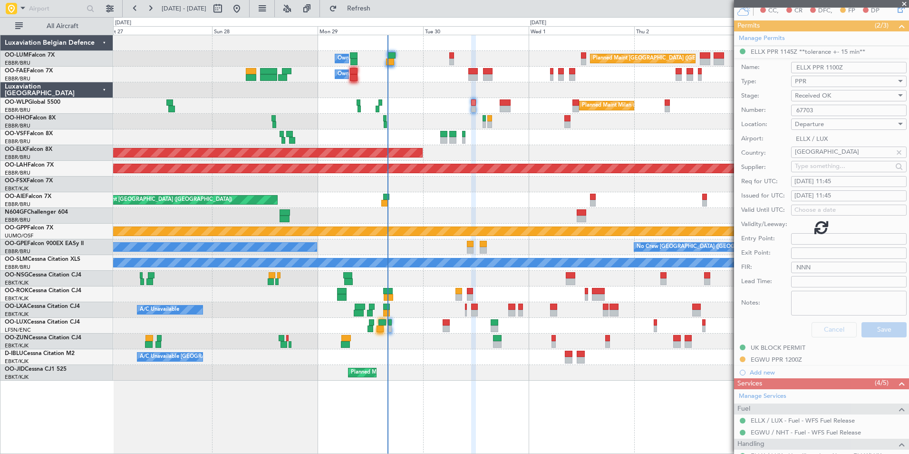
scroll to position [135, 0]
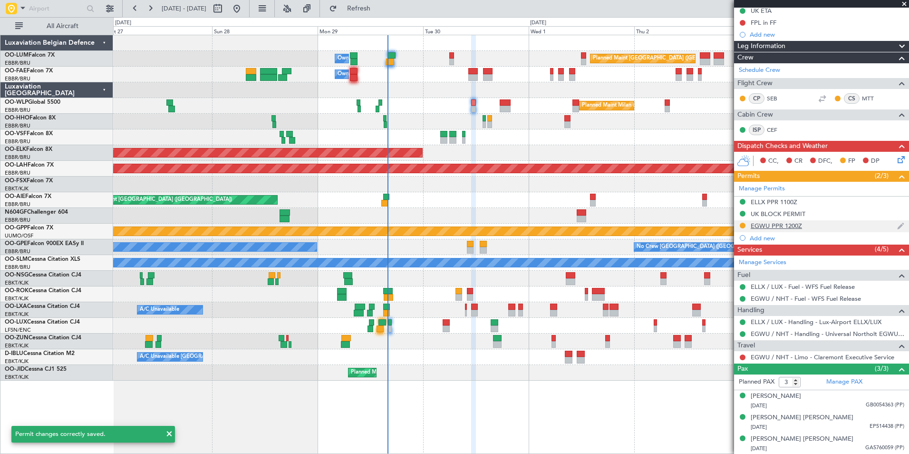
click at [775, 226] on div "EGWU PPR 1200Z" at bounding box center [776, 226] width 51 height 8
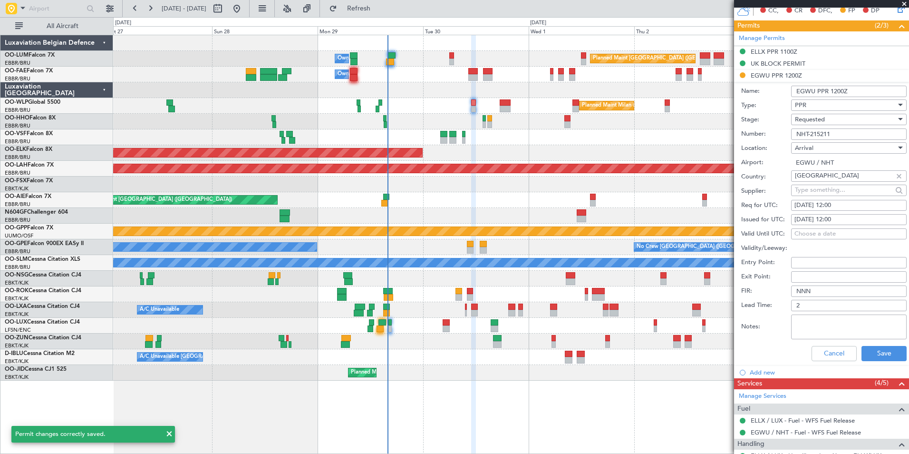
click at [834, 206] on div "30/09/2025 12:00" at bounding box center [848, 206] width 109 height 10
select select "9"
select select "2025"
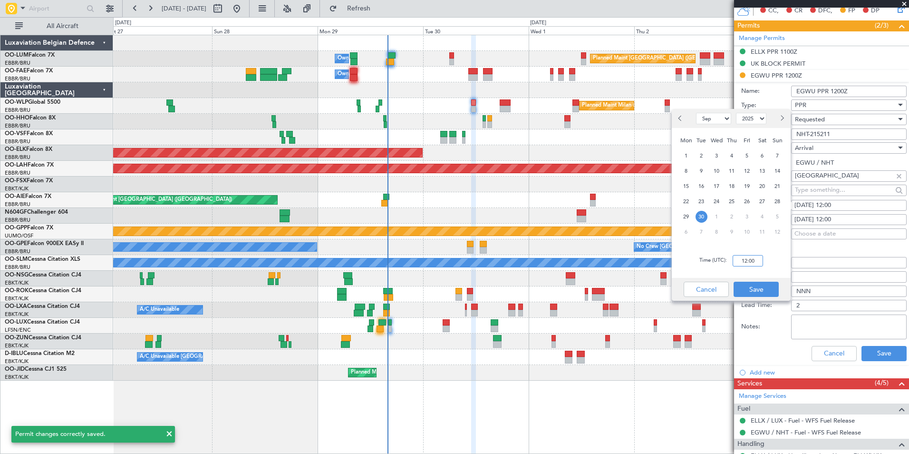
click at [752, 262] on input "12:00" at bounding box center [748, 260] width 30 height 11
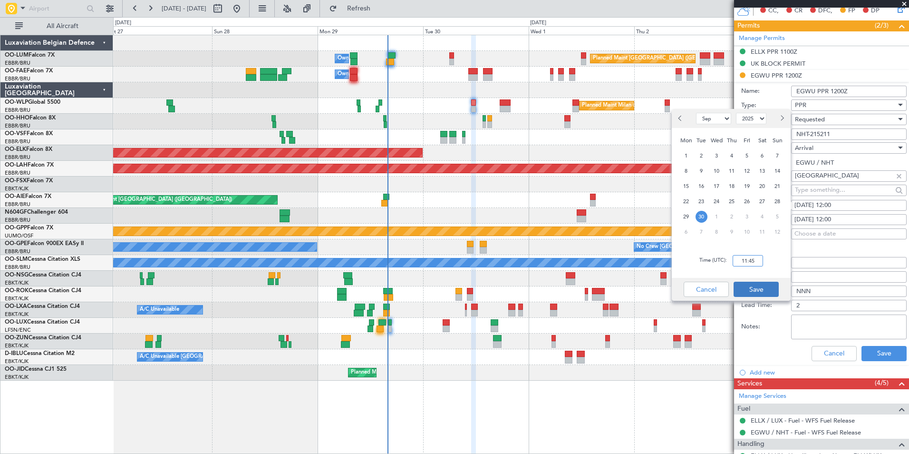
type input "11:45"
click at [762, 290] on button "Save" at bounding box center [756, 288] width 45 height 15
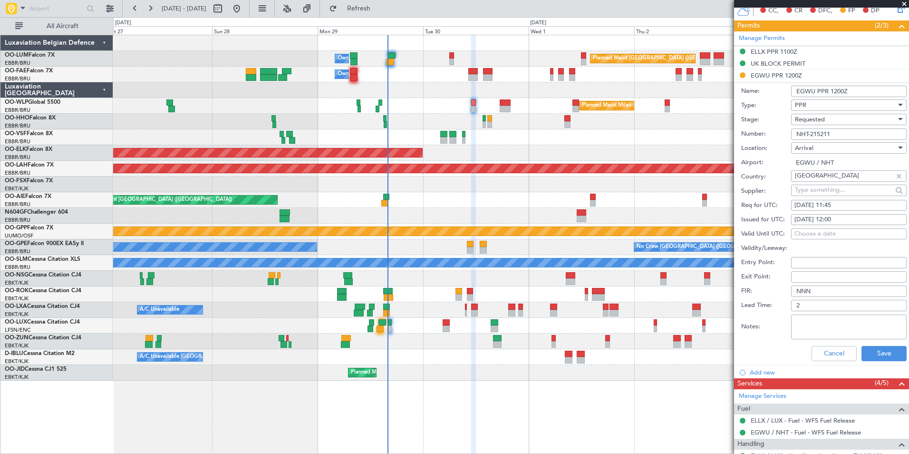
click at [837, 221] on div "30/09/2025 12:00" at bounding box center [848, 220] width 109 height 10
select select "9"
select select "2025"
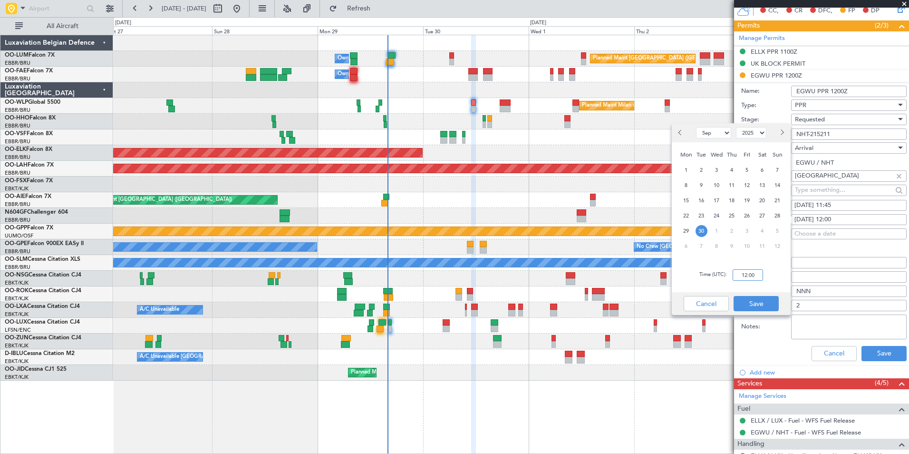
click at [752, 273] on input "12:00" at bounding box center [748, 274] width 30 height 11
type input "11:45"
click at [759, 297] on button "Save" at bounding box center [756, 303] width 45 height 15
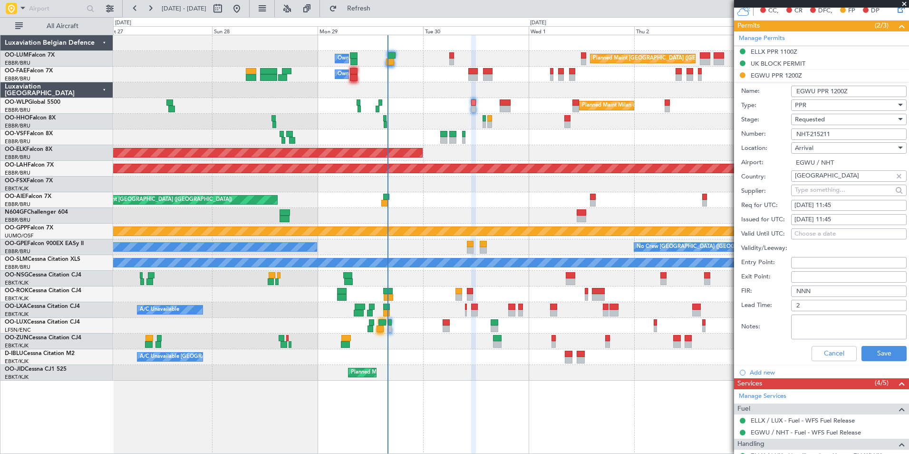
click at [818, 120] on span "Requested" at bounding box center [810, 119] width 30 height 9
click at [823, 192] on span "Received OK" at bounding box center [845, 191] width 100 height 14
click at [844, 91] on input "EGWU PPR 1200Z" at bounding box center [849, 91] width 116 height 11
click at [866, 88] on input "EGWU PPR 1145Z" at bounding box center [849, 91] width 116 height 11
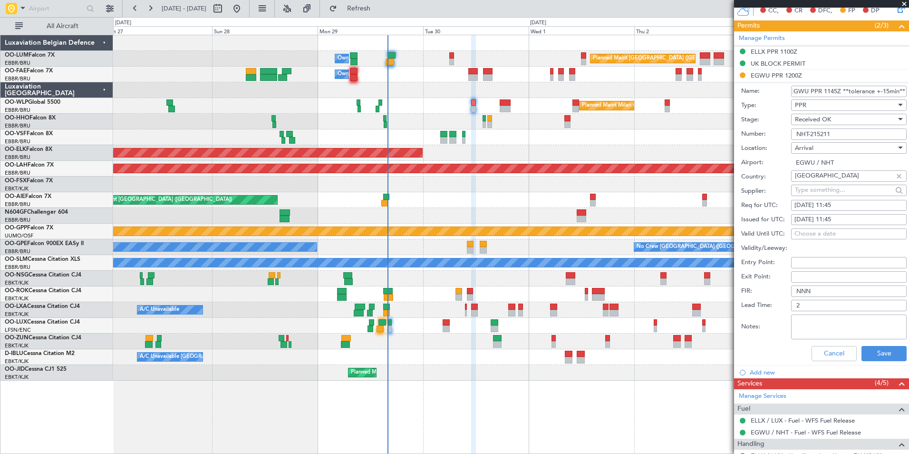
scroll to position [0, 13]
type input "EGWU PPR 1145Z **tolerance +-15min**"
click at [868, 359] on button "Save" at bounding box center [884, 353] width 45 height 15
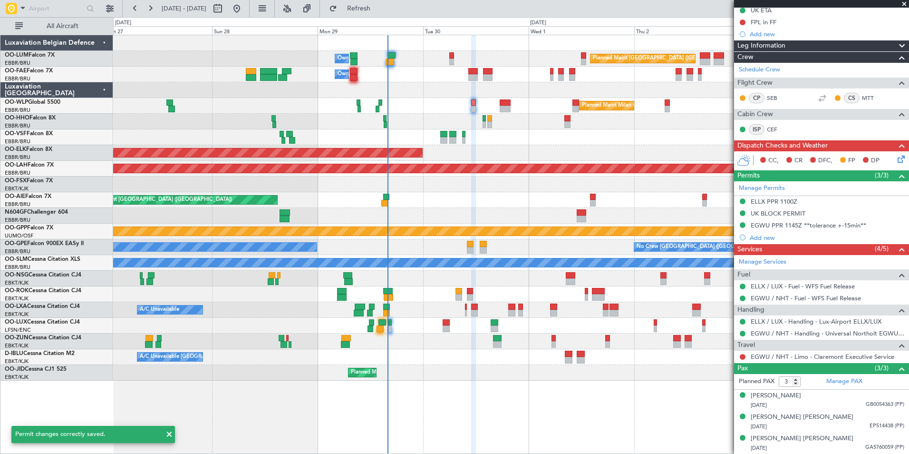
scroll to position [135, 0]
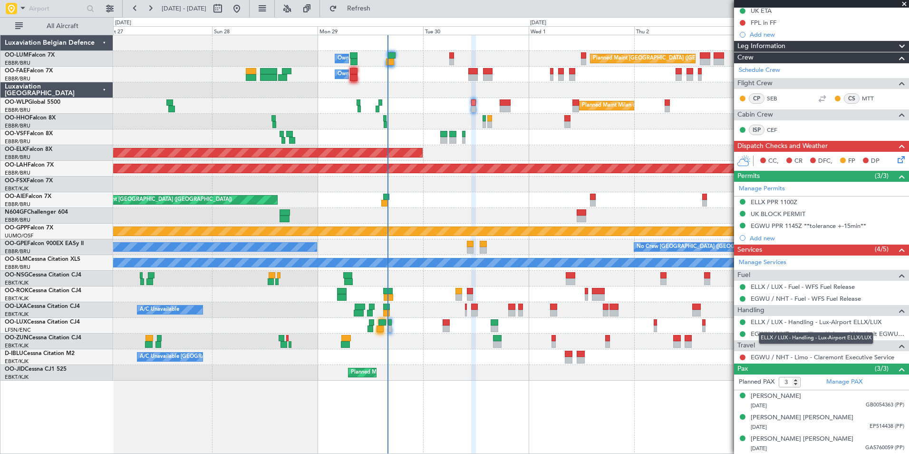
click at [779, 333] on mat-tooltip-component "ELLX / LUX - Handling - Lux-Airport ELLX/LUX" at bounding box center [816, 337] width 128 height 25
click at [790, 336] on link "EGWU / NHT - Handling - Universal Northolt EGWU / NHT" at bounding box center [828, 333] width 154 height 8
click at [237, 230] on div "Planned Maint Brussels (Brussels National) Owner Melsbroek Air Base Owner Melsb…" at bounding box center [510, 207] width 795 height 345
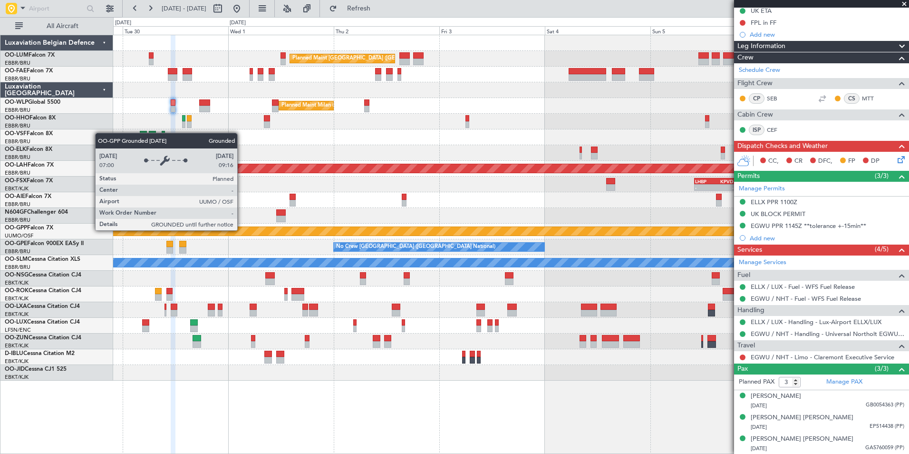
click at [67, 306] on div "Planned Maint Brussels (Brussels National) Owner Melsbroek Air Base Owner Melsb…" at bounding box center [454, 235] width 909 height 436
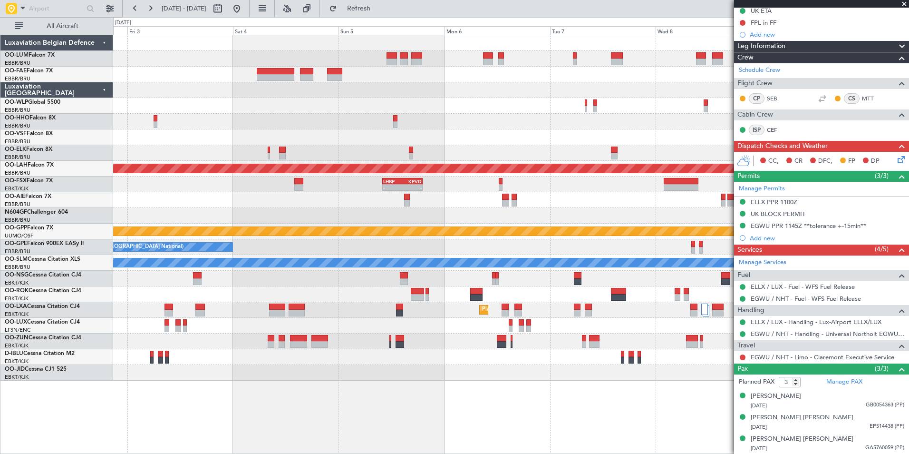
click at [314, 355] on div at bounding box center [510, 357] width 795 height 16
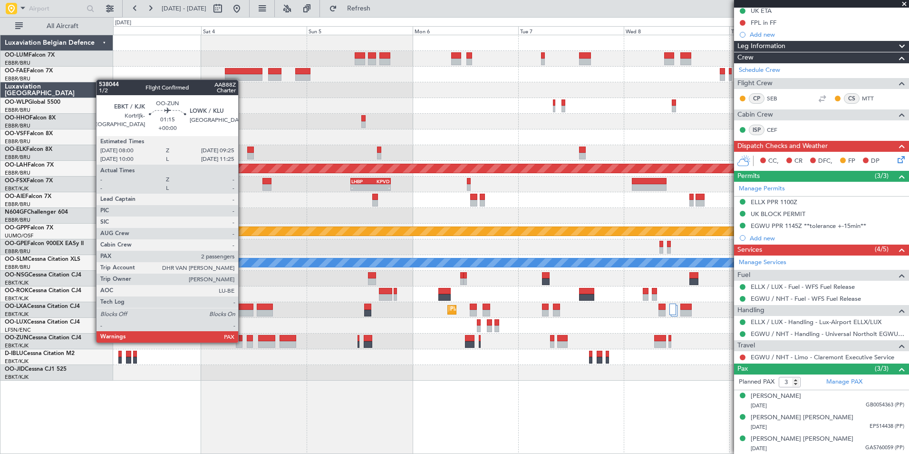
click at [242, 341] on div at bounding box center [239, 344] width 7 height 7
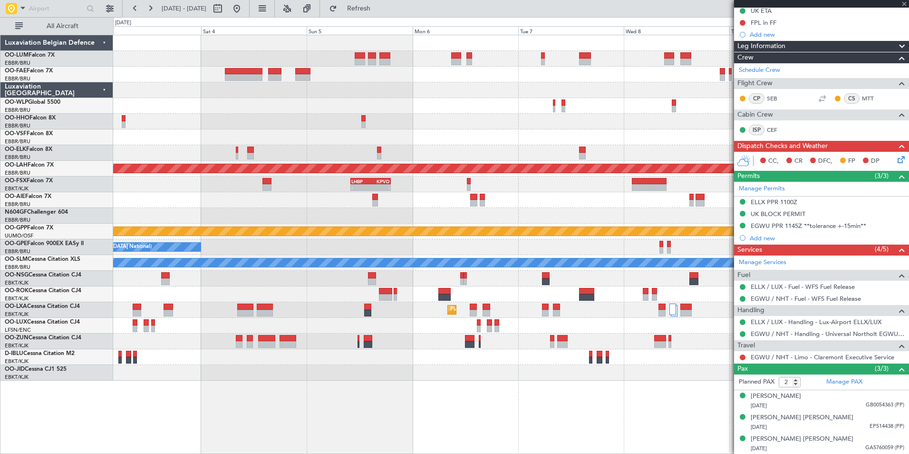
scroll to position [0, 0]
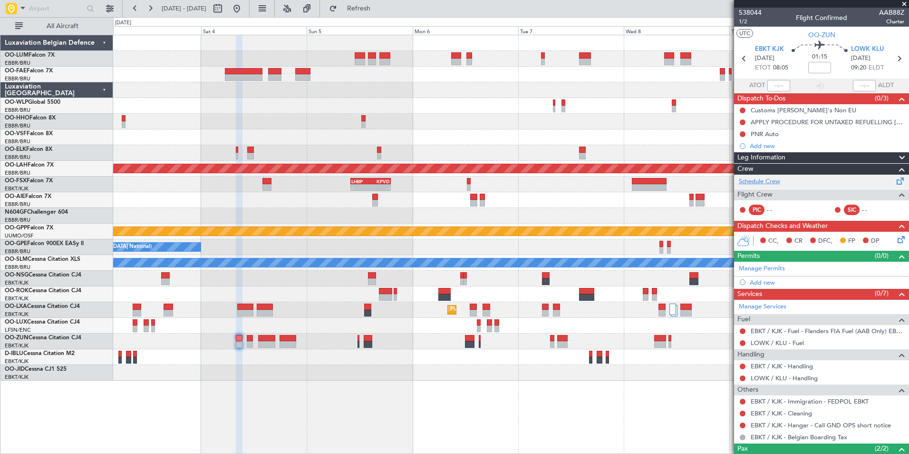
click at [766, 185] on link "Schedule Crew" at bounding box center [759, 182] width 41 height 10
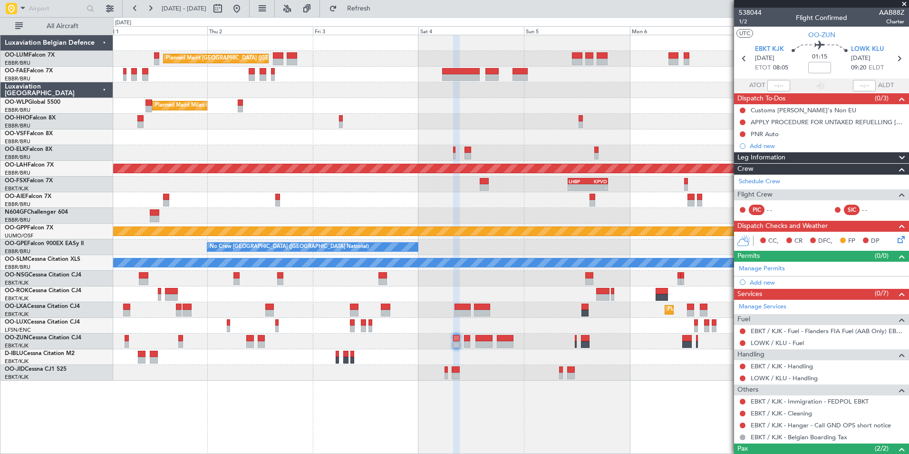
click at [515, 210] on div "Planned Maint Brussels (Brussels National) Owner Melsbroek Air Base Owner Melsb…" at bounding box center [510, 207] width 795 height 345
click at [386, 174] on div "Planned Maint Brussels (Brussels National) Owner Melsbroek Air Base Owner Melsb…" at bounding box center [510, 207] width 795 height 345
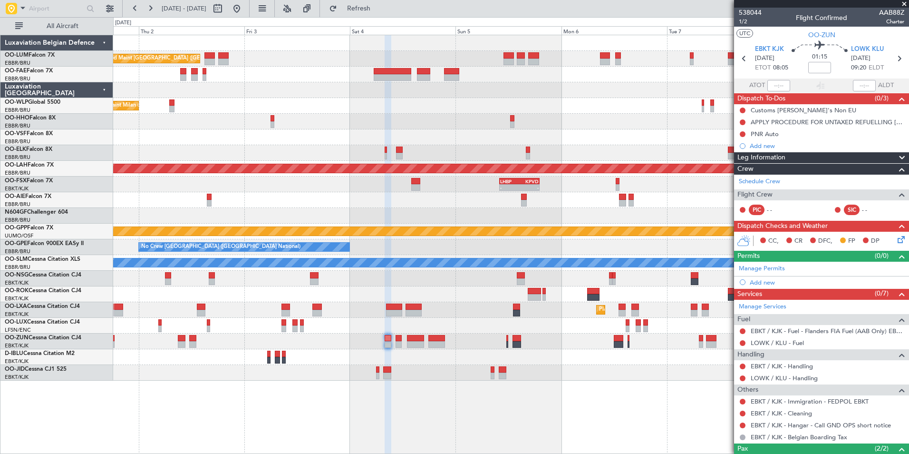
click at [379, 374] on div at bounding box center [510, 373] width 795 height 16
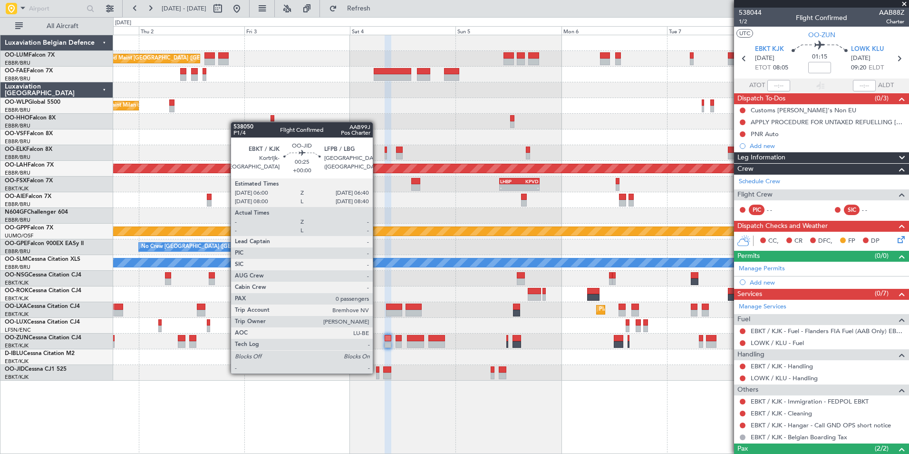
click at [377, 372] on div at bounding box center [377, 375] width 3 height 7
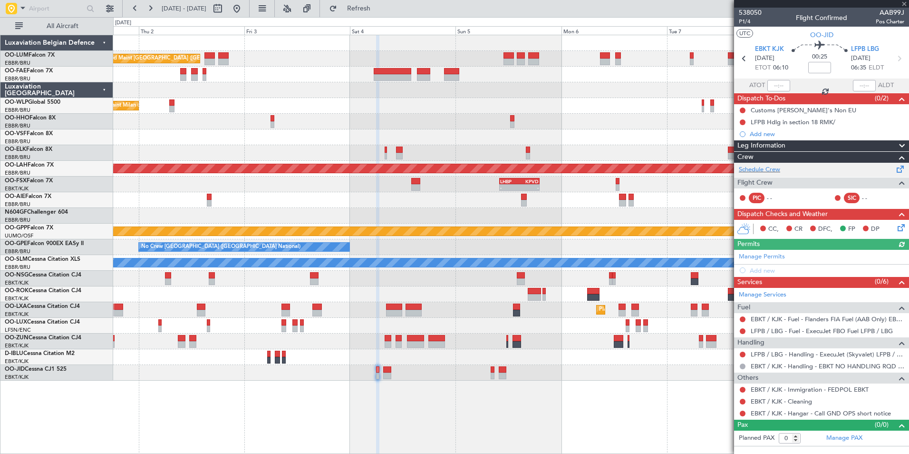
click at [758, 163] on div "Schedule Crew" at bounding box center [821, 170] width 175 height 14
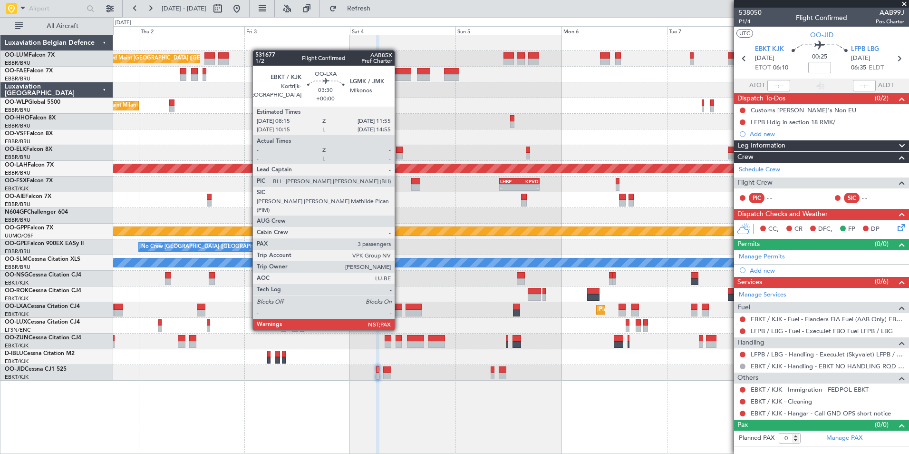
click at [399, 312] on div at bounding box center [394, 313] width 16 height 7
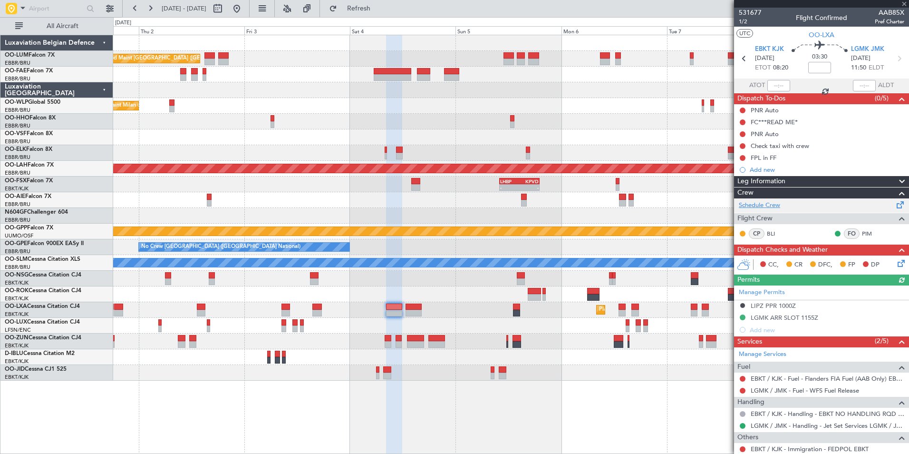
click at [763, 205] on link "Schedule Crew" at bounding box center [759, 206] width 41 height 10
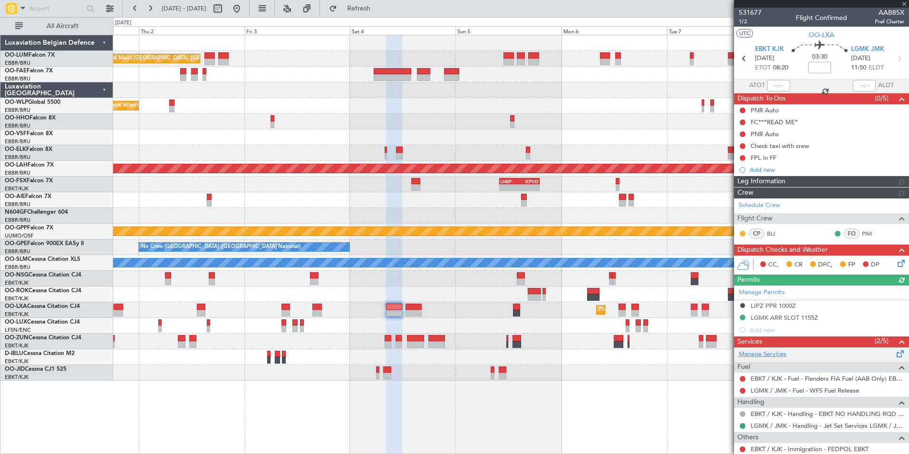
scroll to position [48, 0]
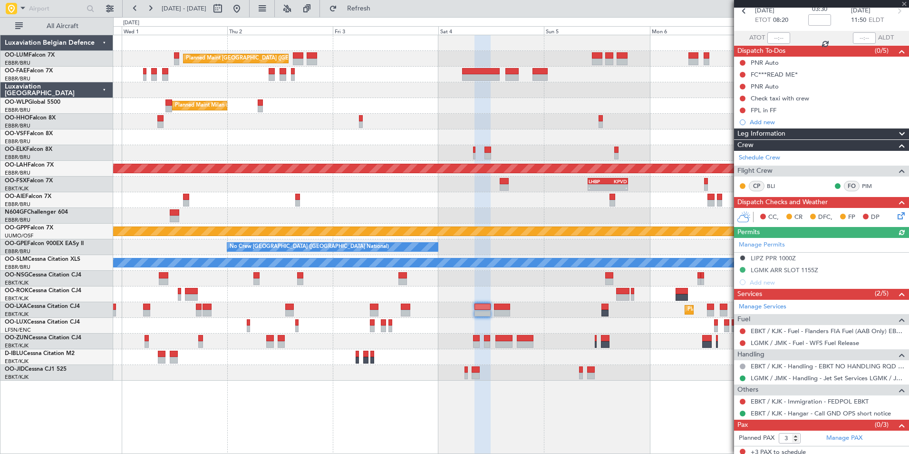
click at [484, 359] on div at bounding box center [510, 357] width 795 height 16
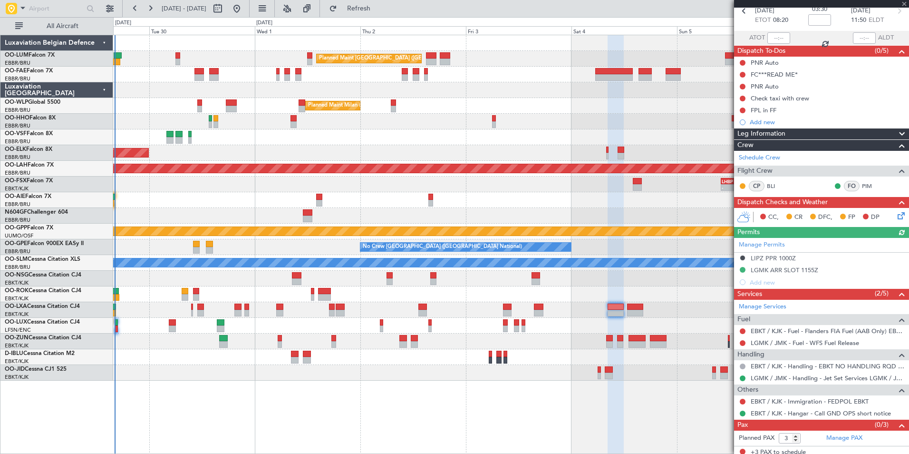
click at [547, 351] on div "A/C Unavailable [GEOGRAPHIC_DATA]-[GEOGRAPHIC_DATA]" at bounding box center [510, 357] width 795 height 16
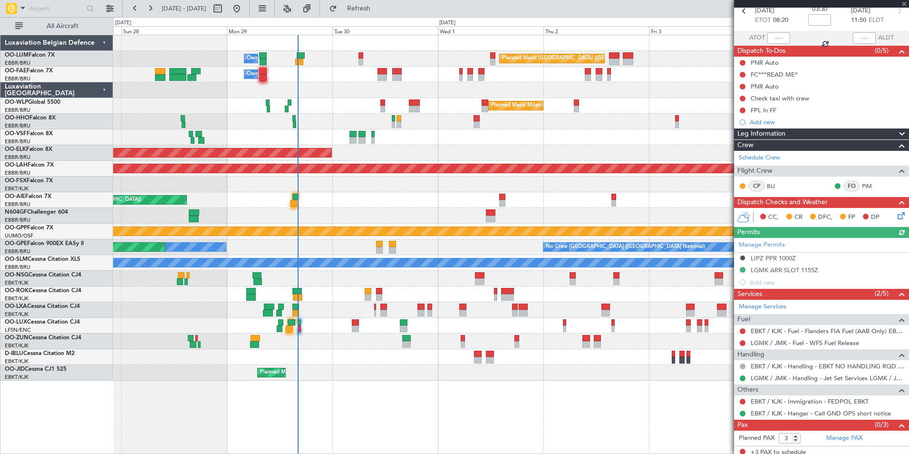
click at [474, 374] on div "Planned Maint Kortrijk-[GEOGRAPHIC_DATA]" at bounding box center [510, 373] width 795 height 16
click at [368, 380] on div "Planned Maint Kortrijk-[GEOGRAPHIC_DATA]" at bounding box center [510, 373] width 795 height 16
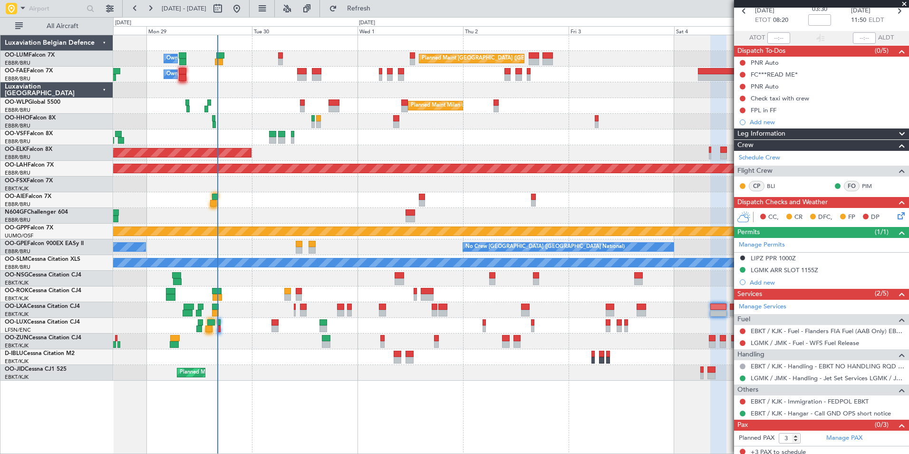
click at [305, 362] on div "Planned Maint Brussels (Brussels National) Owner Melsbroek Air Base Owner Melsb…" at bounding box center [510, 207] width 795 height 345
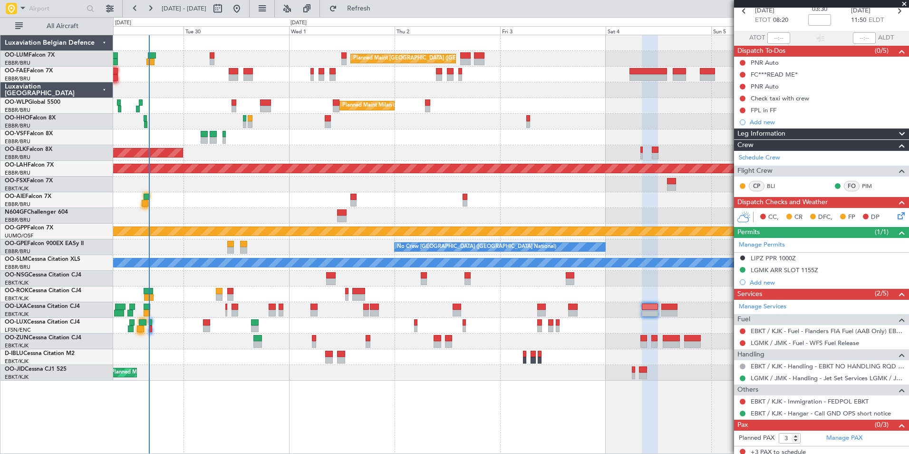
click at [262, 372] on div "Planned Maint Kortrijk-[GEOGRAPHIC_DATA]" at bounding box center [510, 373] width 795 height 16
click at [313, 366] on div "Planned Maint Kortrijk-[GEOGRAPHIC_DATA]" at bounding box center [510, 373] width 795 height 16
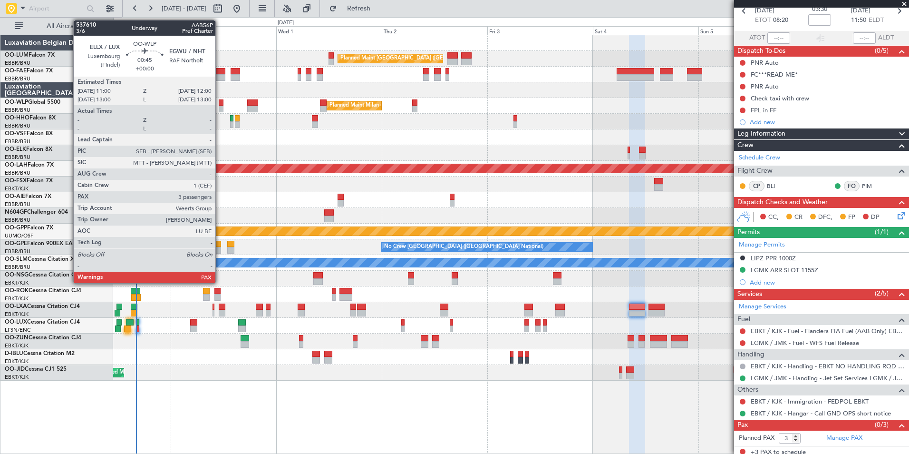
click at [220, 108] on div at bounding box center [221, 109] width 5 height 7
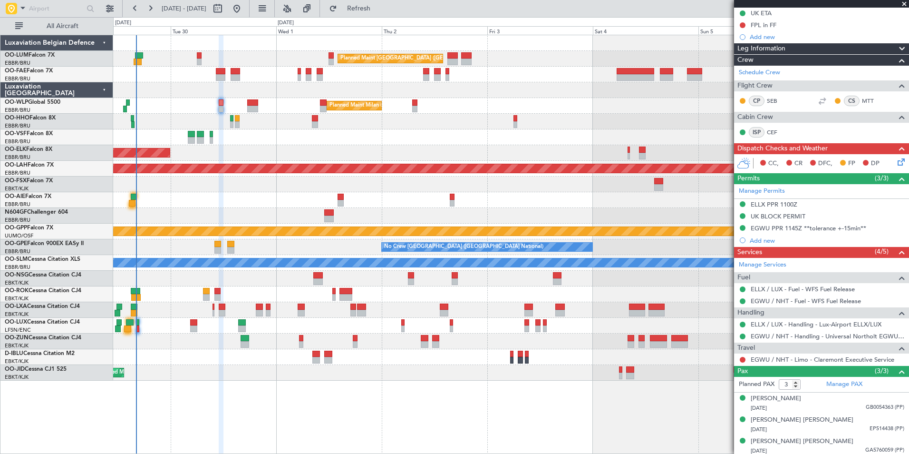
scroll to position [135, 0]
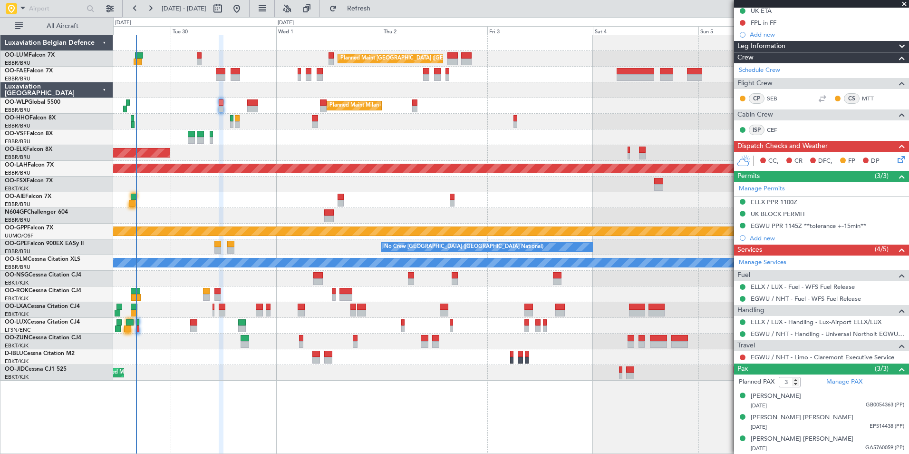
click at [787, 357] on mat-tooltip-component "EGWU / NHT - Handling - Universal Northolt EGWU / NHT" at bounding box center [825, 349] width 158 height 25
click at [796, 356] on link "EGWU / NHT - Limo - Claremont Executive Service" at bounding box center [823, 357] width 144 height 8
click at [785, 357] on link "EGWU / NHT - Limo - Claremont Executive Service" at bounding box center [823, 357] width 144 height 8
drag, startPoint x: 744, startPoint y: 355, endPoint x: 738, endPoint y: 356, distance: 5.8
click at [744, 355] on button at bounding box center [743, 357] width 6 height 6
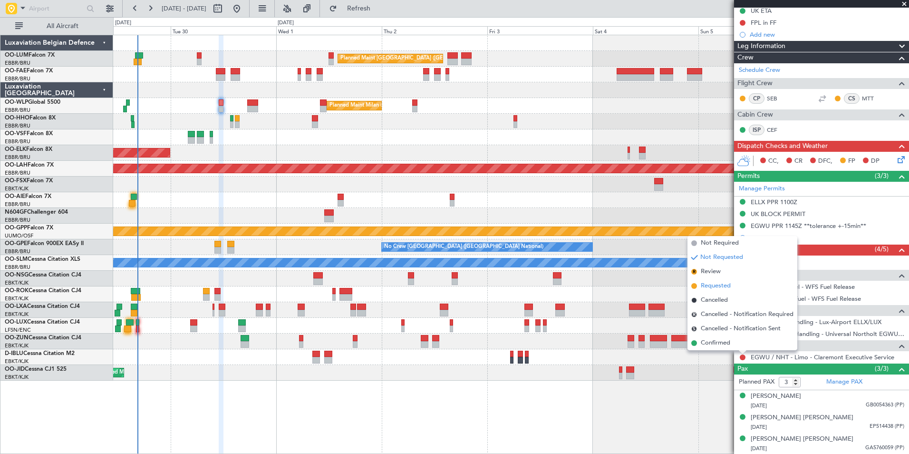
click at [720, 291] on li "Requested" at bounding box center [743, 286] width 110 height 14
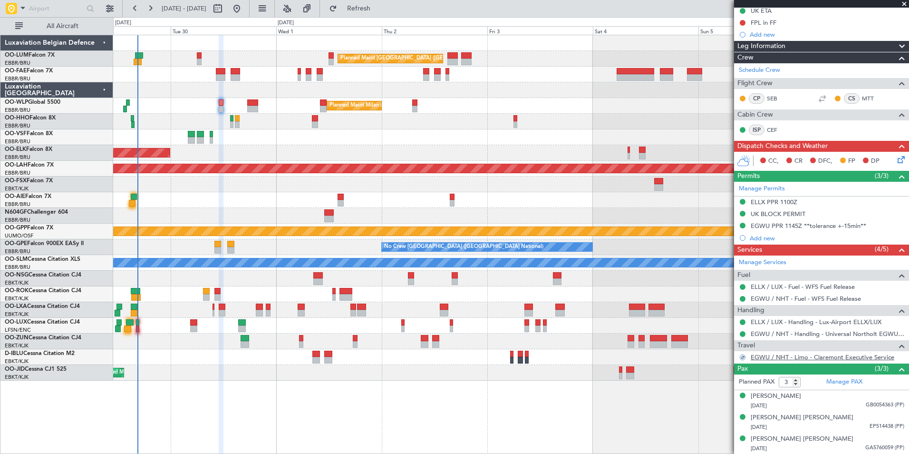
click at [831, 362] on mat-tooltip-component "EGWU / NHT - Limo - Claremont Executive Service" at bounding box center [822, 372] width 138 height 25
click at [830, 357] on link "EGWU / NHT - Limo - Claremont Executive Service" at bounding box center [823, 357] width 144 height 8
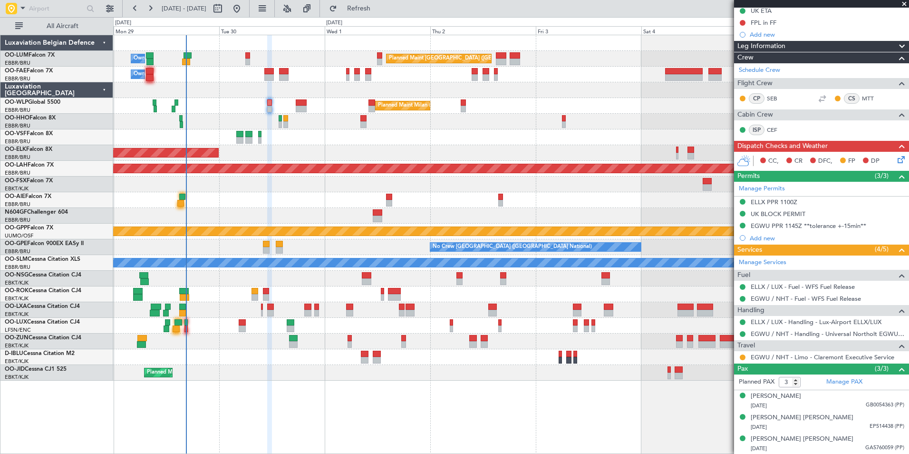
click at [286, 209] on div "Planned Maint Brussels (Brussels National) Owner Melsbroek Air Base Owner Melsb…" at bounding box center [510, 207] width 795 height 345
click at [761, 355] on link "EGWU / NHT - Limo - Claremont Executive Service" at bounding box center [823, 357] width 144 height 8
click at [772, 331] on link "EGWU / NHT - Handling - Universal Northolt EGWU / NHT" at bounding box center [828, 333] width 154 height 8
click at [379, 7] on span "Refresh" at bounding box center [359, 8] width 40 height 7
click at [364, 197] on div "Planned Maint [GEOGRAPHIC_DATA] ([GEOGRAPHIC_DATA])" at bounding box center [510, 200] width 795 height 16
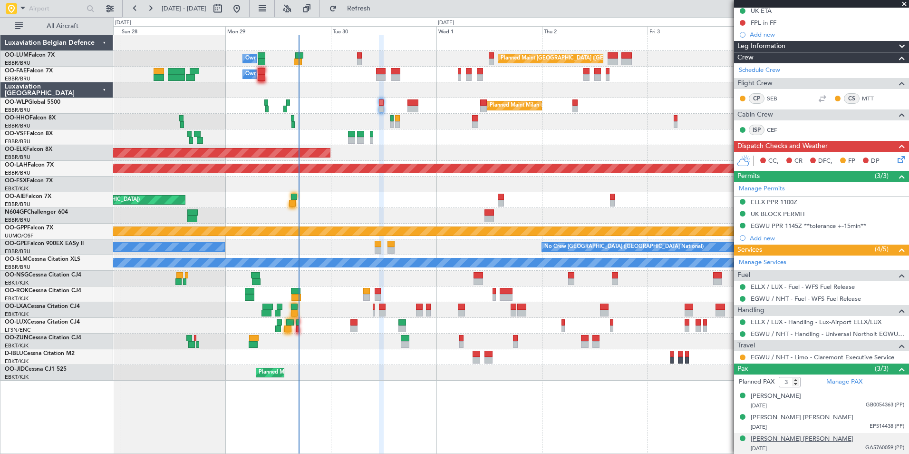
click at [796, 438] on div "[PERSON_NAME] [PERSON_NAME]" at bounding box center [802, 439] width 103 height 10
click at [381, 208] on div "Planned Maint Brussels (Brussels National) Owner Melsbroek Air Base Owner Melsb…" at bounding box center [510, 207] width 795 height 345
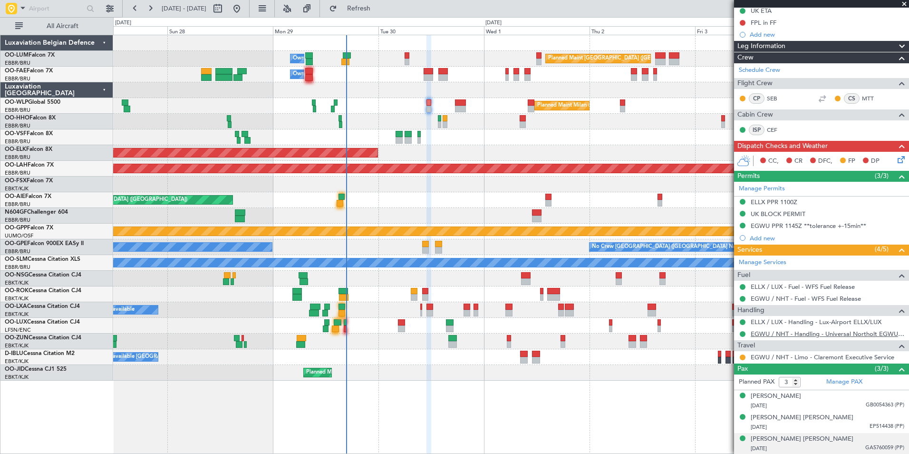
scroll to position [158, 0]
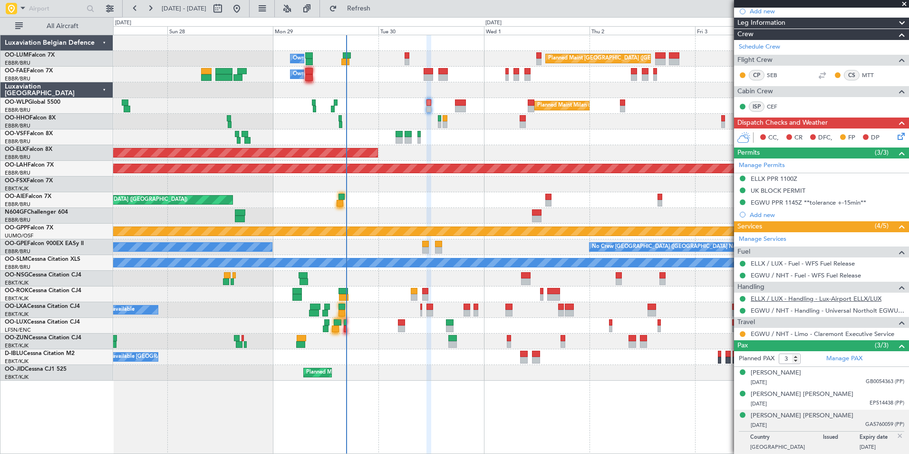
click at [779, 295] on link "ELLX / LUX - Handling - Lux-Airport ELLX/LUX" at bounding box center [816, 298] width 131 height 8
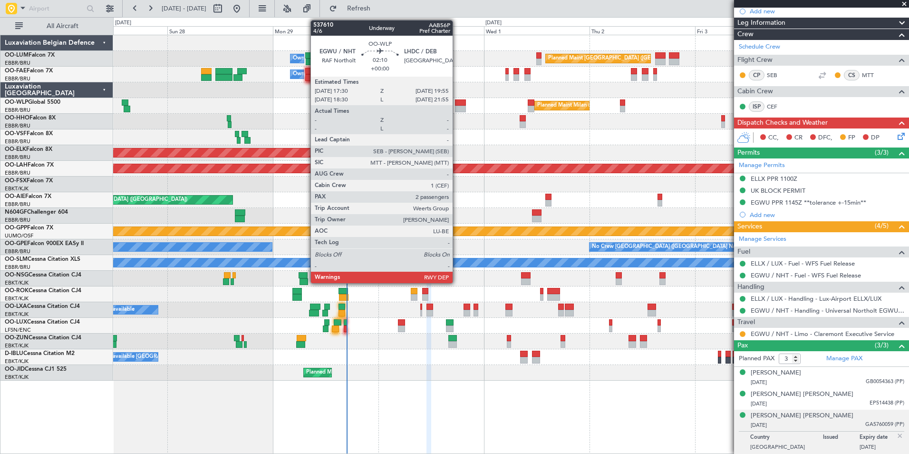
click at [457, 103] on div at bounding box center [460, 102] width 11 height 7
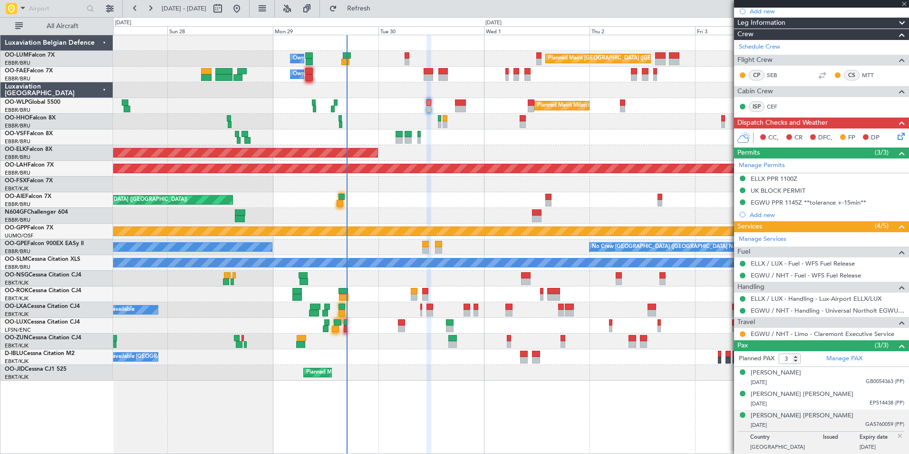
type input "2"
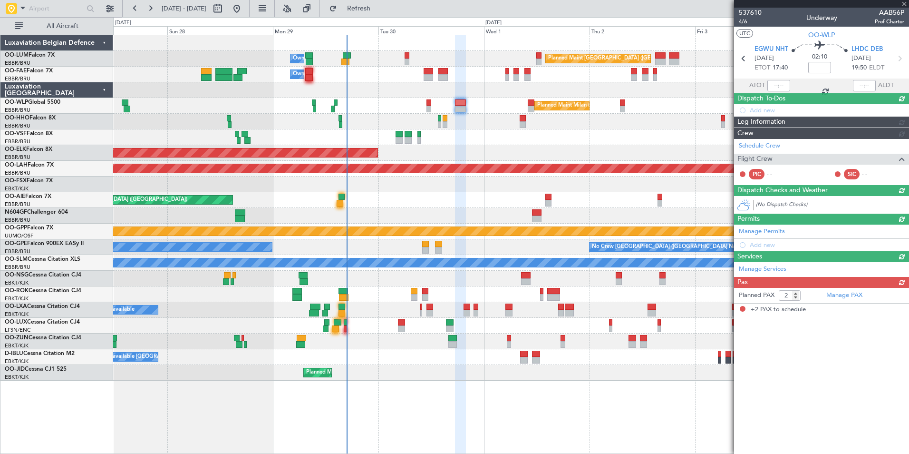
scroll to position [0, 0]
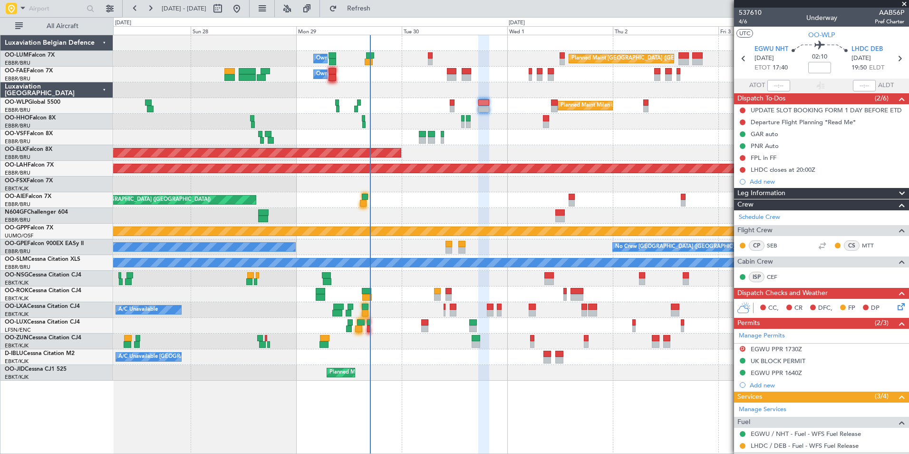
click at [373, 317] on div "Planned Maint [GEOGRAPHIC_DATA] ([GEOGRAPHIC_DATA] National) Owner [GEOGRAPHIC_…" at bounding box center [510, 207] width 795 height 345
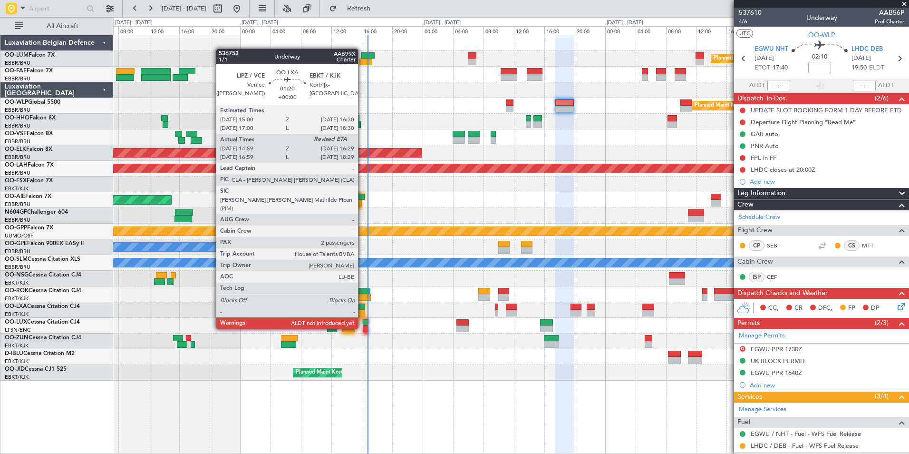
click at [361, 309] on div at bounding box center [359, 306] width 11 height 7
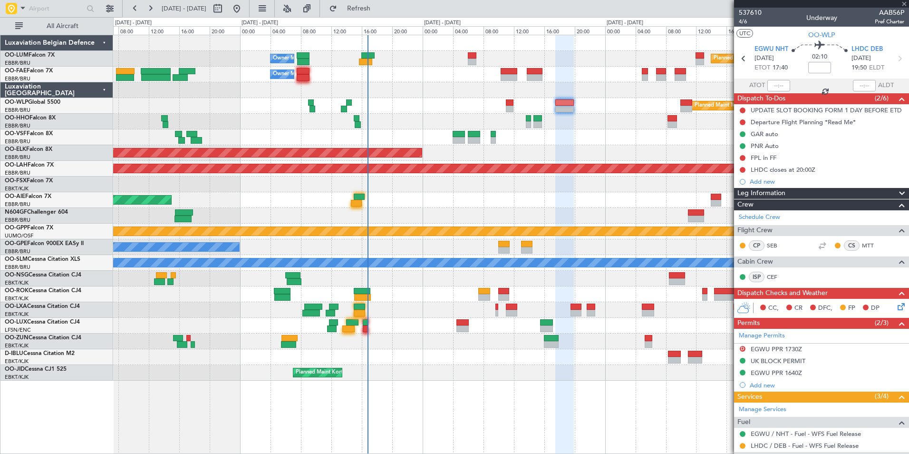
type input "15:04"
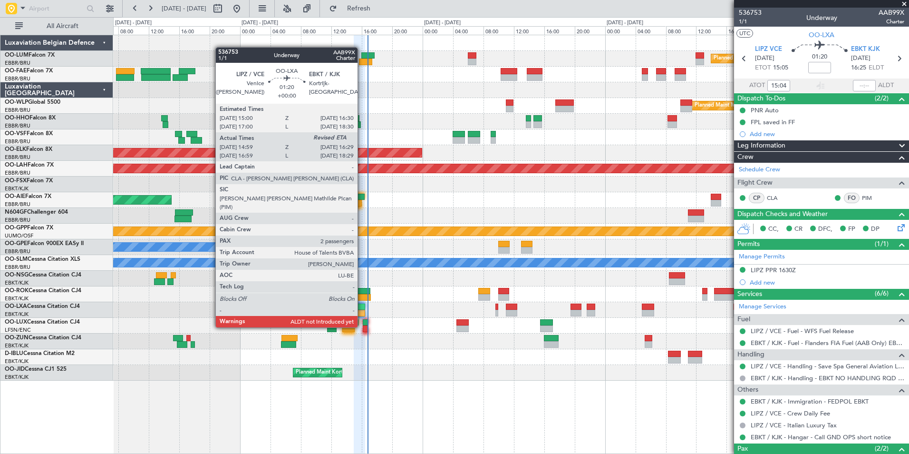
click at [362, 309] on div at bounding box center [359, 306] width 11 height 7
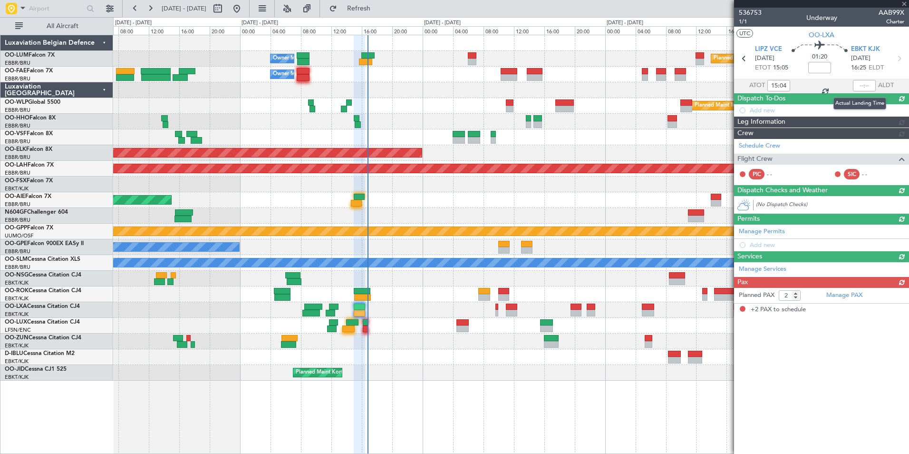
click at [860, 81] on div at bounding box center [864, 85] width 23 height 11
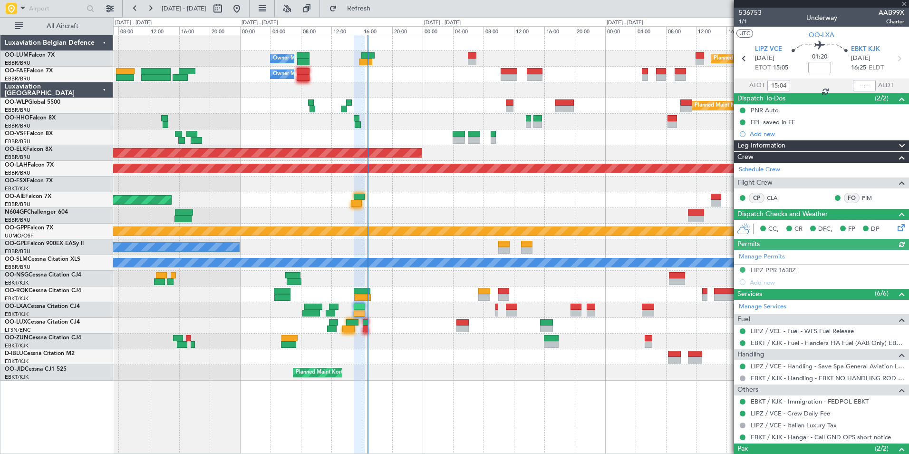
click at [843, 87] on section "ATOT 15:04 ALDT" at bounding box center [821, 85] width 175 height 14
click at [865, 87] on div at bounding box center [864, 85] width 23 height 11
click at [863, 86] on div at bounding box center [864, 85] width 23 height 11
click at [857, 87] on input "text" at bounding box center [864, 85] width 23 height 11
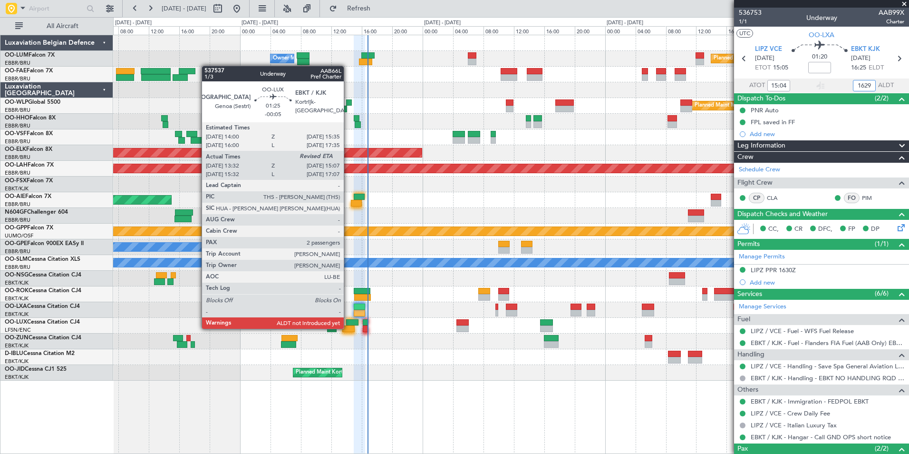
click at [348, 328] on div at bounding box center [348, 328] width 12 height 7
click at [351, 328] on div at bounding box center [348, 328] width 12 height 7
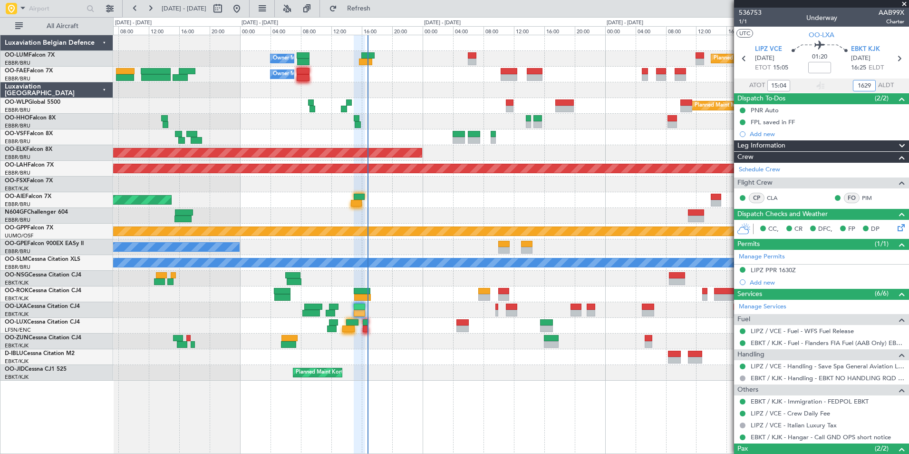
type input "16:29"
type input "-00:05"
type input "13:37"
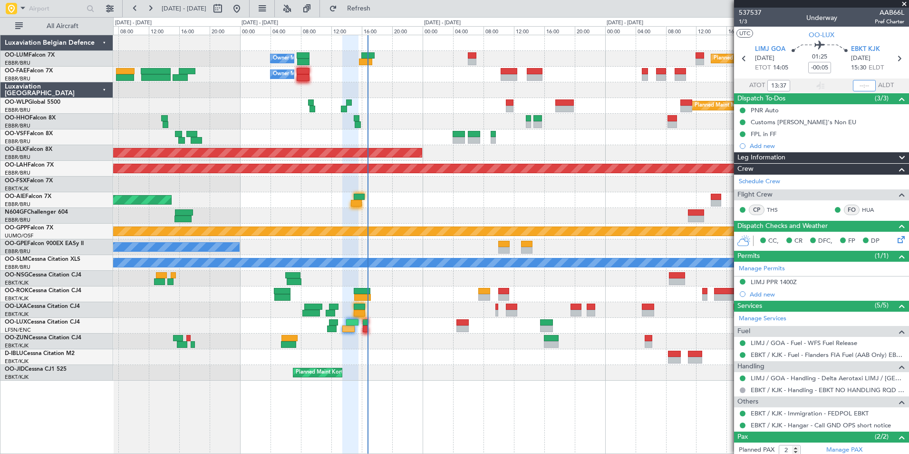
click at [857, 87] on input "text" at bounding box center [864, 85] width 23 height 11
type input "15:17"
click at [366, 331] on div at bounding box center [366, 328] width 6 height 7
type input "+00:05"
type input "0"
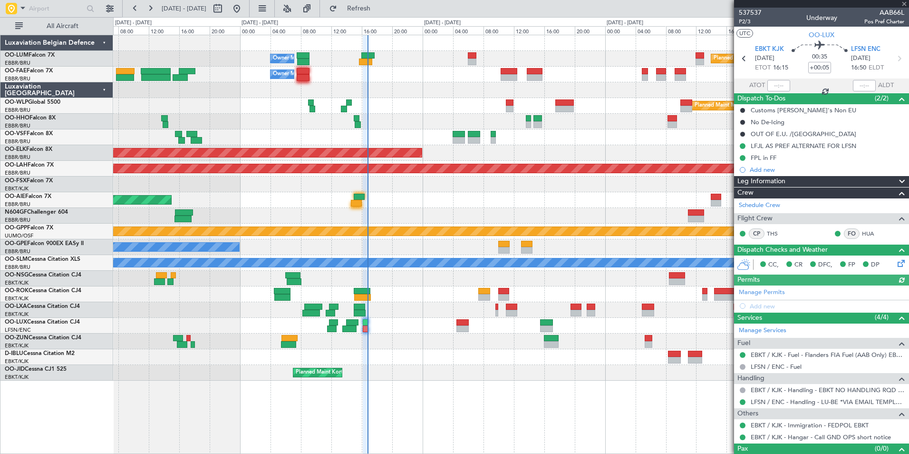
click at [777, 88] on div at bounding box center [778, 85] width 23 height 11
click at [776, 85] on div at bounding box center [778, 85] width 23 height 11
click at [777, 86] on div at bounding box center [778, 85] width 23 height 11
click at [780, 86] on div at bounding box center [778, 85] width 23 height 11
click at [775, 87] on div at bounding box center [778, 85] width 23 height 11
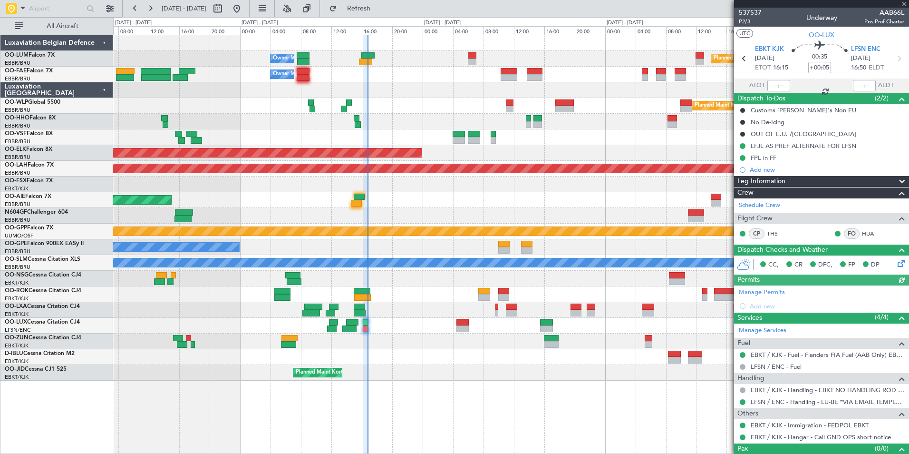
click at [775, 87] on div at bounding box center [778, 85] width 23 height 11
click at [778, 87] on div at bounding box center [778, 85] width 23 height 11
click at [779, 86] on input "text" at bounding box center [778, 85] width 23 height 11
click at [861, 81] on div at bounding box center [864, 85] width 23 height 11
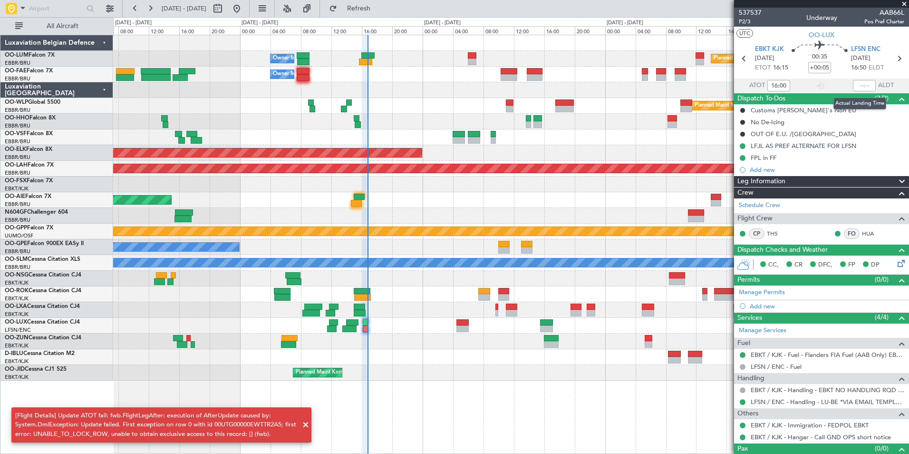
click at [861, 87] on div at bounding box center [864, 85] width 23 height 11
click at [861, 86] on div at bounding box center [864, 85] width 23 height 11
click at [861, 85] on div at bounding box center [864, 85] width 23 height 11
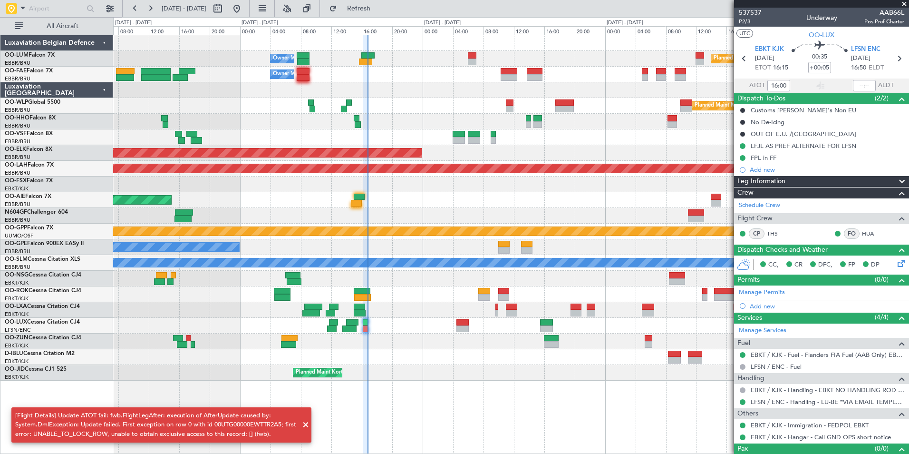
click at [409, 355] on div "A/C Unavailable [GEOGRAPHIC_DATA]-[GEOGRAPHIC_DATA]" at bounding box center [510, 357] width 795 height 16
click at [379, 8] on span "Refresh" at bounding box center [359, 8] width 40 height 7
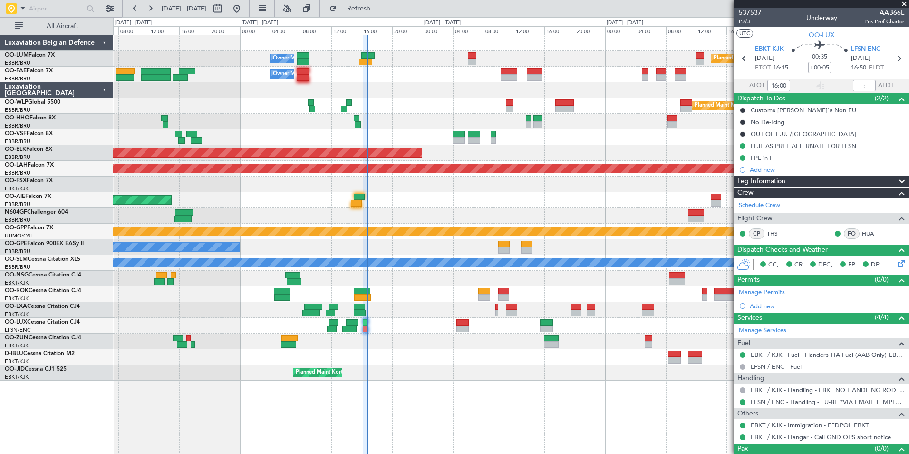
click at [862, 84] on div at bounding box center [864, 85] width 23 height 11
click at [857, 86] on div at bounding box center [864, 85] width 23 height 11
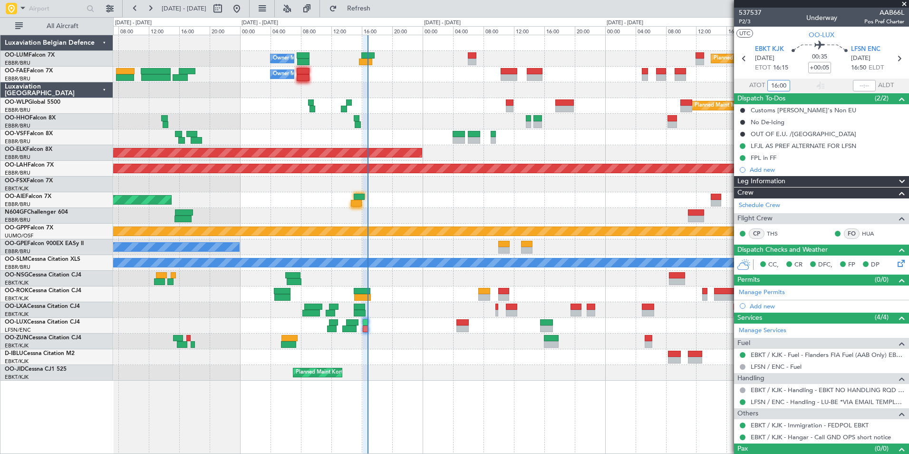
click at [776, 87] on input "16:00" at bounding box center [778, 85] width 23 height 11
type input "1600"
click at [862, 84] on input "text" at bounding box center [864, 85] width 23 height 11
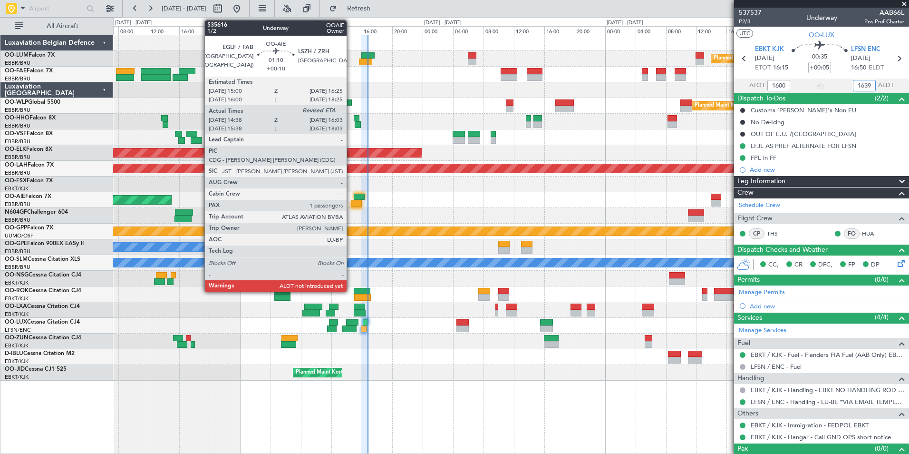
click at [351, 201] on div at bounding box center [356, 203] width 11 height 7
type input "16:39"
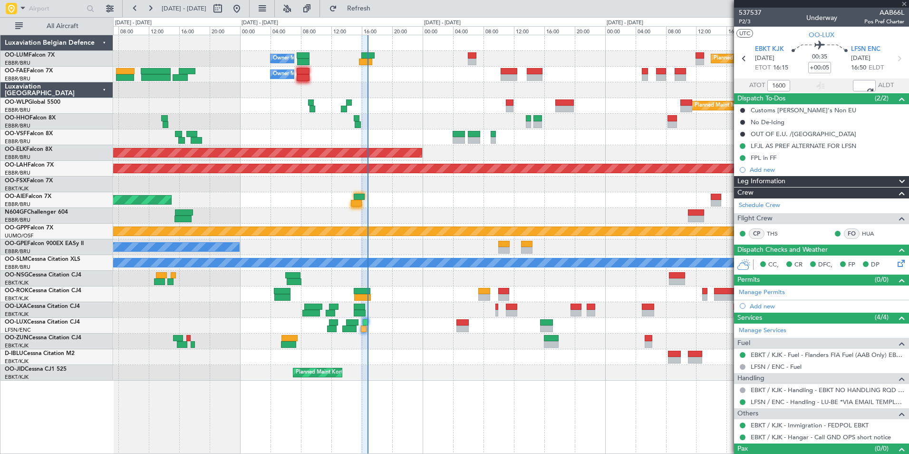
type input "+00:10"
type input "14:48"
type input "1"
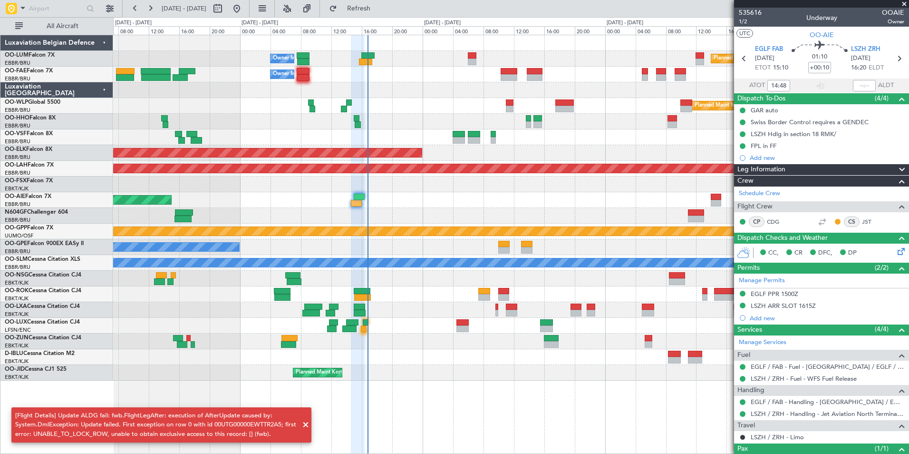
click at [855, 85] on div at bounding box center [864, 85] width 23 height 11
click at [862, 84] on input "text" at bounding box center [864, 85] width 23 height 11
type input "15:54"
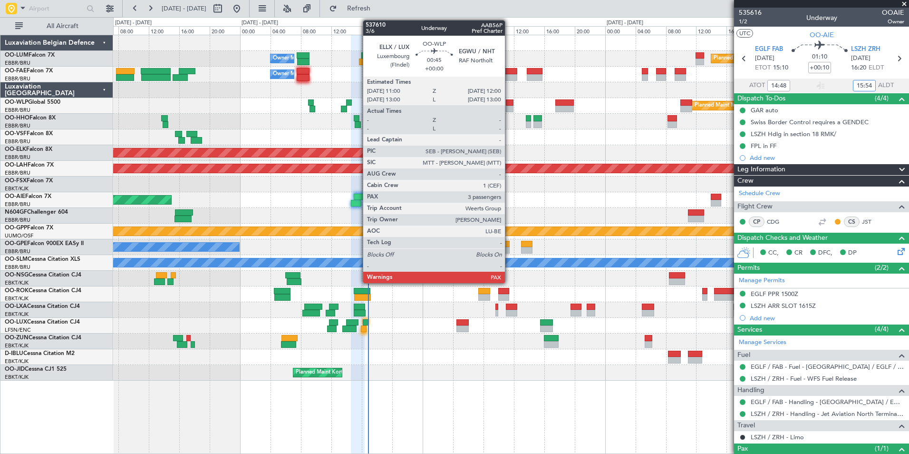
click at [509, 109] on div at bounding box center [510, 109] width 8 height 7
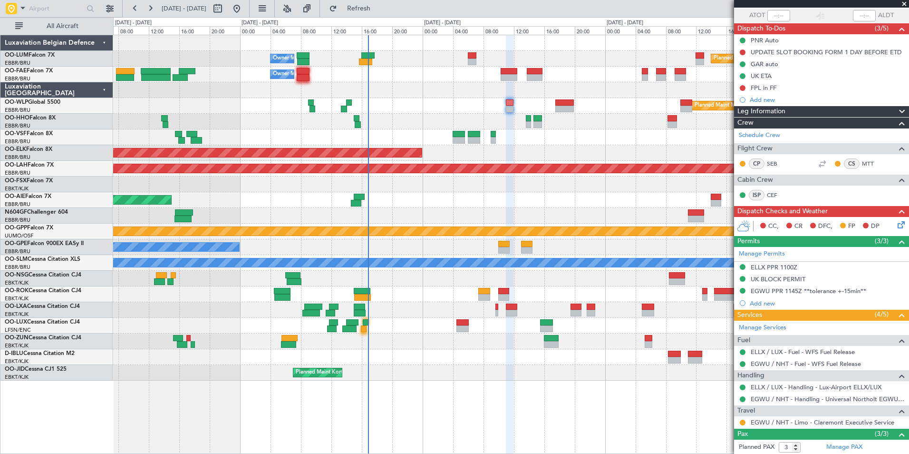
scroll to position [158, 0]
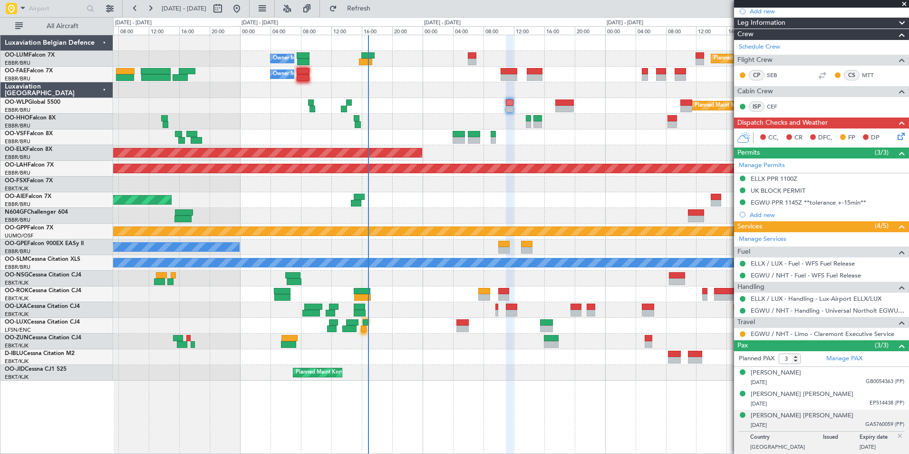
click at [800, 332] on mat-tooltip-component "In Progress" at bounding box center [818, 339] width 44 height 25
click at [766, 334] on link "EGWU / NHT - Limo - Claremont Executive Service" at bounding box center [823, 333] width 144 height 8
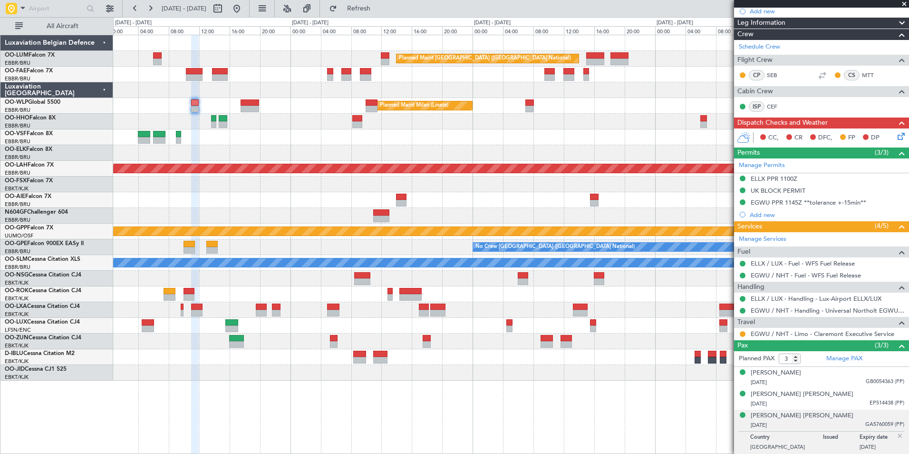
click at [170, 146] on div "Planned Maint Brussels (Brussels National) Owner Melsbroek Air Base - - EBMB 05…" at bounding box center [510, 207] width 795 height 345
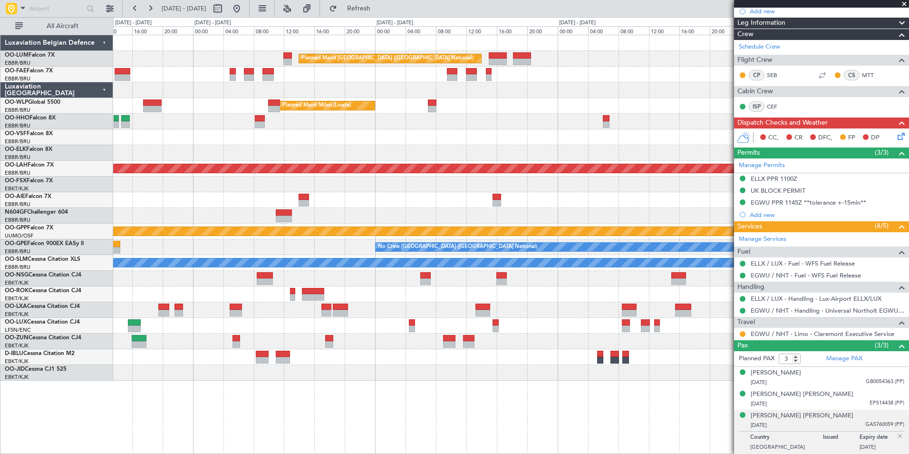
click at [353, 145] on div at bounding box center [510, 137] width 795 height 16
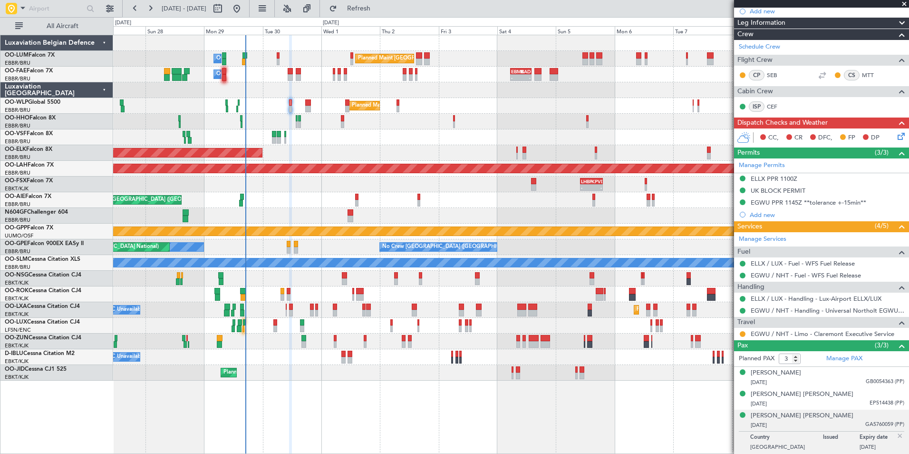
click at [347, 198] on div "Planned Maint Brussels (Brussels National) Owner Melsbroek Air Base - - EBMB 14…" at bounding box center [510, 207] width 795 height 345
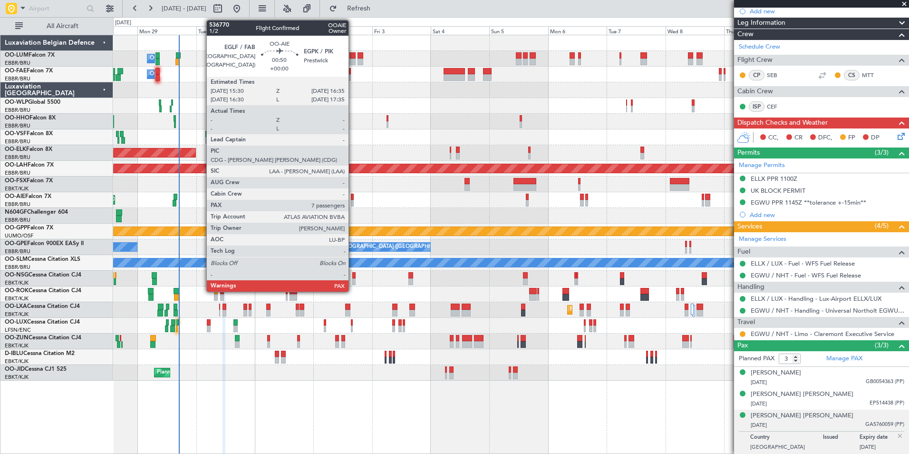
click at [353, 202] on div at bounding box center [352, 203] width 3 height 7
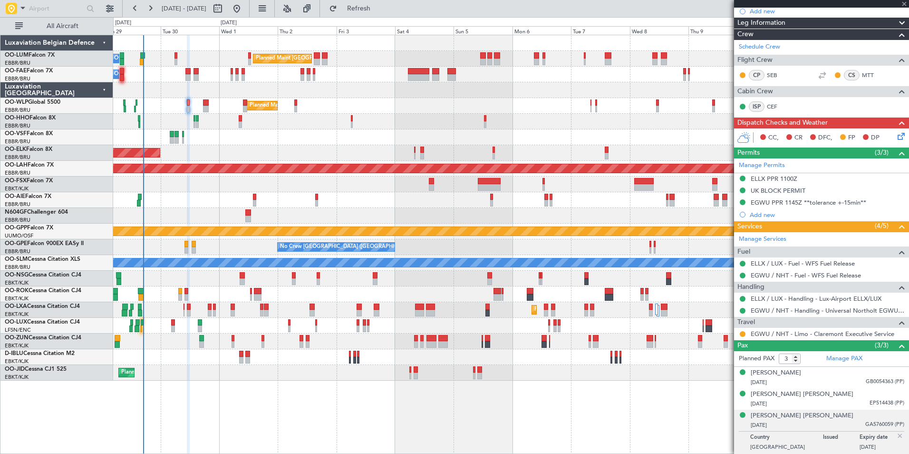
click at [325, 212] on div "Planned Maint Brussels (Brussels National) Owner Melsbroek Air Base Owner Melsb…" at bounding box center [510, 207] width 795 height 345
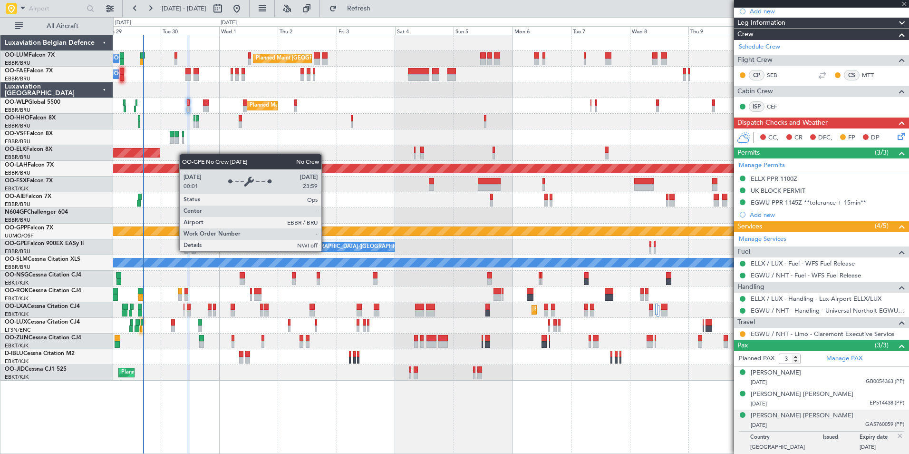
type input "7"
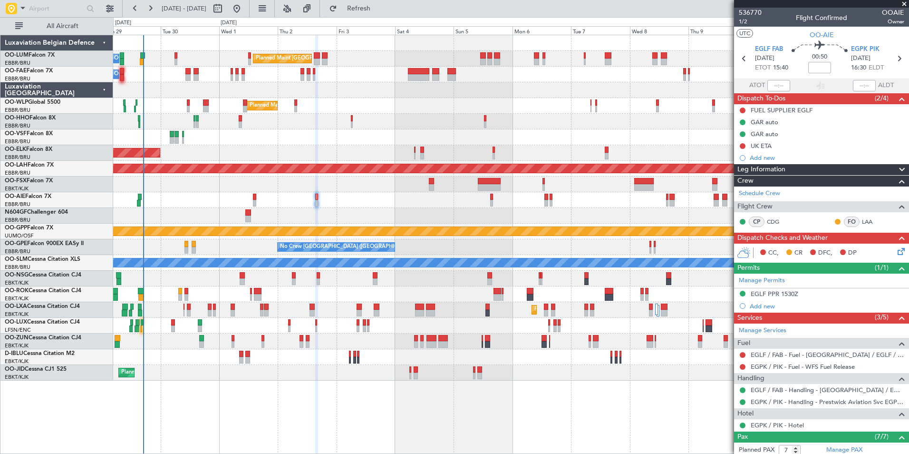
click at [411, 222] on div at bounding box center [510, 216] width 795 height 16
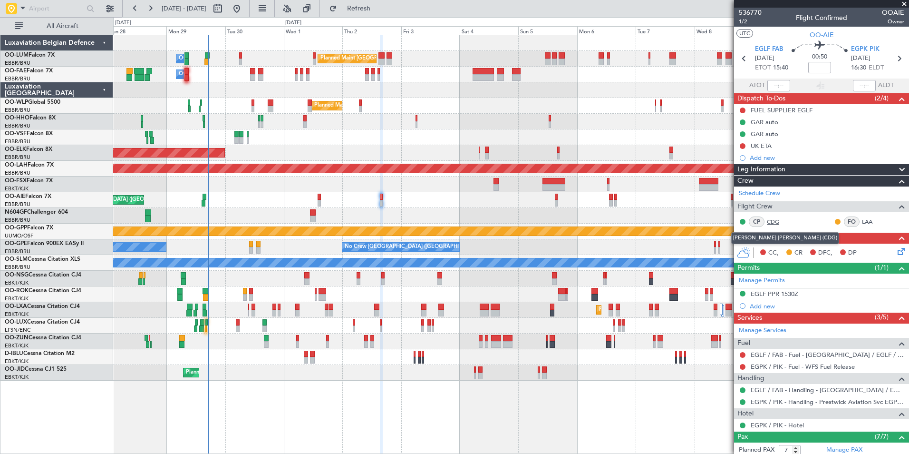
click at [776, 218] on link "CDG" at bounding box center [777, 221] width 21 height 9
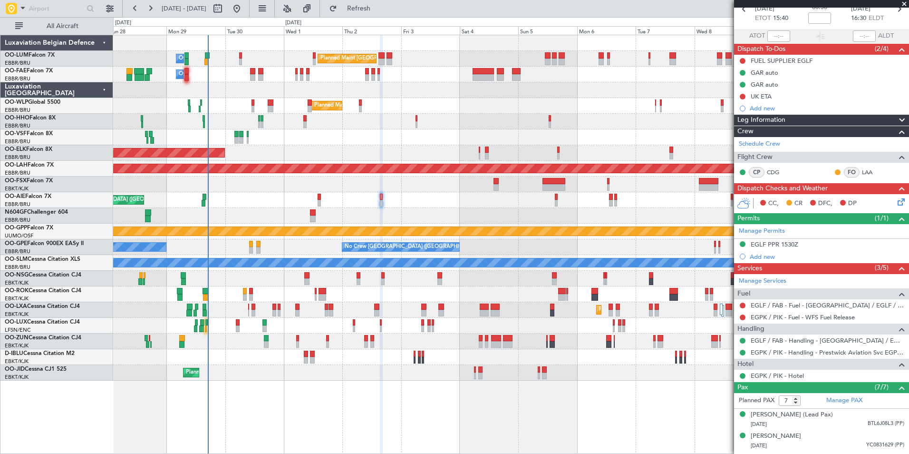
scroll to position [95, 0]
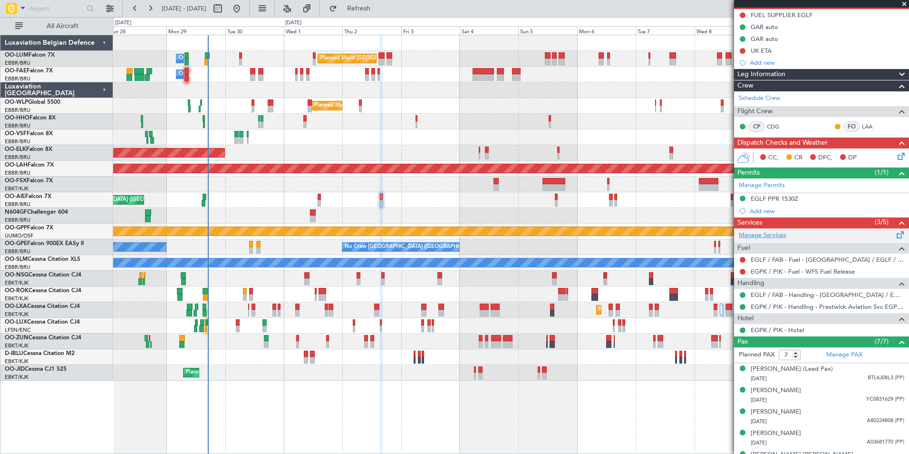
click at [777, 239] on link "Manage Services" at bounding box center [763, 236] width 48 height 10
click at [379, 6] on span "Refresh" at bounding box center [359, 8] width 40 height 7
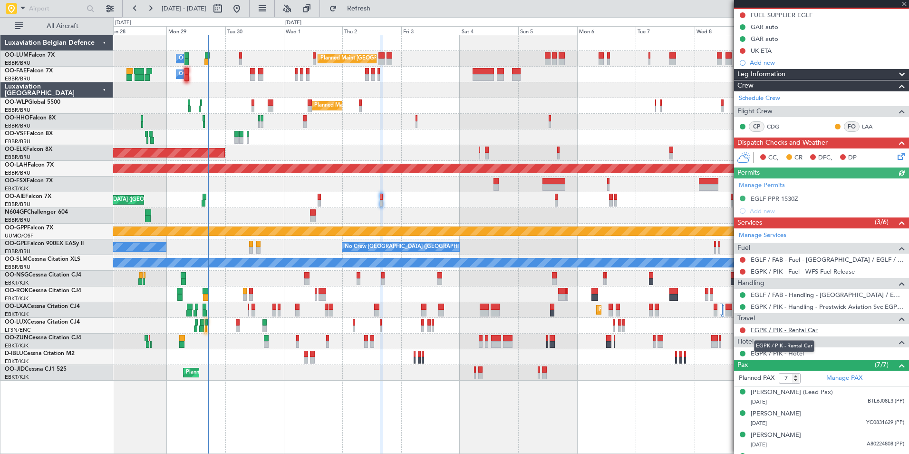
click at [789, 329] on link "EGPK / PIK - Rental Car" at bounding box center [784, 330] width 67 height 8
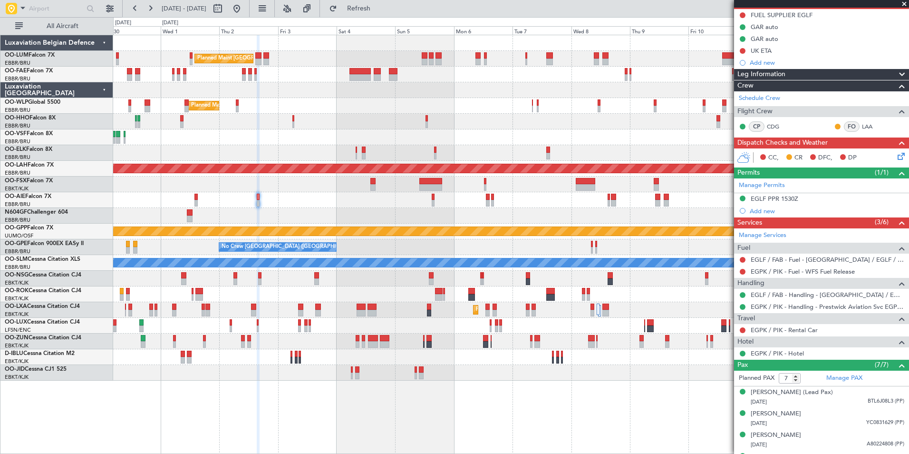
click at [425, 251] on div "No Crew Brussels (Brussels National) No Crew Brussels (Brussels National) No Cr…" at bounding box center [510, 247] width 795 height 16
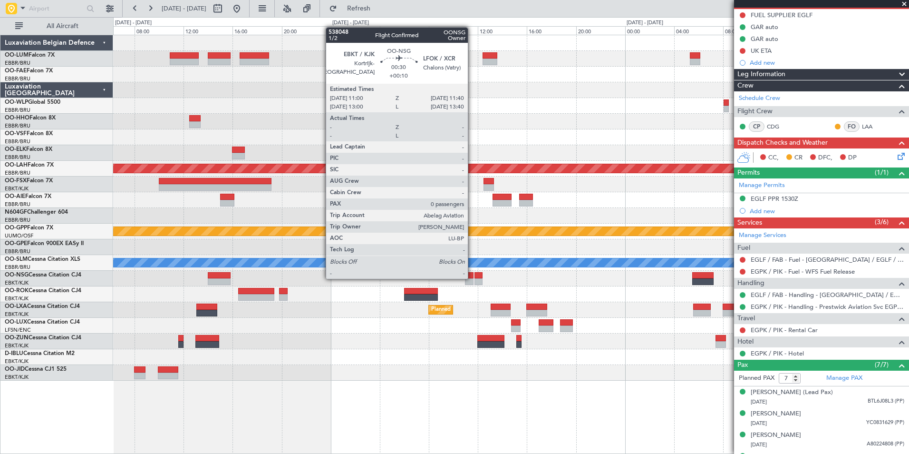
click at [470, 278] on div at bounding box center [469, 275] width 9 height 7
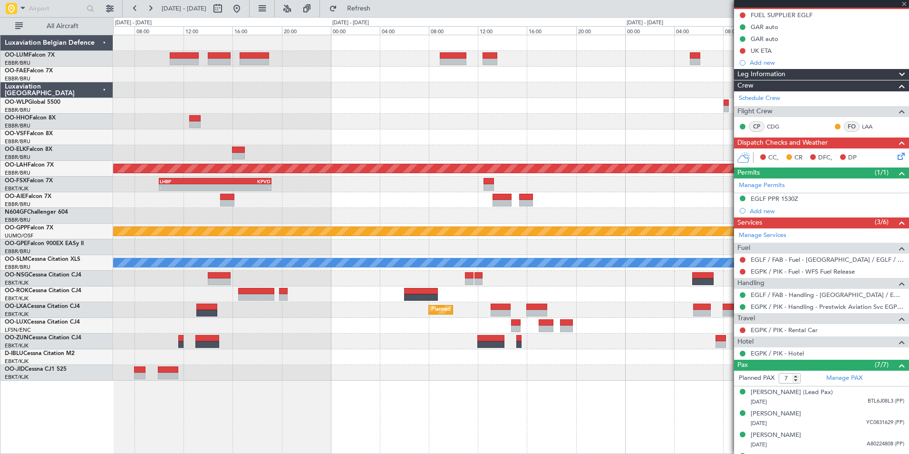
type input "+00:10"
type input "0"
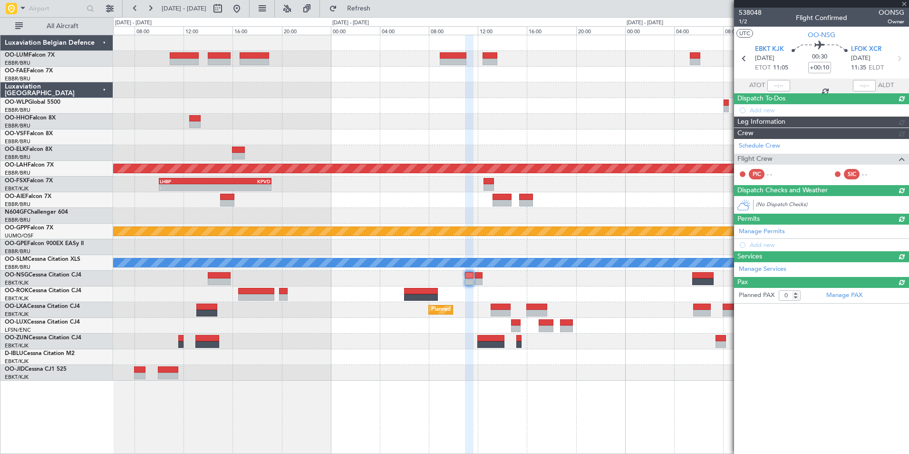
scroll to position [0, 0]
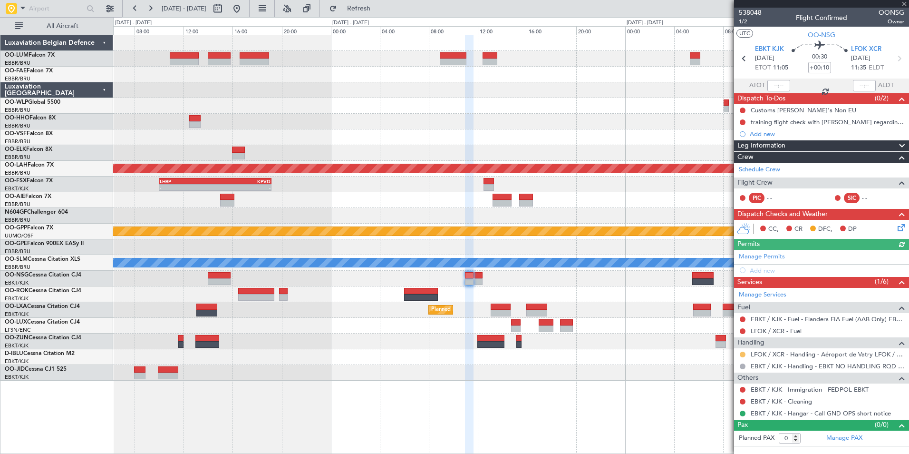
click at [744, 354] on button at bounding box center [743, 354] width 6 height 6
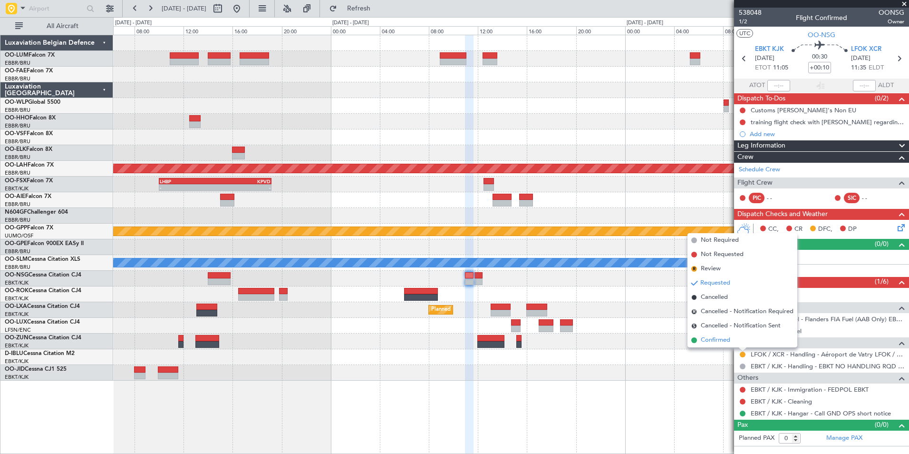
click at [727, 344] on span "Confirmed" at bounding box center [715, 340] width 29 height 10
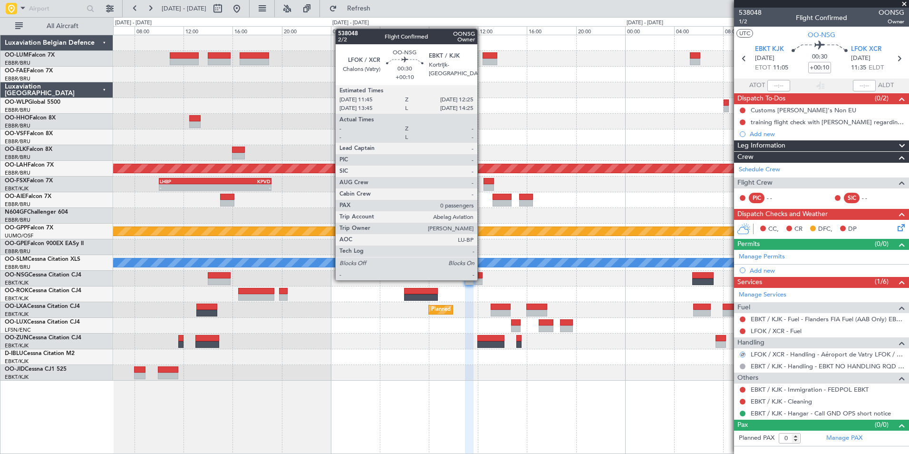
click at [482, 279] on div at bounding box center [479, 281] width 9 height 7
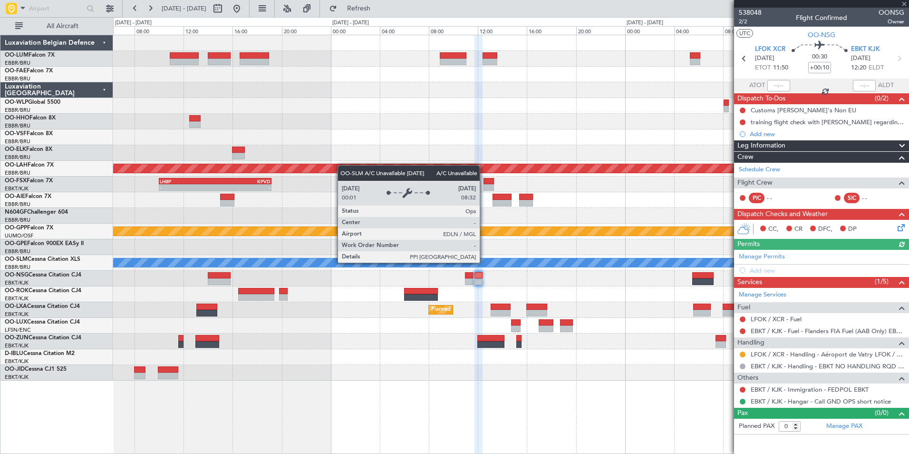
click at [746, 355] on div at bounding box center [743, 354] width 8 height 8
click at [744, 354] on button at bounding box center [743, 354] width 6 height 6
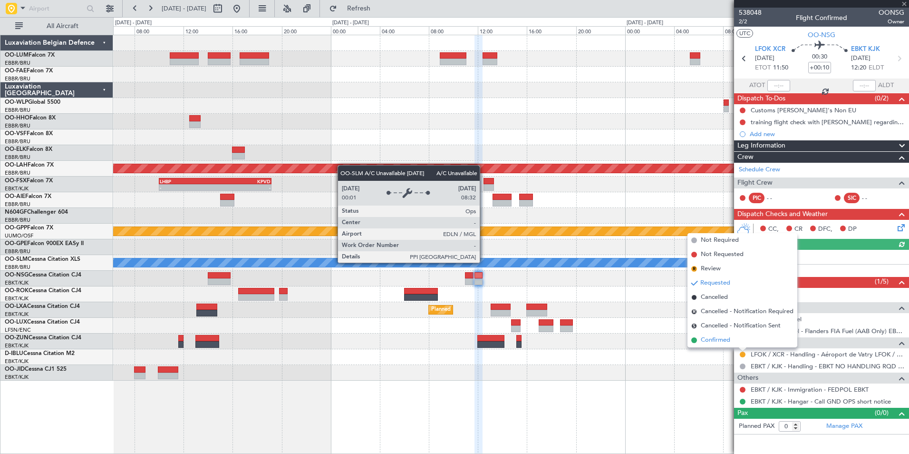
click at [722, 341] on span "Confirmed" at bounding box center [715, 340] width 29 height 10
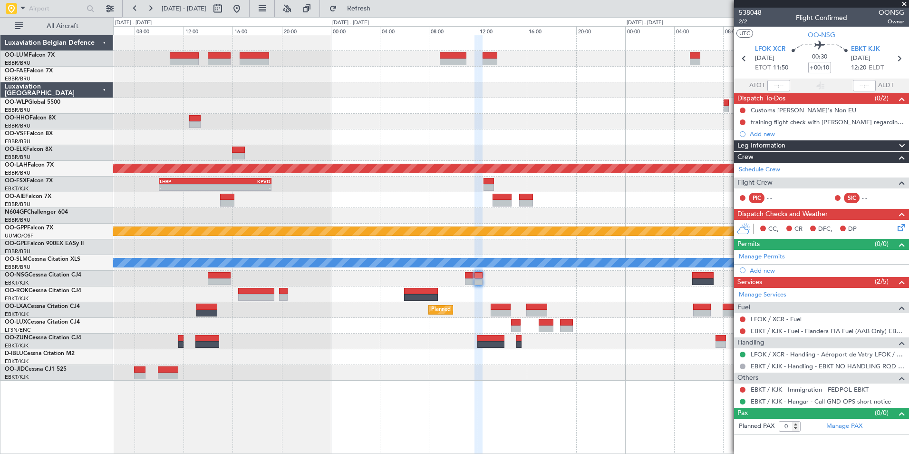
click at [597, 300] on div "- - KNFW 21:30 Z KSFO 00:55 Z Planned Maint Alton-st Louis (St Louis Regl) - - …" at bounding box center [510, 207] width 795 height 345
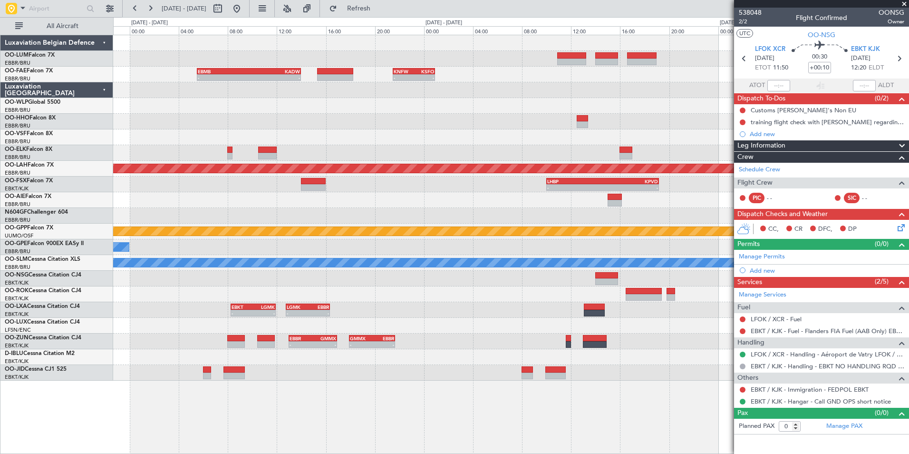
click at [559, 296] on div at bounding box center [510, 294] width 795 height 16
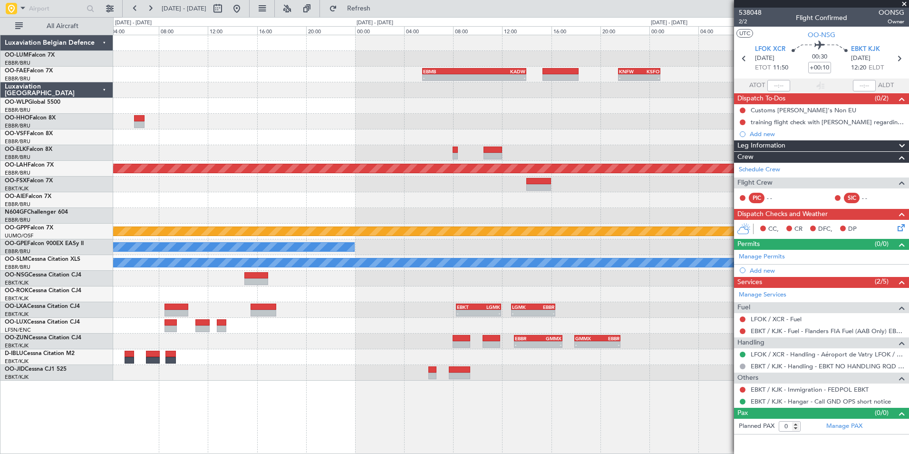
click at [573, 305] on div "Planned Maint Brussels (Brussels National) - - KNFW 21:30 Z KSFO 00:55 Z EBMB 0…" at bounding box center [510, 207] width 795 height 345
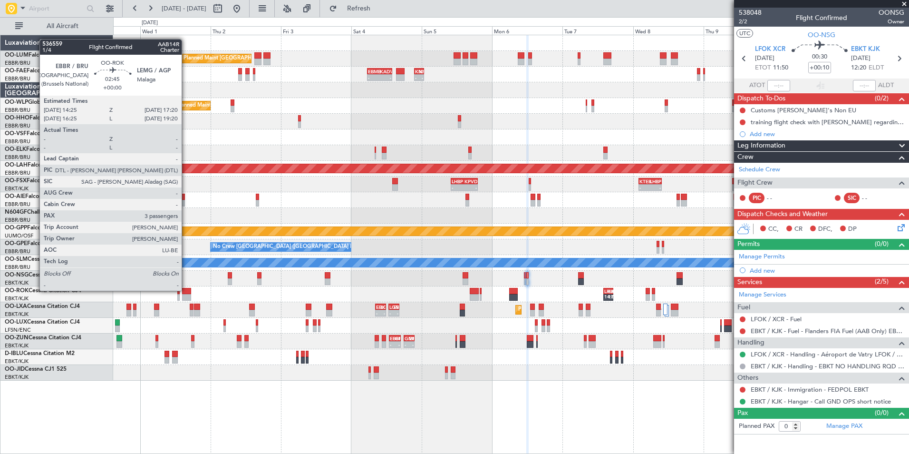
click at [191, 293] on div at bounding box center [186, 291] width 9 height 7
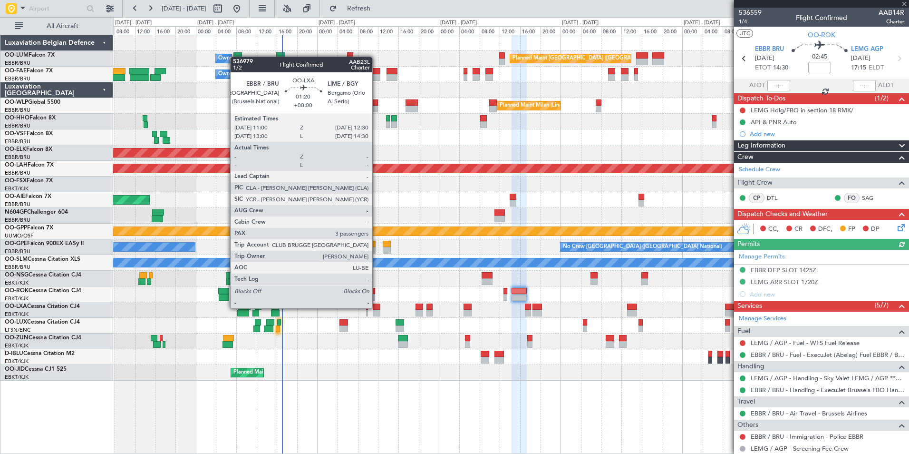
click at [377, 308] on div at bounding box center [377, 306] width 8 height 7
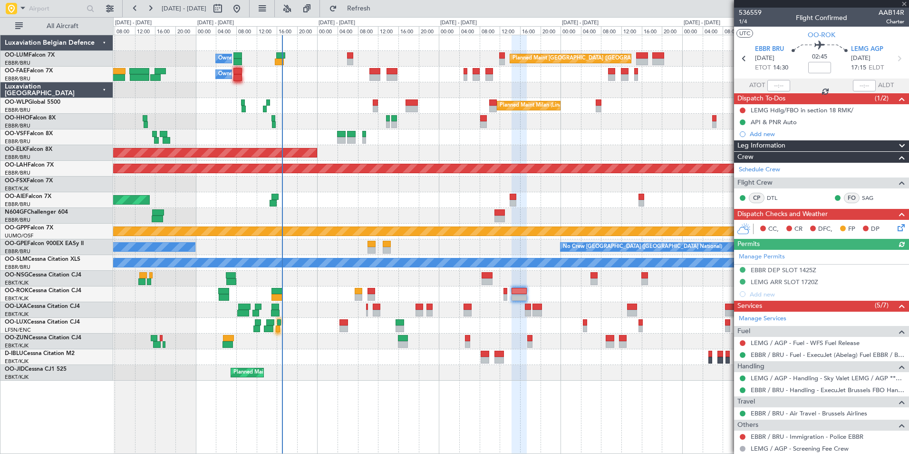
click at [339, 329] on div at bounding box center [510, 326] width 795 height 16
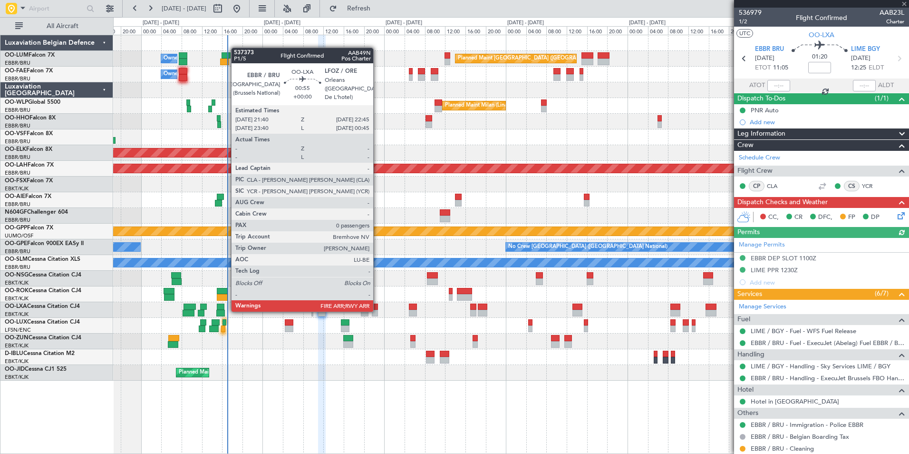
click at [378, 310] on div at bounding box center [375, 313] width 6 height 7
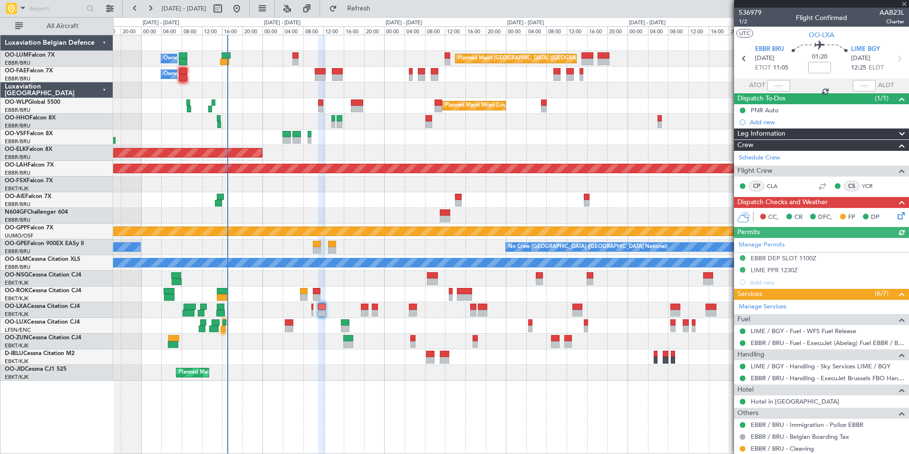
click at [343, 325] on div at bounding box center [510, 326] width 795 height 16
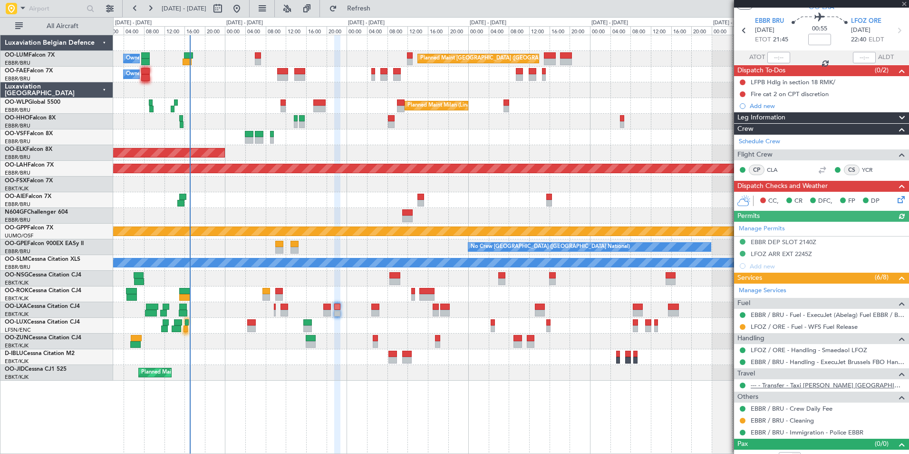
scroll to position [39, 0]
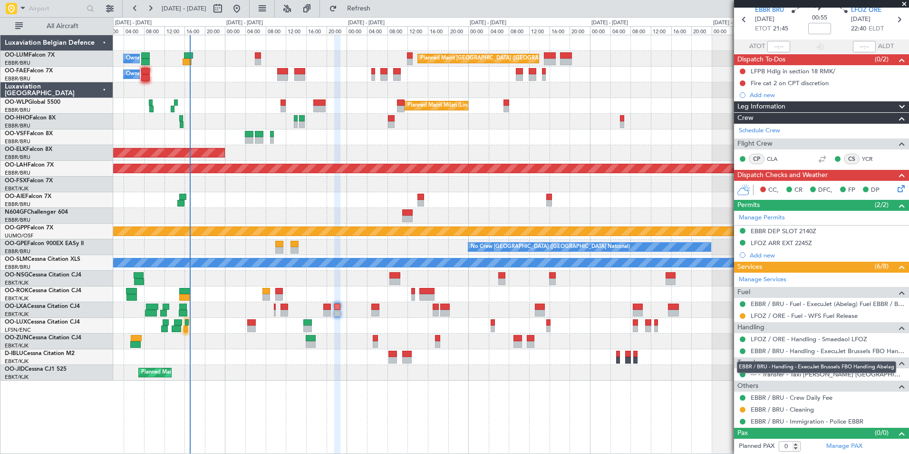
click at [820, 371] on mat-tooltip-component "EBBR / BRU - Handling - ExecuJet Brussels FBO Handling Abelag" at bounding box center [816, 366] width 173 height 25
click at [781, 372] on link "--- - Transfer - Taxi [PERSON_NAME] [GEOGRAPHIC_DATA]" at bounding box center [828, 374] width 154 height 8
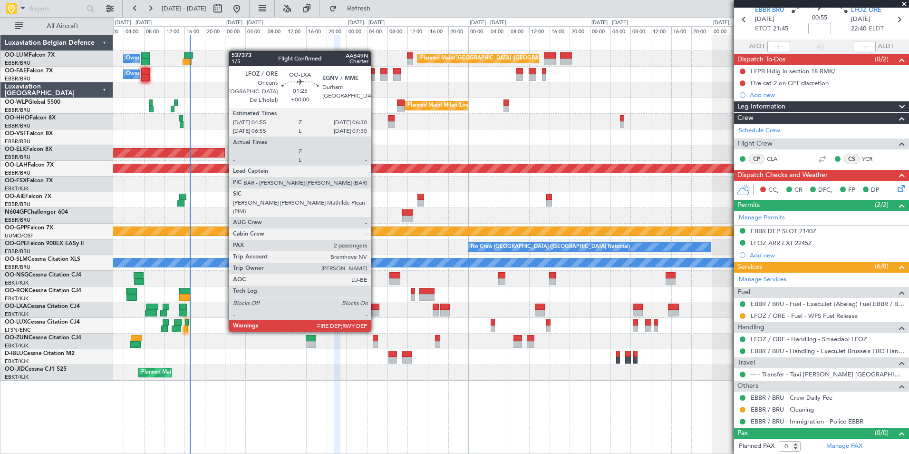
click at [375, 313] on div at bounding box center [375, 313] width 8 height 7
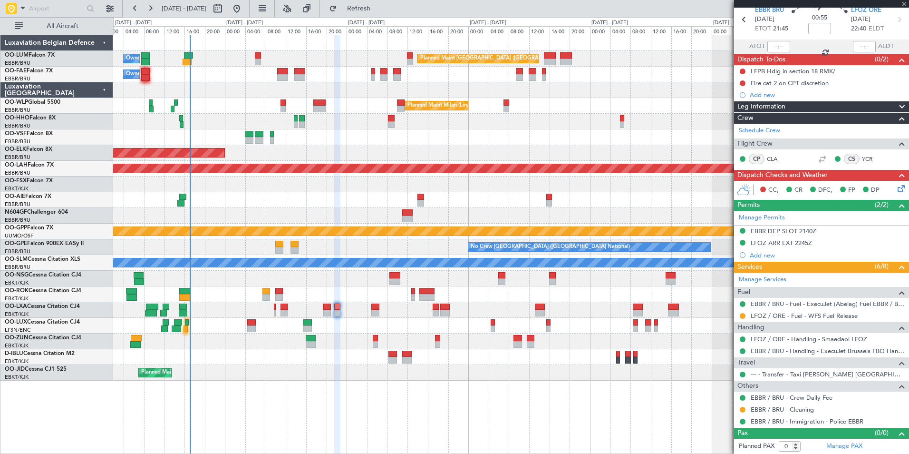
type input "2"
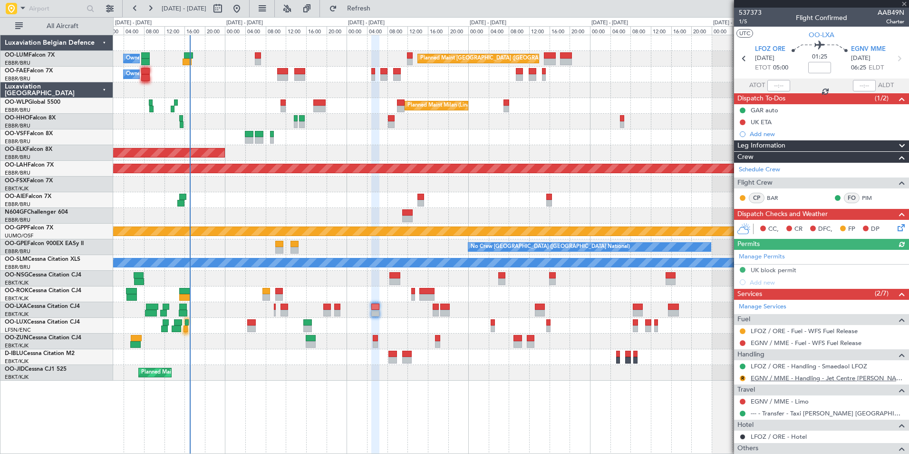
scroll to position [48, 0]
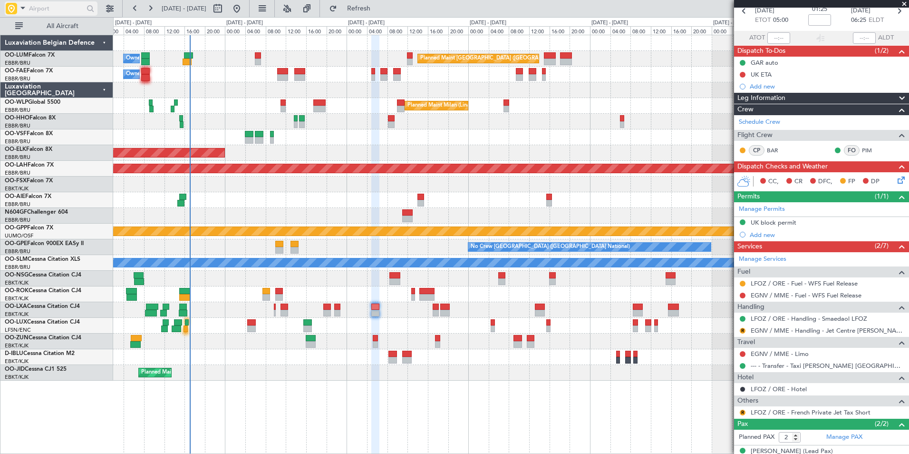
drag, startPoint x: 48, startPoint y: 6, endPoint x: 62, endPoint y: 14, distance: 15.6
click at [48, 6] on input "text" at bounding box center [56, 8] width 55 height 14
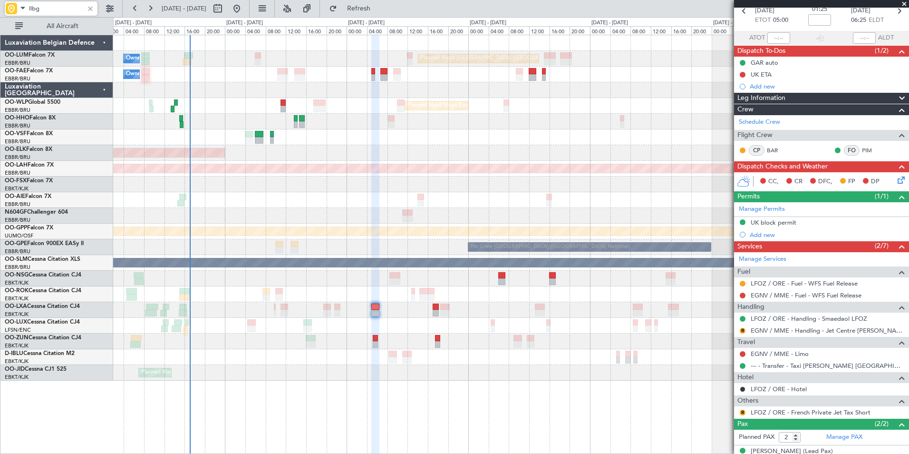
type input "llbg"
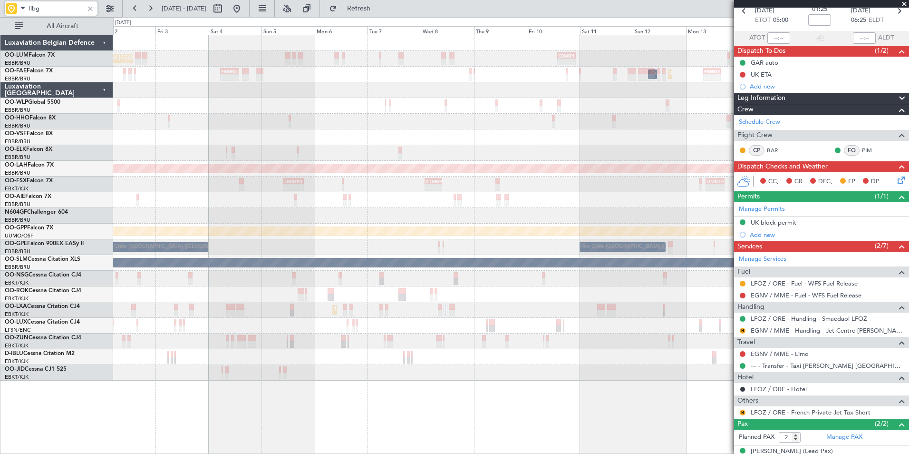
click at [165, 141] on div "Planned Maint Brussels (Brussels National) - - EBMB 14:00 Z KPHL 22:20 Z Owner …" at bounding box center [510, 207] width 795 height 345
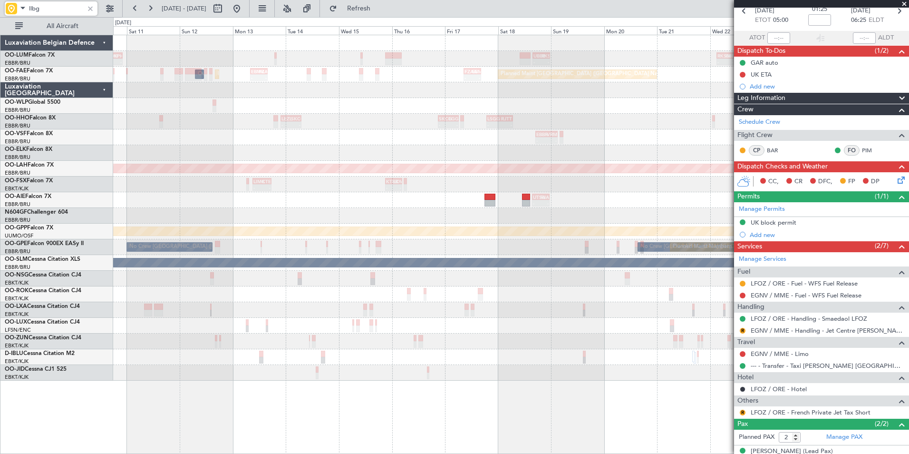
click at [165, 151] on div "- - EBMB 14:00 Z KPHL 22:20 Z - - UBBB 15:45 Z RKSM 23:40 Z - - RKSM 03:00 Z UB…" at bounding box center [510, 207] width 795 height 345
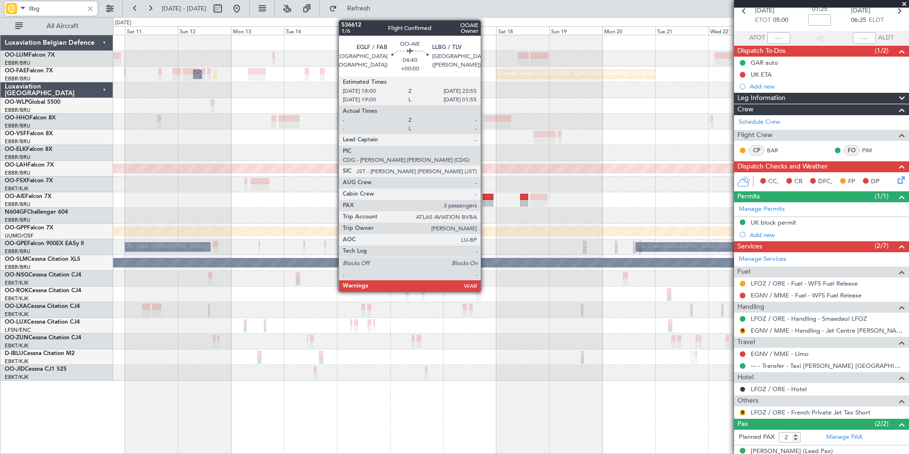
click at [485, 201] on div at bounding box center [488, 203] width 11 height 7
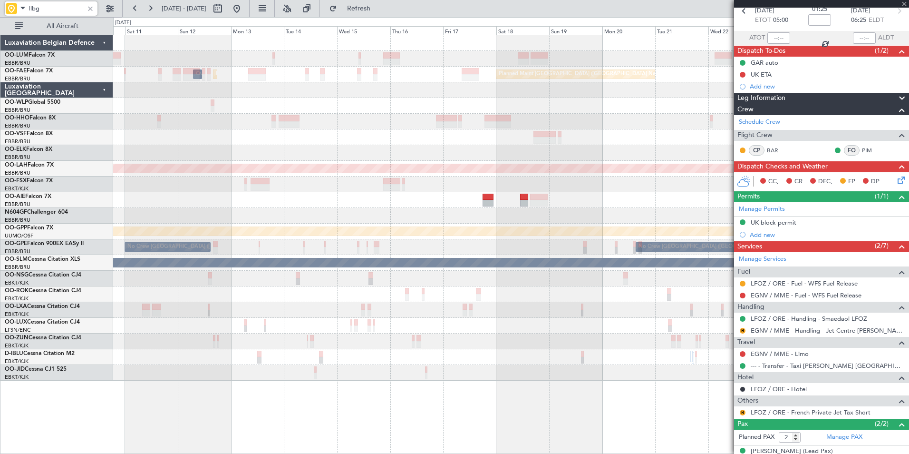
type input "3"
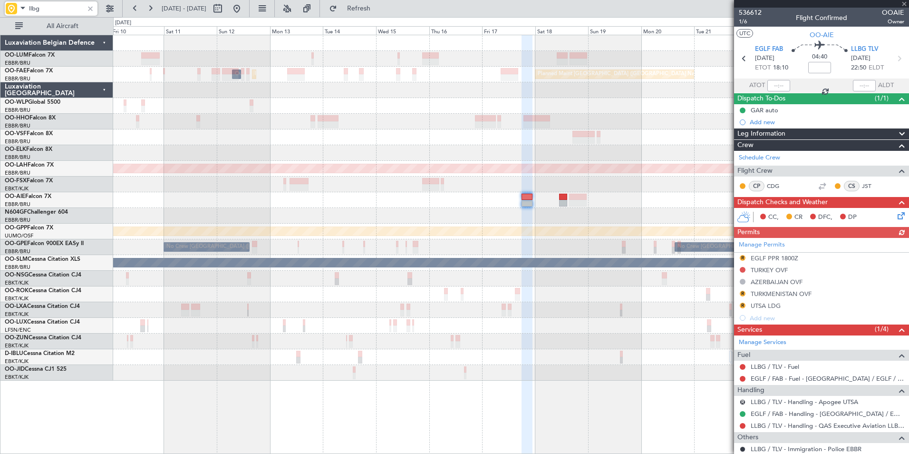
click at [454, 203] on div at bounding box center [510, 200] width 795 height 16
click at [88, 11] on div at bounding box center [90, 8] width 10 height 10
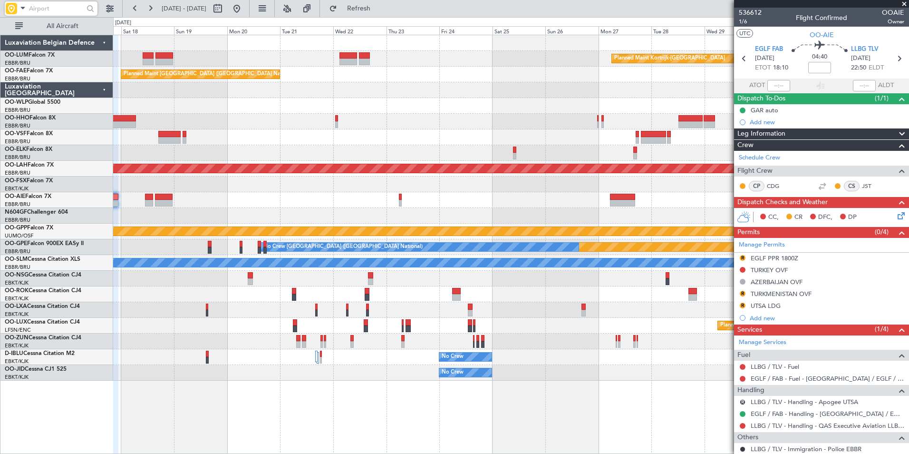
click at [123, 202] on div "Planned Maint Kortrijk-Wevelgem Planned Maint Brussels (Brussels National) Plan…" at bounding box center [510, 207] width 795 height 345
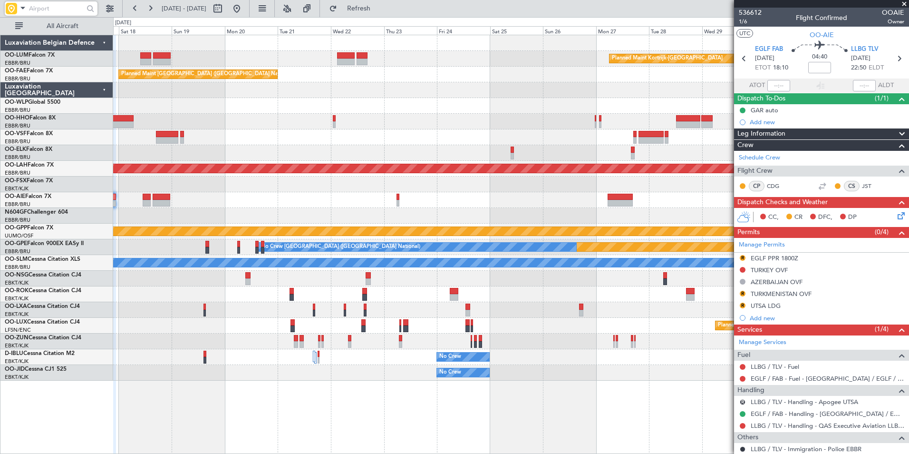
click at [359, 180] on div "Planned Maint Kortrijk-Wevelgem Planned Maint Brussels (Brussels National) Plan…" at bounding box center [510, 207] width 795 height 345
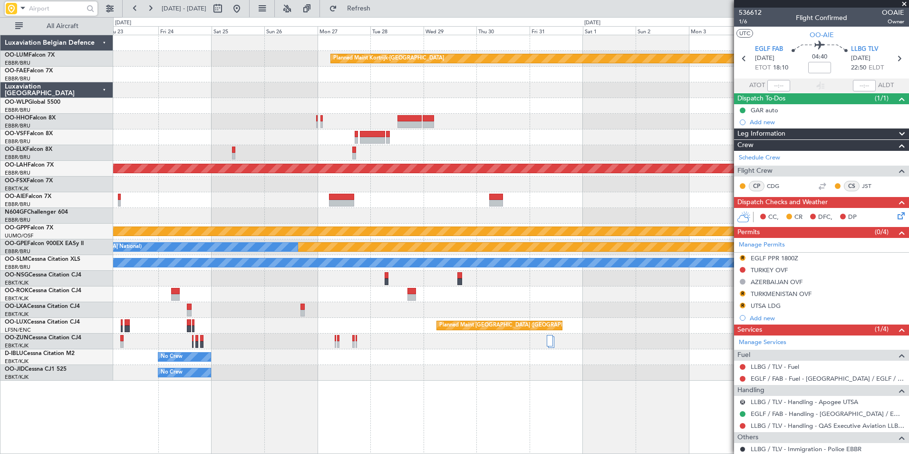
click at [492, 134] on div "Planned Maint Kortrijk-Wevelgem Planned Maint Brussels (Brussels National) Plan…" at bounding box center [510, 207] width 795 height 345
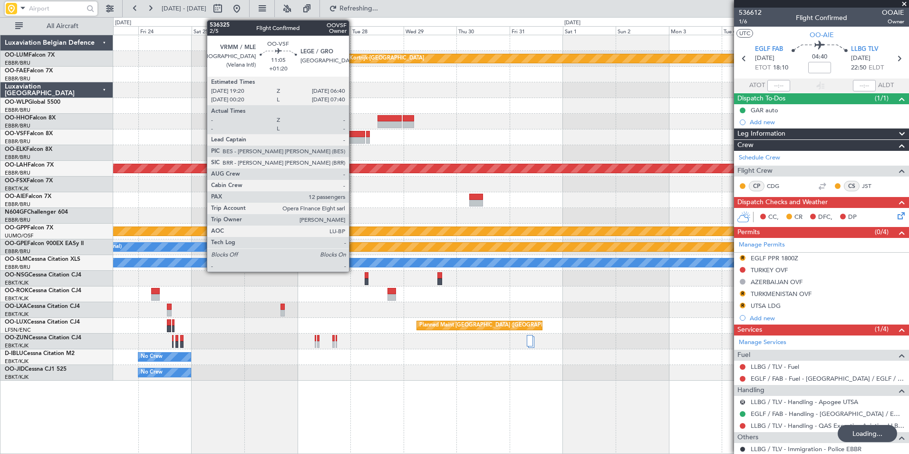
click at [654, 143] on div at bounding box center [510, 137] width 795 height 16
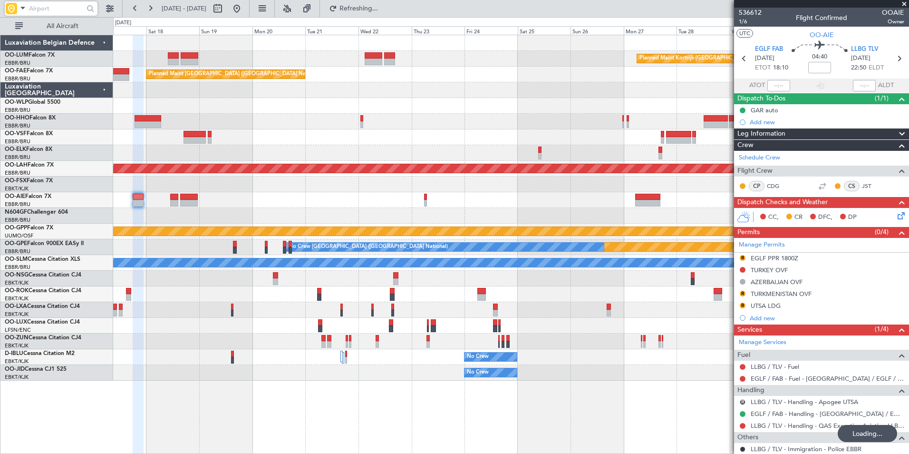
click at [400, 149] on div at bounding box center [510, 153] width 795 height 16
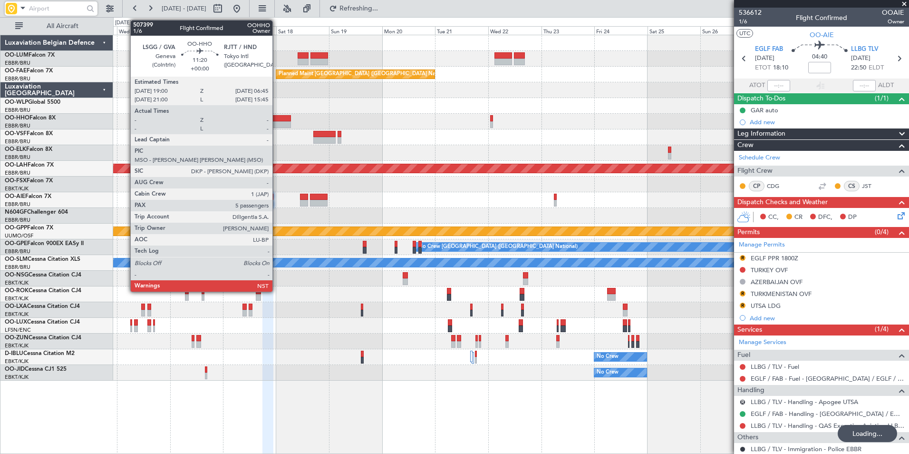
click at [277, 126] on div at bounding box center [277, 124] width 26 height 7
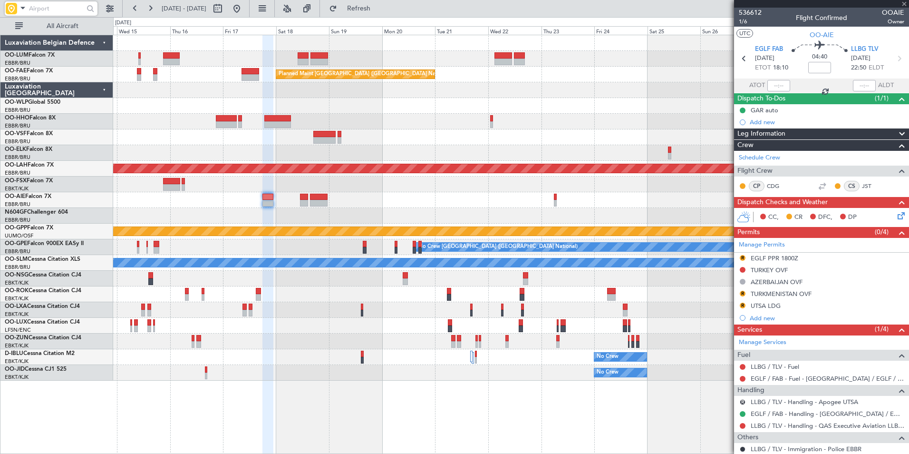
type input "5"
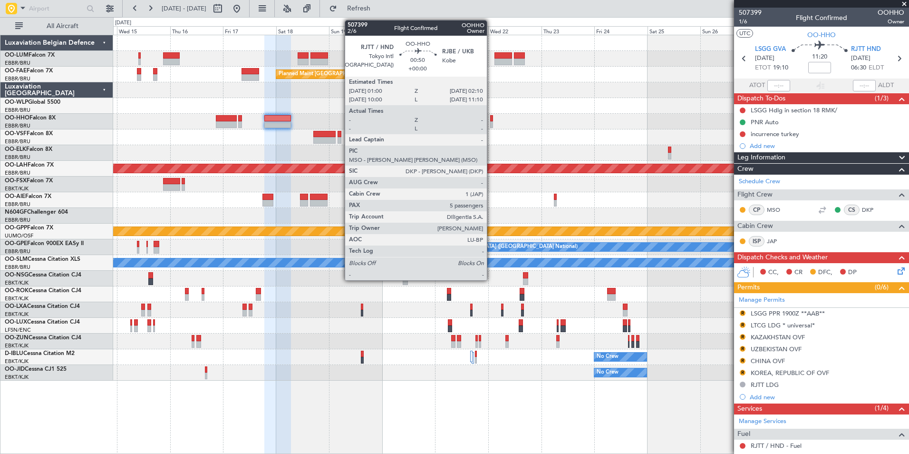
click at [491, 121] on div at bounding box center [491, 124] width 3 height 7
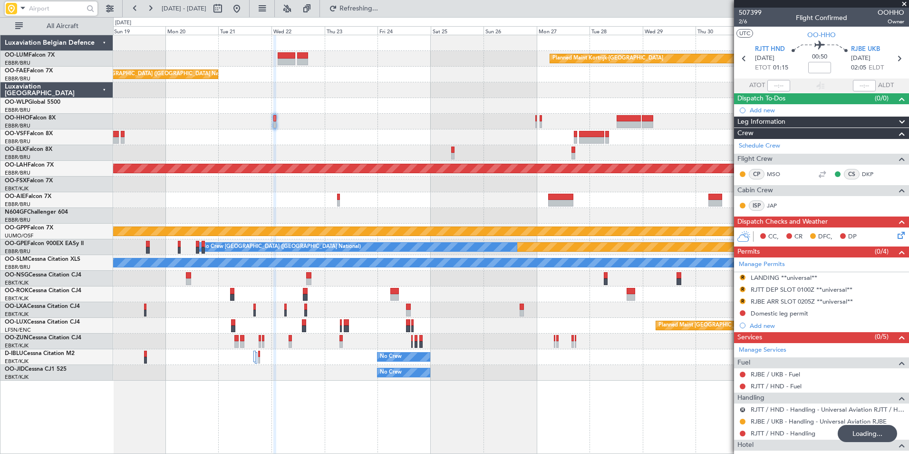
click at [533, 119] on div "Planned Maint Kortrijk-Wevelgem Planned Maint Brussels (Brussels National) Owne…" at bounding box center [510, 207] width 795 height 345
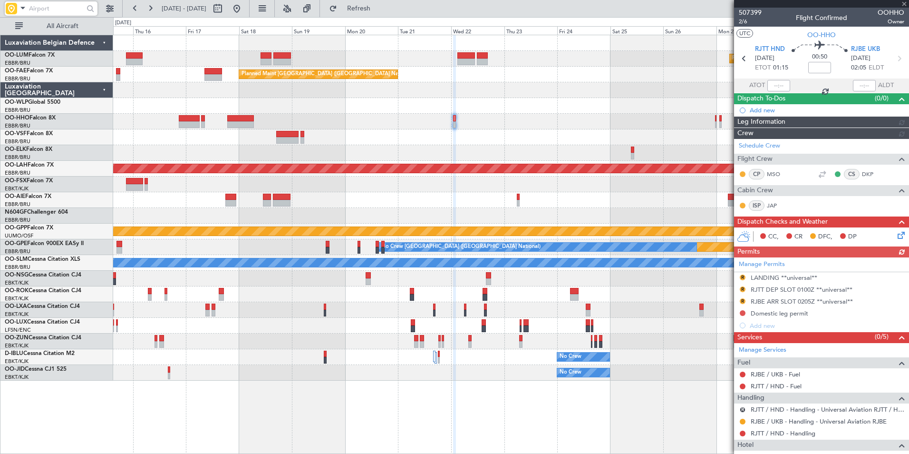
click at [272, 133] on div "Planned Maint Kortrijk-Wevelgem Planned Maint Brussels (Brussels National) Plan…" at bounding box center [510, 207] width 795 height 345
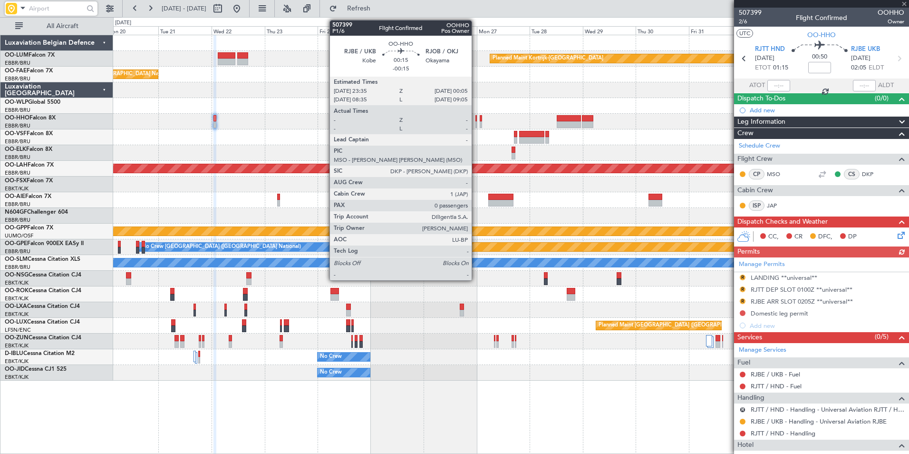
click at [476, 122] on div at bounding box center [475, 124] width 1 height 7
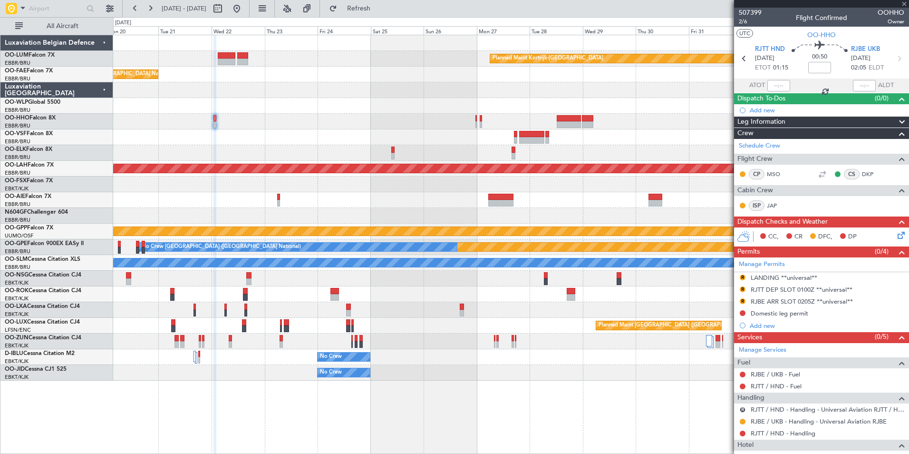
type input "-00:15"
type input "0"
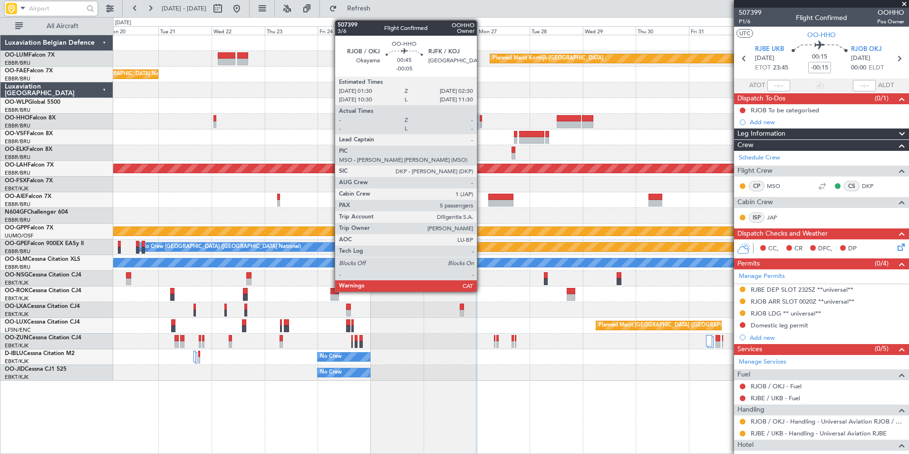
click at [481, 122] on div at bounding box center [481, 124] width 2 height 7
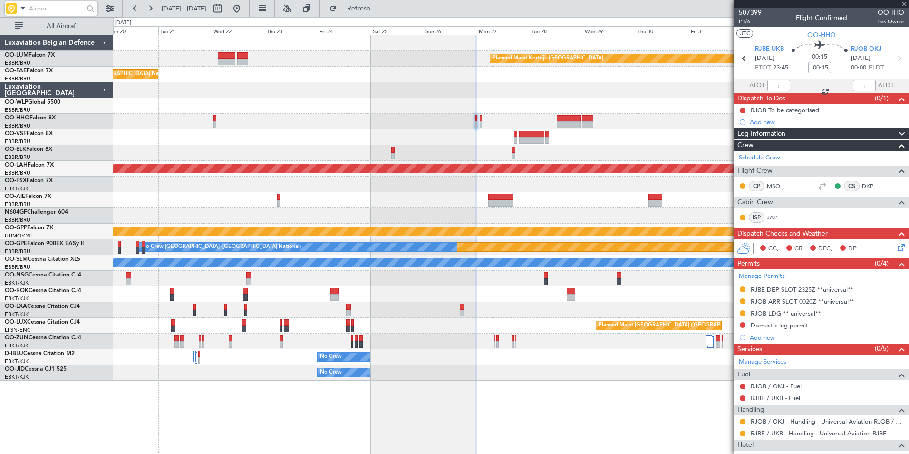
type input "-00:05"
type input "5"
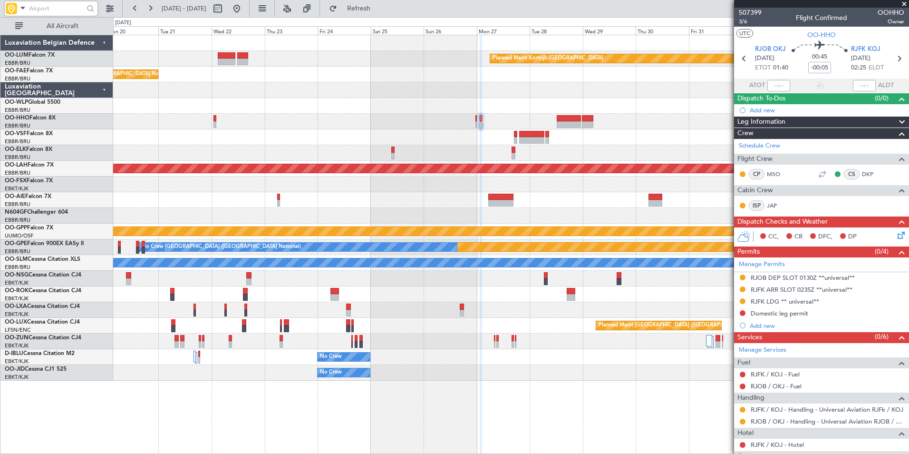
click at [627, 188] on div "Planned Maint Kortrijk-Wevelgem Owner Melsbroek Air Base Planned Maint Brussels…" at bounding box center [510, 207] width 795 height 345
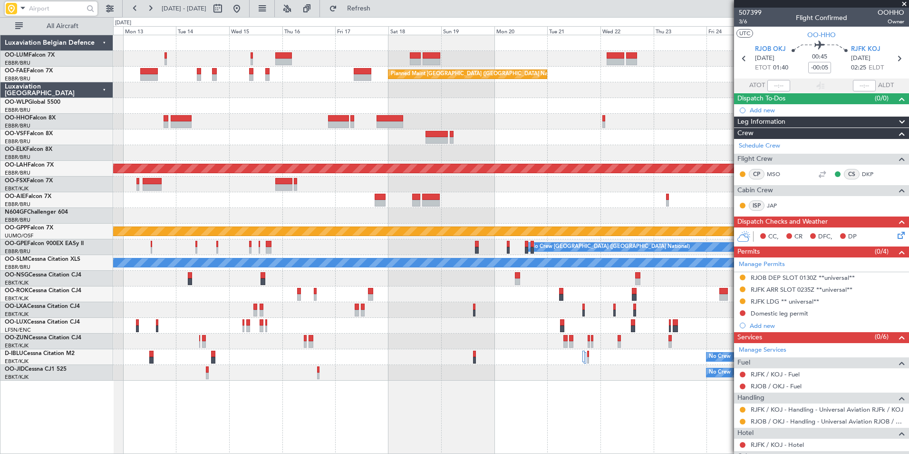
click at [556, 190] on div at bounding box center [510, 184] width 795 height 16
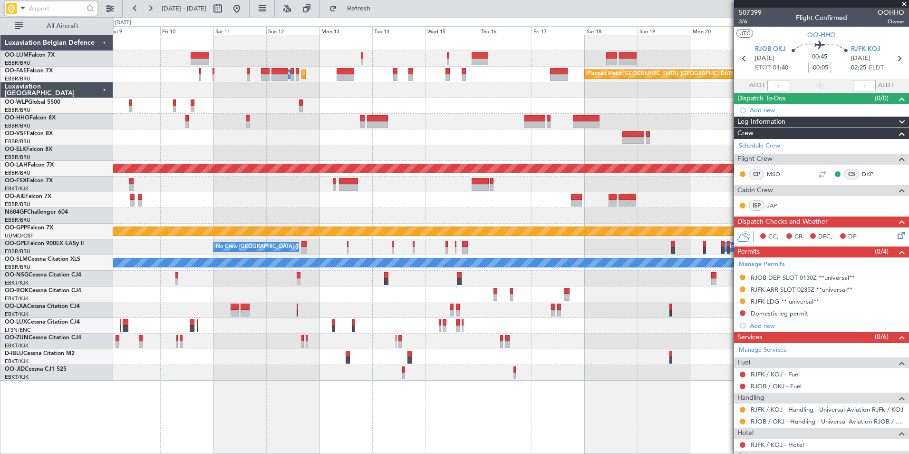
click at [555, 189] on div "Planned Maint Kortrijk-Wevelgem Planned Maint Brussels (Brussels National) Plan…" at bounding box center [510, 207] width 795 height 345
click at [404, 195] on div "Planned Maint Kortrijk-Wevelgem Planned Maint Brussels (Brussels National) Plan…" at bounding box center [510, 207] width 795 height 345
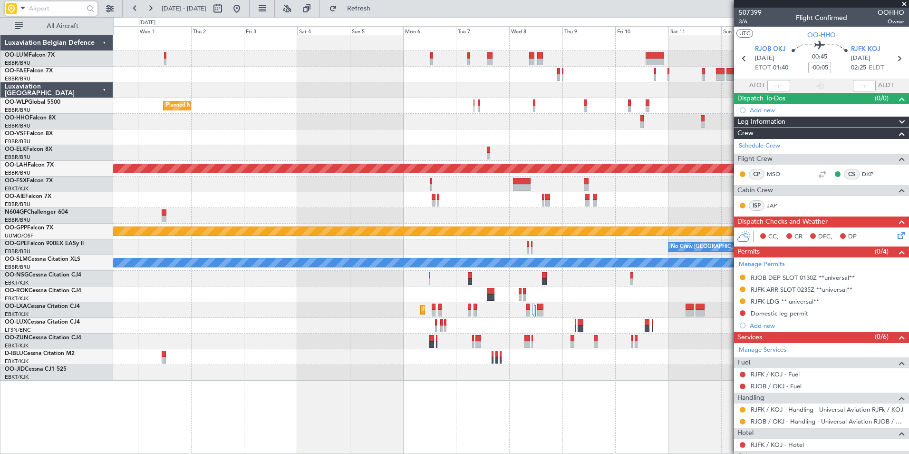
click at [504, 188] on div at bounding box center [510, 184] width 795 height 16
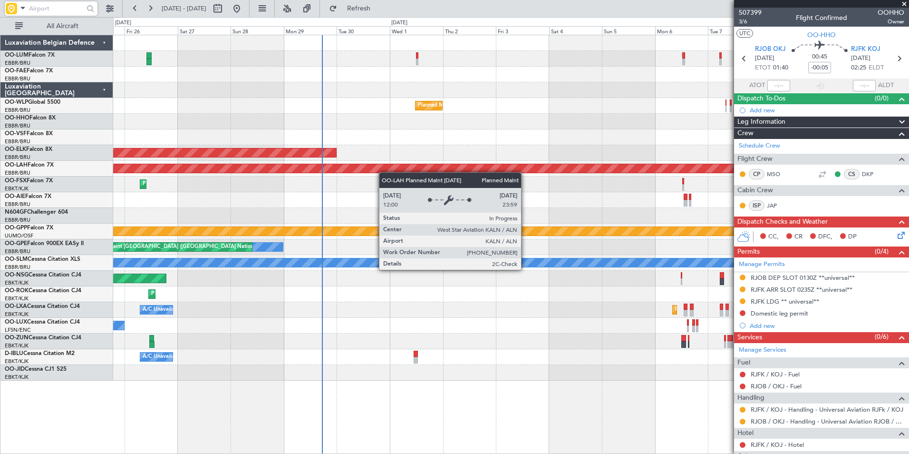
click at [144, 179] on div "Planned Maint Melsbroek Air Base Owner Melsbroek Air Base Planned Maint Milan (…" at bounding box center [510, 207] width 795 height 345
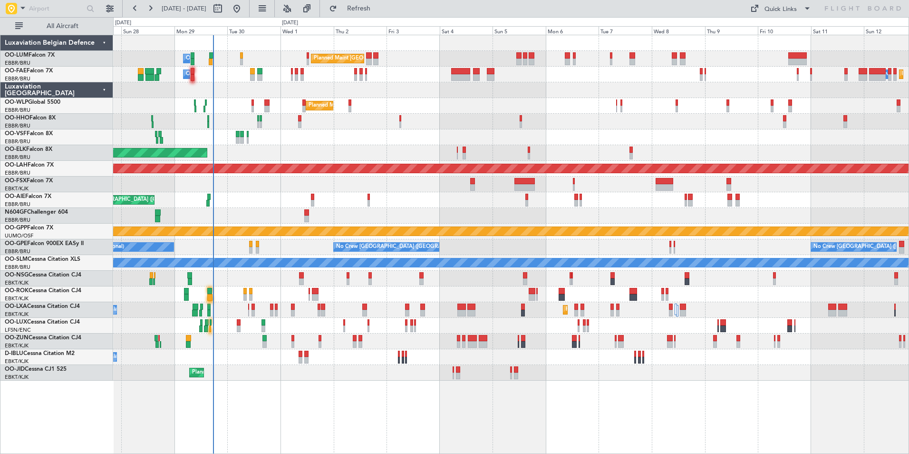
click at [404, 117] on div "Planned Maint Brussels (Brussels National) Owner Melsbroek Air Base Planned Mai…" at bounding box center [510, 207] width 795 height 345
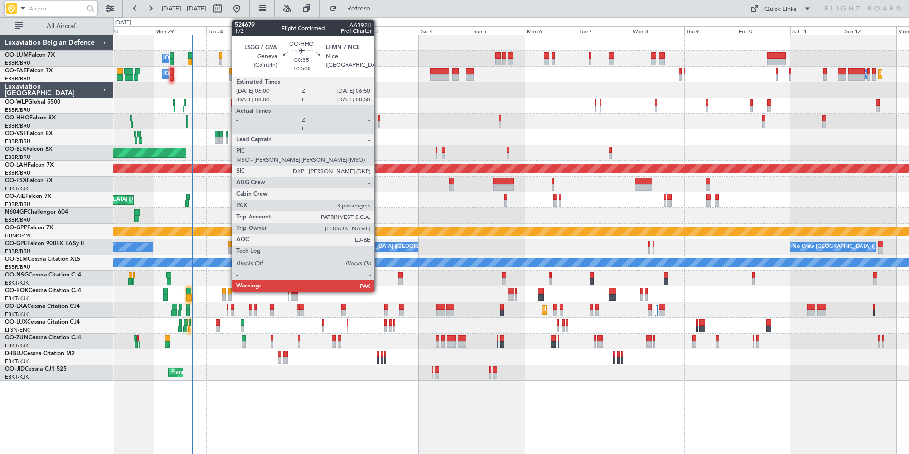
click at [44, 139] on div "Planned Maint Brussels (Brussels National) Owner Melsbroek Air Base Planned Mai…" at bounding box center [454, 235] width 909 height 436
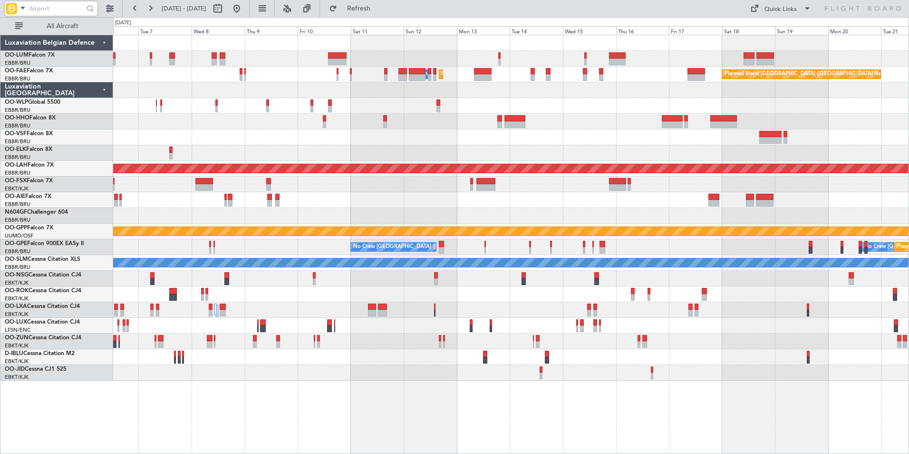
click at [201, 164] on div "Planned Maint Melsbroek Air Base Owner Melsbroek Air Base Planned Maint Brussel…" at bounding box center [510, 207] width 795 height 345
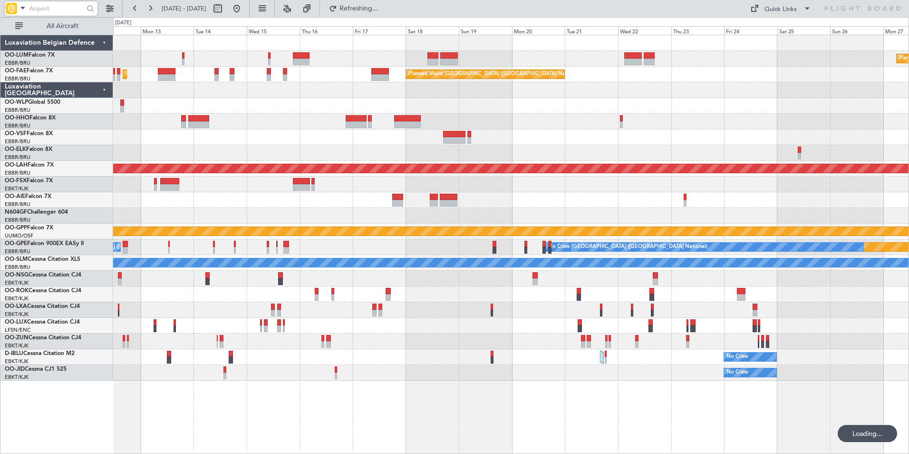
click at [406, 125] on div at bounding box center [510, 122] width 795 height 16
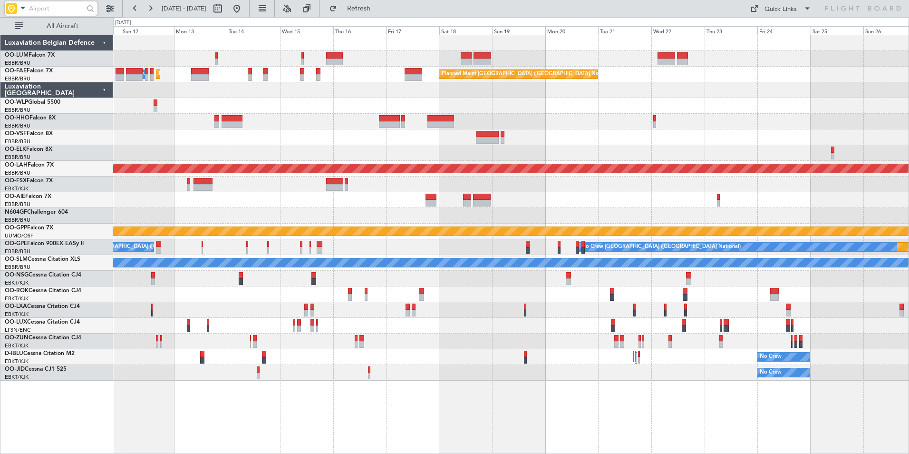
click at [585, 121] on div at bounding box center [510, 122] width 795 height 16
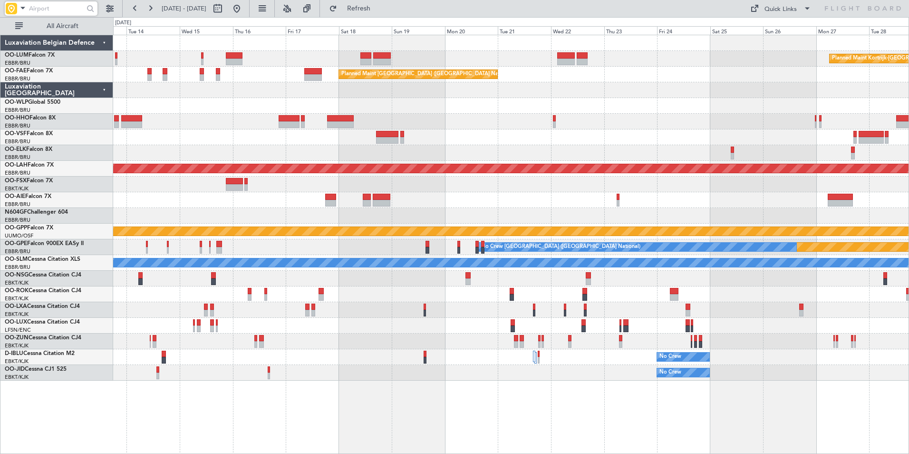
click at [311, 110] on div at bounding box center [510, 106] width 795 height 16
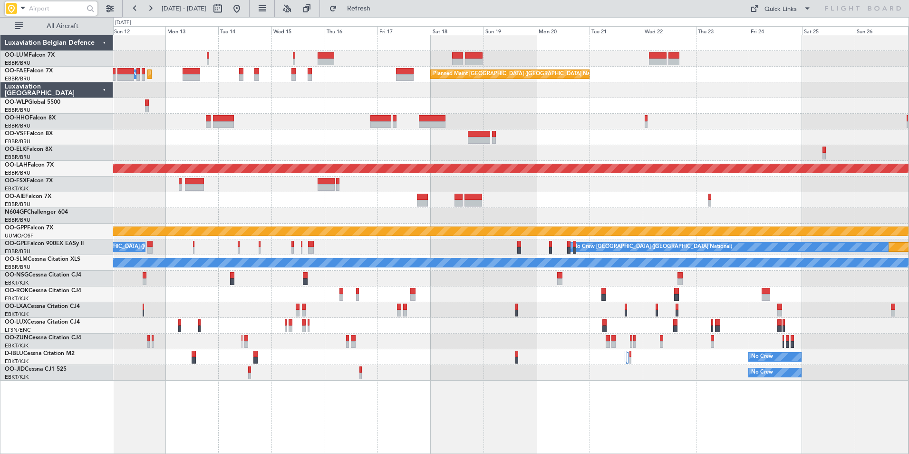
click at [280, 157] on div "Planned Maint Kortrijk-Wevelgem Planned Maint Brussels (Brussels National) Plan…" at bounding box center [510, 207] width 795 height 345
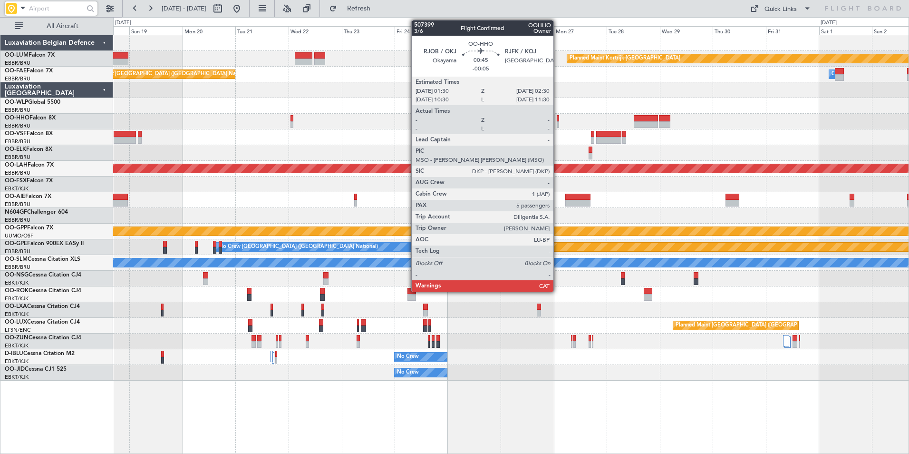
click at [558, 121] on div at bounding box center [558, 124] width 2 height 7
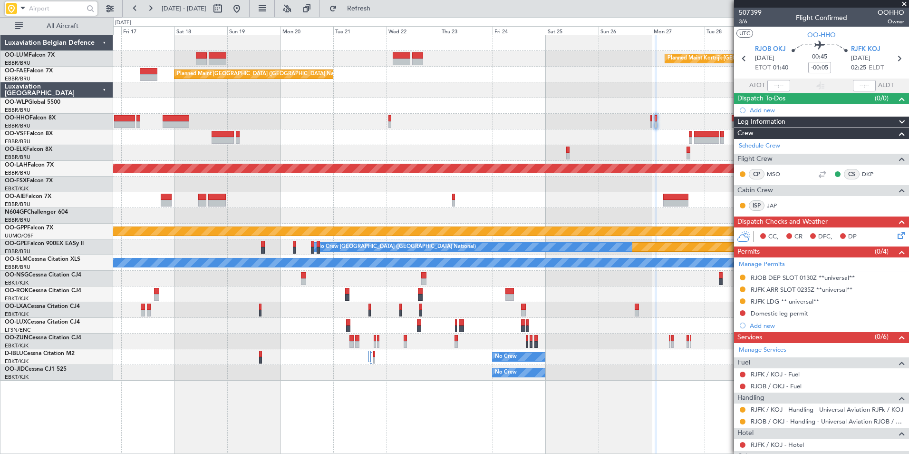
click at [350, 187] on div at bounding box center [510, 184] width 795 height 16
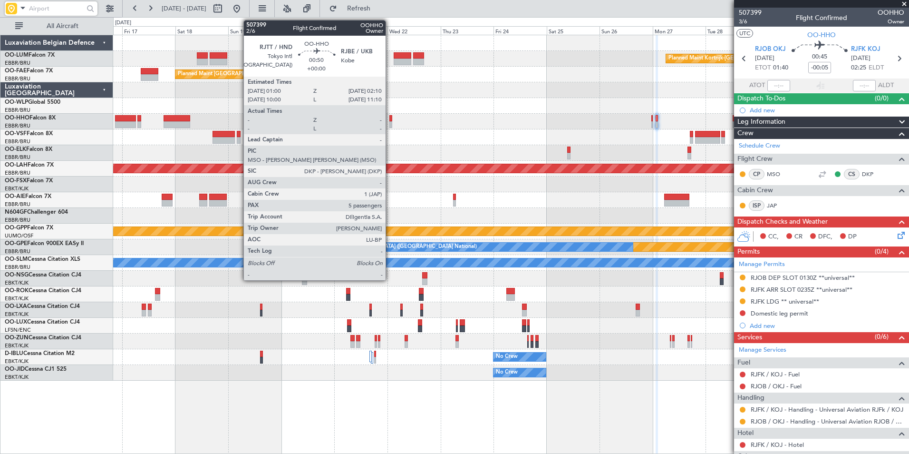
click at [390, 122] on div at bounding box center [390, 124] width 3 height 7
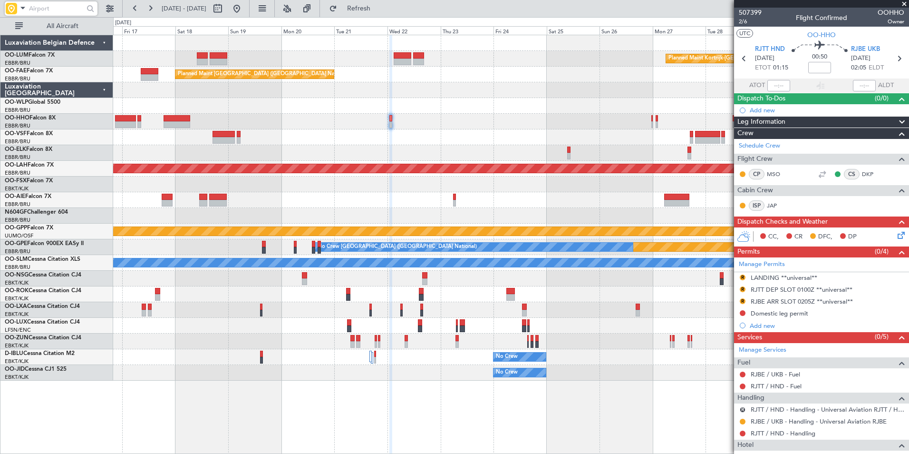
click at [596, 130] on div "Planned Maint Kortrijk-[GEOGRAPHIC_DATA] Planned Maint [GEOGRAPHIC_DATA] ([GEOG…" at bounding box center [510, 207] width 795 height 345
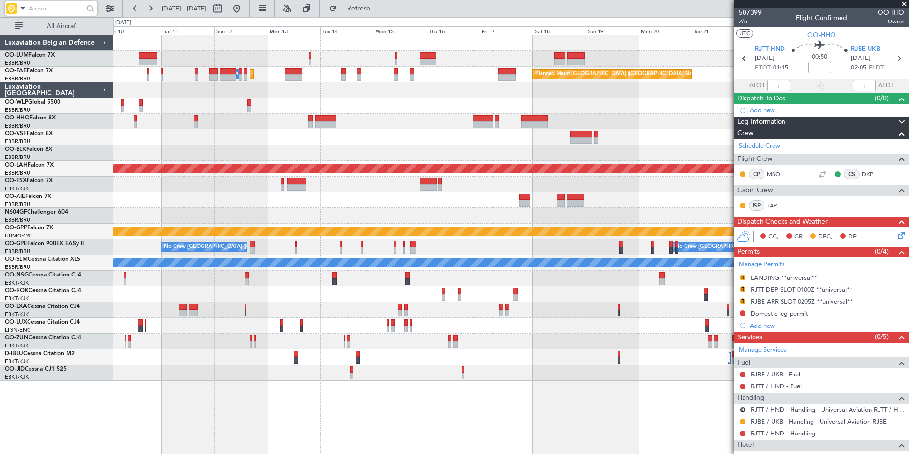
click at [623, 131] on div "Planned Maint Kortrijk-[GEOGRAPHIC_DATA] Planned Maint [GEOGRAPHIC_DATA] ([GEOG…" at bounding box center [510, 207] width 795 height 345
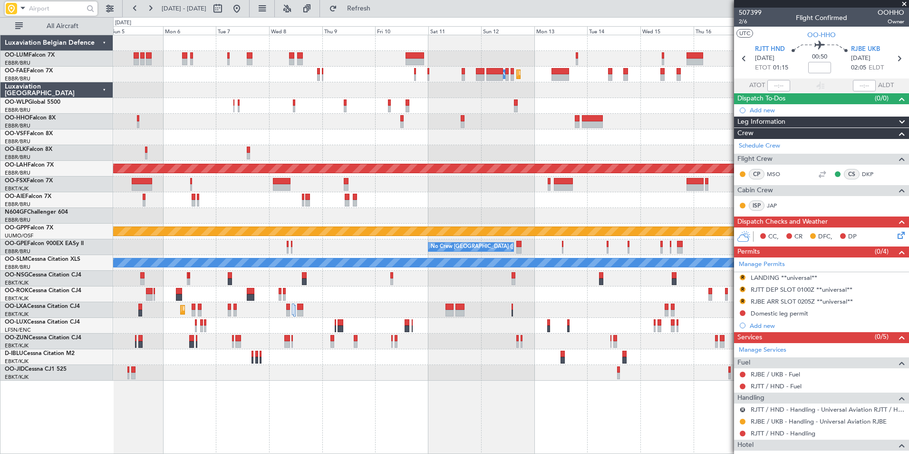
click at [562, 137] on div "Planned Maint [GEOGRAPHIC_DATA] ([GEOGRAPHIC_DATA] National) Planned Maint [GEO…" at bounding box center [510, 207] width 795 height 345
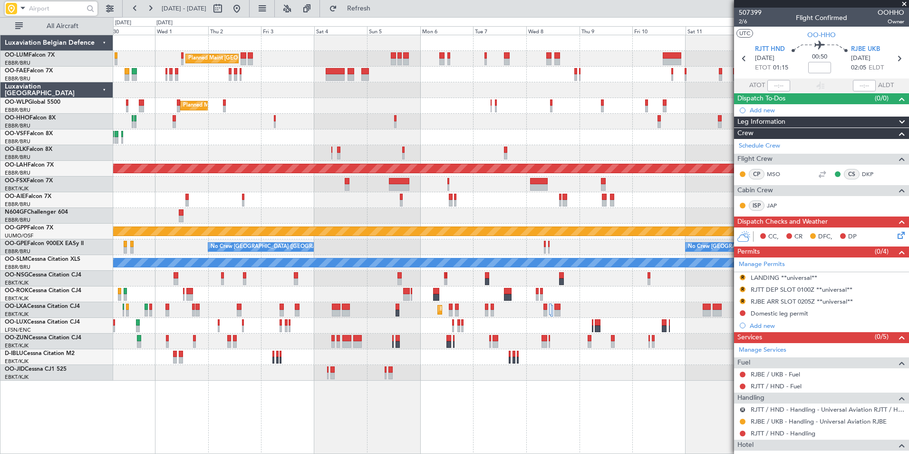
click at [417, 138] on div at bounding box center [510, 137] width 795 height 16
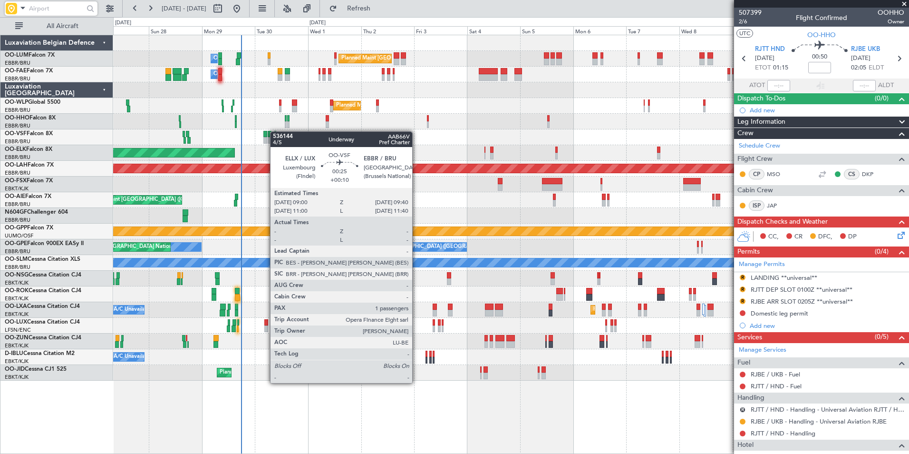
click at [271, 136] on div at bounding box center [270, 134] width 4 height 7
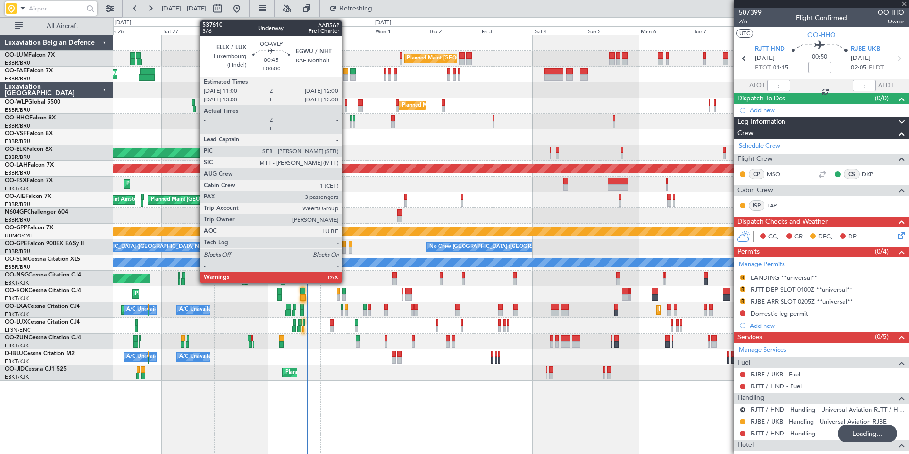
type input "2"
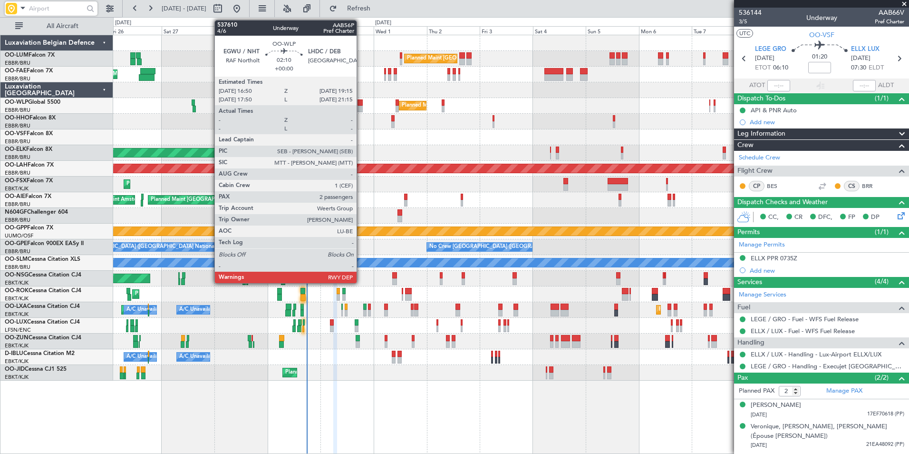
click at [361, 106] on div at bounding box center [361, 109] width 6 height 7
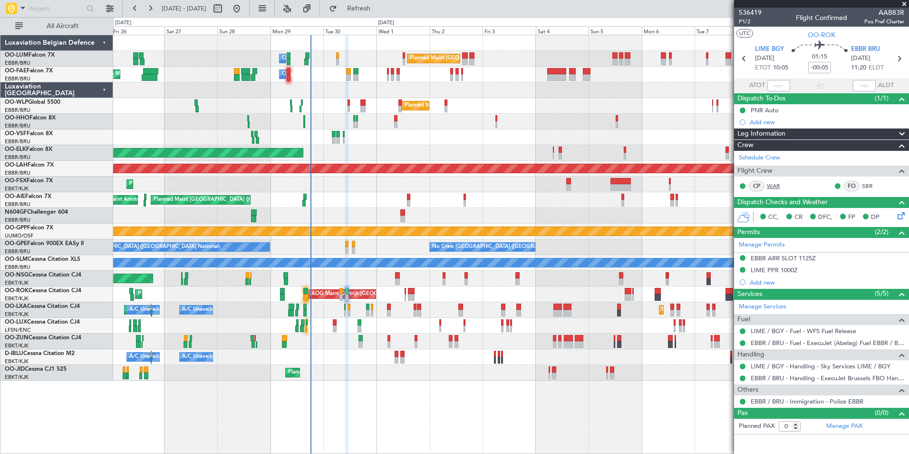
click at [778, 185] on link "WAR" at bounding box center [777, 186] width 21 height 9
click at [874, 184] on link "SBR" at bounding box center [872, 186] width 21 height 9
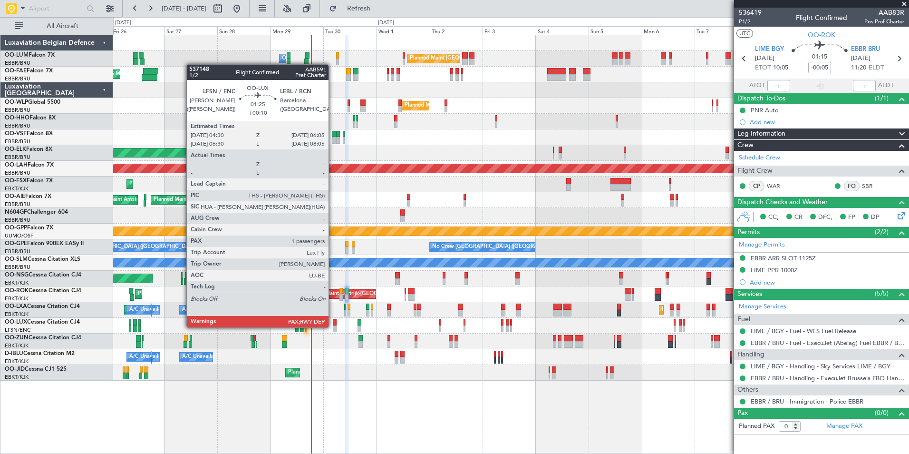
click at [333, 326] on div at bounding box center [335, 328] width 4 height 7
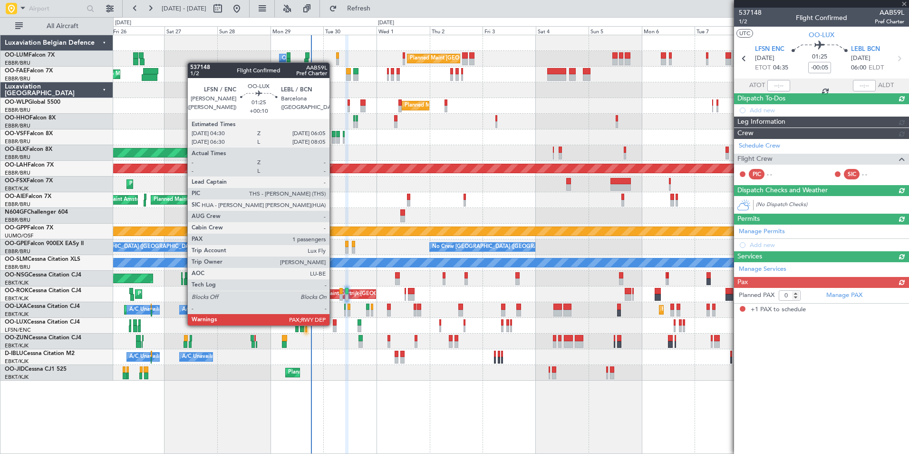
type input "+00:10"
type input "1"
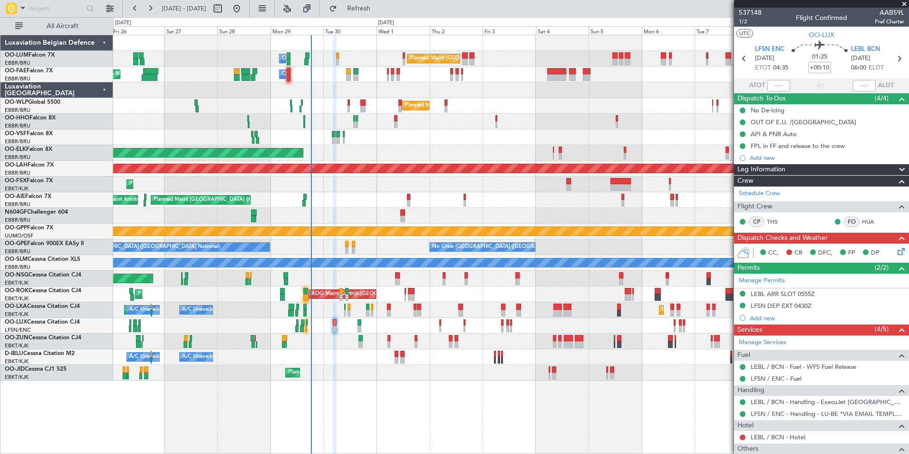
click at [360, 325] on div at bounding box center [360, 322] width 4 height 7
type input "+00:15"
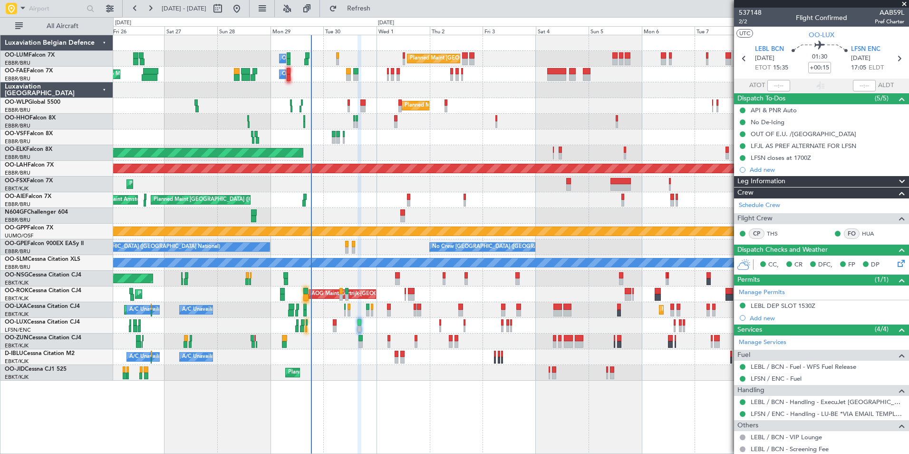
click at [395, 301] on div "Planned Maint Brussels (Brussels National) Owner Melsbroek Air Base AOG Maint N…" at bounding box center [510, 207] width 795 height 345
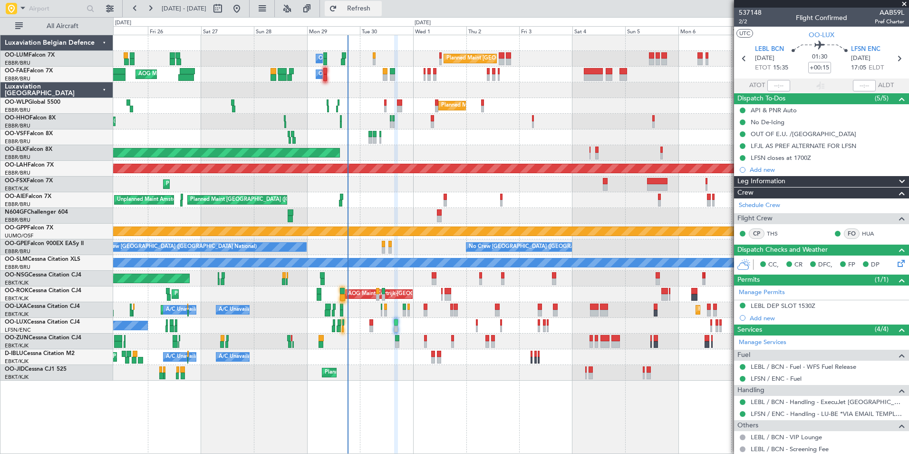
click at [379, 9] on span "Refresh" at bounding box center [359, 8] width 40 height 7
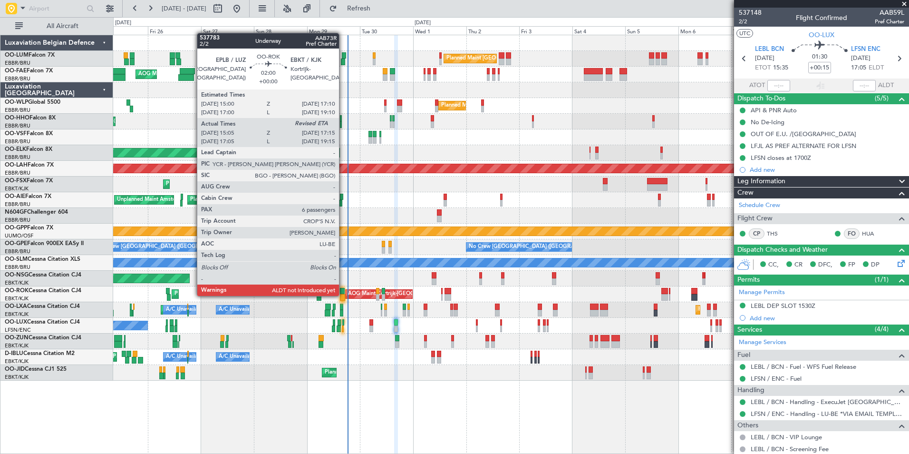
click at [341, 295] on div at bounding box center [342, 297] width 5 height 7
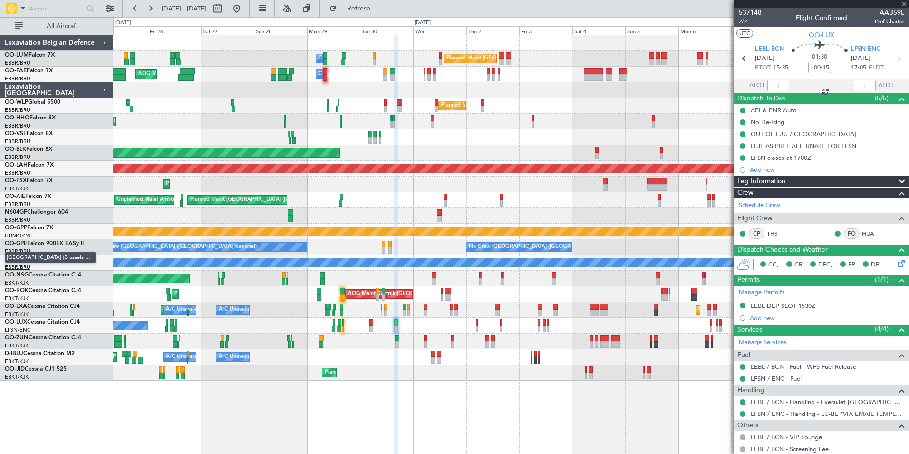
type input "15:10"
type input "6"
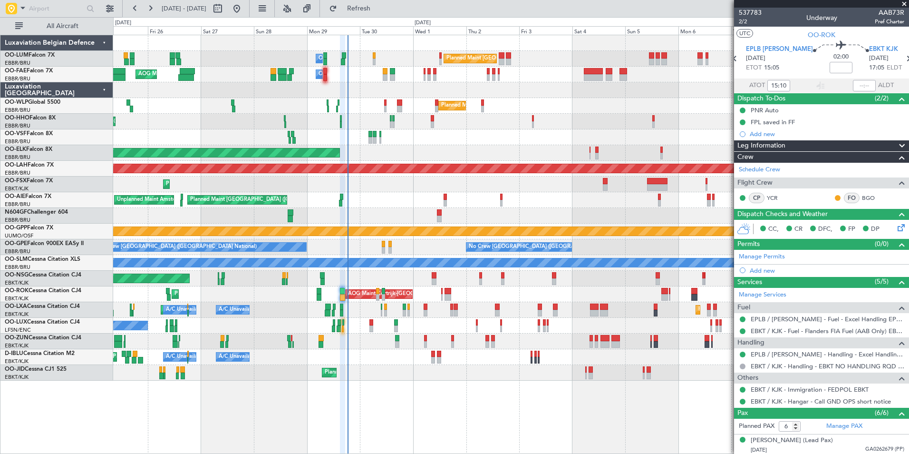
click at [857, 87] on mat-tooltip-component "Estimated Landing Time" at bounding box center [863, 75] width 75 height 25
click at [857, 88] on input "text" at bounding box center [864, 85] width 23 height 11
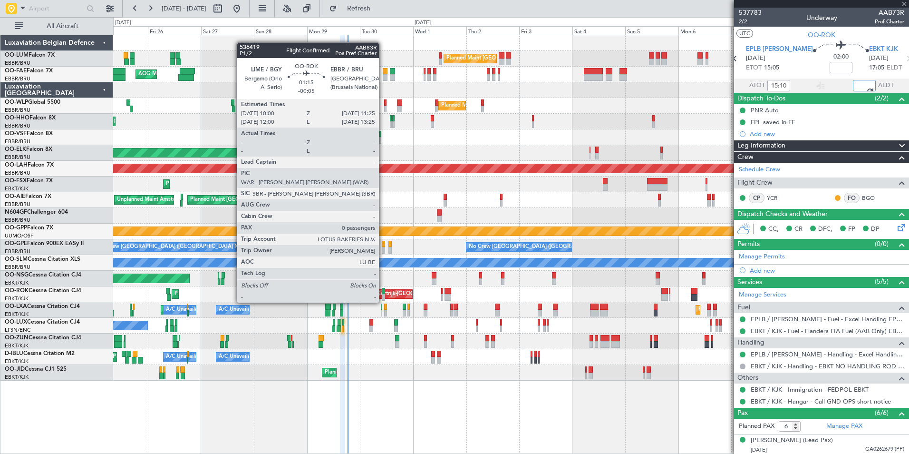
click at [383, 294] on div at bounding box center [383, 297] width 3 height 7
type input "17:07"
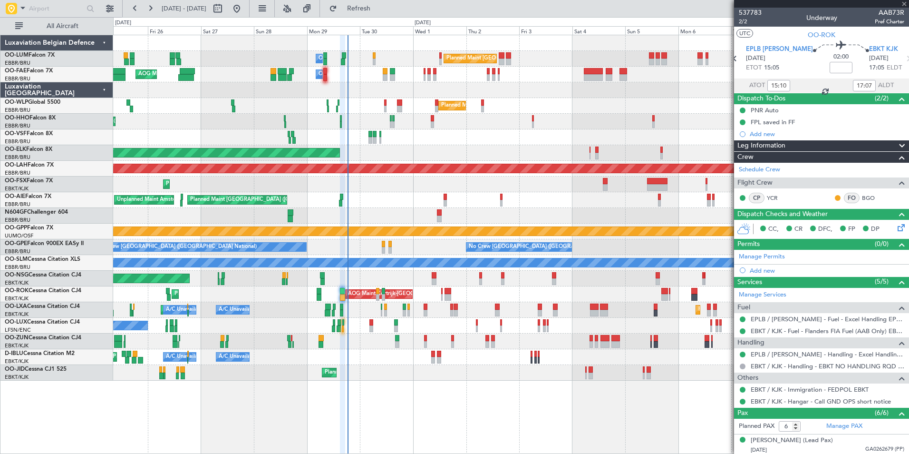
type input "-00:05"
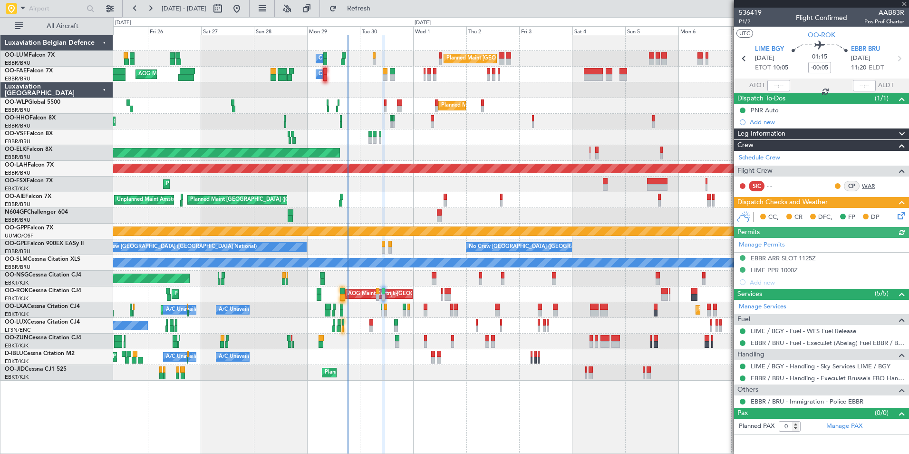
click at [872, 183] on link "WAR" at bounding box center [872, 186] width 21 height 9
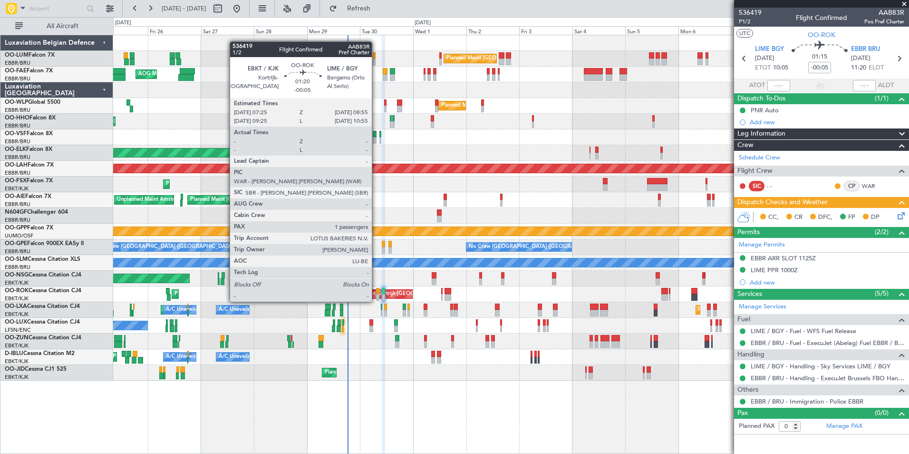
click at [376, 292] on div at bounding box center [377, 291] width 3 height 7
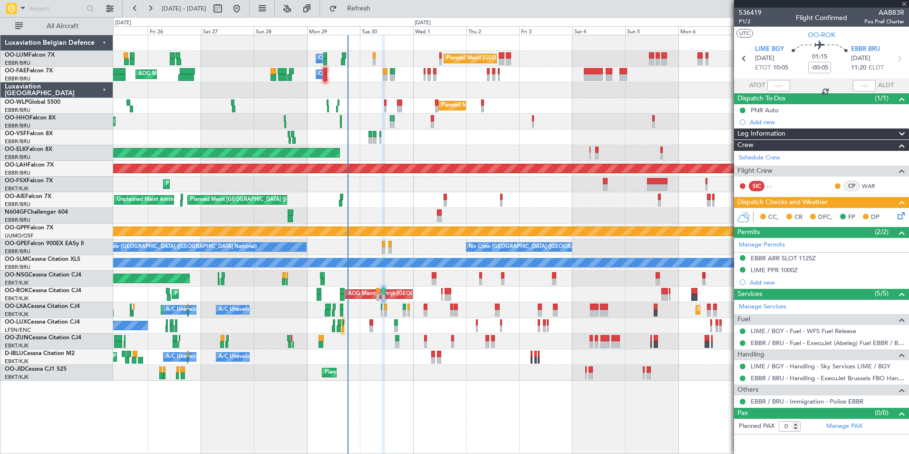
type input "1"
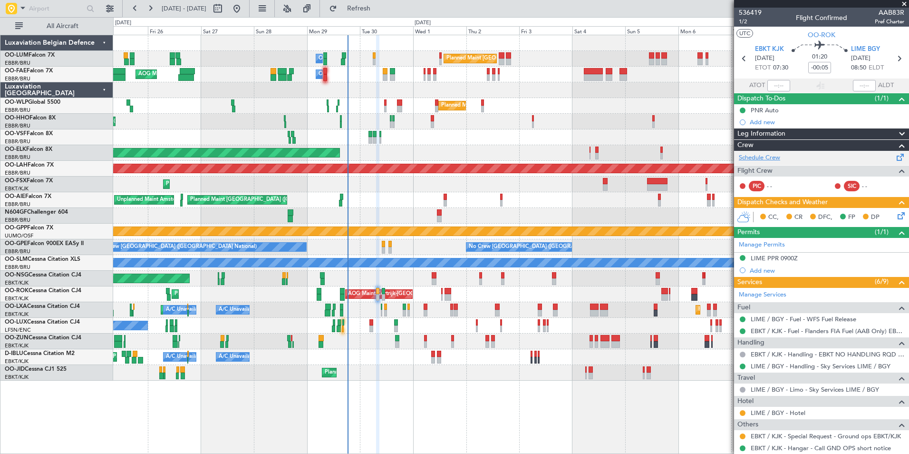
click at [764, 158] on link "Schedule Crew" at bounding box center [759, 158] width 41 height 10
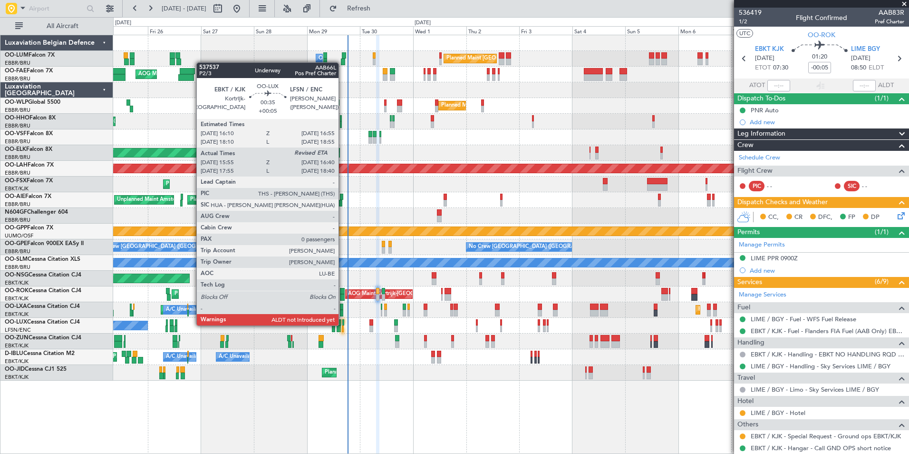
click at [343, 324] on div at bounding box center [343, 322] width 2 height 7
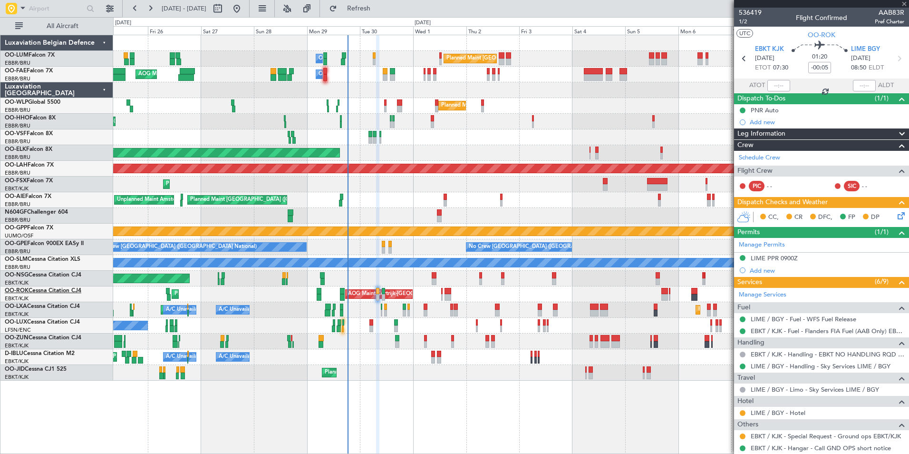
type input "+00:05"
type input "16:00"
type input "0"
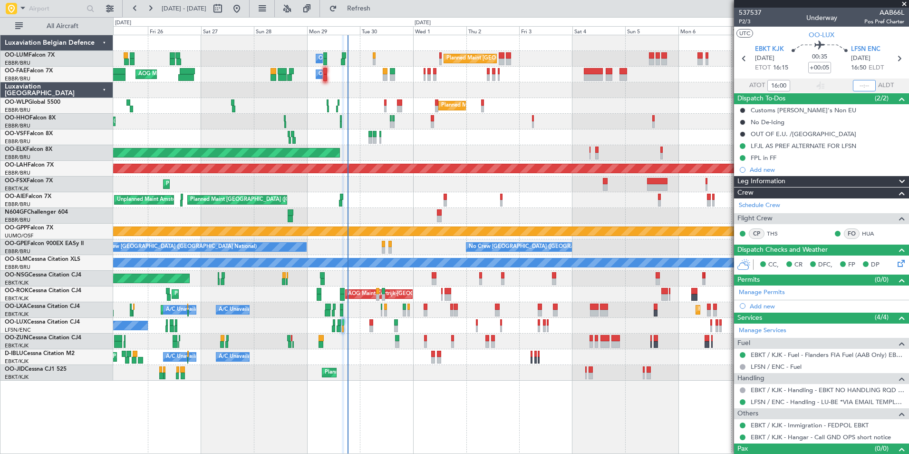
click at [857, 83] on div at bounding box center [864, 85] width 23 height 11
click at [857, 86] on input "text" at bounding box center [864, 85] width 23 height 11
click at [858, 87] on input "text" at bounding box center [864, 85] width 23 height 11
click at [867, 83] on input "text" at bounding box center [864, 85] width 23 height 11
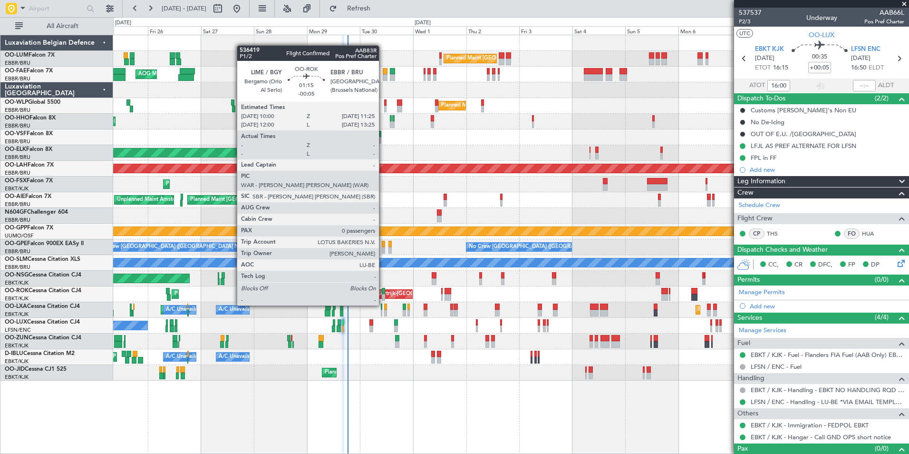
type input "17:07"
click at [367, 313] on div "Planned Maint Kortrijk-Wevelgem A/C Unavailable Brussels (Brussels National) A/…" at bounding box center [510, 310] width 795 height 16
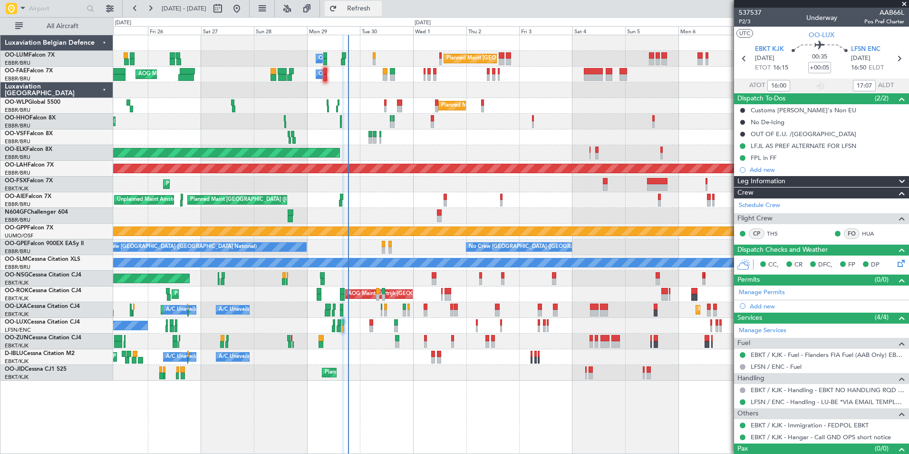
click at [378, 7] on span "Refresh" at bounding box center [359, 8] width 40 height 7
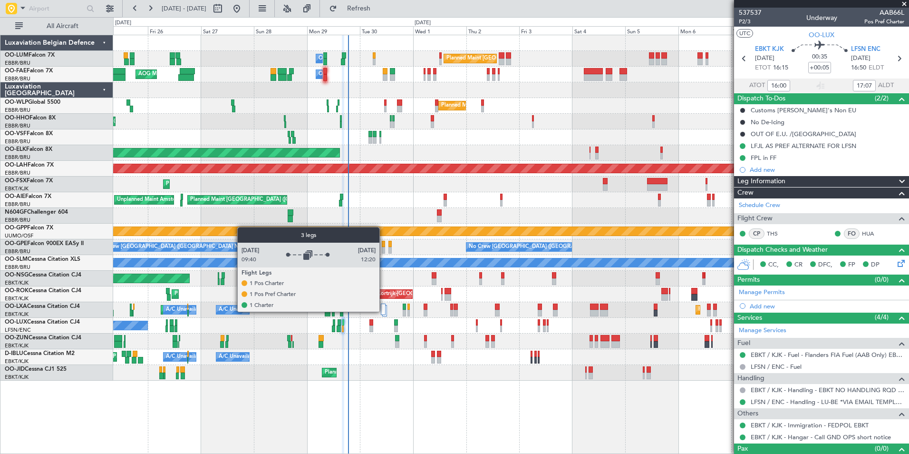
click at [384, 311] on div at bounding box center [383, 308] width 5 height 11
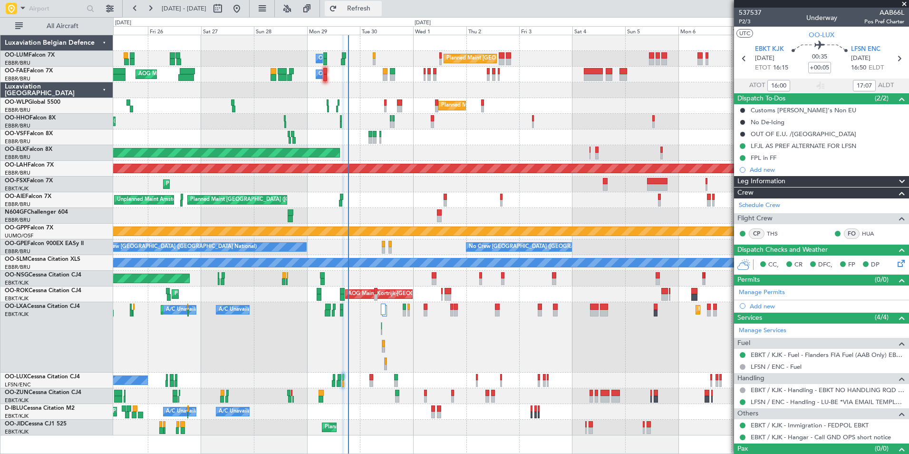
click at [378, 6] on span "Refresh" at bounding box center [359, 8] width 40 height 7
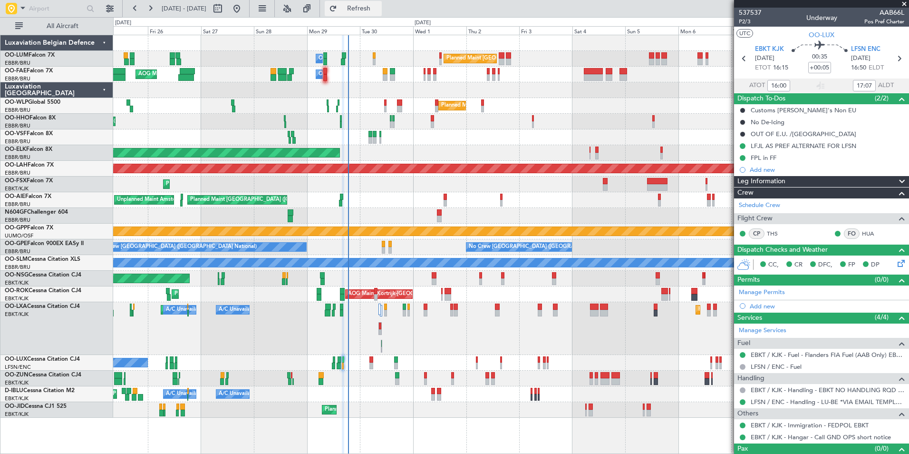
click at [379, 10] on span "Refresh" at bounding box center [359, 8] width 40 height 7
click at [382, 13] on button "Refresh" at bounding box center [353, 8] width 57 height 15
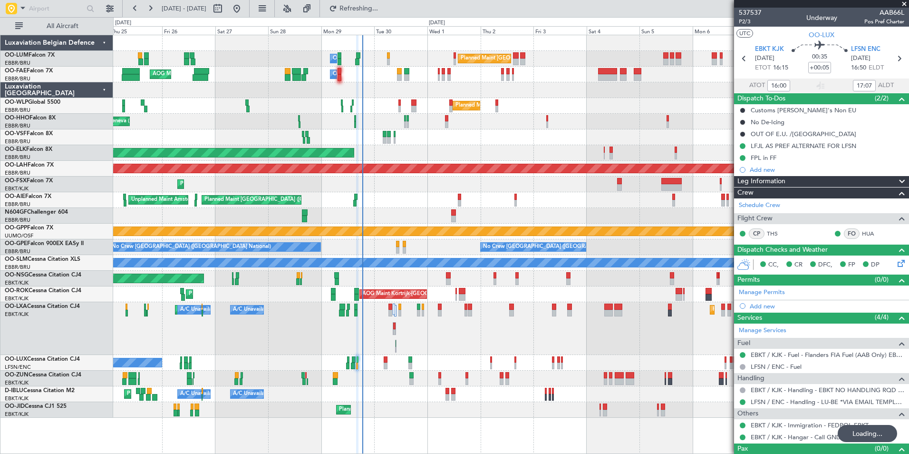
click at [413, 345] on div "Planned Maint Kortrijk-Wevelgem Planned Maint Kortrijk-Wevelgem A/C Unavailable…" at bounding box center [510, 328] width 795 height 53
click at [382, 14] on button "Refresh" at bounding box center [353, 8] width 57 height 15
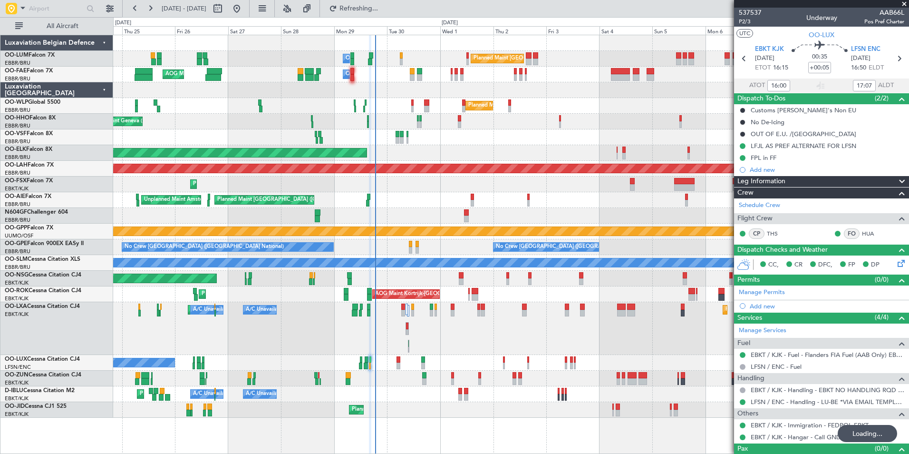
click at [434, 299] on div "Planned Maint Kortrijk-Wevelgem AOG Maint Kortrijk-Wevelgem" at bounding box center [510, 294] width 795 height 16
click at [429, 299] on div "Planned Maint Kortrijk-Wevelgem AOG Maint Kortrijk-Wevelgem" at bounding box center [510, 294] width 795 height 16
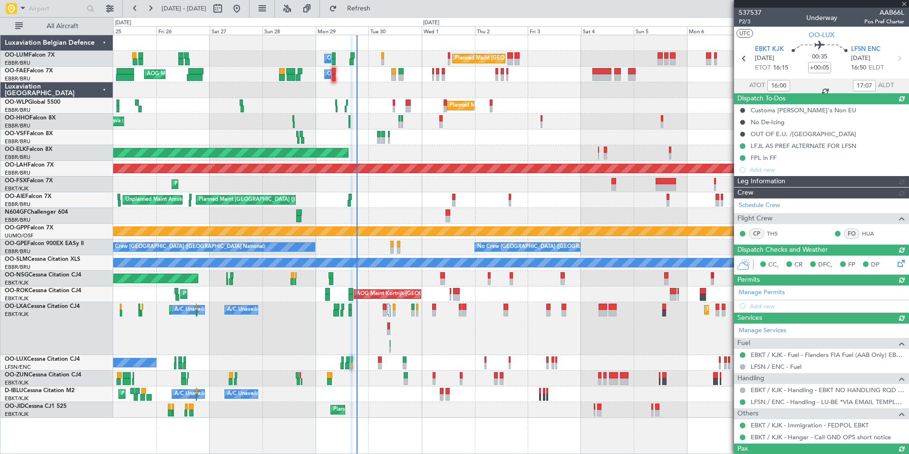
click at [420, 319] on div "Planned Maint Kortrijk-Wevelgem A/C Unavailable Brussels (Brussels National) A/…" at bounding box center [510, 328] width 795 height 53
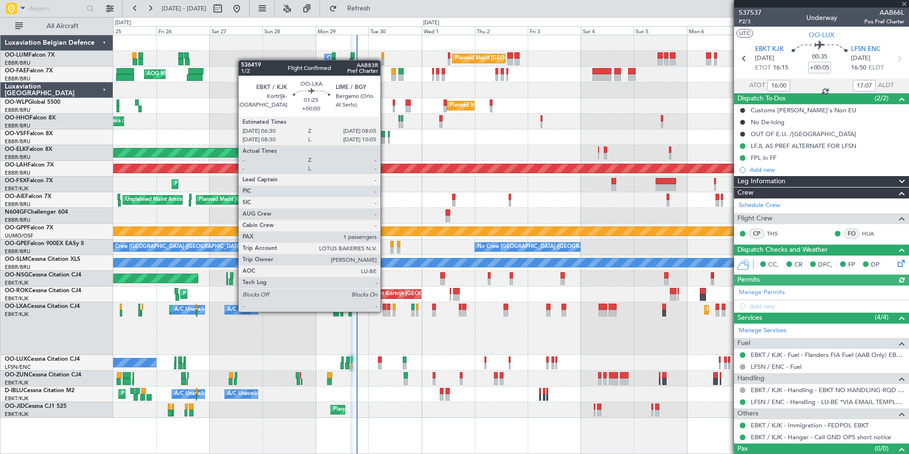
click at [385, 310] on div at bounding box center [385, 313] width 4 height 7
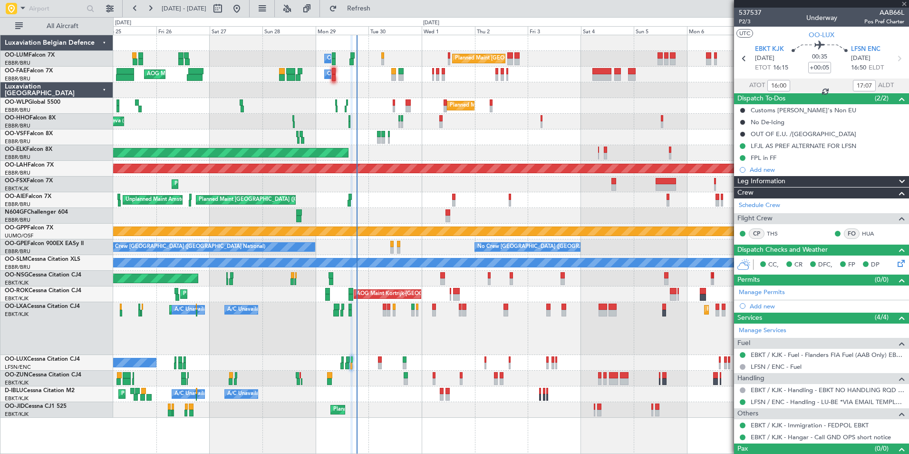
type input "1"
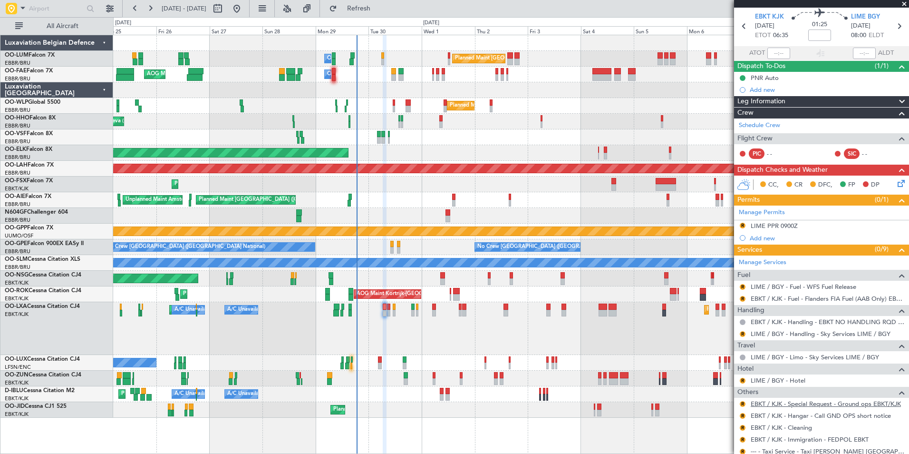
scroll to position [48, 0]
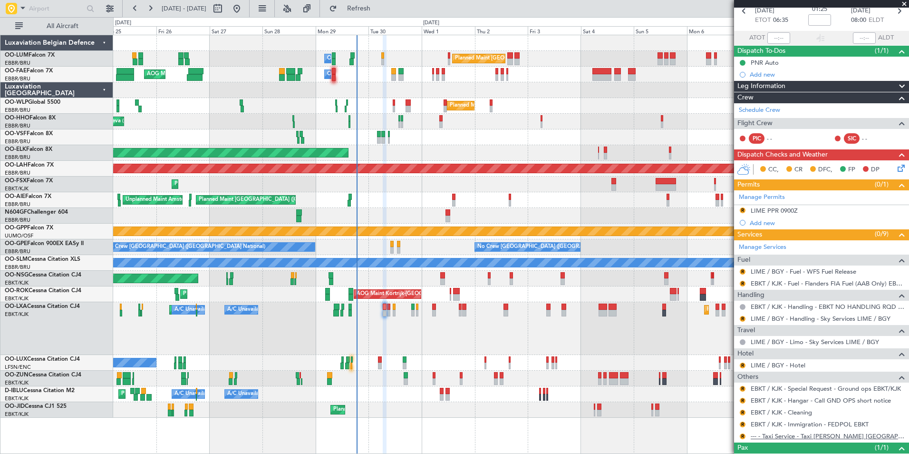
click at [783, 438] on link "--- - Taxi Service - Taxi [PERSON_NAME] [GEOGRAPHIC_DATA]" at bounding box center [828, 436] width 154 height 8
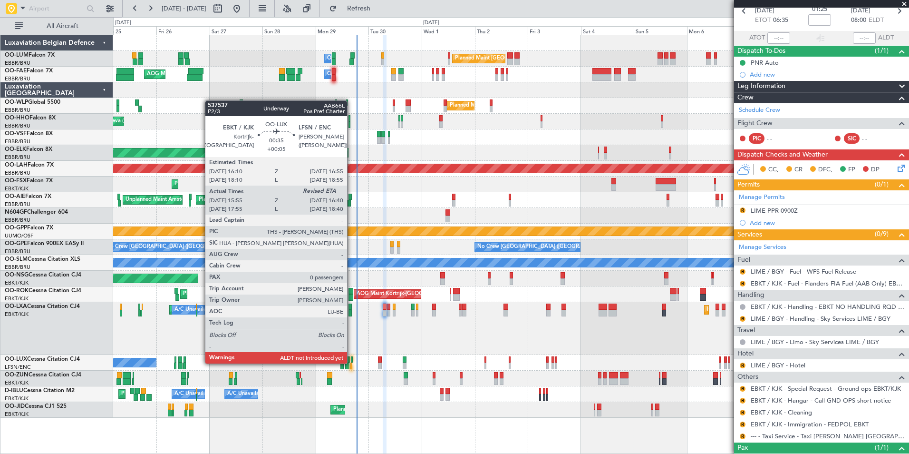
click at [351, 362] on div at bounding box center [351, 365] width 2 height 7
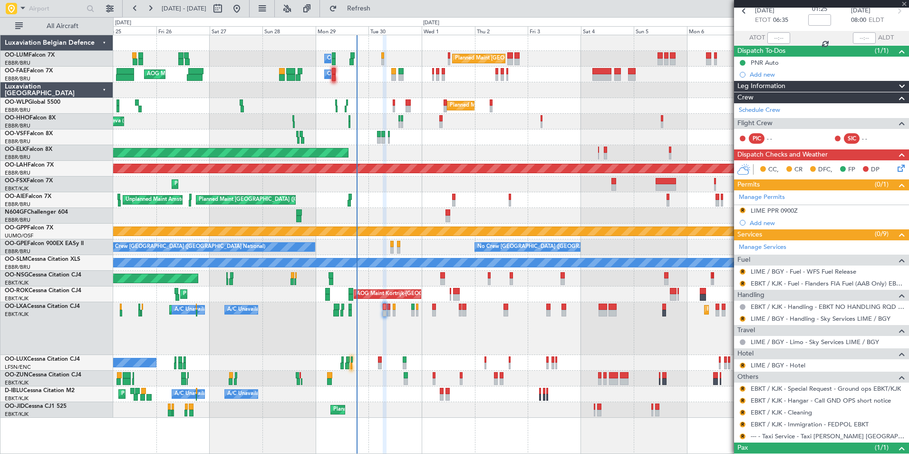
type input "+00:05"
type input "16:00"
type input "0"
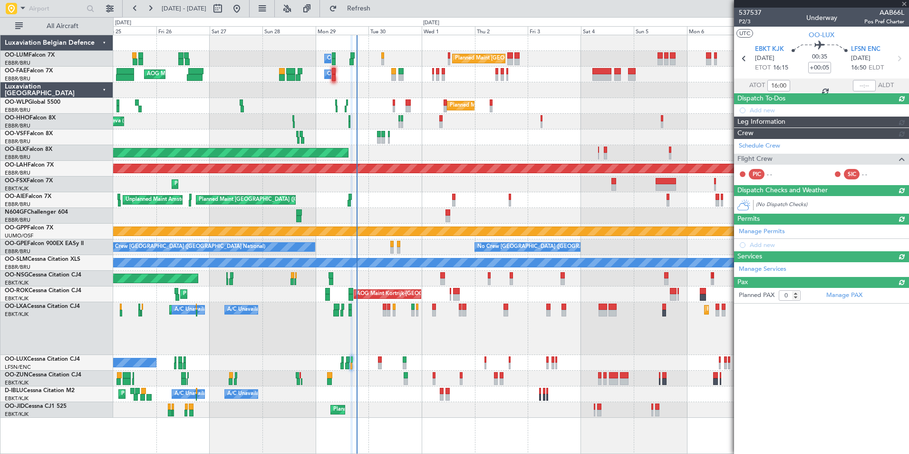
scroll to position [0, 0]
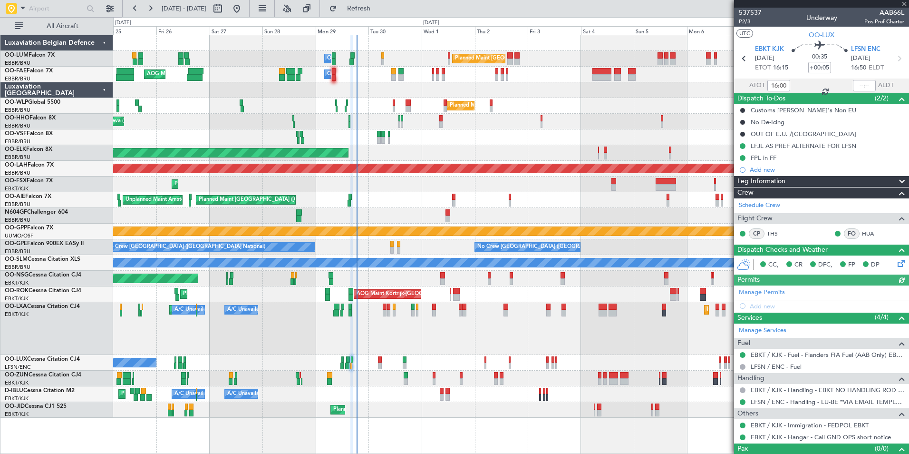
click at [865, 81] on div at bounding box center [864, 85] width 23 height 11
click at [864, 87] on div at bounding box center [864, 85] width 23 height 11
click at [861, 87] on div at bounding box center [864, 85] width 23 height 11
click at [858, 87] on div at bounding box center [864, 85] width 23 height 11
click at [855, 87] on div at bounding box center [864, 85] width 23 height 11
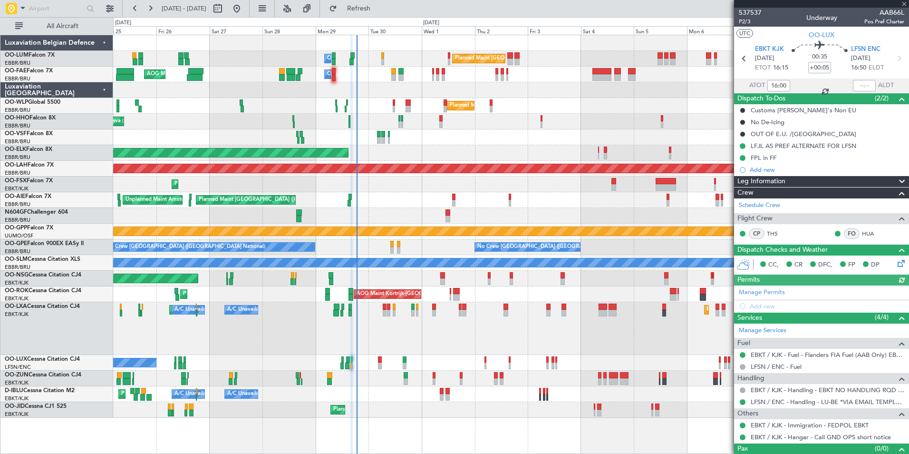
click at [855, 86] on div at bounding box center [864, 85] width 23 height 11
click at [859, 86] on div at bounding box center [864, 85] width 23 height 11
click at [859, 85] on div at bounding box center [864, 85] width 23 height 11
click at [862, 85] on input "text" at bounding box center [864, 85] width 23 height 11
type input "16:39"
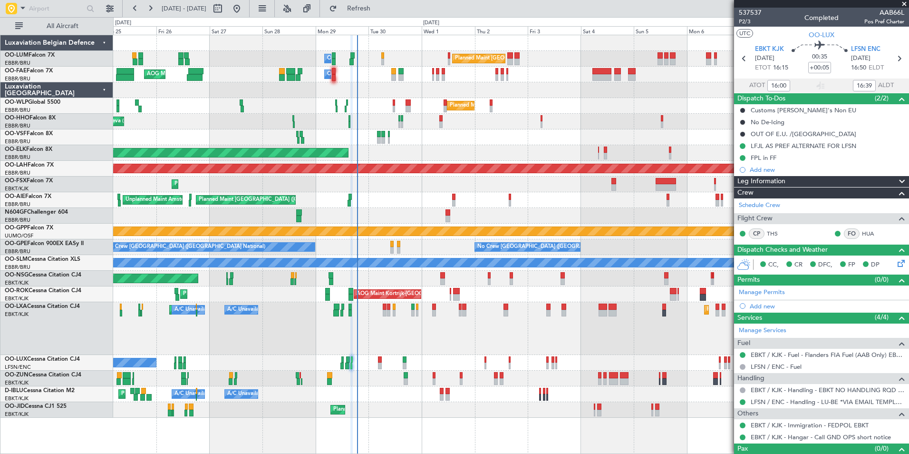
click at [344, 70] on div "Planned Maint Brussels (Brussels National) Owner Melsbroek Air Base AOG Maint N…" at bounding box center [510, 226] width 795 height 382
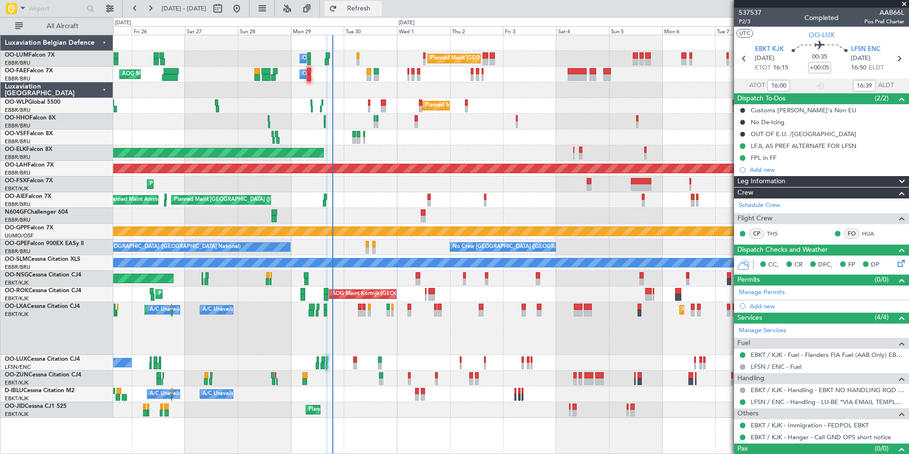
click at [379, 12] on span "Refresh" at bounding box center [359, 8] width 40 height 7
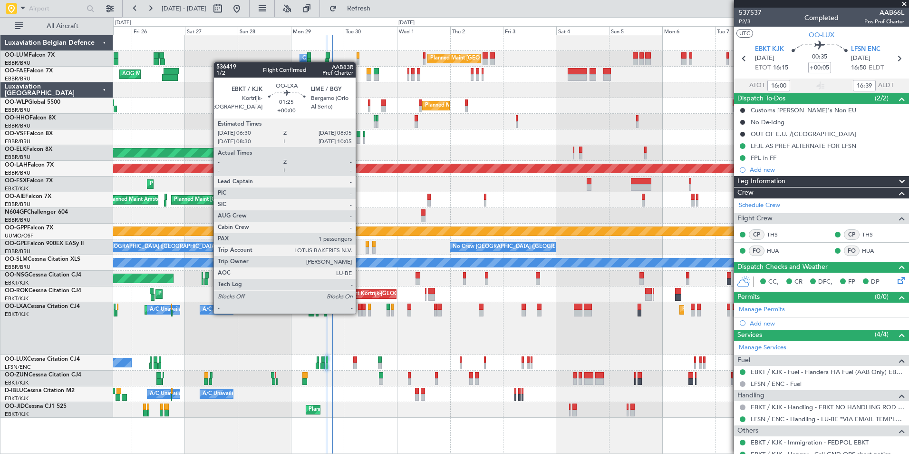
click at [360, 312] on div at bounding box center [360, 313] width 4 height 7
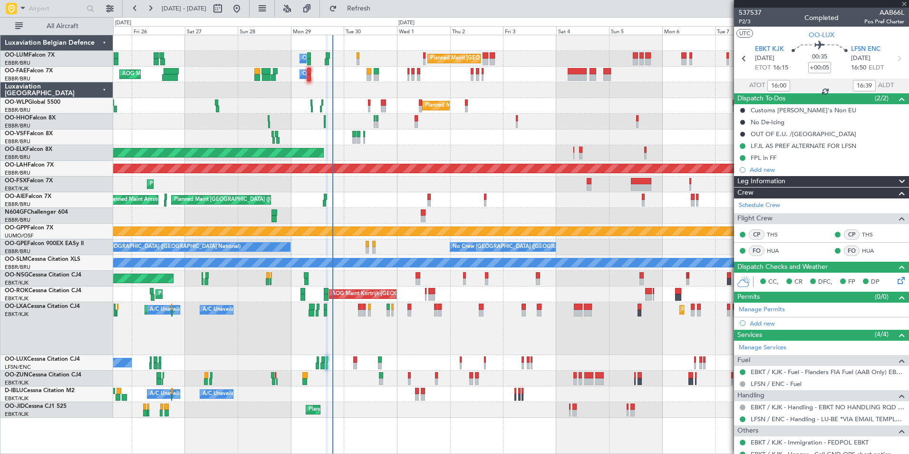
type input "1"
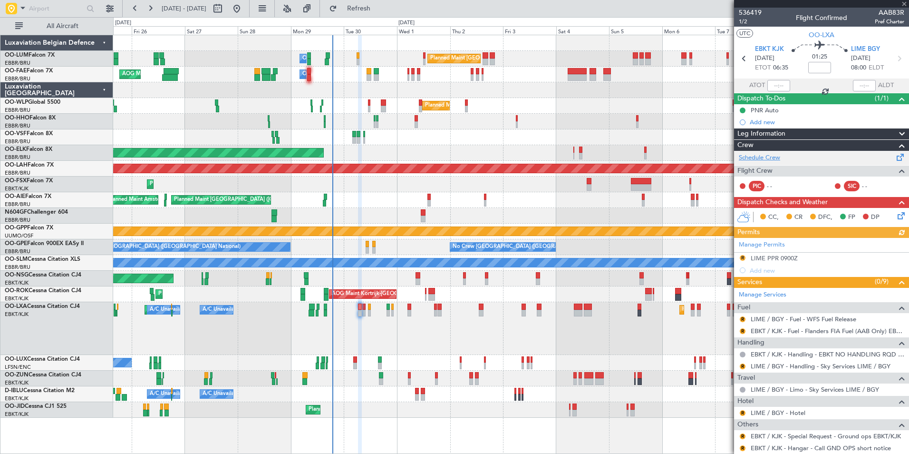
click at [765, 159] on link "Schedule Crew" at bounding box center [759, 158] width 41 height 10
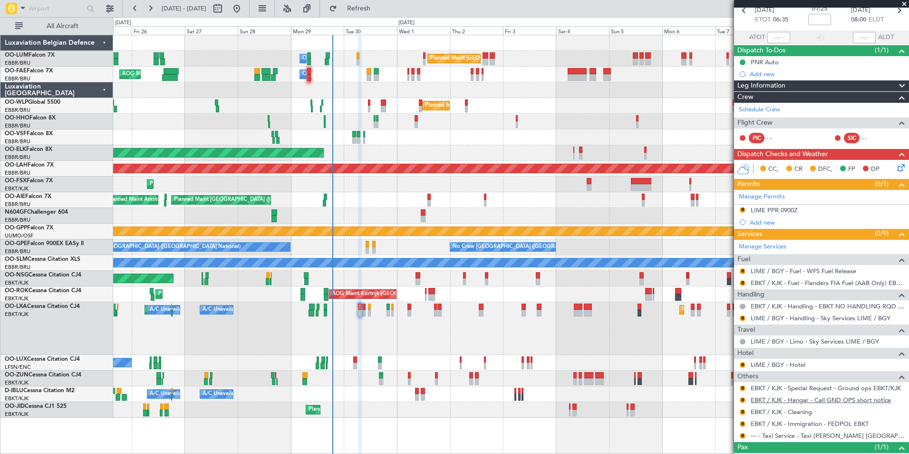
scroll to position [84, 0]
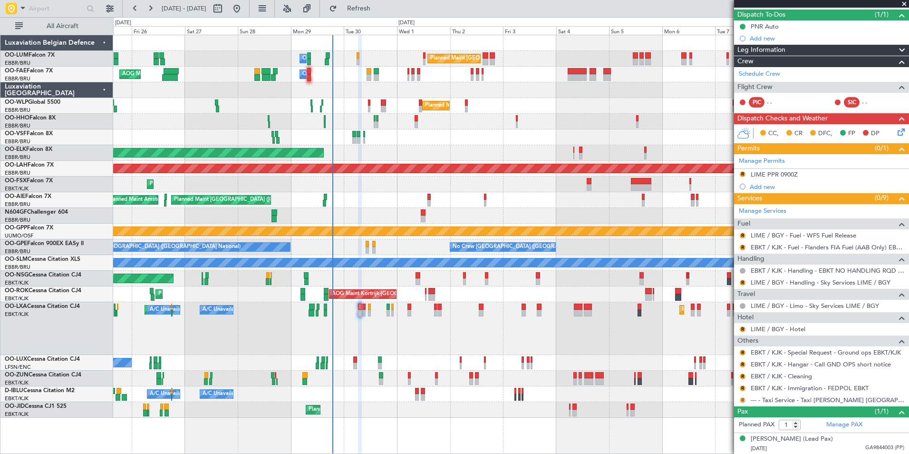
click at [740, 399] on button "R" at bounding box center [743, 400] width 6 height 6
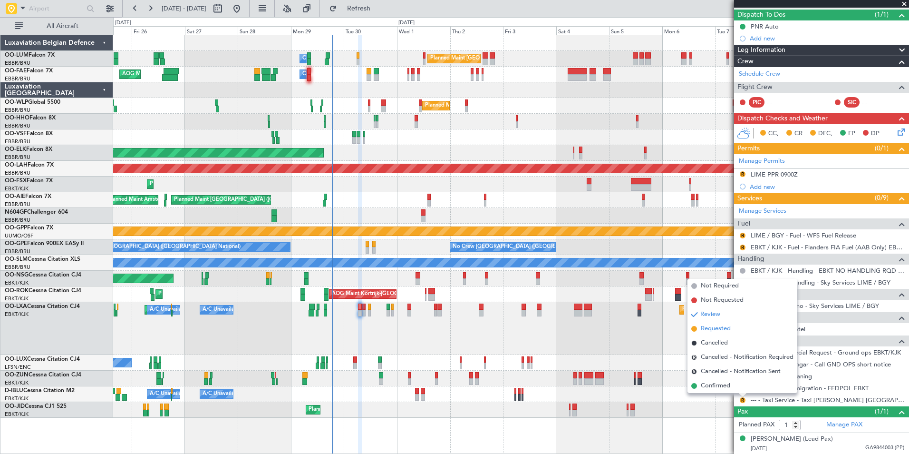
click at [723, 329] on span "Requested" at bounding box center [716, 329] width 30 height 10
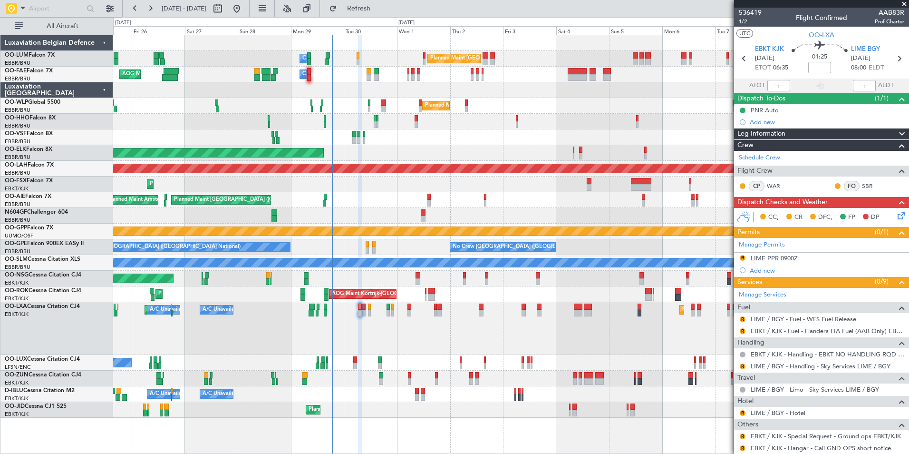
scroll to position [84, 0]
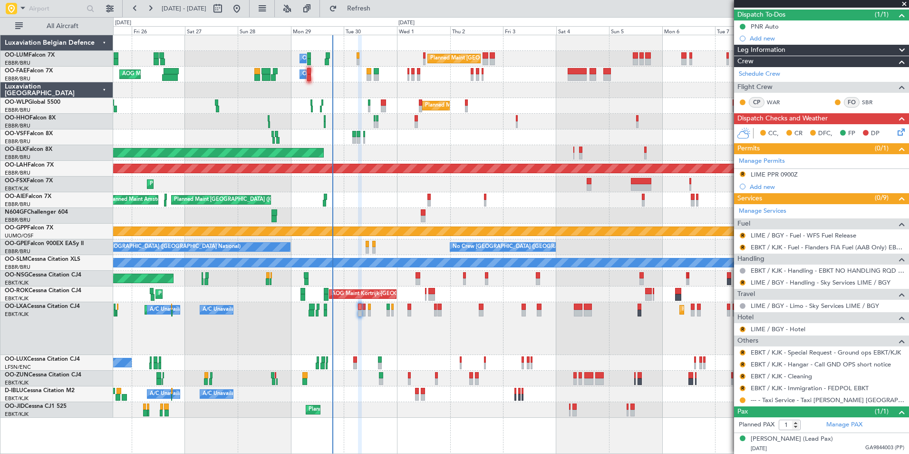
click at [396, 331] on div "Planned Maint Kortrijk-[GEOGRAPHIC_DATA] A/C Unavailable [GEOGRAPHIC_DATA] ([GE…" at bounding box center [510, 328] width 795 height 53
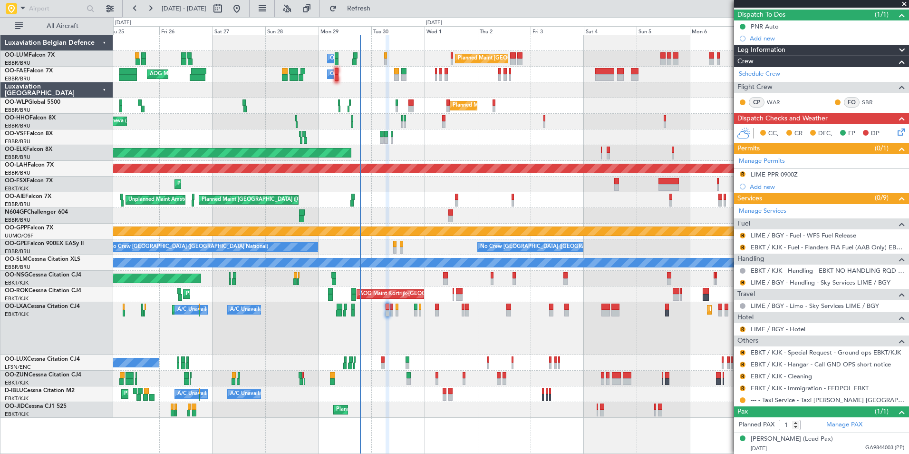
click at [382, 325] on div "Planned Maint Kortrijk-[GEOGRAPHIC_DATA] A/C Unavailable [GEOGRAPHIC_DATA] ([GE…" at bounding box center [510, 328] width 795 height 53
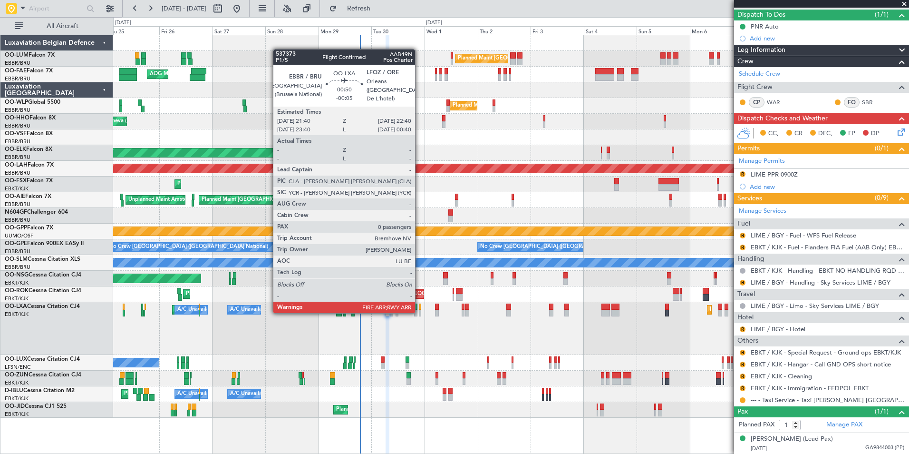
click at [423, 324] on div "Planned Maint Kortrijk-[GEOGRAPHIC_DATA] A/C Unavailable [GEOGRAPHIC_DATA] ([GE…" at bounding box center [510, 328] width 795 height 53
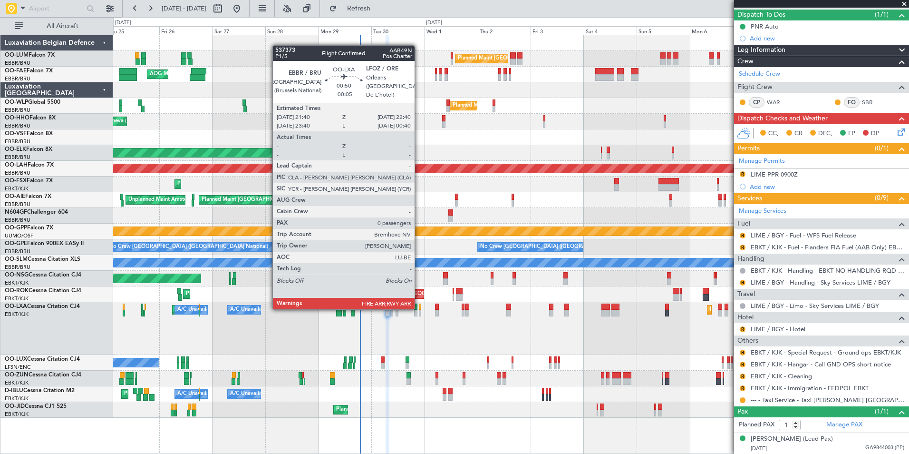
click at [419, 308] on div at bounding box center [420, 306] width 2 height 7
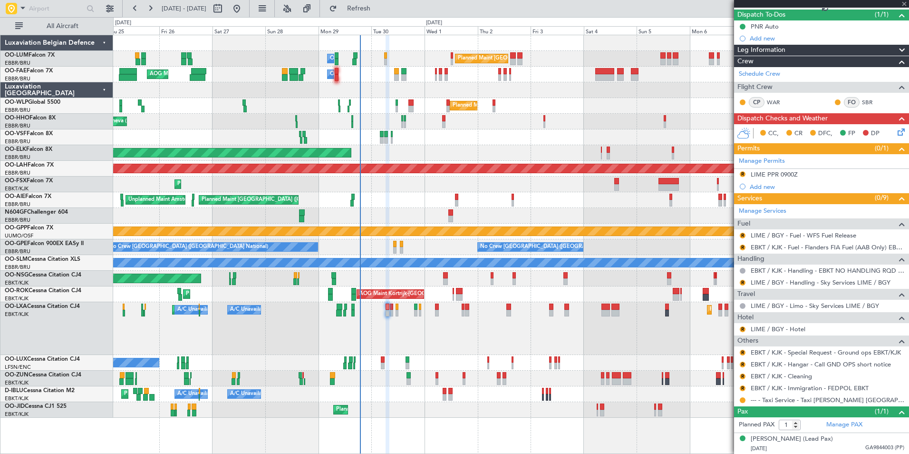
type input "-00:05"
type input "0"
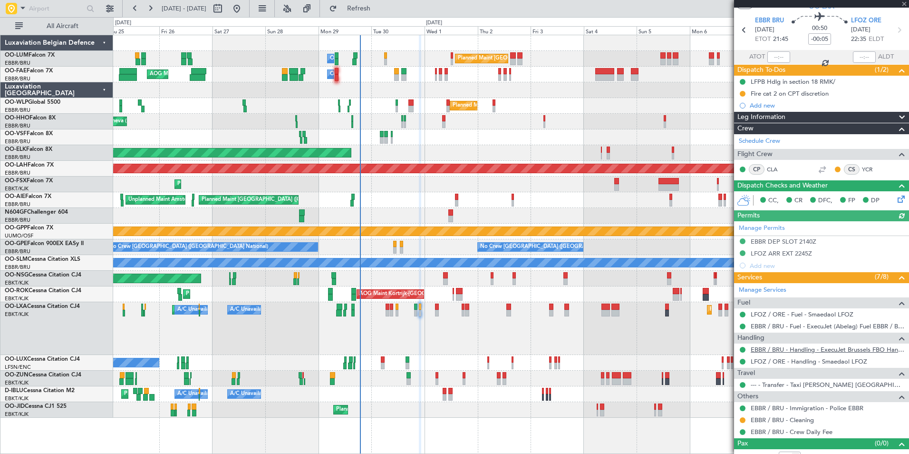
scroll to position [39, 0]
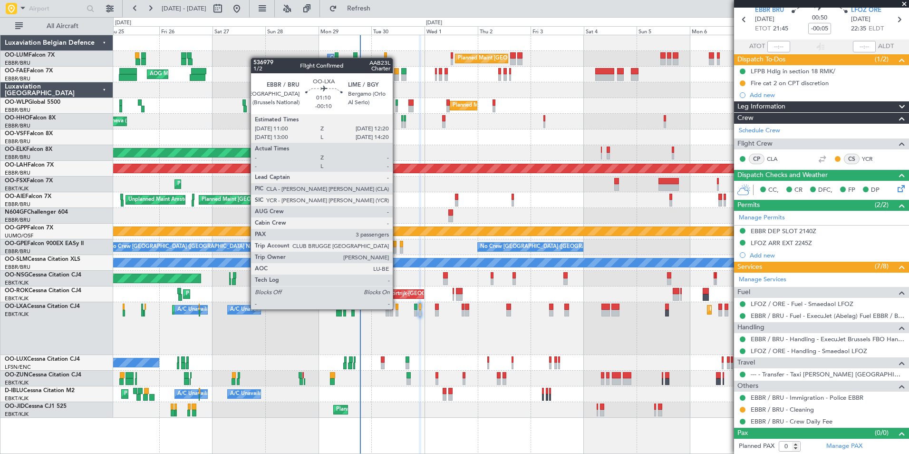
click at [397, 309] on div at bounding box center [397, 306] width 3 height 7
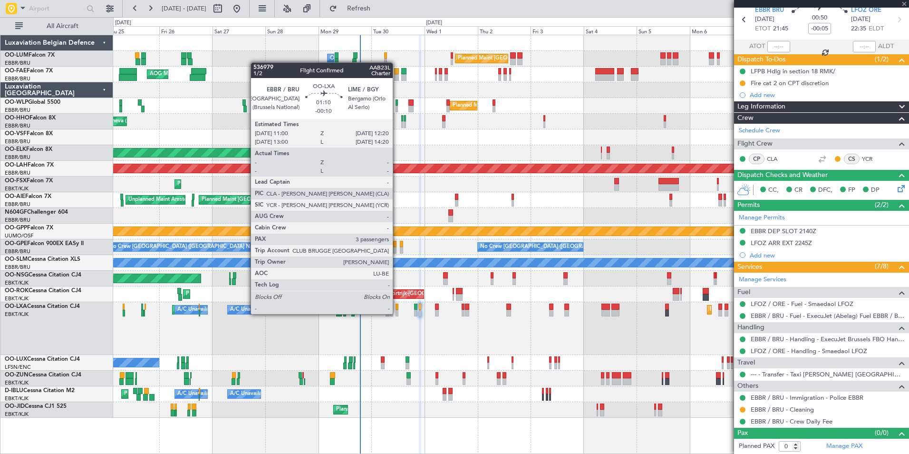
type input "-00:10"
type input "3"
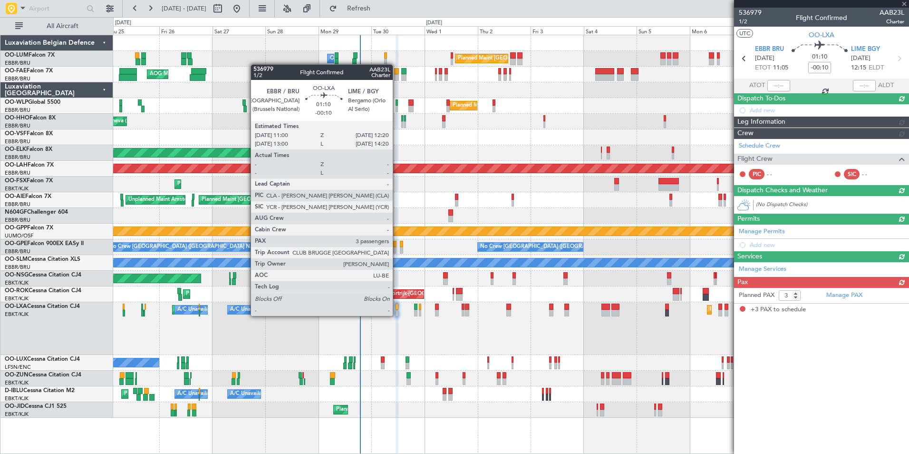
scroll to position [0, 0]
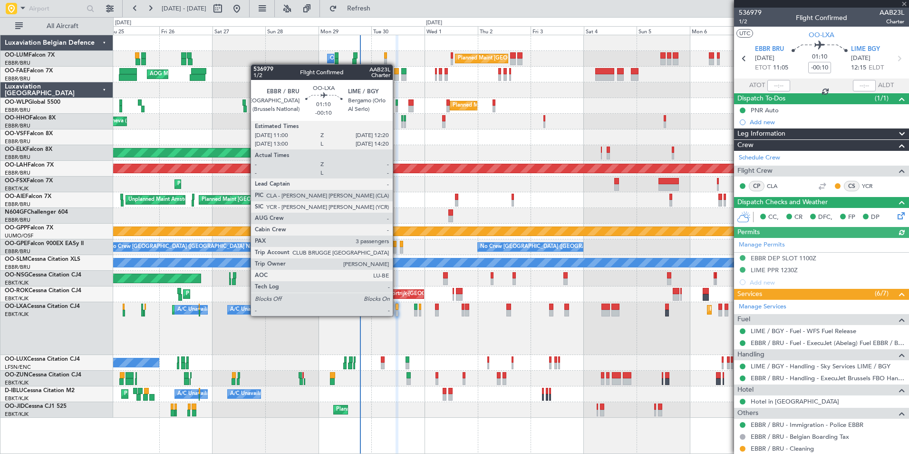
click at [366, 337] on div "Planned Maint Kortrijk-[GEOGRAPHIC_DATA] A/C Unavailable [GEOGRAPHIC_DATA] ([GE…" at bounding box center [510, 328] width 795 height 53
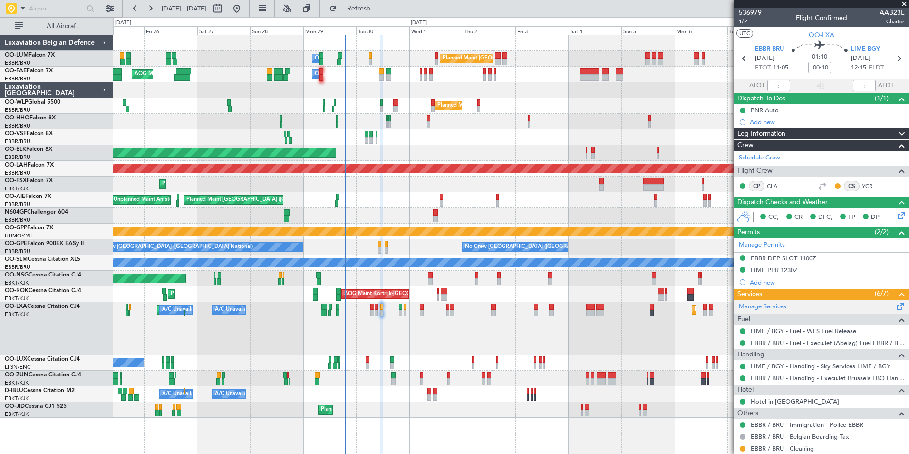
click at [774, 304] on link "Manage Services" at bounding box center [763, 307] width 48 height 10
click at [379, 6] on span "Refresh" at bounding box center [359, 8] width 40 height 7
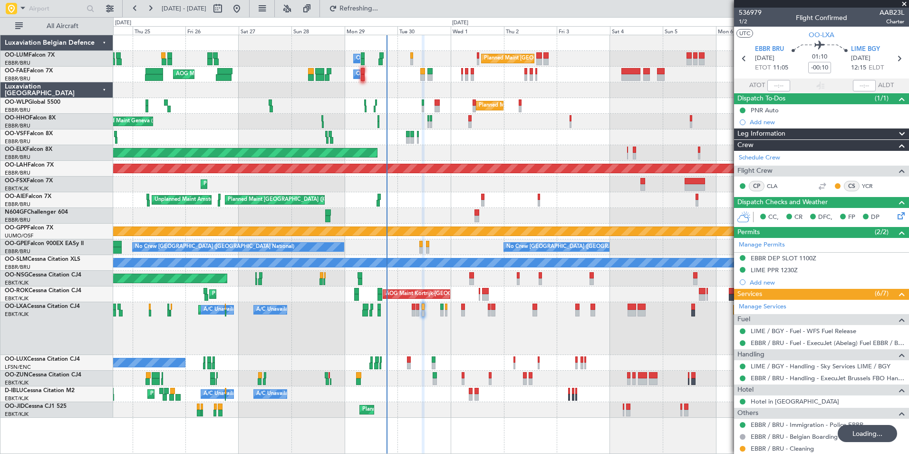
click at [448, 323] on div "Planned Maint Kortrijk-[GEOGRAPHIC_DATA] Planned Maint [GEOGRAPHIC_DATA]-[GEOGR…" at bounding box center [510, 328] width 795 height 53
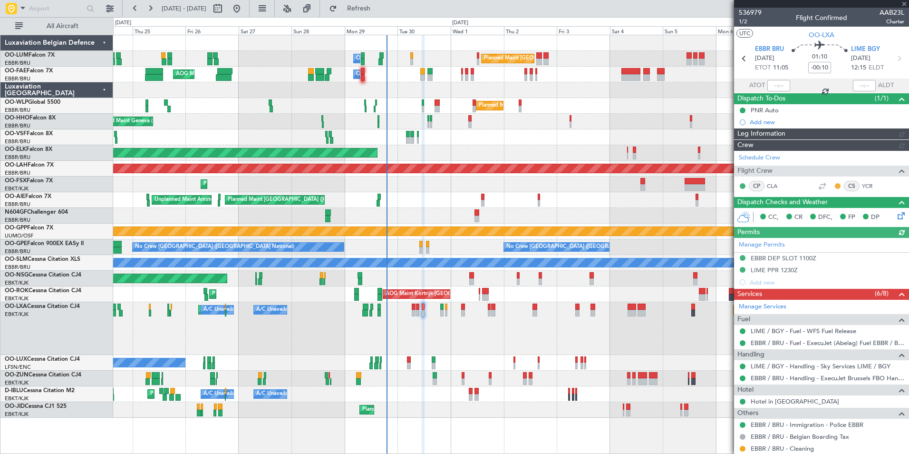
scroll to position [95, 0]
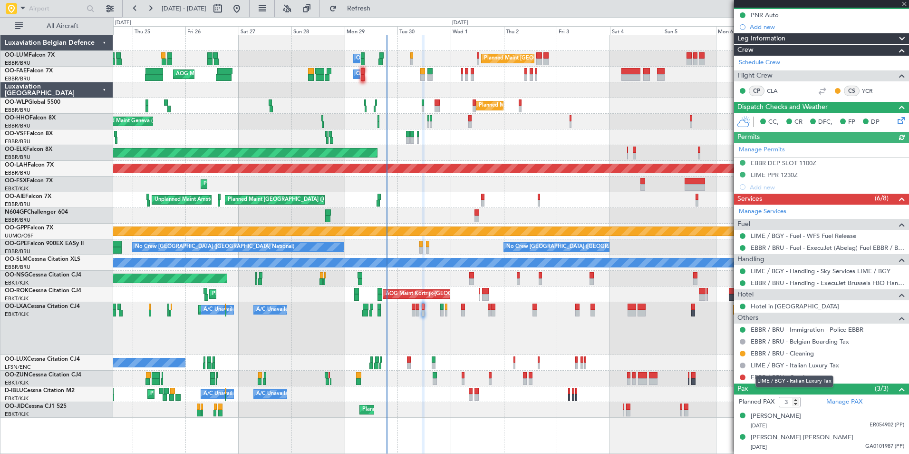
click at [781, 378] on div "LIME / BGY - Italian Luxury Tax" at bounding box center [795, 381] width 78 height 12
click at [788, 373] on link "EBBR / BRU - Car Access" at bounding box center [786, 377] width 70 height 8
click at [864, 88] on link "YCR" at bounding box center [872, 91] width 21 height 9
click at [413, 326] on div "Planned Maint Kortrijk-[GEOGRAPHIC_DATA] Planned Maint [GEOGRAPHIC_DATA]-[GEOGR…" at bounding box center [510, 328] width 795 height 53
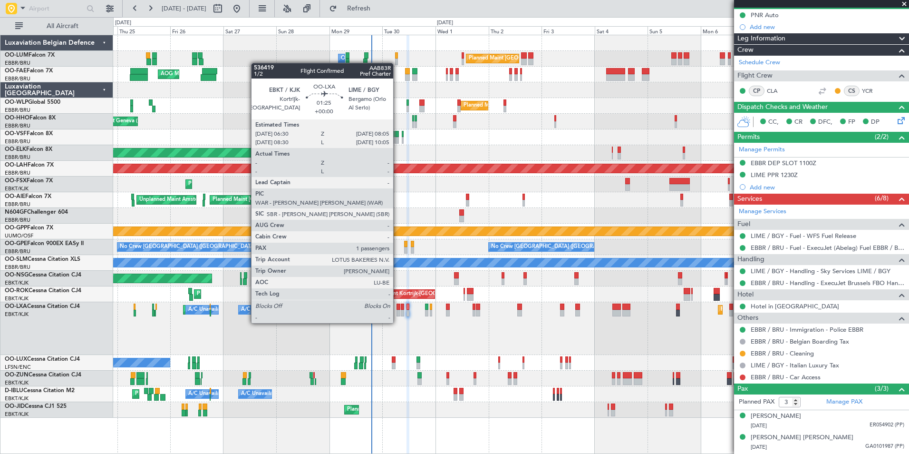
click at [398, 313] on div at bounding box center [399, 313] width 4 height 7
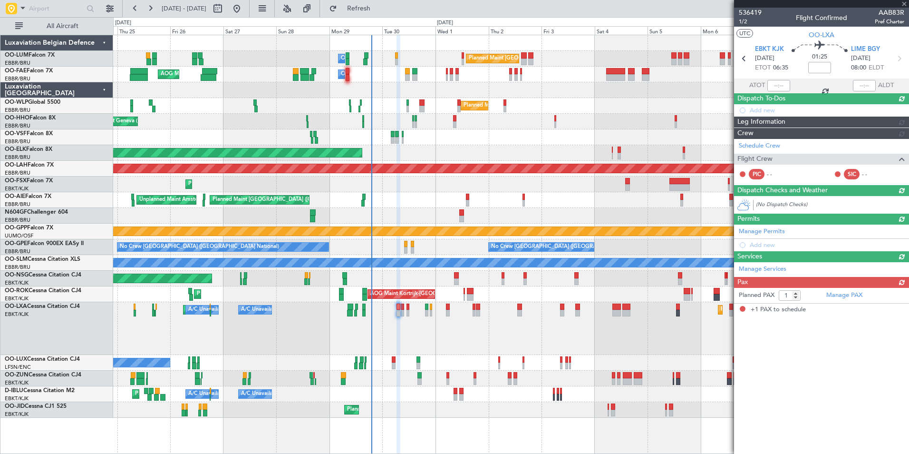
scroll to position [0, 0]
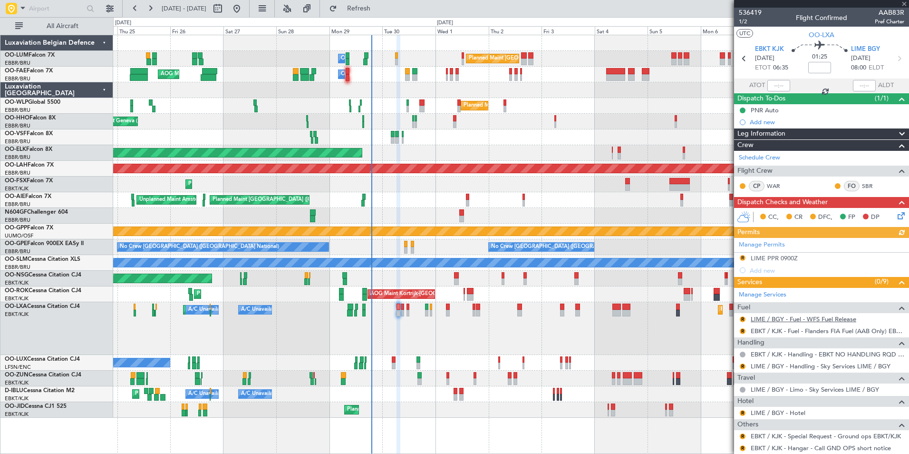
click at [775, 318] on link "LIME / BGY - Fuel - WFS Fuel Release" at bounding box center [804, 319] width 106 height 8
click at [379, 8] on span "Refresh" at bounding box center [359, 8] width 40 height 7
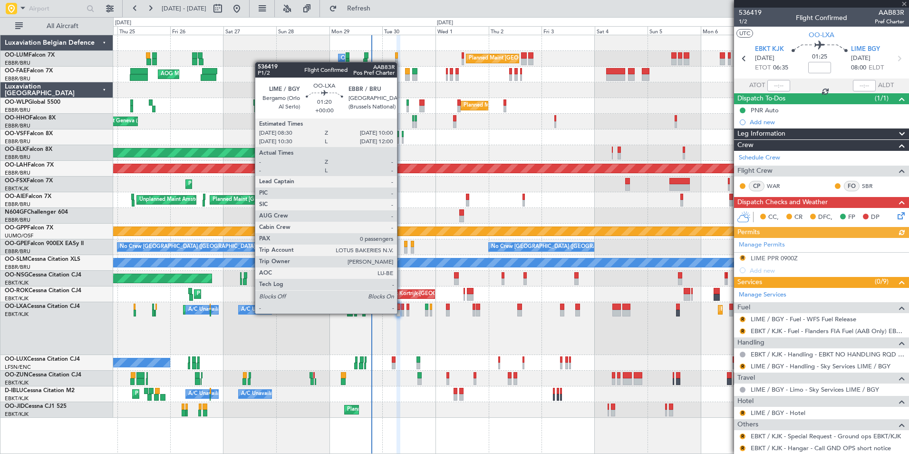
click at [401, 313] on div at bounding box center [402, 313] width 3 height 7
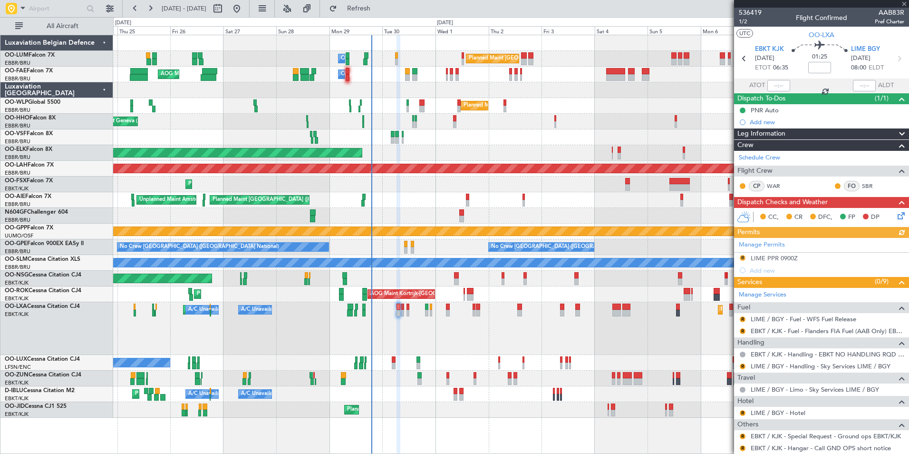
type input "0"
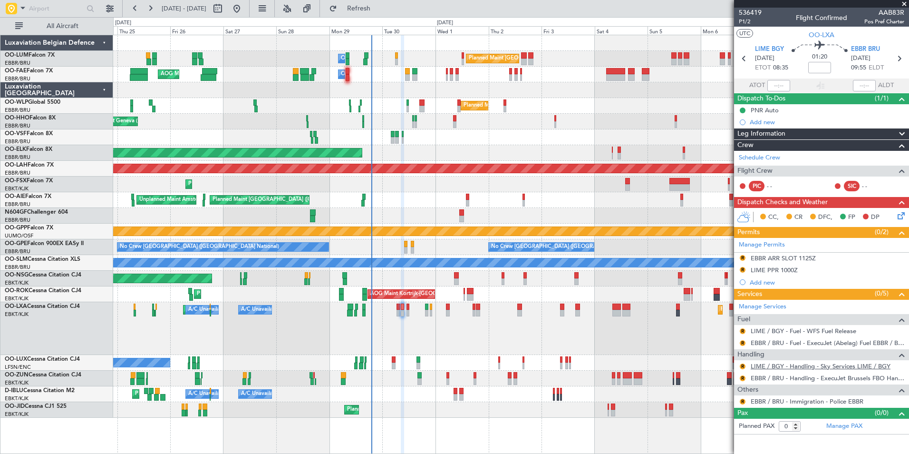
click at [763, 364] on link "LIME / BGY - Handling - Sky Services LIME / BGY" at bounding box center [821, 366] width 140 height 8
click at [747, 21] on mat-tooltip-component "Trip Number" at bounding box center [749, 30] width 47 height 25
click at [746, 25] on span "P1/2" at bounding box center [750, 22] width 23 height 8
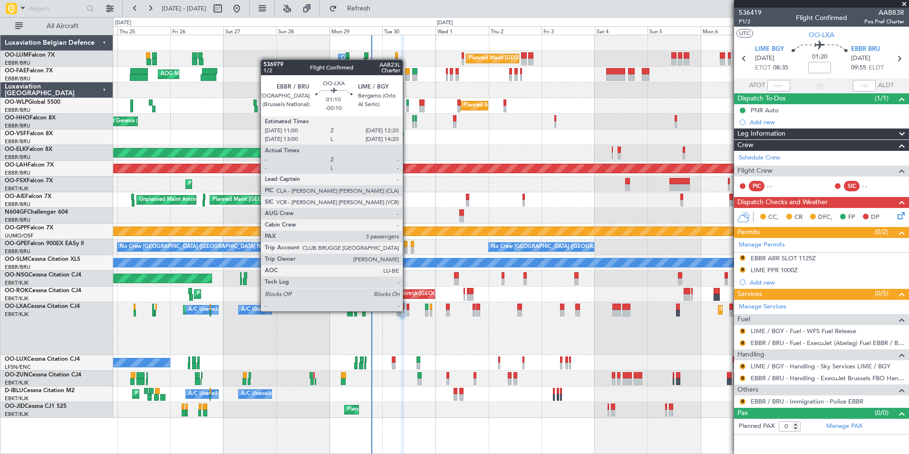
click at [407, 311] on div at bounding box center [408, 313] width 3 height 7
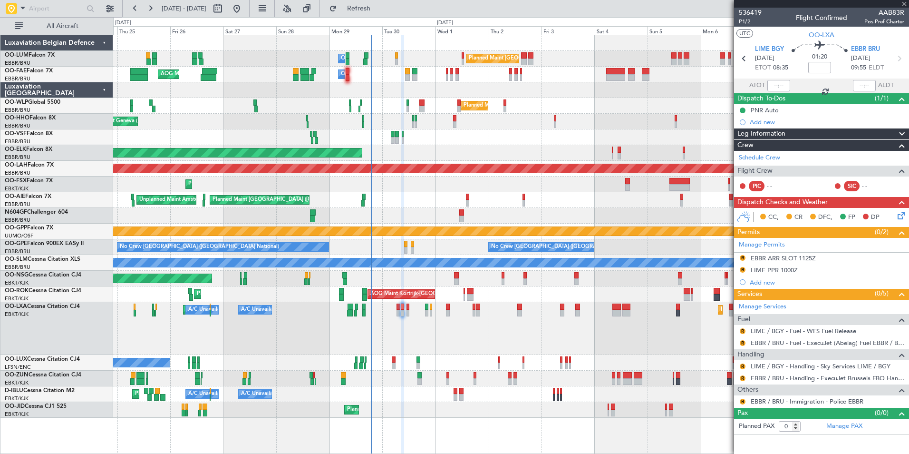
type input "-00:10"
type input "3"
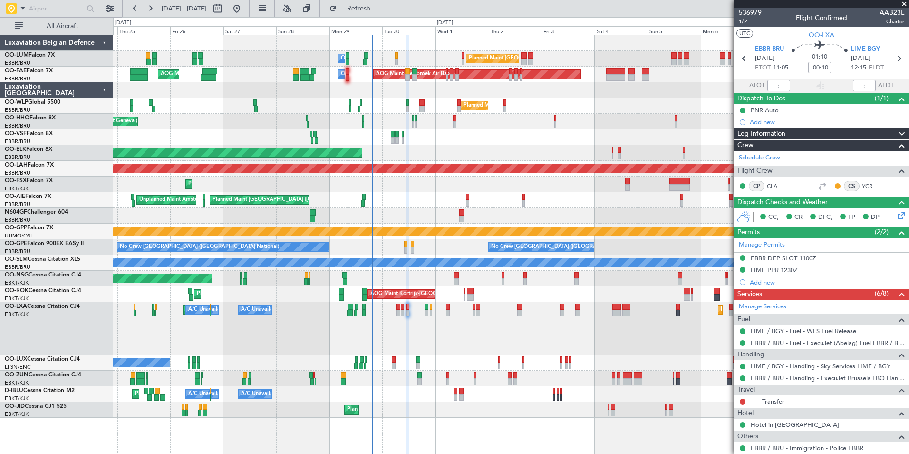
click at [407, 318] on div "Planned Maint Kortrijk-Wevelgem A/C Unavailable Brussels (Brussels National) A/…" at bounding box center [510, 328] width 795 height 53
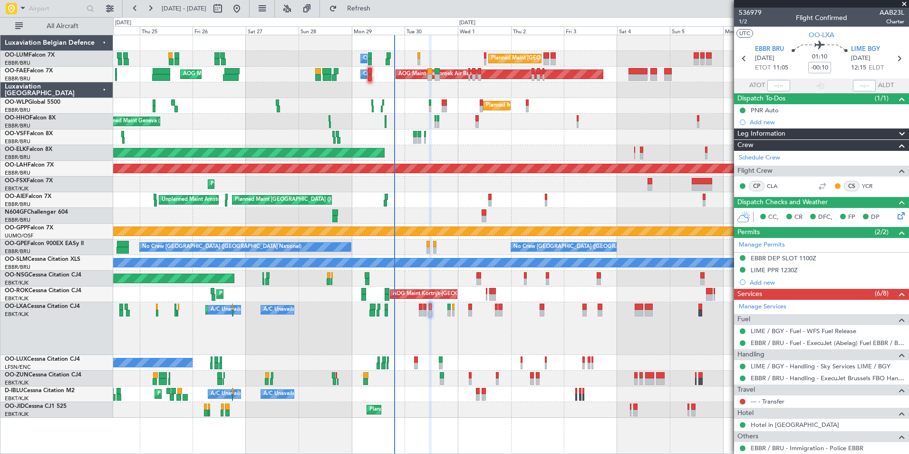
click at [416, 350] on div "Planned Maint Kortrijk-Wevelgem A/C Unavailable Brussels (Brussels National) A/…" at bounding box center [510, 328] width 795 height 53
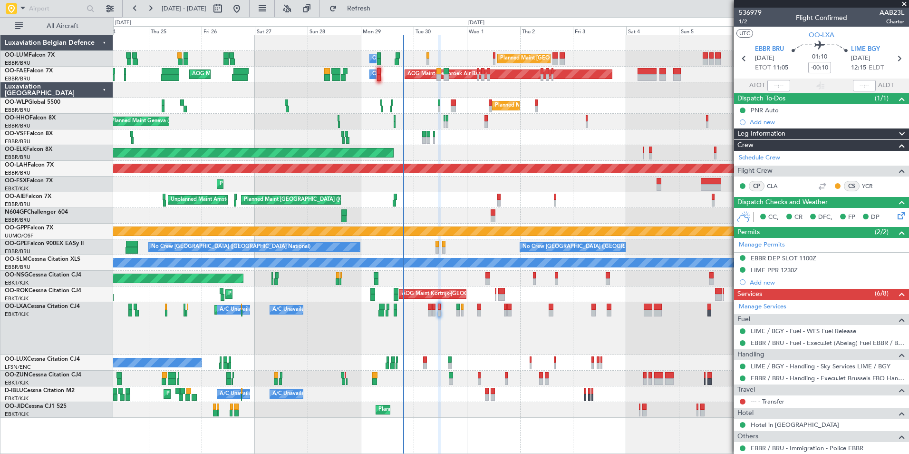
click at [427, 332] on div "Planned Maint Kortrijk-Wevelgem A/C Unavailable Brussels (Brussels National) A/…" at bounding box center [510, 328] width 795 height 53
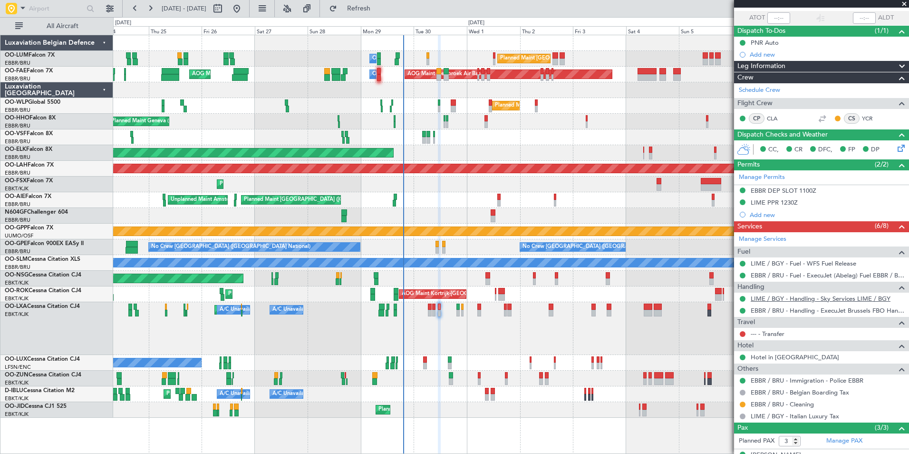
scroll to position [126, 0]
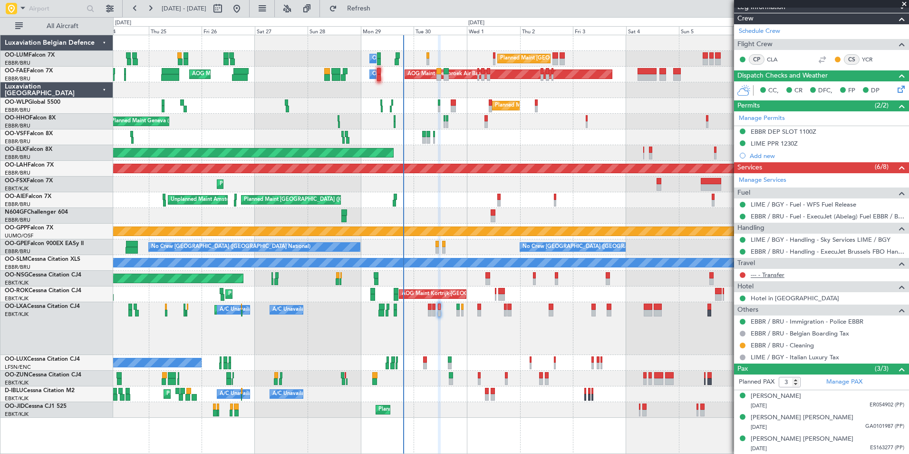
click at [776, 274] on link "--- - Transfer" at bounding box center [768, 275] width 34 height 8
click at [382, 11] on button "Refresh" at bounding box center [353, 8] width 57 height 15
click at [495, 348] on div "Planned Maint Kortrijk-Wevelgem A/C Unavailable Brussels (Brussels National) A/…" at bounding box center [510, 328] width 795 height 53
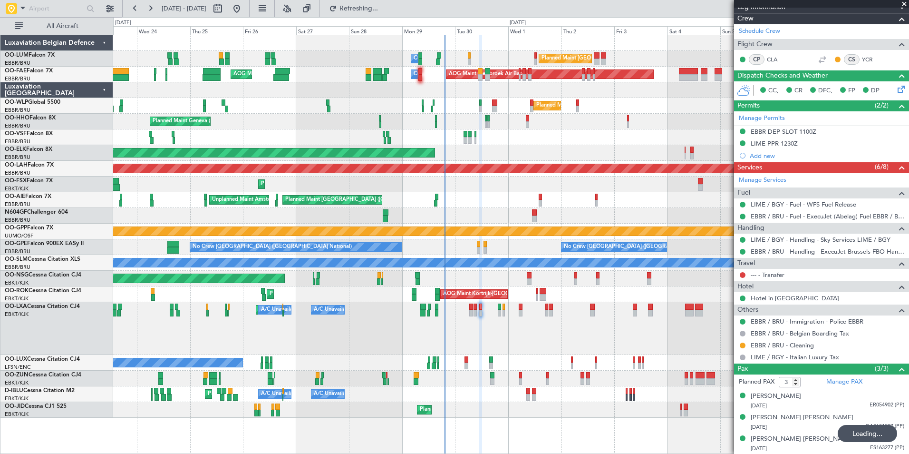
click at [516, 341] on div "Planned Maint Kortrijk-Wevelgem A/C Unavailable Brussels (Brussels National) A/…" at bounding box center [510, 328] width 795 height 53
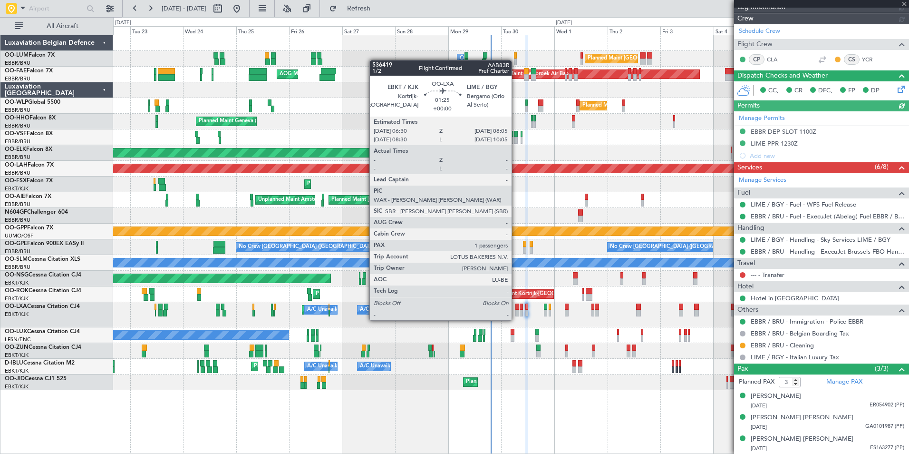
click at [516, 310] on div at bounding box center [517, 313] width 4 height 7
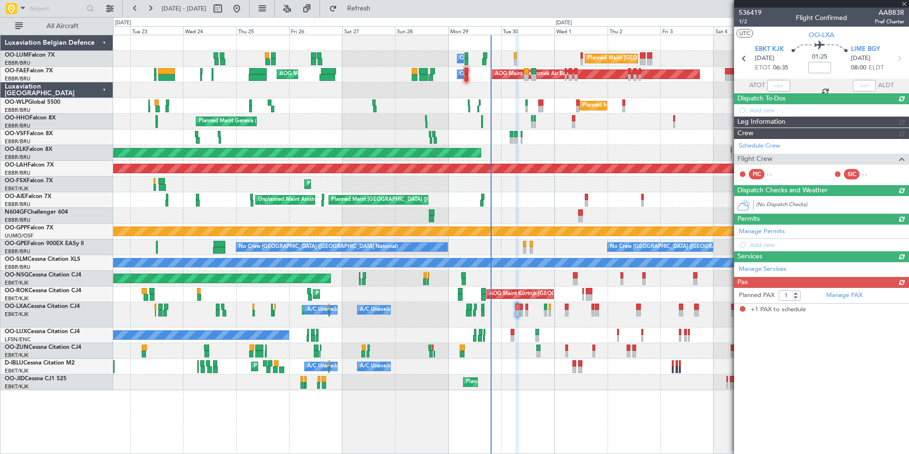
scroll to position [0, 0]
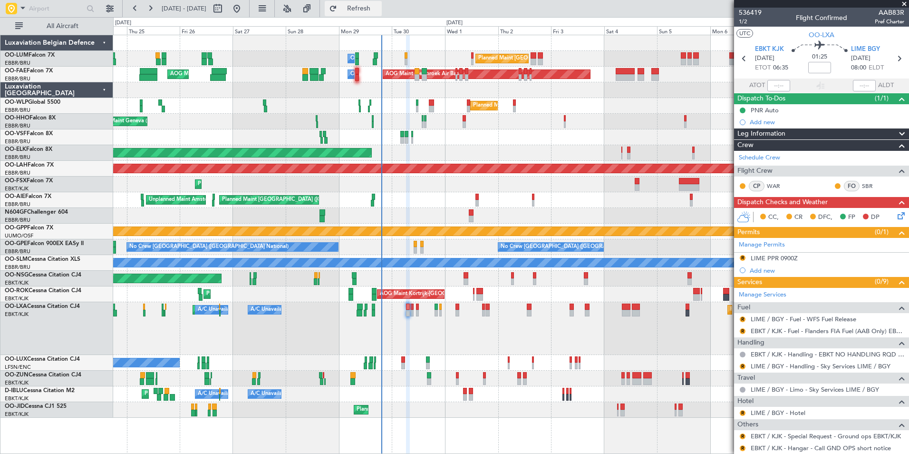
click at [379, 11] on span "Refresh" at bounding box center [359, 8] width 40 height 7
click at [742, 366] on button "R" at bounding box center [743, 366] width 6 height 6
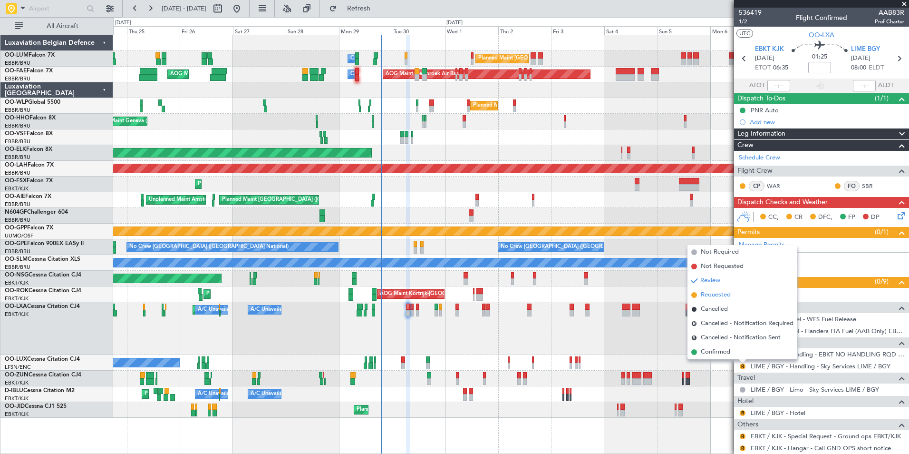
click at [723, 294] on span "Requested" at bounding box center [716, 295] width 30 height 10
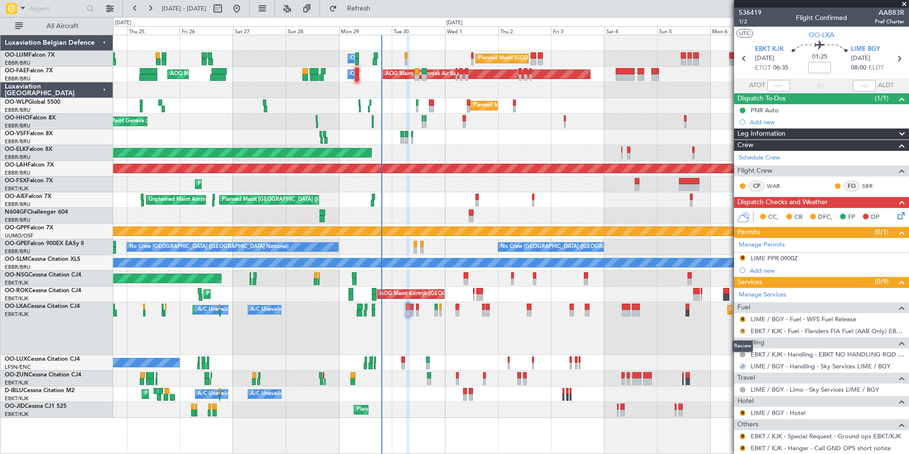
click at [742, 330] on button "R" at bounding box center [743, 331] width 6 height 6
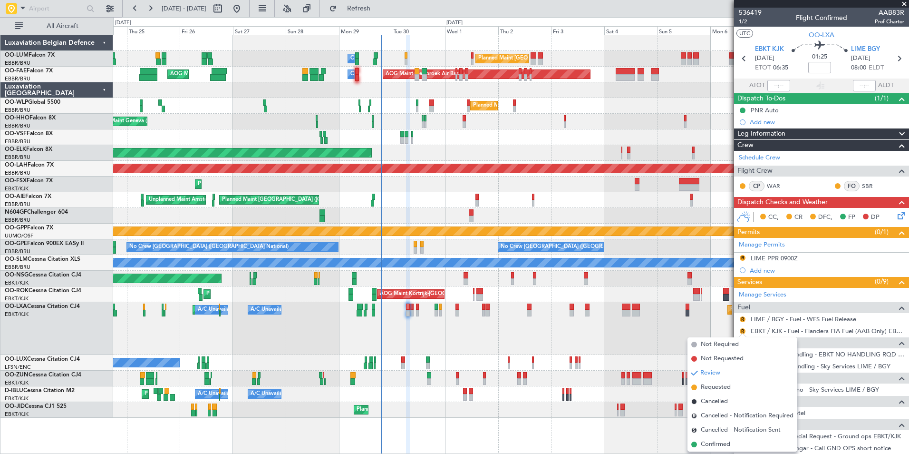
click at [680, 325] on div "Planned Maint Kortrijk-Wevelgem Planned Maint Kortrijk-Wevelgem A/C Unavailable…" at bounding box center [510, 328] width 795 height 53
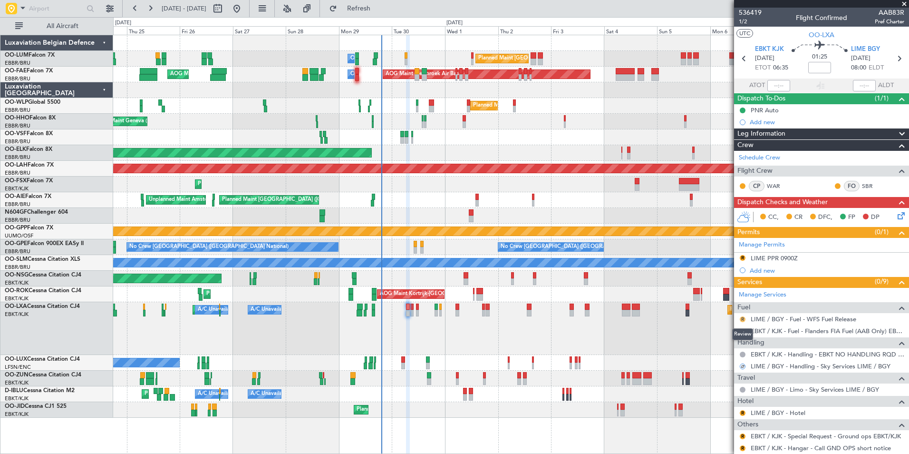
click at [742, 320] on button "R" at bounding box center [743, 319] width 6 height 6
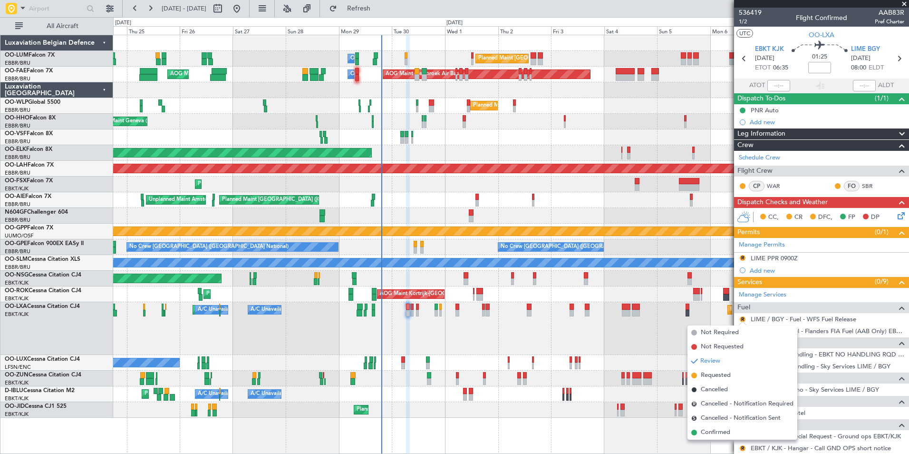
drag, startPoint x: 717, startPoint y: 372, endPoint x: 526, endPoint y: 345, distance: 193.5
click at [717, 373] on span "Requested" at bounding box center [716, 375] width 30 height 10
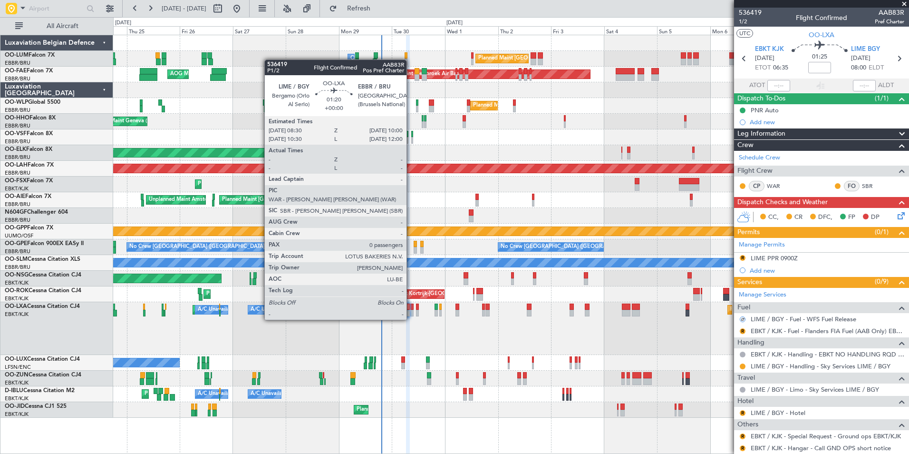
click at [411, 311] on div at bounding box center [411, 313] width 3 height 7
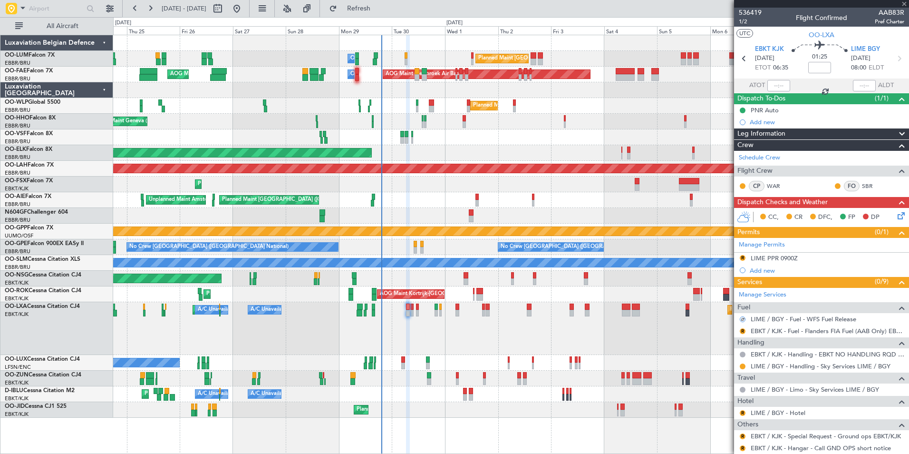
type input "0"
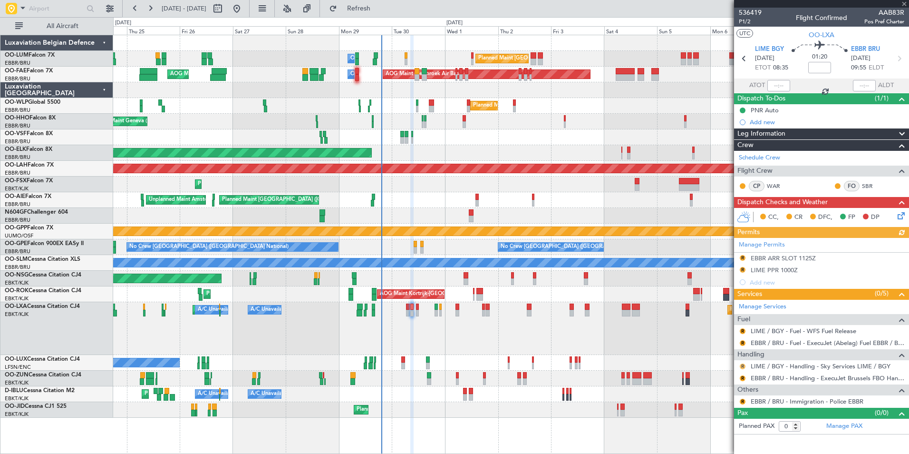
click at [744, 368] on button "R" at bounding box center [743, 366] width 6 height 6
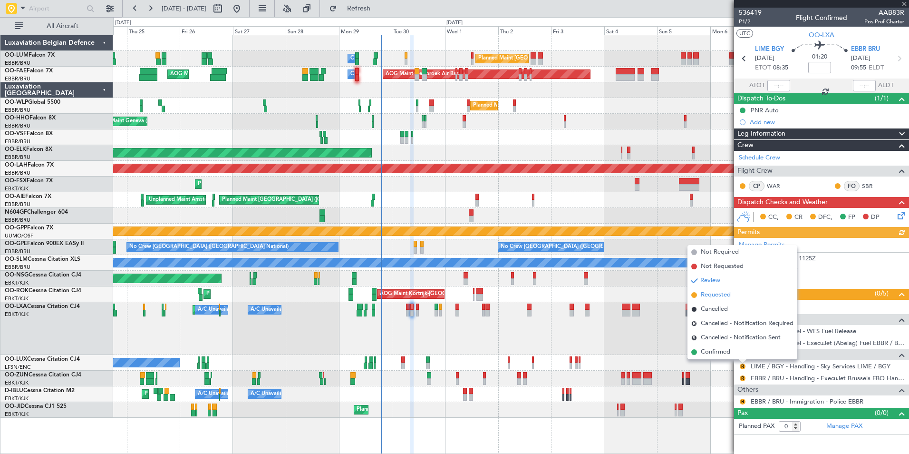
click at [714, 296] on span "Requested" at bounding box center [716, 295] width 30 height 10
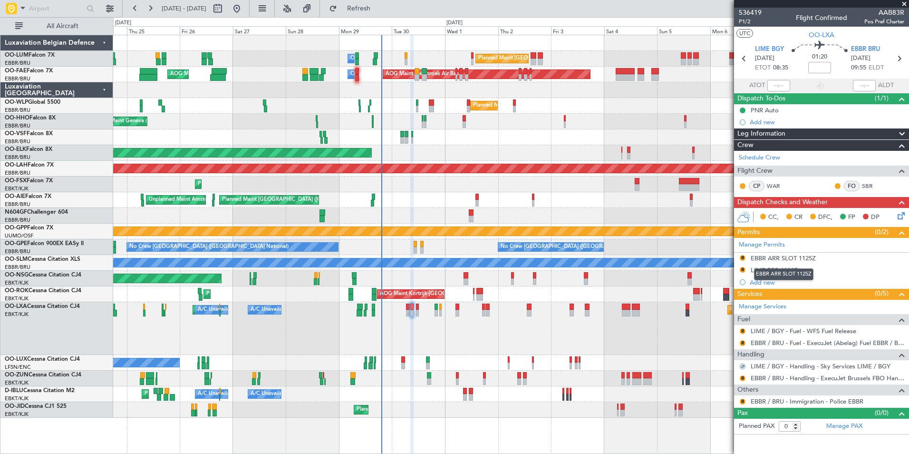
click at [768, 273] on mat-tooltip-component "EBBR ARR SLOT 1125Z" at bounding box center [783, 274] width 73 height 25
click at [780, 267] on div "LIME PPR 1000Z" at bounding box center [774, 270] width 47 height 8
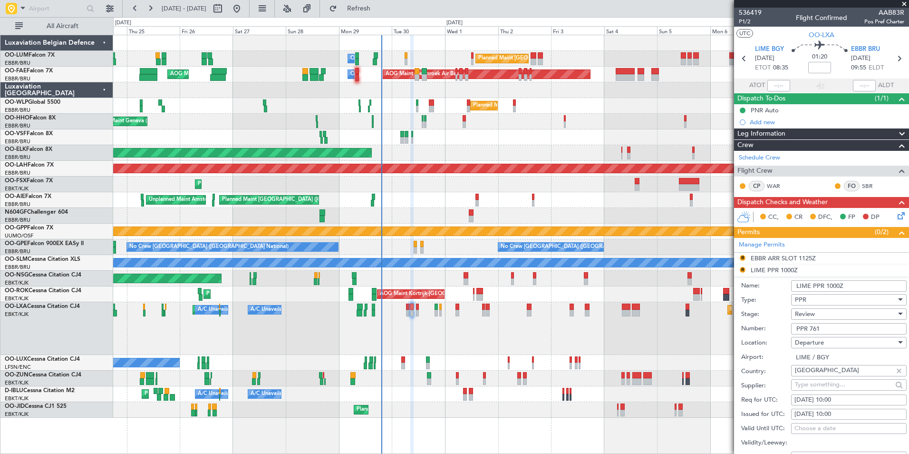
click at [847, 400] on div "30/09/2025 10:00" at bounding box center [848, 400] width 109 height 10
select select "9"
select select "2025"
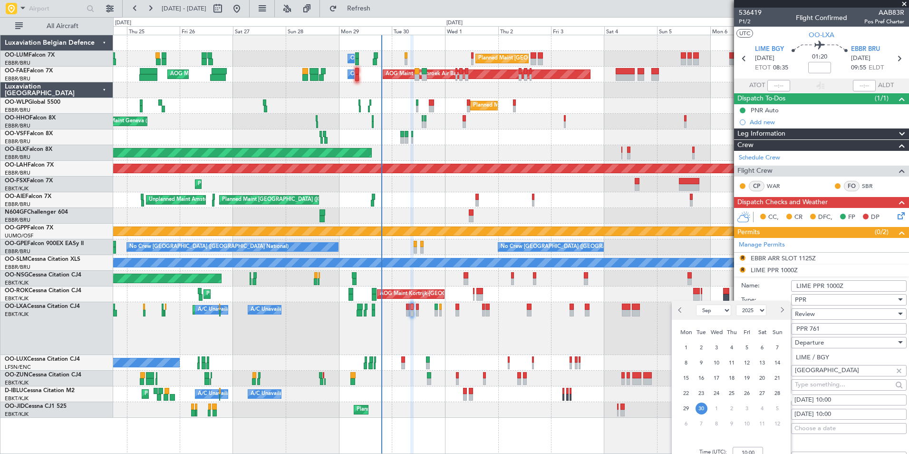
scroll to position [48, 0]
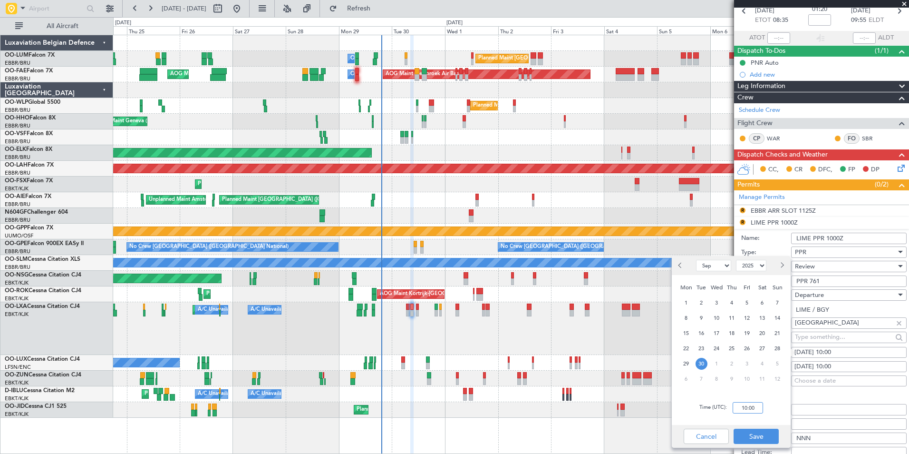
click at [739, 412] on input "10:00" at bounding box center [748, 407] width 30 height 11
type input "08:30"
click at [766, 431] on button "Save" at bounding box center [756, 435] width 45 height 15
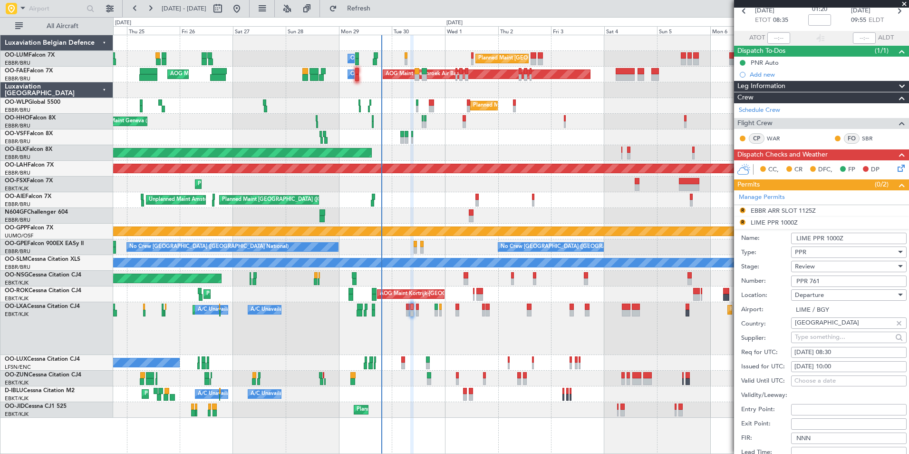
click at [829, 368] on div "30/09/2025 10:00" at bounding box center [848, 367] width 109 height 10
select select "9"
select select "2025"
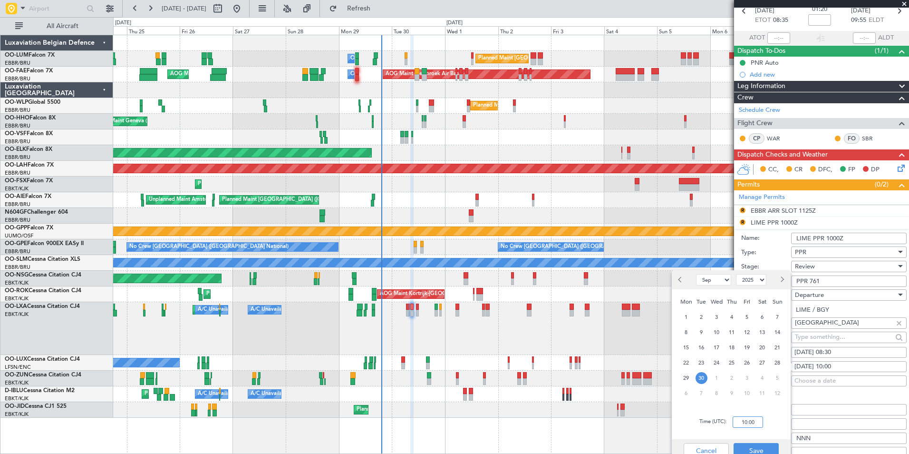
click at [747, 423] on input "10:00" at bounding box center [748, 421] width 30 height 11
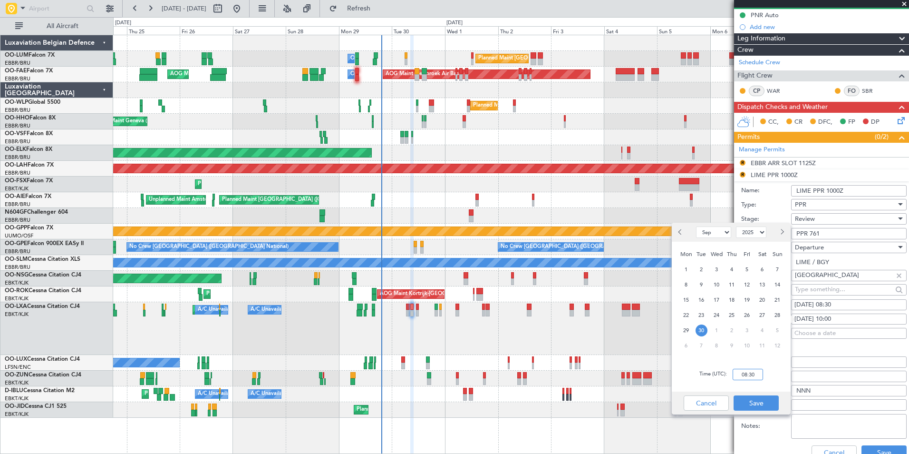
type input "08:30"
click at [766, 406] on button "Save" at bounding box center [756, 402] width 45 height 15
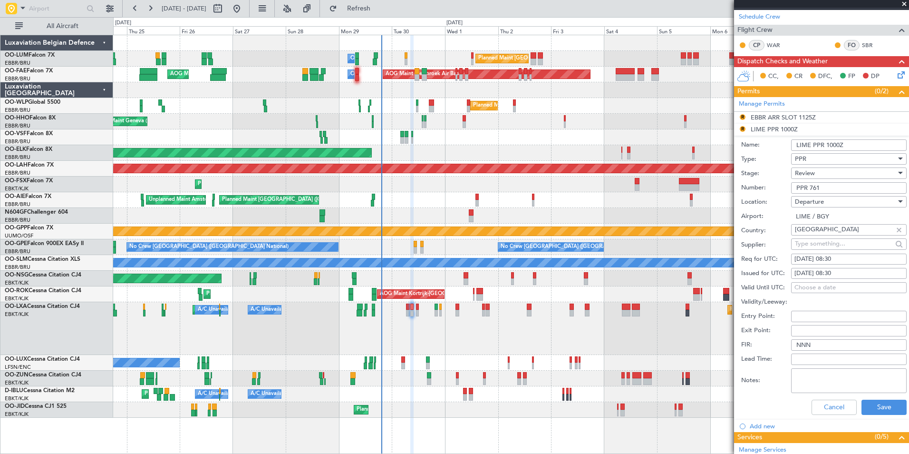
scroll to position [190, 0]
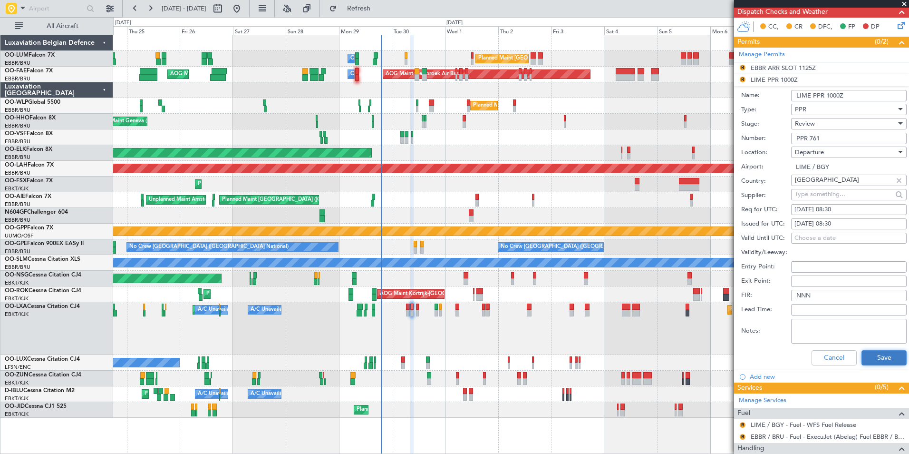
click at [871, 360] on button "Save" at bounding box center [884, 357] width 45 height 15
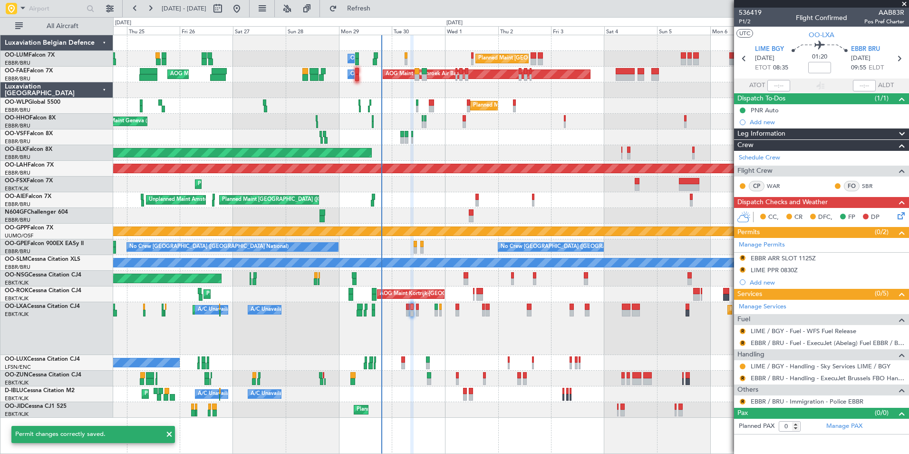
scroll to position [0, 0]
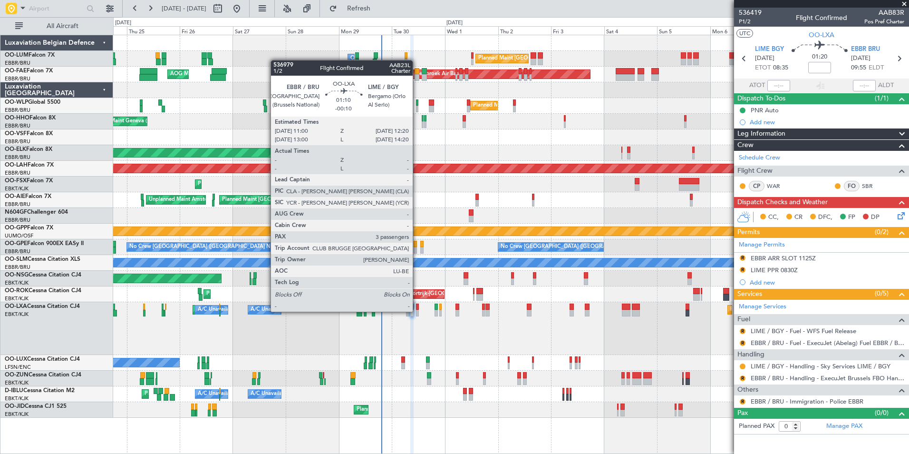
click at [417, 311] on div at bounding box center [417, 313] width 3 height 7
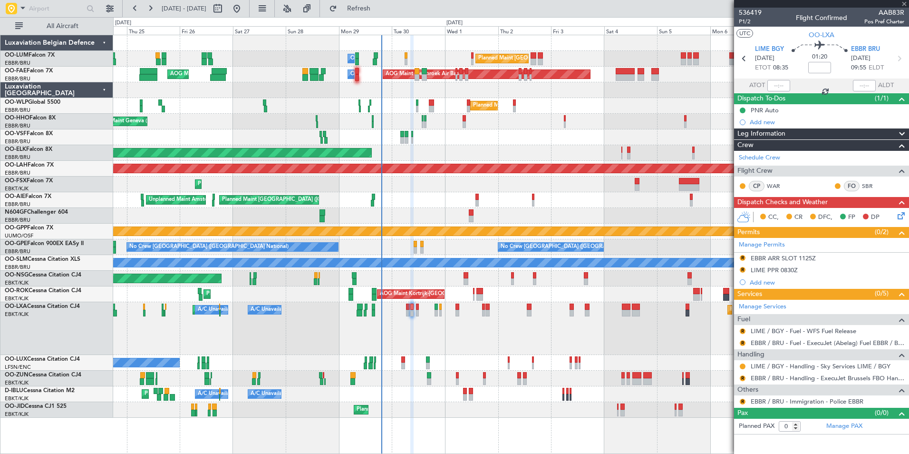
type input "-00:10"
type input "3"
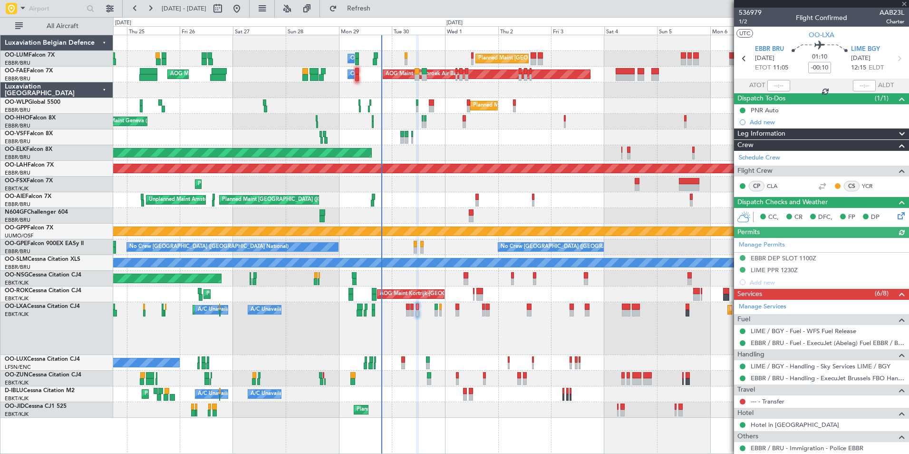
click at [764, 185] on div "CP" at bounding box center [757, 186] width 16 height 10
click at [769, 184] on link "CLA" at bounding box center [777, 186] width 21 height 9
click at [407, 335] on div "Planned Maint Kortrijk-Wevelgem Planned Maint Kortrijk-Wevelgem A/C Unavailable…" at bounding box center [510, 328] width 795 height 53
click at [393, 332] on div "Planned Maint Kortrijk-Wevelgem Planned Maint Kortrijk-Wevelgem A/C Unavailable…" at bounding box center [510, 328] width 795 height 53
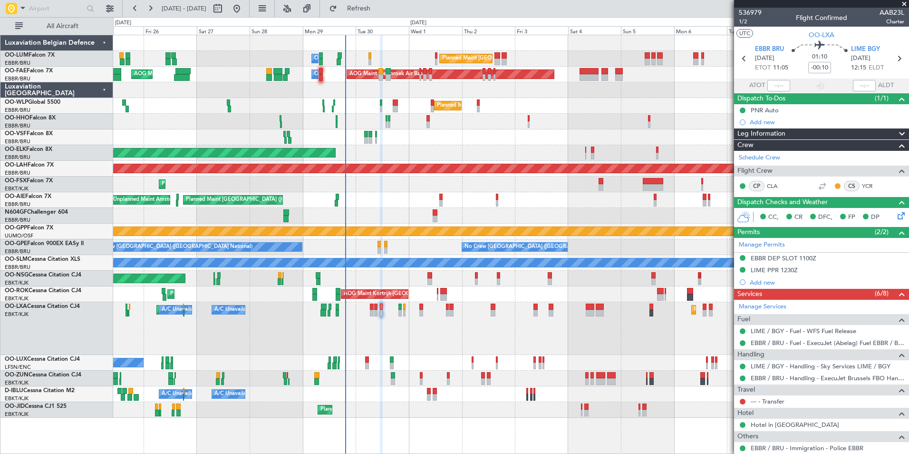
click at [416, 332] on div "Planned Maint Kortrijk-Wevelgem Planned Maint Kortrijk-Wevelgem A/C Unavailable…" at bounding box center [510, 328] width 795 height 53
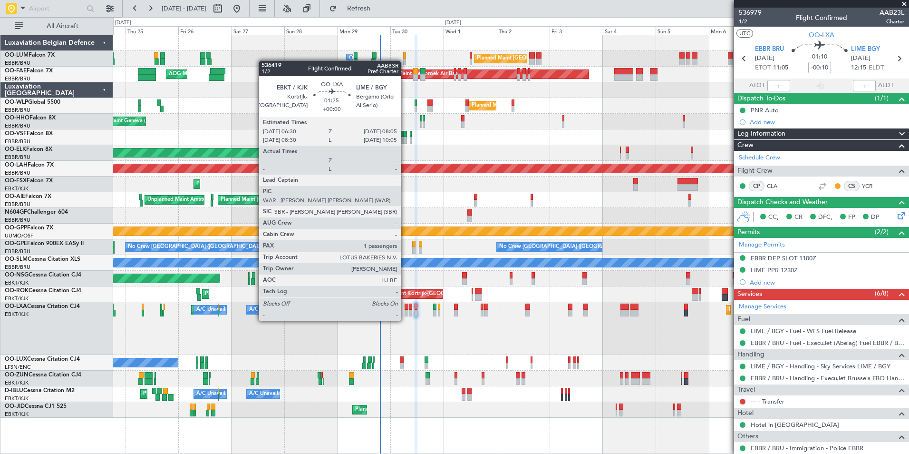
click at [405, 311] on div at bounding box center [407, 313] width 4 height 7
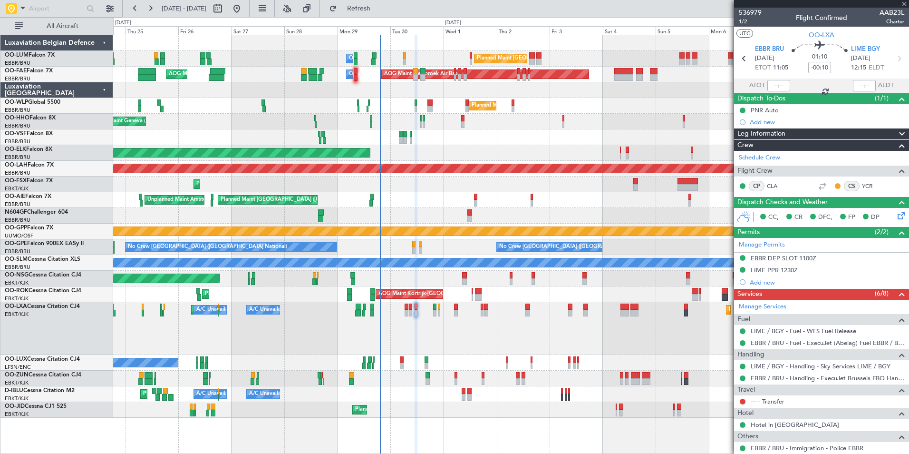
type input "1"
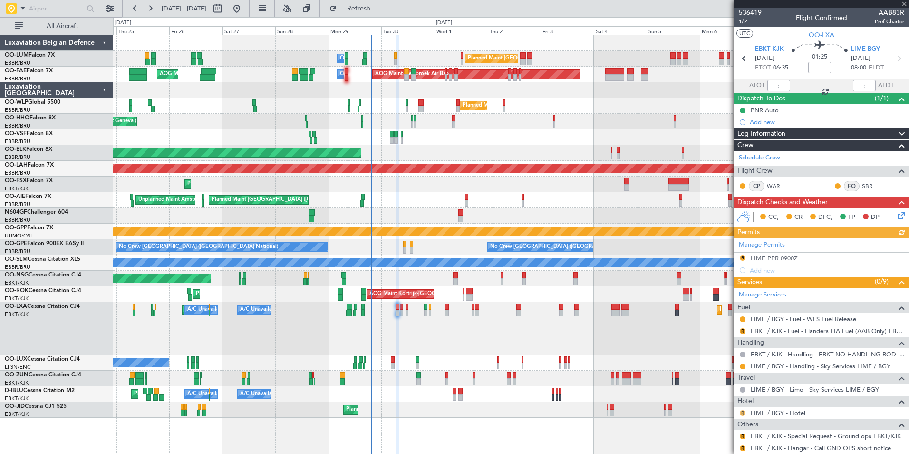
click at [745, 413] on button "R" at bounding box center [743, 413] width 6 height 6
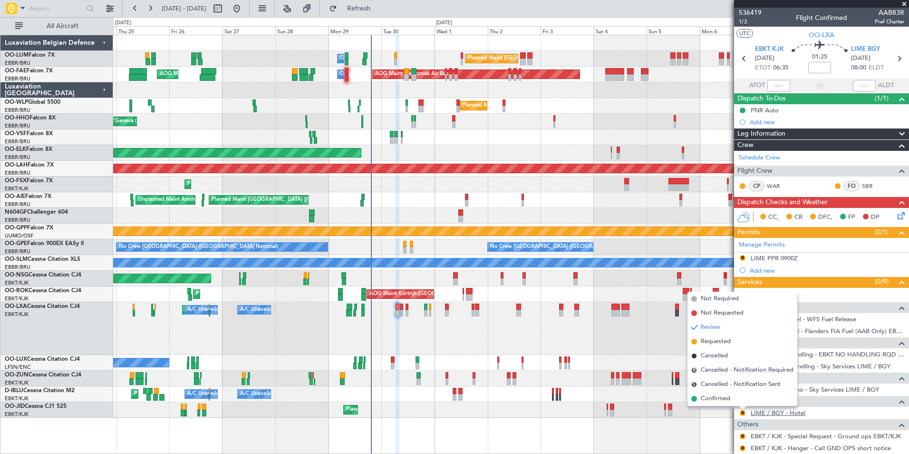
click at [775, 413] on link "LIME / BGY - Hotel" at bounding box center [778, 412] width 55 height 8
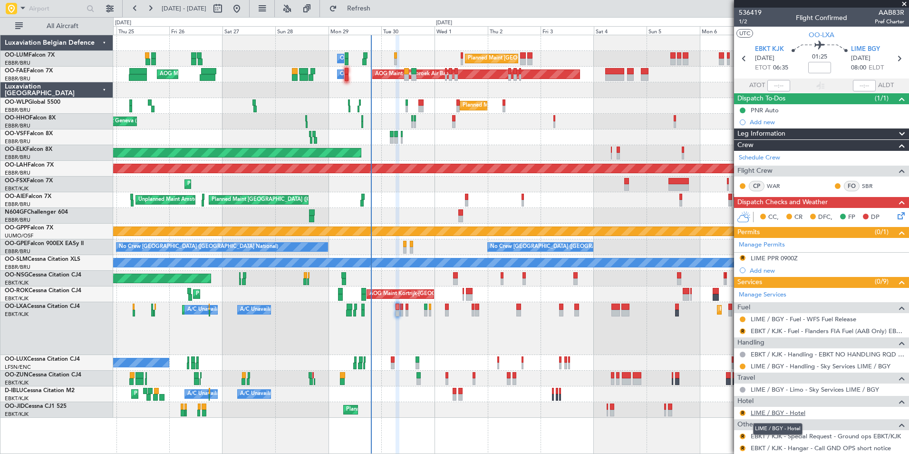
click at [771, 412] on link "LIME / BGY - Hotel" at bounding box center [778, 412] width 55 height 8
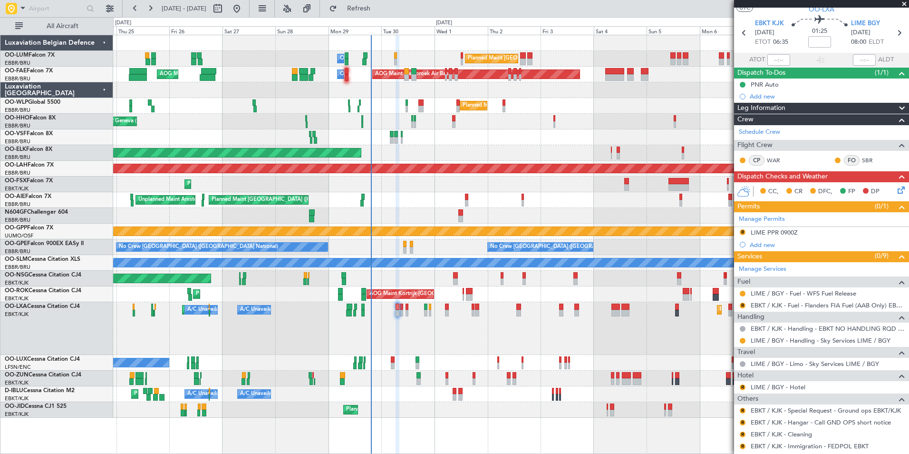
scroll to position [48, 0]
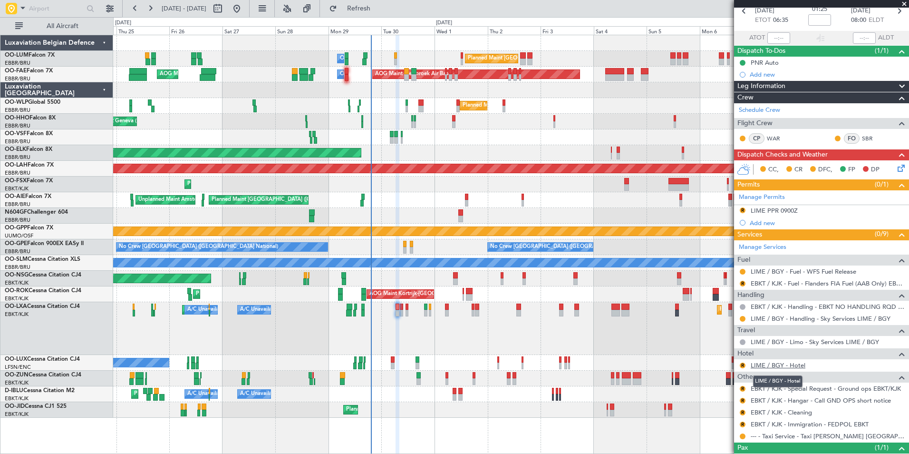
click at [782, 363] on link "LIME / BGY - Hotel" at bounding box center [778, 365] width 55 height 8
click at [771, 320] on link "LIME / BGY - Handling - Sky Services LIME / BGY" at bounding box center [821, 318] width 140 height 8
click at [783, 206] on div "LIME PPR 0900Z" at bounding box center [774, 210] width 47 height 8
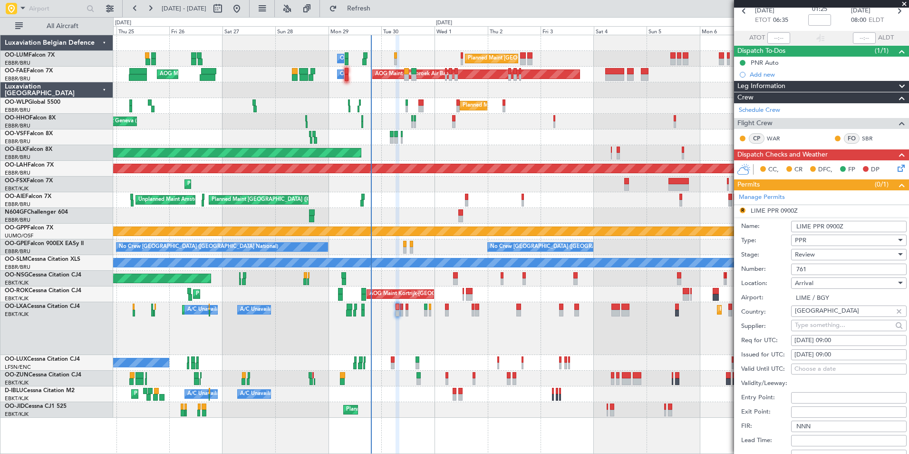
drag, startPoint x: 838, startPoint y: 346, endPoint x: 837, endPoint y: 340, distance: 6.2
click at [838, 344] on div "Req for UTC: 30/09/2025 09:00" at bounding box center [823, 340] width 165 height 14
click at [837, 340] on div "30/09/2025 09:00" at bounding box center [848, 341] width 109 height 10
select select "9"
select select "2025"
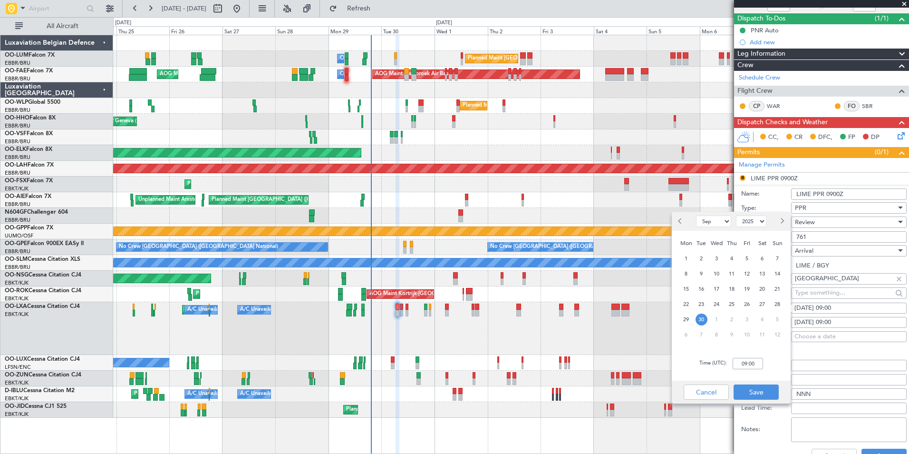
scroll to position [95, 0]
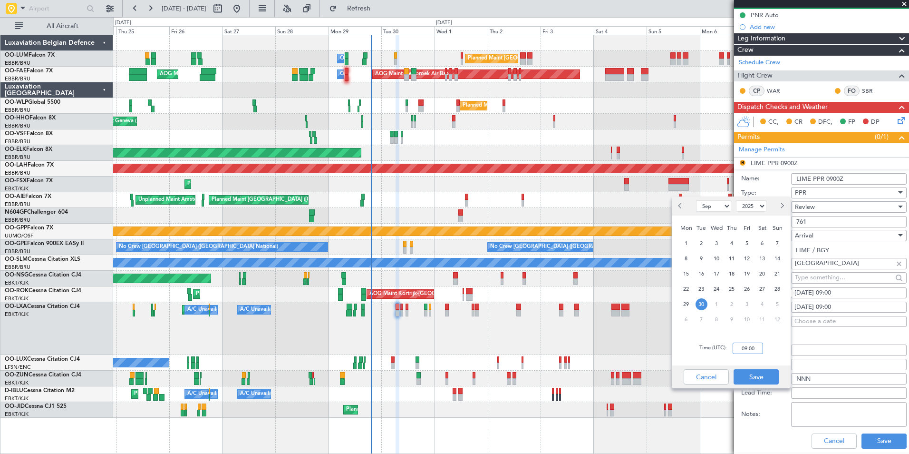
click at [756, 346] on input "09:00" at bounding box center [748, 347] width 30 height 11
type input "08:05"
click at [766, 378] on button "Save" at bounding box center [756, 376] width 45 height 15
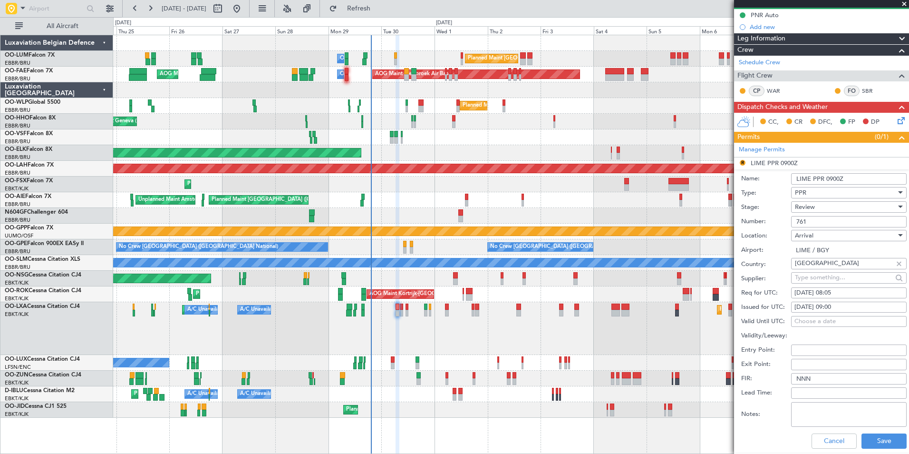
click at [847, 316] on fb-calendar-cell "Choose a date" at bounding box center [849, 321] width 116 height 11
click at [843, 309] on div "30/09/2025 09:00" at bounding box center [848, 307] width 109 height 10
select select "9"
select select "2025"
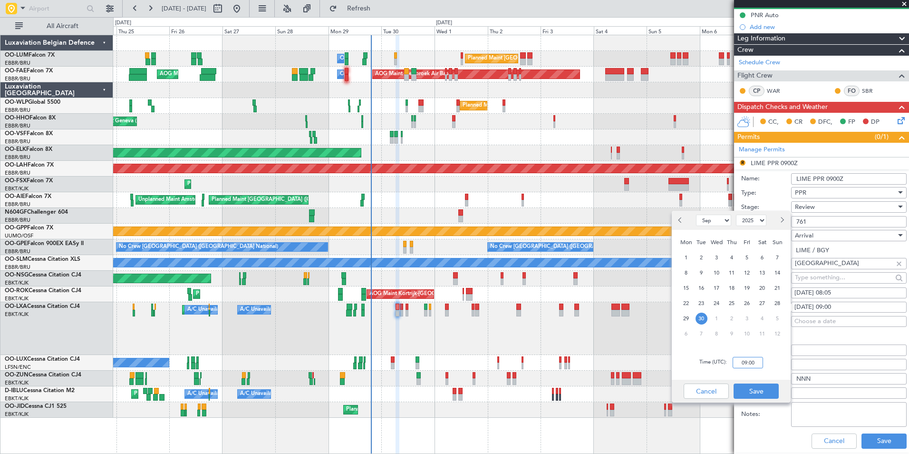
click at [751, 363] on input "09:00" at bounding box center [748, 362] width 30 height 11
type input "08:05"
click at [762, 390] on button "Save" at bounding box center [756, 390] width 45 height 15
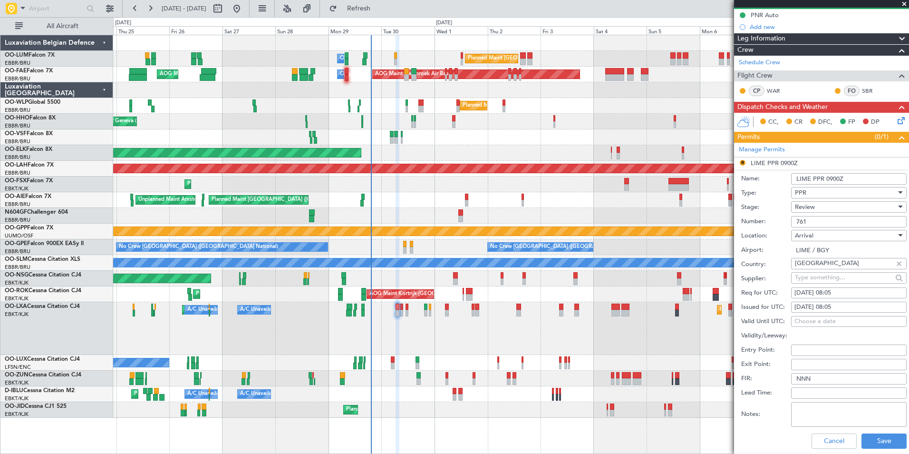
click at [805, 207] on span "Review" at bounding box center [805, 207] width 20 height 9
drag, startPoint x: 815, startPoint y: 270, endPoint x: 862, endPoint y: 357, distance: 99.3
click at [815, 270] on span "Requested" at bounding box center [845, 269] width 100 height 14
click at [876, 436] on button "Save" at bounding box center [884, 440] width 45 height 15
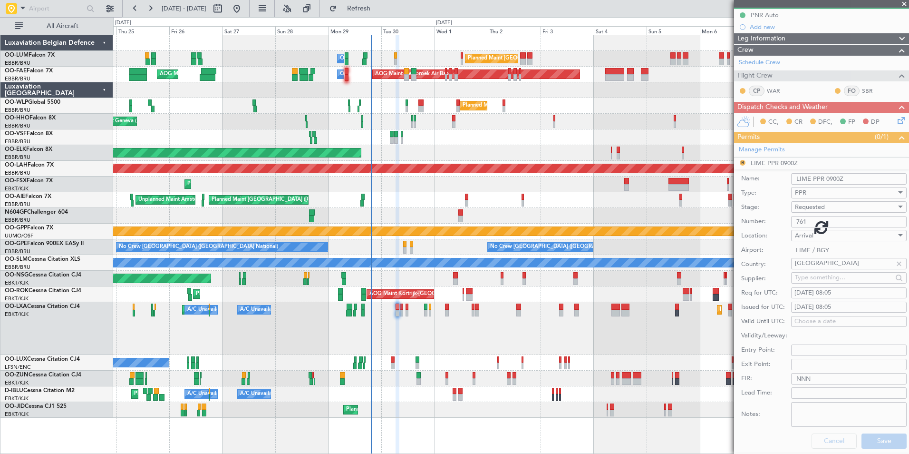
scroll to position [84, 0]
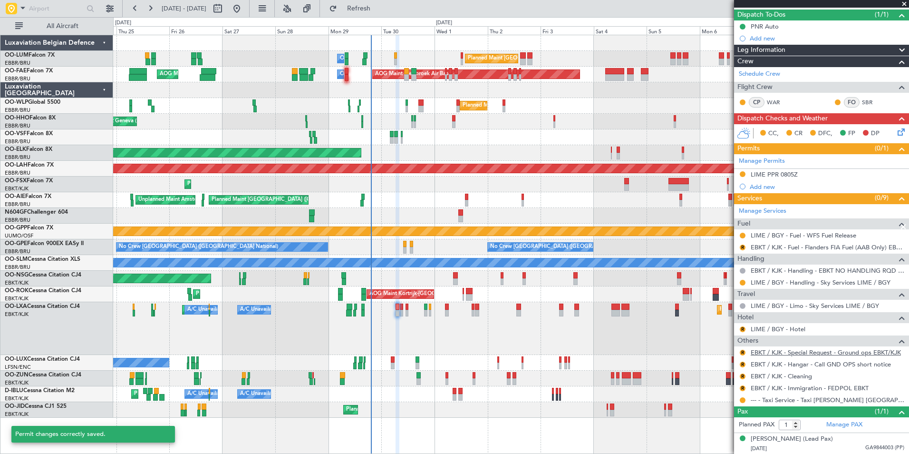
click at [786, 352] on link "EBKT / KJK - Special Request - Ground ops EBKT/KJK" at bounding box center [826, 352] width 150 height 8
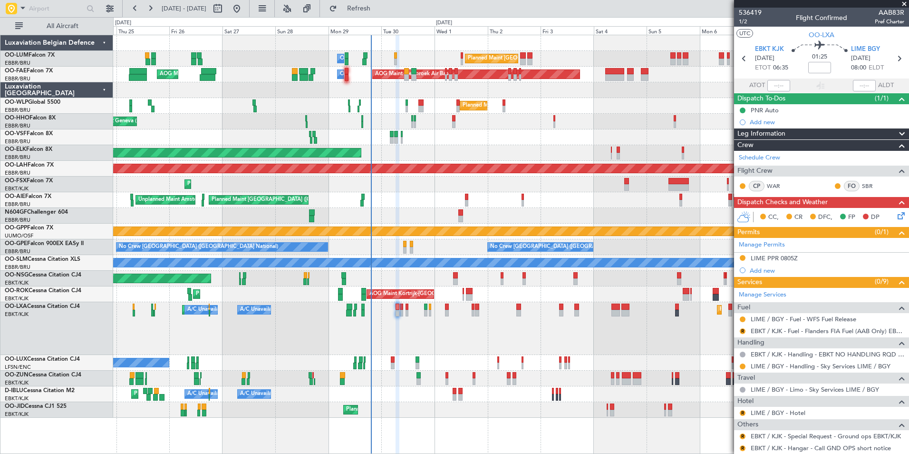
scroll to position [84, 0]
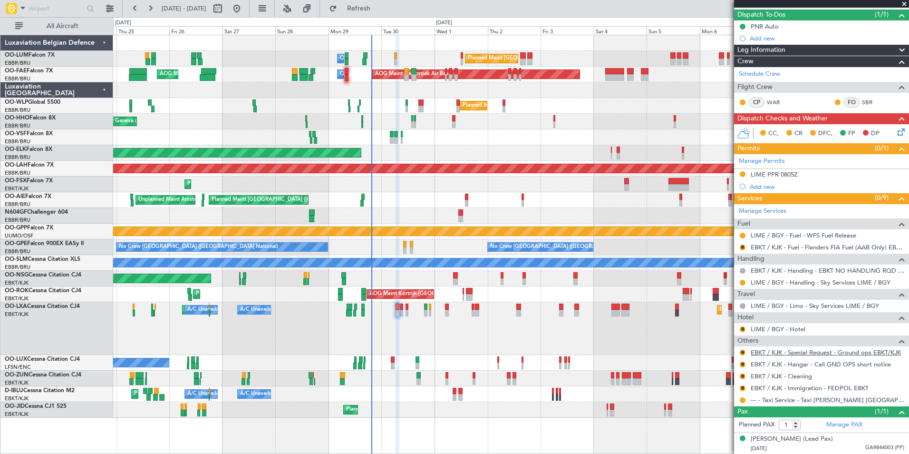
click at [824, 354] on link "EBKT / KJK - Special Request - Ground ops EBKT/KJK" at bounding box center [826, 352] width 150 height 8
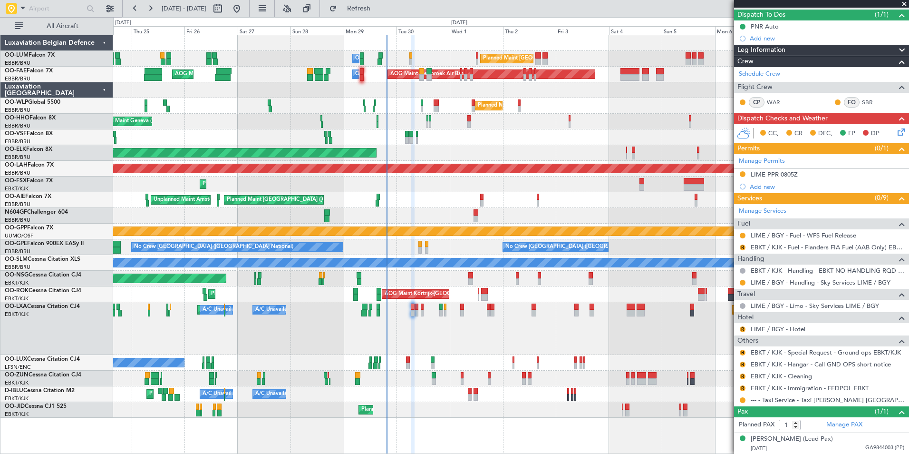
click at [424, 337] on div "Planned Maint Kortrijk-[GEOGRAPHIC_DATA] Planned Maint [GEOGRAPHIC_DATA]-[GEOGR…" at bounding box center [510, 328] width 795 height 53
click at [745, 352] on button "R" at bounding box center [743, 352] width 6 height 6
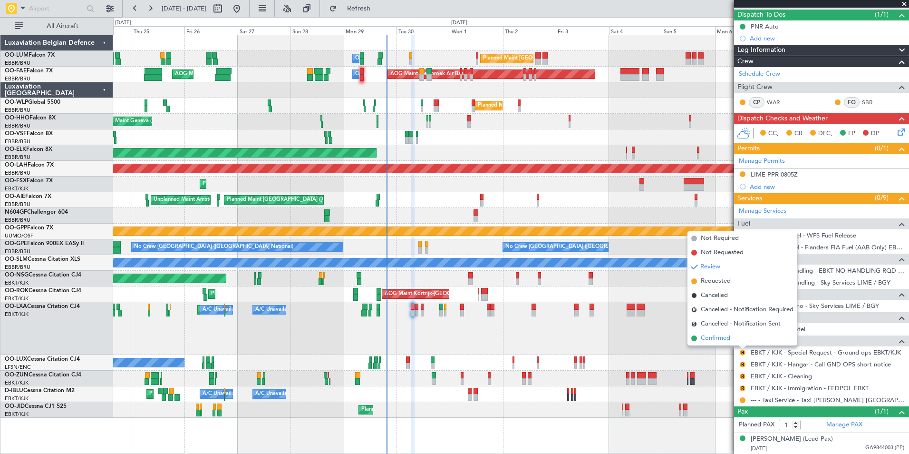
click at [717, 343] on li "Confirmed" at bounding box center [743, 338] width 110 height 14
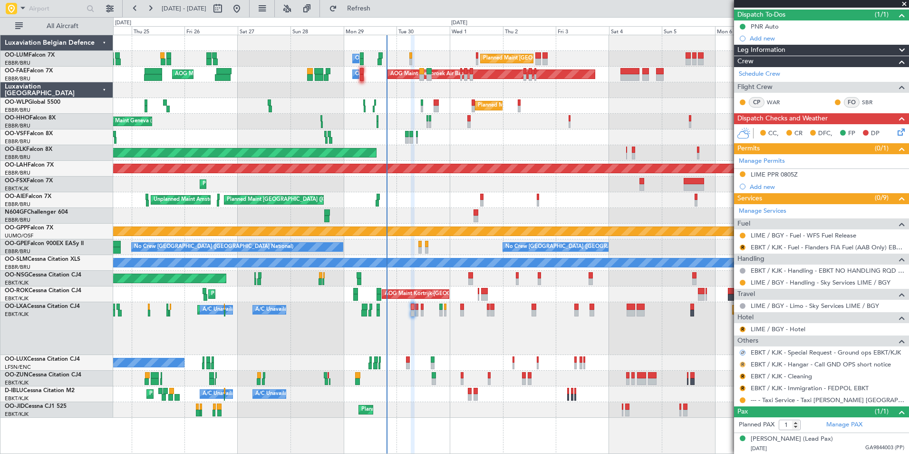
click at [742, 365] on button "R" at bounding box center [743, 364] width 6 height 6
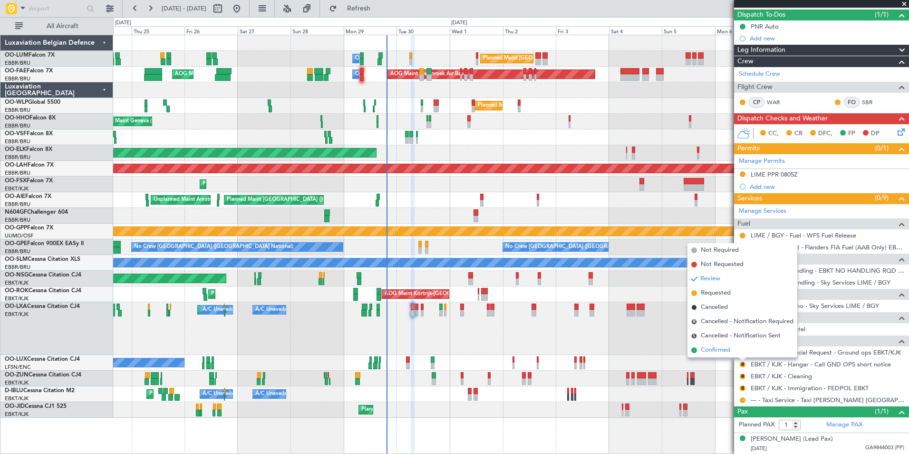
click at [705, 351] on span "Confirmed" at bounding box center [715, 350] width 29 height 10
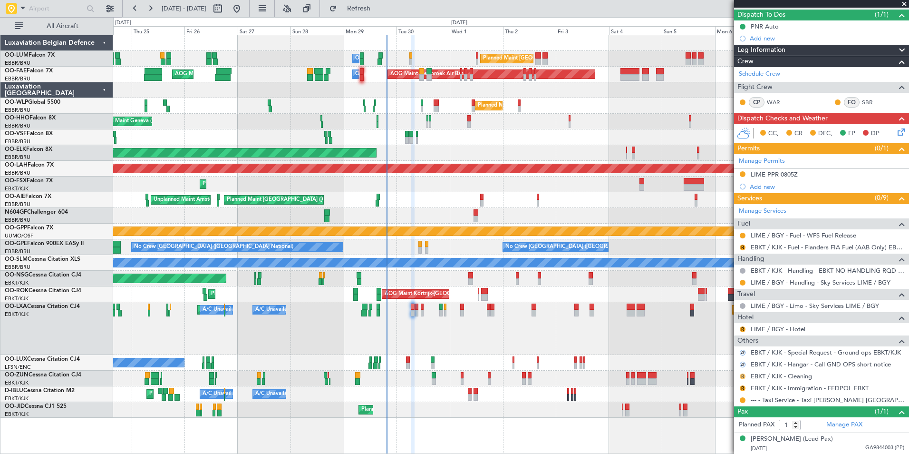
click at [745, 375] on button "R" at bounding box center [743, 376] width 6 height 6
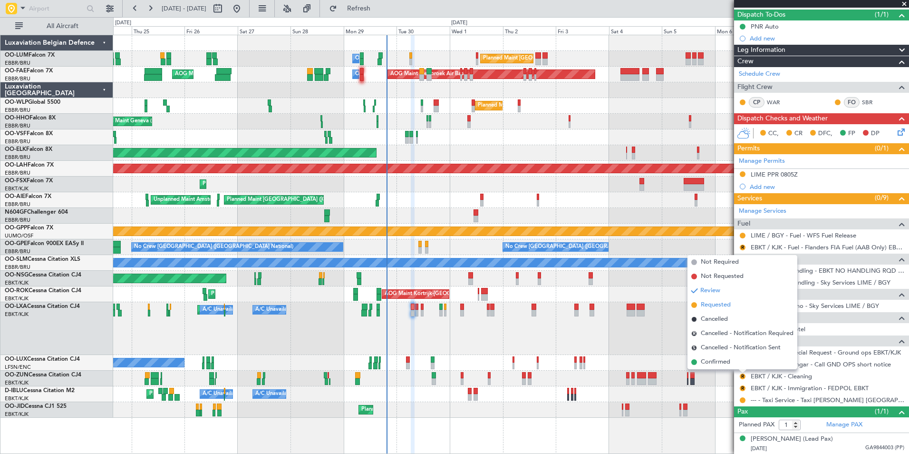
click at [718, 306] on span "Requested" at bounding box center [716, 305] width 30 height 10
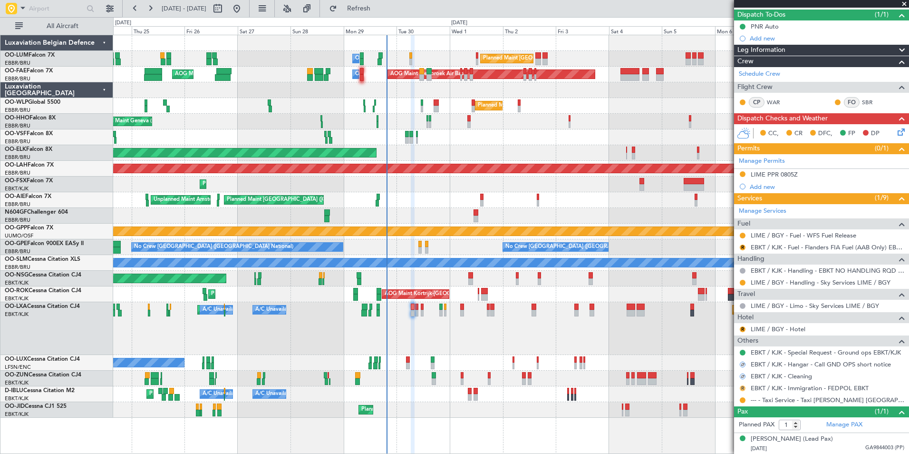
click at [745, 387] on button "R" at bounding box center [743, 388] width 6 height 6
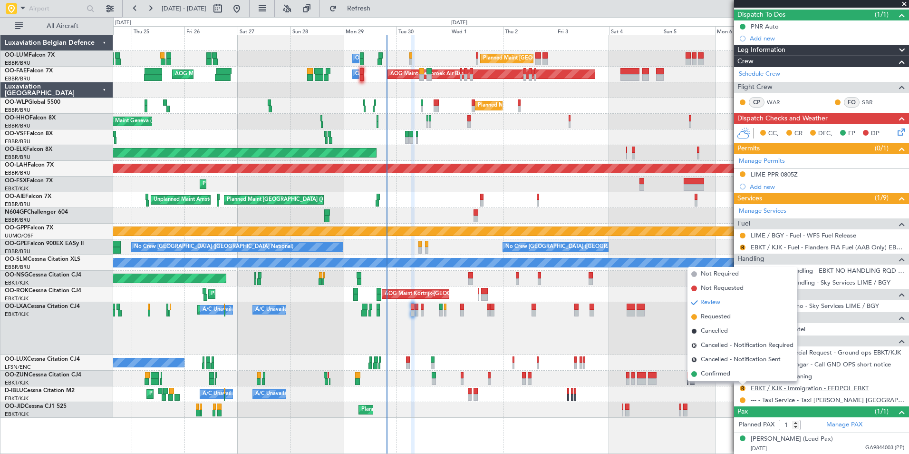
click at [769, 388] on link "EBKT / KJK - Immigration - FEDPOL EBKT" at bounding box center [810, 388] width 118 height 8
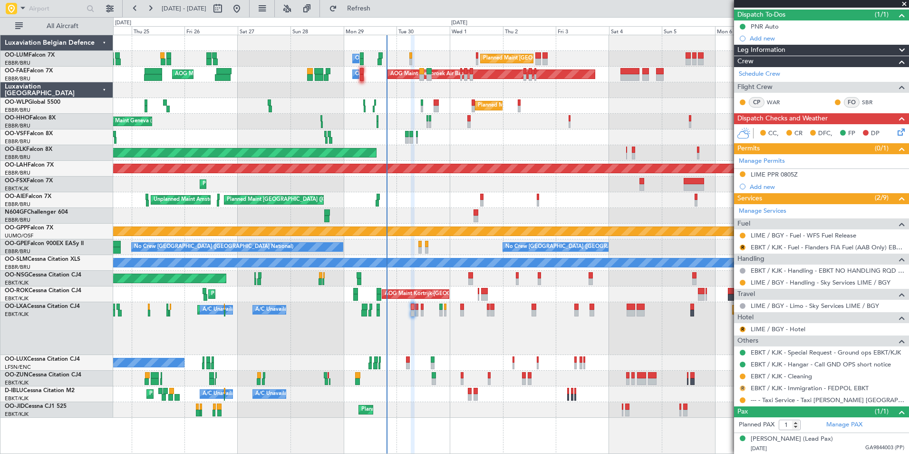
click at [744, 387] on button "R" at bounding box center [743, 388] width 6 height 6
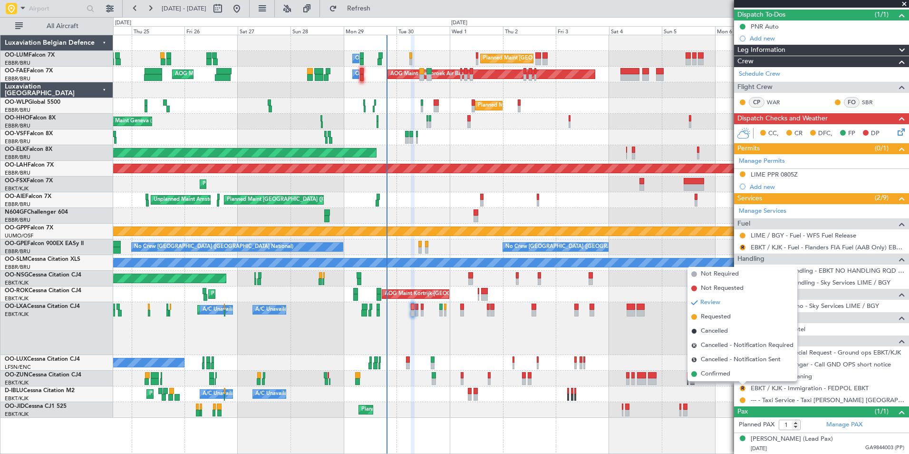
click at [733, 372] on li "Confirmed" at bounding box center [743, 374] width 110 height 14
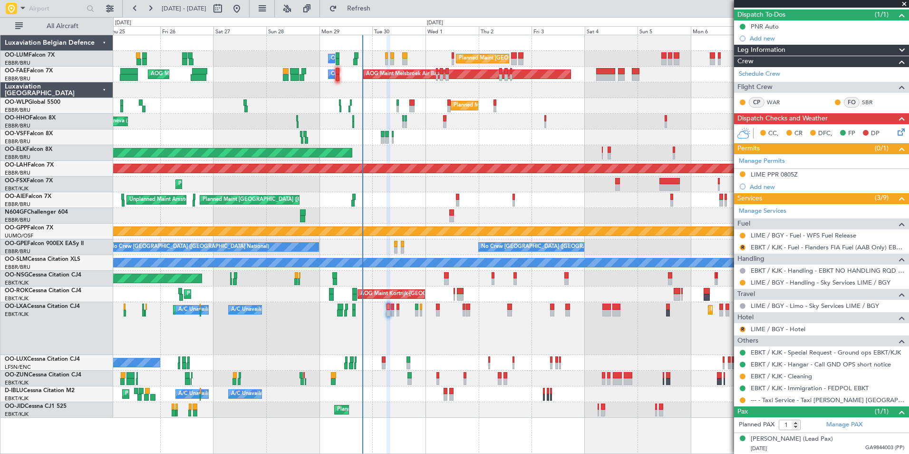
click at [453, 343] on div "Planned Maint Kortrijk-[GEOGRAPHIC_DATA] Planned Maint [GEOGRAPHIC_DATA]-[GEOGR…" at bounding box center [510, 328] width 795 height 53
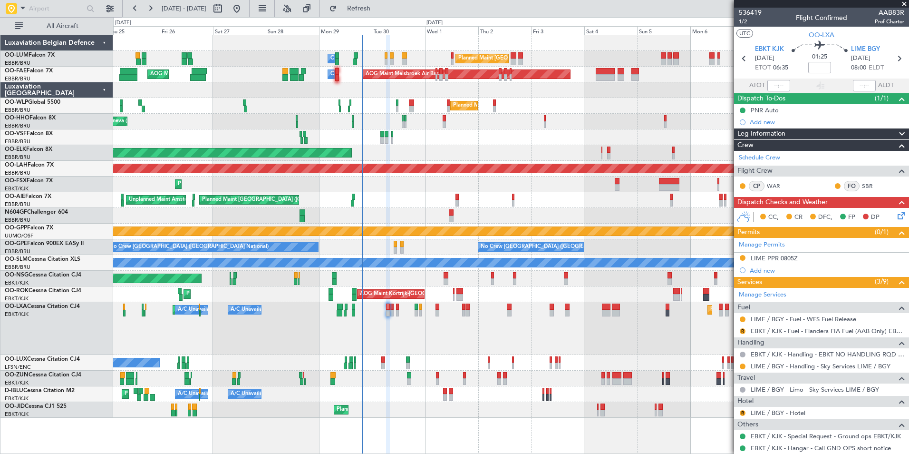
click at [746, 19] on span "1/2" at bounding box center [750, 22] width 23 height 8
click at [379, 10] on span "Refresh" at bounding box center [359, 8] width 40 height 7
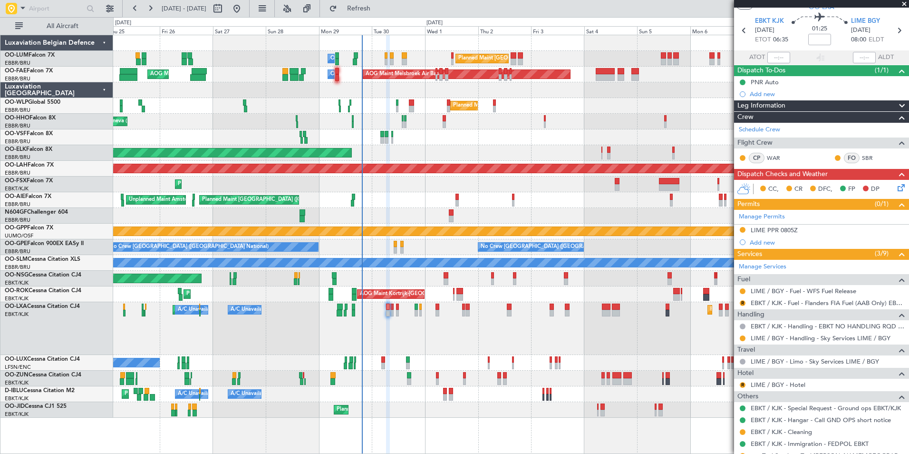
scroll to position [48, 0]
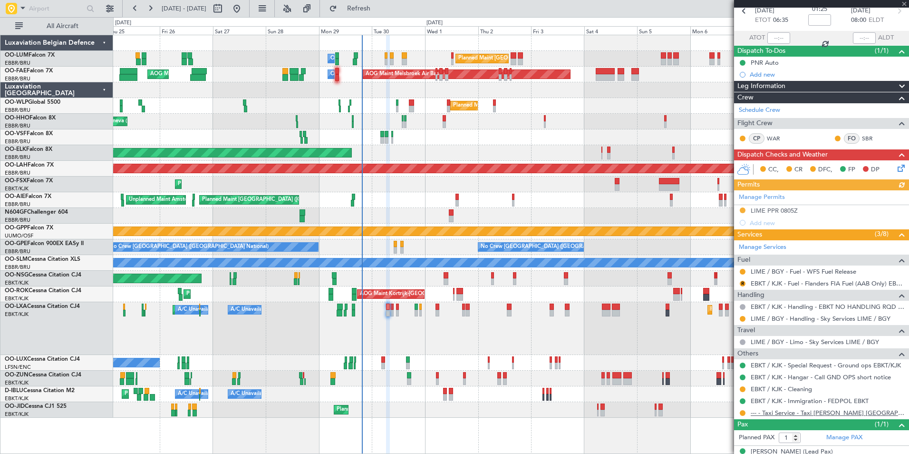
click at [776, 415] on link "--- - Taxi Service - Taxi [PERSON_NAME] [GEOGRAPHIC_DATA]" at bounding box center [828, 412] width 154 height 8
click at [784, 411] on link "--- - Taxi Service - Taxi [PERSON_NAME] [GEOGRAPHIC_DATA]" at bounding box center [828, 412] width 154 height 8
click at [379, 11] on span "Refresh" at bounding box center [359, 8] width 40 height 7
click at [775, 412] on link "--- - Taxi Service - Taxi [PERSON_NAME] [GEOGRAPHIC_DATA]" at bounding box center [828, 412] width 154 height 8
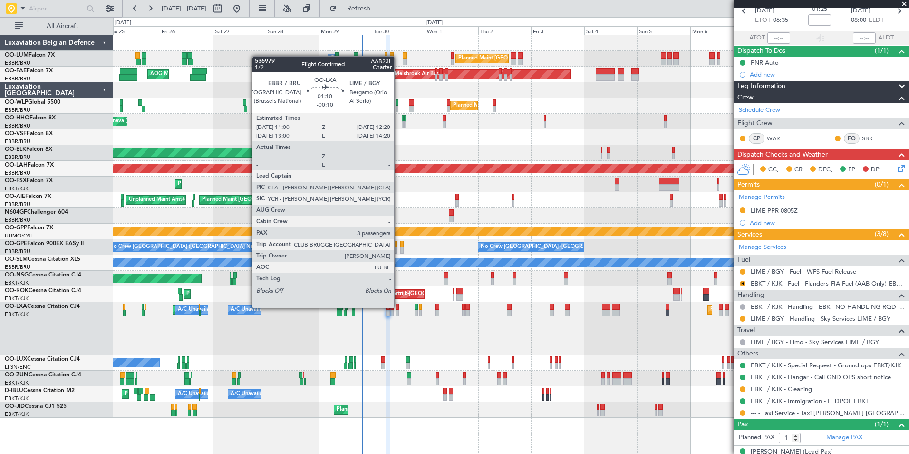
click at [398, 308] on div at bounding box center [397, 306] width 3 height 7
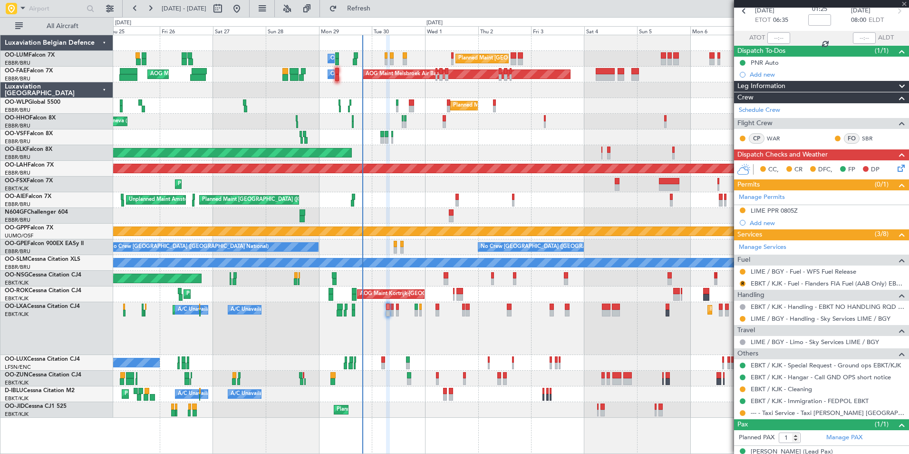
type input "-00:10"
type input "3"
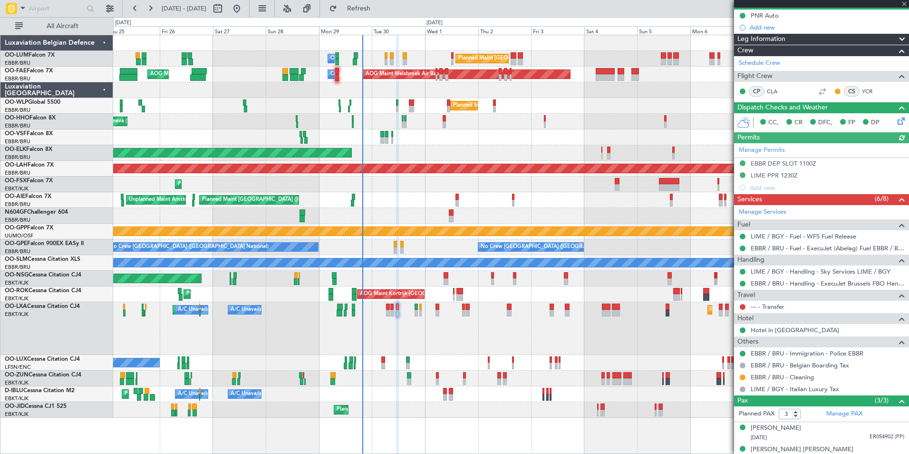
scroll to position [95, 0]
click at [770, 329] on link "Hotel in [GEOGRAPHIC_DATA]" at bounding box center [795, 329] width 88 height 8
click at [399, 339] on div "Planned Maint Kortrijk-[GEOGRAPHIC_DATA] A/C Unavailable [GEOGRAPHIC_DATA] ([GE…" at bounding box center [510, 328] width 795 height 53
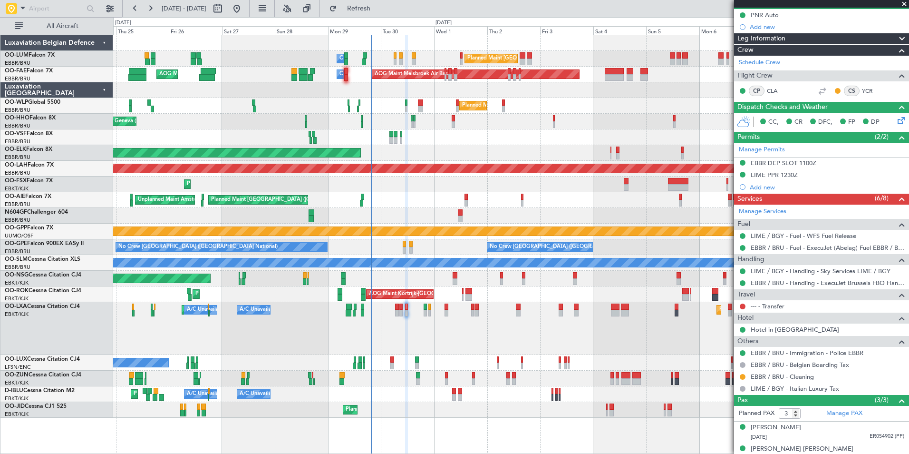
click at [397, 333] on div "Planned Maint Kortrijk-[GEOGRAPHIC_DATA] A/C Unavailable [GEOGRAPHIC_DATA] ([GE…" at bounding box center [510, 328] width 795 height 53
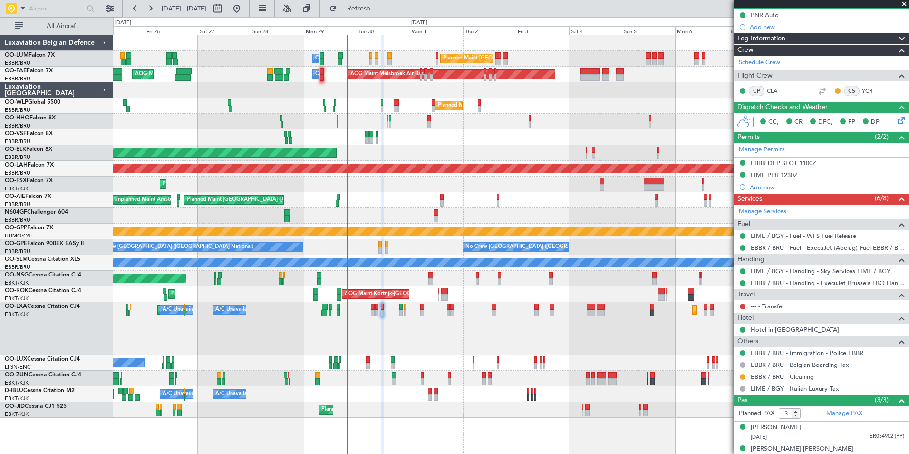
click at [385, 328] on div "Planned Maint Kortrijk-[GEOGRAPHIC_DATA] A/C Unavailable [GEOGRAPHIC_DATA] ([GE…" at bounding box center [510, 328] width 795 height 53
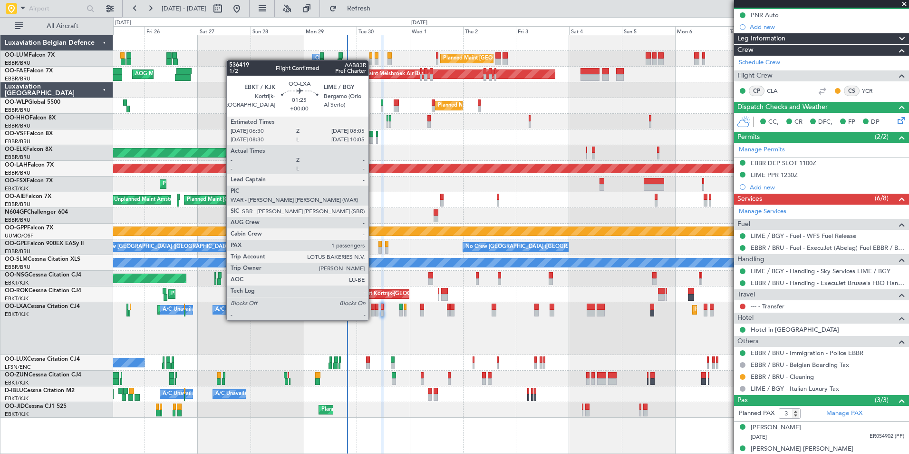
click at [373, 310] on div at bounding box center [373, 313] width 4 height 7
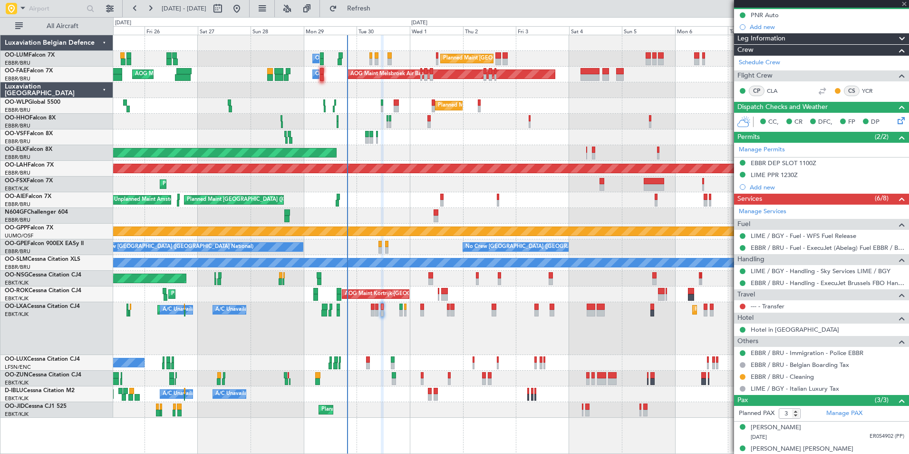
type input "1"
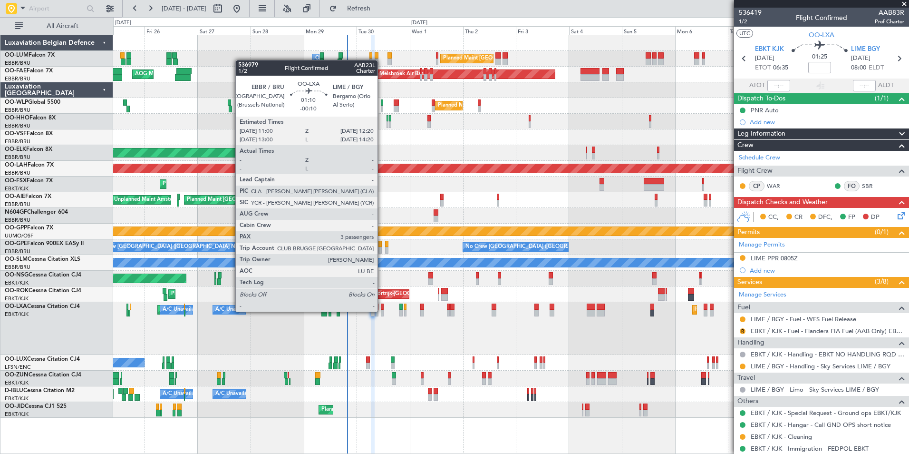
click at [382, 311] on div at bounding box center [382, 313] width 3 height 7
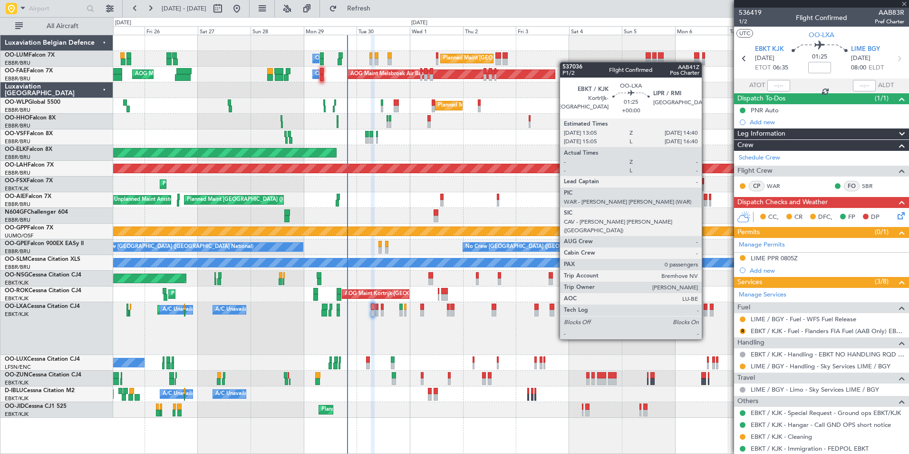
type input "-00:10"
type input "3"
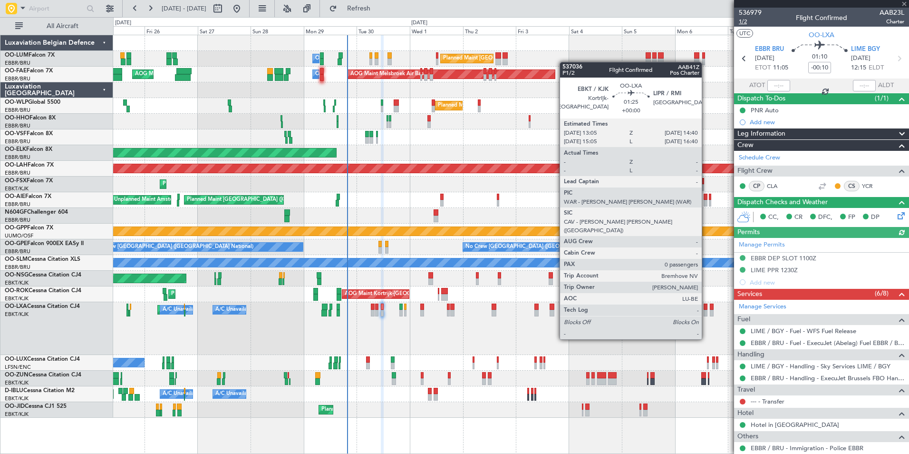
click at [742, 20] on span "1/2" at bounding box center [750, 22] width 23 height 8
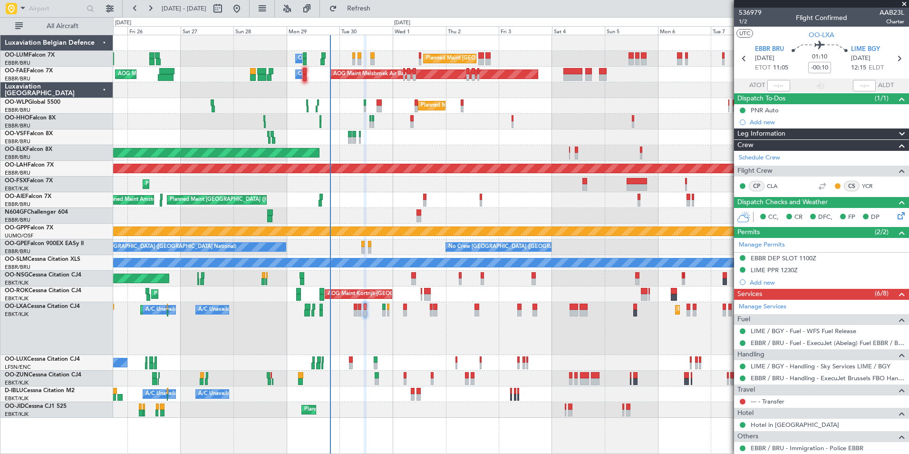
click at [372, 333] on div "Planned Maint Kortrijk-[GEOGRAPHIC_DATA] Planned Maint [GEOGRAPHIC_DATA]-[GEOGR…" at bounding box center [510, 328] width 795 height 53
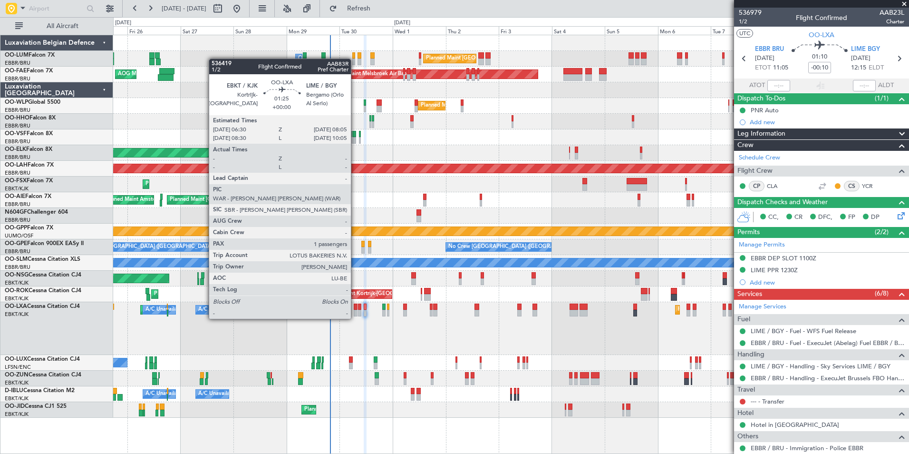
click at [355, 309] on div at bounding box center [356, 306] width 4 height 7
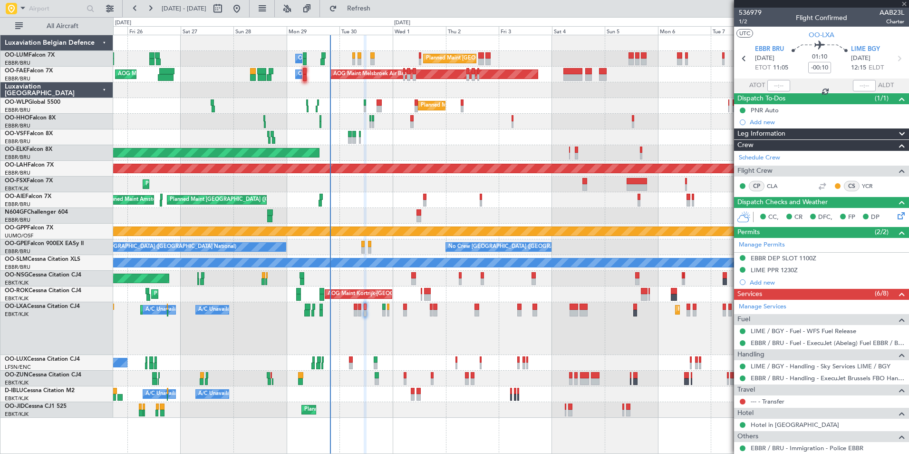
type input "1"
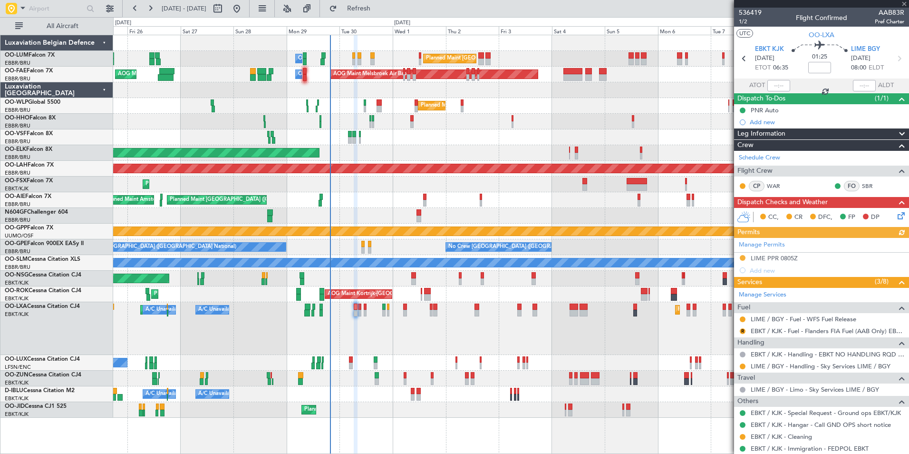
click at [771, 257] on div "Manage Permits LIME PPR 0805Z Add new" at bounding box center [821, 257] width 175 height 39
click at [784, 259] on div "Manage Permits LIME PPR 0805Z Add new" at bounding box center [821, 257] width 175 height 39
click at [767, 256] on div "Manage Permits LIME PPR 0805Z Add new" at bounding box center [821, 257] width 175 height 39
click at [764, 256] on div "LIME PPR 0805Z" at bounding box center [774, 258] width 47 height 8
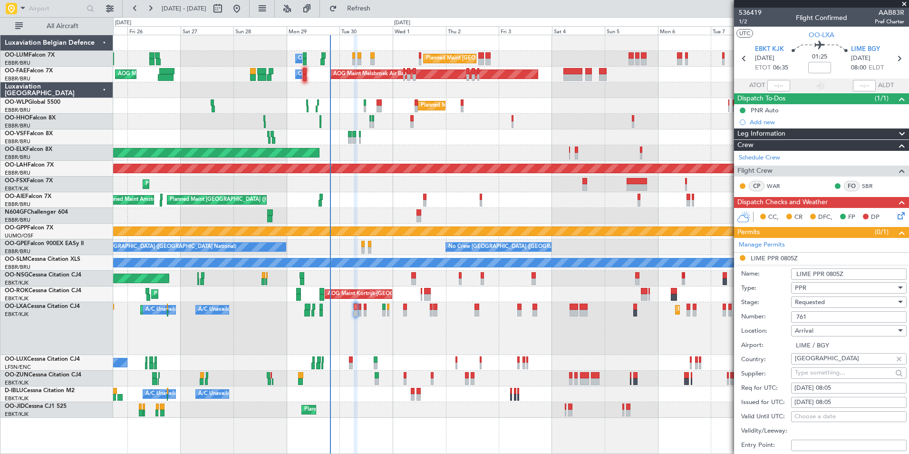
click at [817, 311] on input "761" at bounding box center [849, 316] width 116 height 11
paste input "PVT787/25"
type input "PVT787/25"
click at [824, 299] on span "Requested" at bounding box center [810, 302] width 30 height 9
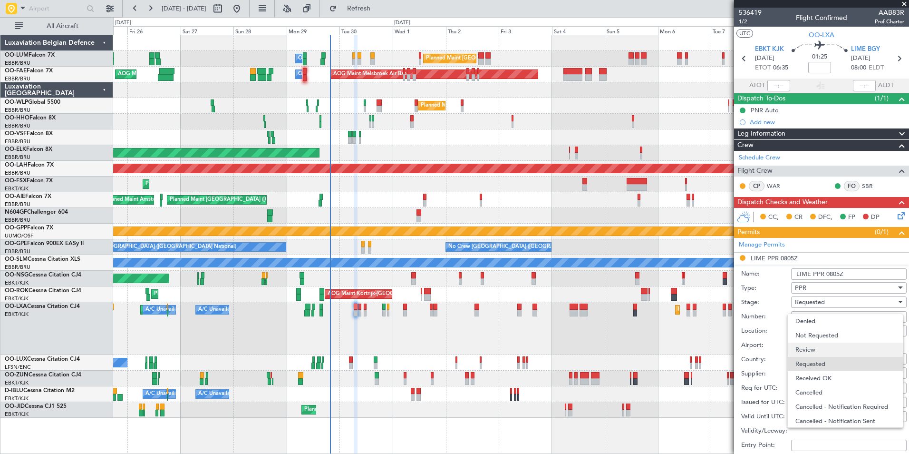
scroll to position [4, 0]
click at [829, 371] on span "Received OK" at bounding box center [845, 374] width 100 height 14
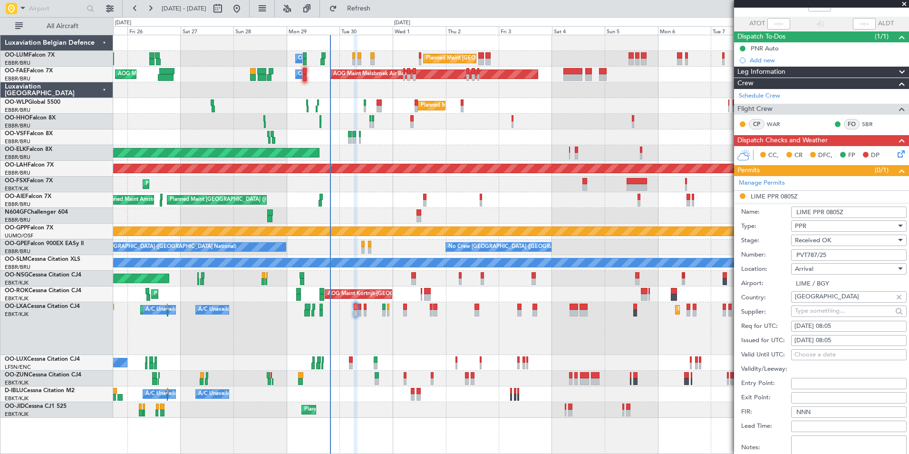
scroll to position [143, 0]
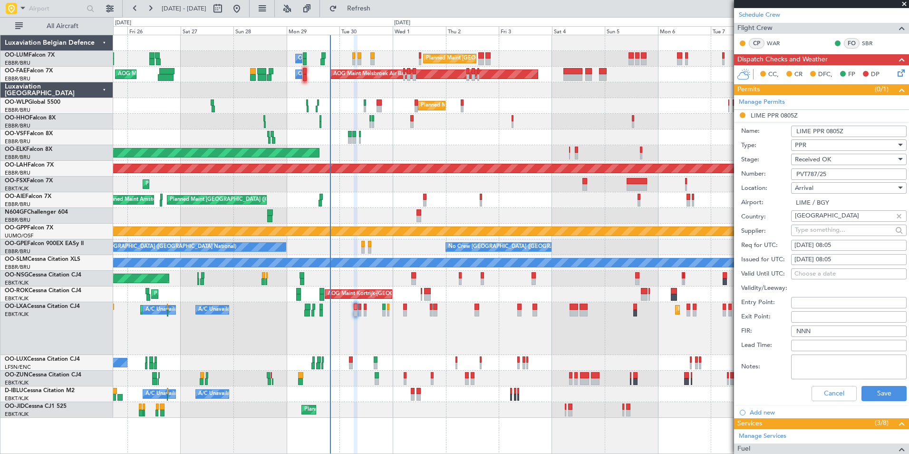
click at [877, 383] on div "Cancel Save" at bounding box center [823, 393] width 165 height 25
click at [878, 386] on button "Save" at bounding box center [884, 393] width 45 height 15
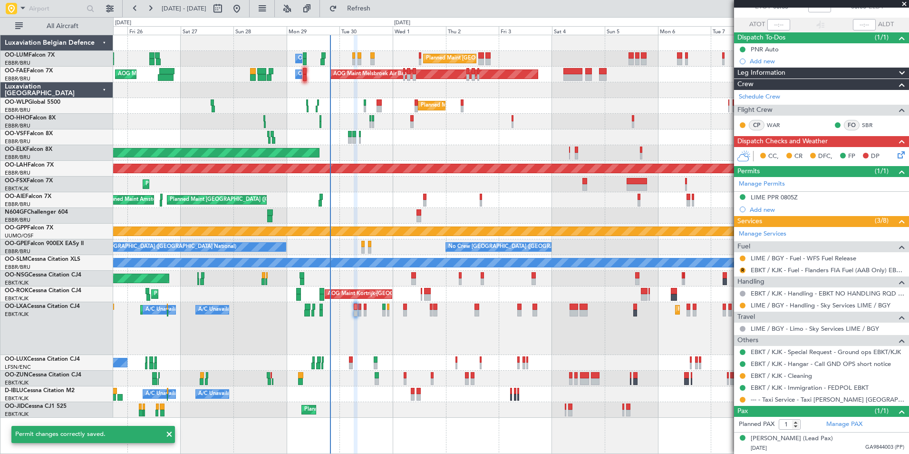
scroll to position [60, 0]
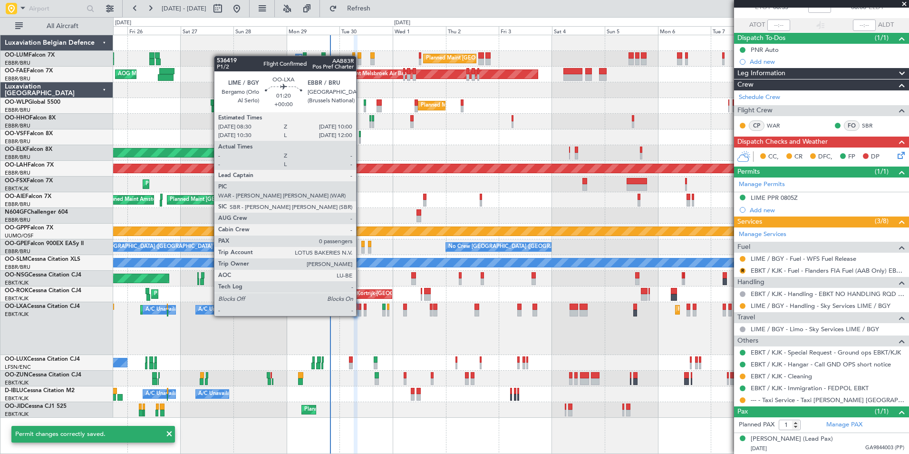
click at [360, 307] on div at bounding box center [359, 306] width 3 height 7
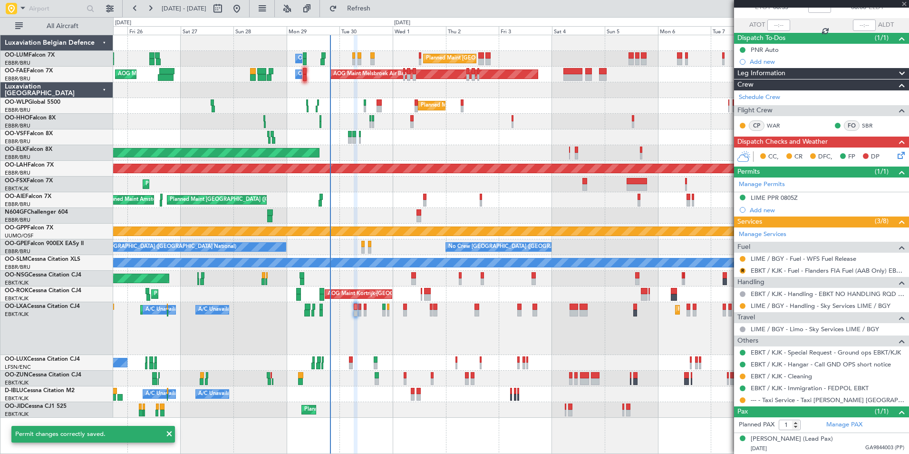
type input "0"
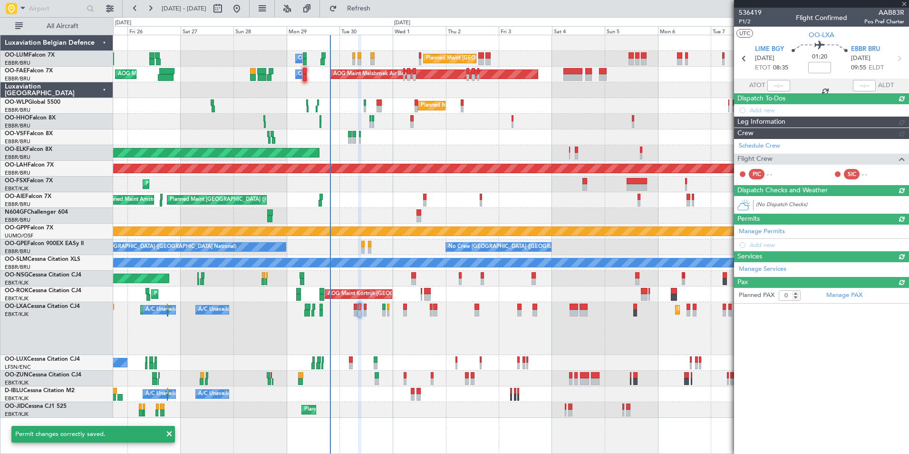
scroll to position [0, 0]
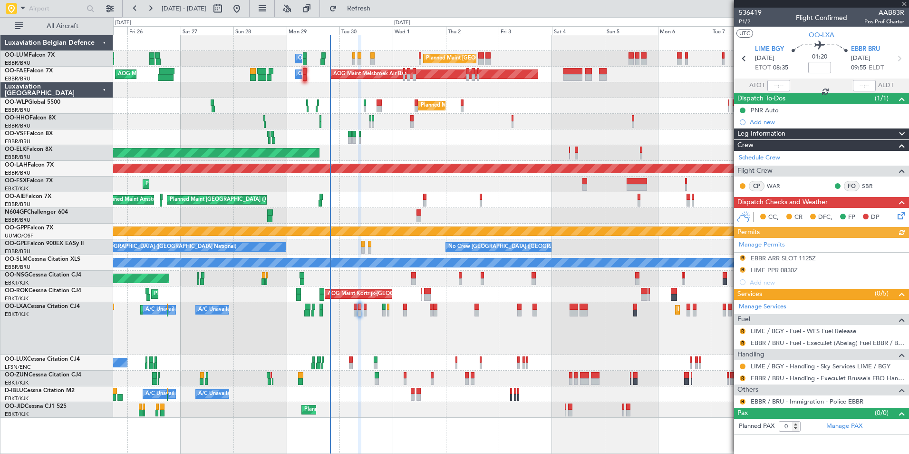
click at [761, 267] on div "Manage Permits R EBBR ARR SLOT 1125Z R LIME PPR 0830Z Add new" at bounding box center [821, 263] width 175 height 50
click at [780, 264] on div "Manage Permits R EBBR ARR SLOT 1125Z R LIME PPR 0830Z Add new" at bounding box center [821, 263] width 175 height 50
click at [773, 268] on div "Manage Permits R EBBR ARR SLOT 1125Z R LIME PPR 0830Z Add new" at bounding box center [821, 263] width 175 height 50
click at [781, 273] on div "R LIME PPR 0830Z" at bounding box center [821, 270] width 175 height 12
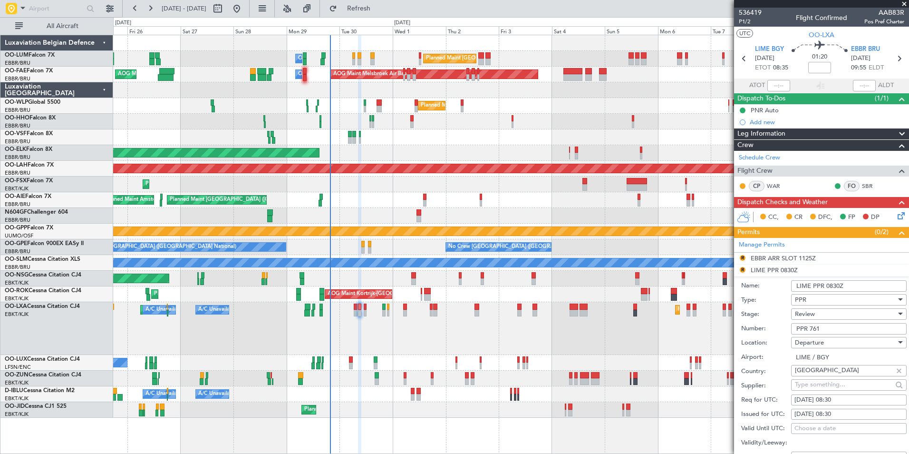
click at [819, 329] on input "PPR 761" at bounding box center [849, 328] width 116 height 11
click at [826, 328] on input "PPR 761" at bounding box center [849, 328] width 116 height 11
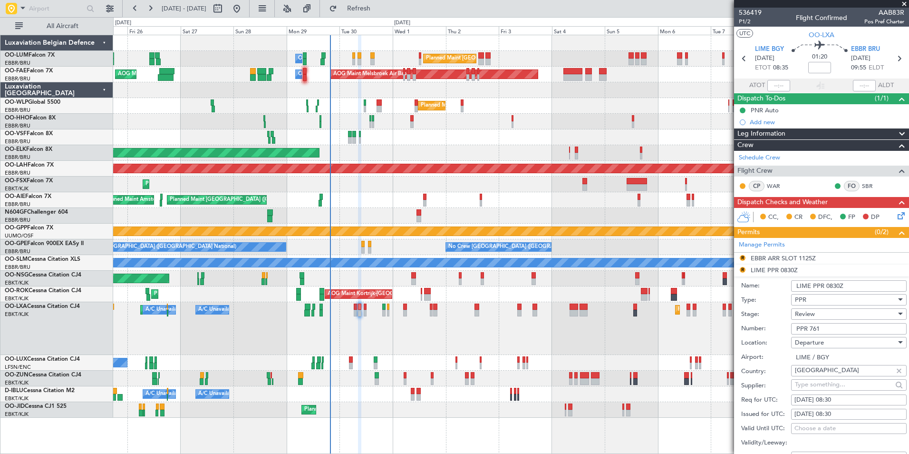
paste input "VT787/25"
type input "PVT787/25"
click at [813, 310] on span "Review" at bounding box center [805, 314] width 20 height 9
click at [814, 389] on span "Received OK" at bounding box center [845, 390] width 100 height 14
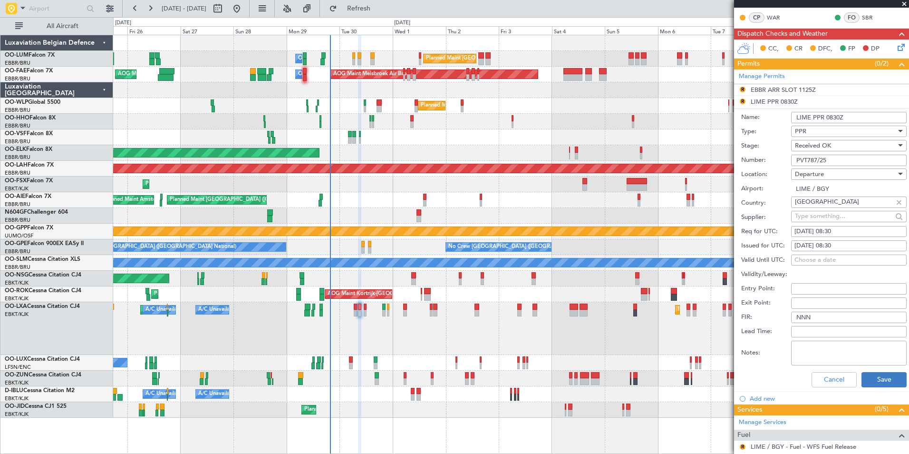
scroll to position [190, 0]
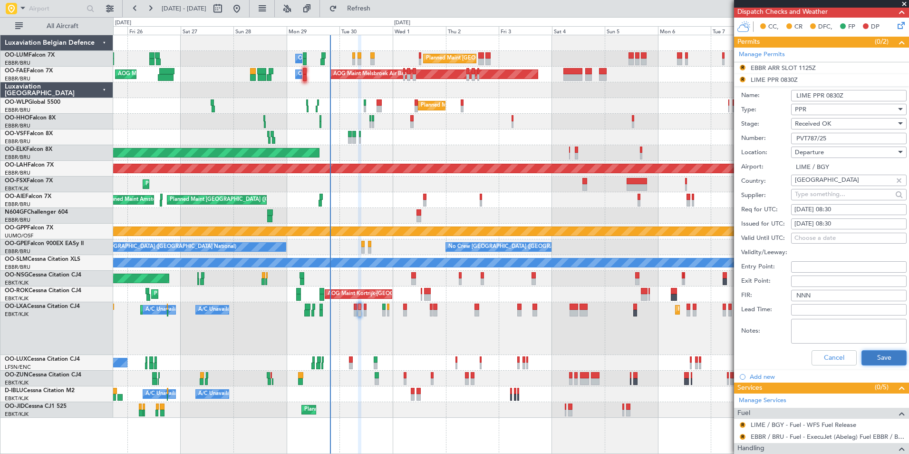
click at [876, 363] on button "Save" at bounding box center [884, 357] width 45 height 15
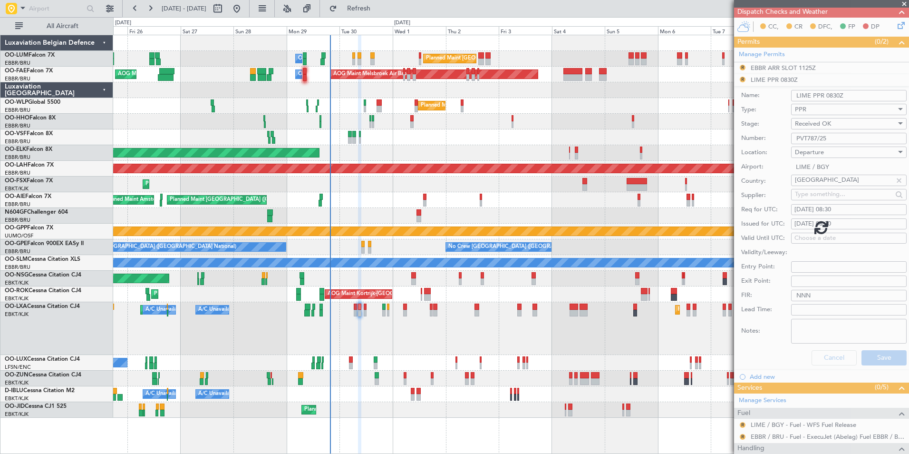
scroll to position [0, 0]
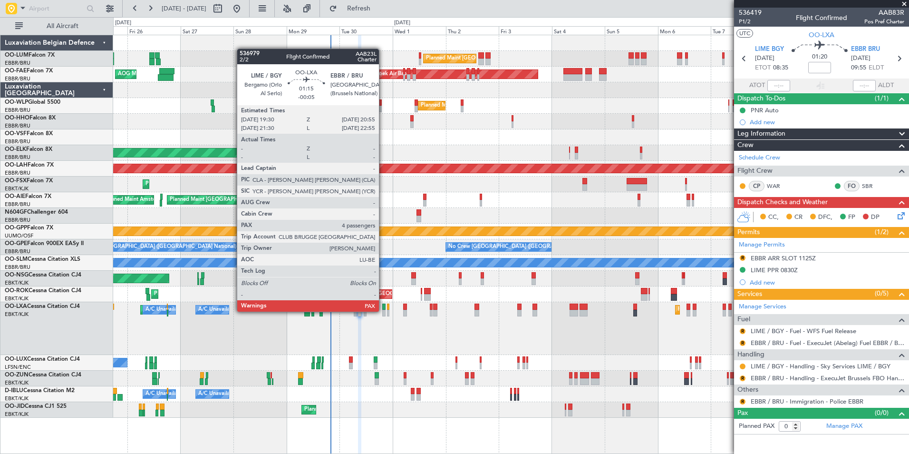
click at [383, 311] on div at bounding box center [383, 313] width 3 height 7
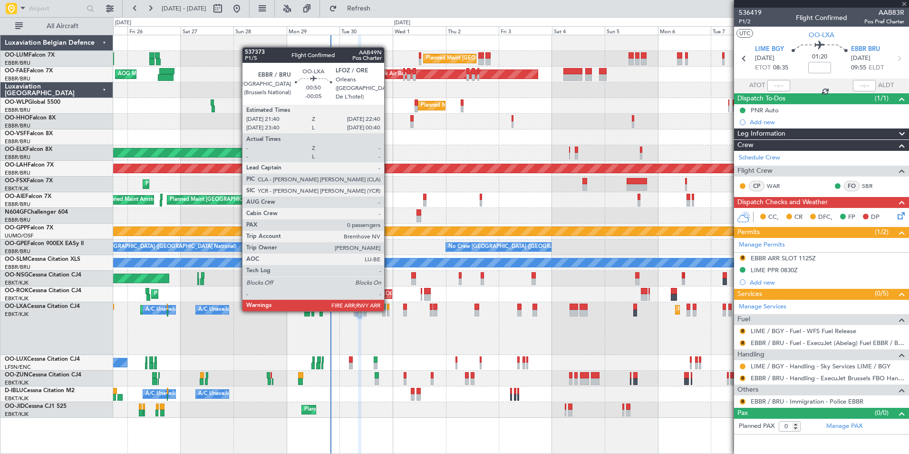
type input "-00:05"
type input "4"
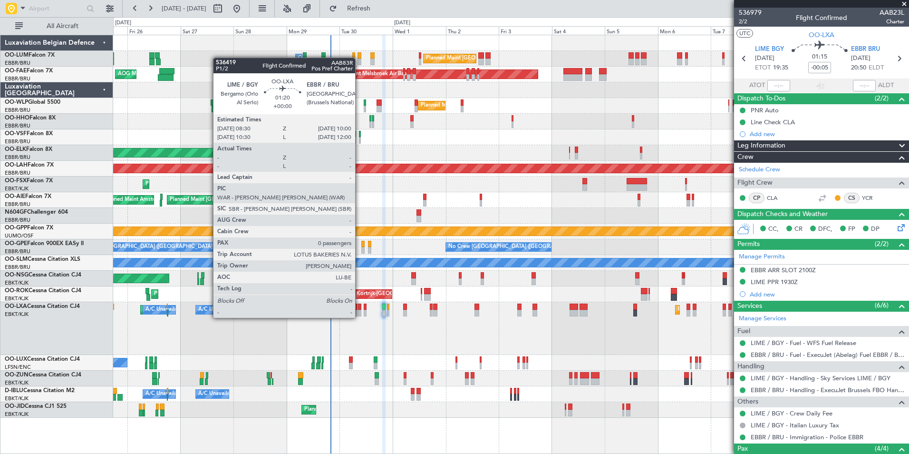
click at [359, 309] on div at bounding box center [359, 306] width 3 height 7
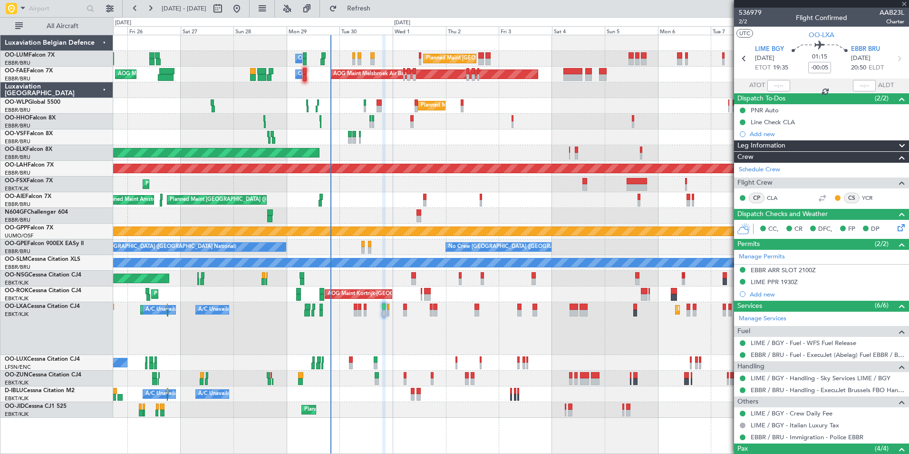
type input "0"
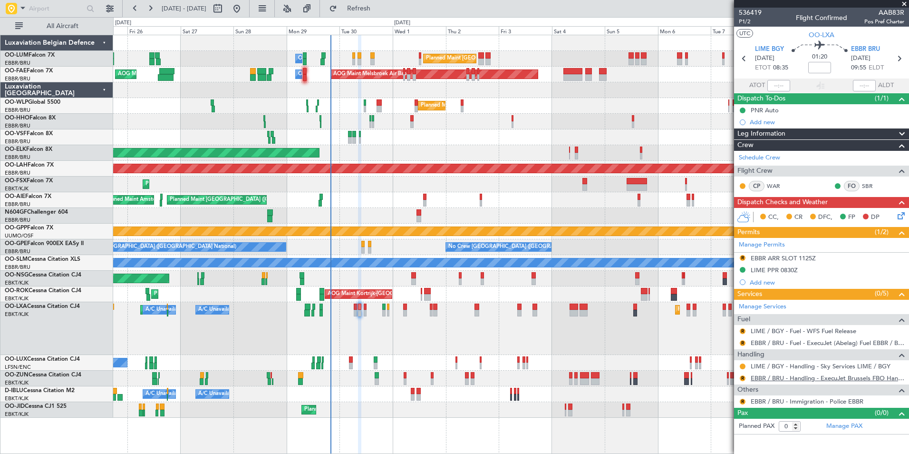
click at [769, 378] on link "EBBR / BRU - Handling - ExecuJet Brussels FBO Handling Abelag" at bounding box center [828, 378] width 154 height 8
click at [743, 344] on button "R" at bounding box center [743, 343] width 6 height 6
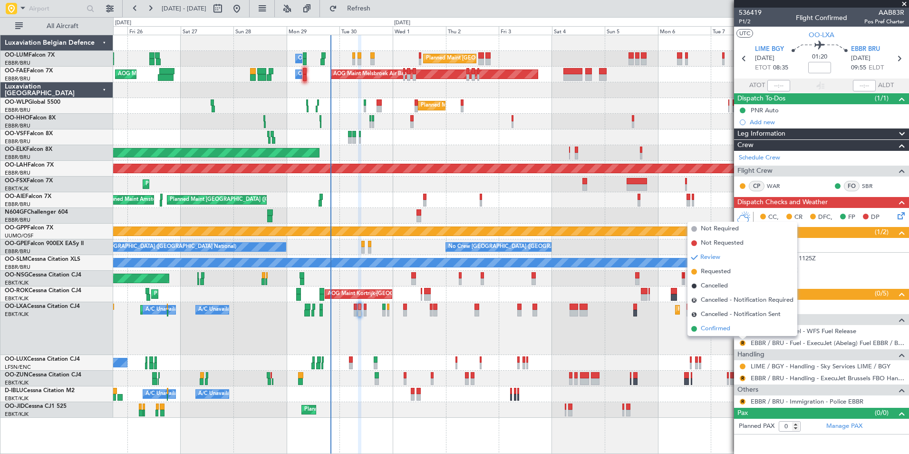
click at [720, 331] on span "Confirmed" at bounding box center [715, 329] width 29 height 10
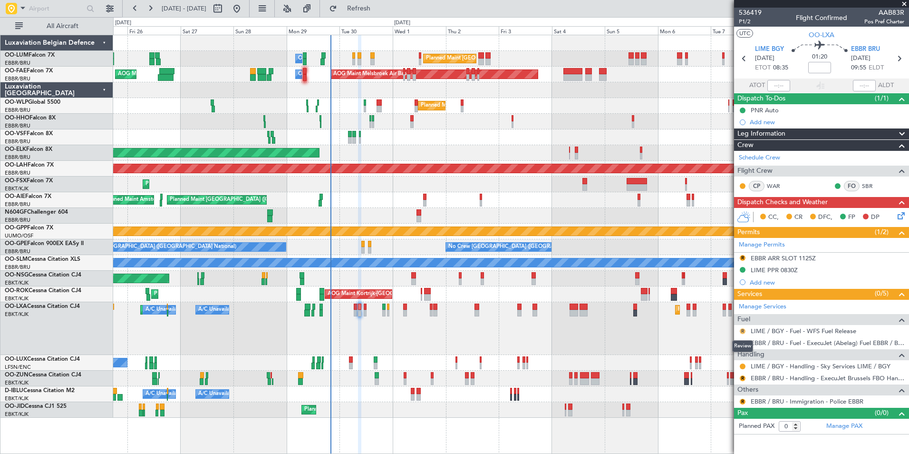
click at [742, 329] on button "R" at bounding box center [743, 331] width 6 height 6
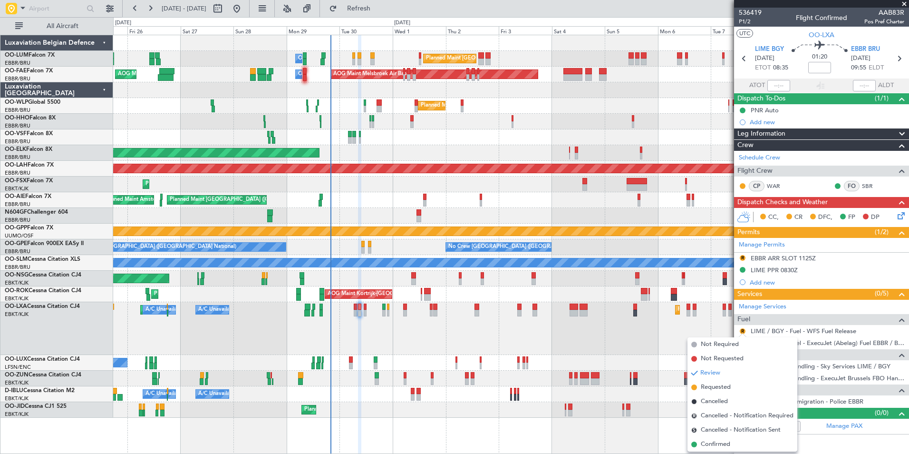
click at [718, 386] on span "Requested" at bounding box center [716, 387] width 30 height 10
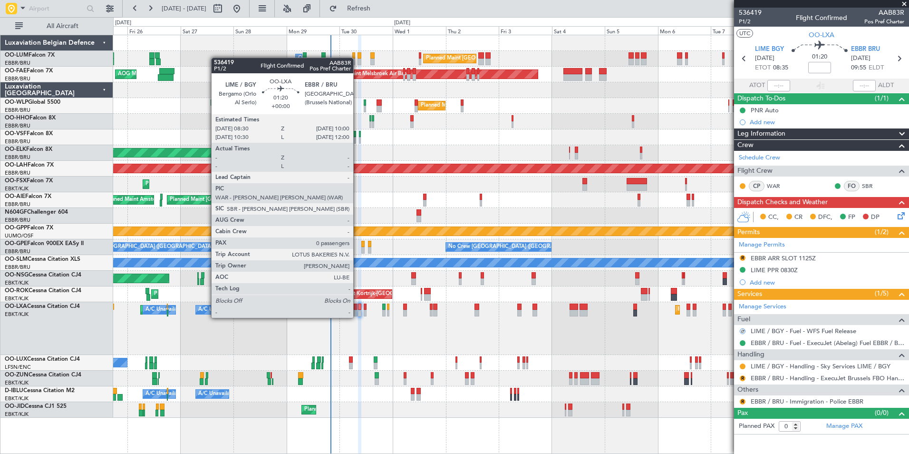
click at [358, 309] on div at bounding box center [359, 306] width 3 height 7
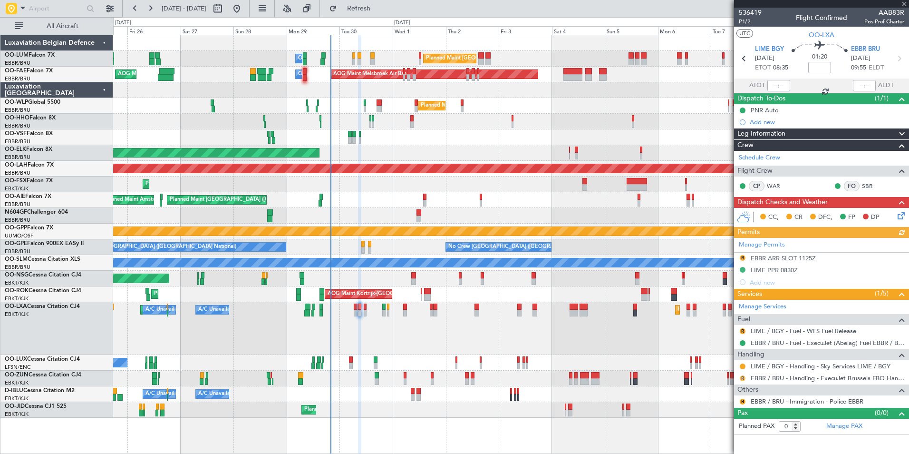
click at [743, 376] on button "R" at bounding box center [743, 378] width 6 height 6
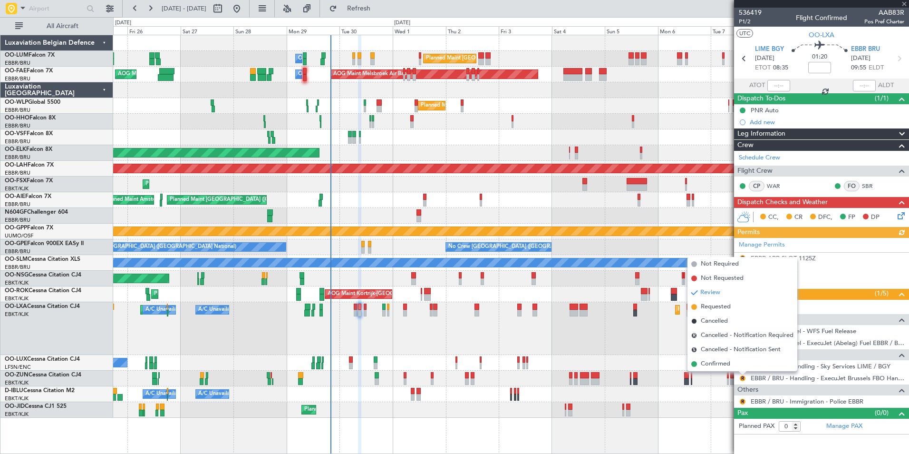
drag, startPoint x: 720, startPoint y: 309, endPoint x: 728, endPoint y: 300, distance: 11.5
click at [720, 308] on span "Requested" at bounding box center [716, 307] width 30 height 10
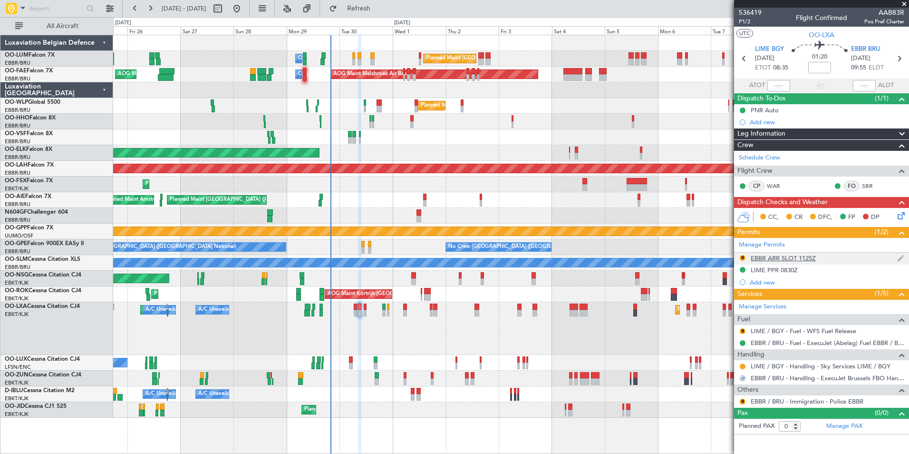
click at [763, 259] on div "EBBR ARR SLOT 1125Z" at bounding box center [783, 258] width 65 height 8
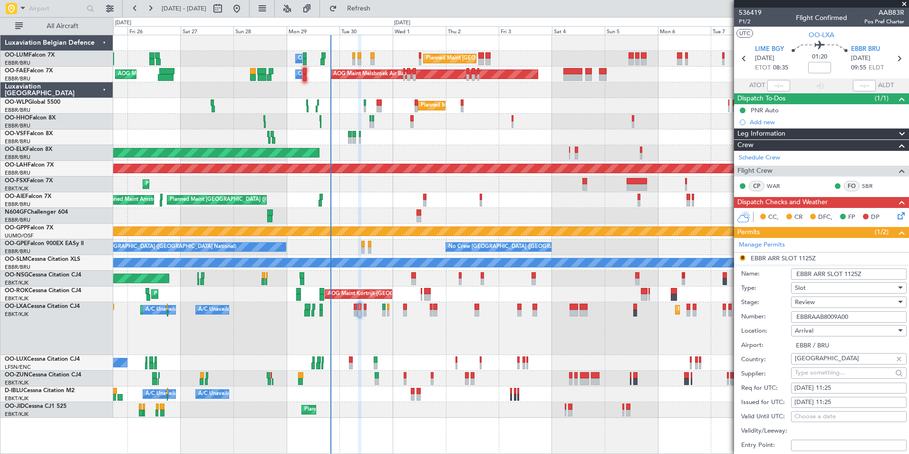
click at [834, 393] on fb-calendar-cell "[DATE] 11:25" at bounding box center [849, 387] width 116 height 11
click at [836, 389] on div "[DATE] 11:25" at bounding box center [848, 388] width 109 height 10
select select "9"
select select "2025"
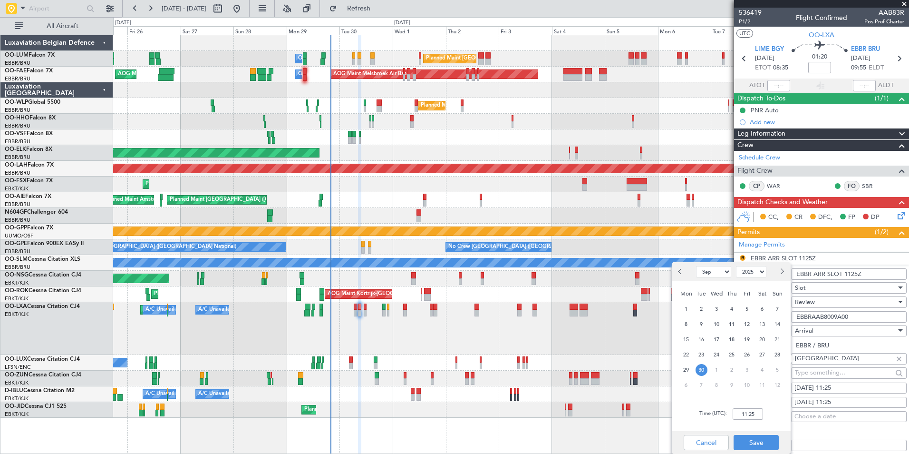
scroll to position [95, 0]
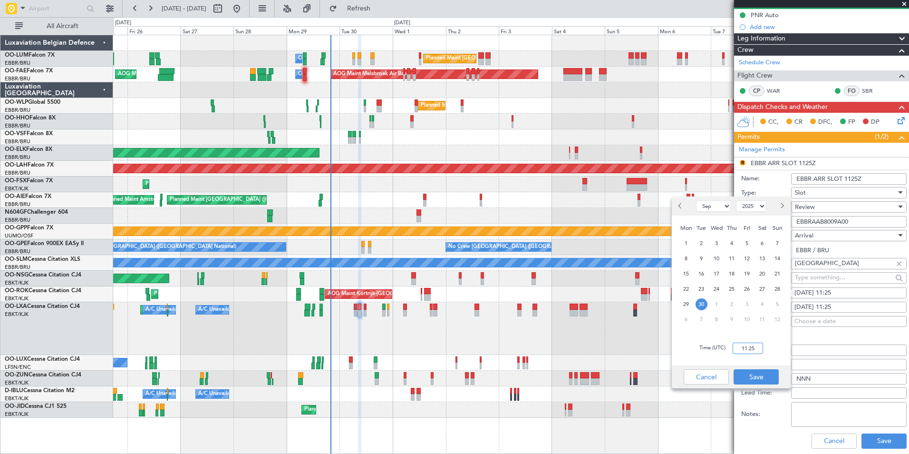
click at [748, 352] on input "11:25" at bounding box center [748, 347] width 30 height 11
type input "10:00"
click at [762, 371] on button "Save" at bounding box center [756, 376] width 45 height 15
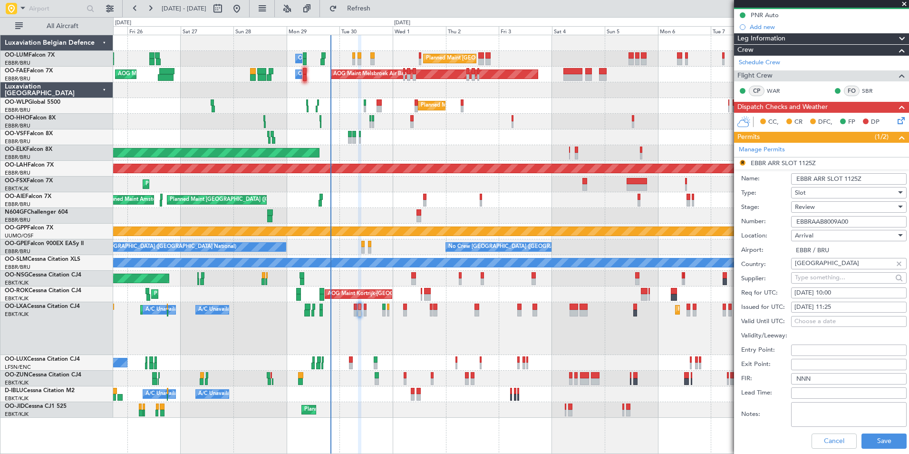
click at [836, 309] on div "[DATE] 11:25" at bounding box center [848, 307] width 109 height 10
select select "9"
select select "2025"
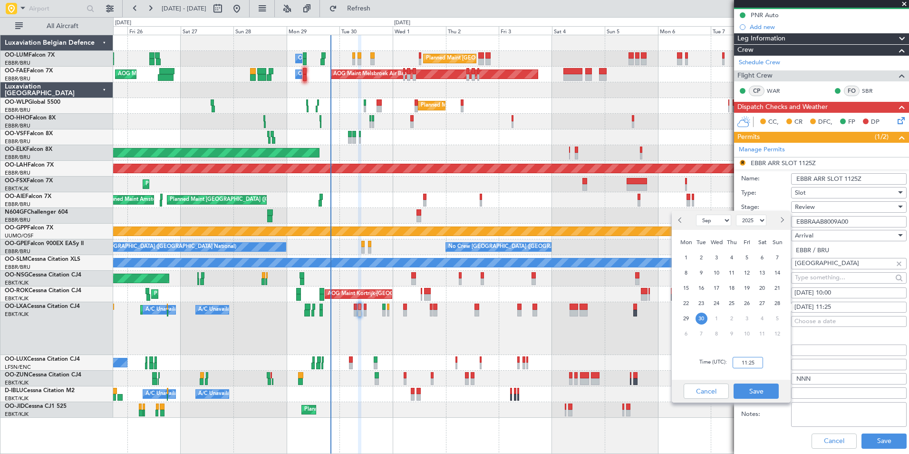
click at [755, 362] on input "11:25" at bounding box center [748, 362] width 30 height 11
type input "10:00"
click at [768, 387] on button "Save" at bounding box center [756, 390] width 45 height 15
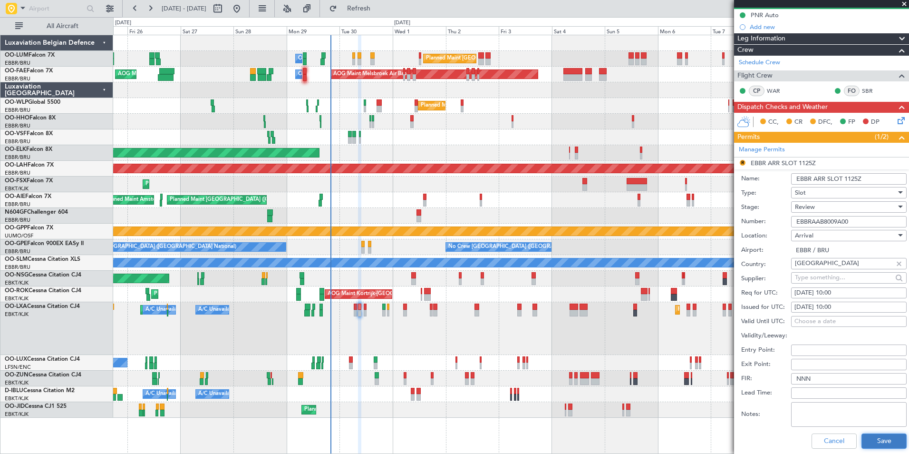
click at [871, 437] on button "Save" at bounding box center [884, 440] width 45 height 15
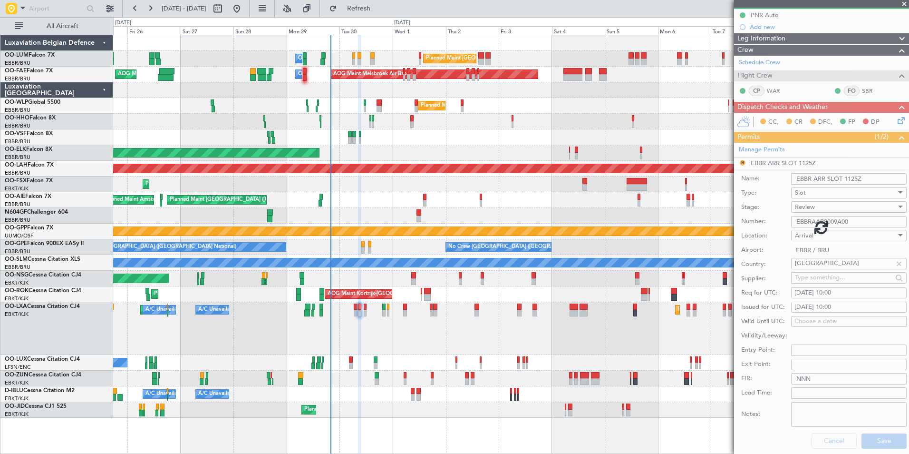
scroll to position [0, 0]
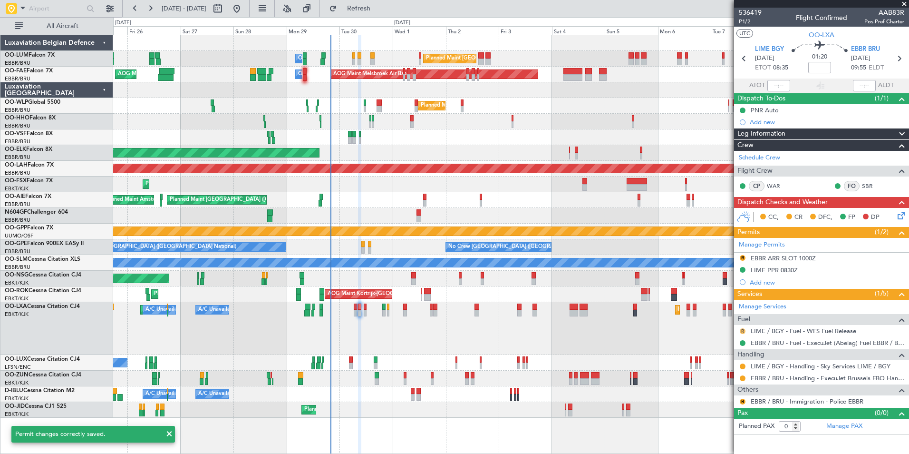
click at [743, 329] on button "R" at bounding box center [743, 331] width 6 height 6
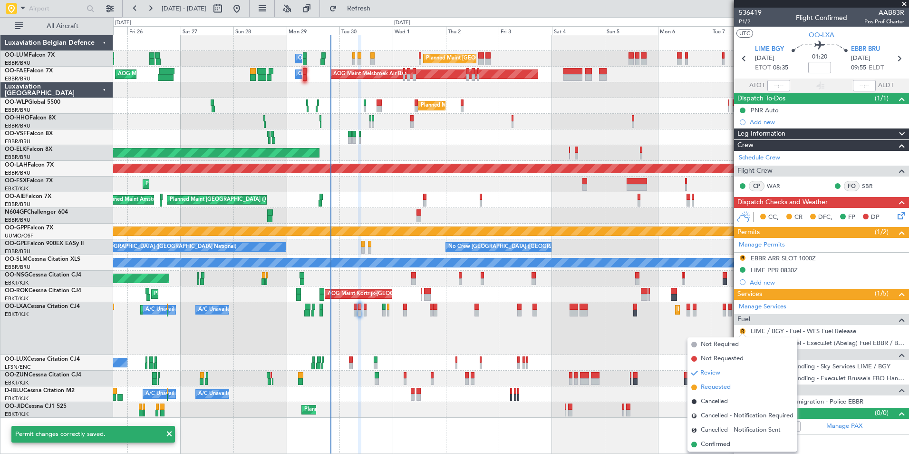
click at [717, 382] on li "Requested" at bounding box center [743, 387] width 110 height 14
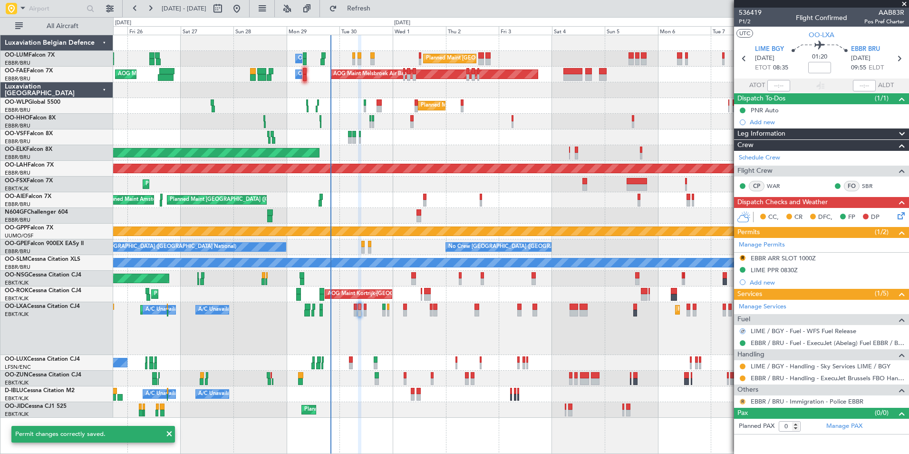
click at [744, 400] on button "R" at bounding box center [743, 401] width 6 height 6
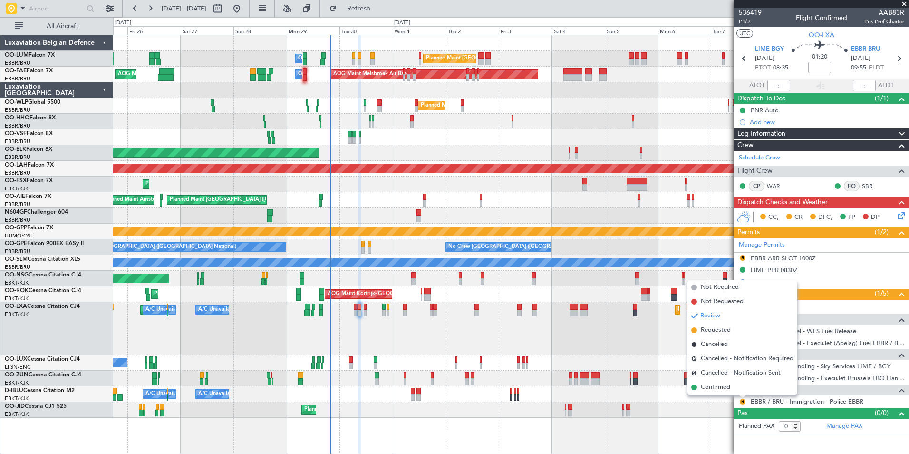
click at [603, 402] on div "Planned Maint Kortrijk-[GEOGRAPHIC_DATA]" at bounding box center [510, 410] width 795 height 16
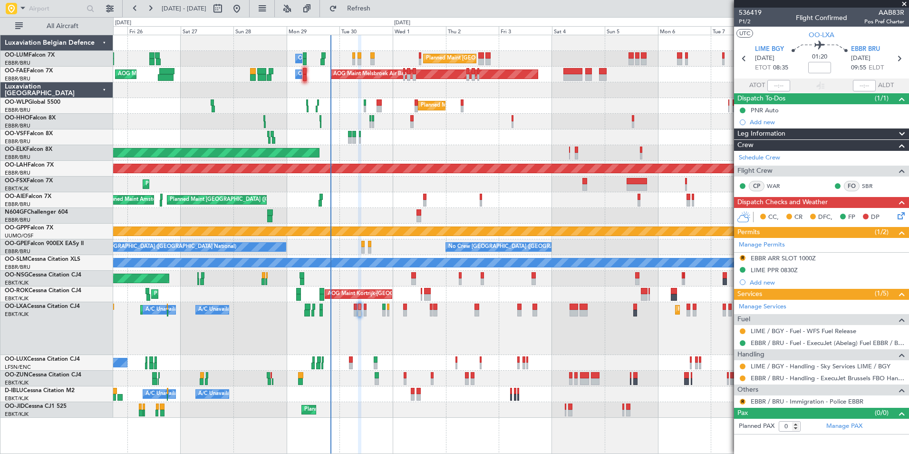
click at [787, 396] on div "R EBBR / BRU - Immigration - Police EBBR" at bounding box center [821, 401] width 175 height 12
click at [786, 398] on link "EBBR / BRU - Immigration - Police EBBR" at bounding box center [807, 401] width 113 height 8
click at [382, 14] on button "Refresh" at bounding box center [353, 8] width 57 height 15
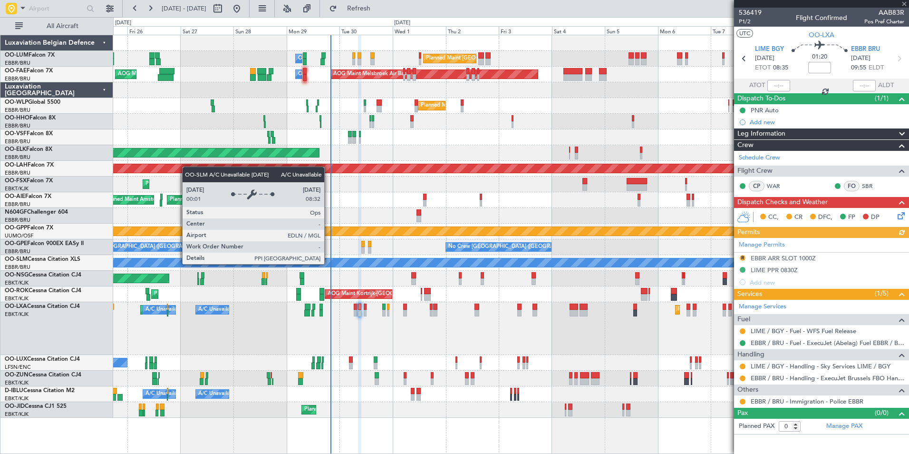
click at [499, 288] on div "Planned Maint [GEOGRAPHIC_DATA] ([GEOGRAPHIC_DATA] National) Owner [GEOGRAPHIC_…" at bounding box center [510, 226] width 795 height 382
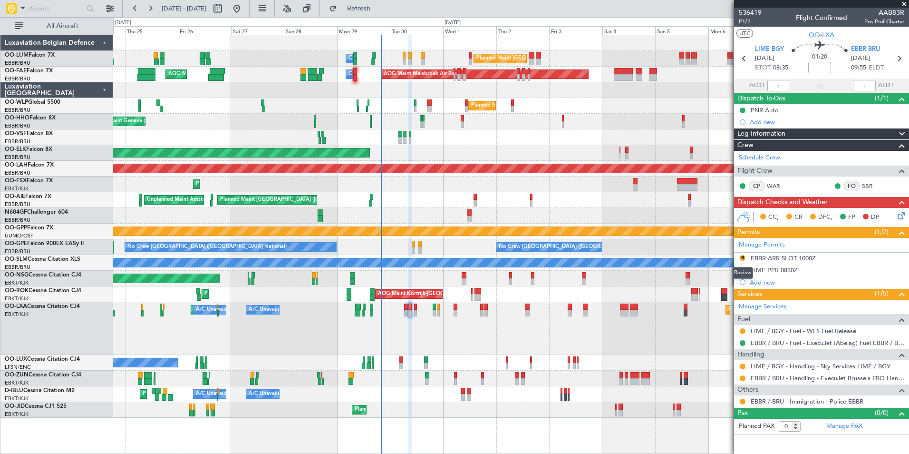
click at [743, 257] on button "R" at bounding box center [743, 258] width 6 height 6
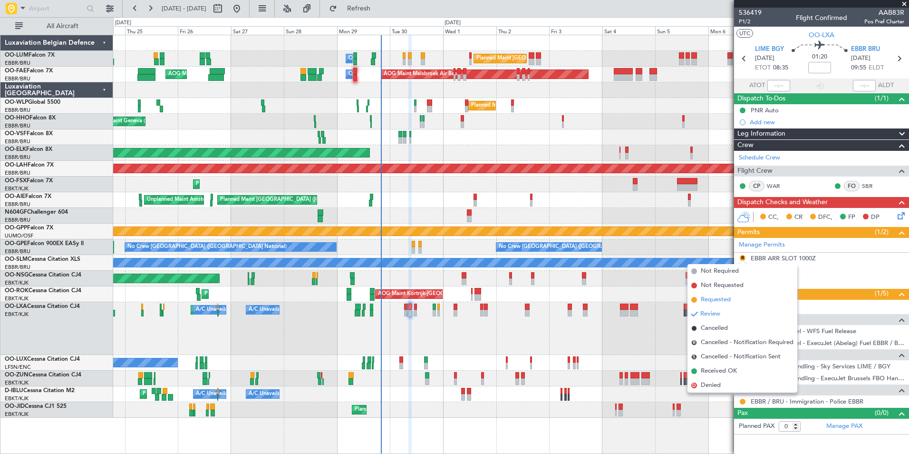
click at [716, 299] on span "Requested" at bounding box center [716, 300] width 30 height 10
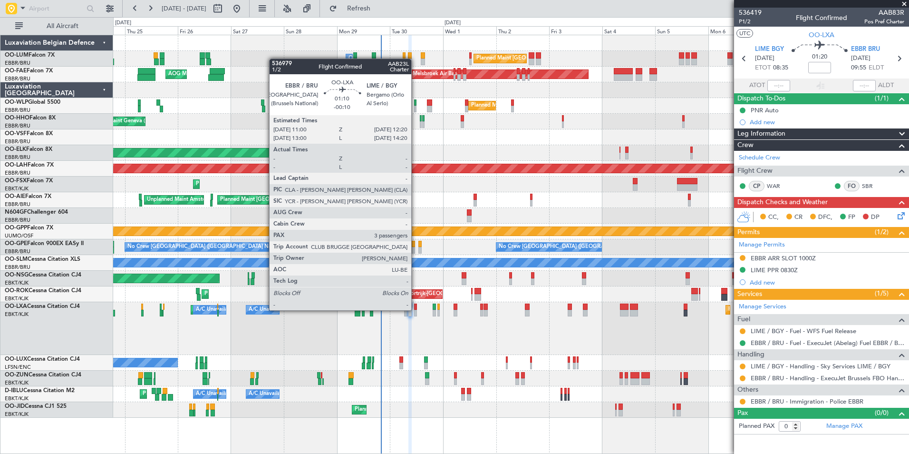
click at [416, 310] on div at bounding box center [415, 313] width 3 height 7
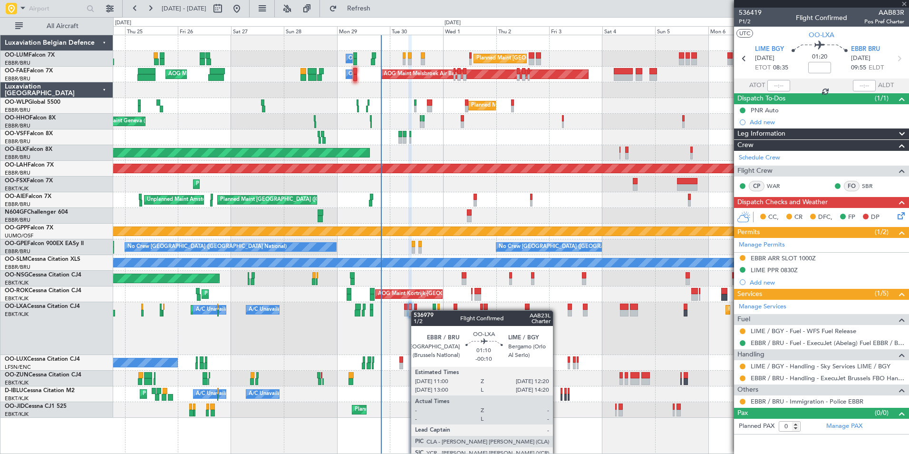
type input "-00:10"
type input "3"
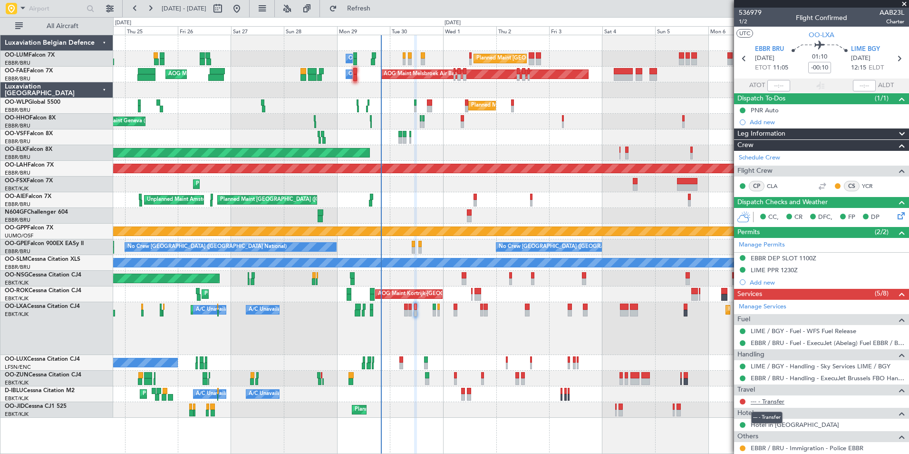
click at [774, 403] on link "--- - Transfer" at bounding box center [768, 401] width 34 height 8
click at [474, 335] on div "Planned Maint Kortrijk-[GEOGRAPHIC_DATA] Planned Maint [GEOGRAPHIC_DATA]-[GEOGR…" at bounding box center [510, 328] width 795 height 53
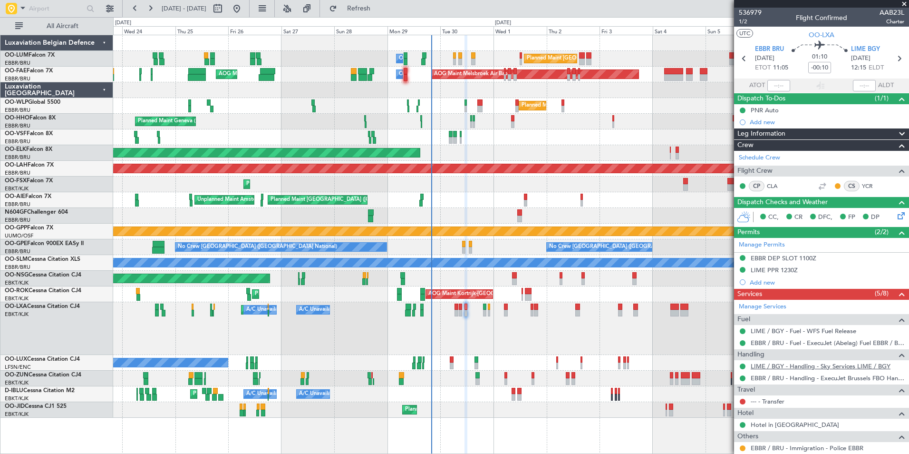
click at [774, 368] on link "LIME / BGY - Handling - Sky Services LIME / BGY" at bounding box center [821, 366] width 140 height 8
click at [379, 10] on span "Refresh" at bounding box center [359, 8] width 40 height 7
click at [474, 271] on div "Planned Maint [GEOGRAPHIC_DATA] ([GEOGRAPHIC_DATA] National) Owner [GEOGRAPHIC_…" at bounding box center [510, 226] width 795 height 382
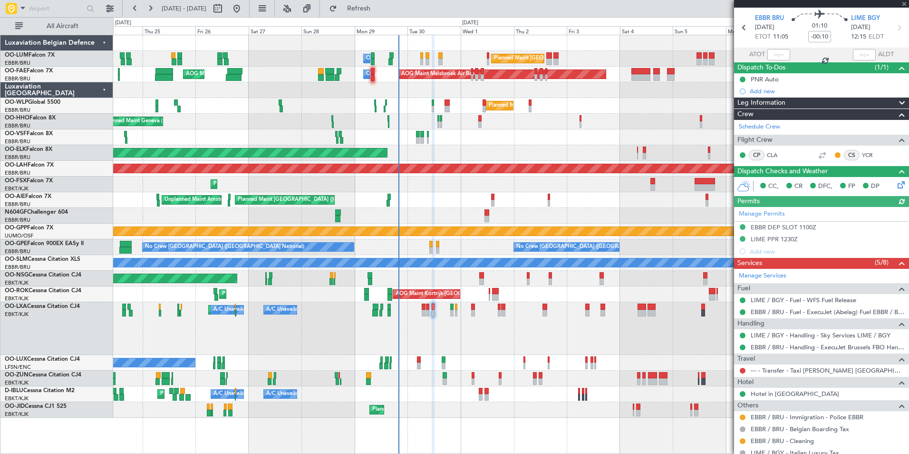
scroll to position [126, 0]
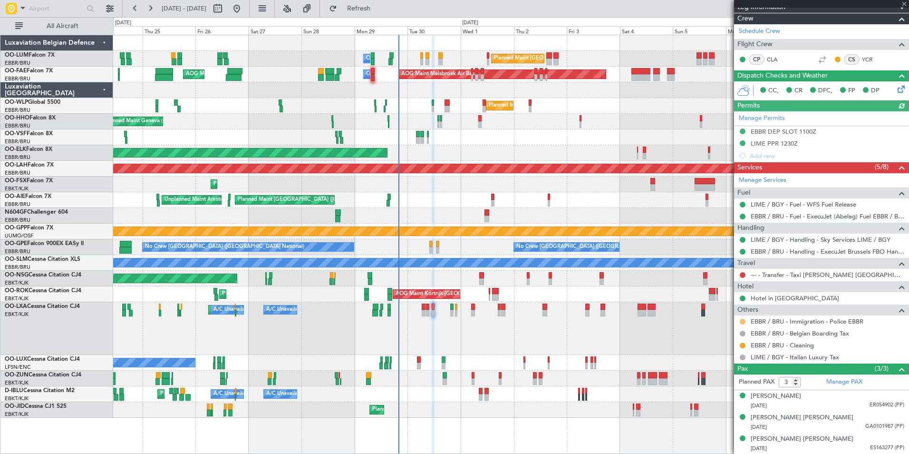
click at [743, 321] on button at bounding box center [743, 322] width 6 height 6
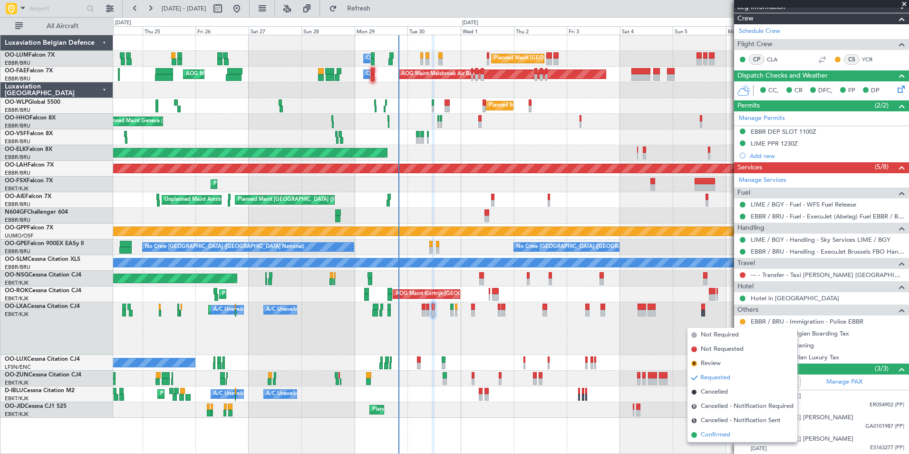
click at [725, 434] on span "Confirmed" at bounding box center [715, 435] width 29 height 10
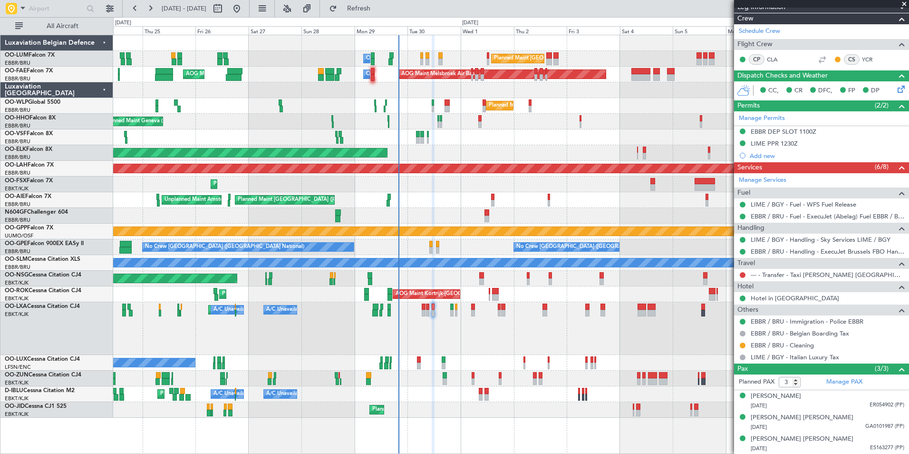
click at [516, 317] on div "Planned Maint Kortrijk-[GEOGRAPHIC_DATA] Planned Maint [GEOGRAPHIC_DATA]-[GEOGR…" at bounding box center [510, 328] width 795 height 53
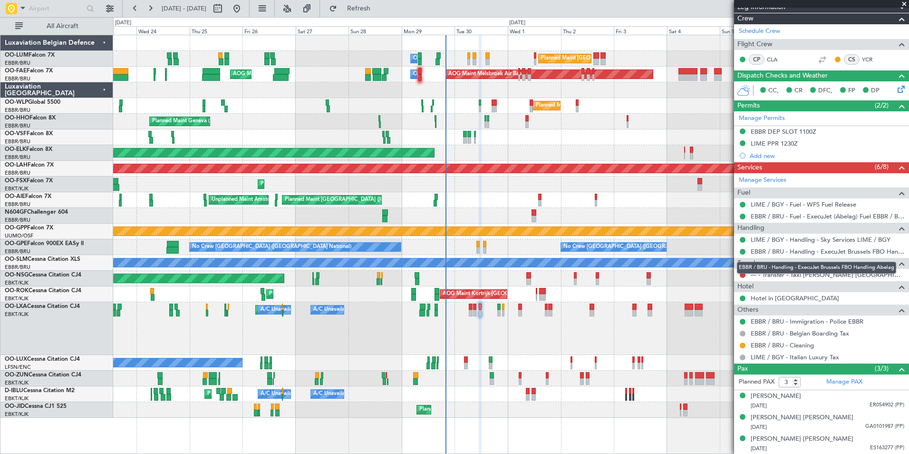
click at [741, 274] on mat-tooltip-component "EBBR / BRU - Handling - ExecuJet Brussels FBO Handling Abelag" at bounding box center [816, 267] width 173 height 25
click at [742, 273] on button at bounding box center [743, 275] width 6 height 6
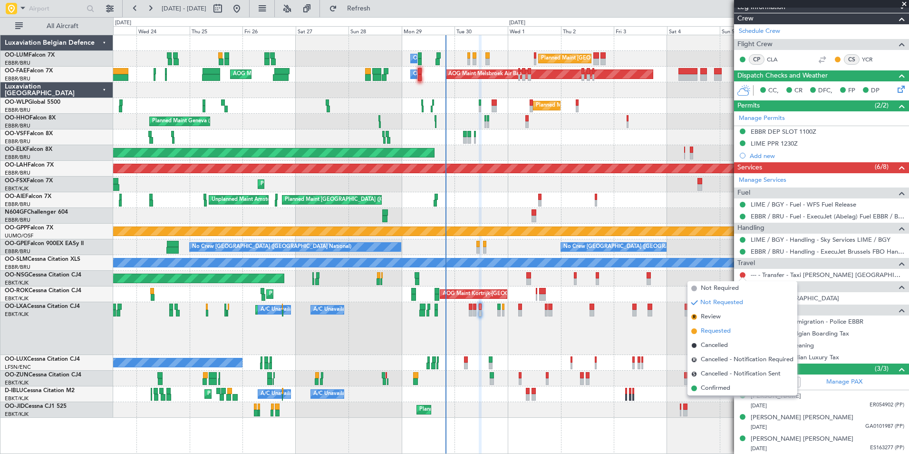
click at [710, 329] on span "Requested" at bounding box center [716, 331] width 30 height 10
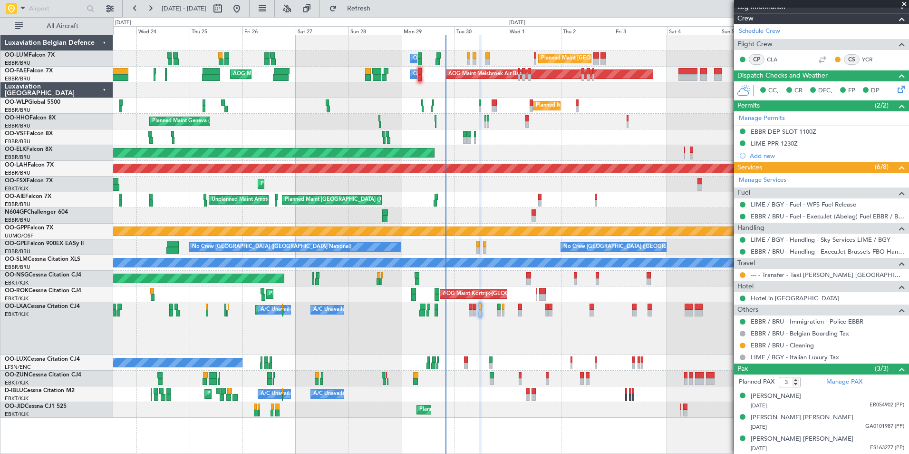
click at [438, 249] on div "No Crew [GEOGRAPHIC_DATA] ([GEOGRAPHIC_DATA] National) Planned Maint [GEOGRAPHI…" at bounding box center [510, 247] width 795 height 16
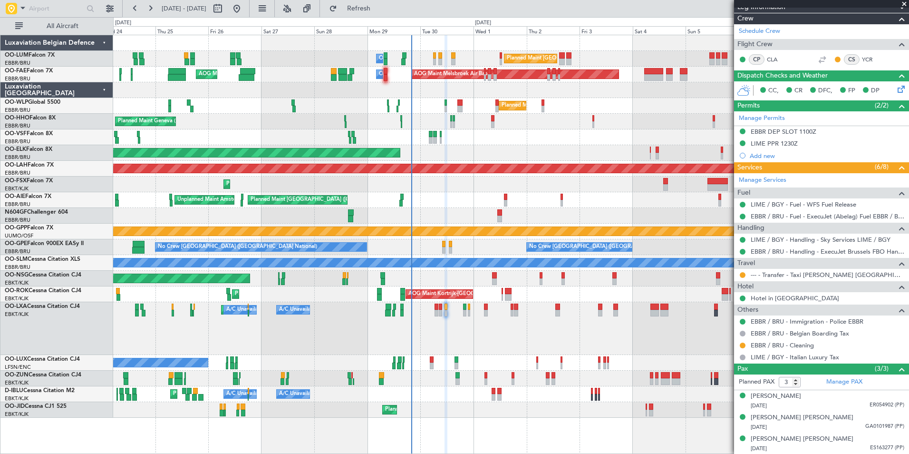
click at [371, 17] on fb-refresh-button "Refresh" at bounding box center [353, 8] width 67 height 17
click at [378, 13] on button "Refresh" at bounding box center [353, 8] width 57 height 15
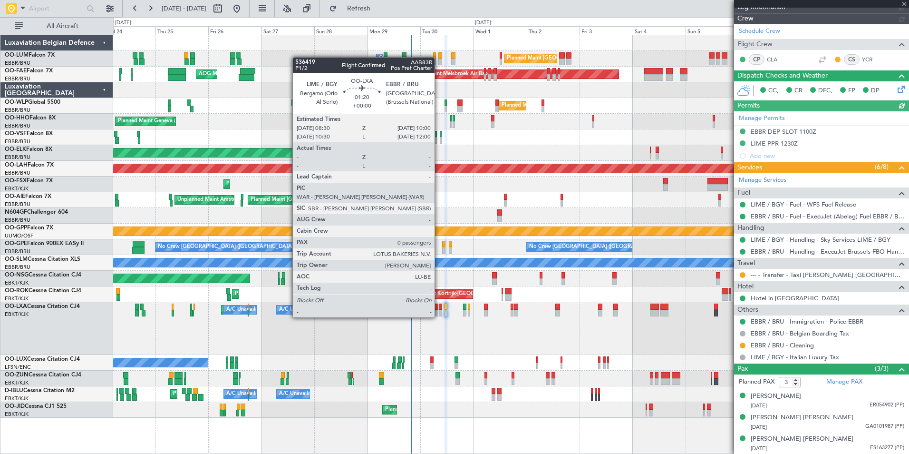
click at [439, 309] on div at bounding box center [440, 306] width 3 height 7
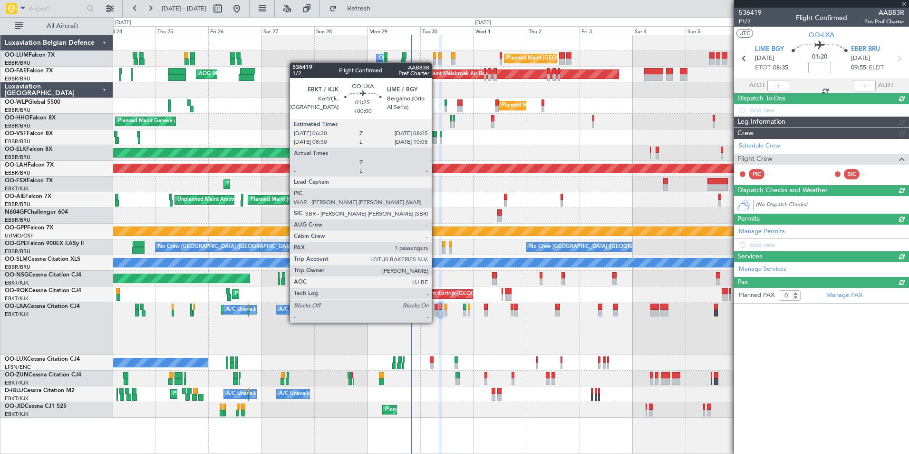
scroll to position [0, 0]
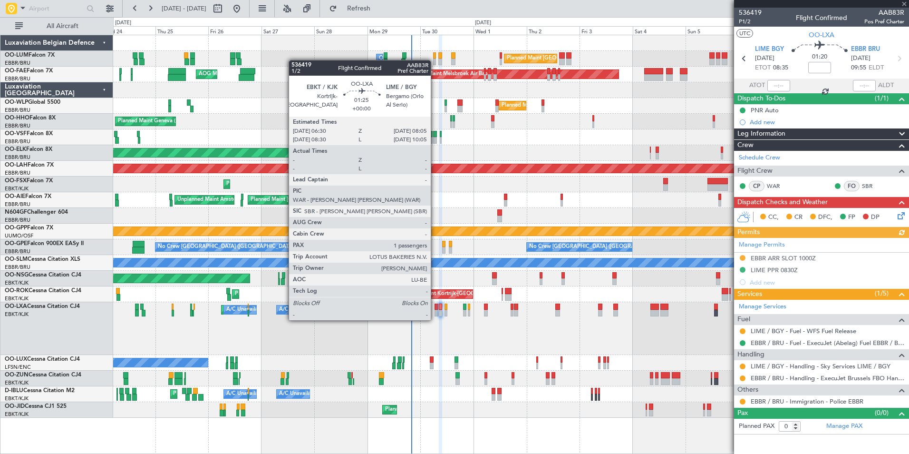
click at [436, 310] on div at bounding box center [437, 313] width 4 height 7
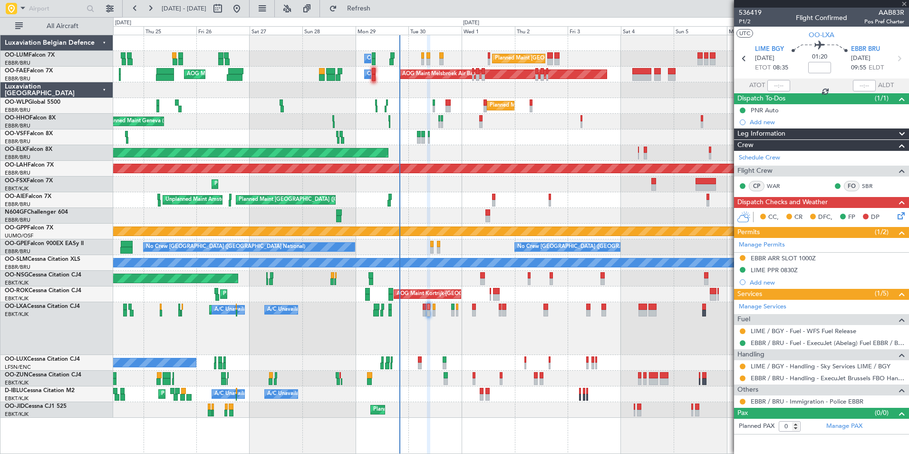
click at [444, 335] on div "Planned Maint Kortrijk-[GEOGRAPHIC_DATA] Planned Maint [GEOGRAPHIC_DATA]-[GEOGR…" at bounding box center [510, 328] width 795 height 53
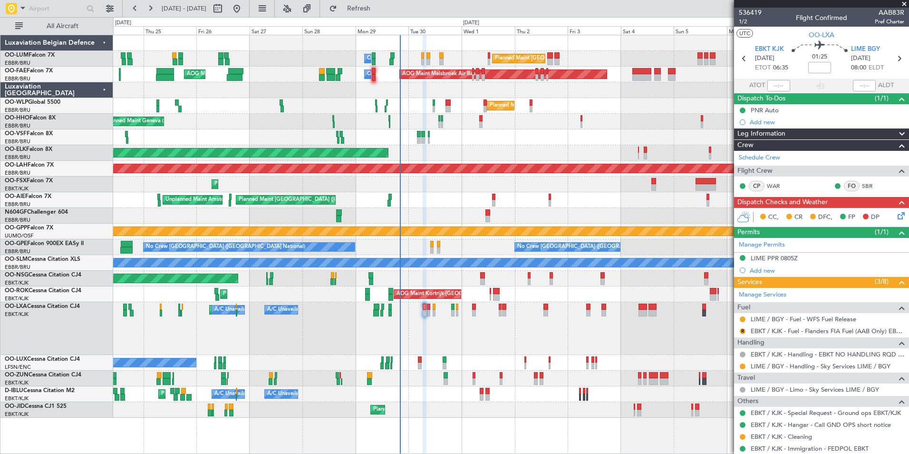
drag, startPoint x: 781, startPoint y: 320, endPoint x: 779, endPoint y: 327, distance: 7.1
click at [779, 327] on mat-tooltip-component "LIME / BGY - Fuel - WFS Fuel Release" at bounding box center [803, 334] width 106 height 25
click at [781, 330] on link "EBKT / KJK - Fuel - Flanders FIA Fuel (AAB Only) EBKT / KJK" at bounding box center [828, 331] width 154 height 8
click at [379, 9] on span "Refresh" at bounding box center [359, 8] width 40 height 7
click at [741, 334] on div "R" at bounding box center [743, 331] width 8 height 8
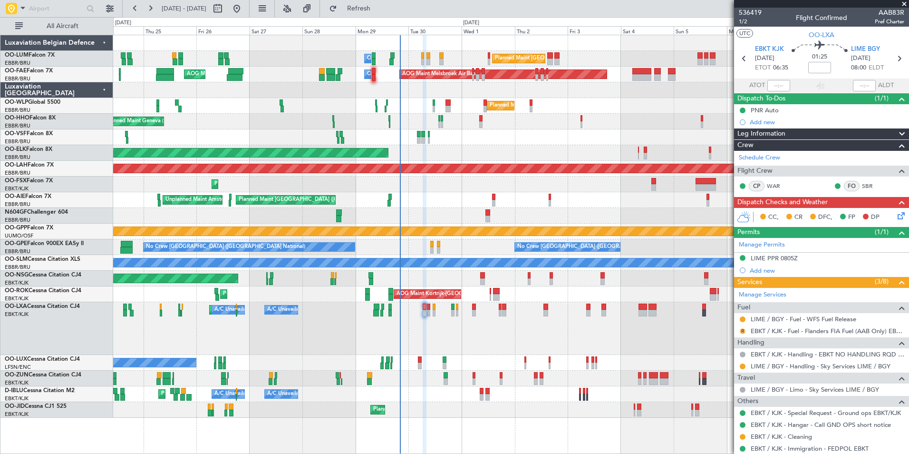
click at [740, 331] on div "Manage Services Fuel LIME / BGY - Fuel - WFS Fuel Release R EBKT / KJK - Fuel -…" at bounding box center [821, 377] width 175 height 179
click at [741, 330] on button "R" at bounding box center [743, 331] width 6 height 6
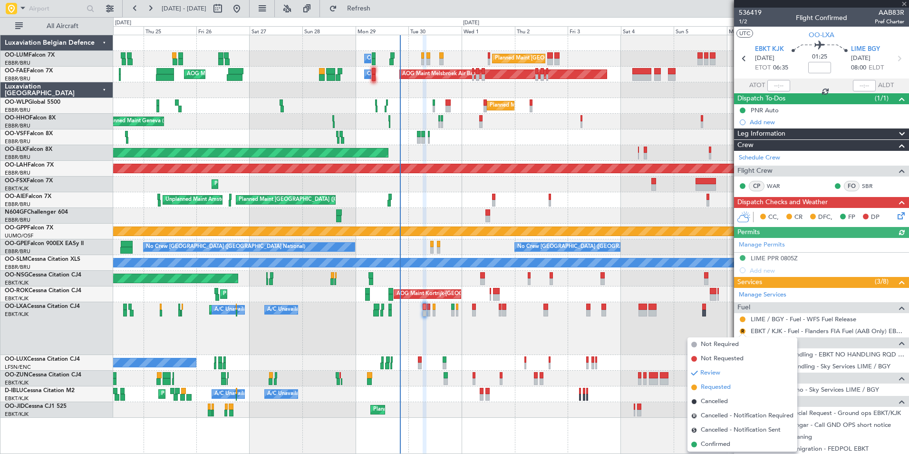
click at [717, 380] on li "Requested" at bounding box center [743, 387] width 110 height 14
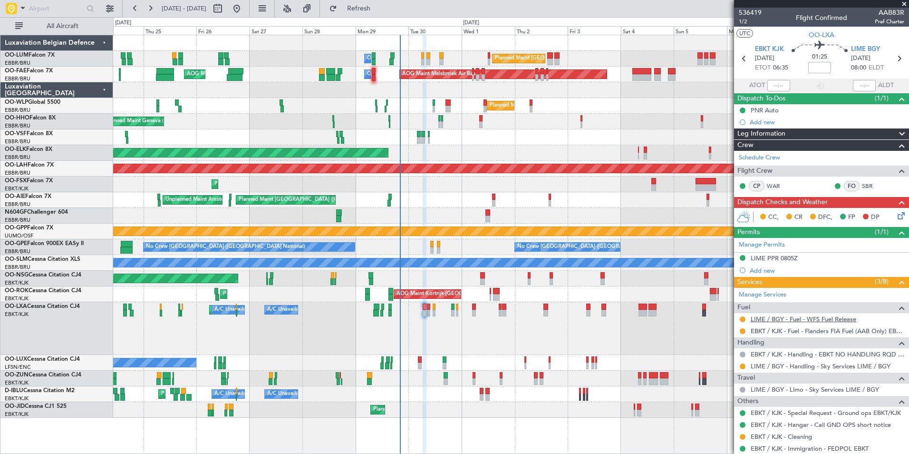
click at [768, 320] on link "LIME / BGY - Fuel - WFS Fuel Release" at bounding box center [804, 319] width 106 height 8
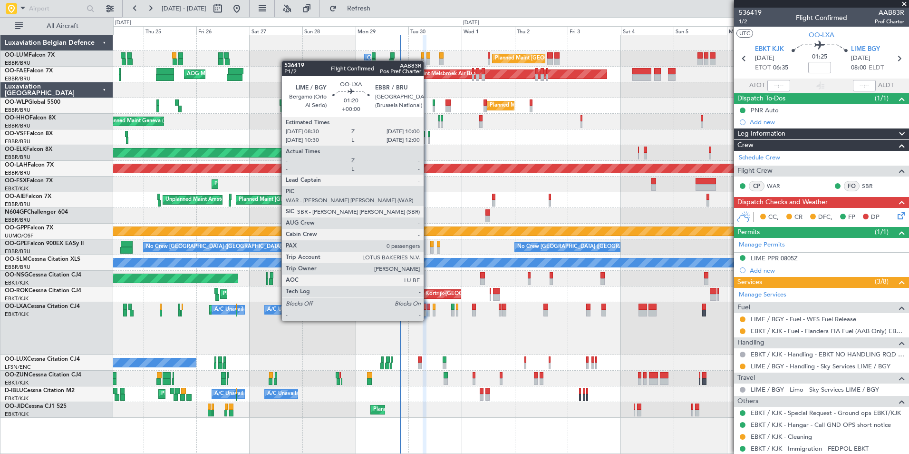
click at [428, 312] on div at bounding box center [428, 313] width 3 height 7
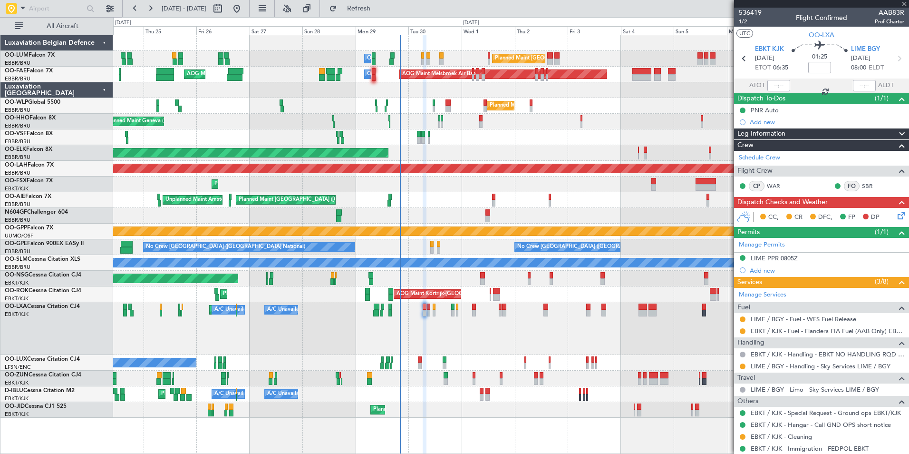
type input "0"
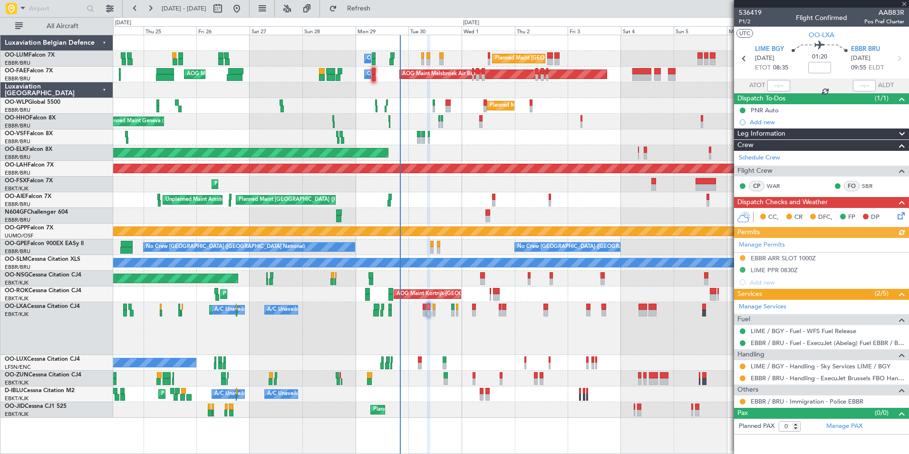
click at [772, 271] on div "Manage Permits EBBR ARR SLOT 1000Z LIME PPR 0830Z Add new" at bounding box center [821, 263] width 175 height 50
click at [742, 378] on button at bounding box center [743, 378] width 6 height 6
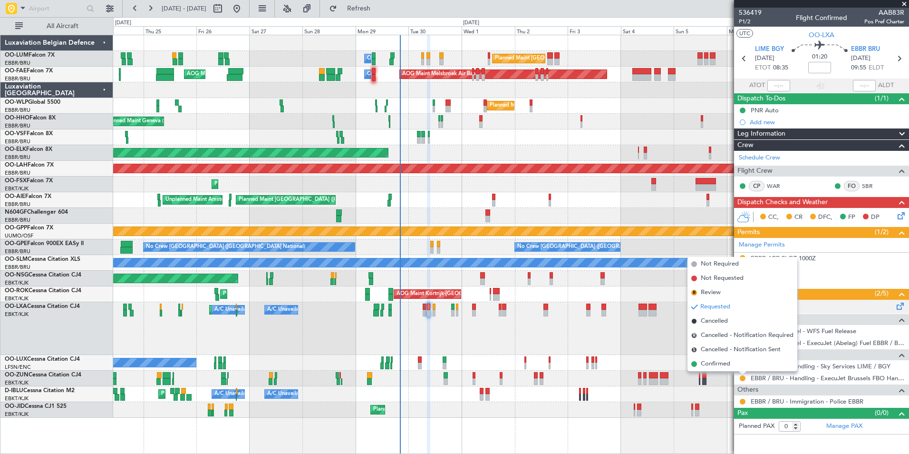
drag, startPoint x: 722, startPoint y: 366, endPoint x: 770, endPoint y: 307, distance: 76.0
click at [721, 365] on span "Confirmed" at bounding box center [715, 364] width 29 height 10
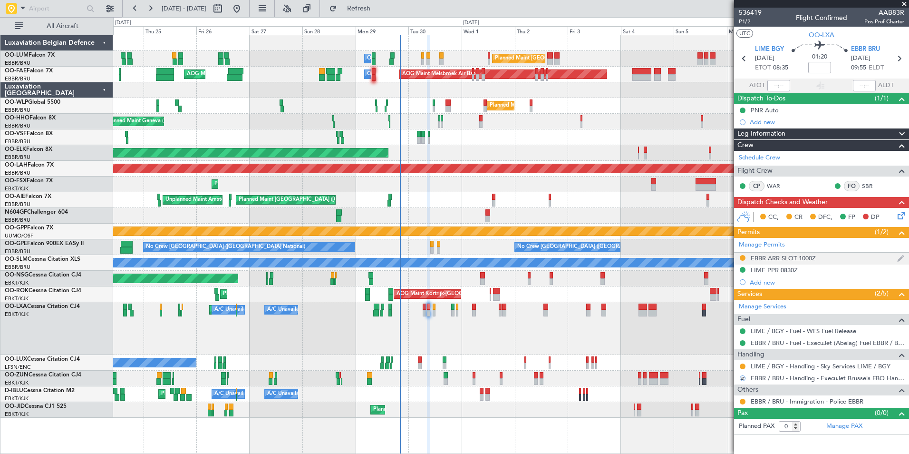
click at [765, 258] on div "EBBR ARR SLOT 1000Z" at bounding box center [783, 258] width 65 height 8
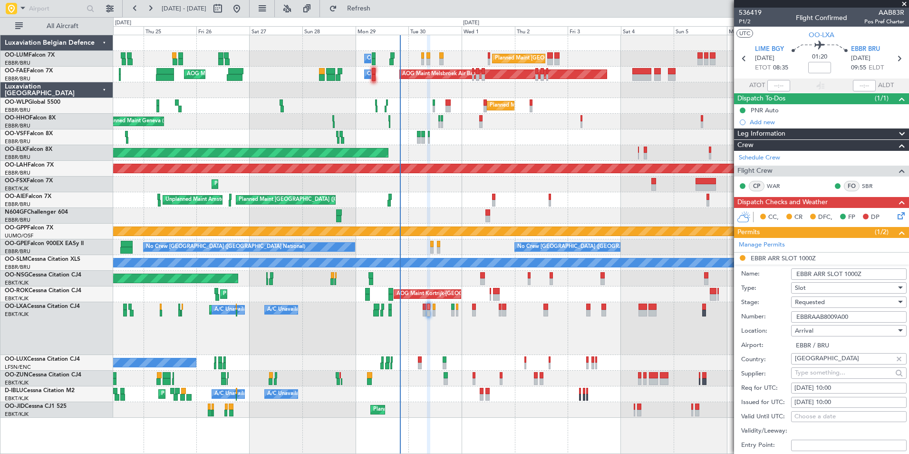
click at [848, 320] on input "EBBRAAB8009A00" at bounding box center [849, 316] width 116 height 11
paste input "AAB8008A00"
type input "AAB8008A00"
click at [836, 303] on div "Requested" at bounding box center [845, 302] width 101 height 14
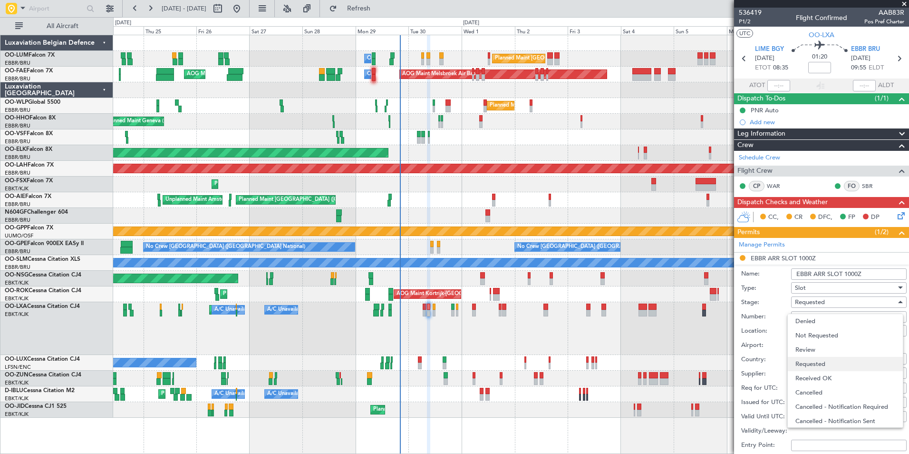
scroll to position [4, 0]
click at [824, 371] on span "Received OK" at bounding box center [845, 374] width 100 height 14
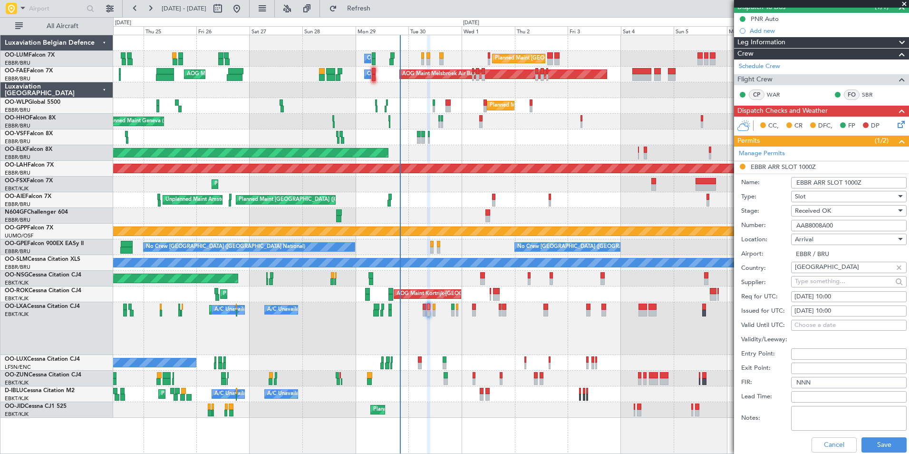
scroll to position [190, 0]
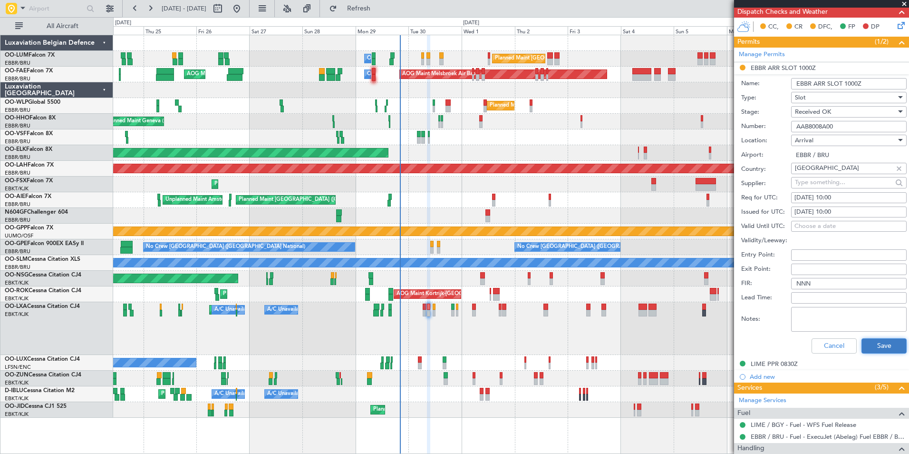
click at [888, 349] on button "Save" at bounding box center [884, 345] width 45 height 15
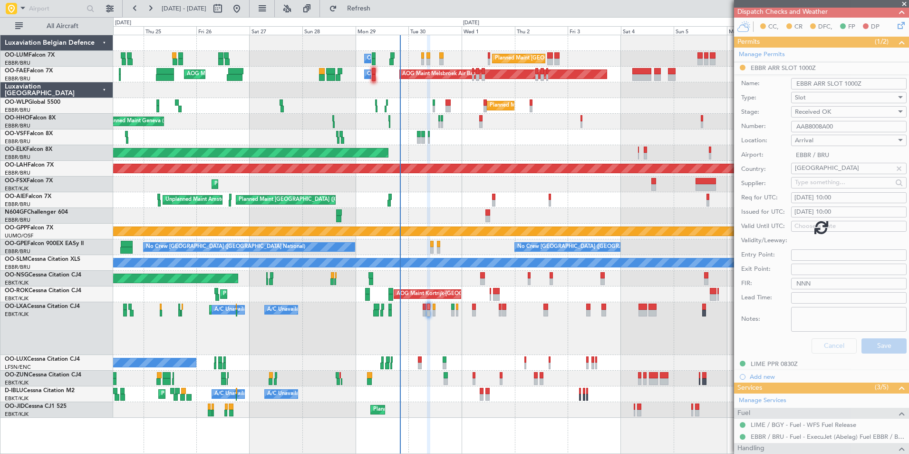
scroll to position [0, 0]
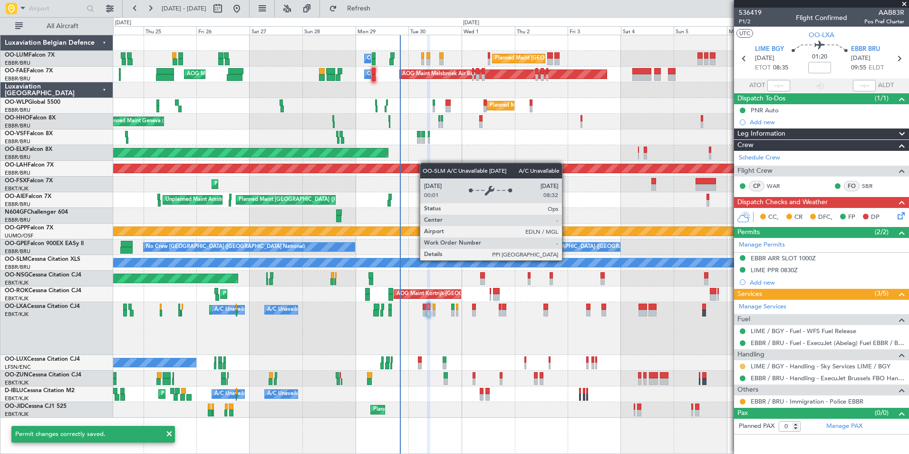
click at [743, 366] on button at bounding box center [743, 366] width 6 height 6
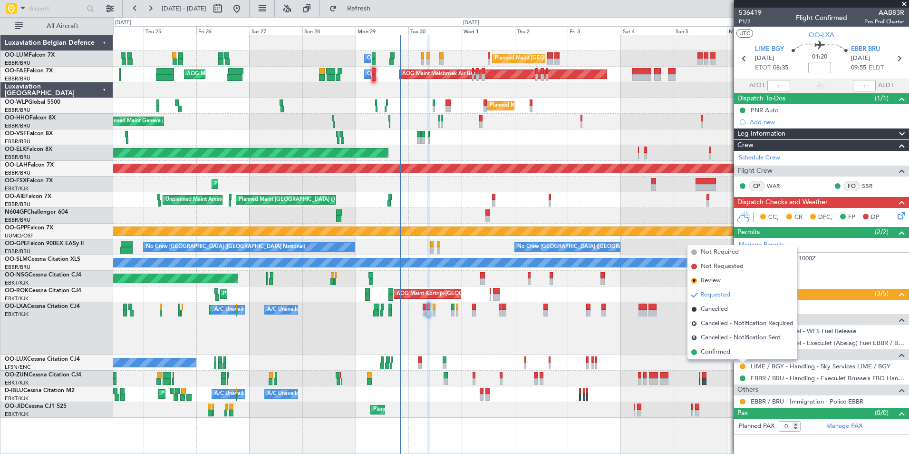
drag, startPoint x: 720, startPoint y: 351, endPoint x: 714, endPoint y: 349, distance: 6.9
click at [719, 351] on span "Confirmed" at bounding box center [715, 352] width 29 height 10
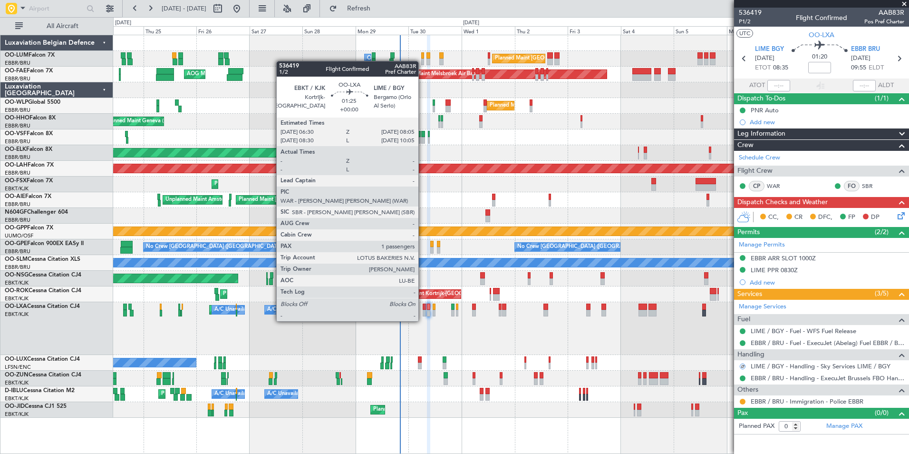
click at [423, 311] on div at bounding box center [425, 313] width 4 height 7
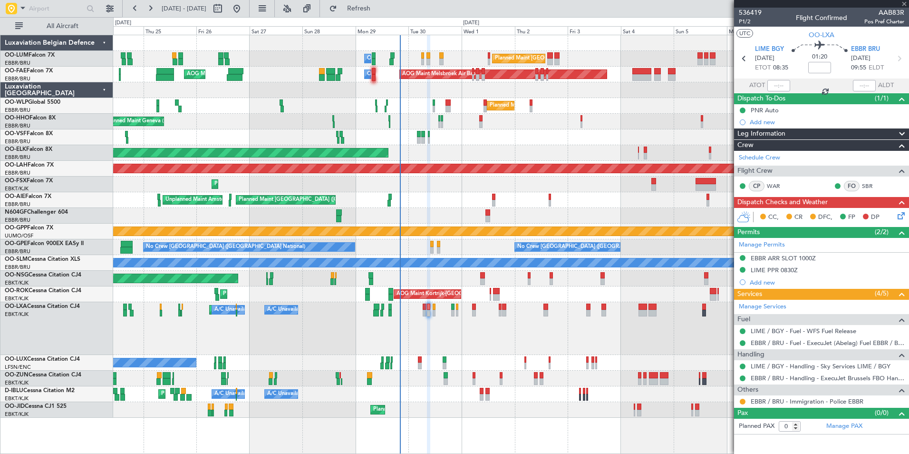
type input "1"
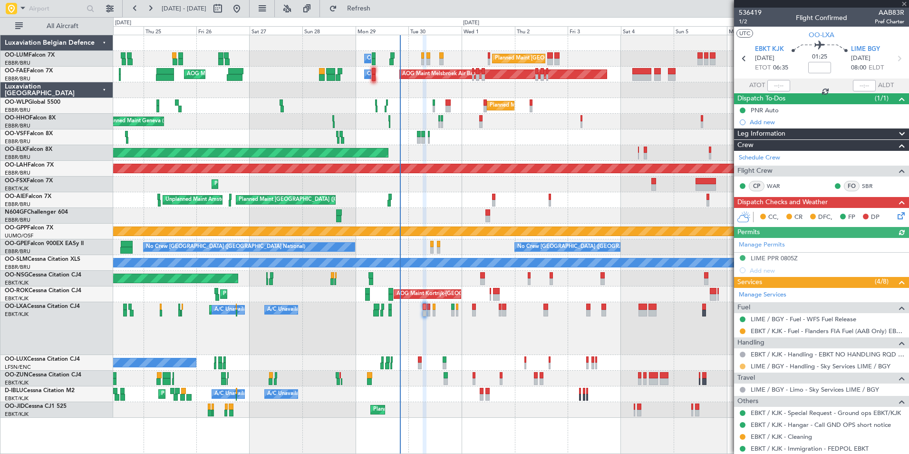
click at [743, 364] on button at bounding box center [743, 366] width 6 height 6
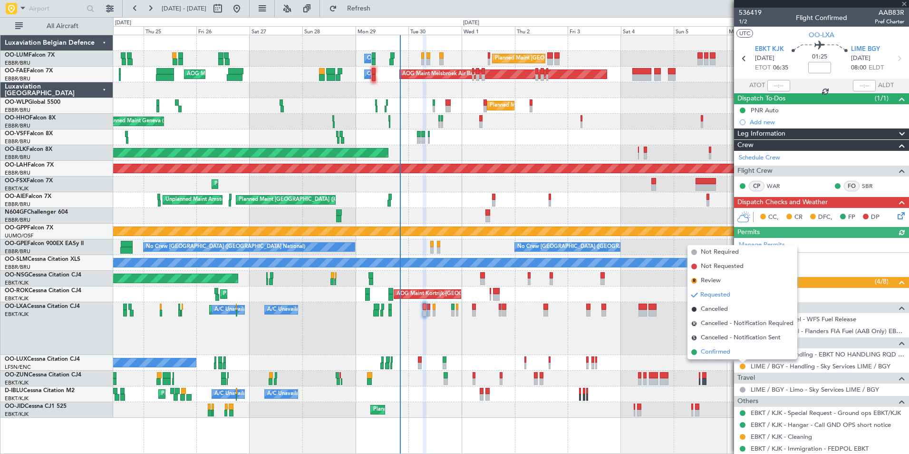
click at [734, 349] on li "Confirmed" at bounding box center [743, 352] width 110 height 14
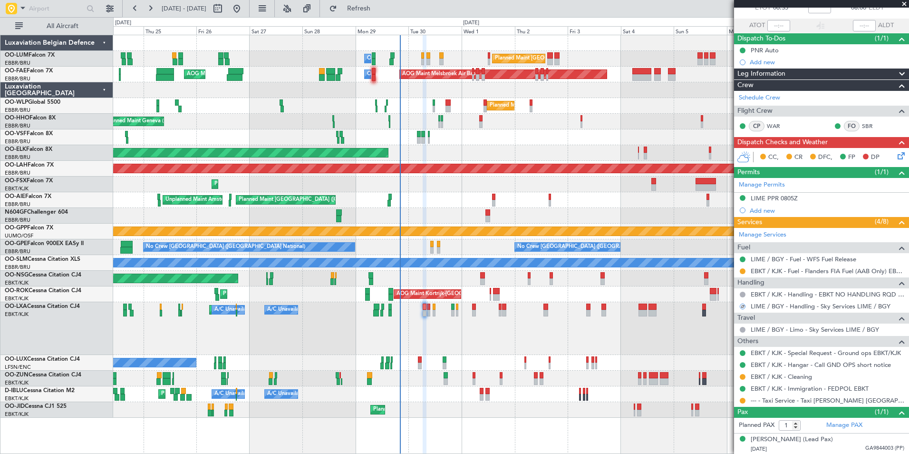
scroll to position [60, 0]
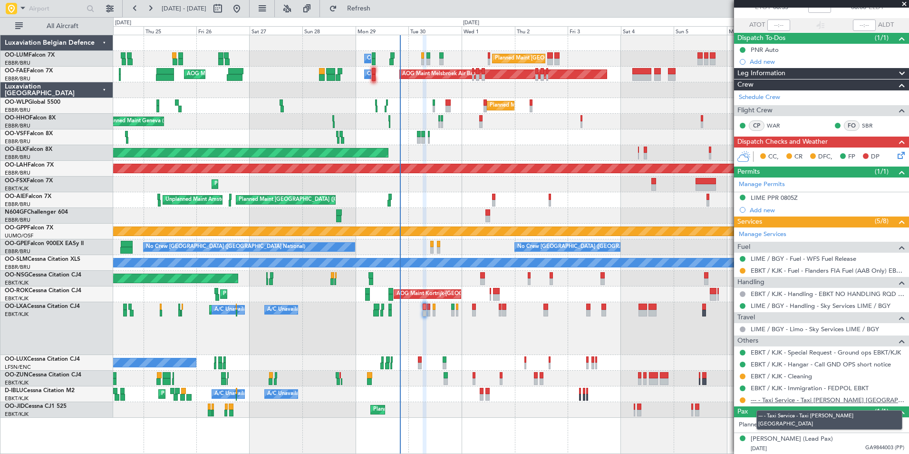
click at [770, 402] on link "--- - Taxi Service - Taxi [PERSON_NAME] [GEOGRAPHIC_DATA]" at bounding box center [828, 400] width 154 height 8
click at [783, 402] on link "--- - Taxi Service - Taxi [PERSON_NAME] [GEOGRAPHIC_DATA]" at bounding box center [828, 400] width 154 height 8
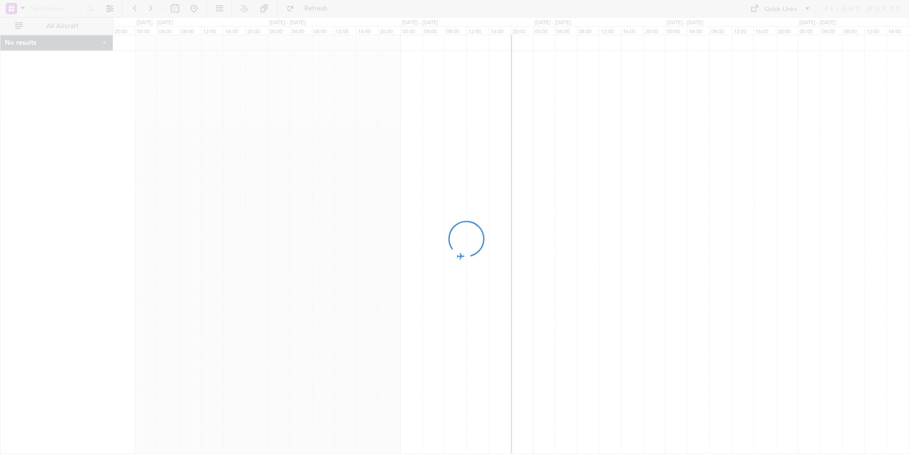
drag, startPoint x: 578, startPoint y: 328, endPoint x: 523, endPoint y: 326, distance: 54.7
click at [523, 326] on div at bounding box center [454, 227] width 909 height 454
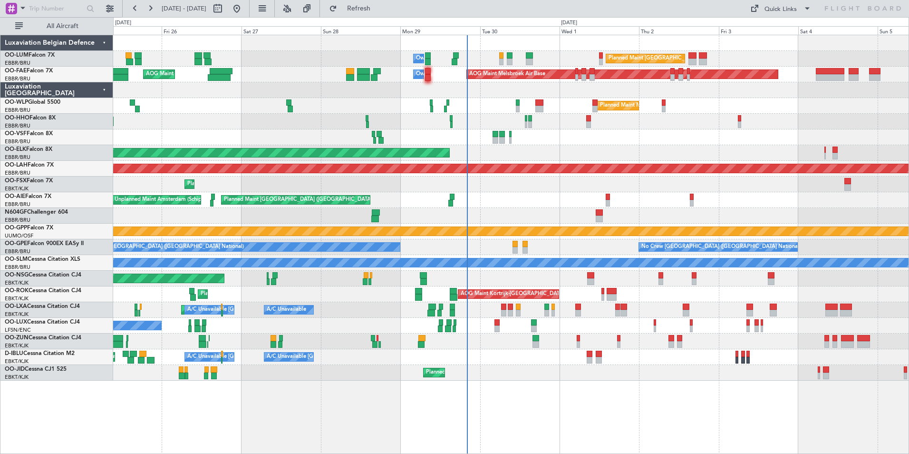
click at [519, 368] on div "Planned Maint Kortrijk-[GEOGRAPHIC_DATA]" at bounding box center [510, 373] width 795 height 16
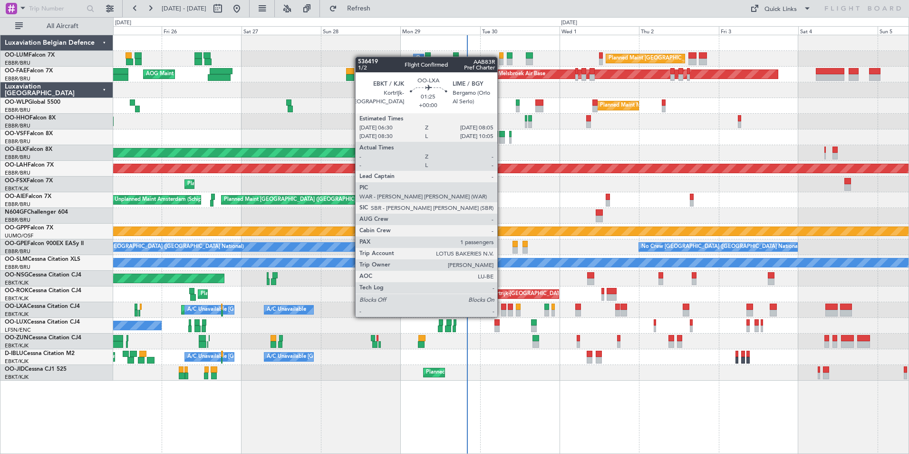
click at [502, 307] on div at bounding box center [504, 306] width 6 height 7
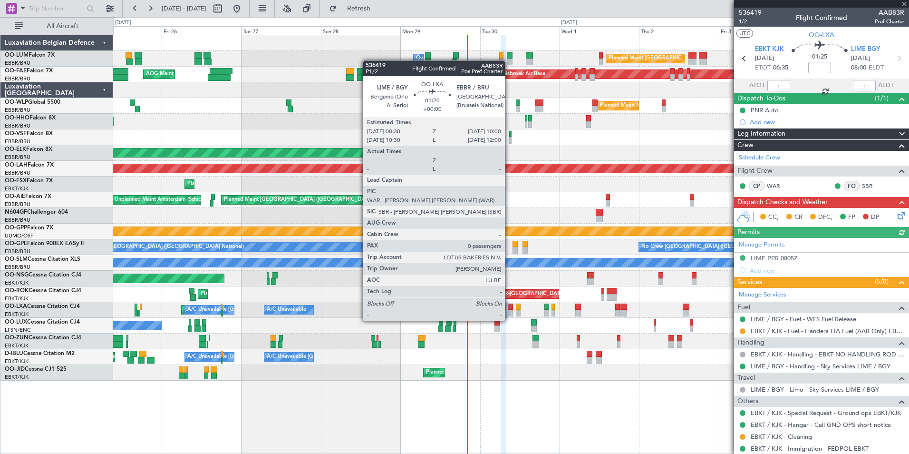
click at [509, 312] on div at bounding box center [510, 313] width 5 height 7
type input "0"
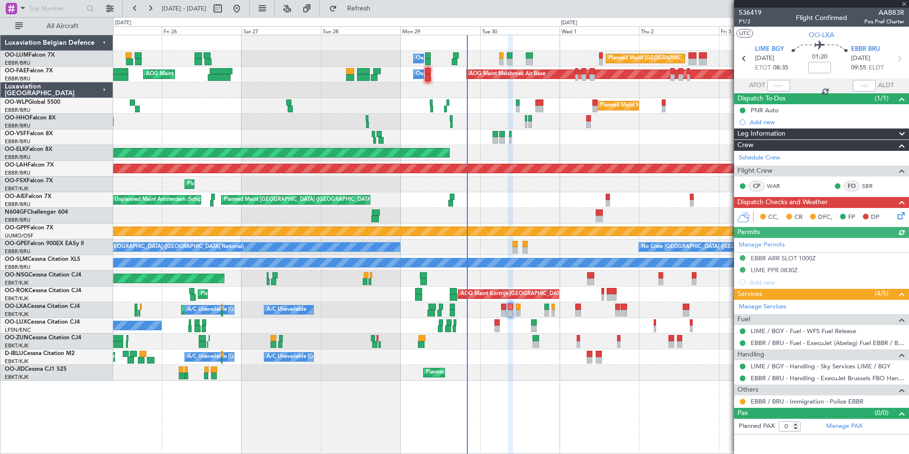
click at [523, 309] on div "Planned Maint Kortrijk-[GEOGRAPHIC_DATA] A/C Unavailable [GEOGRAPHIC_DATA] ([GE…" at bounding box center [510, 310] width 795 height 16
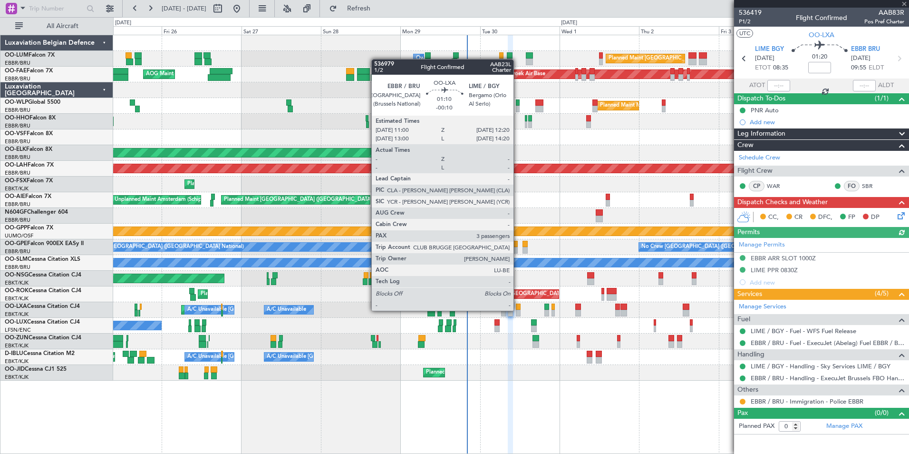
click at [518, 310] on div at bounding box center [518, 313] width 5 height 7
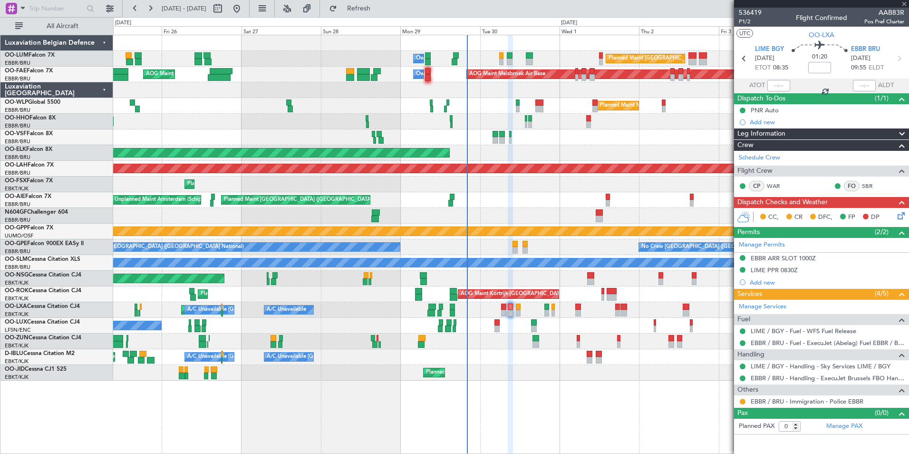
type input "-00:10"
type input "3"
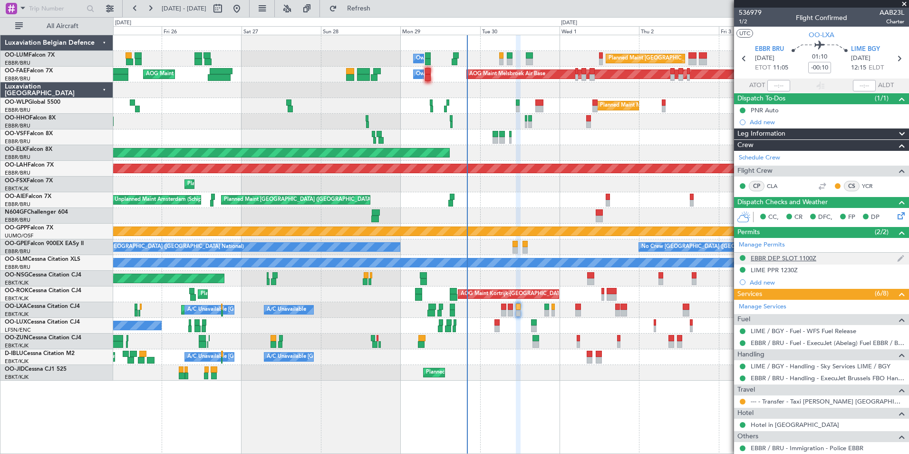
click at [773, 257] on div "EBBR DEP SLOT 1100Z" at bounding box center [784, 258] width 66 height 8
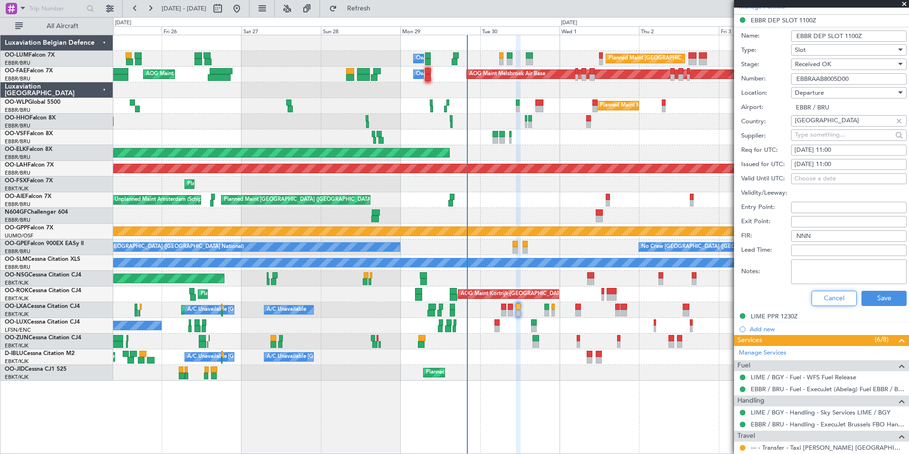
click at [835, 296] on button "Cancel" at bounding box center [834, 298] width 45 height 15
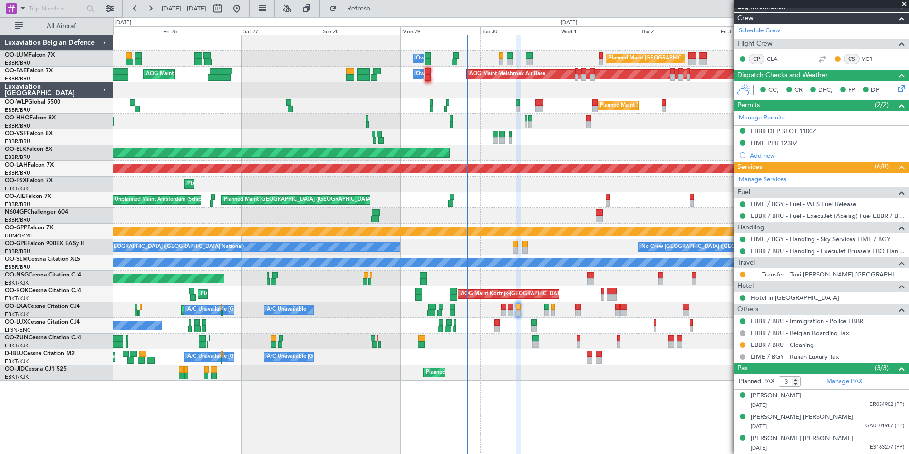
scroll to position [126, 0]
click at [743, 276] on button at bounding box center [743, 275] width 6 height 6
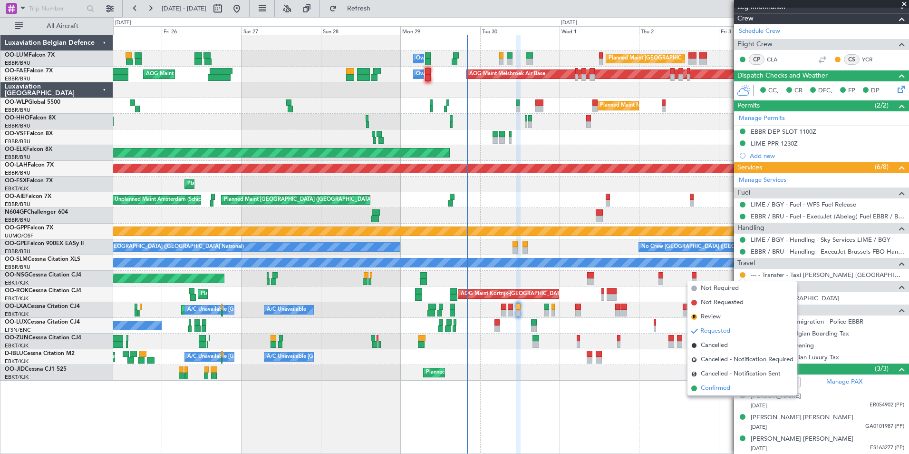
click at [722, 389] on span "Confirmed" at bounding box center [715, 388] width 29 height 10
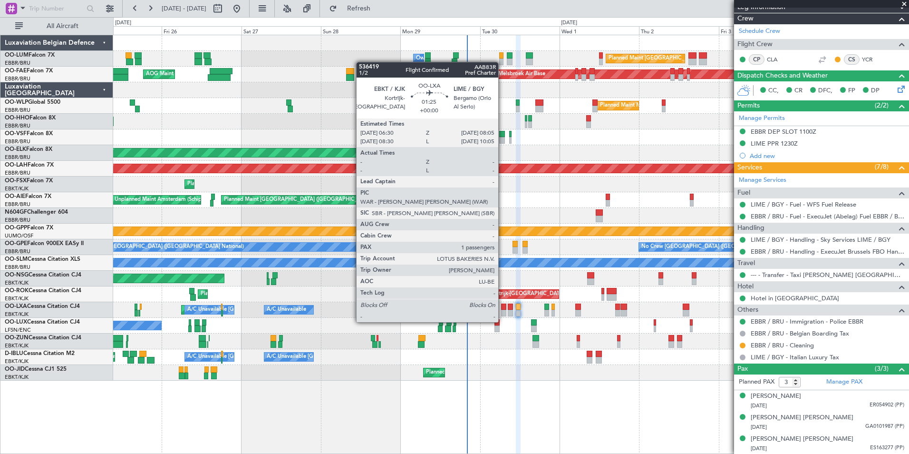
click at [503, 312] on div at bounding box center [504, 313] width 6 height 7
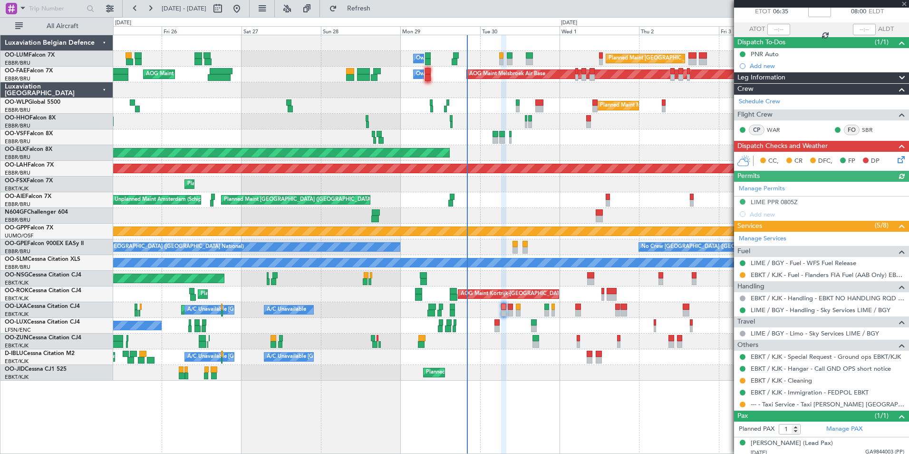
scroll to position [60, 0]
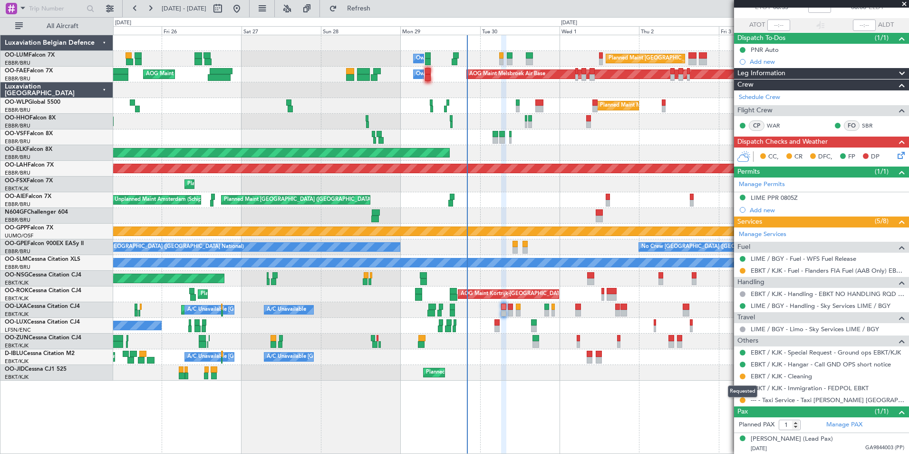
drag, startPoint x: 741, startPoint y: 396, endPoint x: 733, endPoint y: 398, distance: 8.3
click at [733, 398] on mat-tooltip-component "Requested" at bounding box center [742, 390] width 43 height 25
drag, startPoint x: 733, startPoint y: 398, endPoint x: 741, endPoint y: 401, distance: 8.1
click at [741, 401] on mat-tooltip-component "Requested" at bounding box center [742, 390] width 43 height 25
click at [743, 401] on mat-tooltip-component "Requested" at bounding box center [742, 390] width 43 height 25
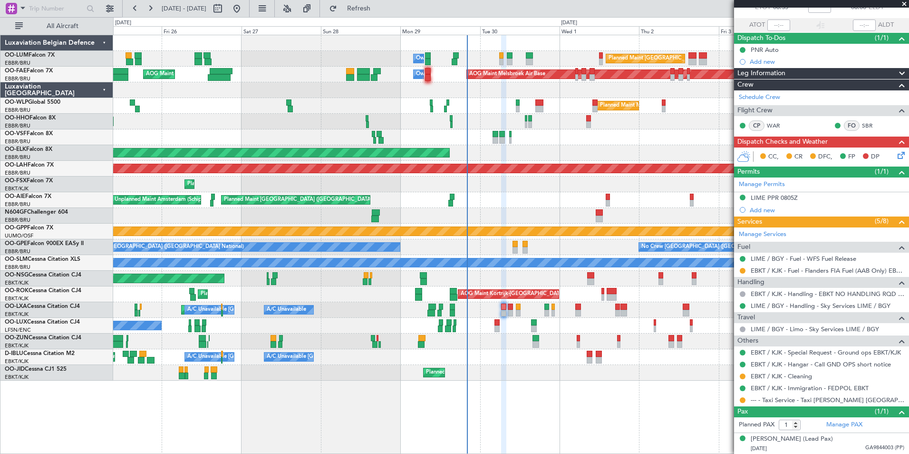
click at [648, 429] on div "Planned Maint Brussels (Brussels National) Owner Melsbroek Air Base AOG Maint M…" at bounding box center [511, 244] width 796 height 419
click at [742, 398] on button at bounding box center [743, 400] width 6 height 6
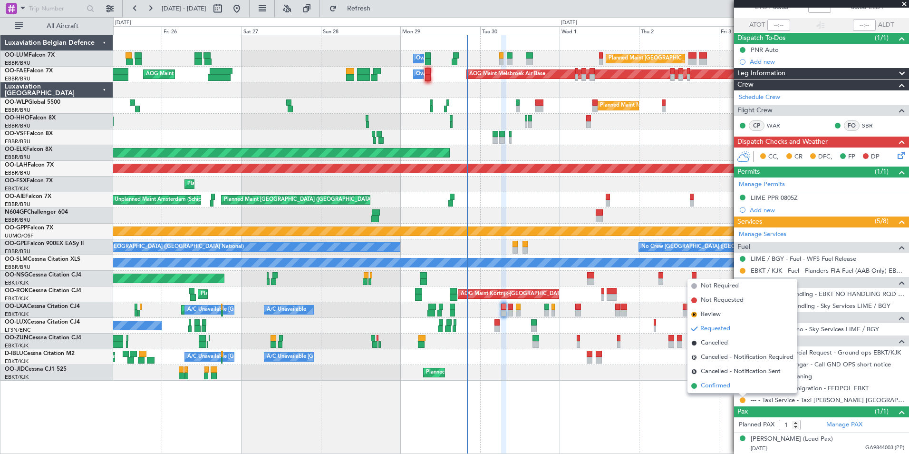
click at [723, 385] on span "Confirmed" at bounding box center [715, 386] width 29 height 10
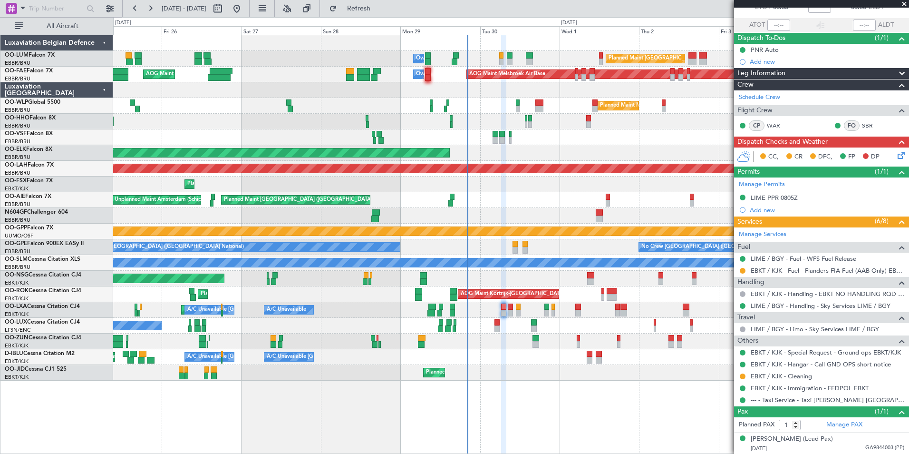
click at [377, 178] on div "Planned Maint Kortrijk-[GEOGRAPHIC_DATA]" at bounding box center [510, 184] width 795 height 16
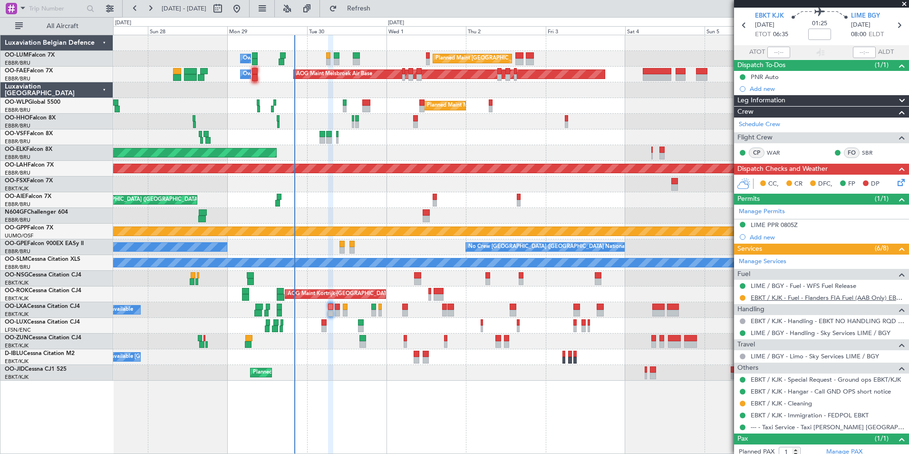
scroll to position [48, 0]
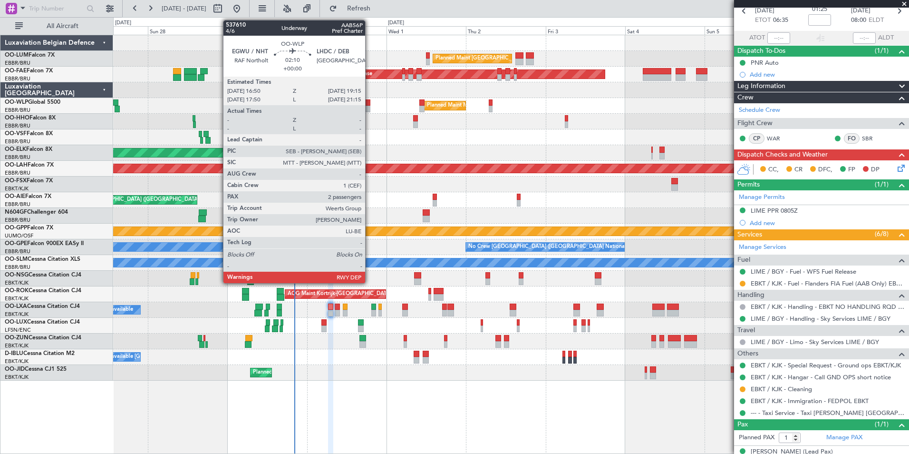
click at [369, 105] on div at bounding box center [366, 102] width 8 height 7
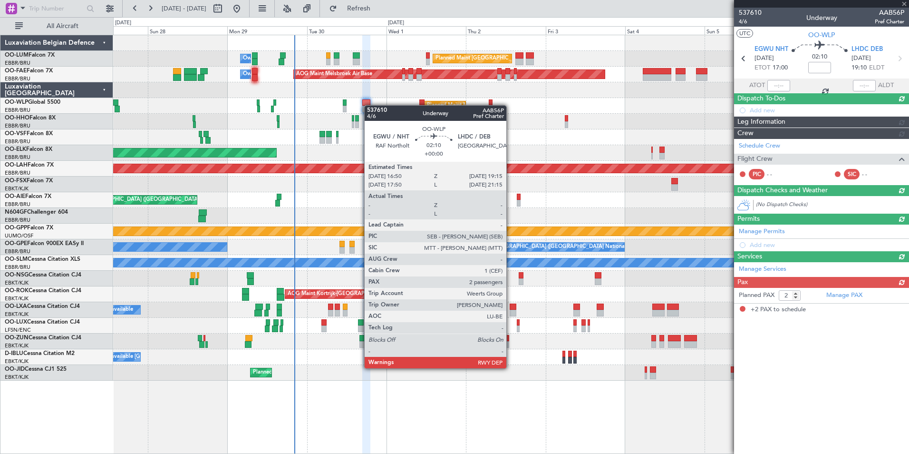
scroll to position [0, 0]
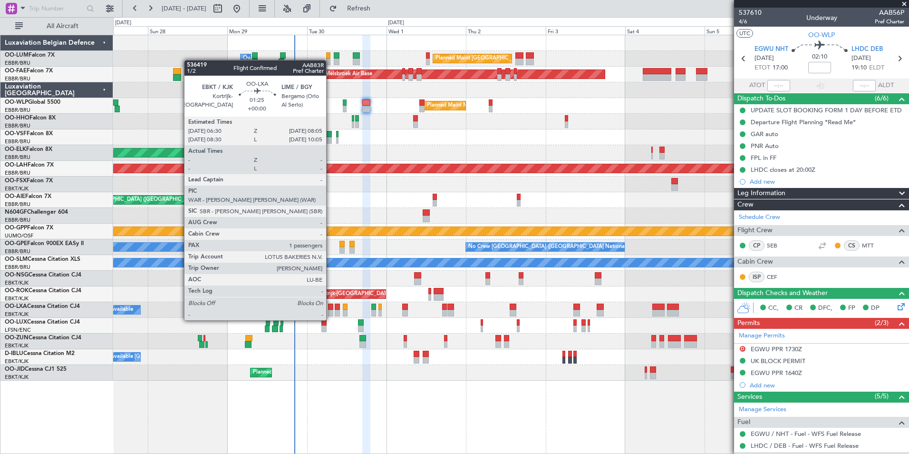
click at [331, 310] on div at bounding box center [331, 313] width 6 height 7
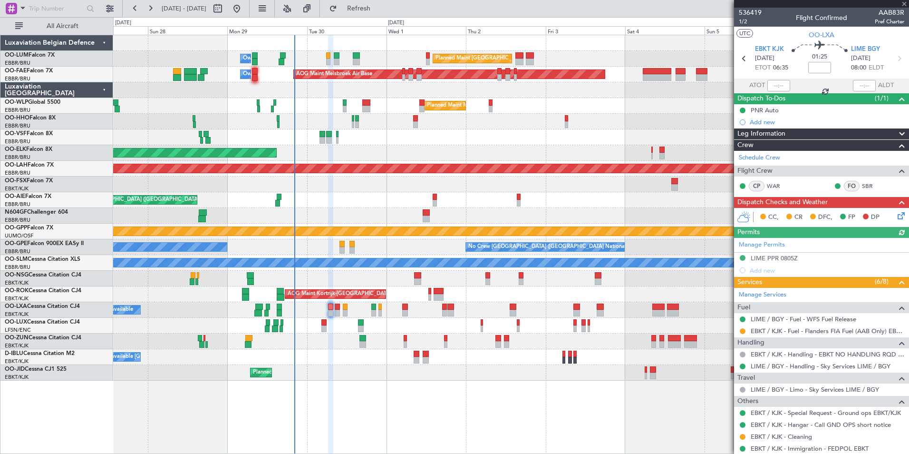
click at [787, 256] on div "Manage Permits LIME PPR 0805Z Add new" at bounding box center [821, 257] width 175 height 39
click at [770, 254] on div "Manage Permits LIME PPR 0805Z Add new" at bounding box center [821, 257] width 175 height 39
click at [770, 255] on div "Manage Permits LIME PPR 0805Z Add new" at bounding box center [821, 257] width 175 height 39
drag, startPoint x: 762, startPoint y: 264, endPoint x: 771, endPoint y: 254, distance: 13.5
click at [762, 264] on div "Manage Permits LIME PPR 0805Z Add new" at bounding box center [821, 257] width 175 height 39
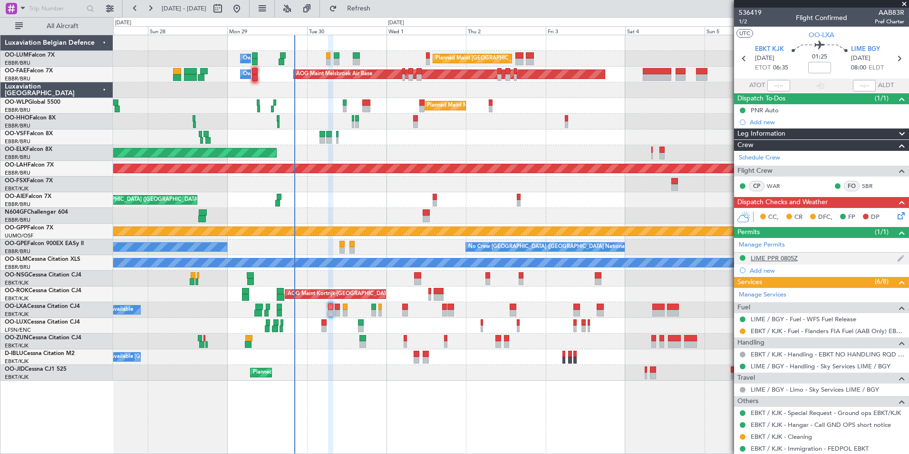
click at [771, 254] on div "LIME PPR 0805Z" at bounding box center [774, 258] width 47 height 8
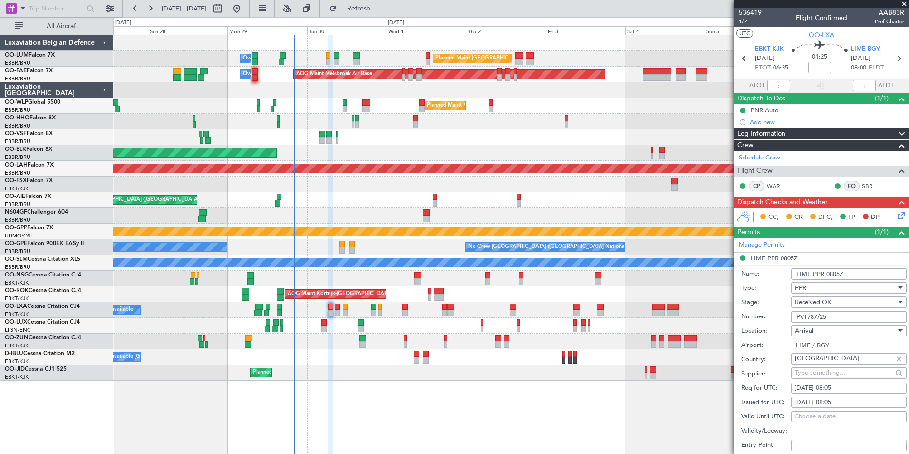
drag, startPoint x: 839, startPoint y: 316, endPoint x: 759, endPoint y: 316, distance: 80.4
click at [759, 316] on div "Number: PVT787/25" at bounding box center [823, 317] width 165 height 14
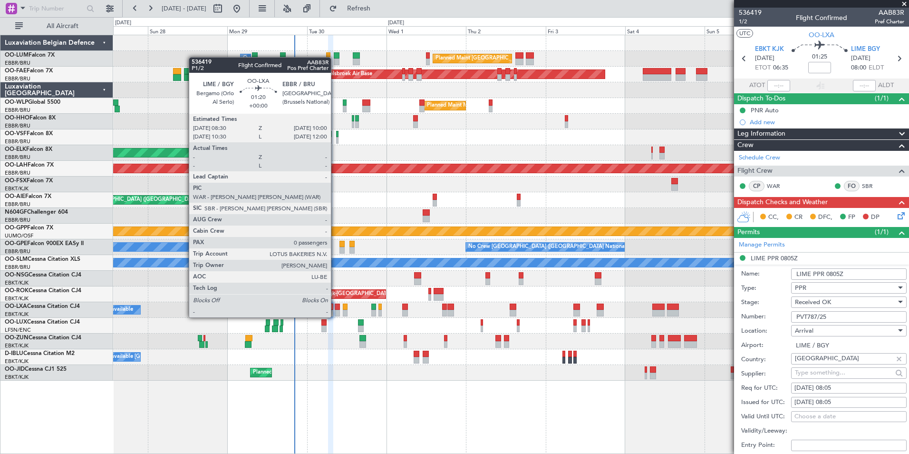
click at [335, 309] on div at bounding box center [337, 306] width 5 height 7
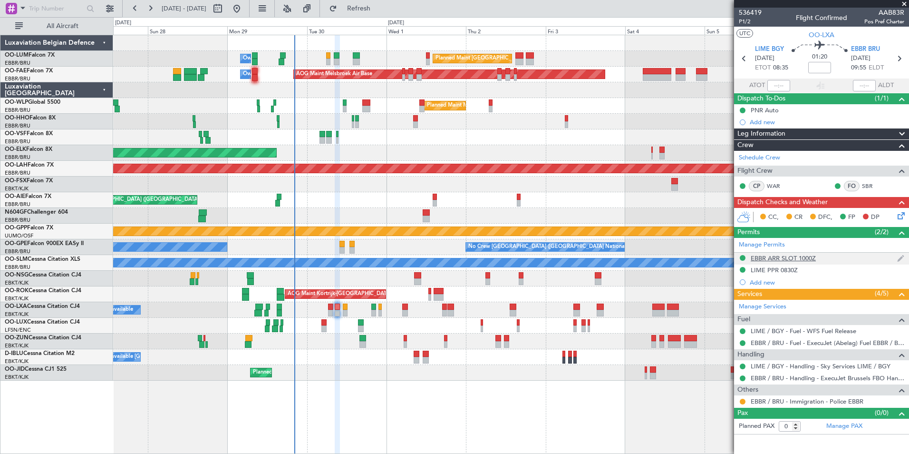
click at [788, 261] on div "EBBR ARR SLOT 1000Z" at bounding box center [783, 258] width 65 height 8
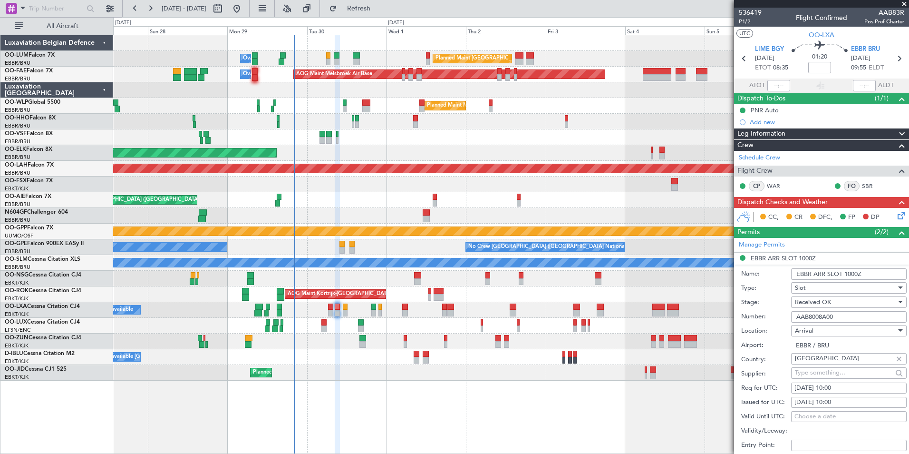
drag, startPoint x: 847, startPoint y: 314, endPoint x: 763, endPoint y: 315, distance: 84.6
click at [763, 315] on div "Number: AAB8008A00" at bounding box center [823, 317] width 165 height 14
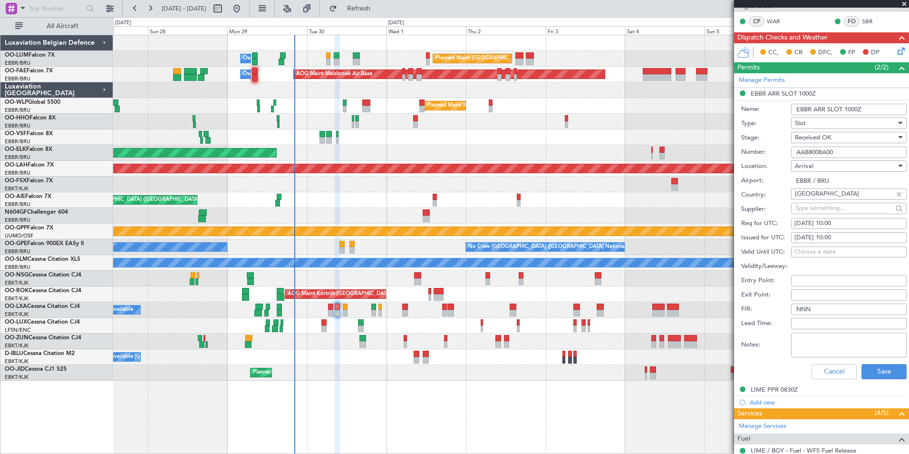
scroll to position [190, 0]
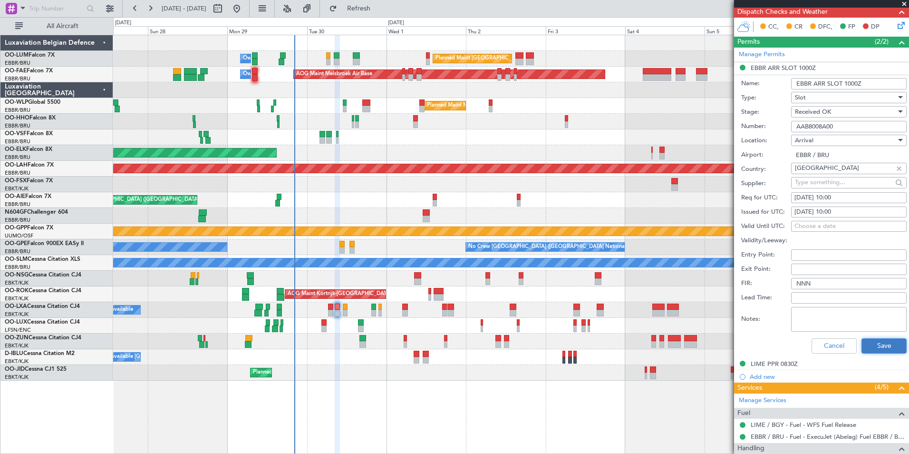
click at [879, 340] on button "Save" at bounding box center [884, 345] width 45 height 15
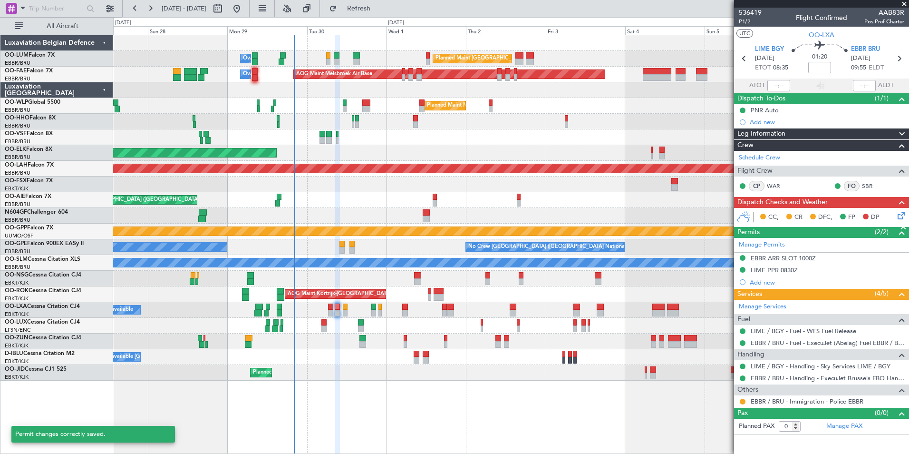
scroll to position [0, 0]
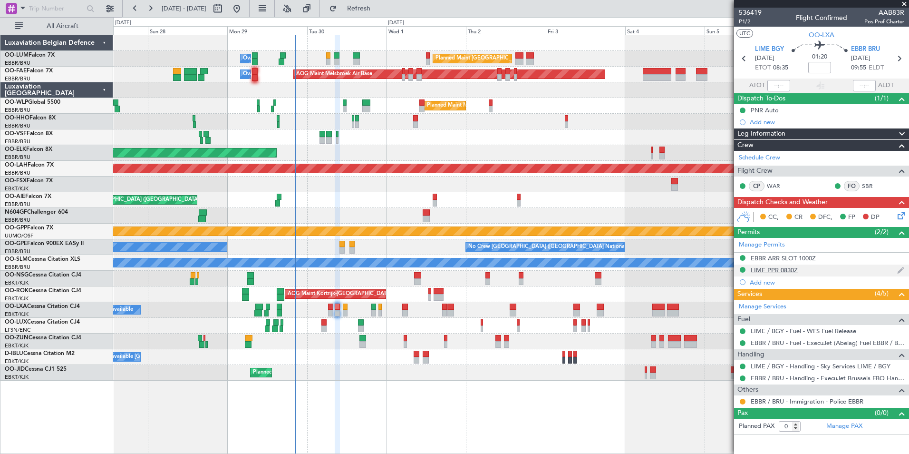
click at [803, 270] on div "LIME PPR 0830Z" at bounding box center [821, 270] width 175 height 12
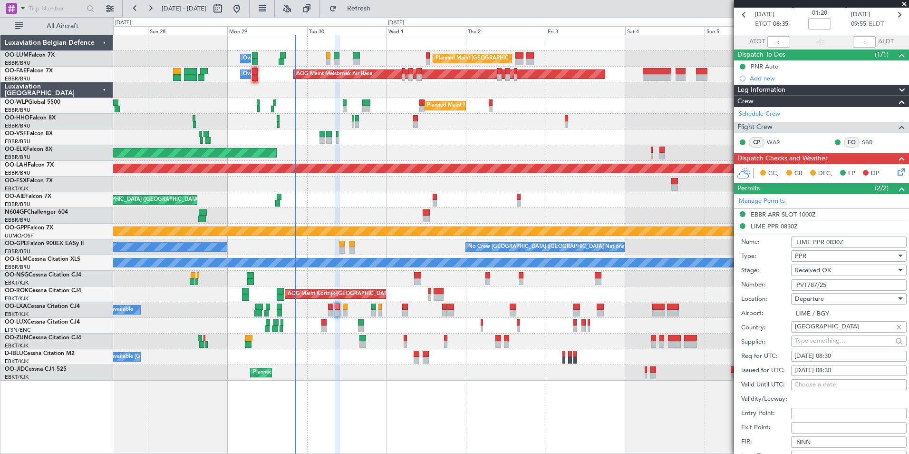
scroll to position [190, 0]
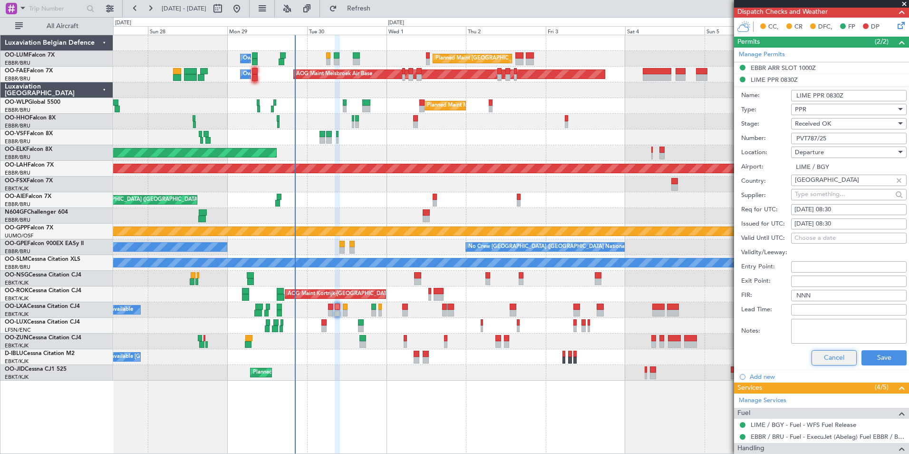
click at [833, 354] on button "Cancel" at bounding box center [834, 357] width 45 height 15
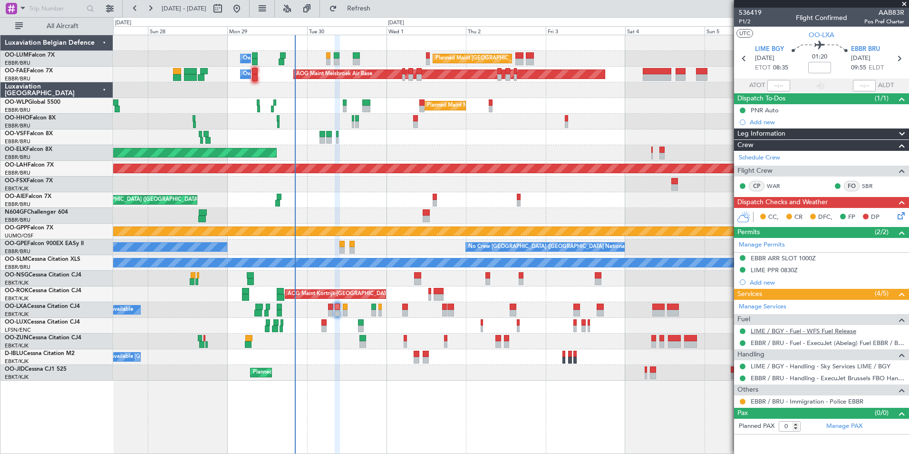
scroll to position [0, 0]
click at [744, 402] on button at bounding box center [743, 401] width 6 height 6
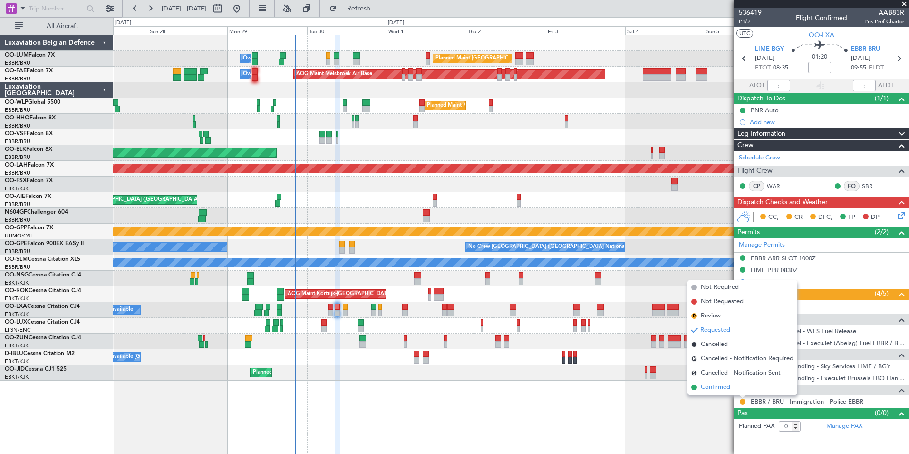
click at [725, 381] on li "Confirmed" at bounding box center [743, 387] width 110 height 14
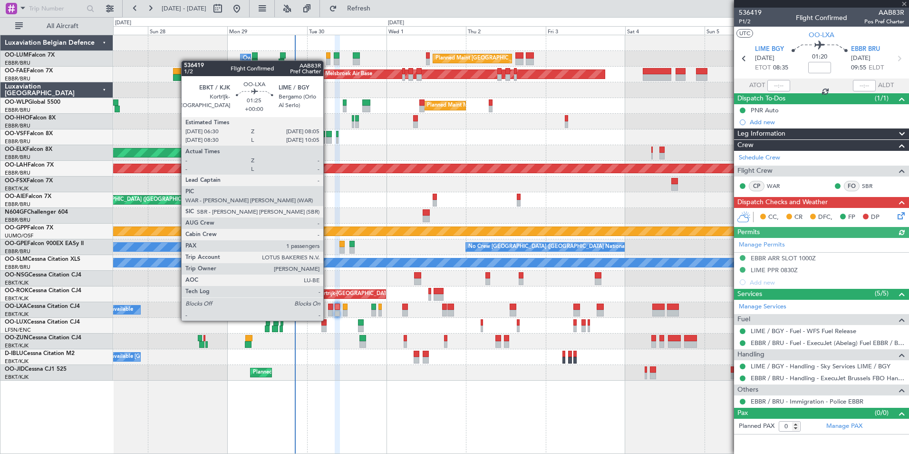
click at [328, 311] on div at bounding box center [331, 313] width 6 height 7
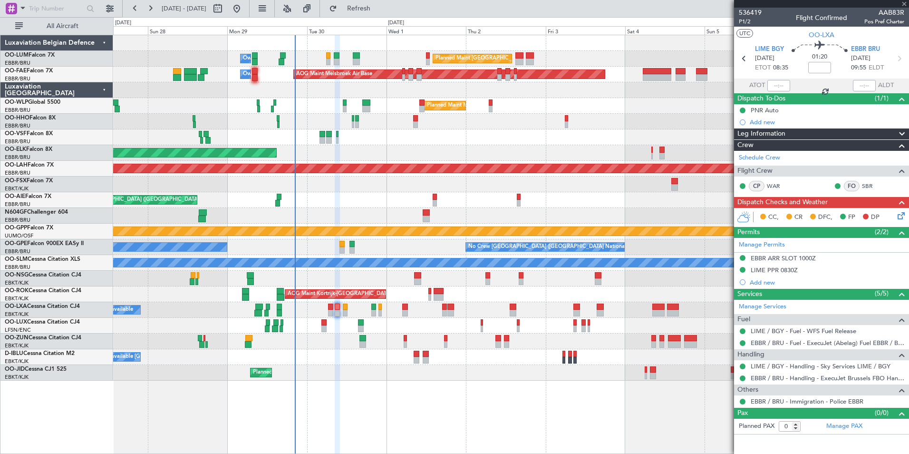
type input "1"
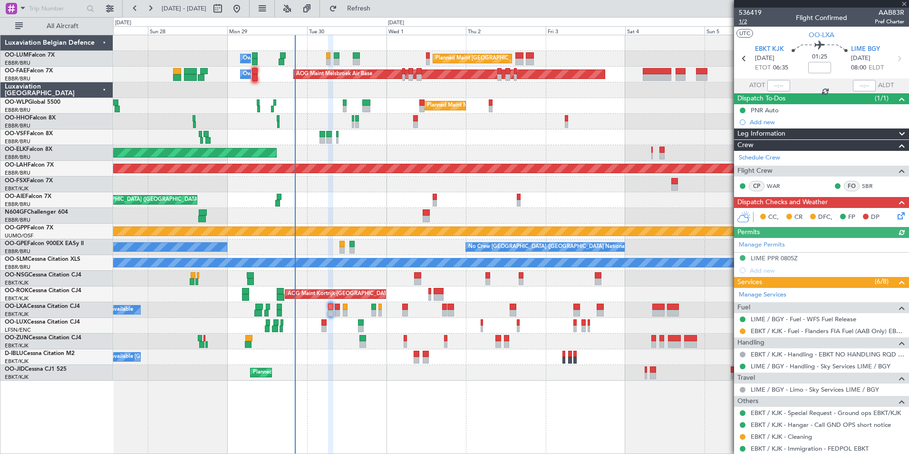
click at [743, 24] on span "1/2" at bounding box center [750, 22] width 23 height 8
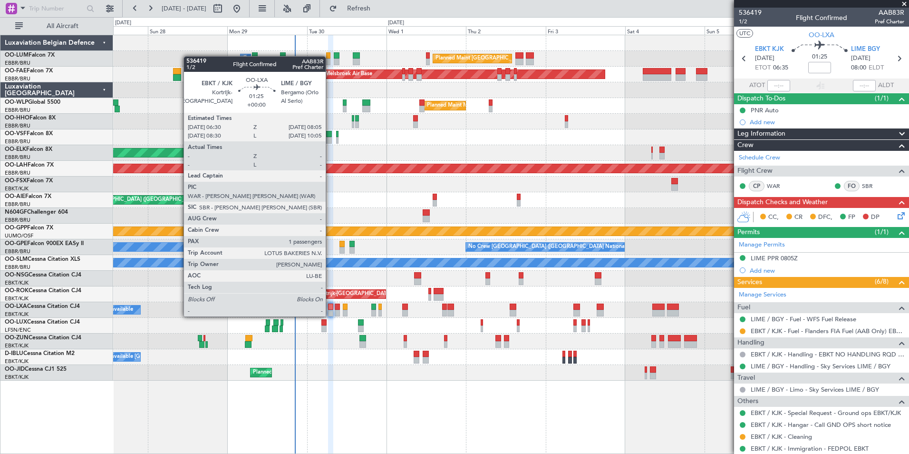
click at [330, 307] on div at bounding box center [331, 306] width 6 height 7
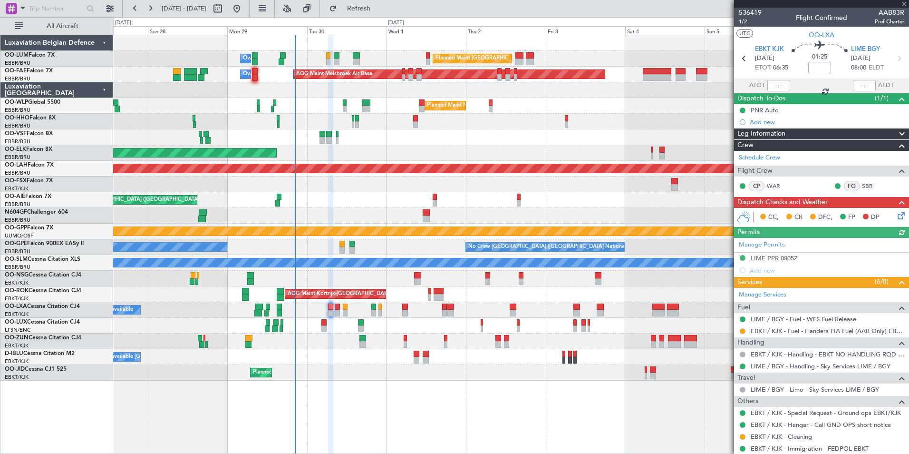
click at [765, 258] on div "Manage Permits LIME PPR 0805Z Add new" at bounding box center [821, 257] width 175 height 39
click at [782, 254] on div "LIME PPR 0805Z" at bounding box center [774, 258] width 47 height 8
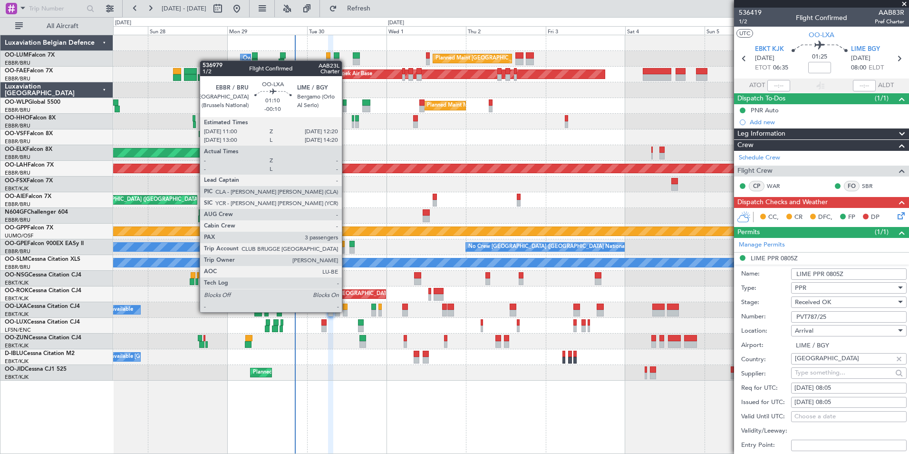
click at [346, 312] on div at bounding box center [345, 313] width 5 height 7
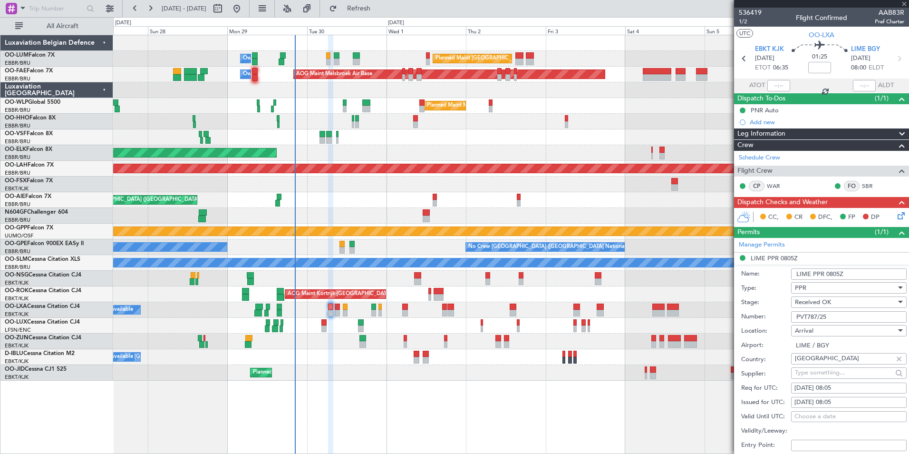
type input "-00:10"
type input "3"
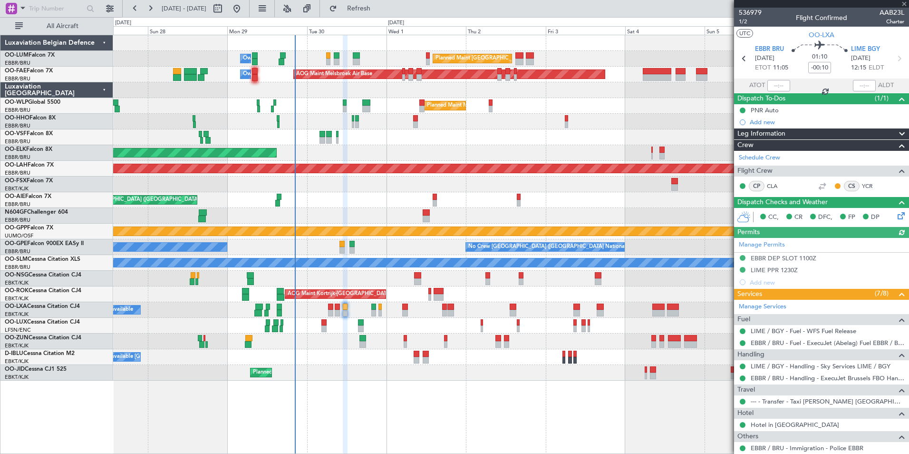
click at [775, 266] on div "Manage Permits EBBR DEP SLOT 1100Z LIME PPR 1230Z Add new" at bounding box center [821, 263] width 175 height 50
click at [774, 258] on div "Manage Permits EBBR DEP SLOT 1100Z LIME PPR 1230Z Add new" at bounding box center [821, 263] width 175 height 50
click at [765, 272] on div "Manage Permits EBBR DEP SLOT 1100Z LIME PPR 1230Z Add new" at bounding box center [821, 263] width 175 height 50
click at [782, 273] on div "Manage Permits EBBR DEP SLOT 1100Z LIME PPR 1230Z Add new" at bounding box center [821, 263] width 175 height 50
click at [782, 272] on div "LIME PPR 1230Z" at bounding box center [774, 270] width 47 height 8
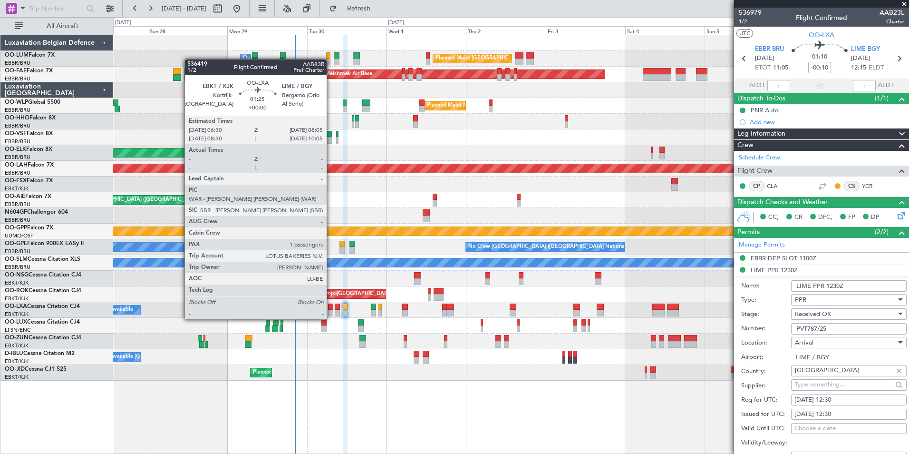
click at [331, 310] on div at bounding box center [331, 313] width 6 height 7
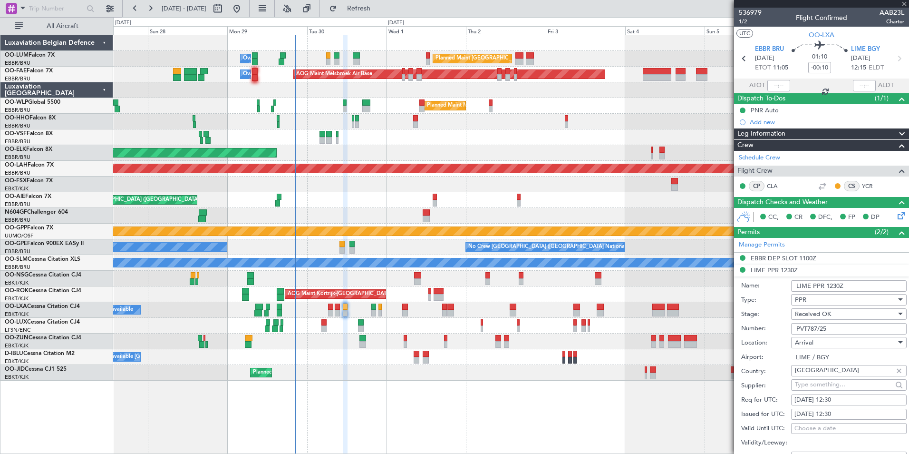
type input "1"
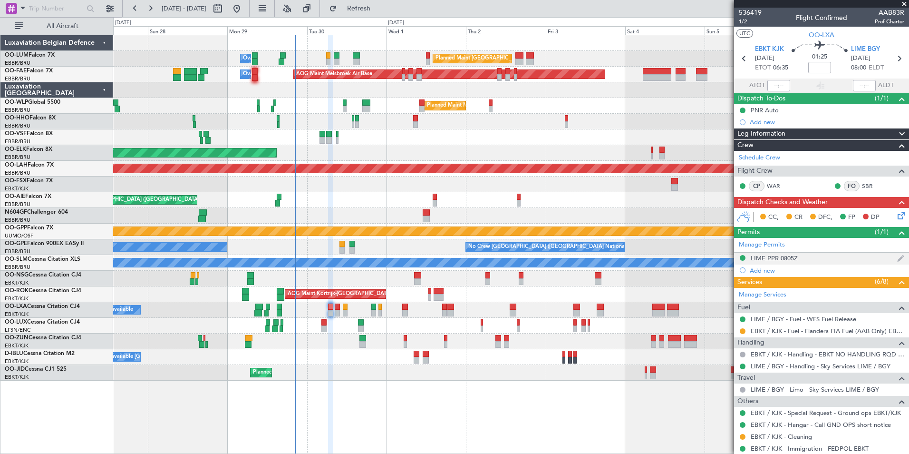
click at [764, 261] on div "LIME PPR 0805Z" at bounding box center [774, 258] width 47 height 8
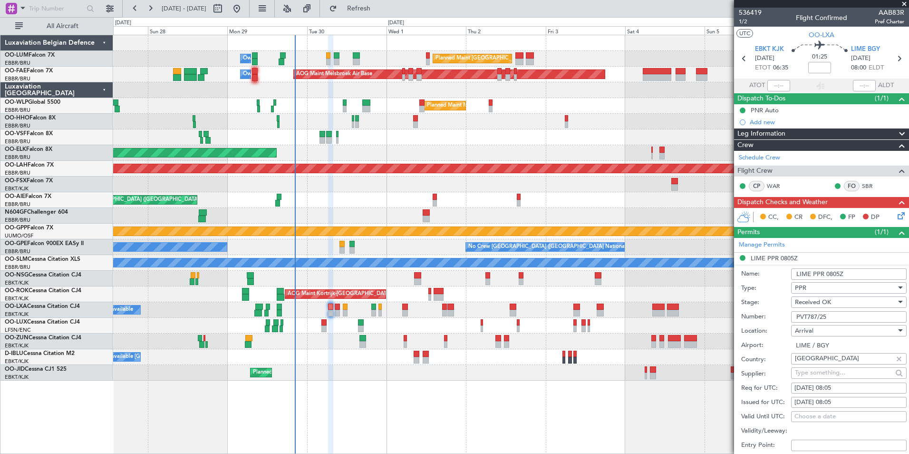
click at [836, 320] on input "PVT787/25" at bounding box center [849, 316] width 116 height 11
paste input "761"
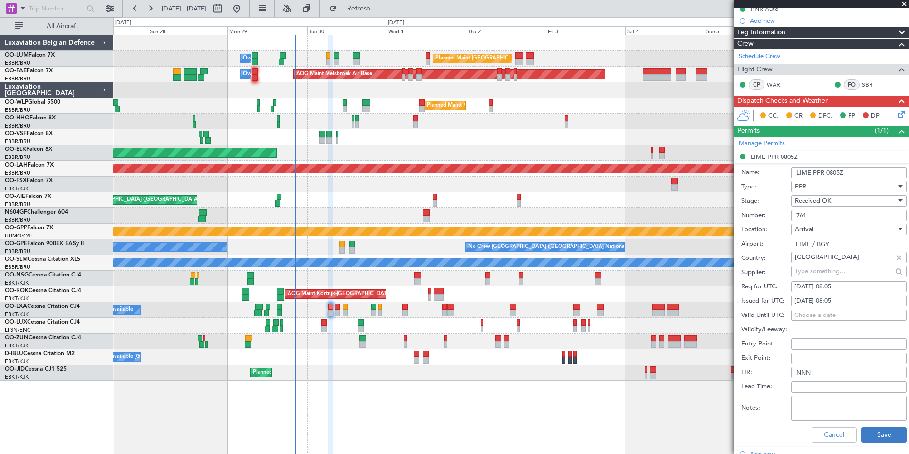
scroll to position [190, 0]
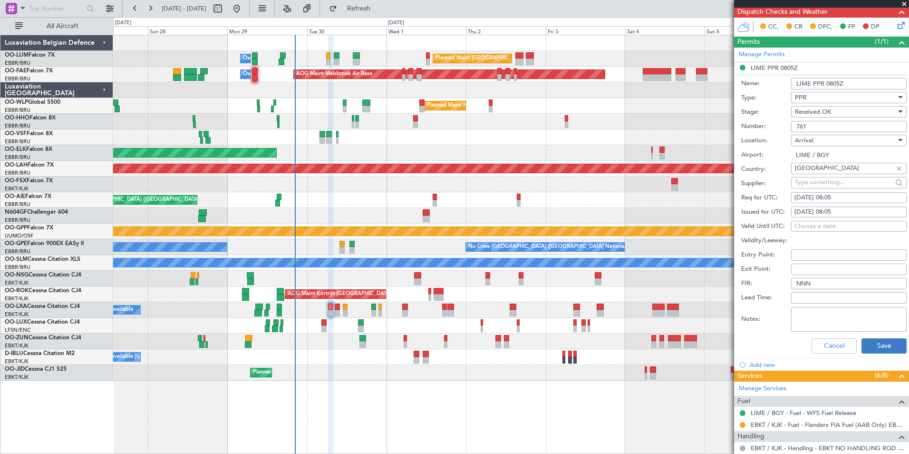
type input "761"
click at [877, 349] on button "Save" at bounding box center [884, 345] width 45 height 15
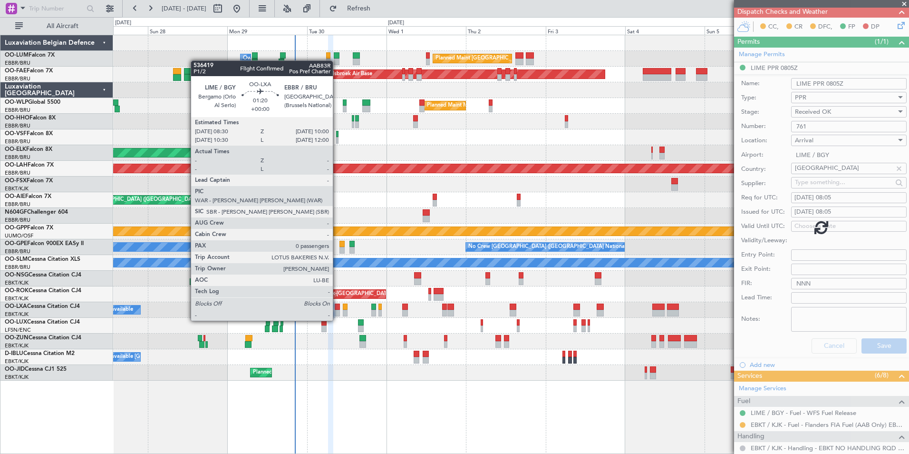
click at [337, 312] on div at bounding box center [337, 313] width 5 height 7
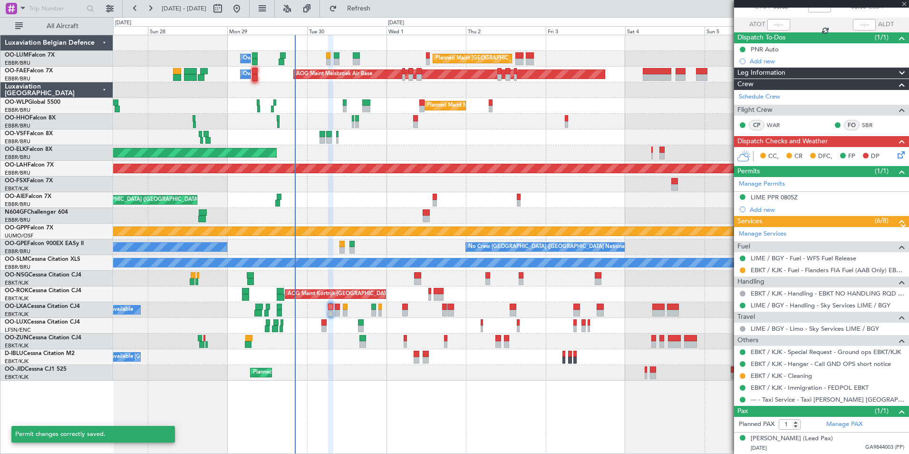
scroll to position [60, 0]
type input "0"
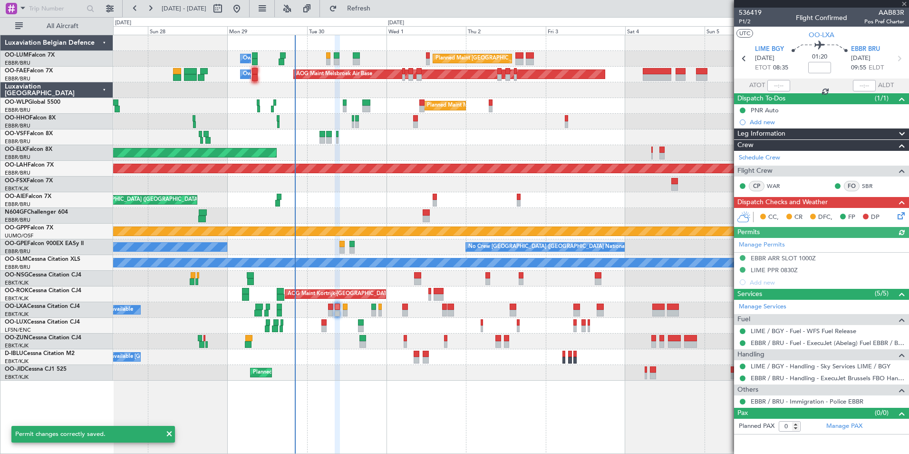
click at [766, 267] on div "Manage Permits EBBR ARR SLOT 1000Z LIME PPR 0830Z Add new" at bounding box center [821, 263] width 175 height 50
click at [770, 272] on div "Manage Permits EBBR ARR SLOT 1000Z LIME PPR 0830Z Add new" at bounding box center [821, 263] width 175 height 50
click at [771, 271] on div "Manage Permits EBBR ARR SLOT 1000Z LIME PPR 0830Z Add new" at bounding box center [821, 263] width 175 height 50
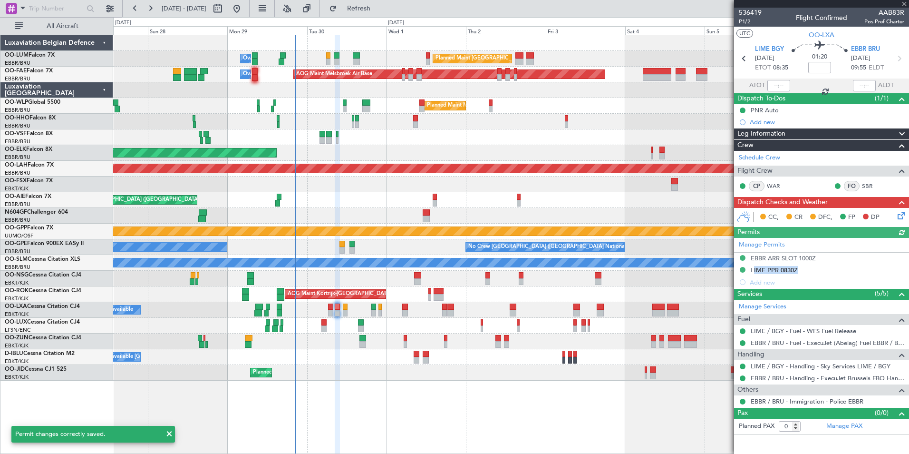
drag, startPoint x: 771, startPoint y: 271, endPoint x: 765, endPoint y: 269, distance: 6.0
click at [765, 269] on div "Manage Permits EBBR ARR SLOT 1000Z LIME PPR 0830Z Add new" at bounding box center [821, 263] width 175 height 50
click at [765, 269] on div "LIME PPR 0830Z" at bounding box center [774, 270] width 47 height 8
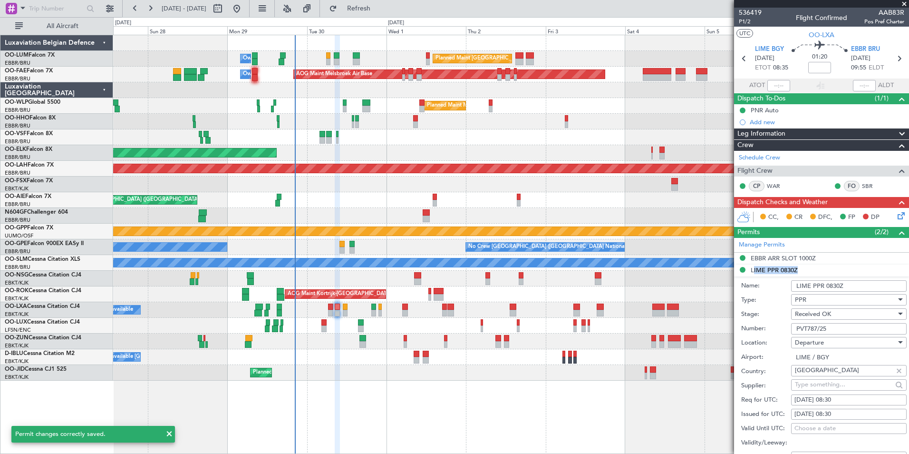
click at [765, 269] on li "LIME PPR 0830Z Name: LIME PPR 0830Z Type: PPR Stage: Received OK Number: PVT787…" at bounding box center [821, 412] width 175 height 296
drag, startPoint x: 765, startPoint y: 269, endPoint x: 830, endPoint y: 328, distance: 87.8
click at [830, 328] on input "PVT787/25" at bounding box center [849, 328] width 116 height 11
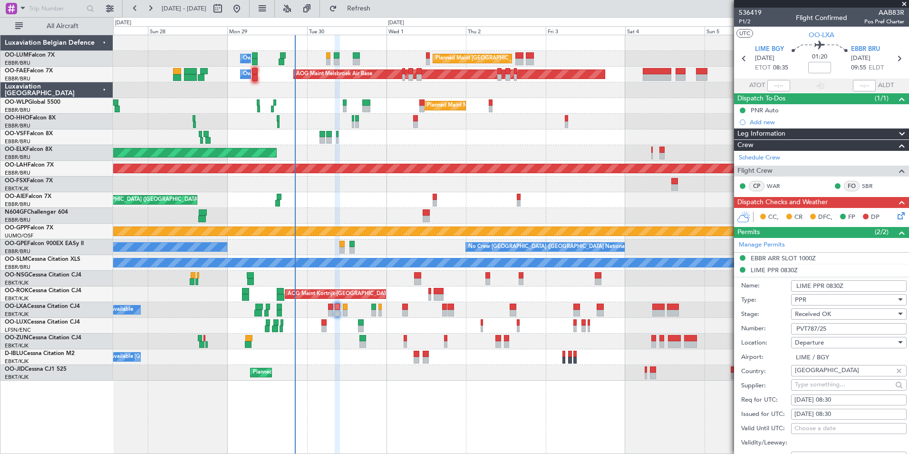
click at [830, 328] on input "PVT787/25" at bounding box center [849, 328] width 116 height 11
paste input "761"
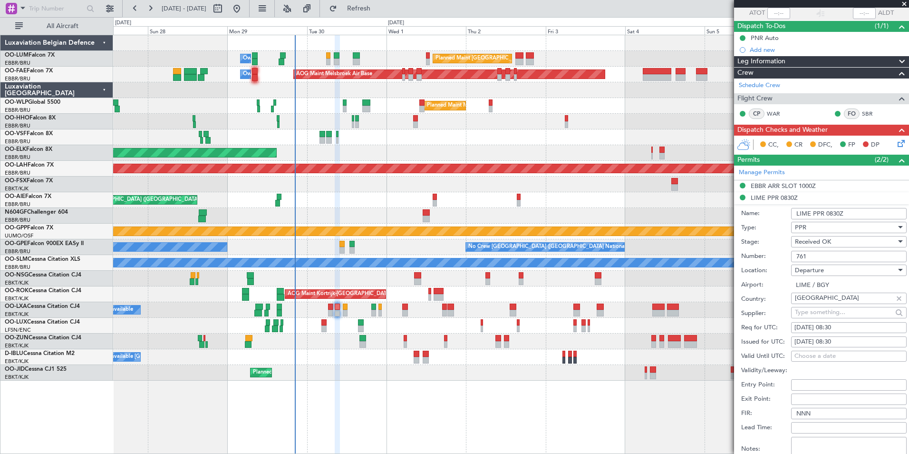
scroll to position [190, 0]
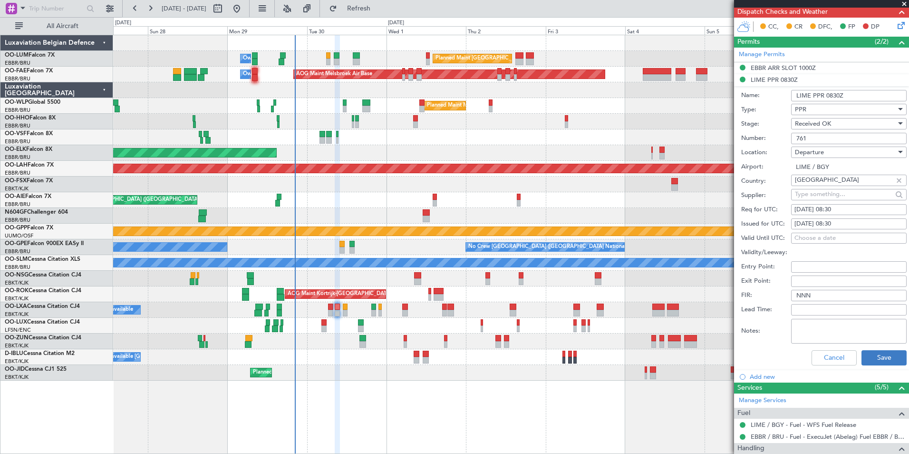
type input "761"
click at [877, 354] on button "Save" at bounding box center [884, 357] width 45 height 15
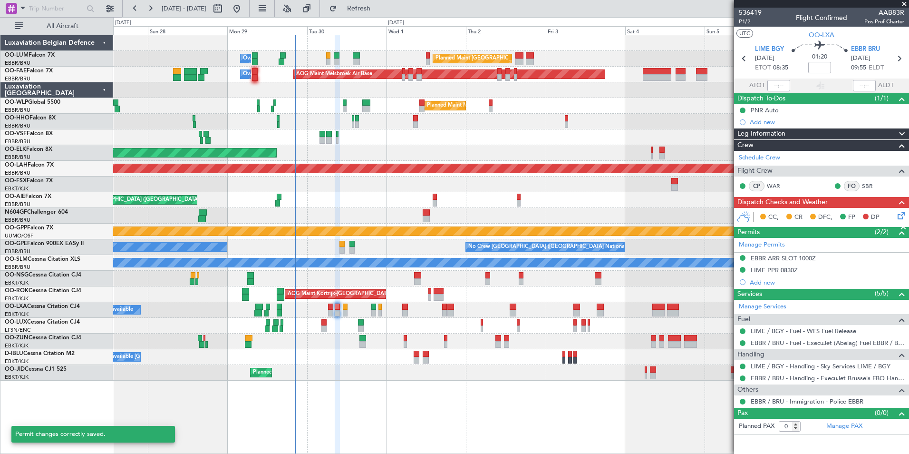
scroll to position [0, 0]
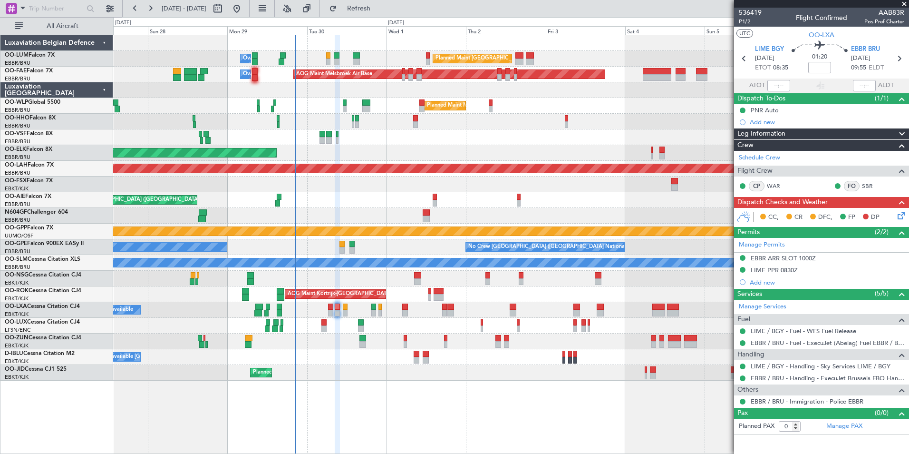
click at [900, 218] on icon at bounding box center [900, 214] width 8 height 8
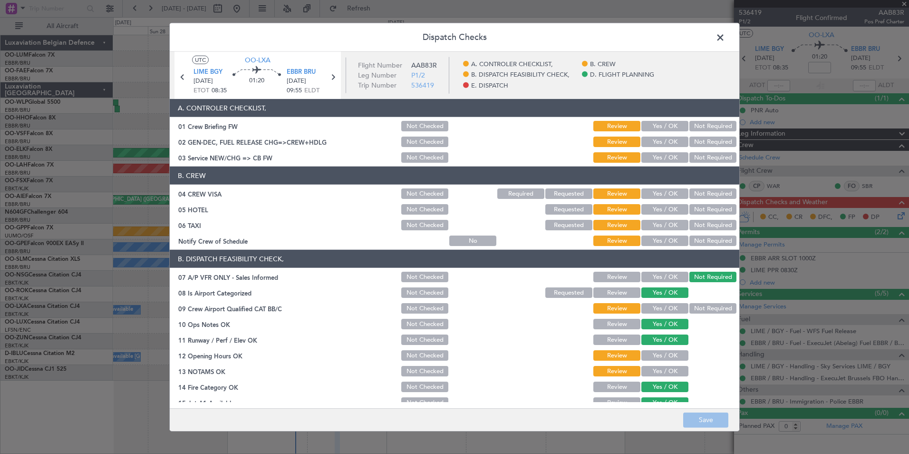
click at [660, 127] on button "Yes / OK" at bounding box center [664, 126] width 47 height 10
click at [657, 140] on button "Yes / OK" at bounding box center [664, 141] width 47 height 10
click at [657, 155] on button "Yes / OK" at bounding box center [664, 157] width 47 height 10
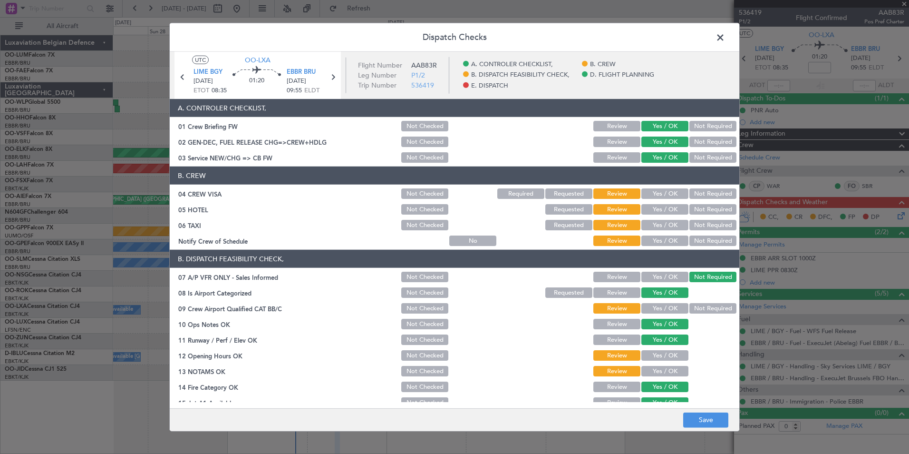
click at [704, 189] on button "Not Required" at bounding box center [712, 193] width 47 height 10
click at [702, 212] on button "Not Required" at bounding box center [712, 209] width 47 height 10
click at [699, 226] on button "Not Required" at bounding box center [712, 225] width 47 height 10
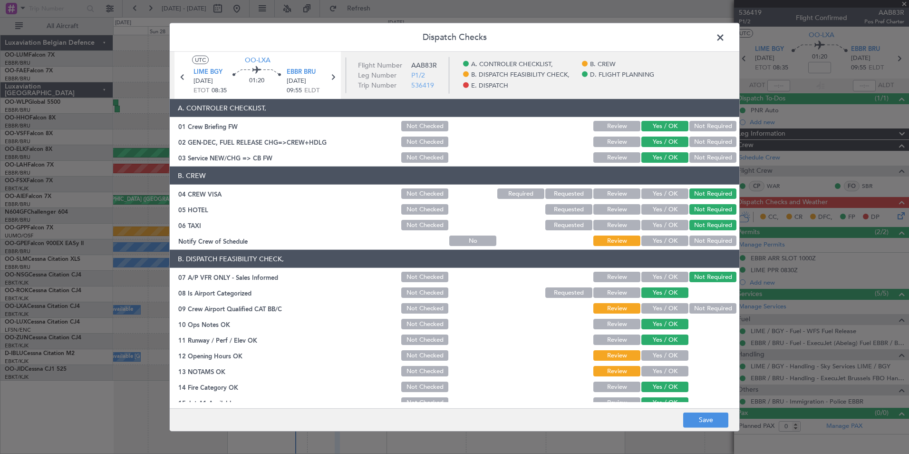
click at [663, 241] on button "Yes / OK" at bounding box center [664, 240] width 47 height 10
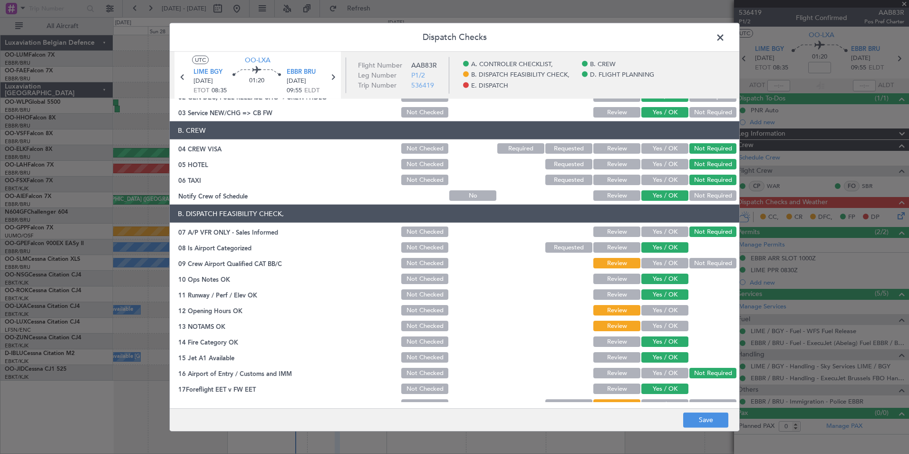
scroll to position [95, 0]
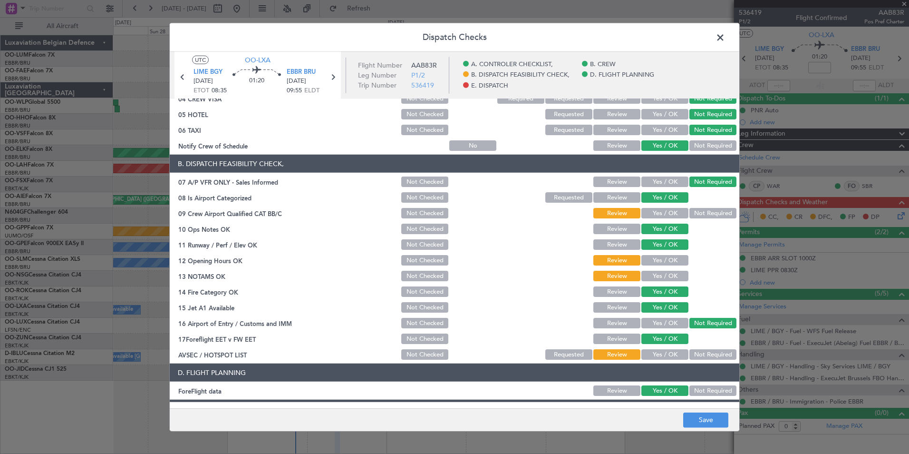
drag, startPoint x: 699, startPoint y: 215, endPoint x: 657, endPoint y: 232, distance: 45.4
click at [698, 215] on button "Not Required" at bounding box center [712, 213] width 47 height 10
click at [653, 274] on button "Yes / OK" at bounding box center [664, 276] width 47 height 10
drag, startPoint x: 653, startPoint y: 264, endPoint x: 654, endPoint y: 271, distance: 6.7
click at [654, 268] on section "B. DISPATCH FEASIBILITY CHECK, 07 A/P VFR ONLY - Sales Informed Not Checked Rev…" at bounding box center [455, 258] width 570 height 206
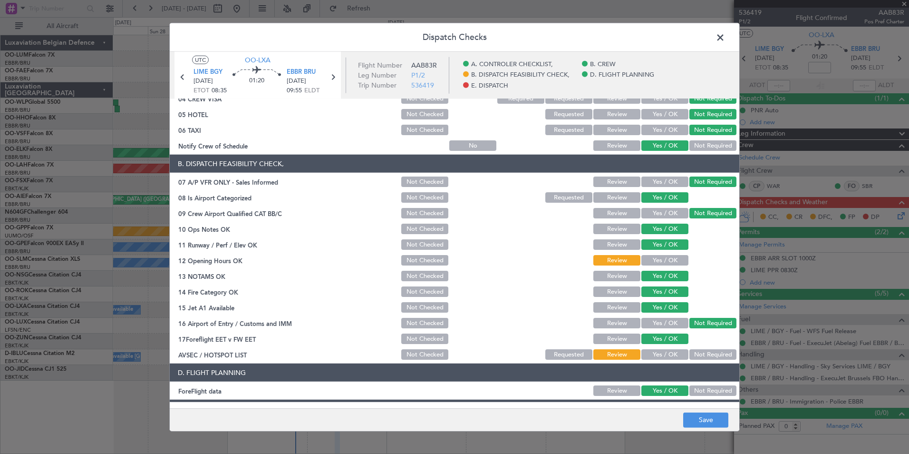
click at [661, 266] on div "Yes / OK" at bounding box center [664, 259] width 48 height 13
click at [666, 261] on button "Yes / OK" at bounding box center [664, 260] width 47 height 10
click at [699, 355] on button "Not Required" at bounding box center [712, 354] width 47 height 10
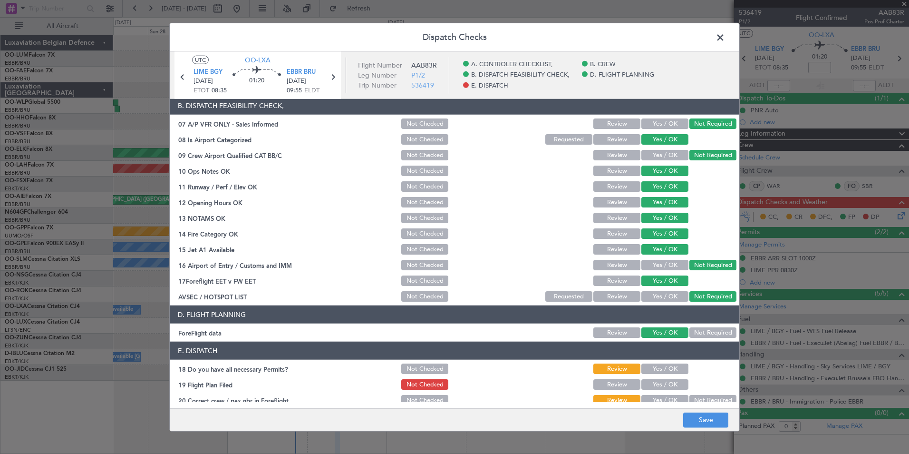
scroll to position [176, 0]
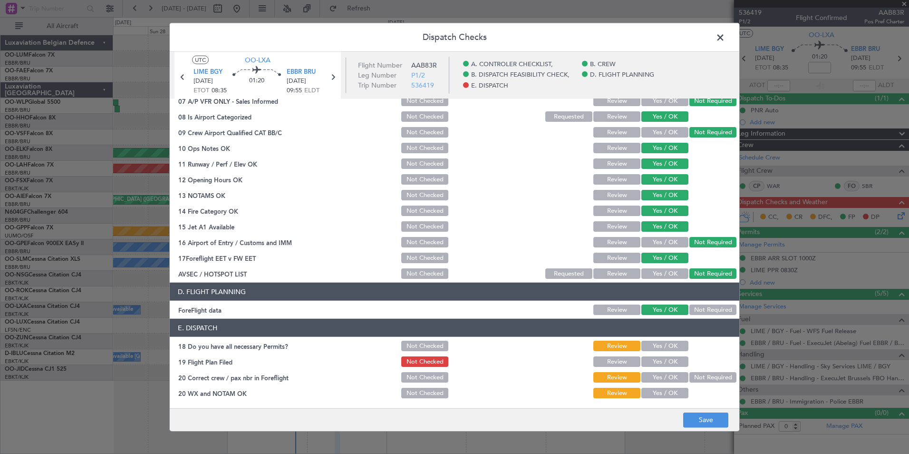
drag, startPoint x: 666, startPoint y: 341, endPoint x: 662, endPoint y: 354, distance: 13.5
click at [666, 342] on button "Yes / OK" at bounding box center [664, 345] width 47 height 10
click at [659, 363] on button "Yes / OK" at bounding box center [664, 361] width 47 height 10
click at [659, 379] on button "Yes / OK" at bounding box center [664, 377] width 47 height 10
click at [659, 391] on button "Yes / OK" at bounding box center [664, 392] width 47 height 10
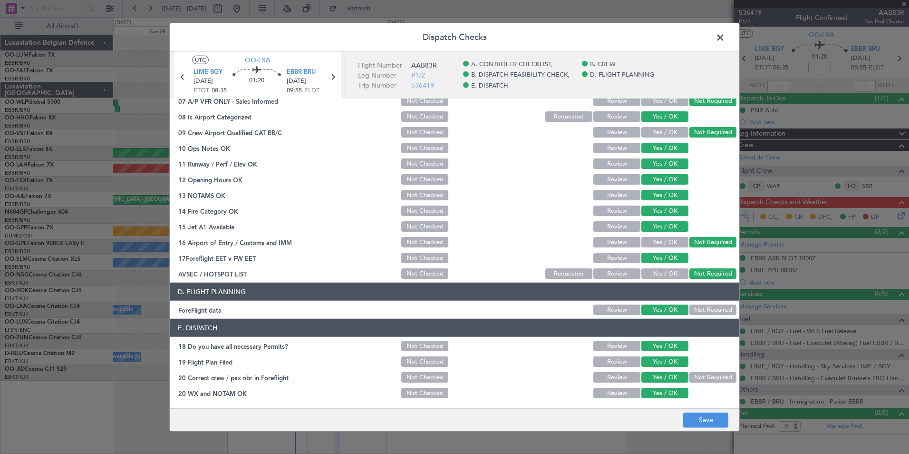
click at [673, 411] on footer "Save" at bounding box center [455, 418] width 570 height 23
click at [690, 420] on button "Save" at bounding box center [705, 419] width 45 height 15
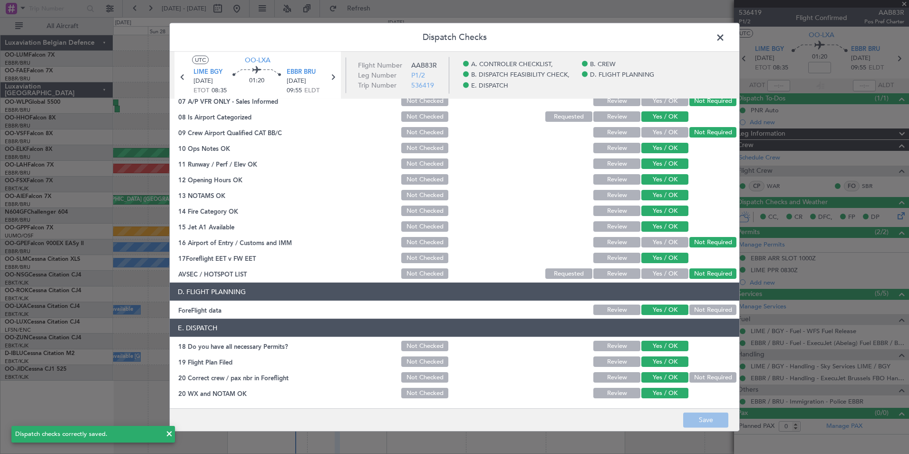
click at [725, 40] on span at bounding box center [725, 39] width 0 height 19
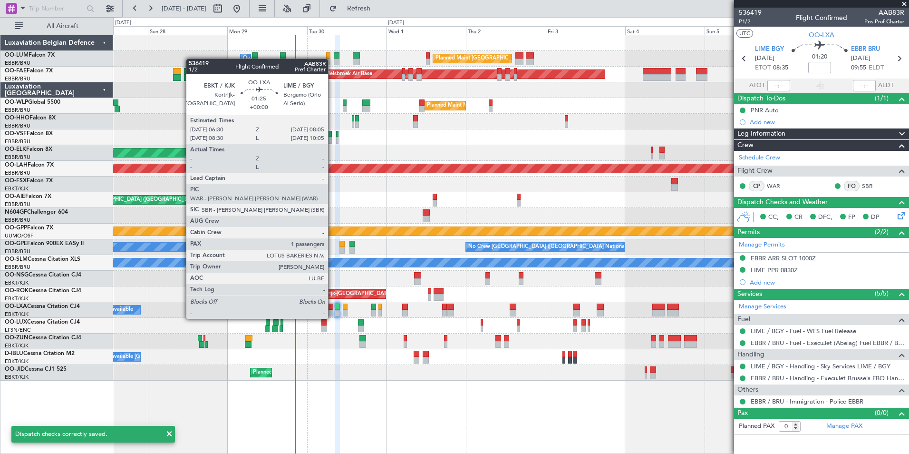
click at [332, 309] on div at bounding box center [331, 306] width 6 height 7
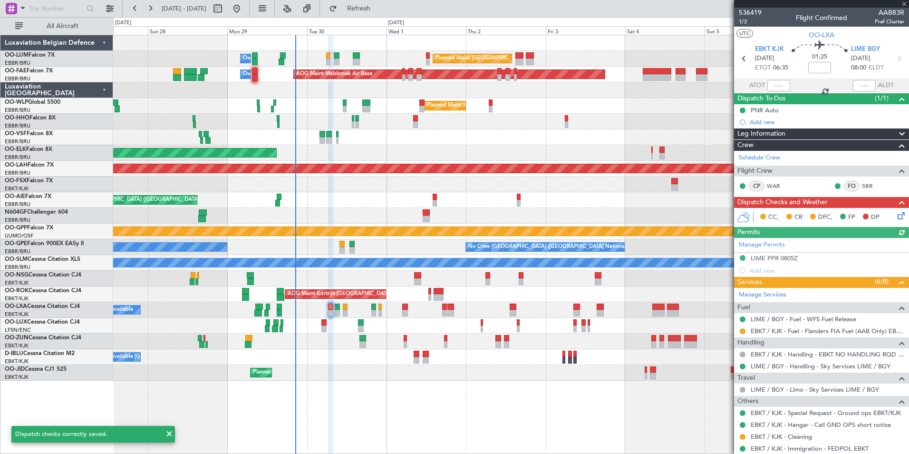
click at [889, 209] on div "CC, CR DFC, FP DP" at bounding box center [821, 217] width 175 height 19
click at [896, 215] on icon at bounding box center [900, 214] width 8 height 8
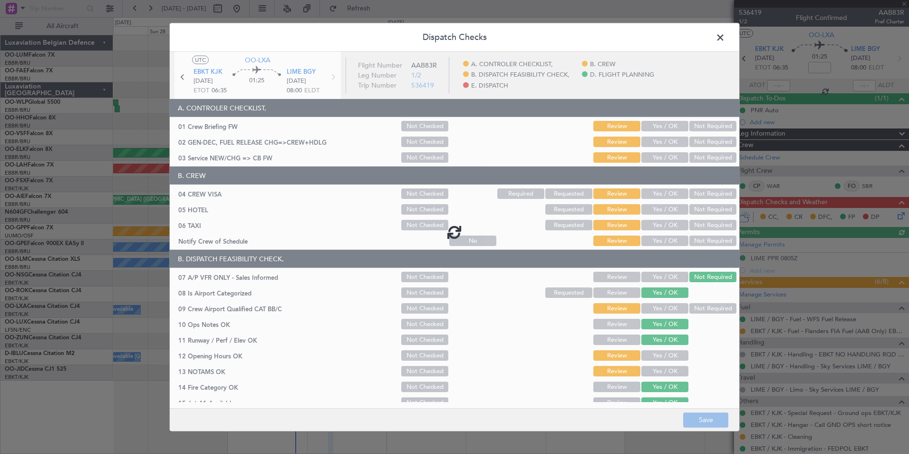
click at [652, 123] on div at bounding box center [455, 232] width 570 height 360
click at [653, 129] on div at bounding box center [455, 232] width 570 height 360
click at [656, 129] on div at bounding box center [455, 232] width 570 height 360
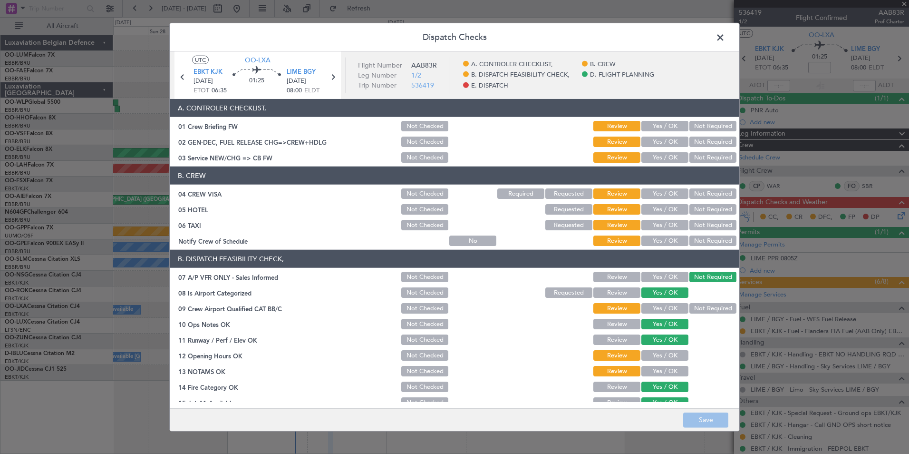
click at [656, 129] on button "Yes / OK" at bounding box center [664, 126] width 47 height 10
click at [647, 145] on button "Yes / OK" at bounding box center [664, 141] width 47 height 10
click at [649, 157] on button "Yes / OK" at bounding box center [664, 157] width 47 height 10
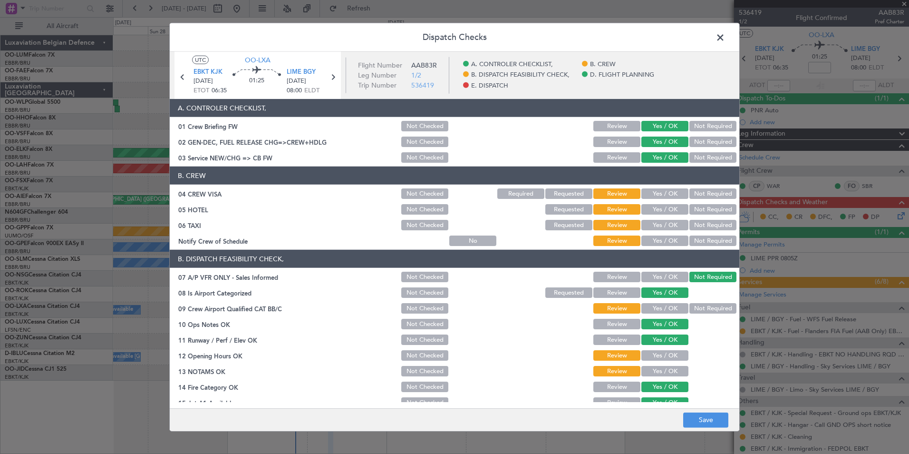
click at [706, 196] on button "Not Required" at bounding box center [712, 193] width 47 height 10
click at [704, 211] on button "Not Required" at bounding box center [712, 209] width 47 height 10
drag, startPoint x: 702, startPoint y: 222, endPoint x: 679, endPoint y: 233, distance: 24.9
click at [699, 225] on button "Not Required" at bounding box center [712, 225] width 47 height 10
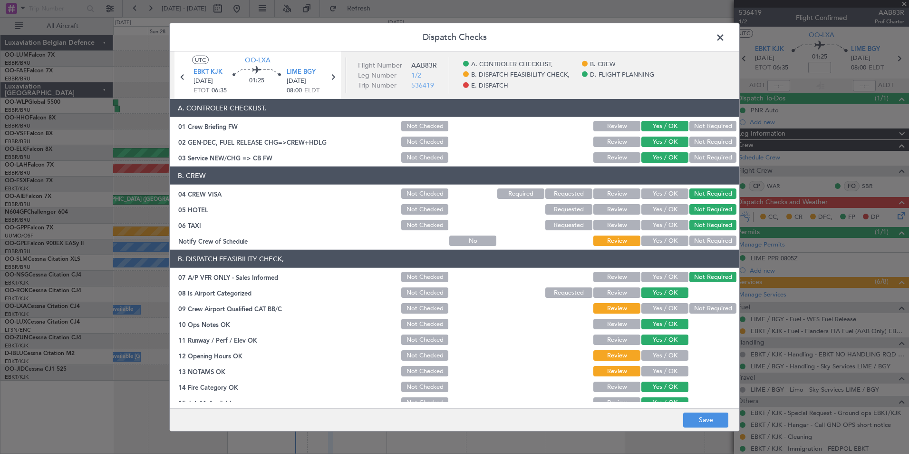
drag, startPoint x: 655, startPoint y: 238, endPoint x: 678, endPoint y: 254, distance: 28.4
click at [654, 239] on button "Yes / OK" at bounding box center [664, 240] width 47 height 10
click at [688, 311] on div "Not Required" at bounding box center [712, 307] width 48 height 13
drag, startPoint x: 676, startPoint y: 309, endPoint x: 680, endPoint y: 303, distance: 7.1
click at [675, 309] on button "Yes / OK" at bounding box center [664, 308] width 47 height 10
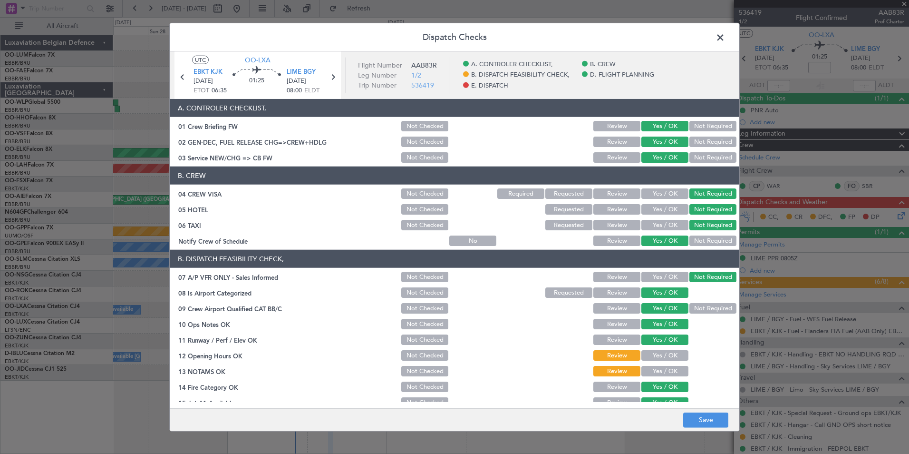
scroll to position [95, 0]
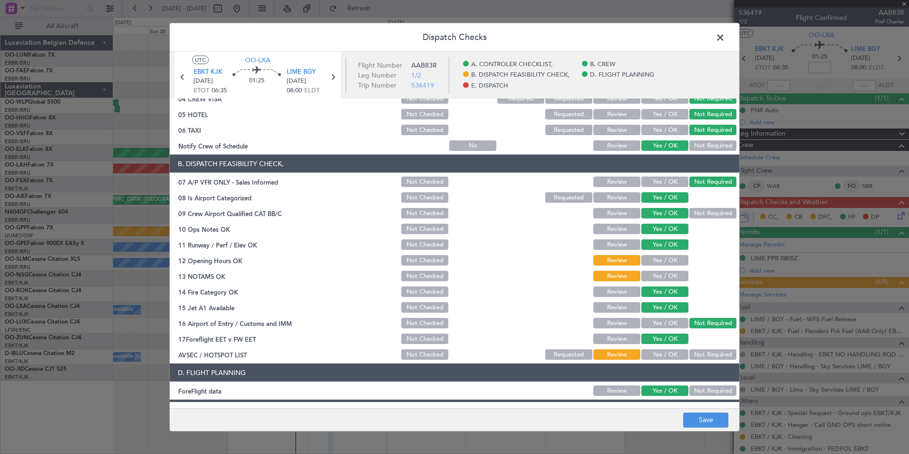
click at [699, 205] on section "B. DISPATCH FEASIBILITY CHECK, 07 A/P VFR ONLY - Sales Informed Not Checked Rev…" at bounding box center [455, 258] width 570 height 206
drag, startPoint x: 700, startPoint y: 210, endPoint x: 678, endPoint y: 252, distance: 47.8
click at [700, 210] on button "Not Required" at bounding box center [712, 213] width 47 height 10
drag, startPoint x: 661, startPoint y: 262, endPoint x: 661, endPoint y: 272, distance: 10.0
click at [661, 262] on button "Yes / OK" at bounding box center [664, 260] width 47 height 10
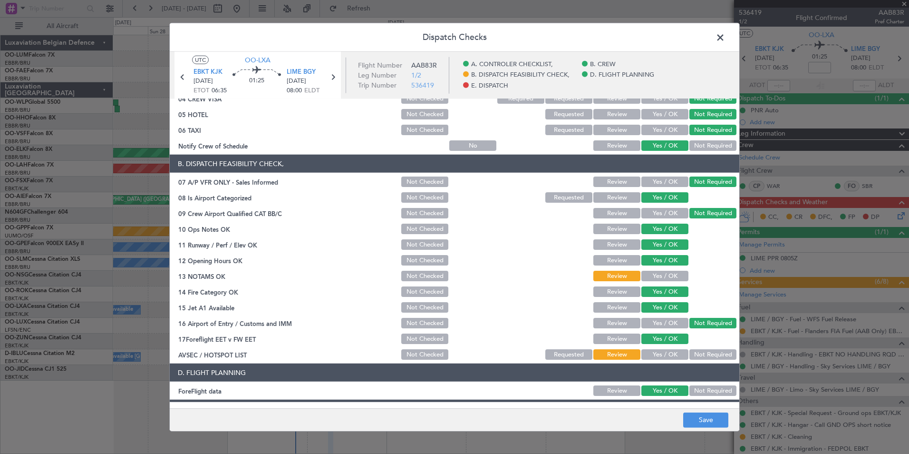
click at [661, 274] on button "Yes / OK" at bounding box center [664, 276] width 47 height 10
click at [689, 349] on button "Not Required" at bounding box center [712, 354] width 47 height 10
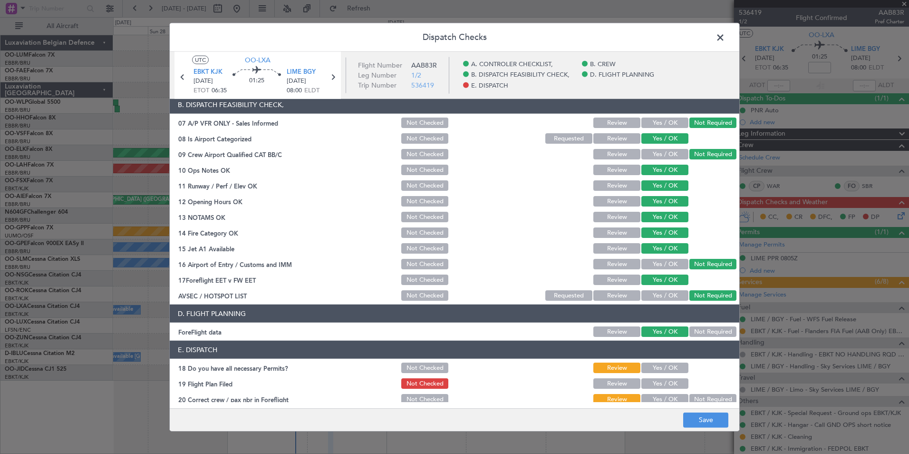
scroll to position [176, 0]
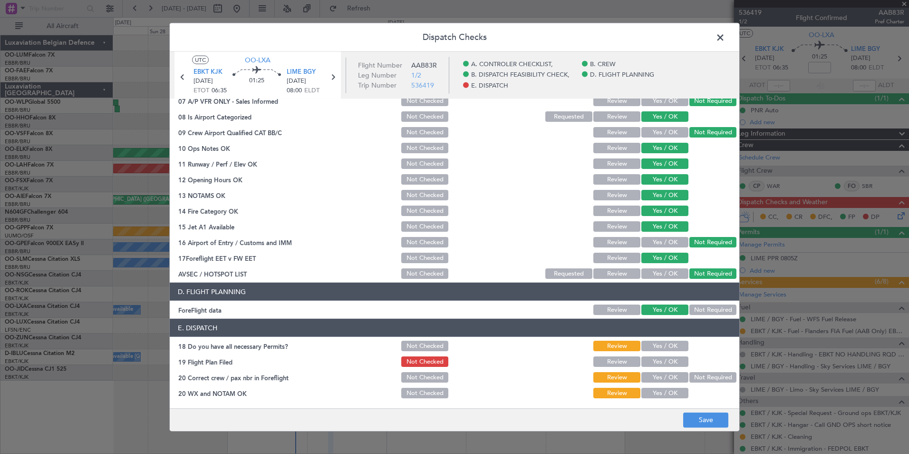
drag, startPoint x: 660, startPoint y: 347, endPoint x: 659, endPoint y: 364, distance: 17.6
click at [660, 349] on button "Yes / OK" at bounding box center [664, 345] width 47 height 10
drag, startPoint x: 659, startPoint y: 364, endPoint x: 659, endPoint y: 377, distance: 12.8
click at [659, 365] on button "Yes / OK" at bounding box center [664, 361] width 47 height 10
drag, startPoint x: 659, startPoint y: 378, endPoint x: 659, endPoint y: 385, distance: 6.7
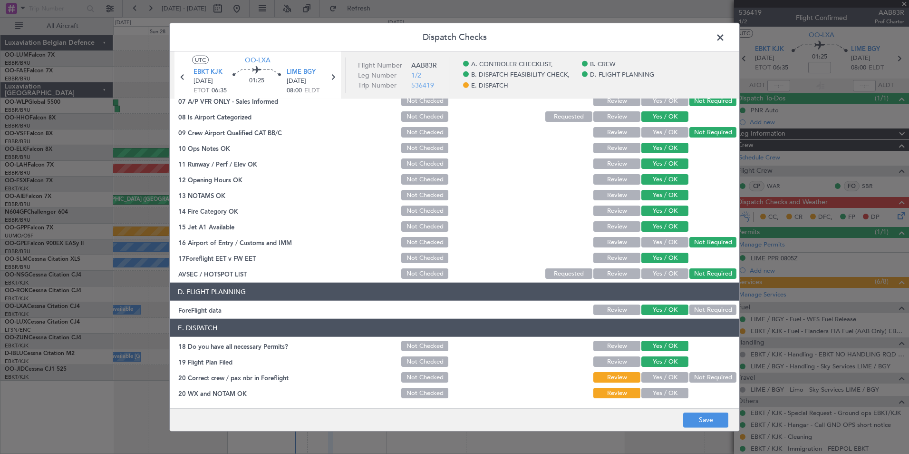
click at [659, 379] on button "Yes / OK" at bounding box center [664, 377] width 47 height 10
drag, startPoint x: 659, startPoint y: 386, endPoint x: 660, endPoint y: 391, distance: 4.8
click at [659, 388] on section "E. DISPATCH 18 Do you have all necessary Permits? Not Checked Review Yes / OK 1…" at bounding box center [455, 359] width 570 height 81
click at [660, 392] on button "Yes / OK" at bounding box center [664, 392] width 47 height 10
click at [702, 418] on button "Save" at bounding box center [705, 419] width 45 height 15
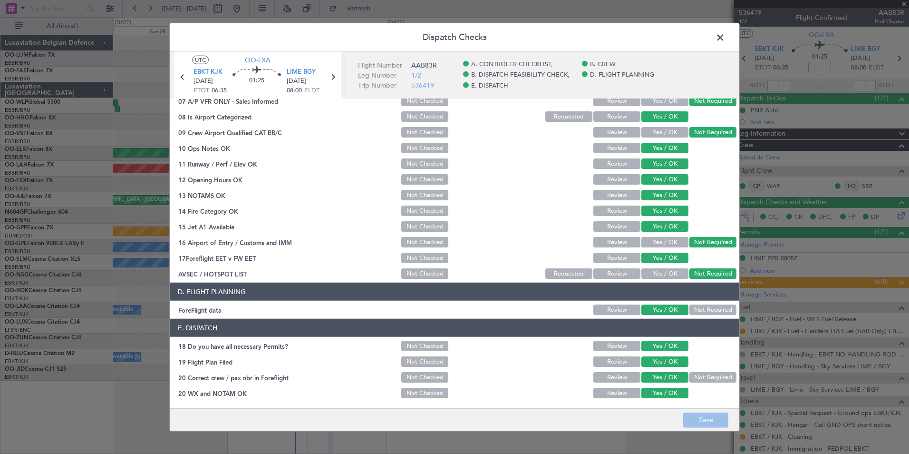
drag, startPoint x: 713, startPoint y: 32, endPoint x: 720, endPoint y: 33, distance: 6.7
click at [725, 32] on span at bounding box center [725, 39] width 0 height 19
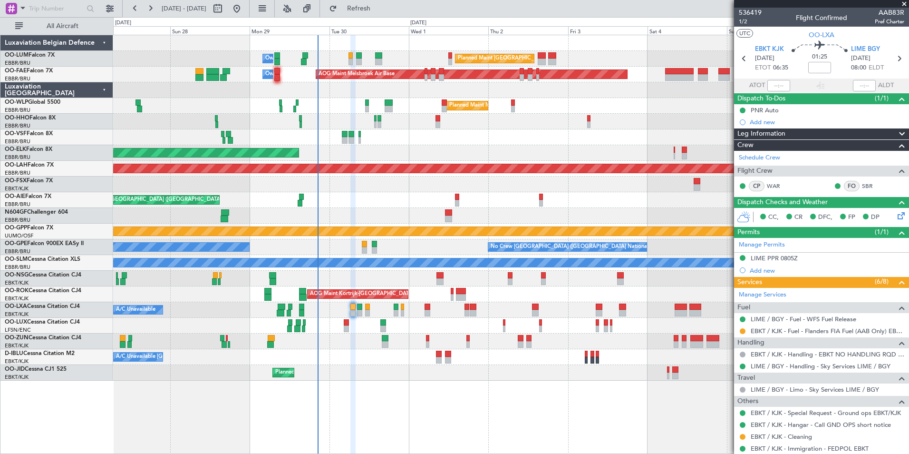
click at [353, 347] on div at bounding box center [510, 341] width 795 height 16
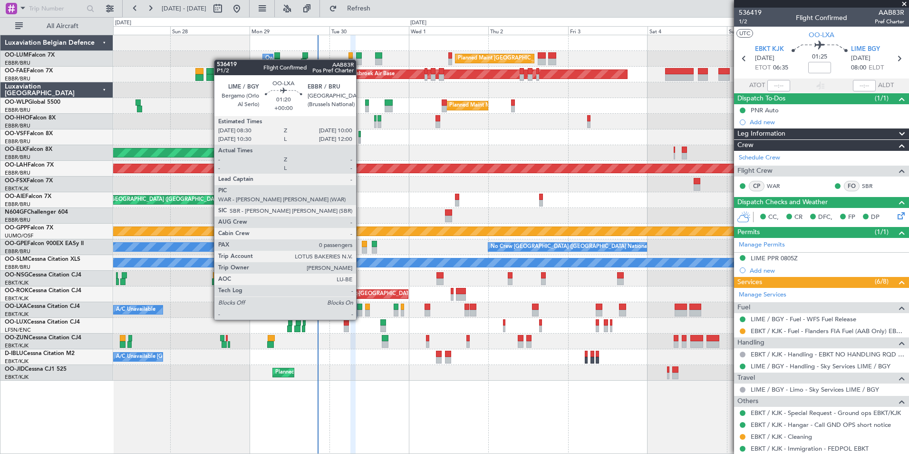
click at [360, 311] on div at bounding box center [359, 313] width 5 height 7
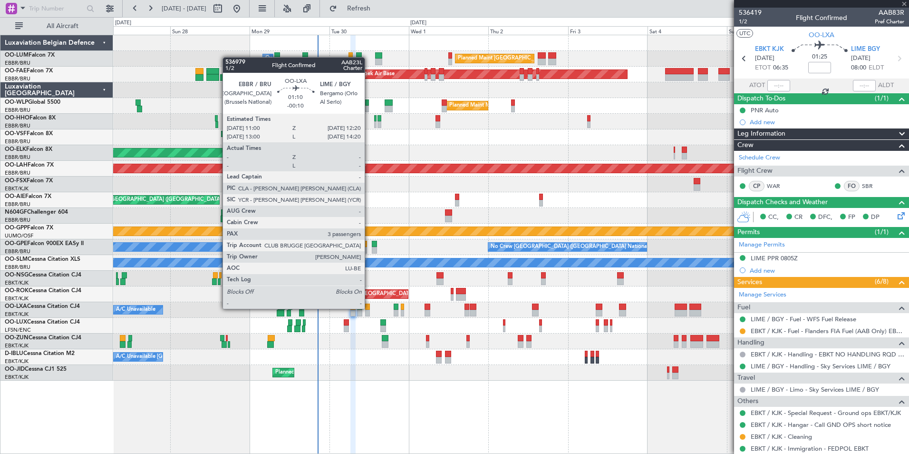
type input "0"
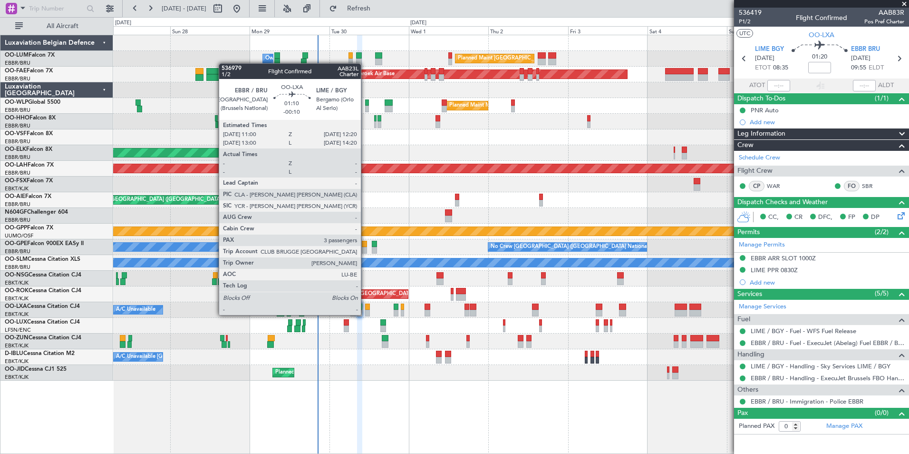
click at [367, 312] on div at bounding box center [367, 313] width 5 height 7
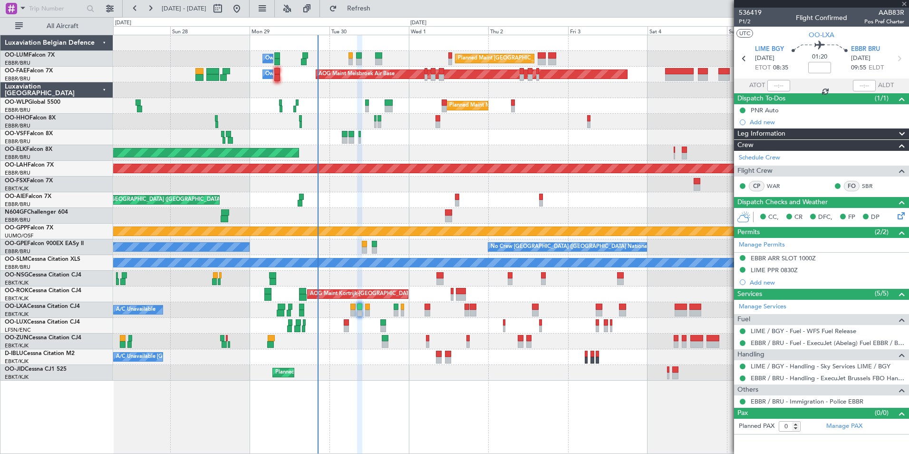
type input "-00:10"
type input "3"
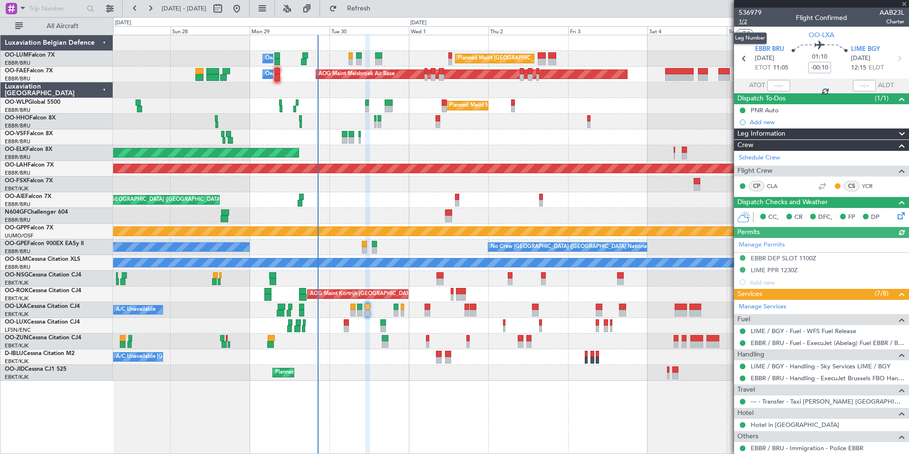
click at [746, 23] on span "1/2" at bounding box center [750, 22] width 23 height 8
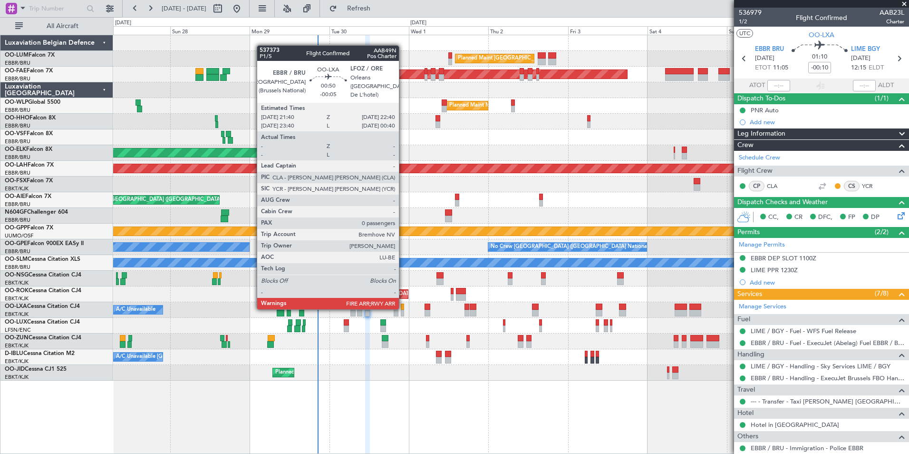
click at [403, 308] on div at bounding box center [402, 306] width 3 height 7
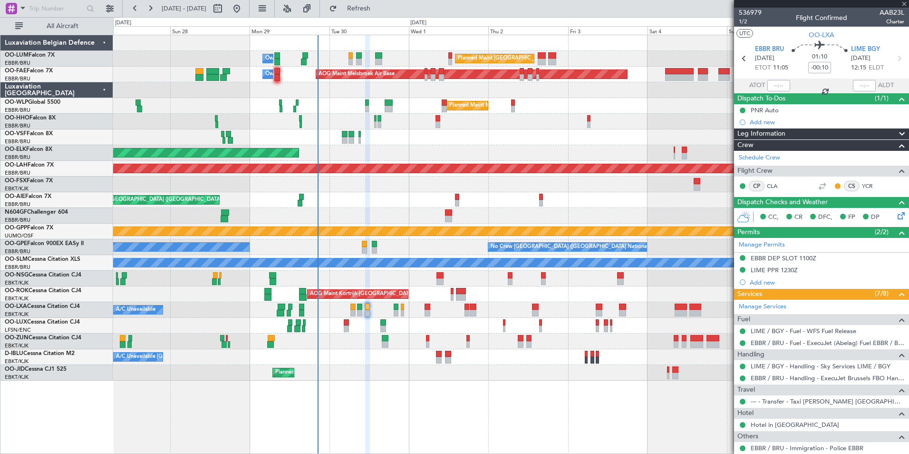
type input "-00:05"
type input "0"
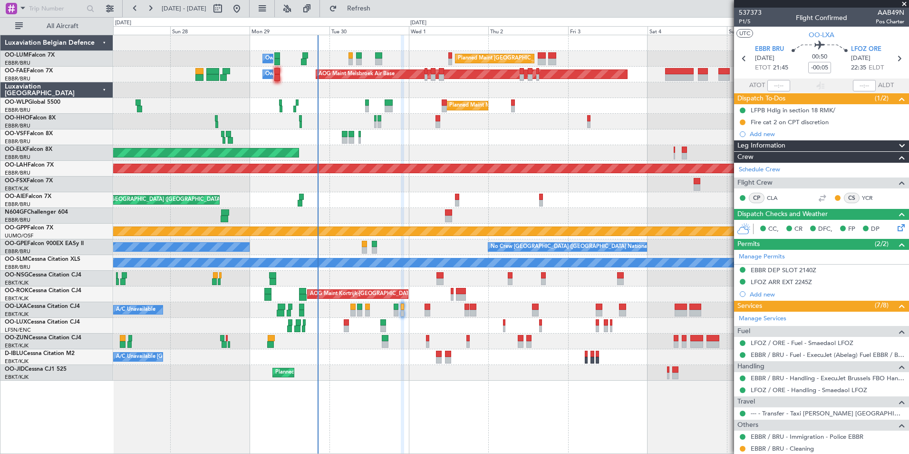
click at [378, 148] on div "Planned Maint Kortrijk-[GEOGRAPHIC_DATA]" at bounding box center [510, 153] width 795 height 16
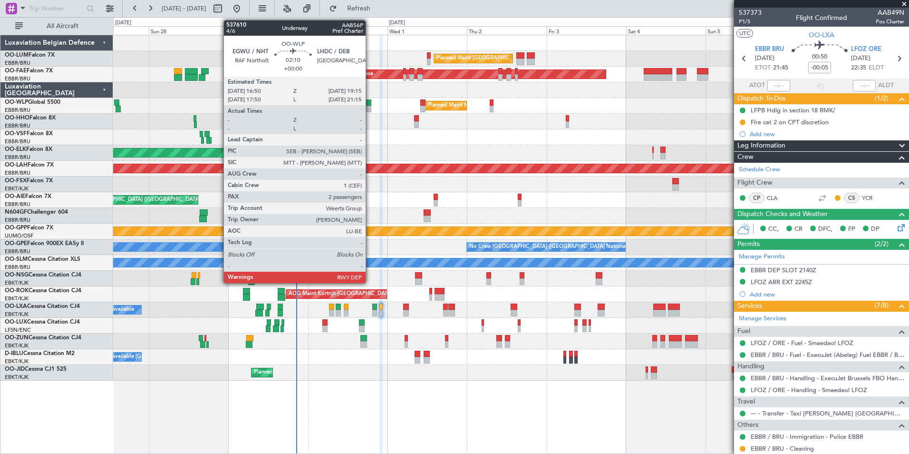
click at [370, 105] on div at bounding box center [367, 102] width 8 height 7
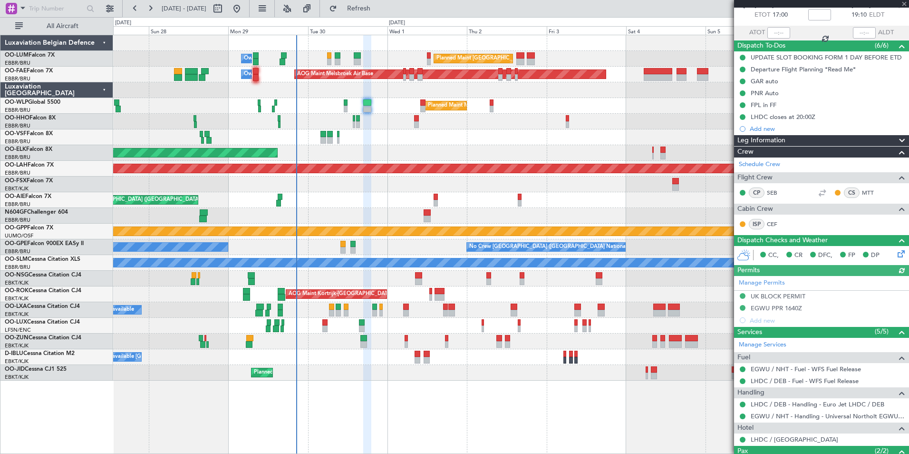
scroll to position [0, 0]
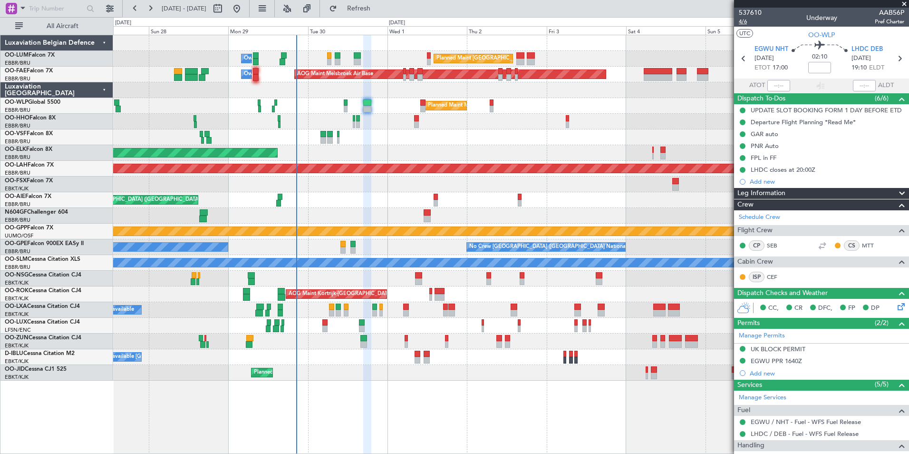
click at [742, 23] on span "4/6" at bounding box center [750, 22] width 23 height 8
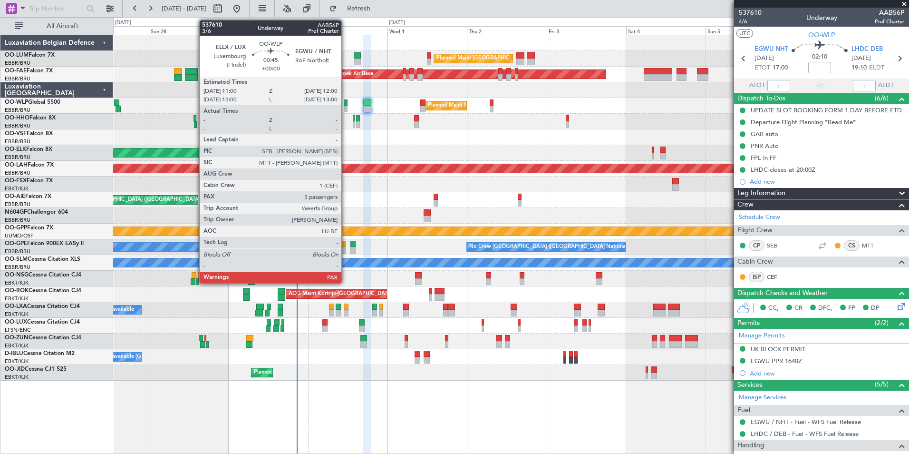
click at [346, 107] on div at bounding box center [345, 109] width 3 height 7
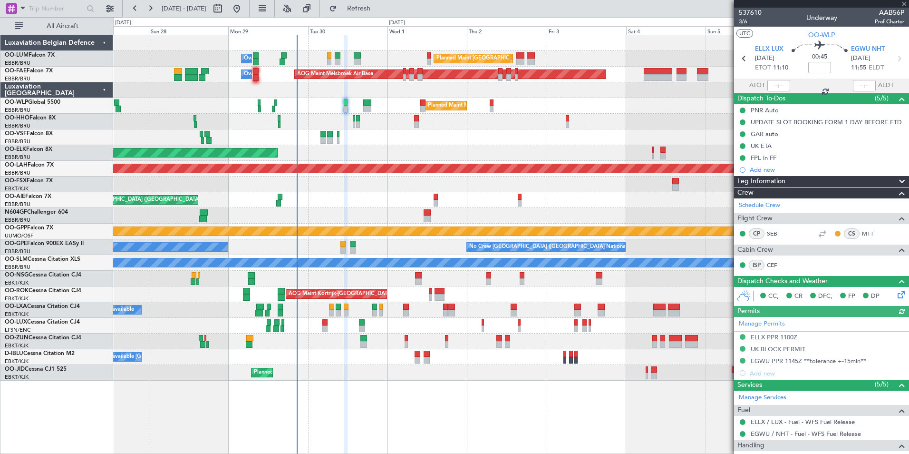
click at [742, 20] on span "3/6" at bounding box center [750, 22] width 23 height 8
click at [379, 12] on span "Refresh" at bounding box center [359, 8] width 40 height 7
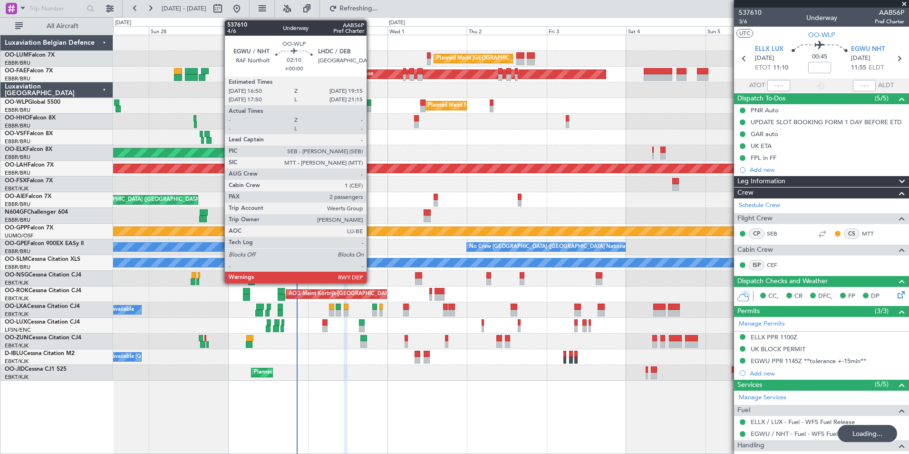
click at [371, 103] on div at bounding box center [367, 102] width 8 height 7
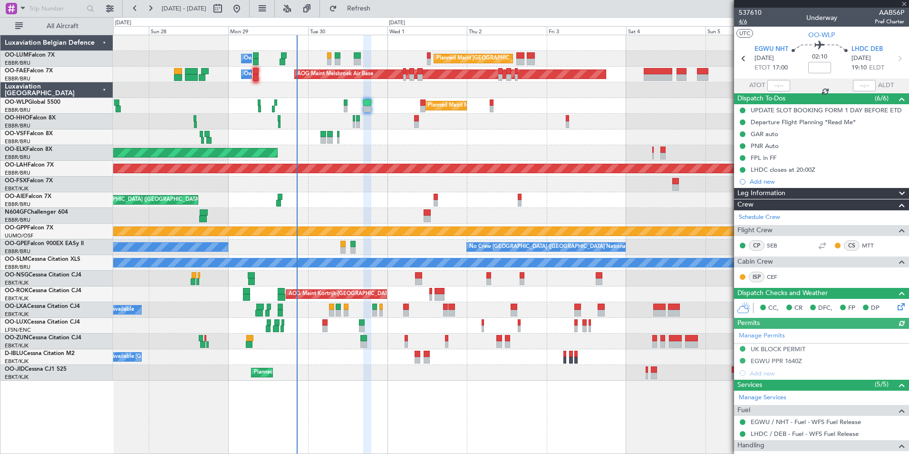
click at [747, 23] on span "4/6" at bounding box center [750, 22] width 23 height 8
click at [379, 7] on span "Refresh" at bounding box center [359, 8] width 40 height 7
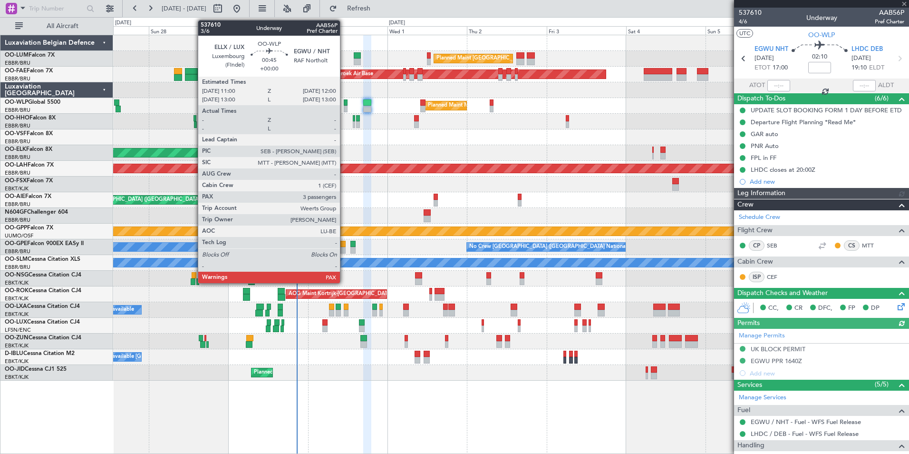
click at [344, 102] on div at bounding box center [345, 102] width 3 height 7
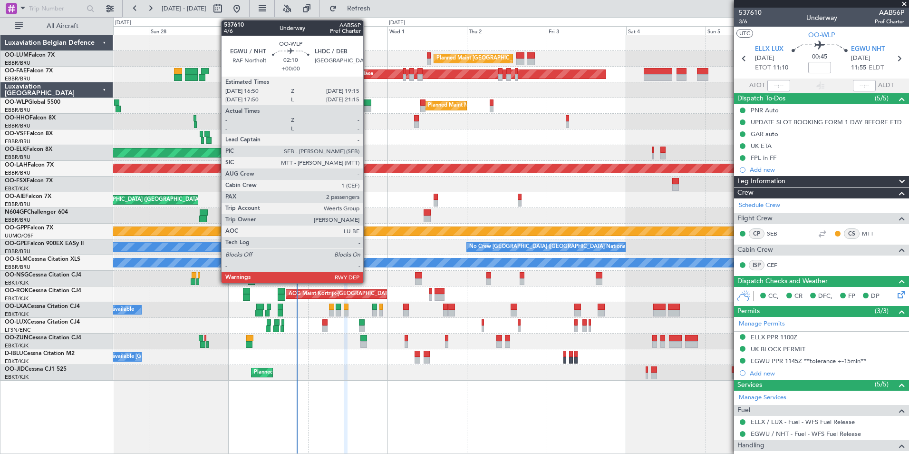
click at [368, 106] on div at bounding box center [367, 109] width 8 height 7
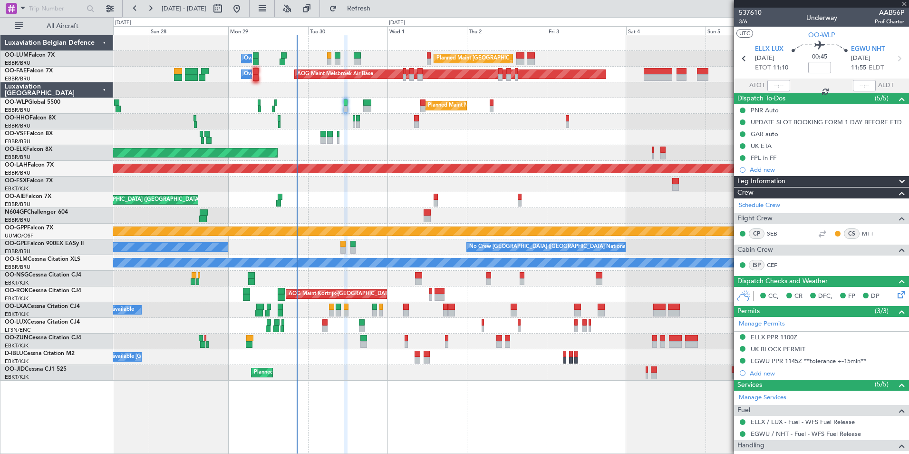
type input "2"
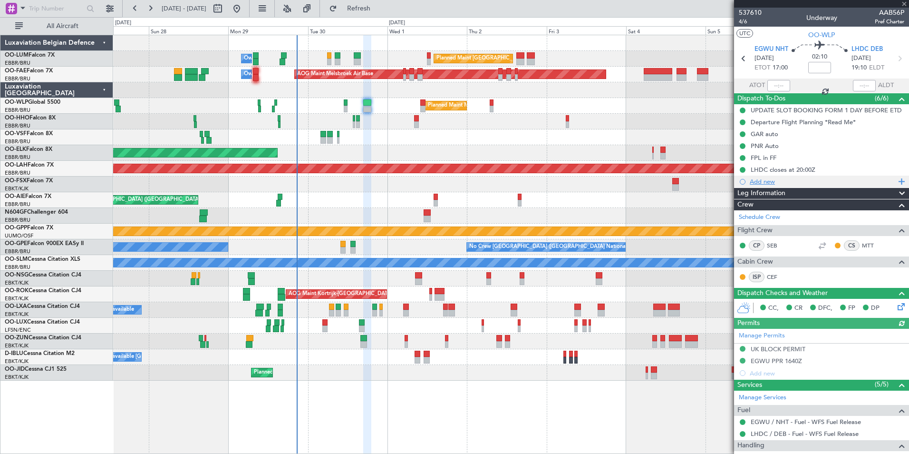
click at [761, 178] on div "Add new" at bounding box center [823, 181] width 146 height 8
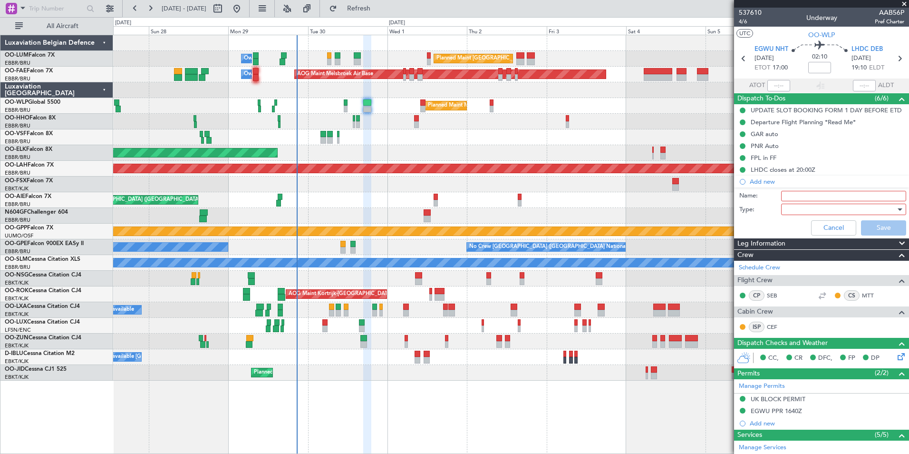
click at [793, 190] on div "Name:" at bounding box center [821, 196] width 184 height 14
click at [794, 194] on input "Name:" at bounding box center [843, 196] width 125 height 10
type input "EGWU closes 17:00Z"
click at [846, 208] on div at bounding box center [840, 209] width 111 height 14
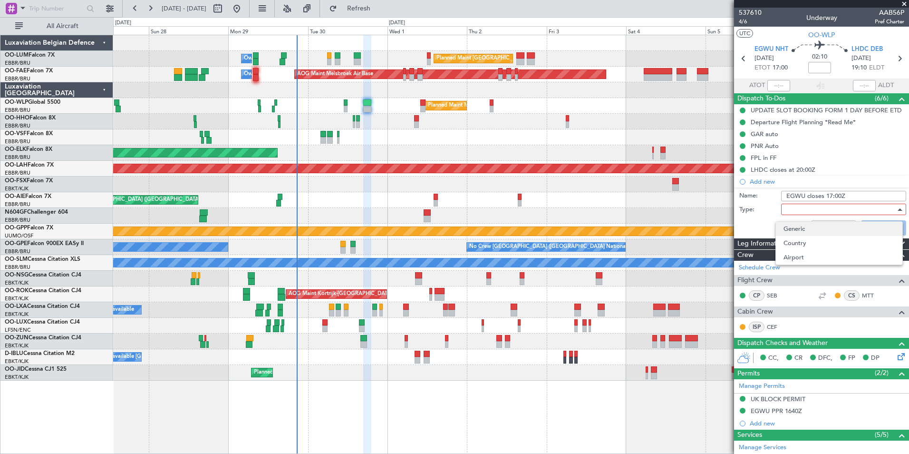
click at [795, 230] on span "Generic" at bounding box center [839, 229] width 111 height 14
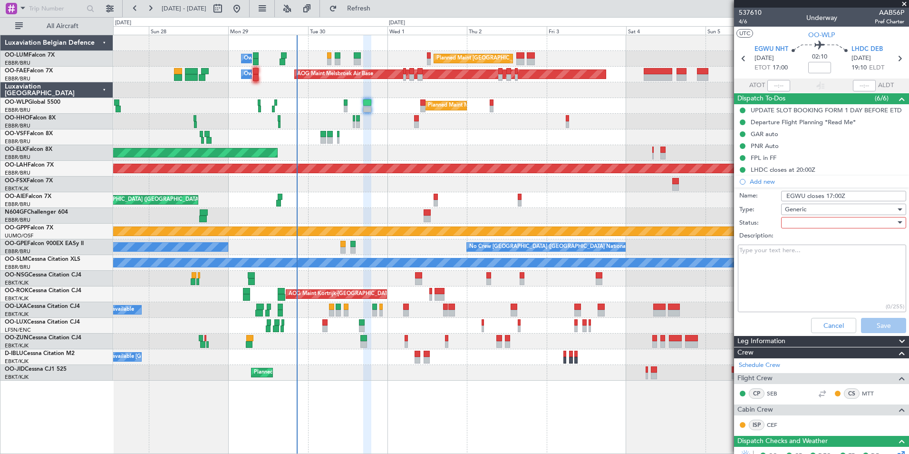
click at [801, 225] on div at bounding box center [840, 222] width 111 height 14
click at [804, 242] on span "Not Started" at bounding box center [832, 241] width 96 height 14
click at [812, 224] on span "Not Started" at bounding box center [802, 222] width 34 height 9
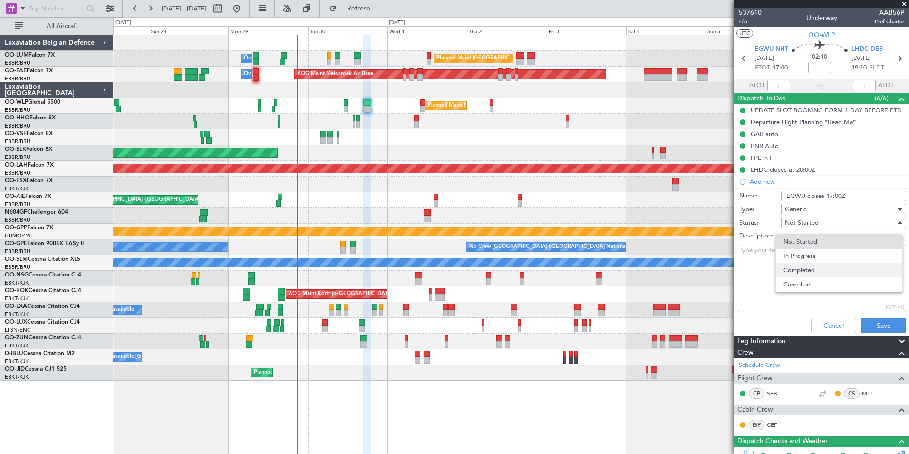
click at [805, 271] on span "Completed" at bounding box center [839, 270] width 111 height 14
click at [878, 334] on div "Cancel Save" at bounding box center [818, 325] width 179 height 23
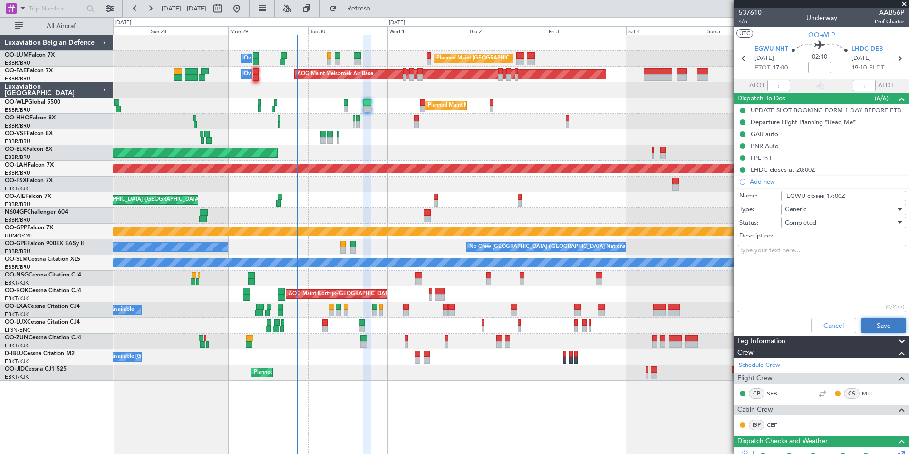
click at [879, 323] on button "Save" at bounding box center [883, 325] width 45 height 15
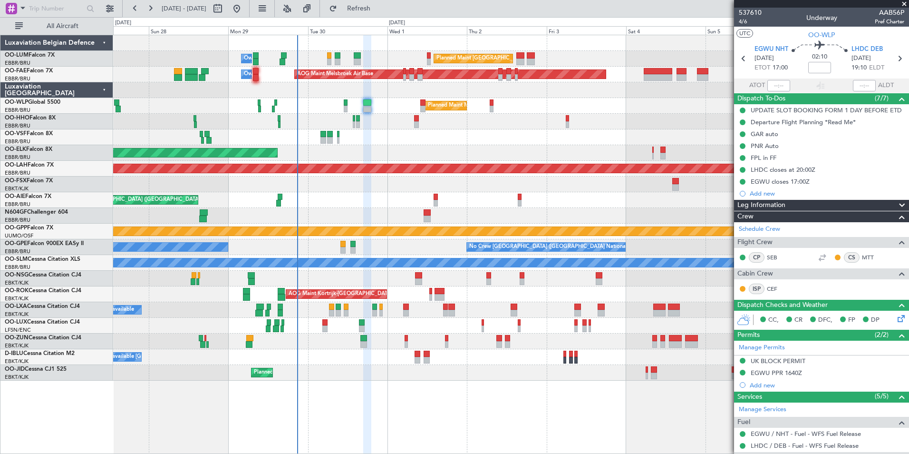
click at [456, 285] on div "Planned Maint [GEOGRAPHIC_DATA] ([GEOGRAPHIC_DATA])" at bounding box center [510, 279] width 795 height 16
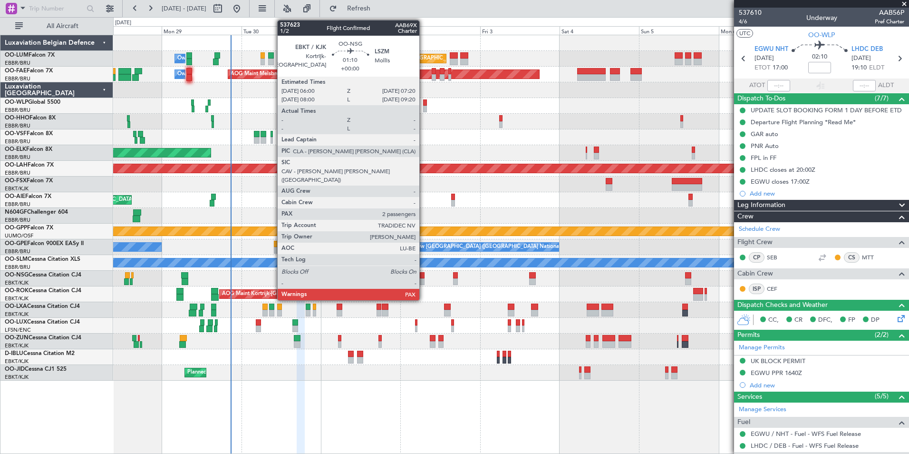
click at [424, 279] on div at bounding box center [422, 281] width 5 height 7
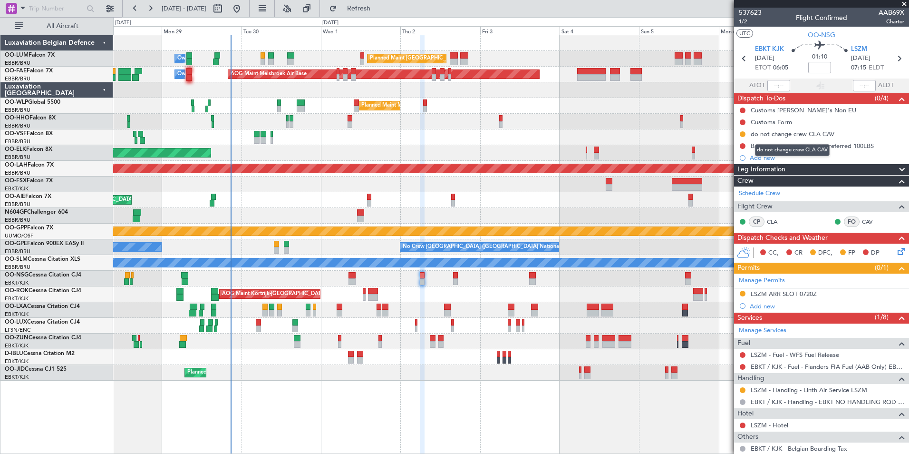
drag, startPoint x: 798, startPoint y: 142, endPoint x: 794, endPoint y: 145, distance: 5.4
click at [798, 142] on mat-tooltip-component "do not change crew CLA CAV" at bounding box center [792, 149] width 88 height 25
click at [843, 145] on div "Ballast weight min 40 LBS preferred 100LBS" at bounding box center [812, 146] width 123 height 8
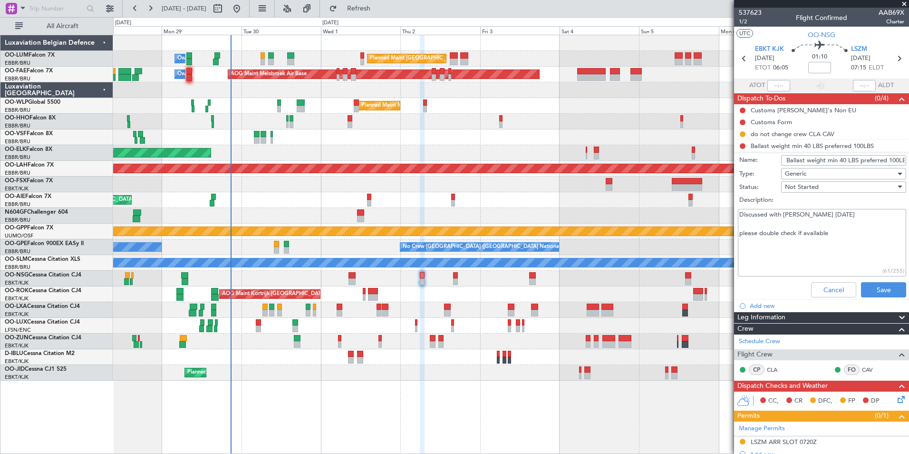
drag, startPoint x: 737, startPoint y: 213, endPoint x: 831, endPoint y: 212, distance: 93.2
click at [831, 212] on div "Discussed with Eric 29 SEP. please double check if available (61/255)" at bounding box center [821, 243] width 184 height 72
click at [828, 213] on textarea "Discussed with [PERSON_NAME] [DATE] please double check if available" at bounding box center [822, 243] width 168 height 68
click at [829, 240] on textarea "Discussed with [PERSON_NAME] [DATE] please double check if available" at bounding box center [822, 243] width 168 height 68
click at [828, 234] on textarea "Discussed with [PERSON_NAME] [DATE] please double check if available" at bounding box center [822, 243] width 168 height 68
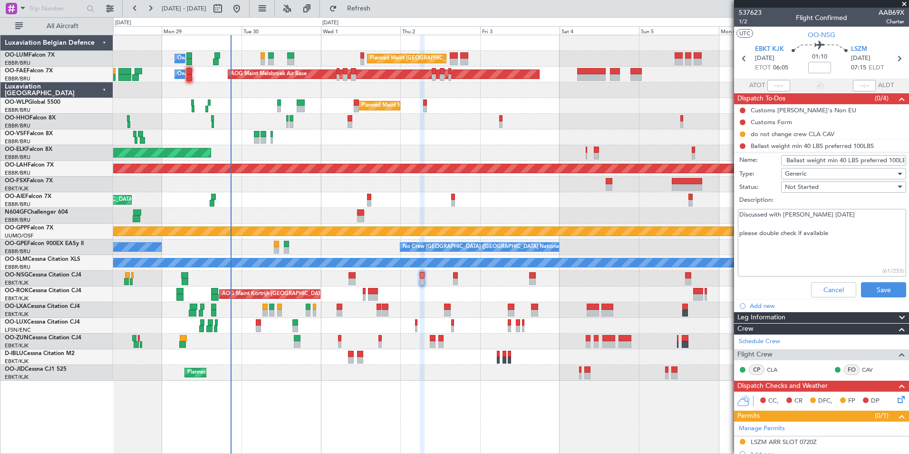
click at [833, 234] on textarea "Discussed with [PERSON_NAME] [DATE] please double check if available" at bounding box center [822, 243] width 168 height 68
type textarea "Discussed with [PERSON_NAME] [DATE] please double check if available."
click at [874, 294] on button "Save" at bounding box center [883, 289] width 45 height 15
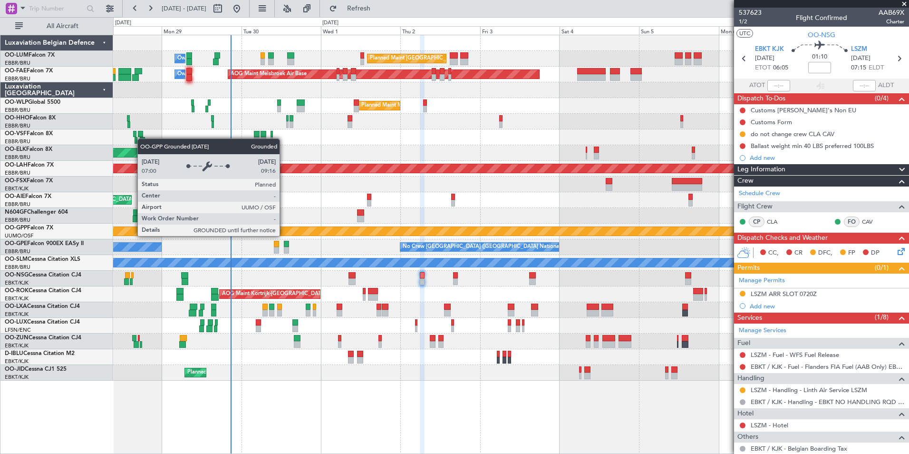
click at [344, 235] on div "Grounded [PERSON_NAME]" at bounding box center [511, 231] width 2387 height 10
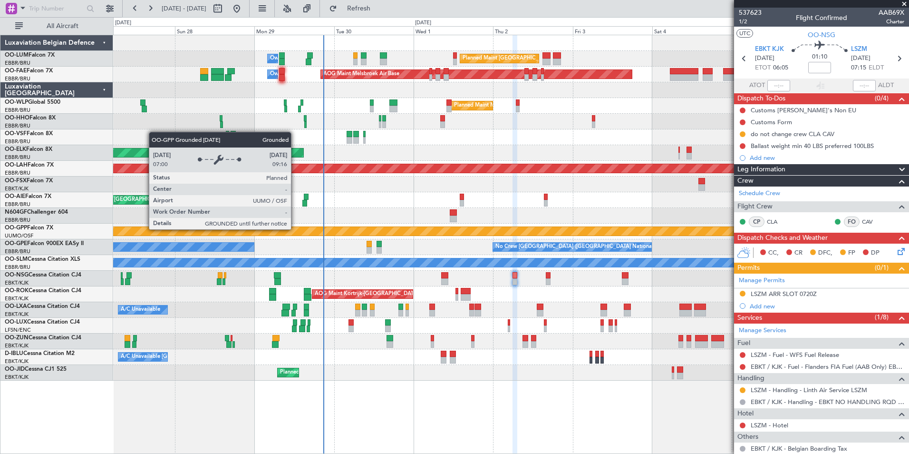
click at [328, 229] on div "Grounded [PERSON_NAME]" at bounding box center [511, 231] width 2386 height 9
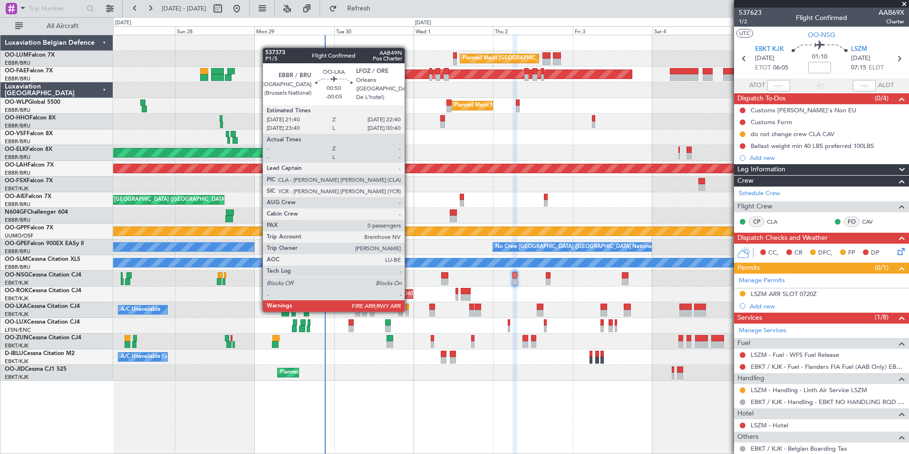
click at [409, 310] on div at bounding box center [407, 313] width 3 height 7
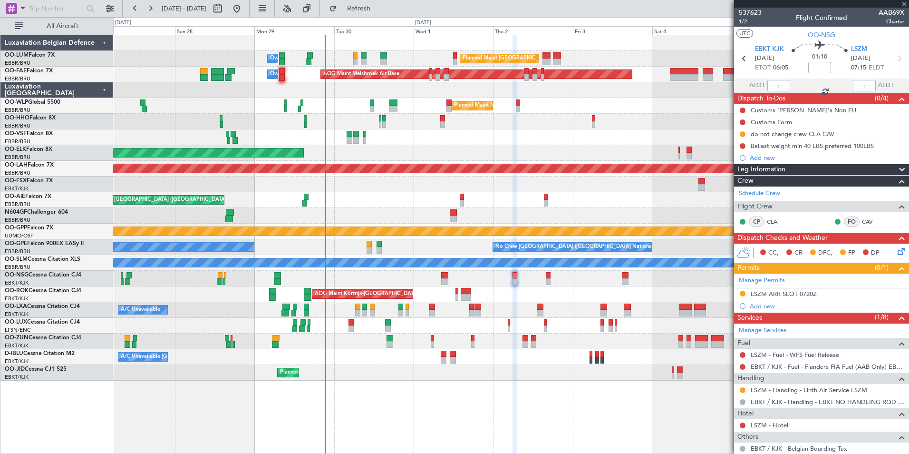
type input "-00:05"
type input "0"
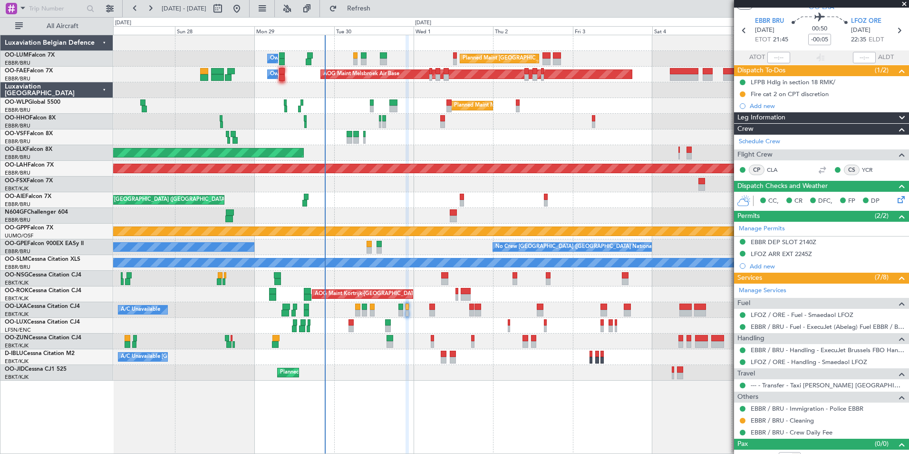
scroll to position [39, 0]
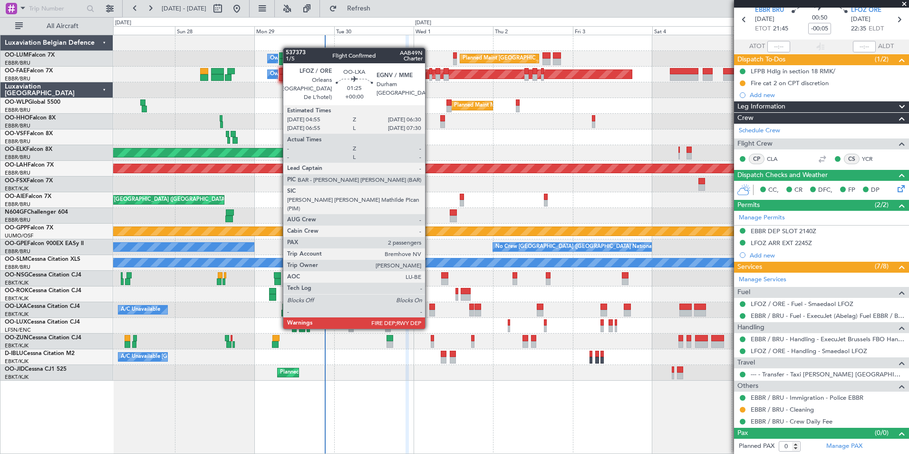
click at [429, 310] on div at bounding box center [432, 313] width 6 height 7
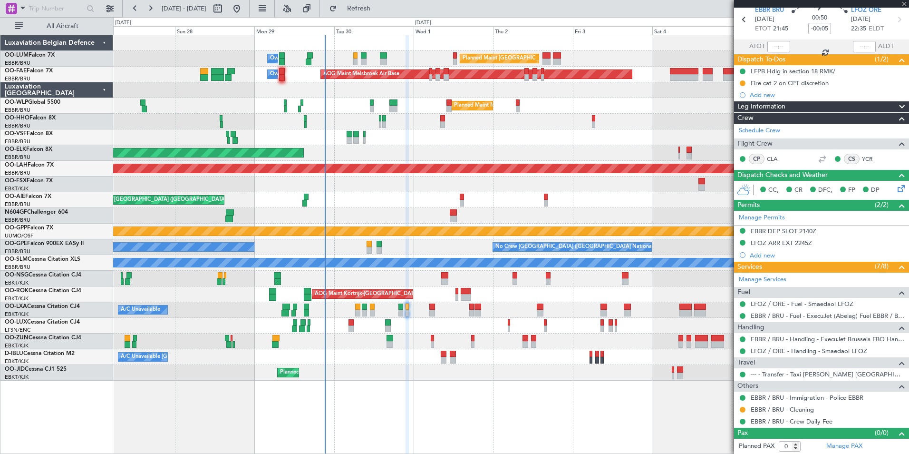
type input "2"
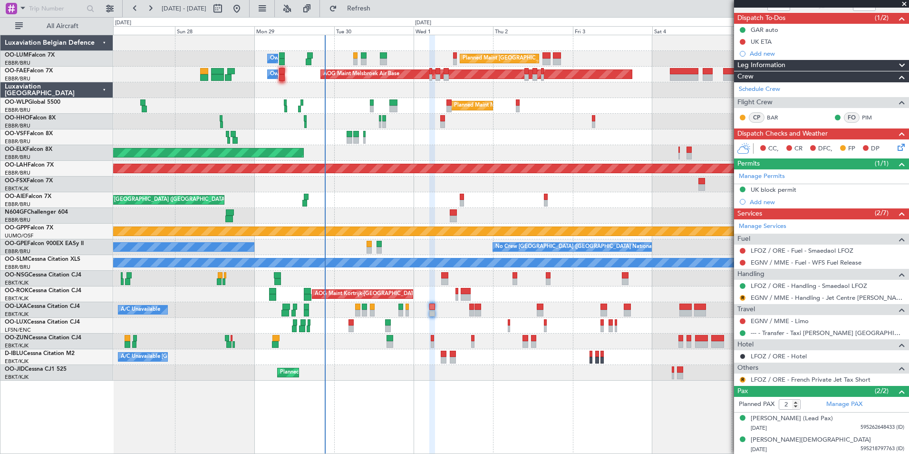
scroll to position [81, 0]
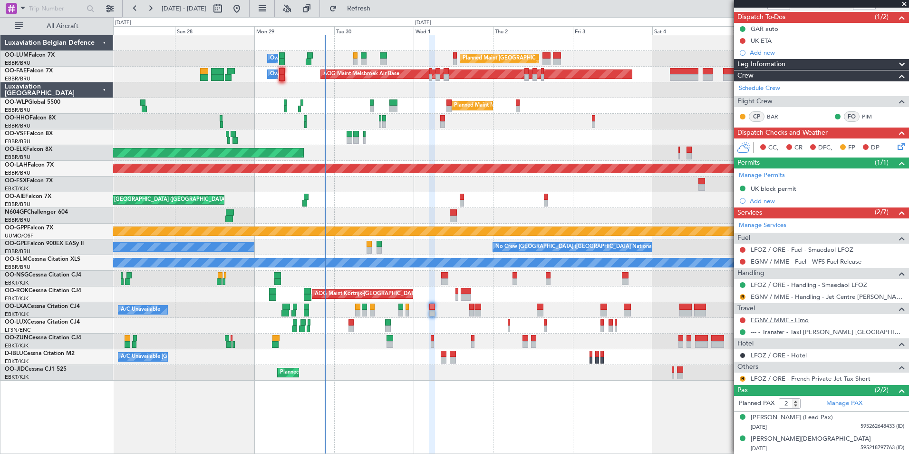
click at [775, 322] on link "EGNV / MME - Limo" at bounding box center [780, 320] width 58 height 8
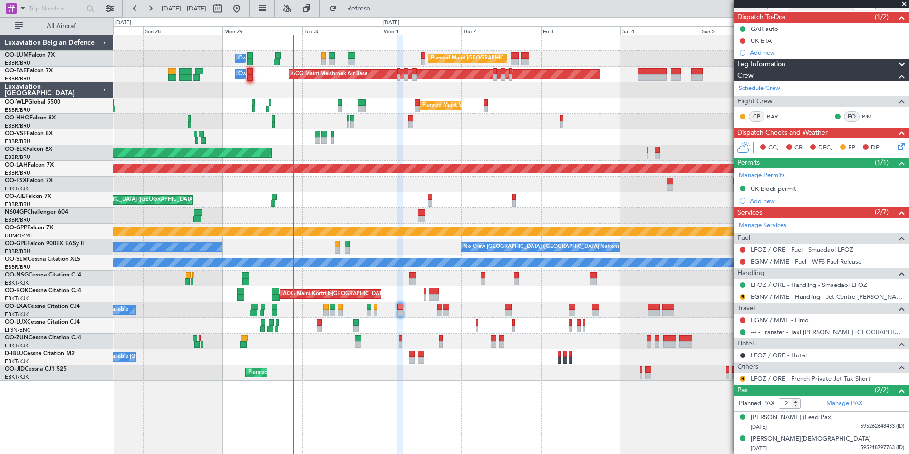
click at [417, 253] on div "No Crew [GEOGRAPHIC_DATA] ([GEOGRAPHIC_DATA] National) Planned Maint [GEOGRAPHI…" at bounding box center [510, 247] width 795 height 16
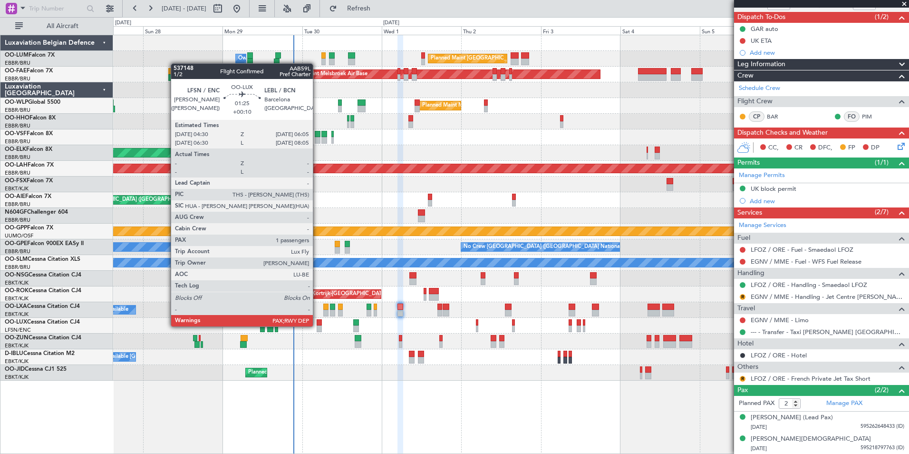
click at [317, 325] on div at bounding box center [320, 328] width 6 height 7
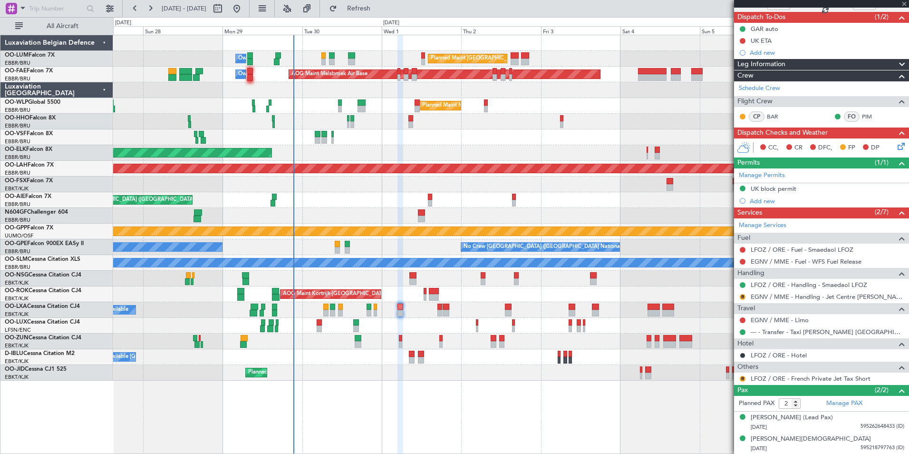
type input "+00:10"
type input "1"
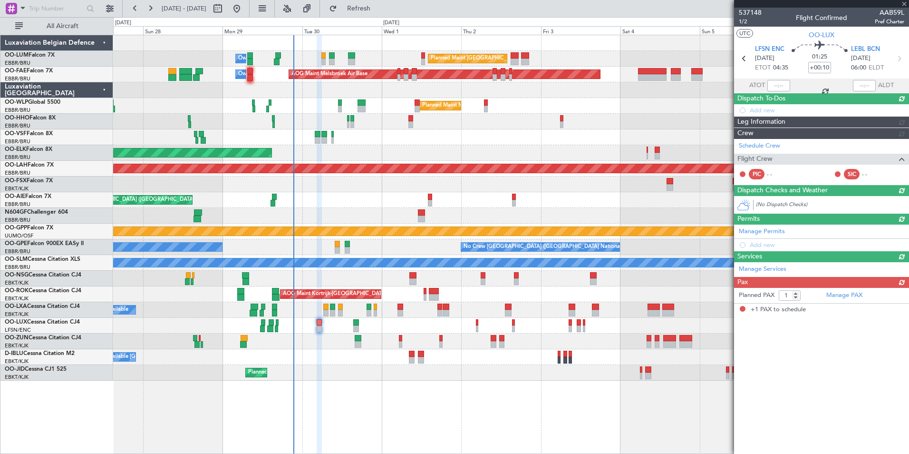
scroll to position [0, 0]
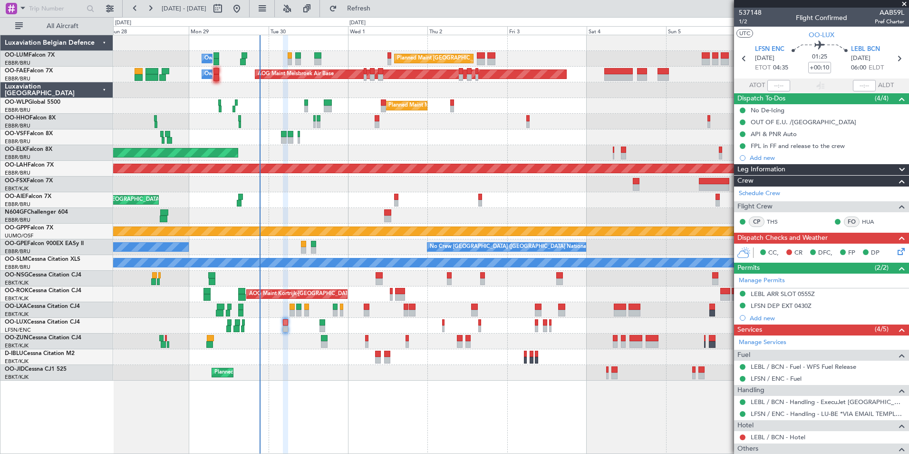
click at [353, 355] on div "A/C Unavailable [GEOGRAPHIC_DATA]-[GEOGRAPHIC_DATA] A/C Unavailable [GEOGRAPHIC…" at bounding box center [510, 357] width 795 height 16
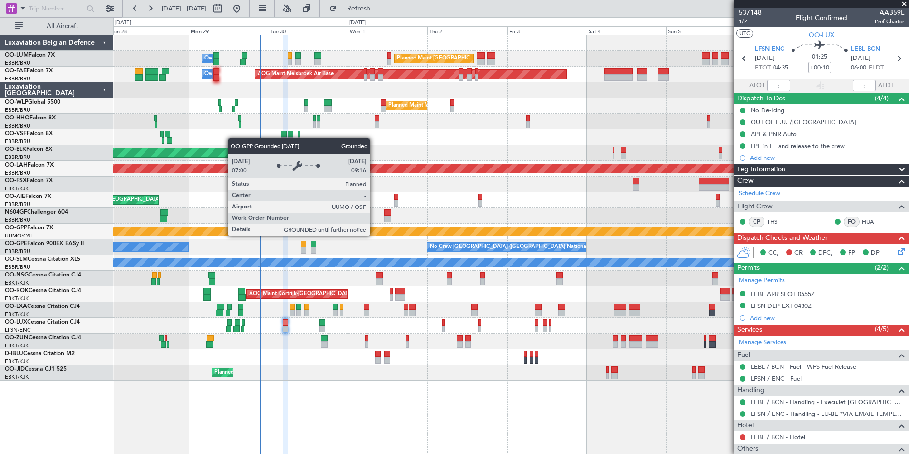
click at [349, 237] on div "Grounded [PERSON_NAME]" at bounding box center [510, 231] width 795 height 16
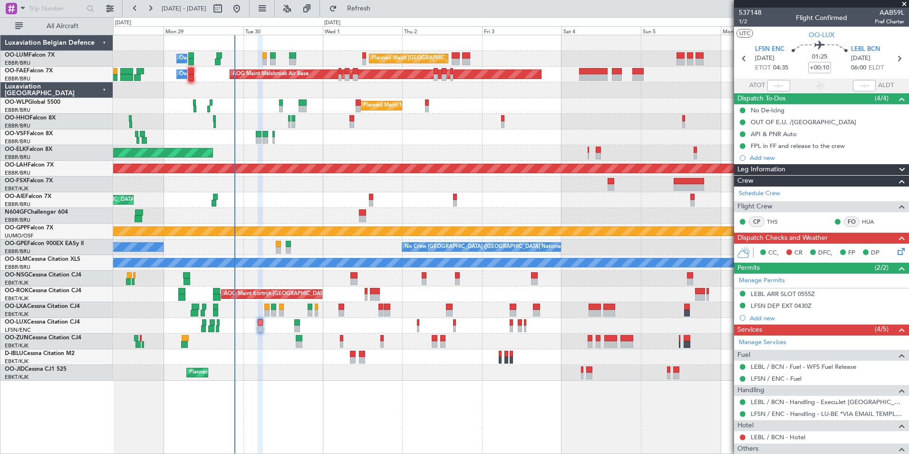
click at [0, 252] on html "[DATE] - [DATE] Refresh Quick Links All Aircraft Planned Maint [GEOGRAPHIC_DATA…" at bounding box center [454, 227] width 909 height 454
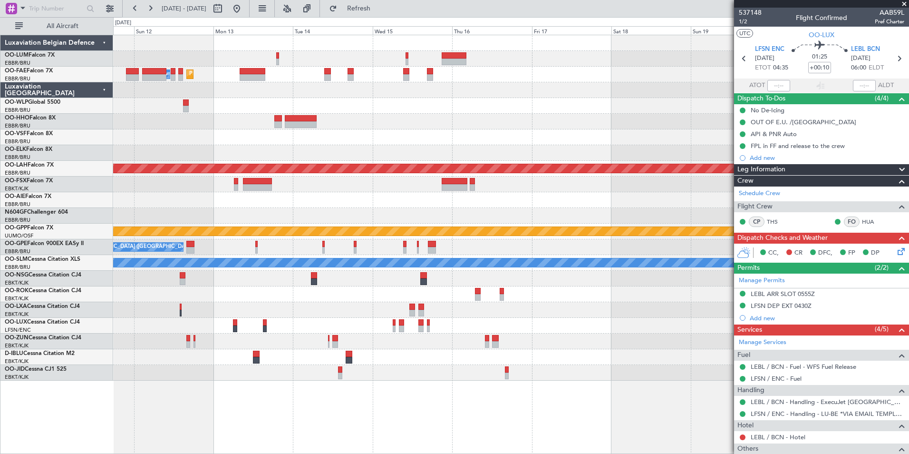
click at [0, 265] on html "[DATE] - [DATE] Refresh Quick Links All Aircraft Owner [GEOGRAPHIC_DATA] Planne…" at bounding box center [454, 227] width 909 height 454
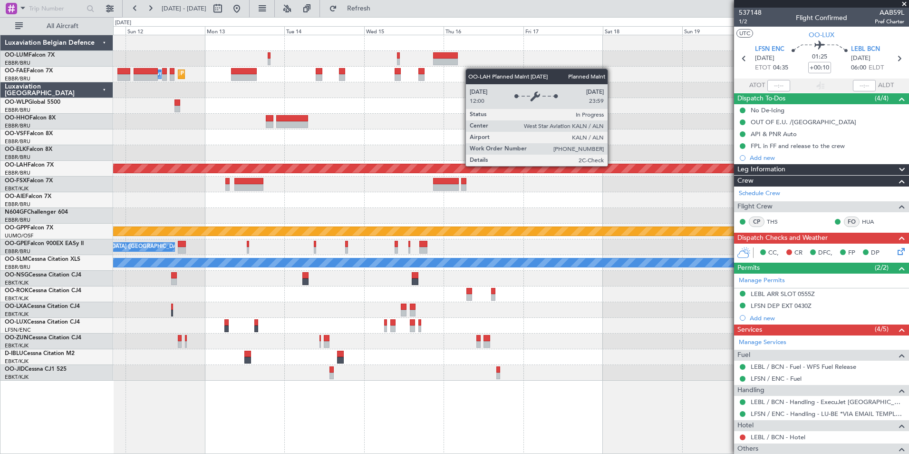
click at [64, 235] on div "Owner Melsbroek Air Base Planned Maint [GEOGRAPHIC_DATA] Planned [GEOGRAPHIC_DA…" at bounding box center [454, 235] width 909 height 436
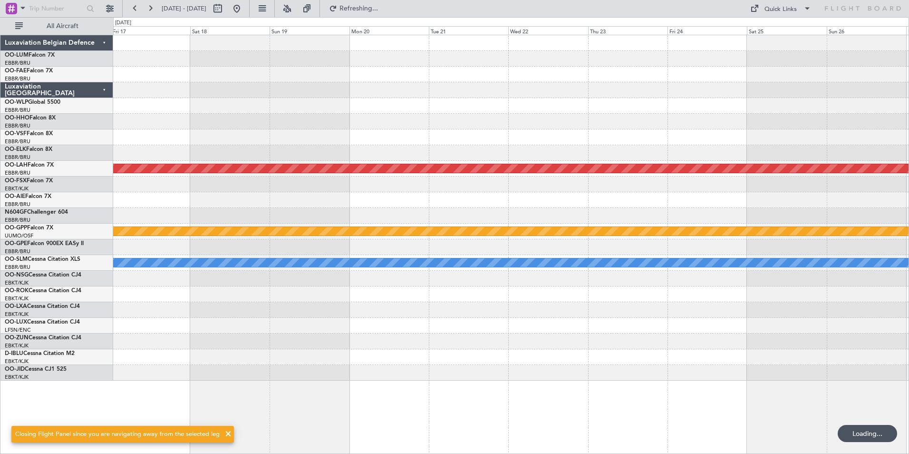
click at [68, 218] on div "Planned Maint [PERSON_NAME]-[GEOGRAPHIC_DATA][PERSON_NAME] ([GEOGRAPHIC_DATA][P…" at bounding box center [454, 235] width 909 height 436
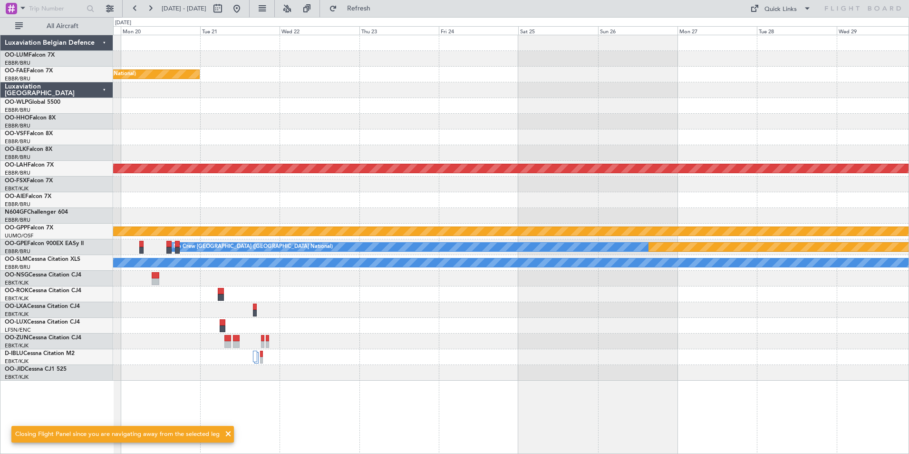
click at [518, 218] on div at bounding box center [510, 216] width 795 height 16
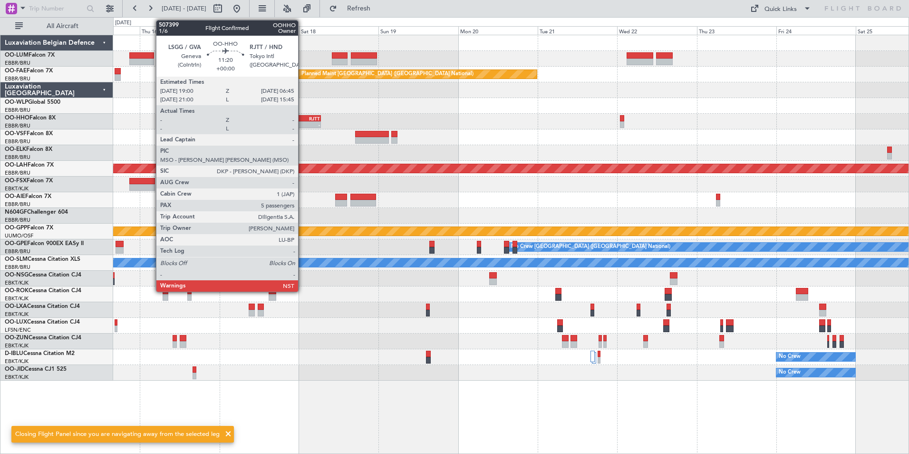
click at [302, 123] on div "-" at bounding box center [310, 125] width 19 height 6
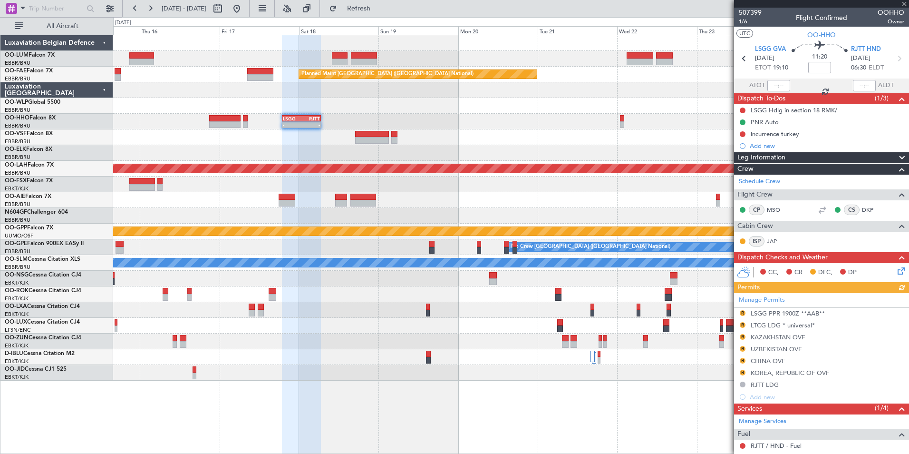
click at [745, 313] on div "Manage Permits R LSGG PPR 1900Z **AAB** R LTCG LDG * universal* R KAZAKHSTAN OV…" at bounding box center [821, 348] width 175 height 110
click at [743, 312] on div "Manage Permits R LSGG PPR 1900Z **AAB** R LTCG LDG * universal* R KAZAKHSTAN OV…" at bounding box center [821, 348] width 175 height 110
click at [743, 313] on div "Manage Permits R LSGG PPR 1900Z **AAB** R LTCG LDG * universal* R KAZAKHSTAN OV…" at bounding box center [821, 348] width 175 height 110
click at [740, 327] on div "R" at bounding box center [743, 325] width 8 height 8
click at [742, 324] on button "R" at bounding box center [743, 325] width 6 height 6
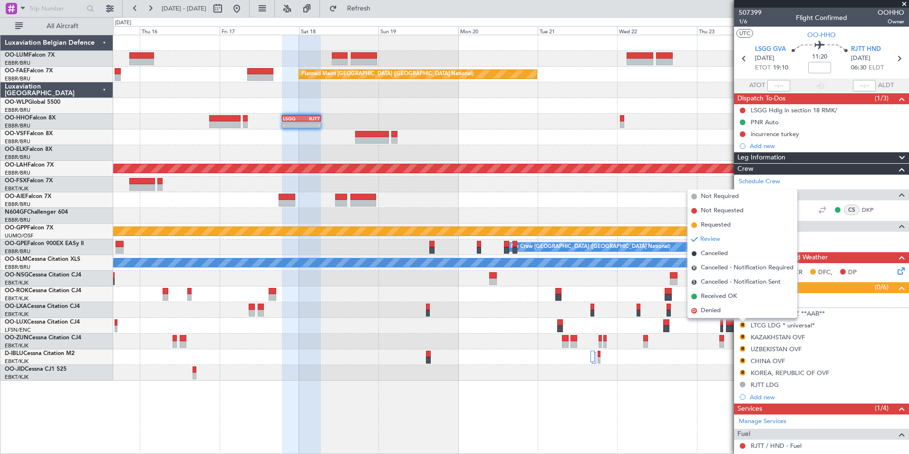
drag, startPoint x: 711, startPoint y: 225, endPoint x: 733, endPoint y: 293, distance: 71.6
click at [711, 226] on span "Requested" at bounding box center [716, 225] width 30 height 10
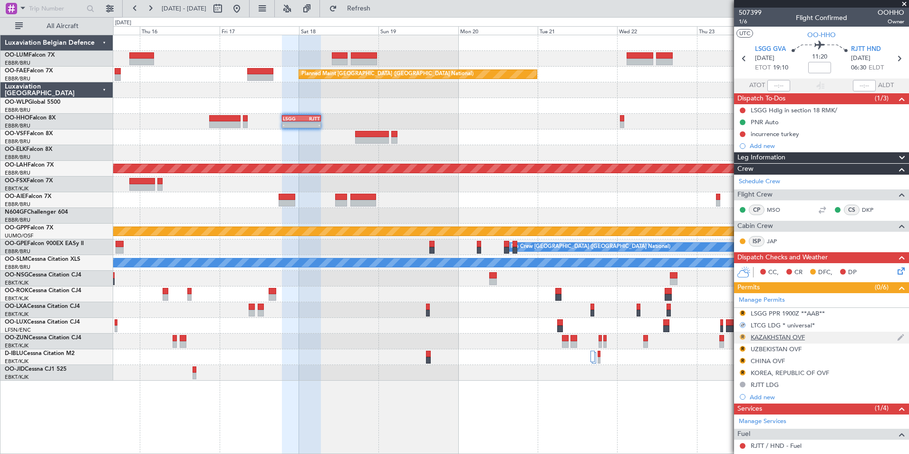
click at [740, 336] on button "R" at bounding box center [743, 337] width 6 height 6
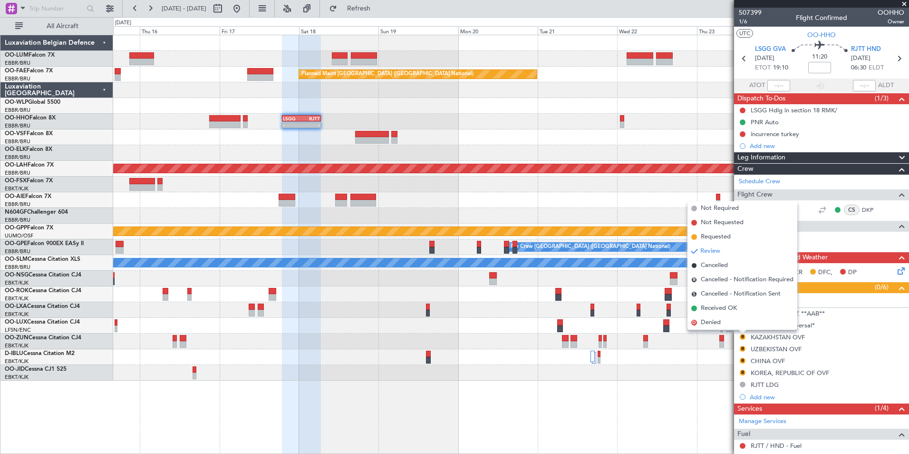
drag, startPoint x: 719, startPoint y: 240, endPoint x: 728, endPoint y: 260, distance: 21.9
click at [719, 240] on span "Requested" at bounding box center [716, 237] width 30 height 10
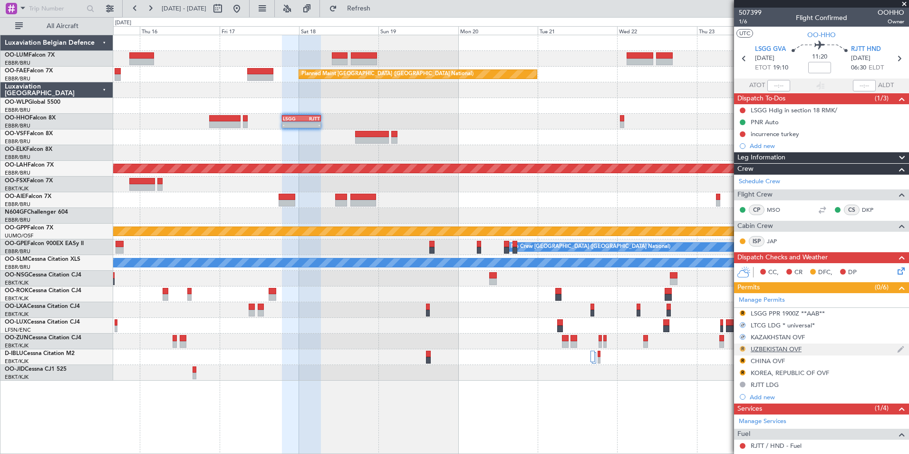
click at [743, 348] on button "R" at bounding box center [743, 349] width 6 height 6
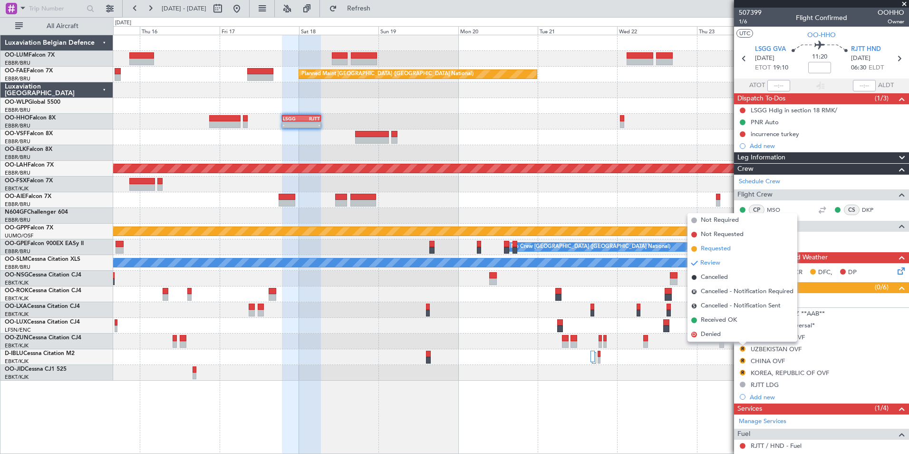
click at [724, 251] on span "Requested" at bounding box center [716, 249] width 30 height 10
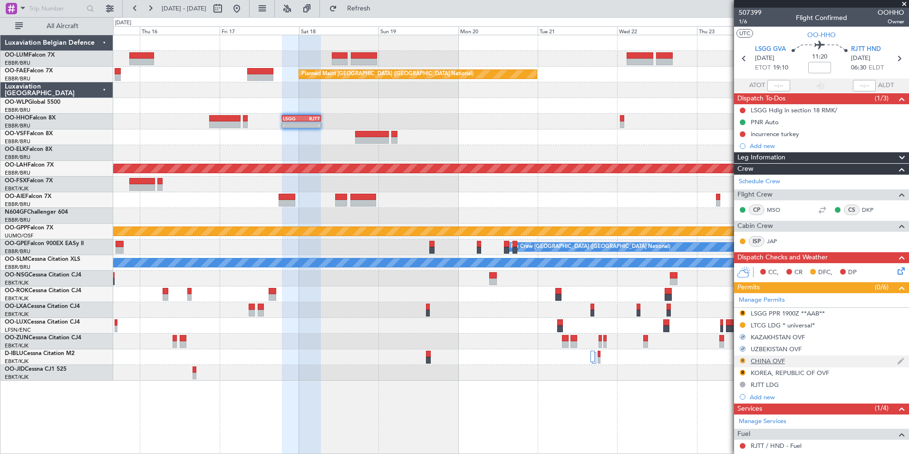
click at [743, 360] on button "R" at bounding box center [743, 361] width 6 height 6
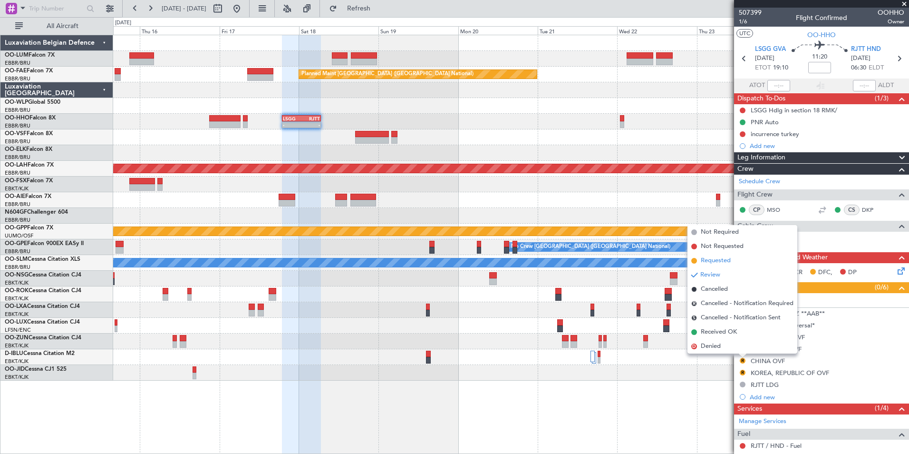
click at [723, 262] on span "Requested" at bounding box center [716, 261] width 30 height 10
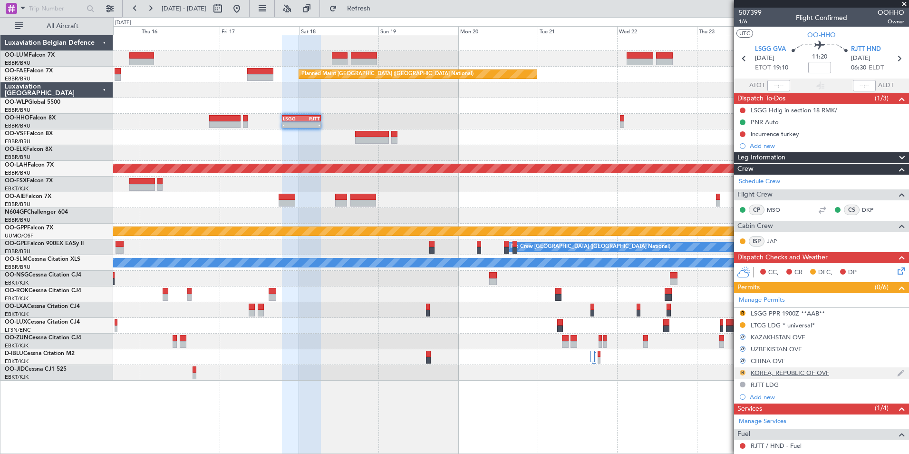
click at [742, 371] on button "R" at bounding box center [743, 372] width 6 height 6
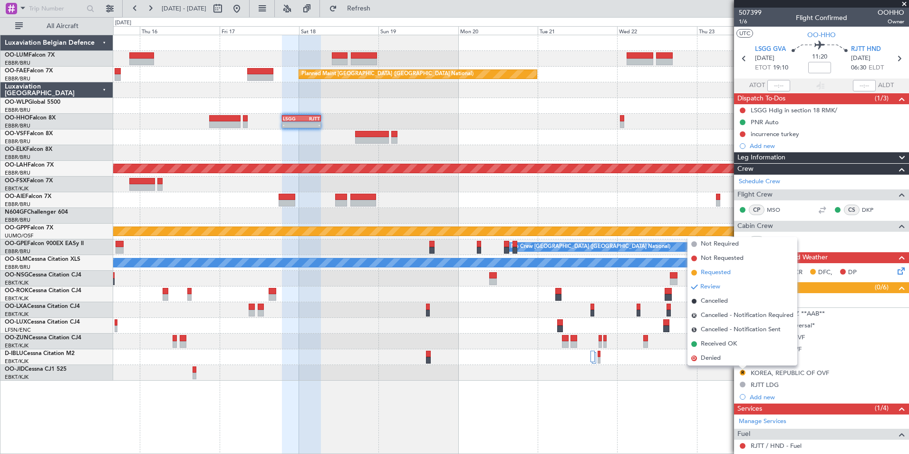
click at [724, 271] on span "Requested" at bounding box center [716, 273] width 30 height 10
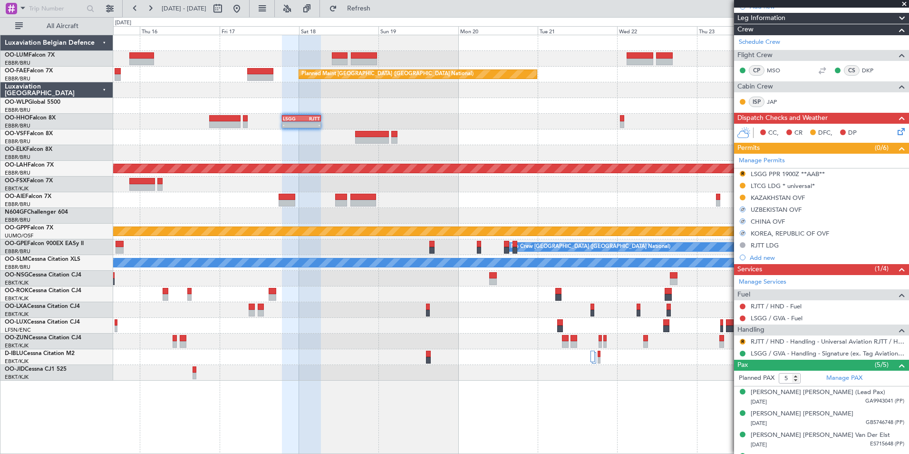
scroll to position [143, 0]
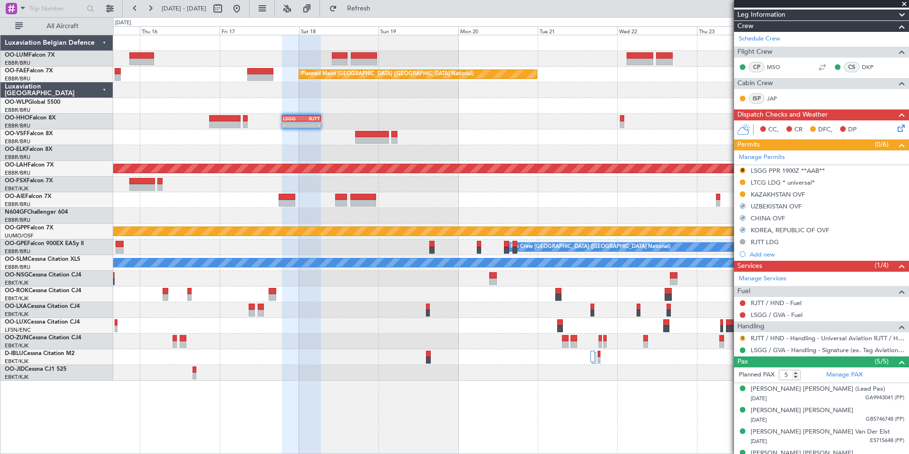
click at [745, 338] on button "R" at bounding box center [743, 338] width 6 height 6
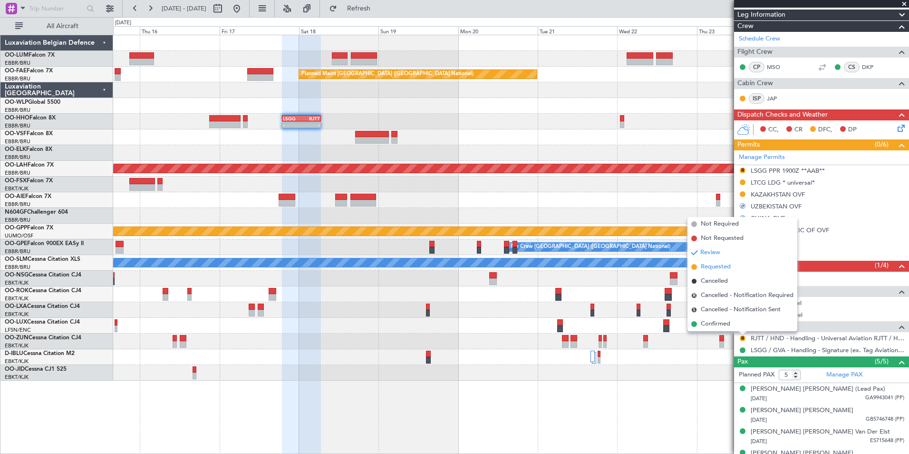
click at [723, 262] on span "Requested" at bounding box center [716, 267] width 30 height 10
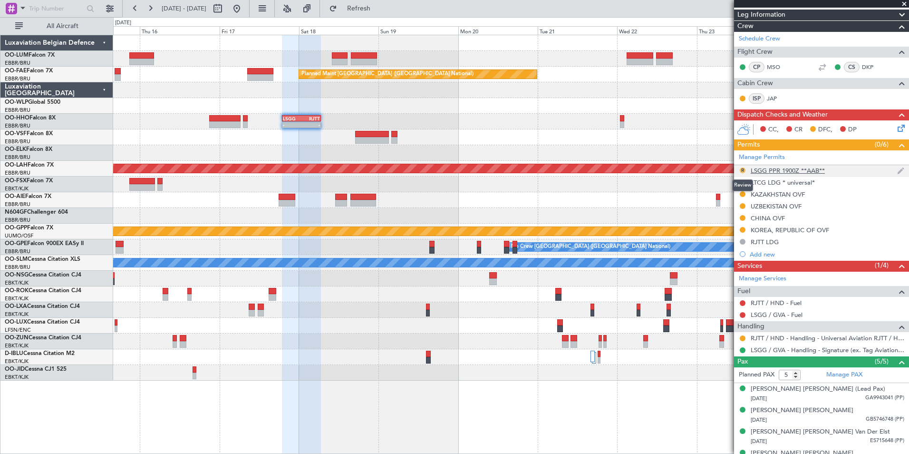
click at [742, 169] on button "R" at bounding box center [743, 170] width 6 height 6
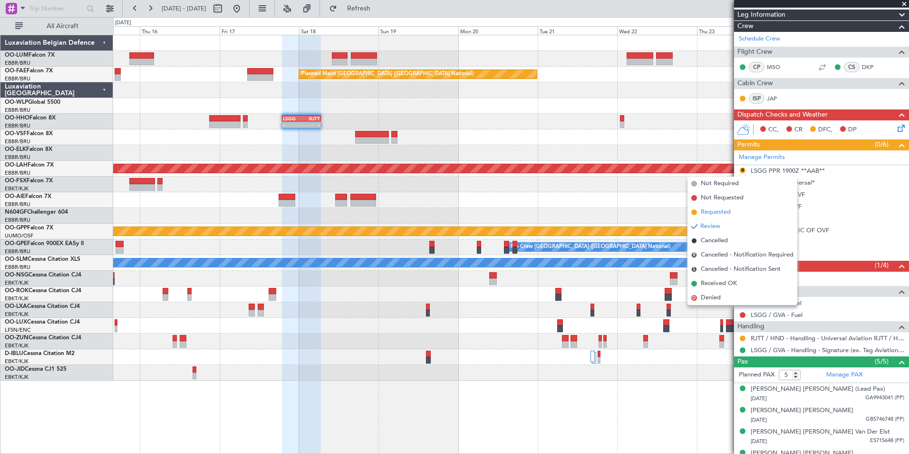
click at [723, 214] on span "Requested" at bounding box center [716, 212] width 30 height 10
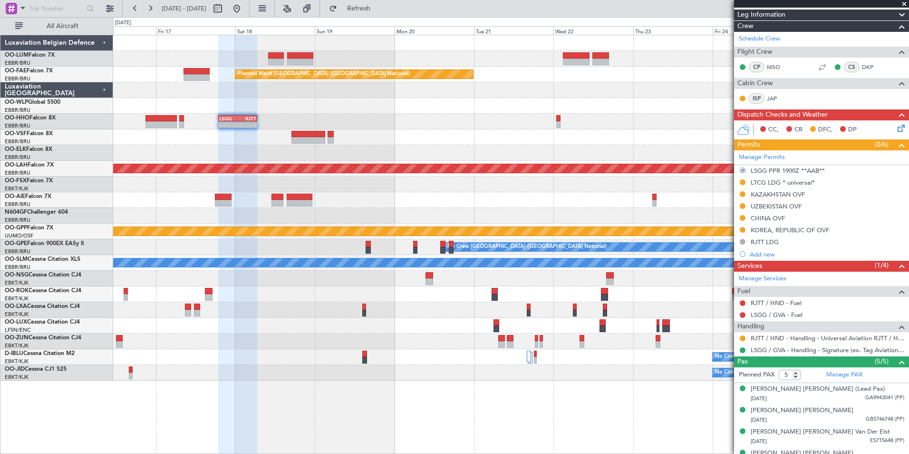
click at [371, 130] on div "Planned Maint Kortrijk-[GEOGRAPHIC_DATA] Planned Maint [GEOGRAPHIC_DATA] ([GEOG…" at bounding box center [510, 207] width 795 height 345
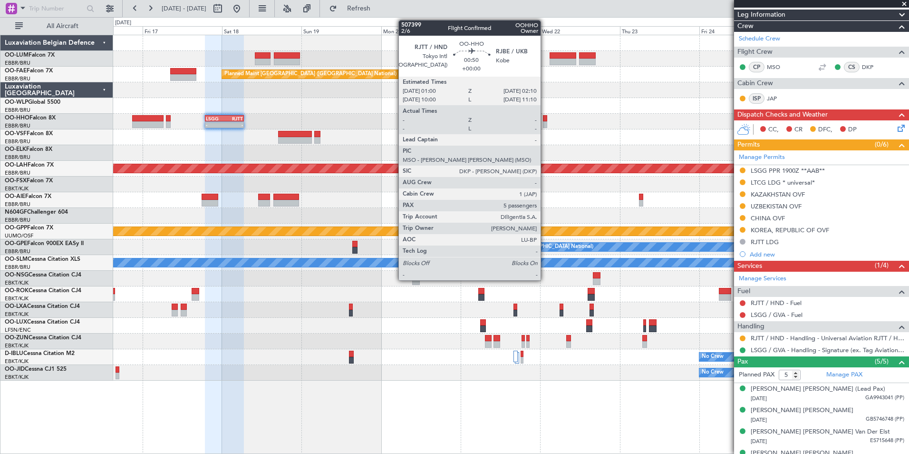
click at [545, 119] on div at bounding box center [545, 118] width 4 height 7
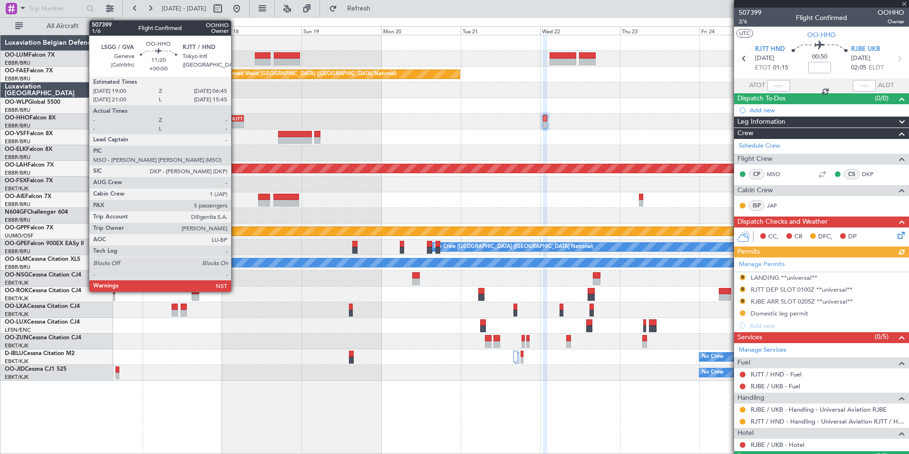
click at [223, 121] on div "LSGG 19:00 Z RJTT 06:45 Z" at bounding box center [224, 118] width 39 height 7
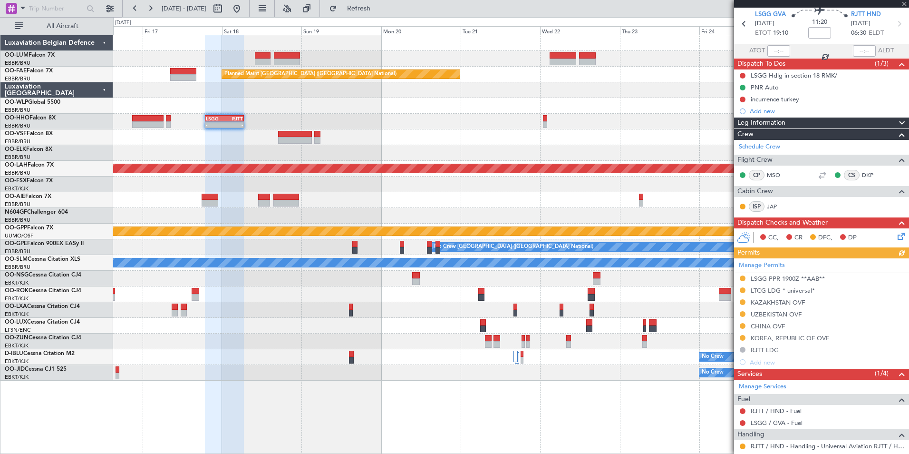
scroll to position [48, 0]
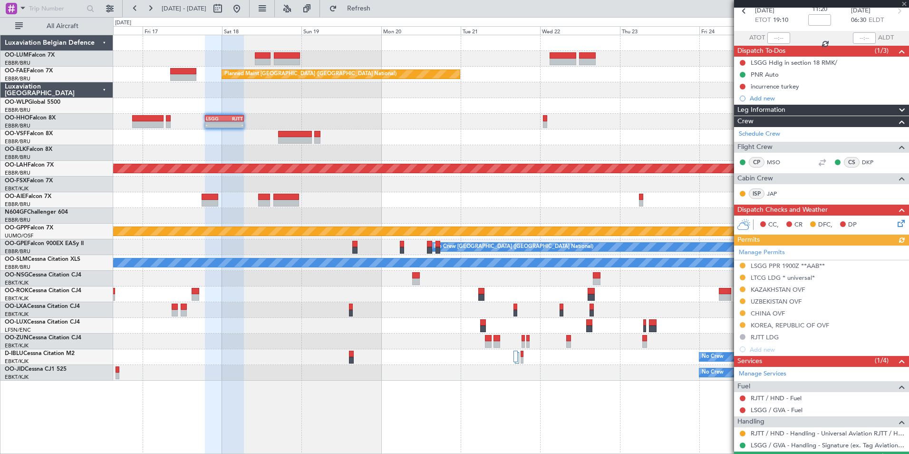
click at [756, 350] on div "Manage Permits LSGG PPR 1900Z **AAB** LTCG LDG * universal* [GEOGRAPHIC_DATA] O…" at bounding box center [821, 300] width 175 height 110
click at [766, 350] on div "Add new" at bounding box center [823, 349] width 146 height 8
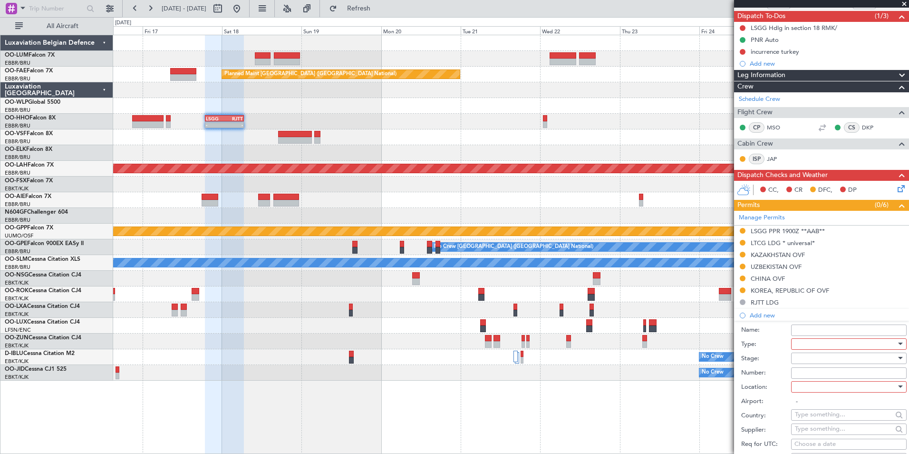
scroll to position [95, 0]
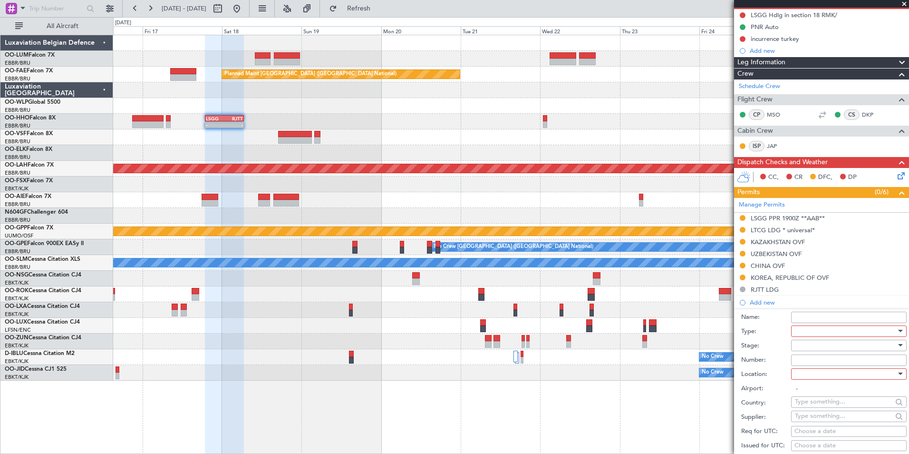
click at [814, 321] on input "Name:" at bounding box center [849, 316] width 116 height 11
click at [780, 312] on label "Name:" at bounding box center [766, 317] width 50 height 10
click at [791, 312] on input "Name:" at bounding box center [849, 316] width 116 height 11
click at [813, 333] on div at bounding box center [845, 331] width 101 height 14
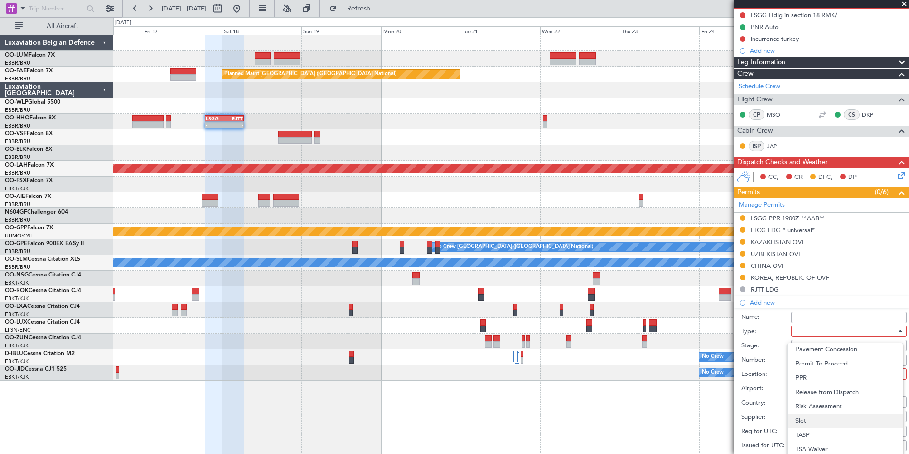
click at [806, 417] on span "Slot" at bounding box center [845, 420] width 100 height 14
click at [820, 350] on div at bounding box center [845, 345] width 101 height 14
drag, startPoint x: 814, startPoint y: 408, endPoint x: 813, endPoint y: 371, distance: 36.7
click at [814, 407] on span "Requested" at bounding box center [845, 407] width 100 height 14
click at [811, 365] on div "Number:" at bounding box center [823, 360] width 165 height 14
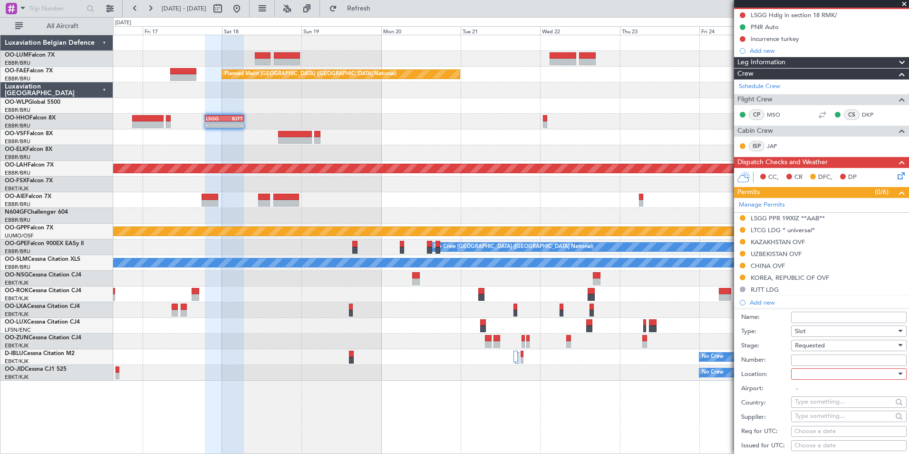
click at [810, 371] on div at bounding box center [845, 374] width 101 height 14
click at [805, 423] on span "Arrival" at bounding box center [845, 421] width 100 height 14
type input "RJTT / HND"
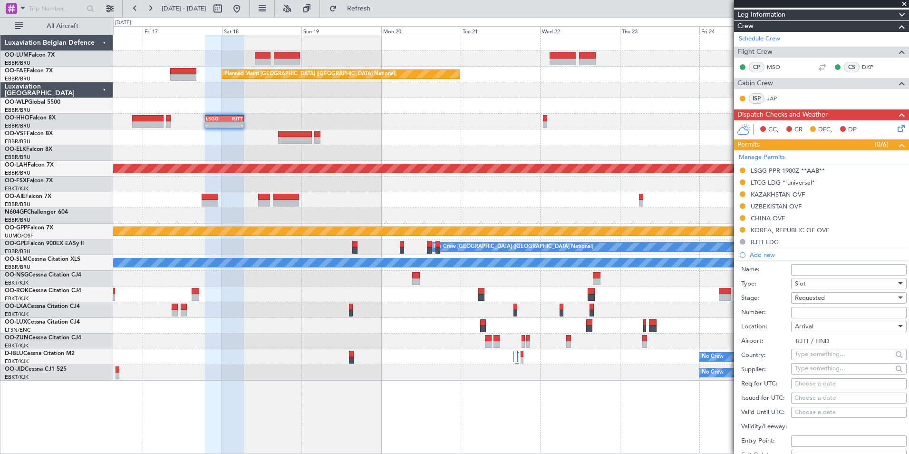
click at [802, 380] on div "Choose a date" at bounding box center [848, 384] width 109 height 10
select select "9"
select select "2025"
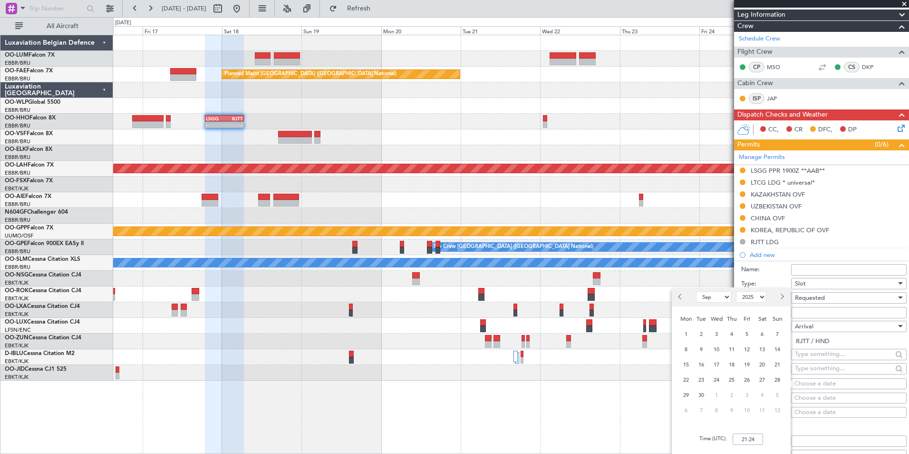
click at [777, 403] on div "12" at bounding box center [777, 409] width 15 height 15
select select "10"
click at [760, 364] on span "18" at bounding box center [762, 364] width 12 height 12
click at [748, 439] on input "00:00" at bounding box center [748, 438] width 30 height 11
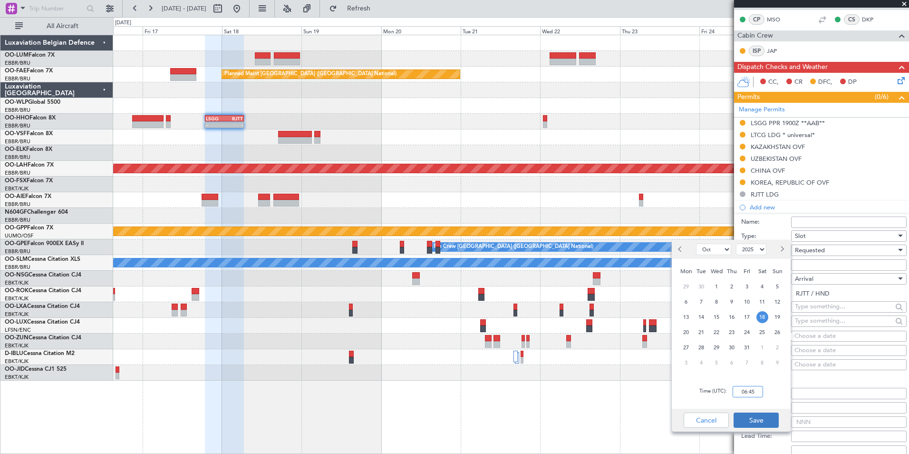
type input "06:45"
click at [771, 416] on button "Save" at bounding box center [756, 419] width 45 height 15
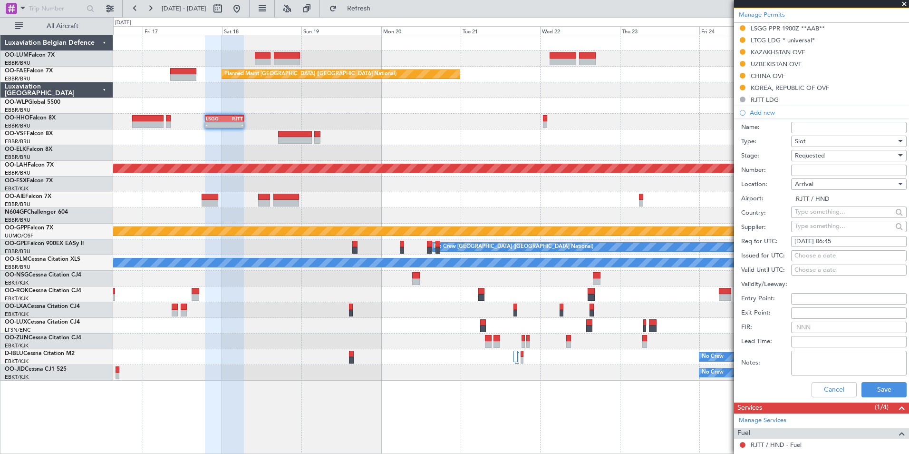
scroll to position [285, 0]
click at [884, 388] on button "Save" at bounding box center [884, 388] width 45 height 15
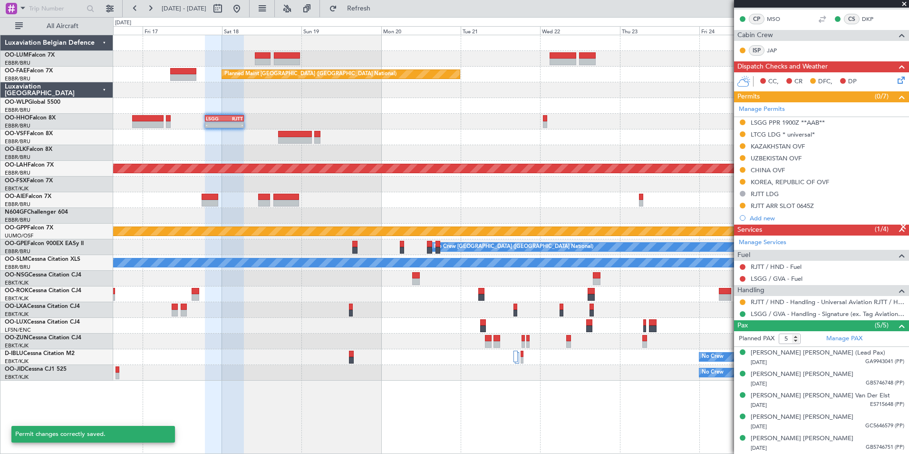
scroll to position [190, 0]
click at [367, 116] on div "- - LSGG 19:00 Z RJTT 06:45 Z" at bounding box center [510, 122] width 795 height 16
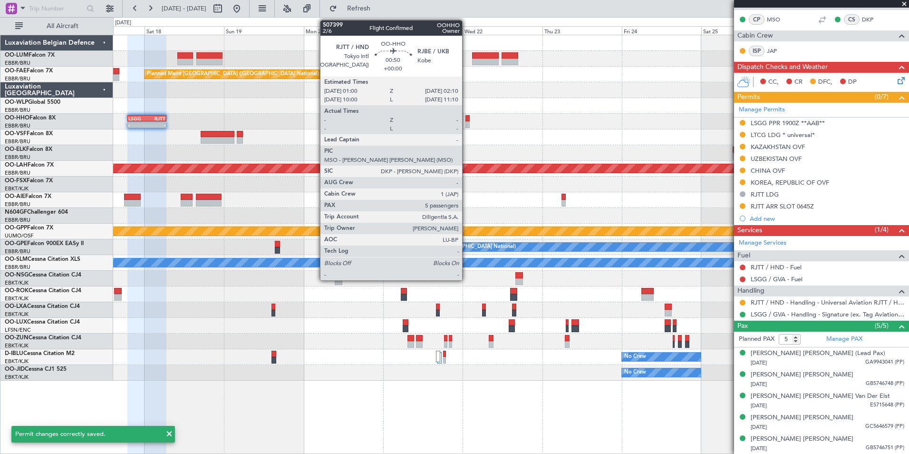
click at [466, 120] on div at bounding box center [467, 118] width 4 height 7
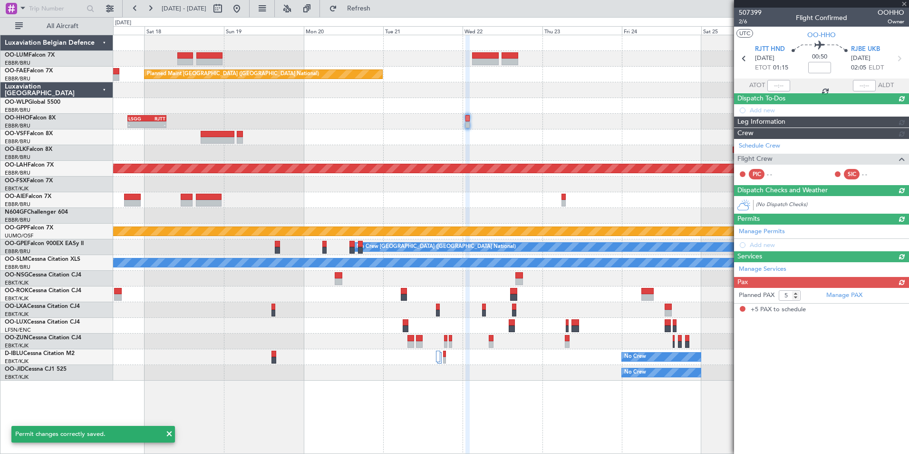
scroll to position [0, 0]
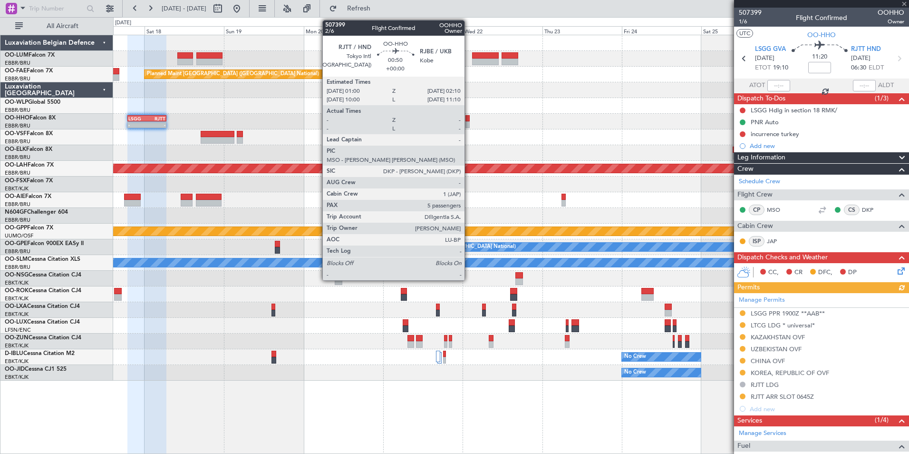
click at [469, 125] on div at bounding box center [467, 124] width 4 height 7
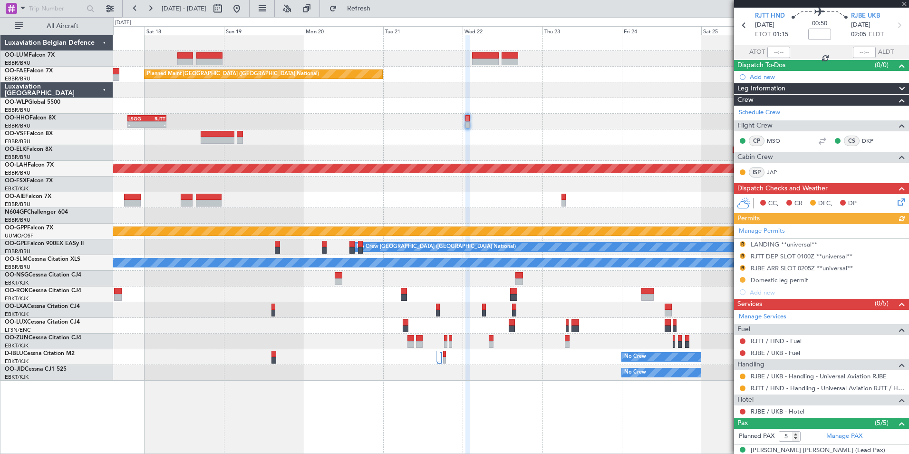
scroll to position [48, 0]
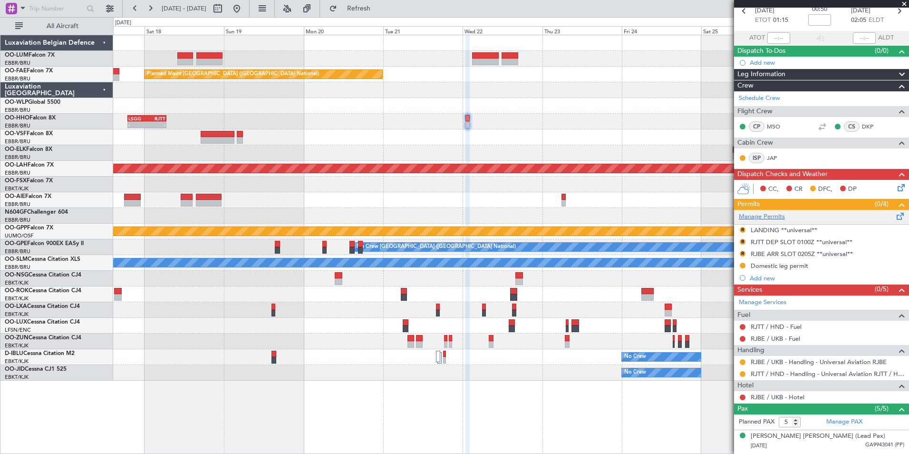
click at [897, 215] on span at bounding box center [900, 214] width 11 height 7
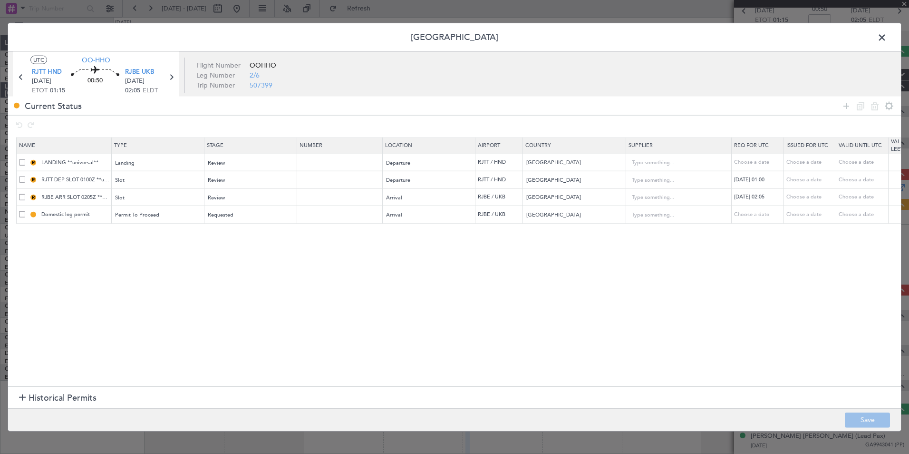
click at [23, 164] on span at bounding box center [22, 162] width 6 height 6
click at [26, 159] on input "checkbox" at bounding box center [26, 159] width 0 height 0
click at [872, 107] on icon at bounding box center [874, 105] width 11 height 11
type input "RJTT DEP SLOT 0100Z **universal**"
type input "RJBE ARR SLOT 0205Z **universal**"
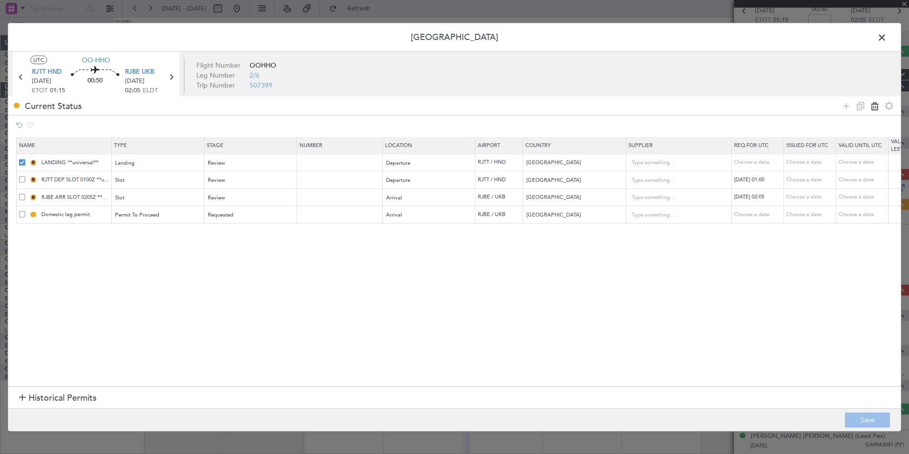
type input "Domestic leg permit"
click at [863, 408] on footer "Save" at bounding box center [454, 418] width 893 height 23
click at [865, 416] on button "Save" at bounding box center [867, 419] width 45 height 15
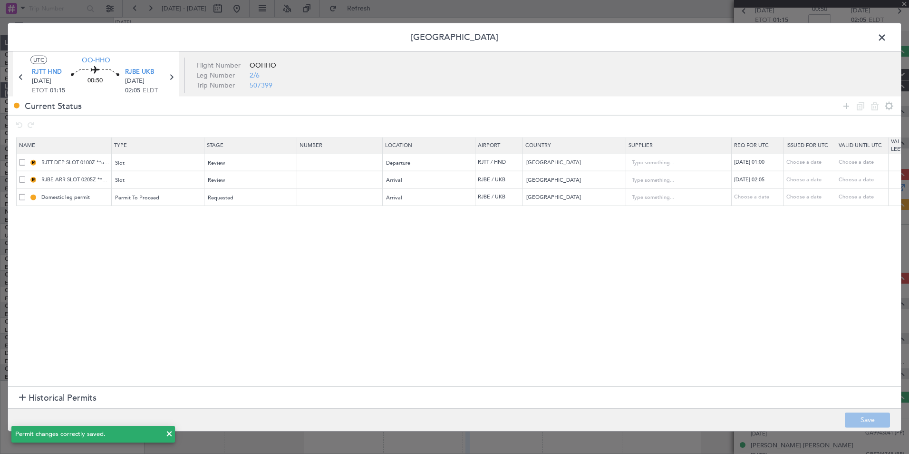
click at [887, 36] on span at bounding box center [887, 39] width 0 height 19
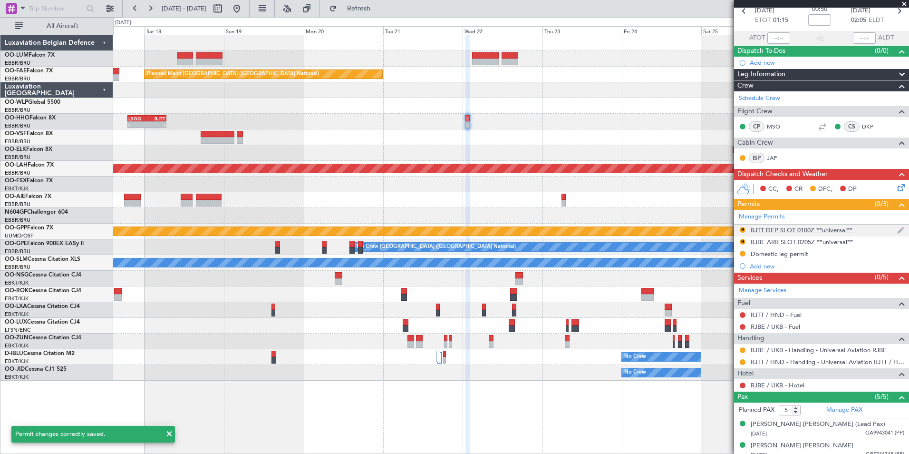
click at [741, 232] on div "R" at bounding box center [743, 230] width 8 height 8
click at [742, 231] on button "R" at bounding box center [743, 230] width 6 height 6
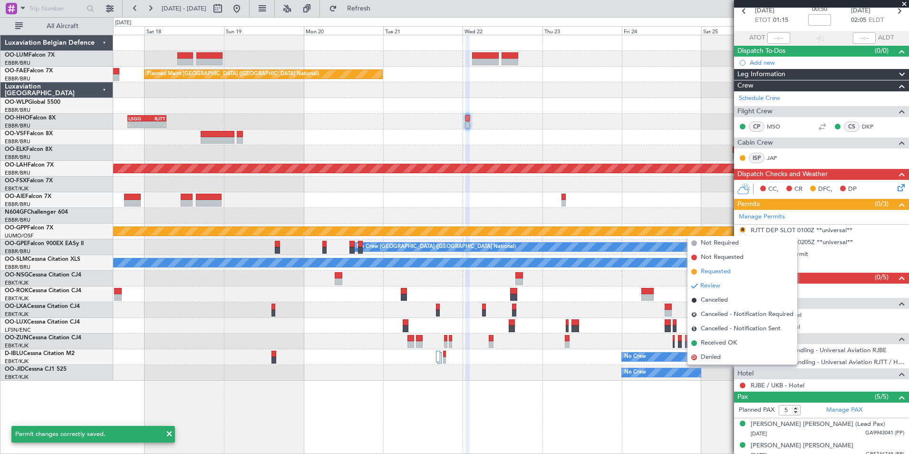
click at [720, 272] on span "Requested" at bounding box center [716, 272] width 30 height 10
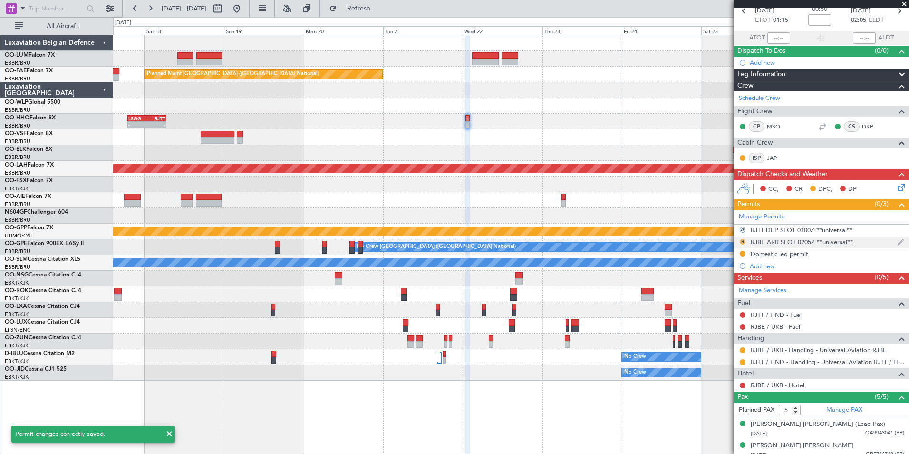
click at [741, 243] on button "R" at bounding box center [743, 242] width 6 height 6
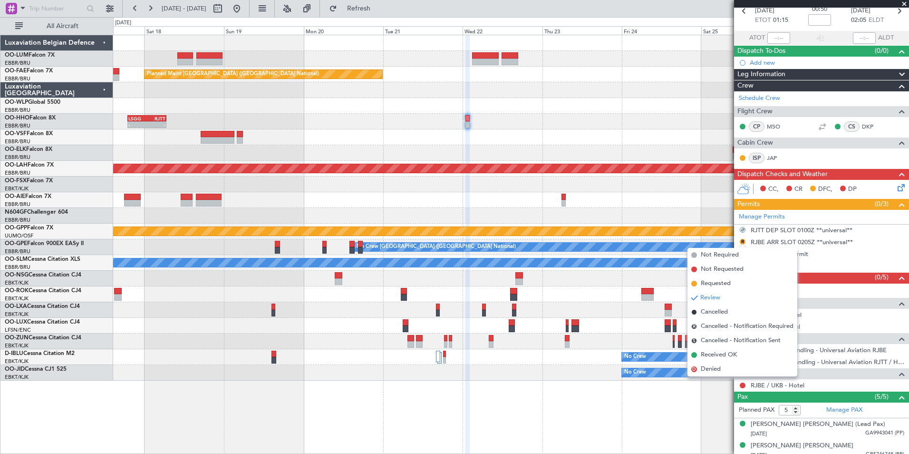
drag, startPoint x: 721, startPoint y: 282, endPoint x: 654, endPoint y: 225, distance: 88.0
click at [720, 281] on span "Requested" at bounding box center [716, 284] width 30 height 10
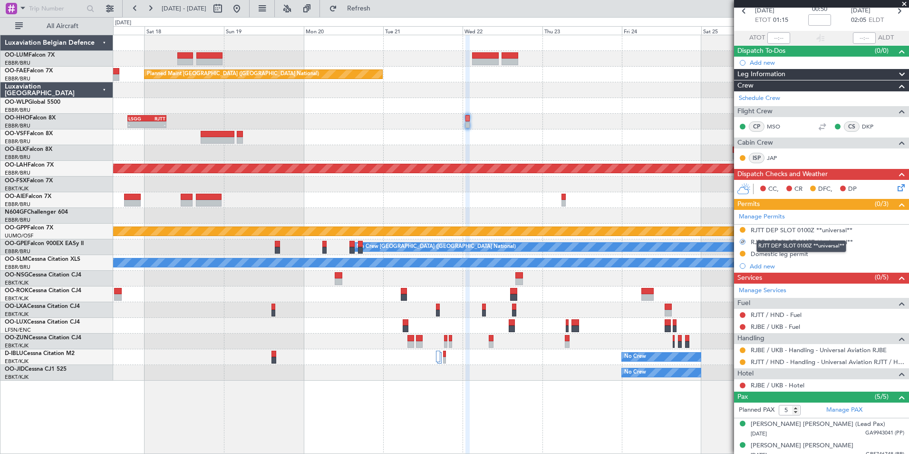
click at [781, 242] on div "RJTT DEP SLOT 0100Z **universal**" at bounding box center [801, 246] width 90 height 12
click at [814, 238] on div "RJBE ARR SLOT 0205Z **universal**" at bounding box center [802, 242] width 102 height 8
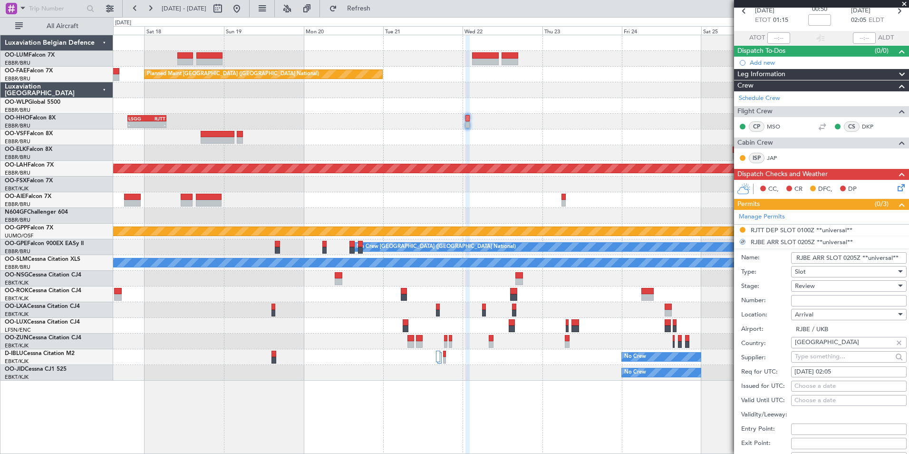
click at [841, 365] on div "Req for UTC: [DATE] 02:05" at bounding box center [823, 372] width 165 height 14
click at [843, 369] on div "[DATE] 02:05" at bounding box center [848, 372] width 109 height 10
select select "10"
select select "2025"
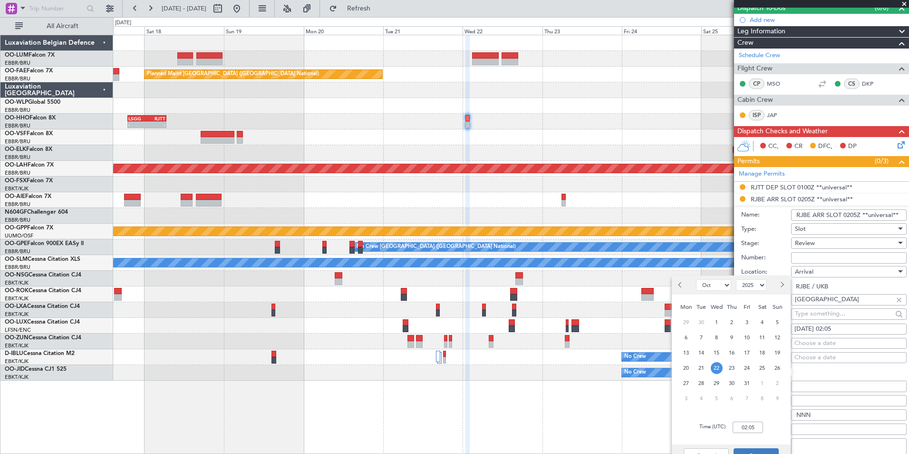
scroll to position [143, 0]
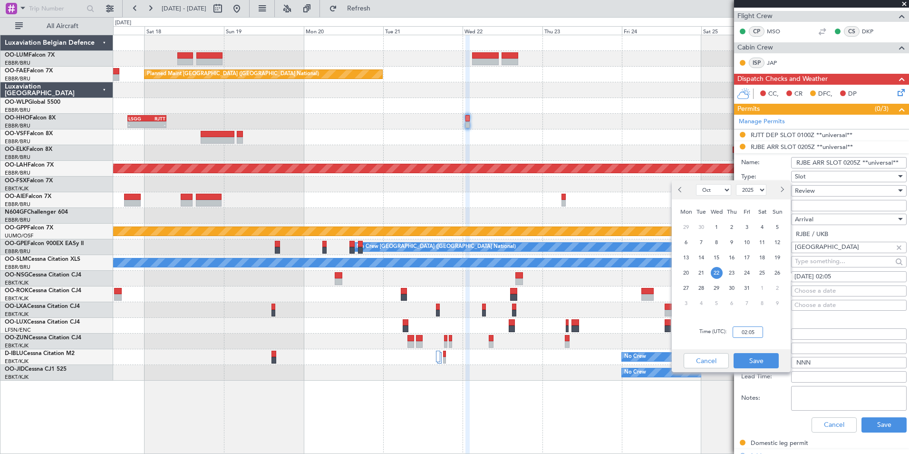
click at [746, 334] on input "02:05" at bounding box center [748, 331] width 30 height 11
type input "02:10"
drag, startPoint x: 752, startPoint y: 362, endPoint x: 811, endPoint y: 301, distance: 84.4
click at [753, 362] on button "Save" at bounding box center [756, 360] width 45 height 15
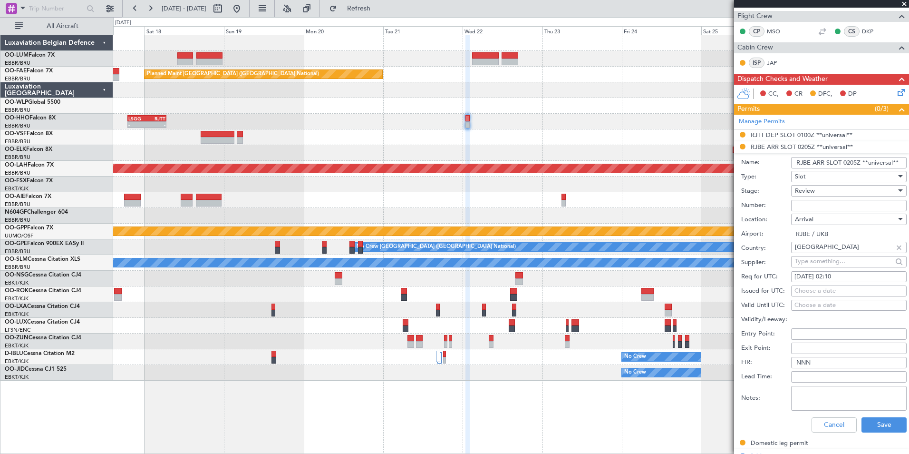
click at [854, 165] on input "RJBE ARR SLOT 0205Z **universal**" at bounding box center [849, 162] width 116 height 11
click at [856, 165] on input "RJBE ARR SLOT 0205Z **universal**" at bounding box center [849, 162] width 116 height 11
type input "RJBE ARR SLOT 0210Z **universal**"
click at [866, 421] on button "Save" at bounding box center [884, 424] width 45 height 15
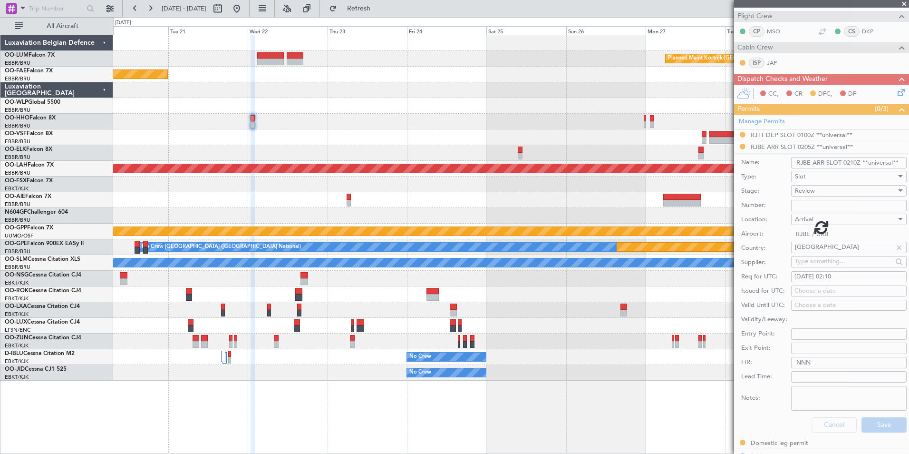
click at [324, 181] on div "Planned Maint Kortrijk-[GEOGRAPHIC_DATA] Planned Maint [GEOGRAPHIC_DATA] ([GEOG…" at bounding box center [510, 207] width 795 height 345
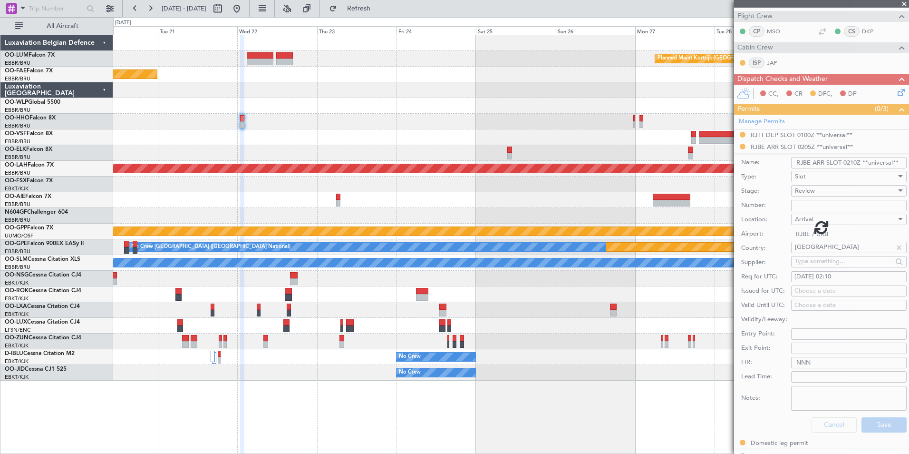
scroll to position [118, 0]
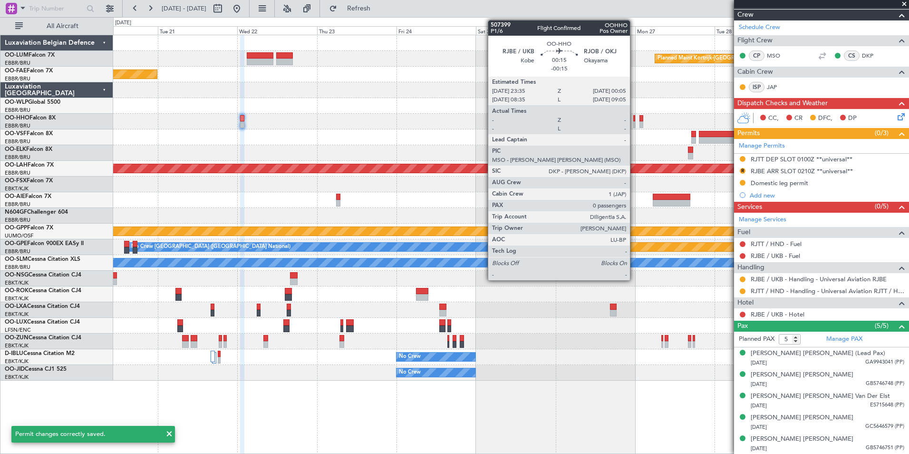
click at [634, 120] on div at bounding box center [634, 118] width 2 height 7
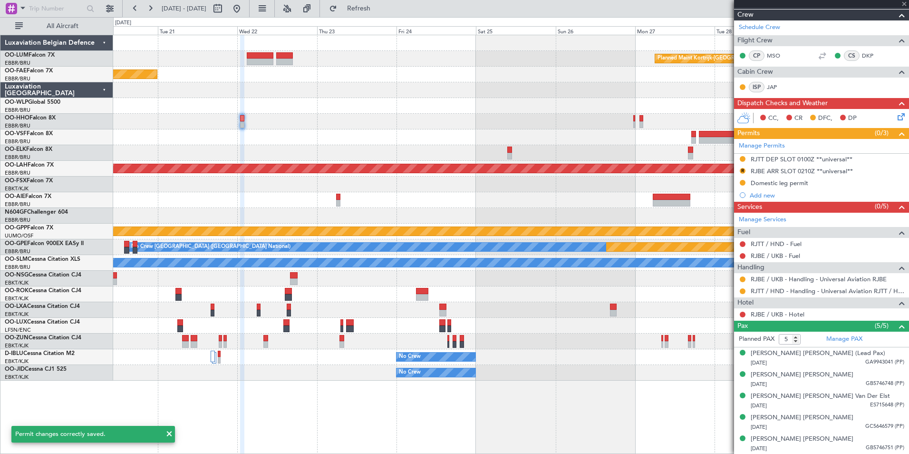
type input "-00:15"
type input "0"
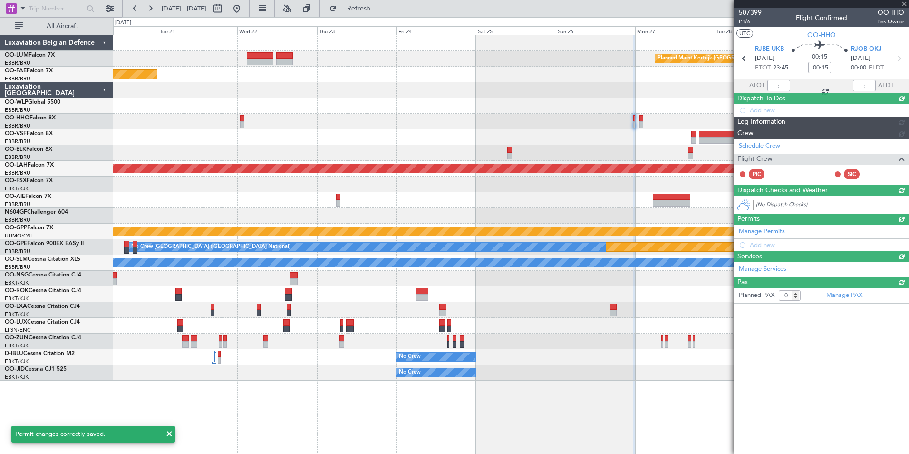
scroll to position [0, 0]
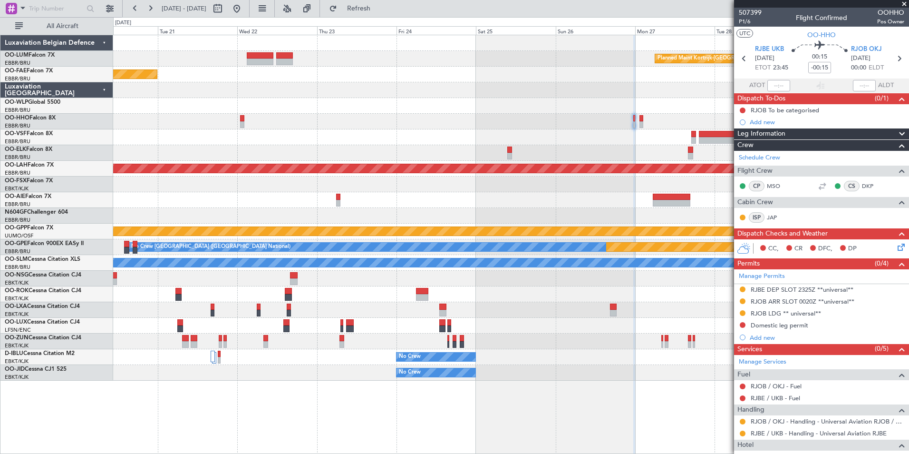
click at [771, 110] on fb-app "[DATE] - [DATE] Refresh Quick Links All Aircraft Planned Maint [GEOGRAPHIC_DATA…" at bounding box center [454, 230] width 909 height 446
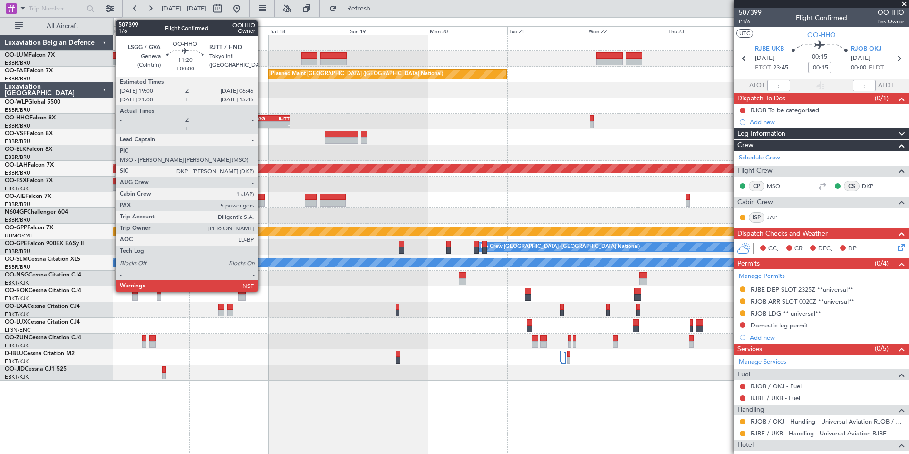
click at [262, 122] on div "-" at bounding box center [261, 125] width 19 height 6
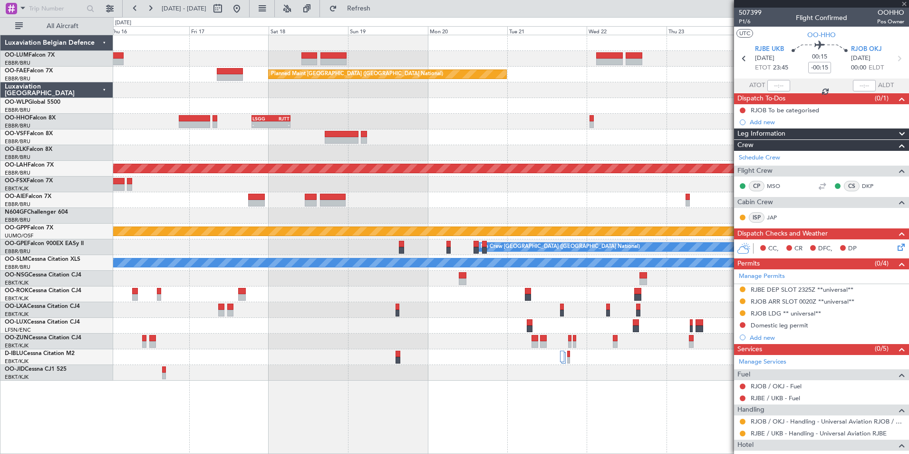
type input "5"
